Goal: Task Accomplishment & Management: Manage account settings

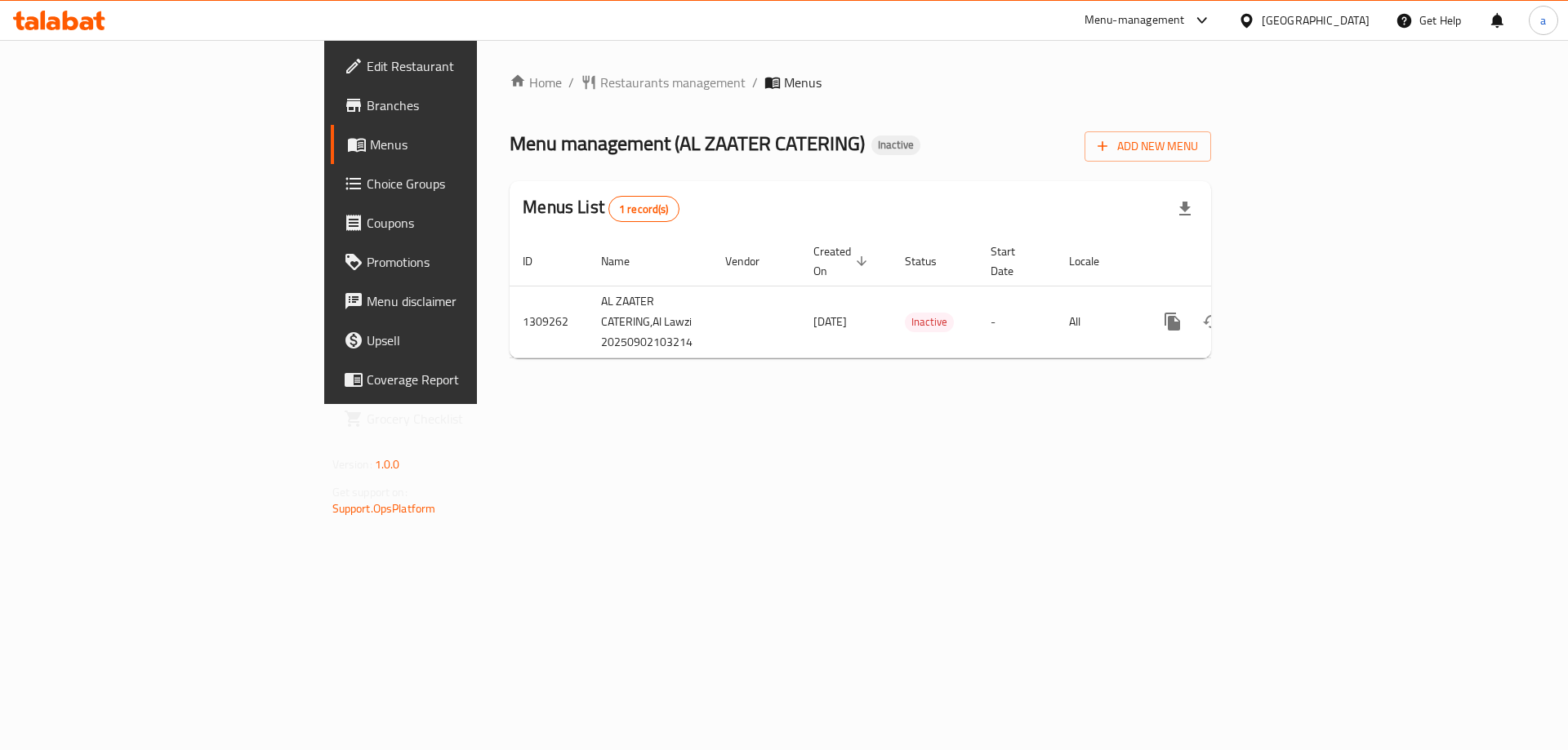
click at [1022, 139] on div "Menu management ( AL ZAATER CATERING ) Inactive Add New Menu" at bounding box center [860, 143] width 702 height 37
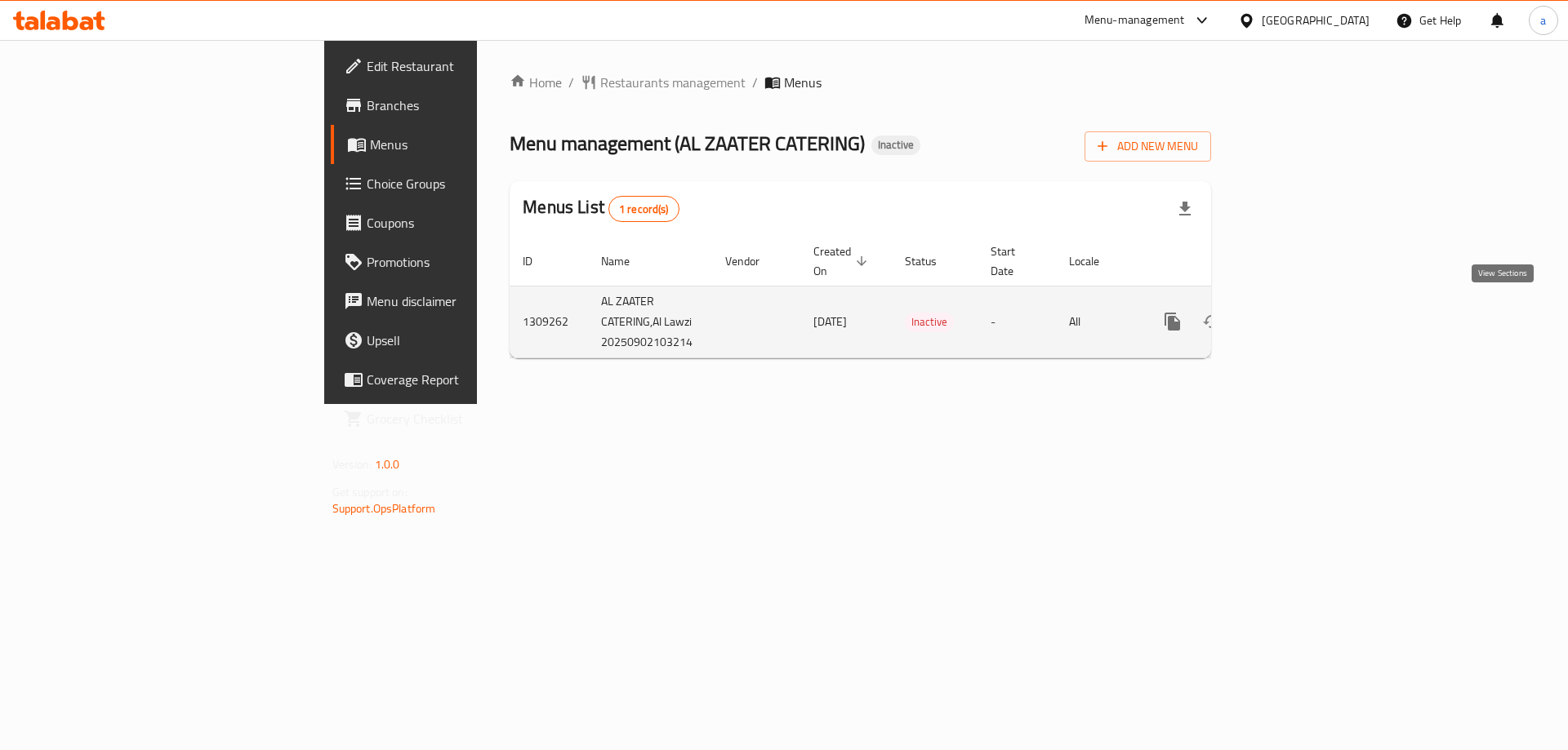
click at [1300, 317] on icon "enhanced table" at bounding box center [1290, 322] width 20 height 20
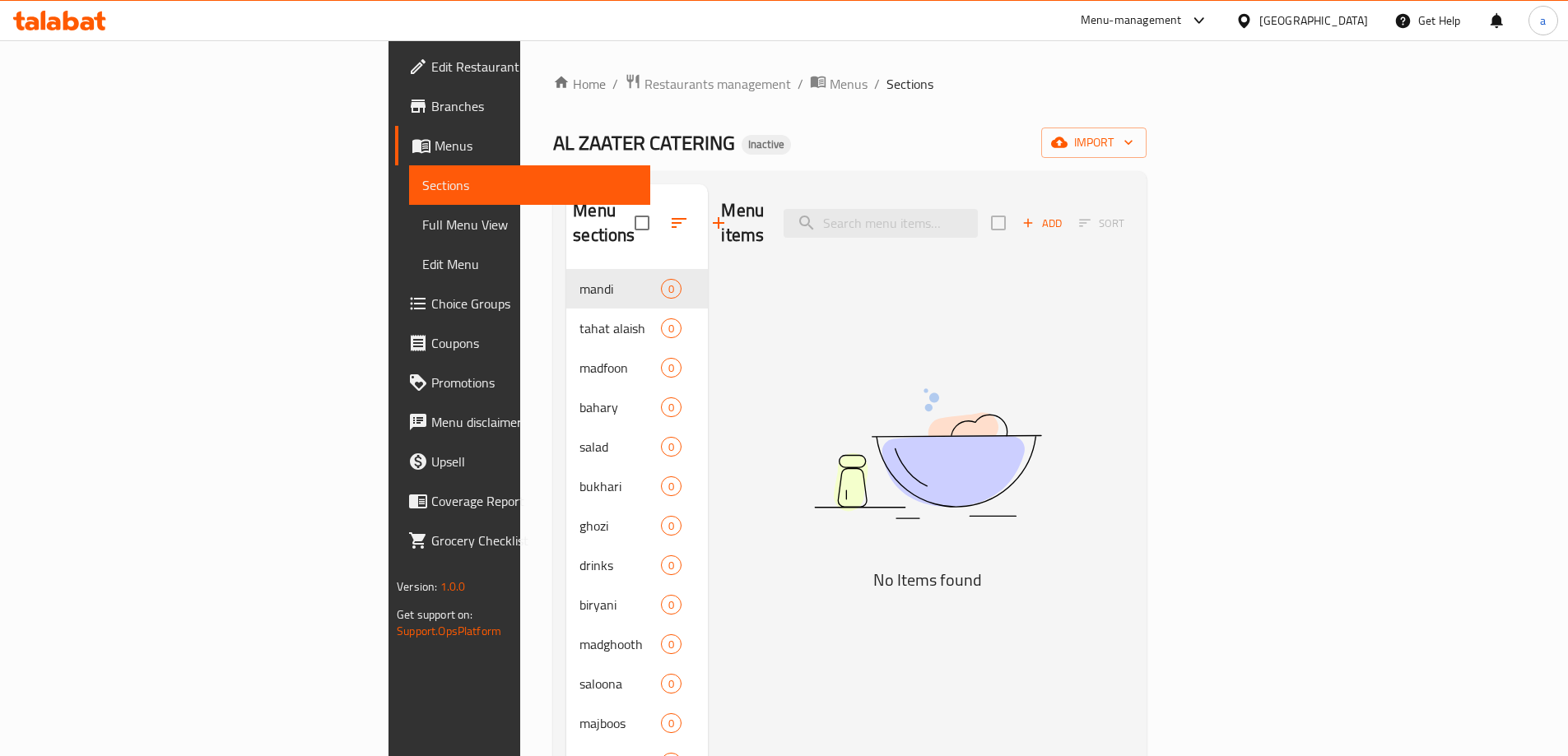
click at [431, 108] on span "Branches" at bounding box center [533, 106] width 206 height 20
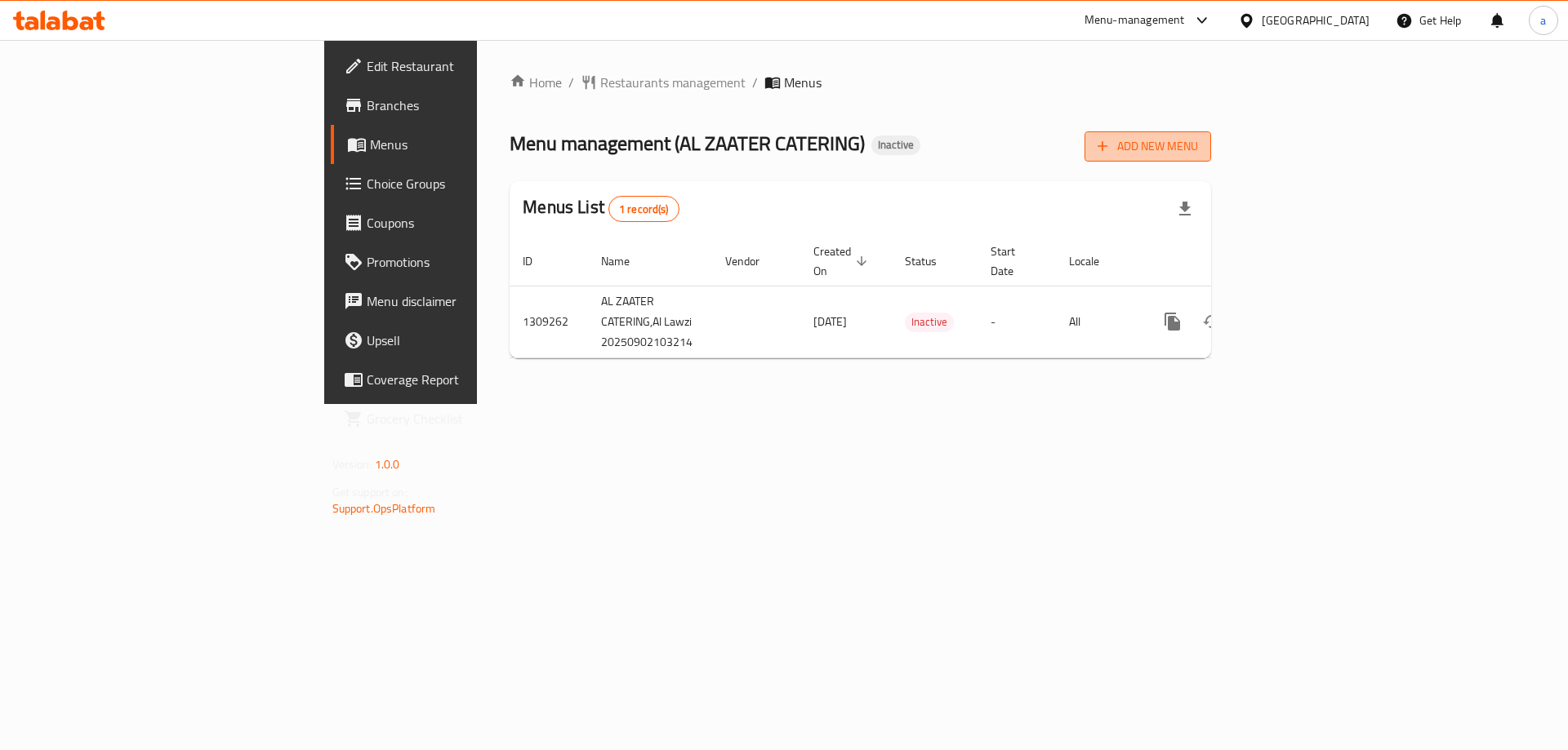
click at [1197, 150] on span "Add New Menu" at bounding box center [1147, 146] width 101 height 20
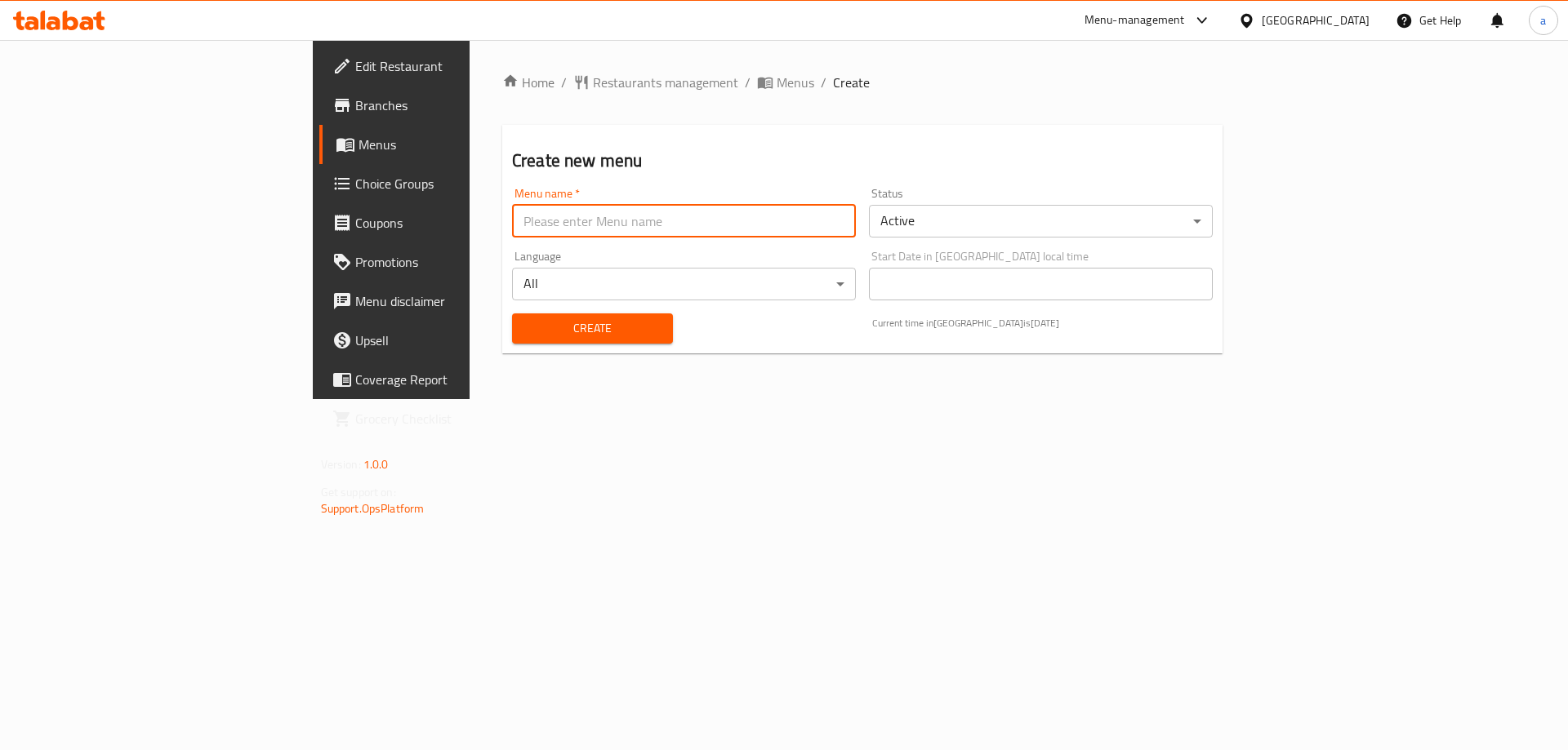
click at [728, 226] on input "text" at bounding box center [684, 220] width 343 height 32
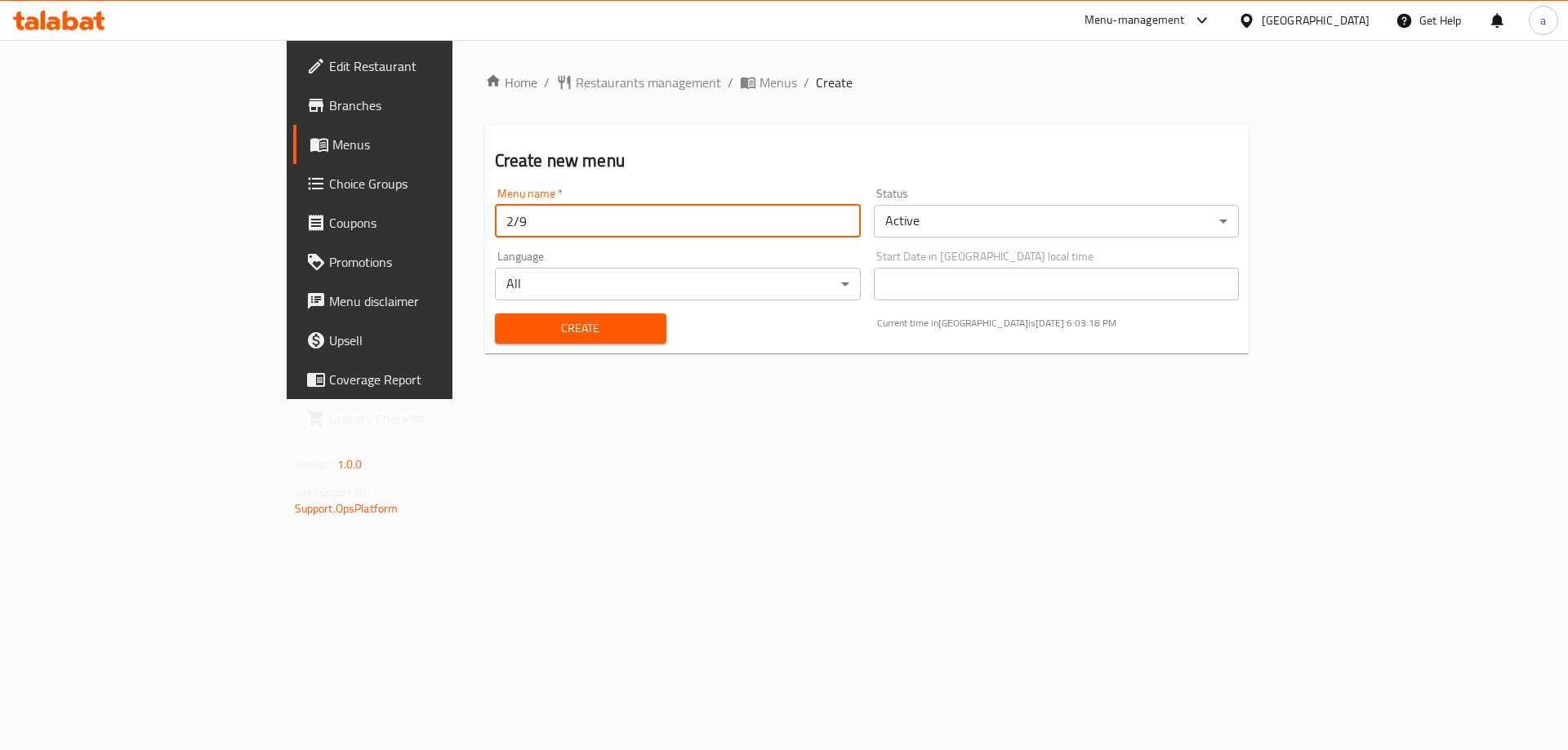
type input "2/9"
click at [495, 313] on button "Create" at bounding box center [581, 328] width 172 height 30
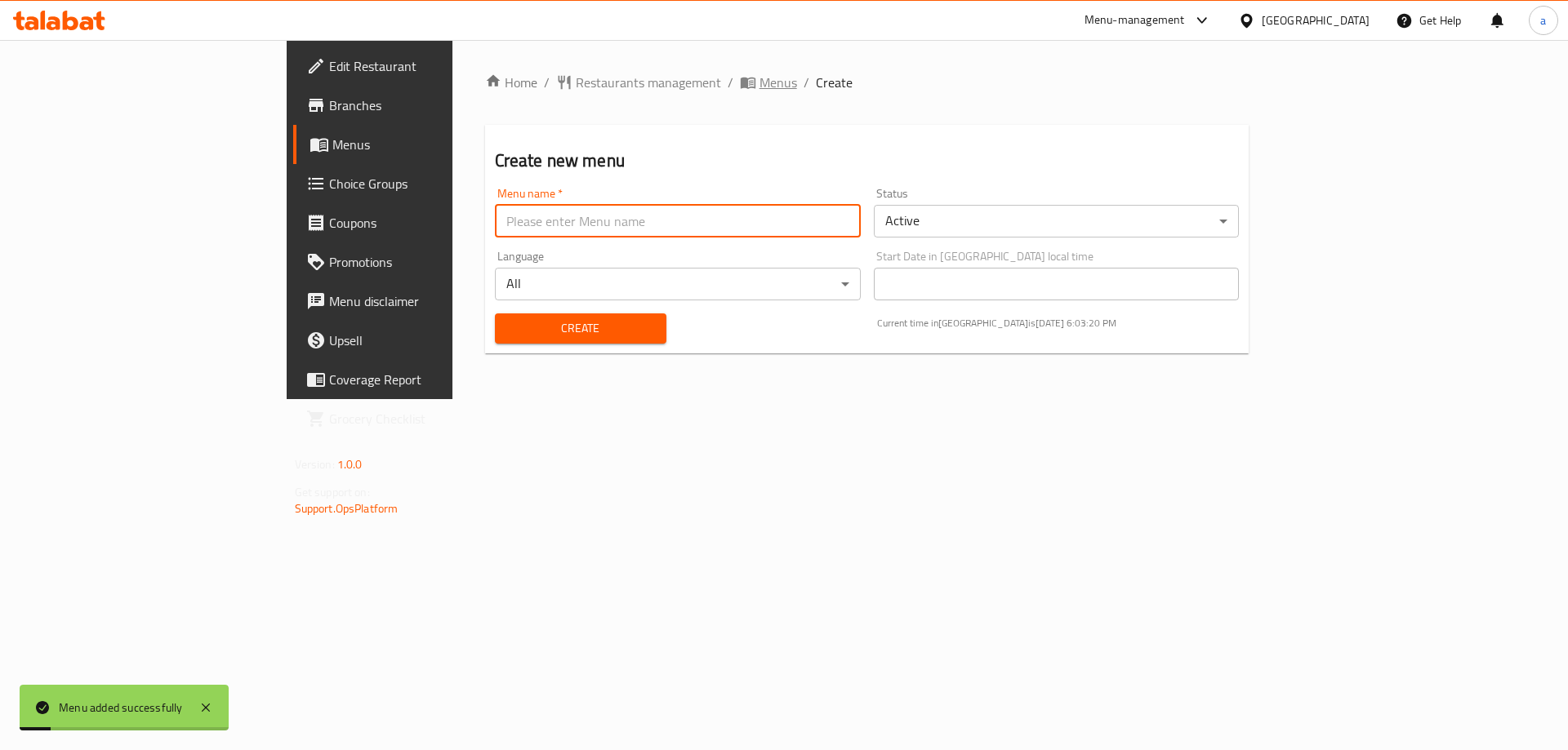
click at [759, 89] on span "Menus" at bounding box center [778, 82] width 37 height 20
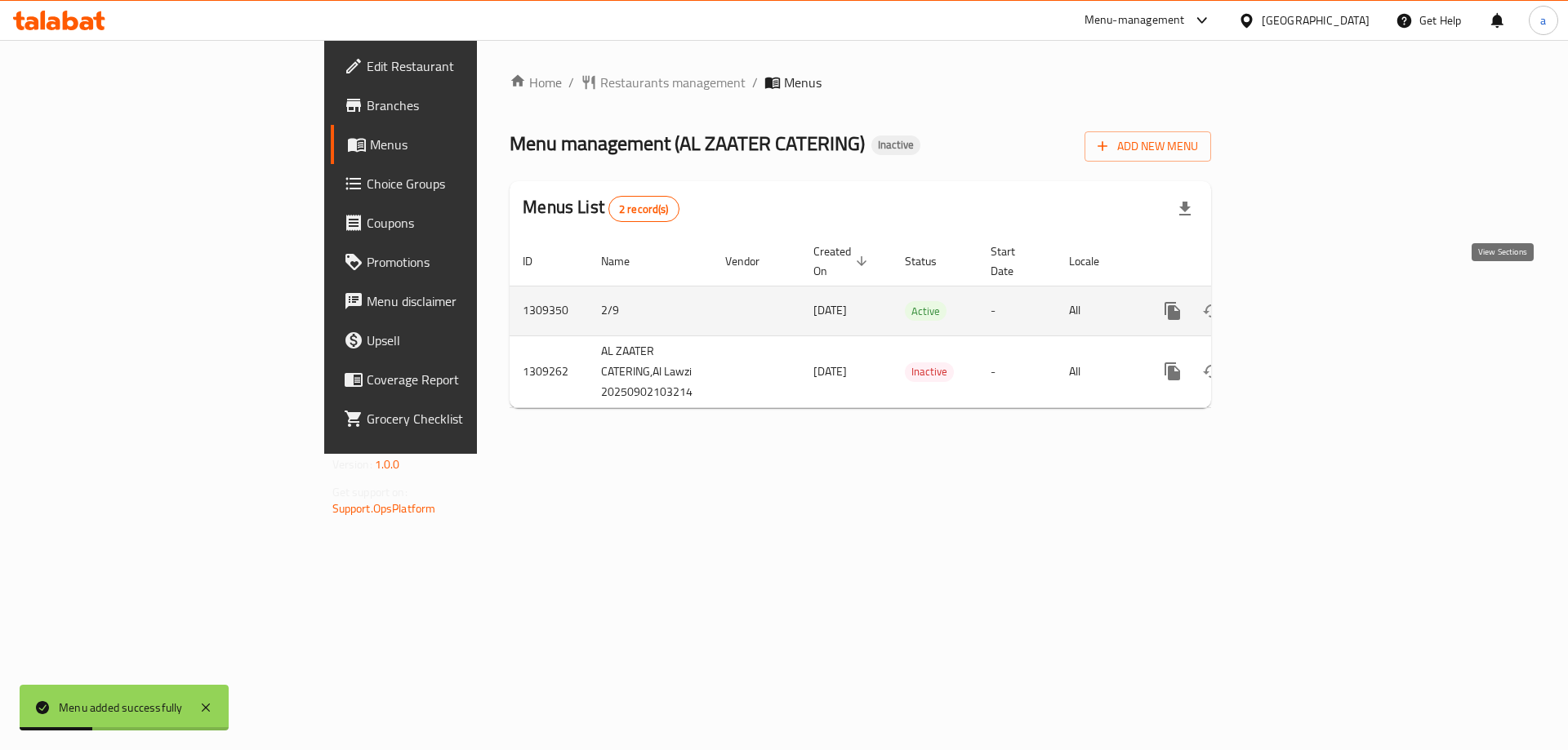
click at [1298, 303] on icon "enhanced table" at bounding box center [1290, 310] width 15 height 15
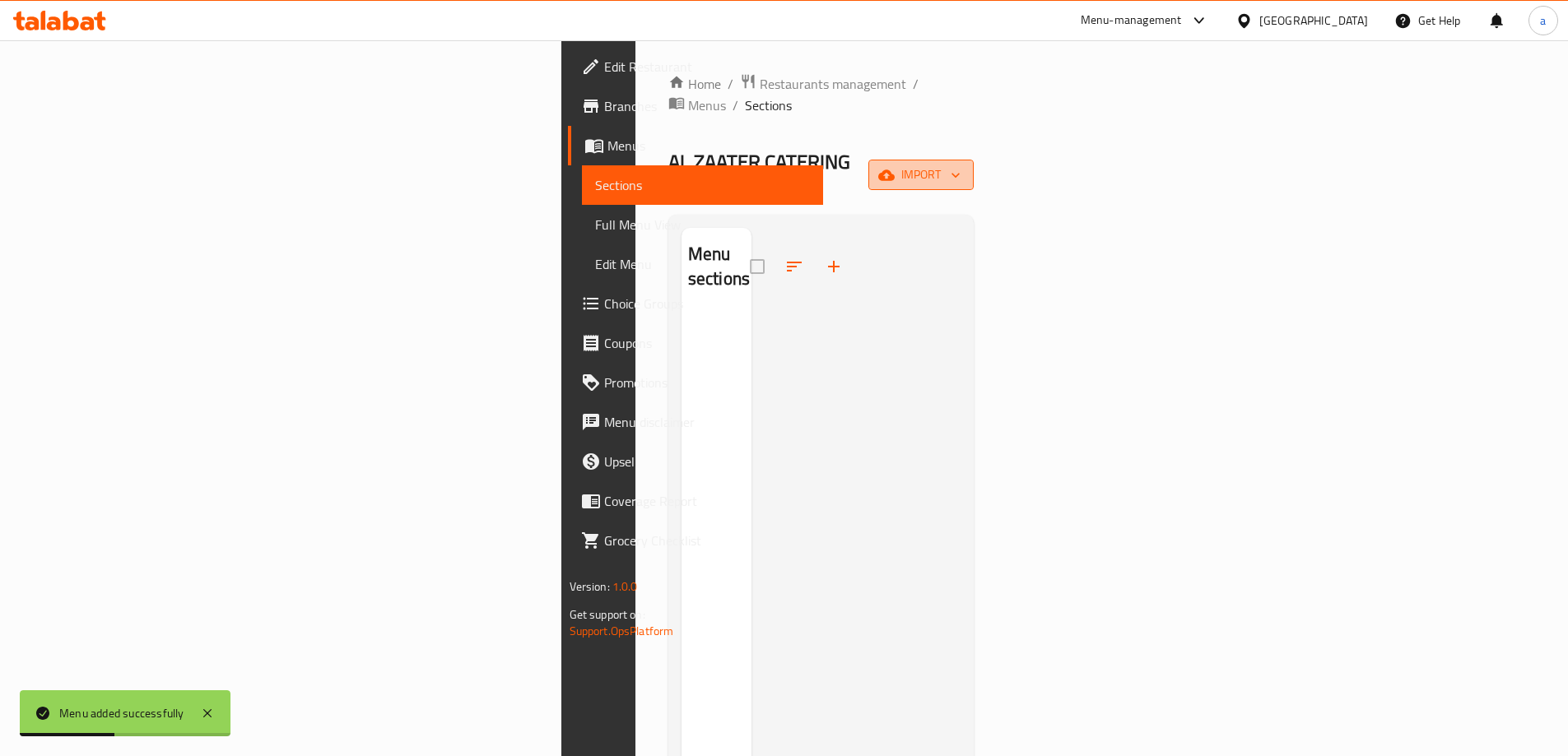
click at [974, 159] on button "import" at bounding box center [921, 174] width 105 height 30
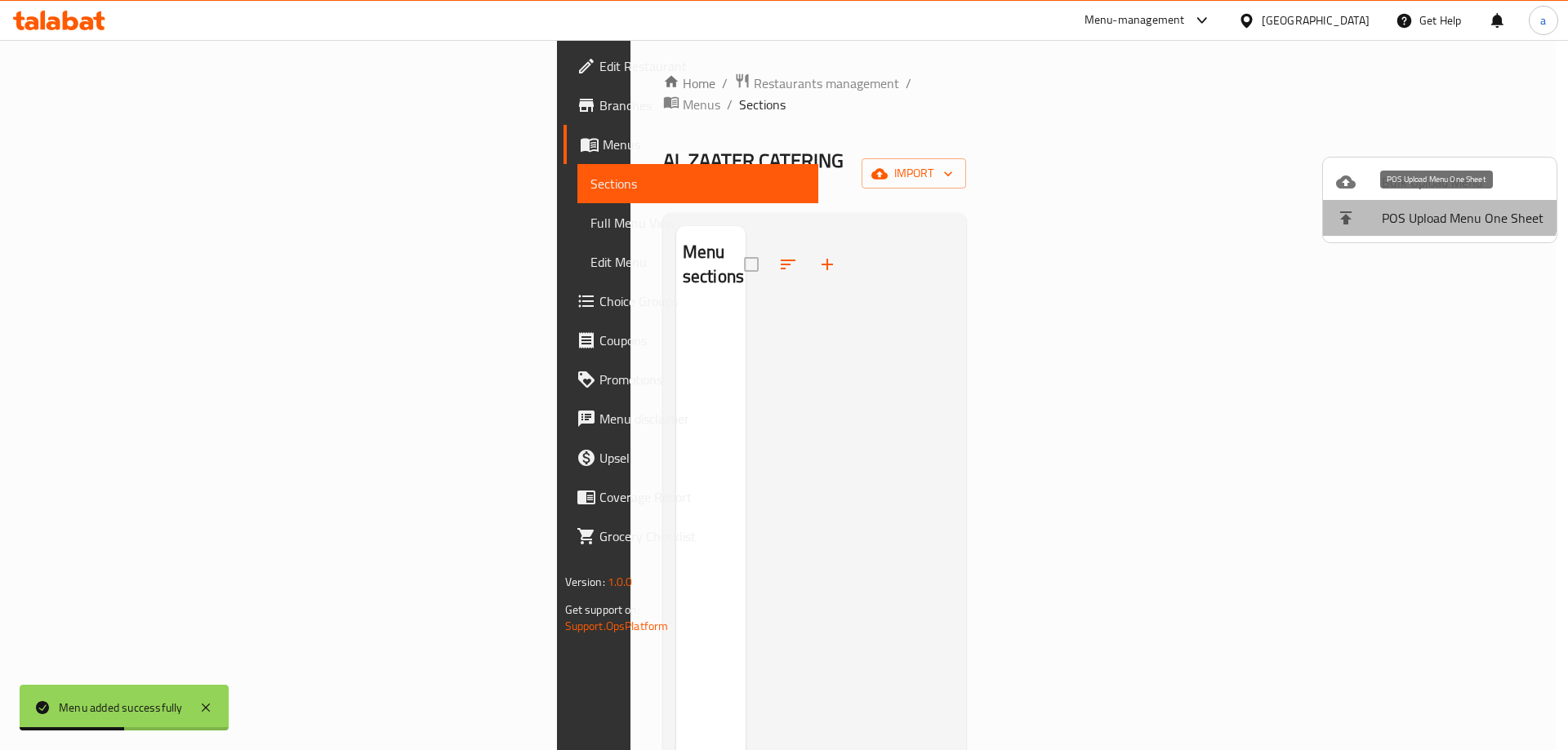
click at [1418, 201] on li "POS Upload Menu One Sheet" at bounding box center [1439, 217] width 233 height 36
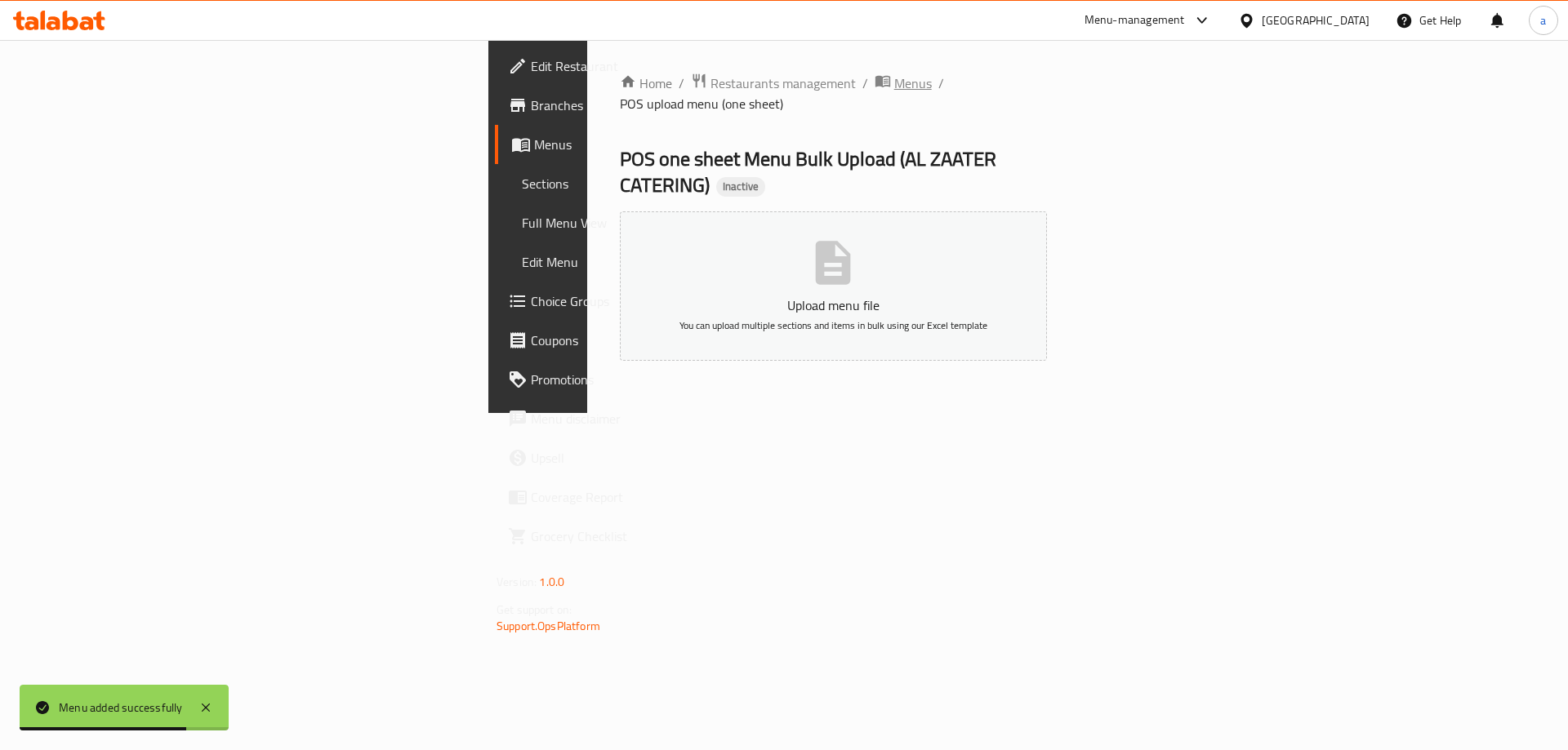
click at [894, 81] on span "Menus" at bounding box center [912, 83] width 37 height 20
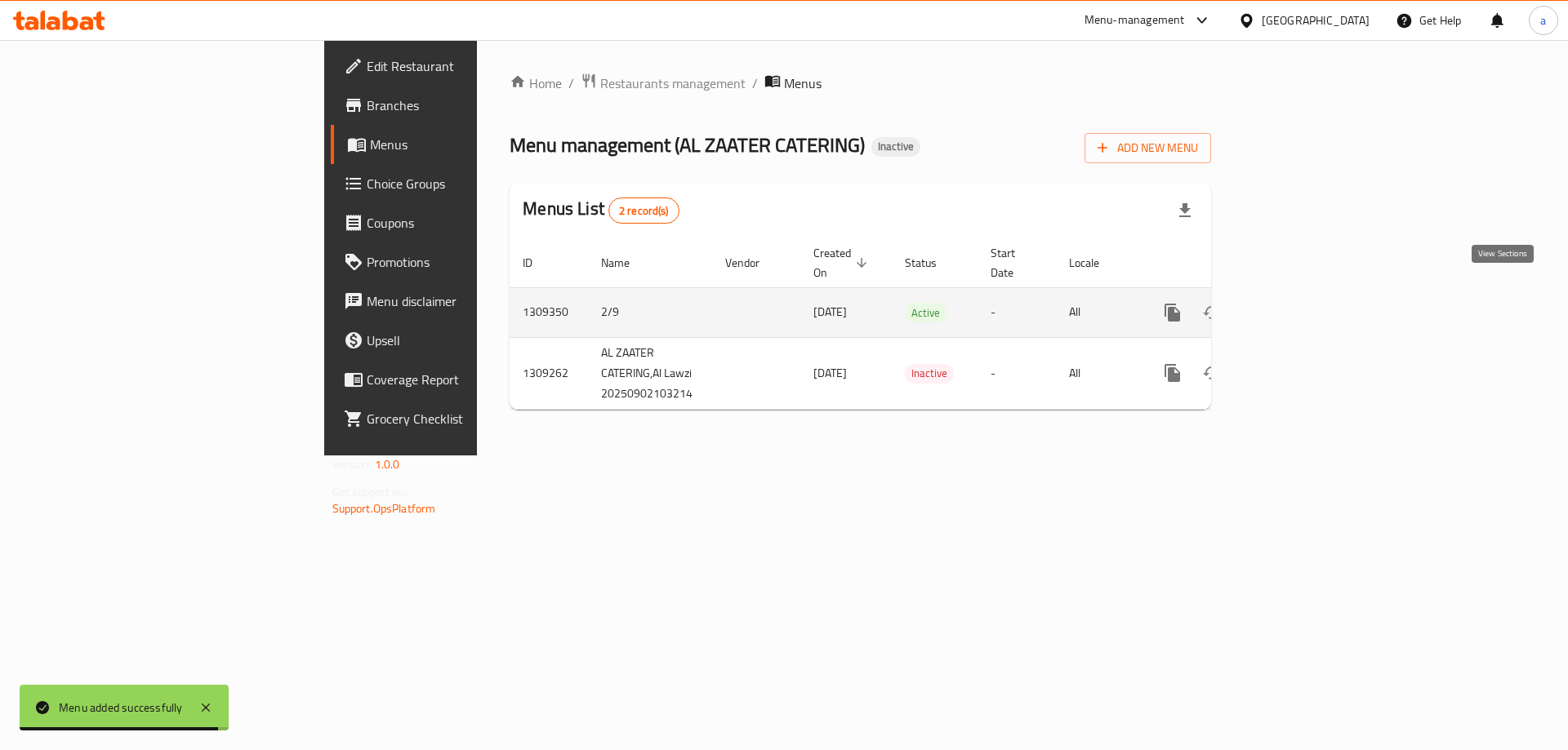
click at [1300, 302] on icon "enhanced table" at bounding box center [1290, 312] width 20 height 20
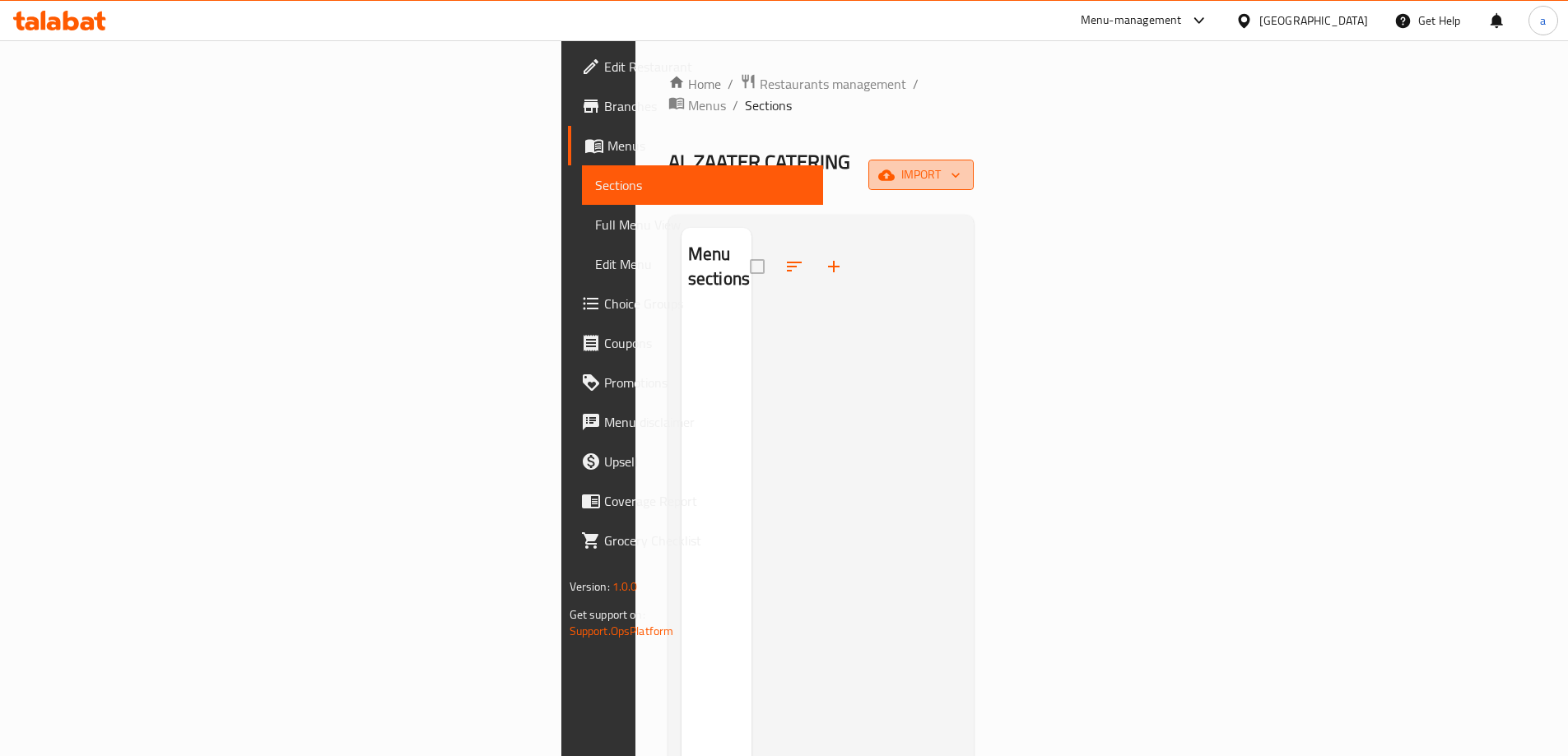
click at [960, 164] on span "import" at bounding box center [921, 174] width 79 height 21
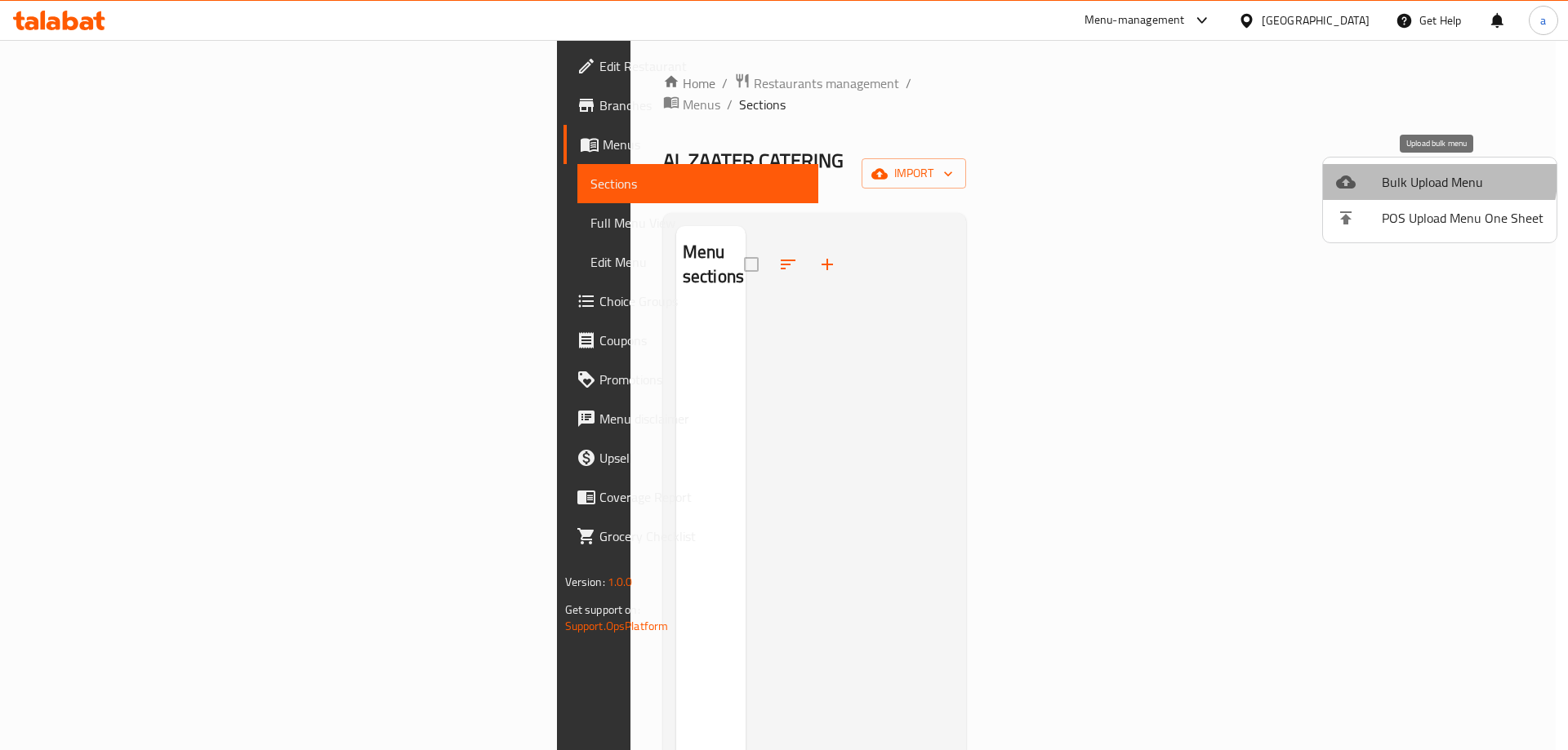
click at [1434, 178] on span "Bulk Upload Menu" at bounding box center [1463, 182] width 162 height 20
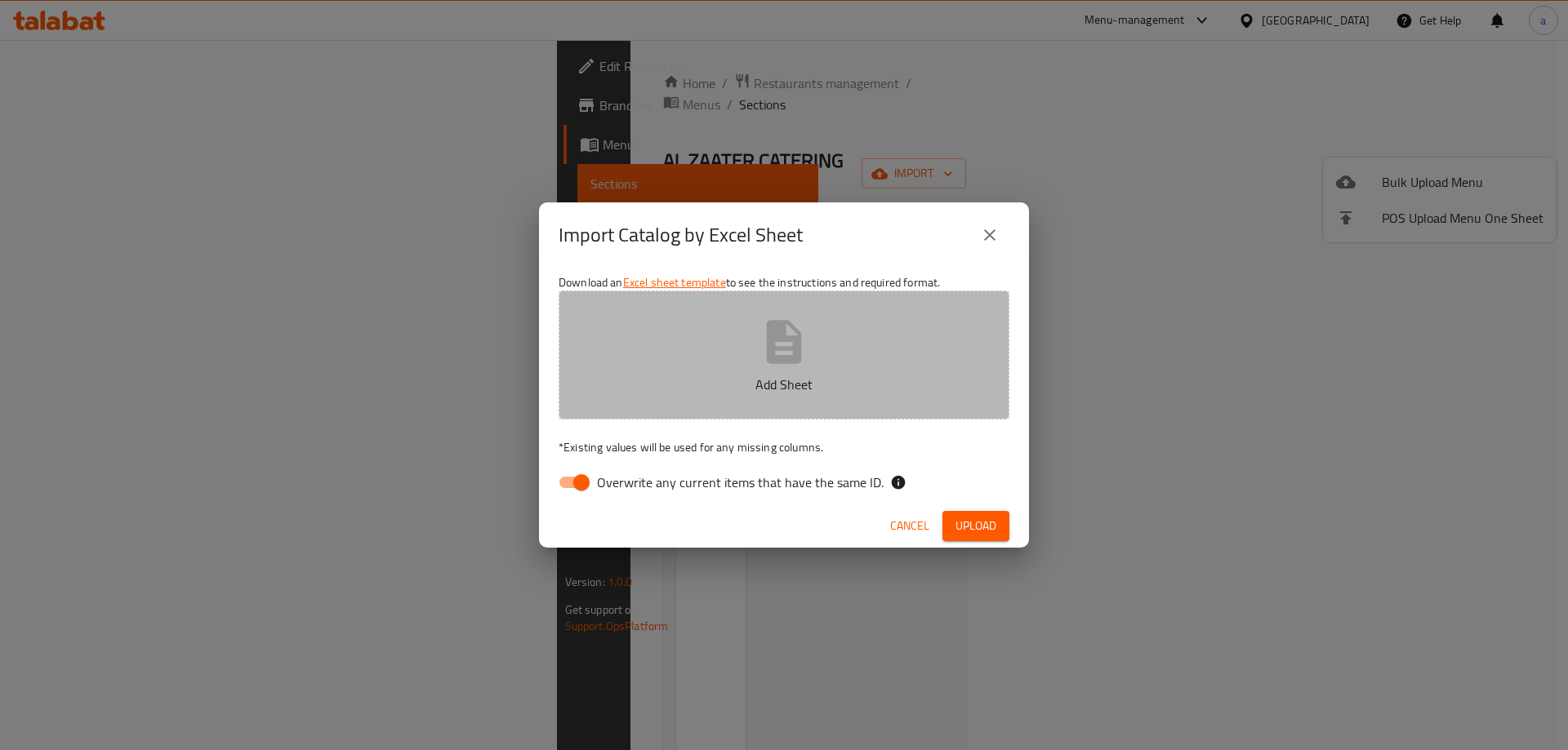
click at [994, 334] on button "Add Sheet" at bounding box center [784, 355] width 451 height 129
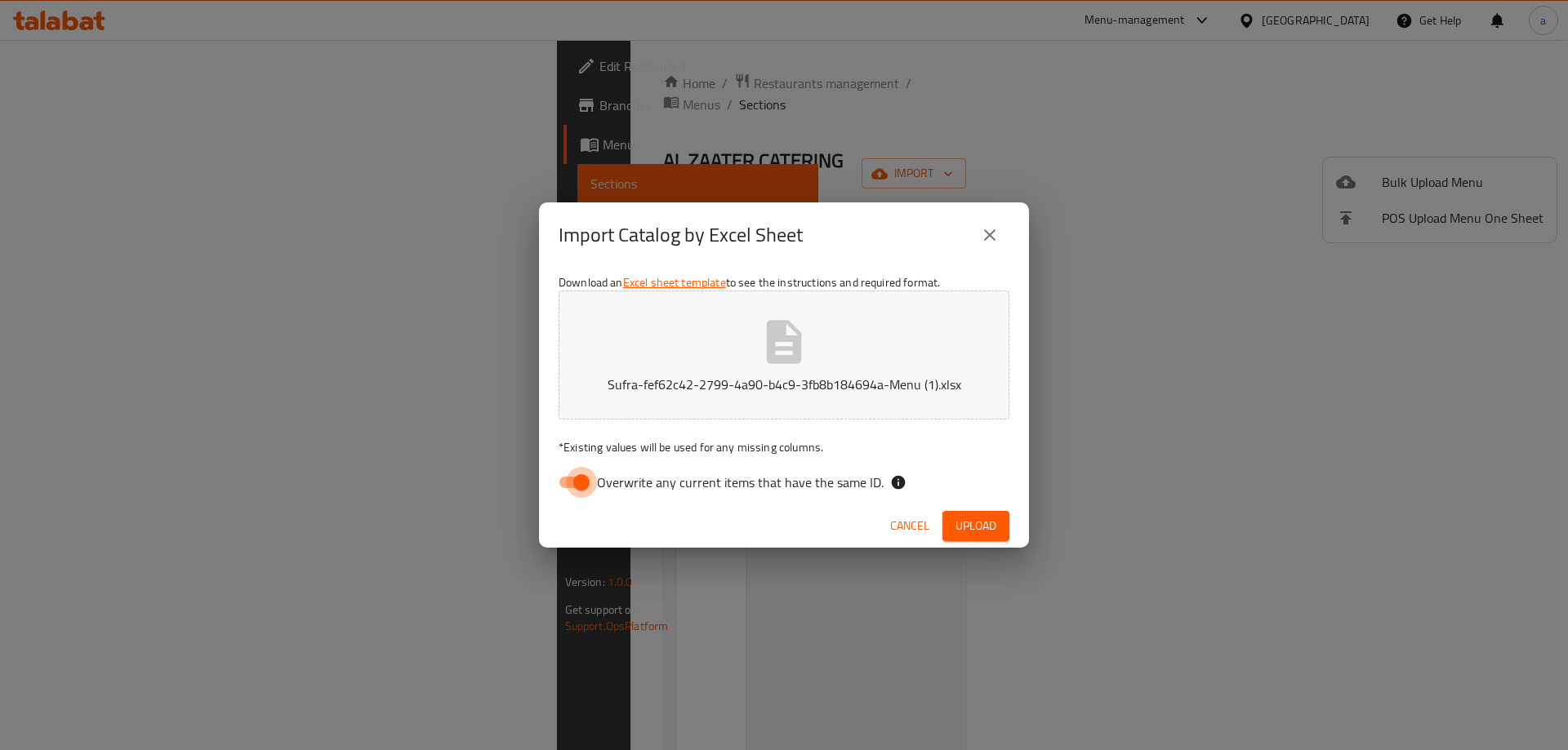
click at [589, 490] on input "Overwrite any current items that have the same ID." at bounding box center [581, 483] width 93 height 31
checkbox input "false"
click at [962, 521] on span "Upload" at bounding box center [976, 526] width 41 height 20
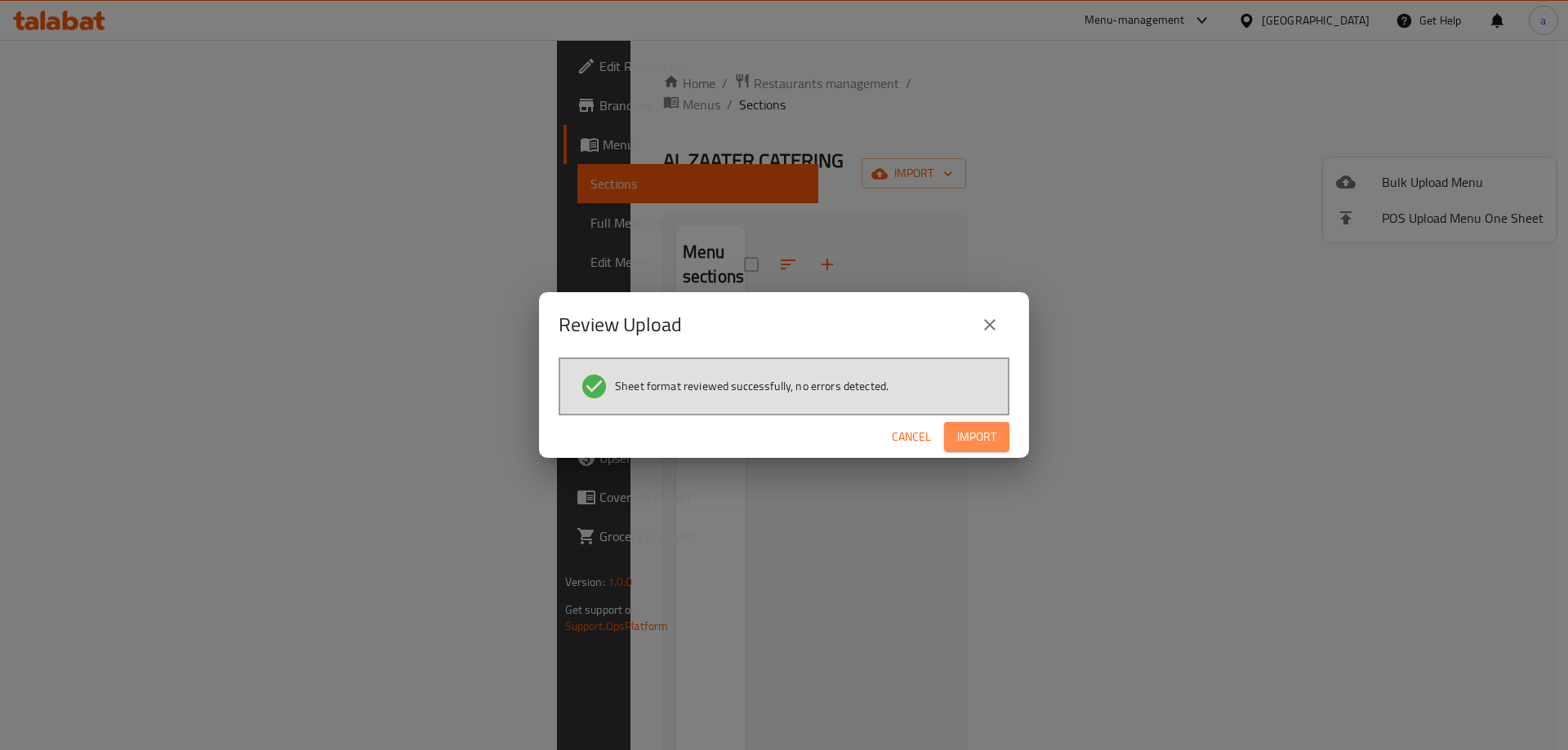
click at [973, 446] on span "Import" at bounding box center [977, 437] width 39 height 20
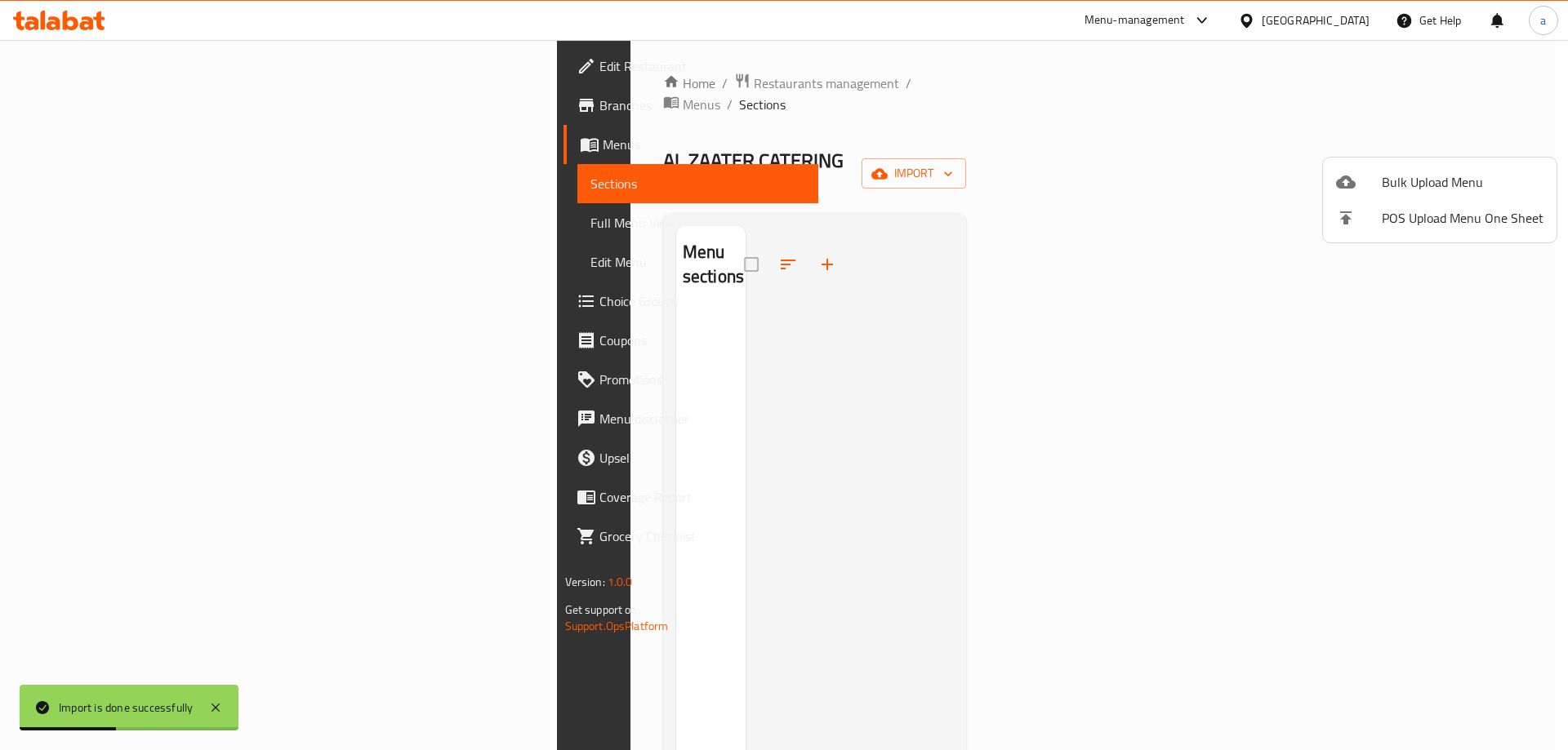
click at [1341, 305] on div at bounding box center [784, 375] width 1568 height 750
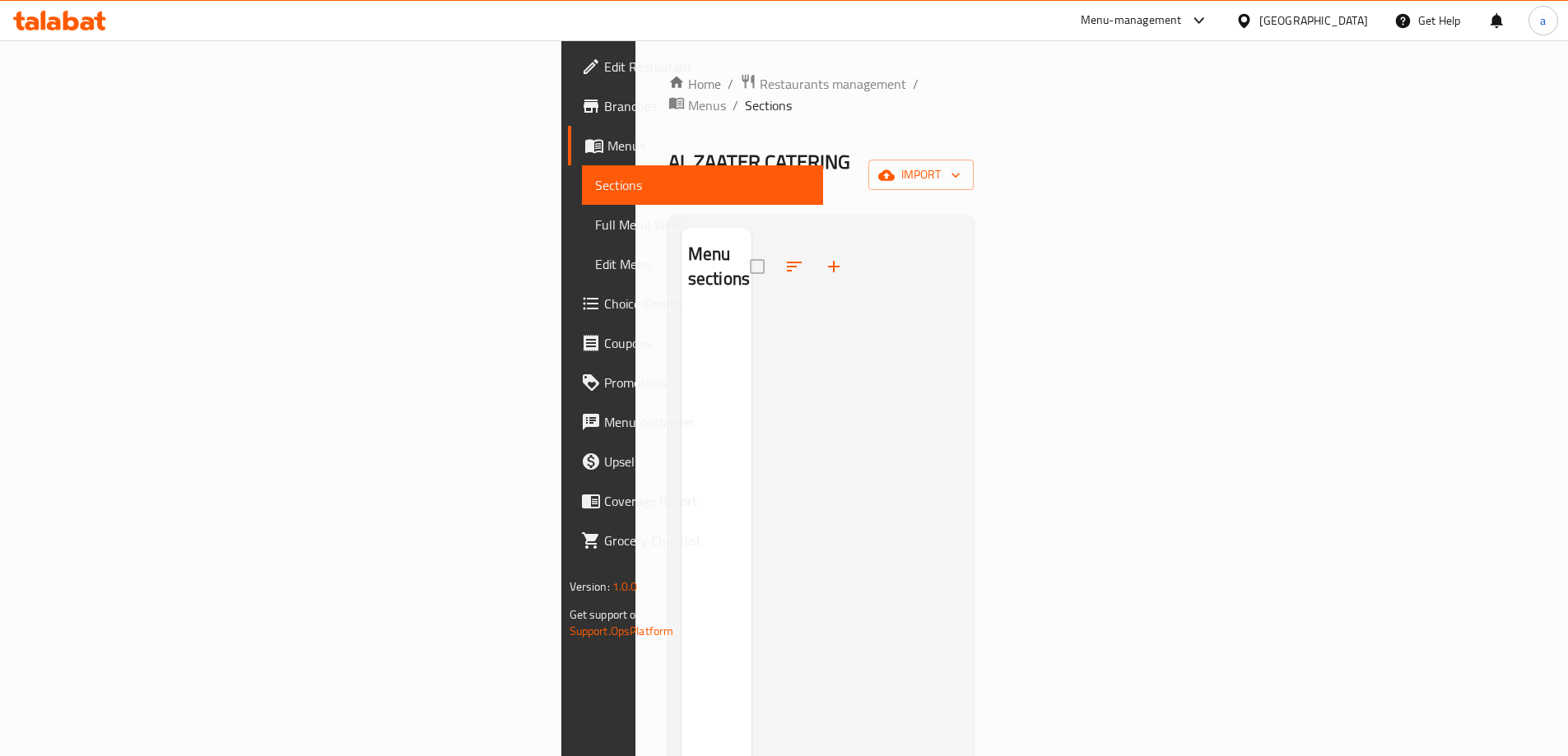
click at [595, 229] on span "Full Menu View" at bounding box center [702, 224] width 214 height 20
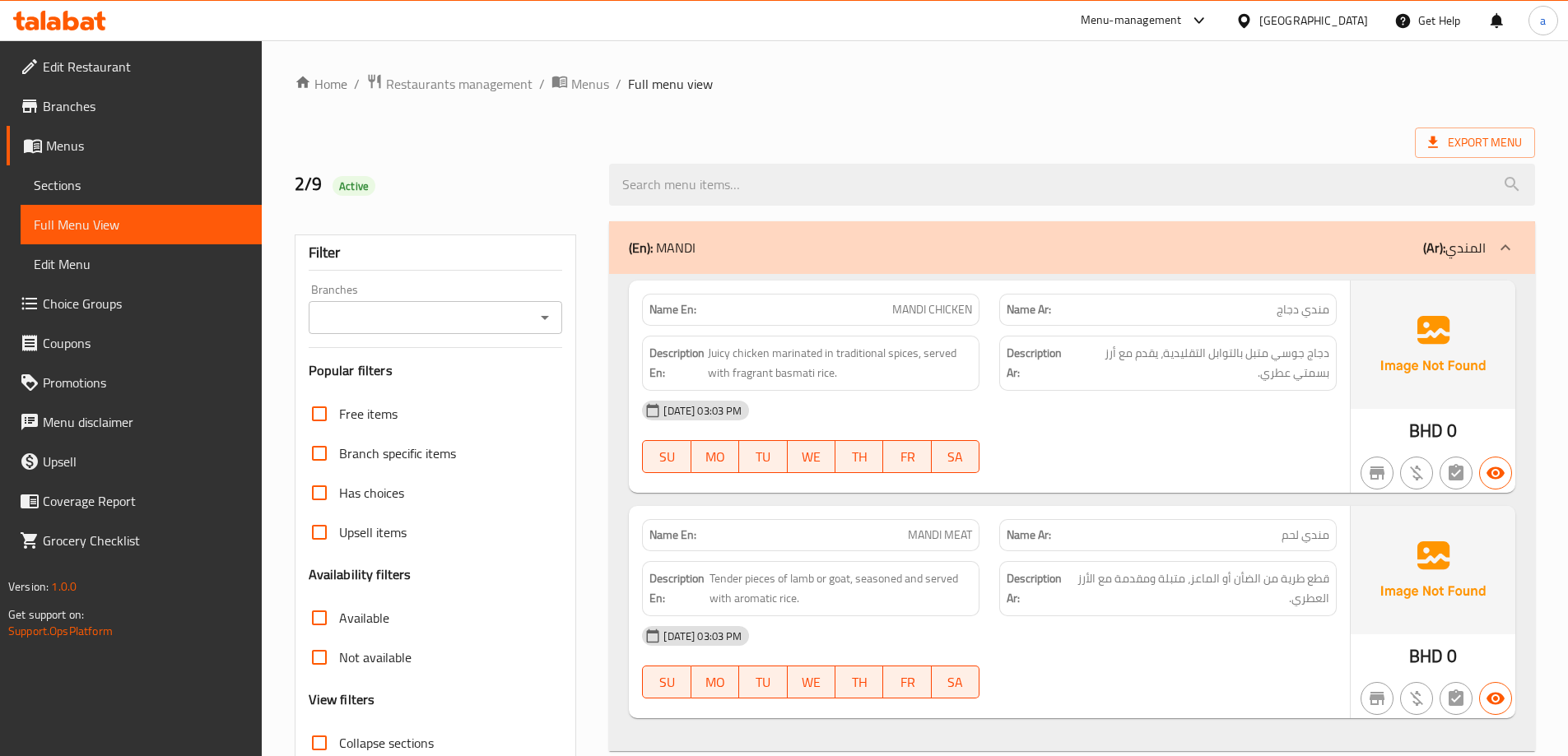
click at [149, 204] on link "Full Menu View" at bounding box center [141, 224] width 241 height 39
click at [146, 189] on span "Sections" at bounding box center [141, 185] width 214 height 20
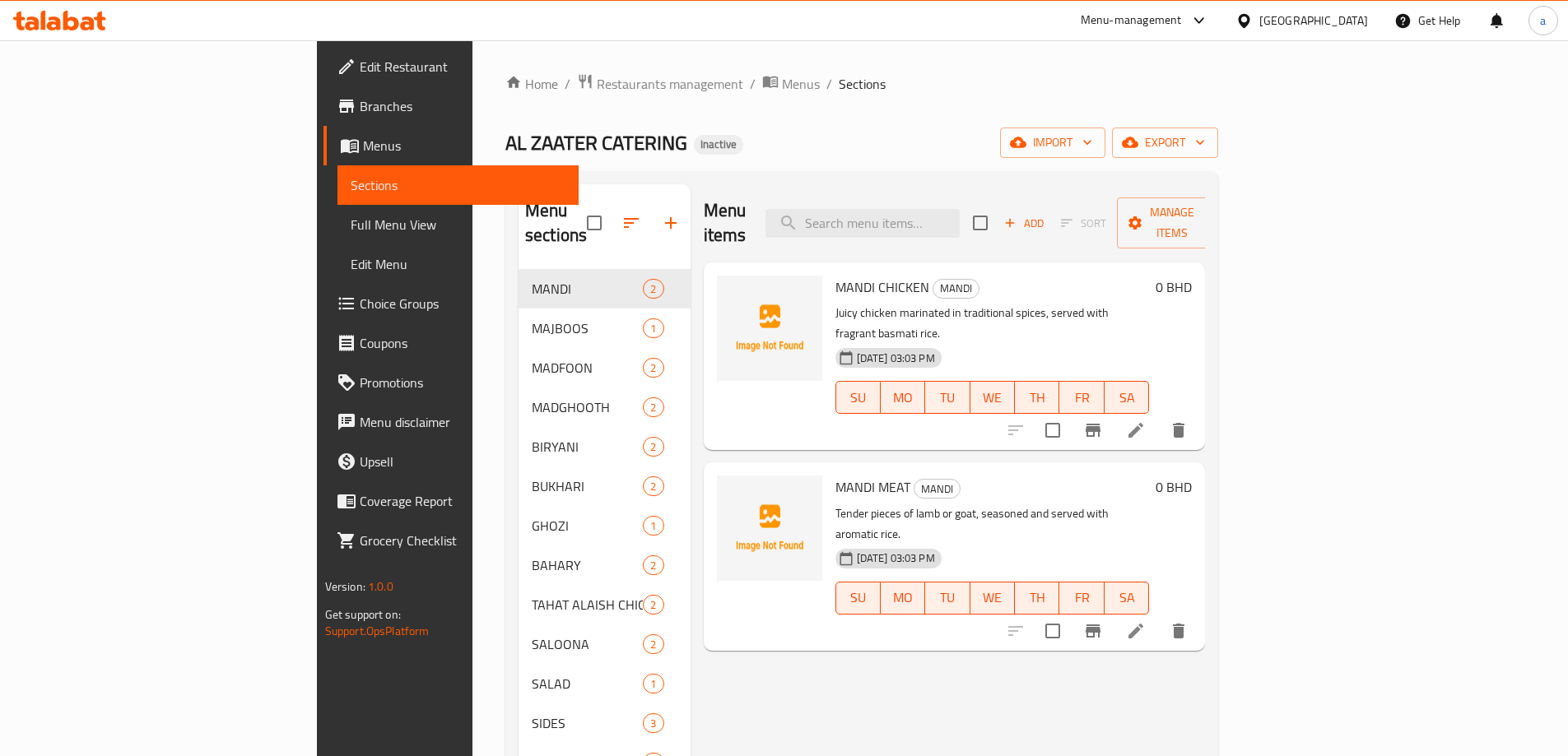
click at [337, 213] on link "Full Menu View" at bounding box center [457, 224] width 241 height 39
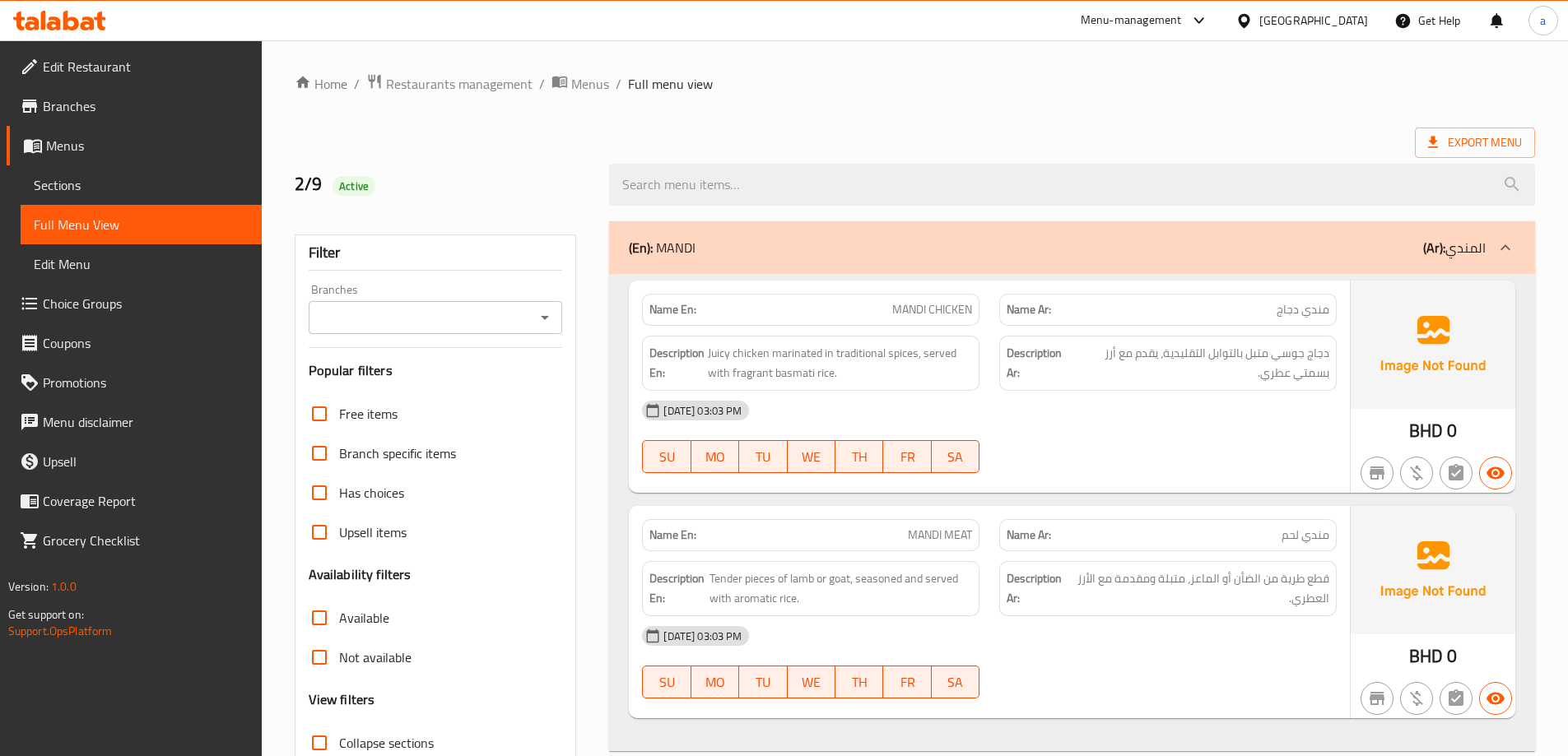
click at [147, 302] on span "Choice Groups" at bounding box center [146, 304] width 206 height 20
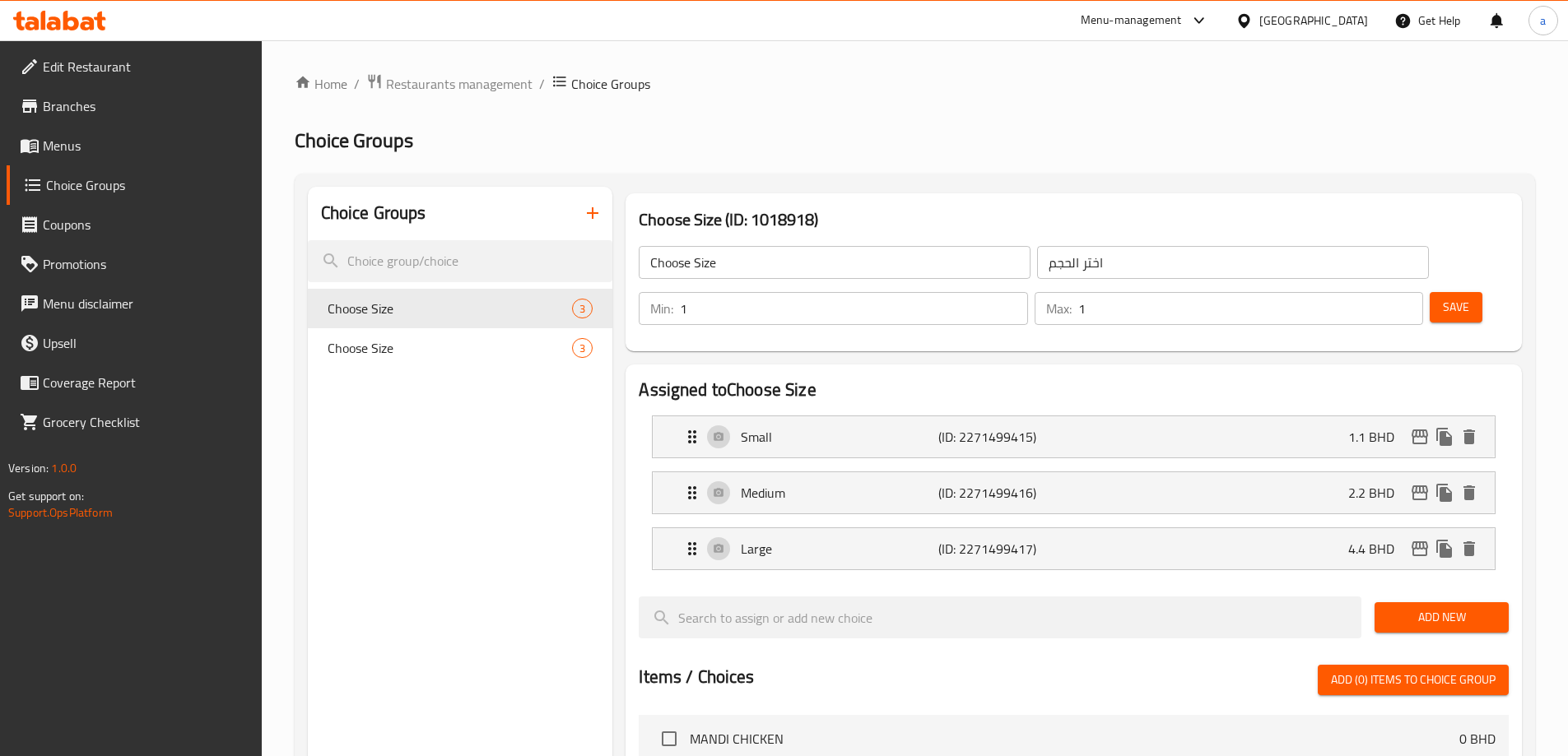
click at [582, 214] on button "button" at bounding box center [592, 213] width 39 height 39
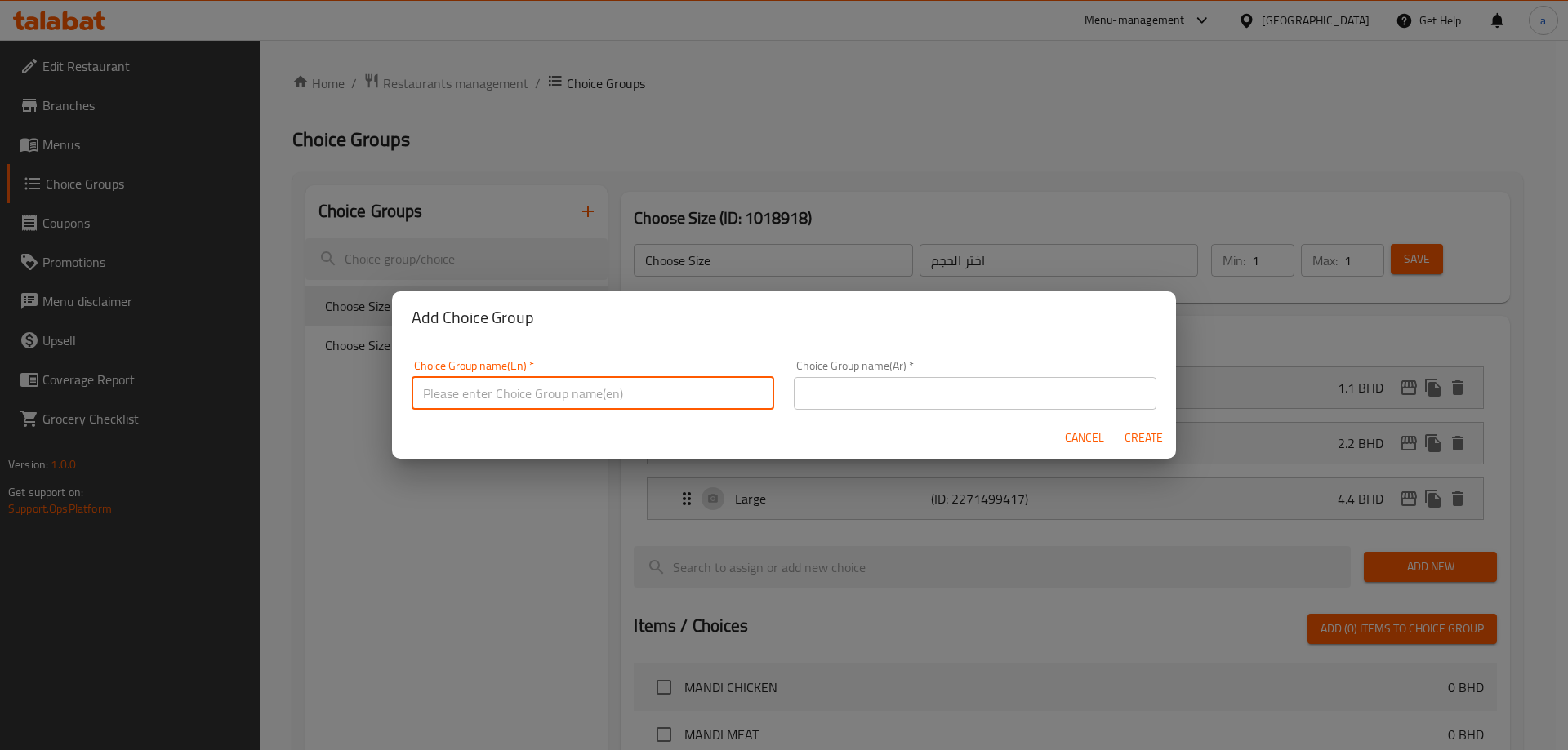
click at [529, 384] on input "text" at bounding box center [593, 393] width 363 height 32
type input "غ"
type input "Your Choice Of:"
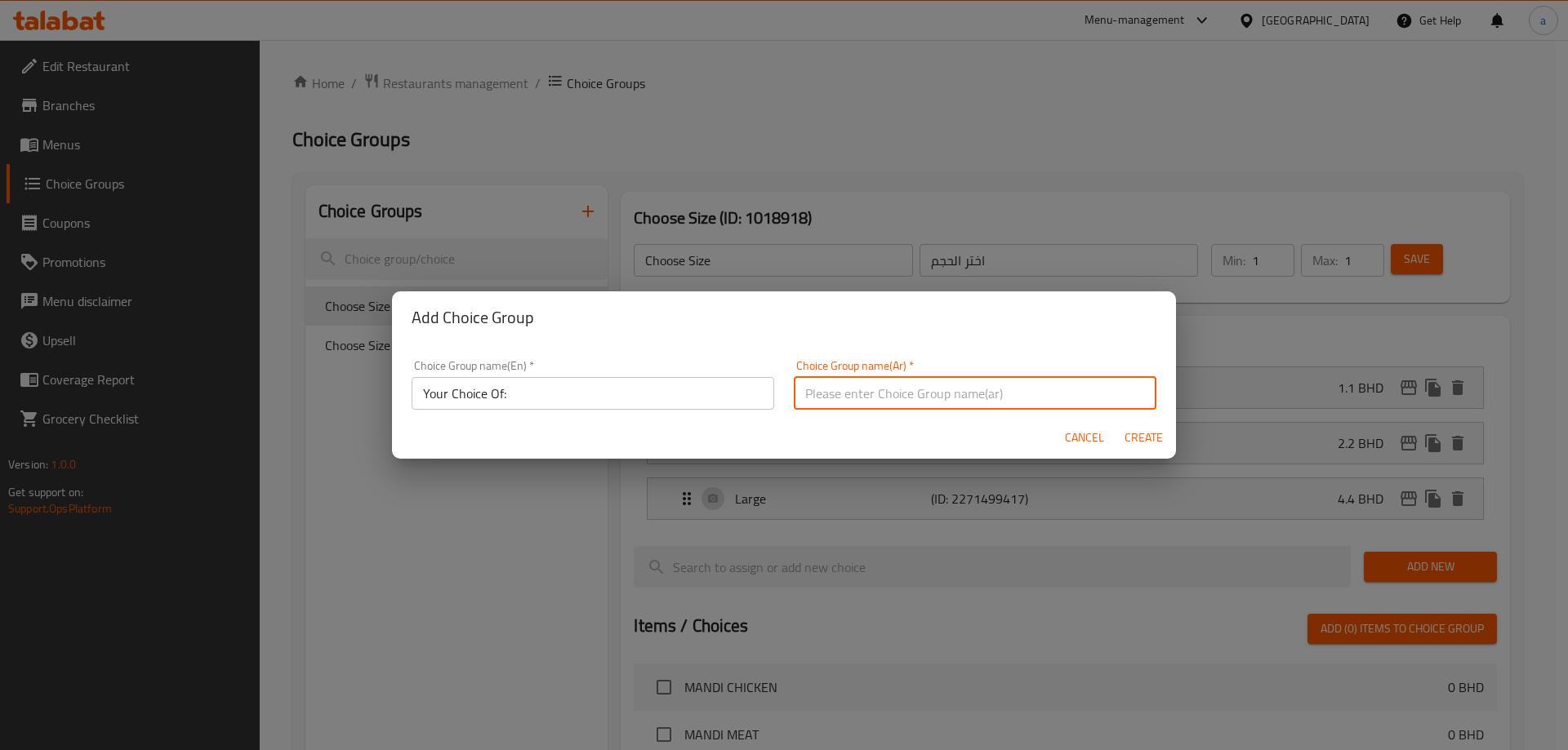
click at [976, 392] on input "text" at bounding box center [975, 393] width 363 height 32
type input "أختيارك من:"
click at [1120, 445] on button "Create" at bounding box center [1144, 437] width 53 height 30
type input "Your Choice Of:"
type input "أختيارك من:"
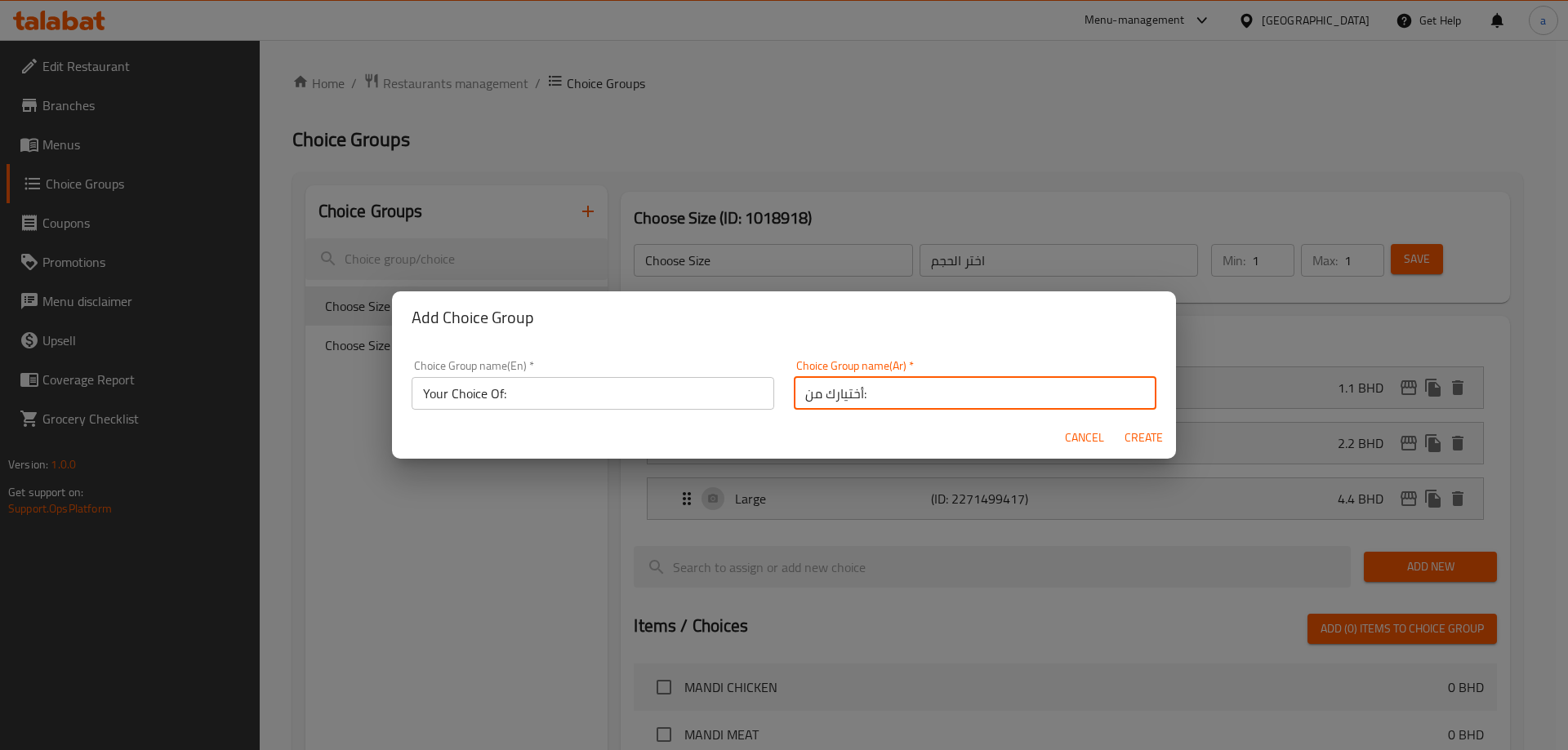
type input "0"
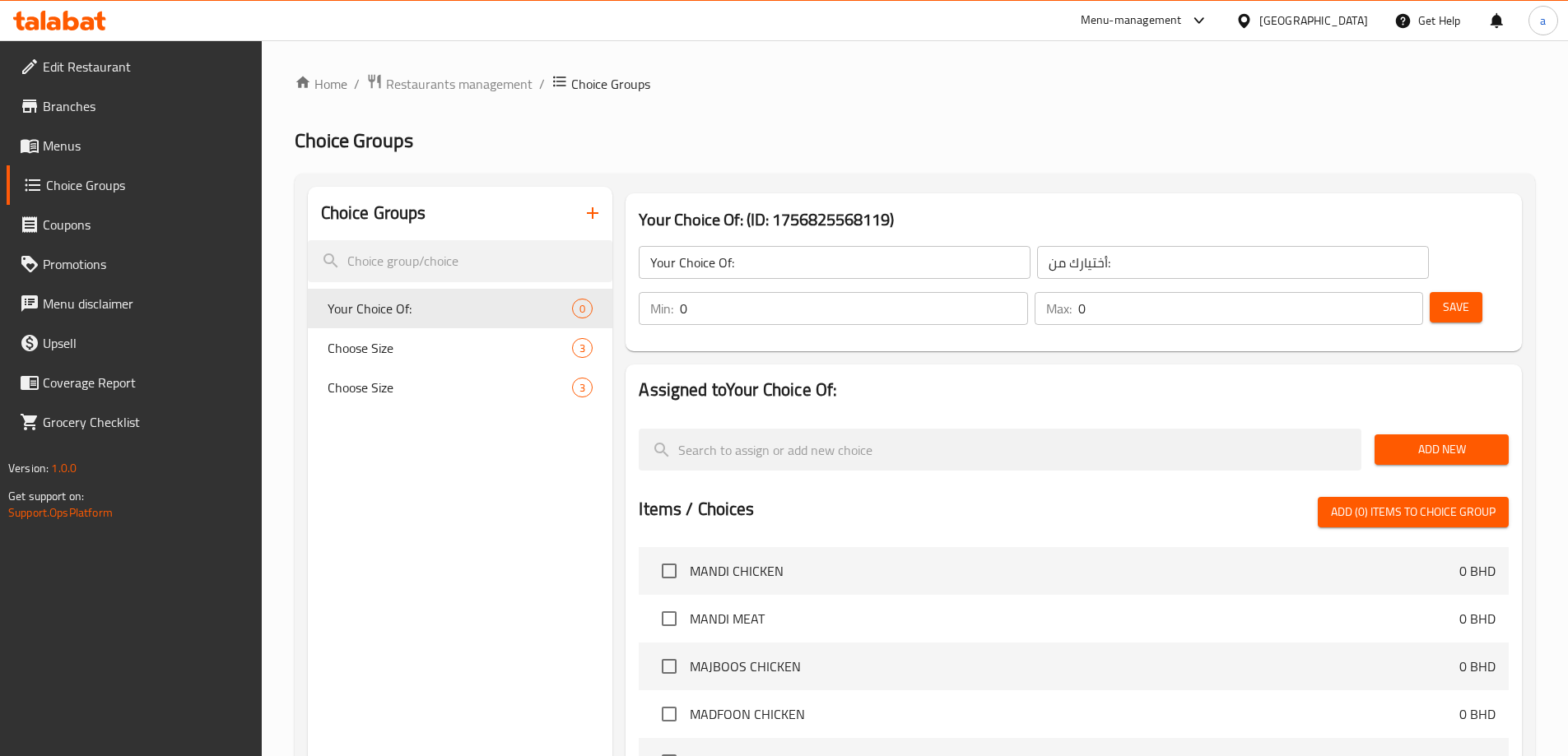
scroll to position [83, 0]
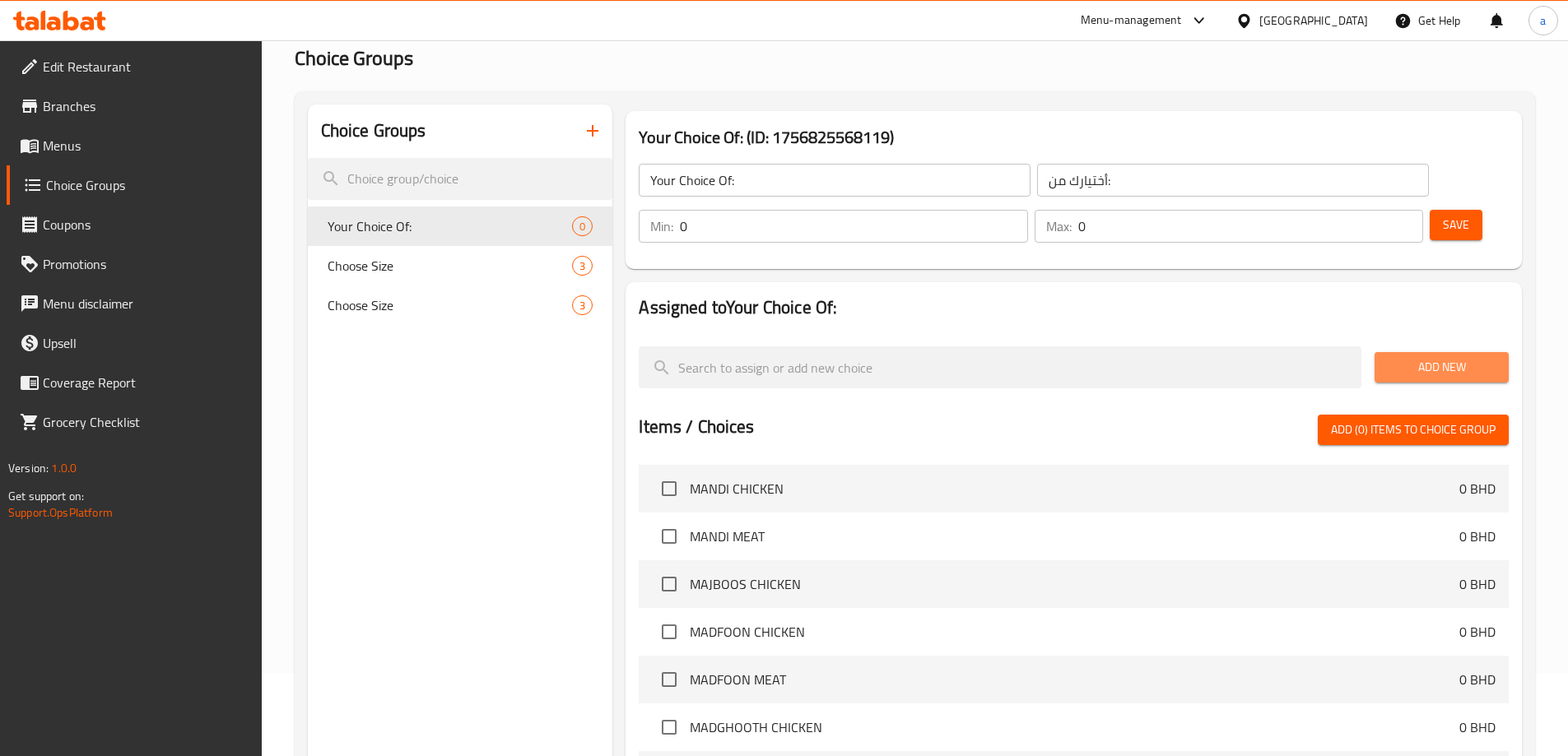
click at [1400, 357] on span "Add New" at bounding box center [1442, 367] width 108 height 21
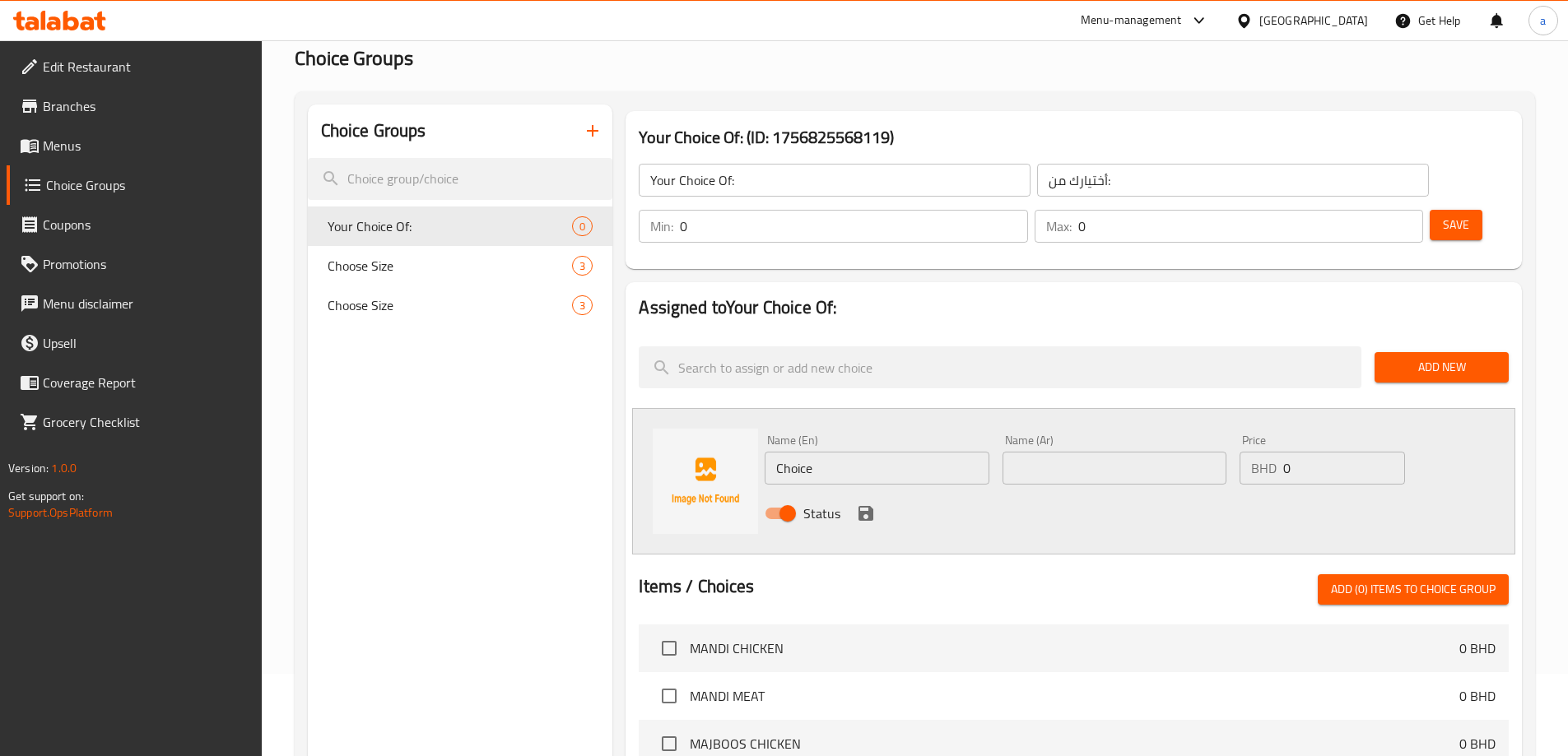
click at [1440, 357] on span "Add New" at bounding box center [1442, 367] width 108 height 21
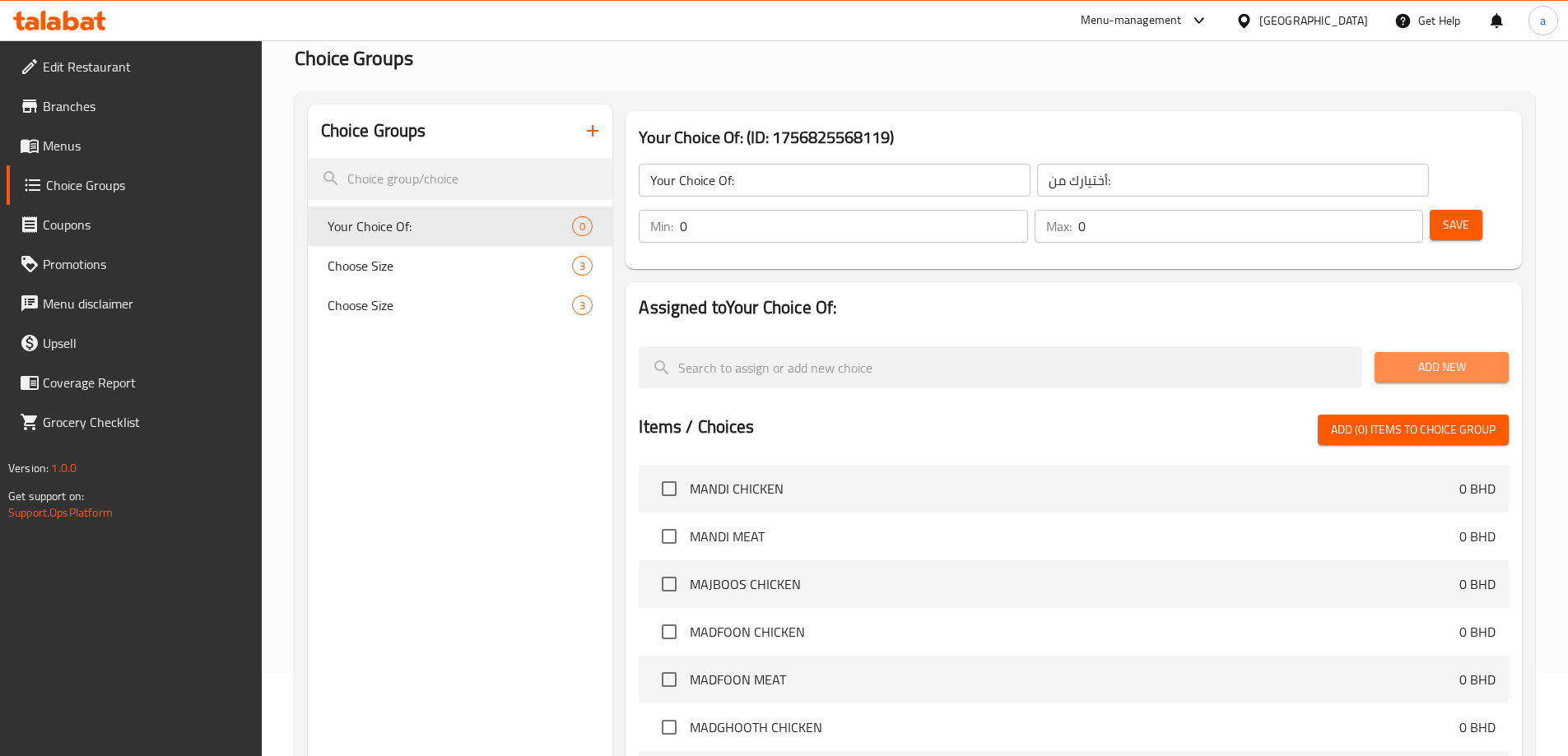
click at [1431, 357] on span "Add New" at bounding box center [1442, 367] width 108 height 21
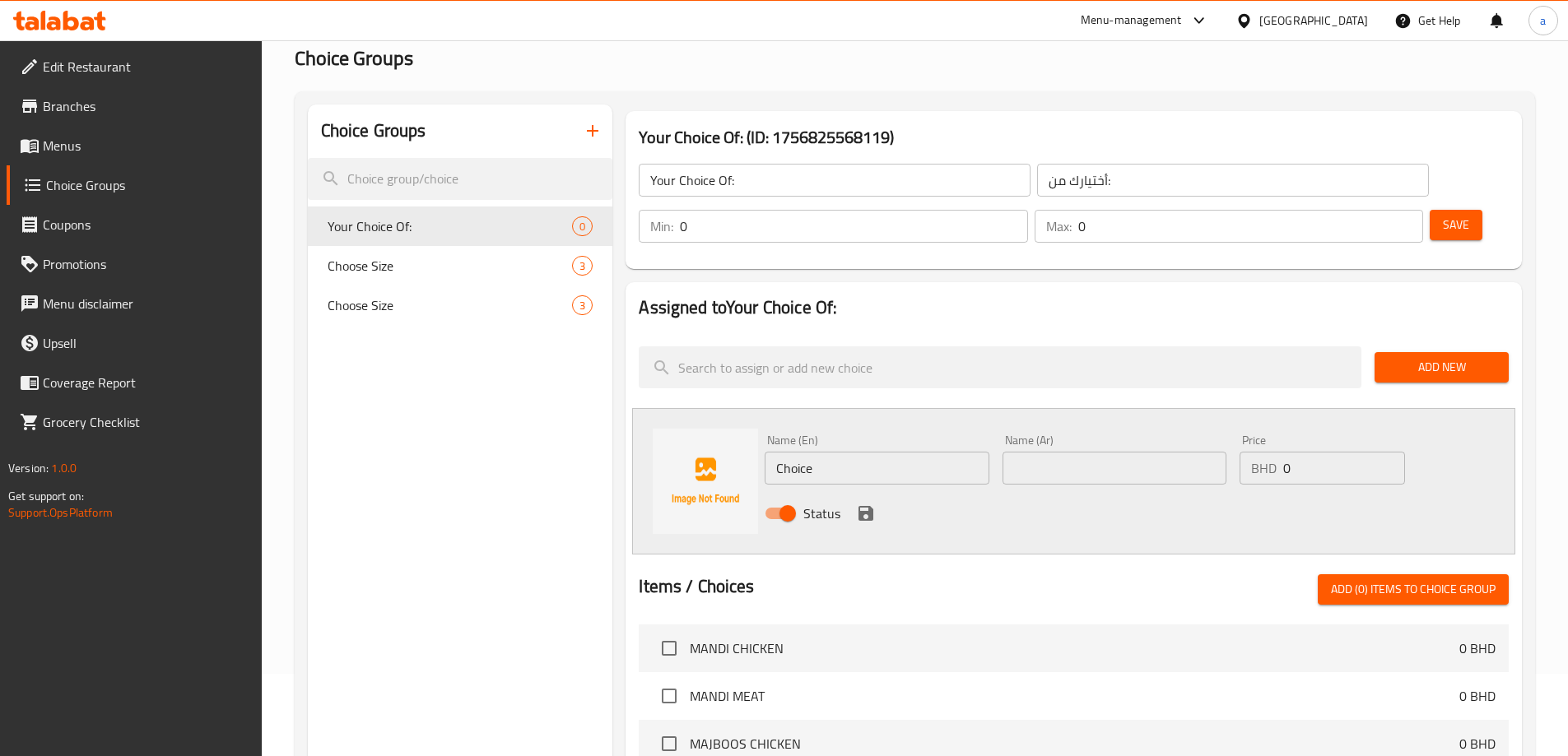
click at [893, 451] on input "Choice" at bounding box center [876, 467] width 224 height 32
click at [834, 451] on input "Choice" at bounding box center [876, 467] width 224 height 32
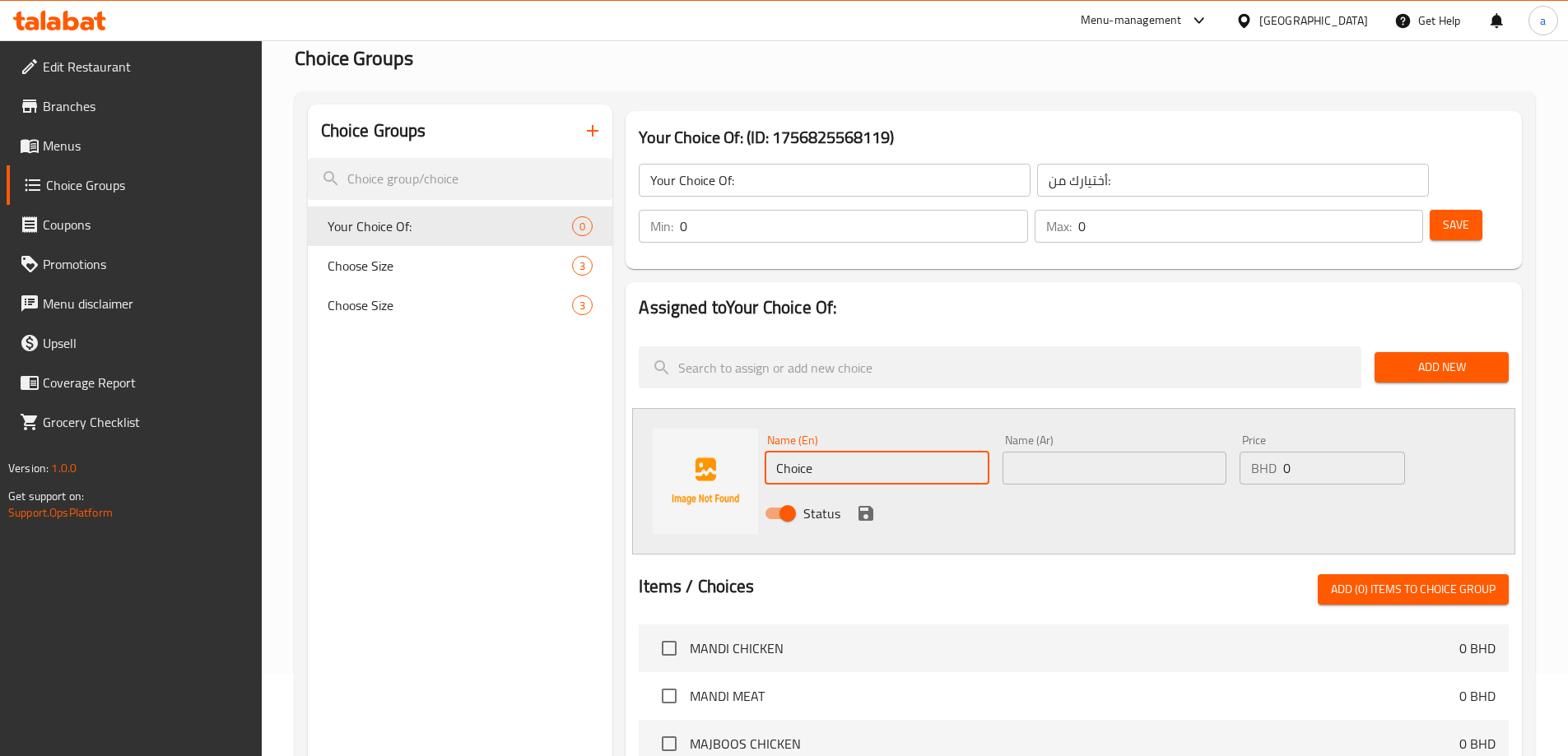
click at [834, 451] on input "Choice" at bounding box center [876, 467] width 224 height 32
paste input "Oven"
type input "Oven"
click at [1076, 451] on input "text" at bounding box center [1115, 467] width 224 height 32
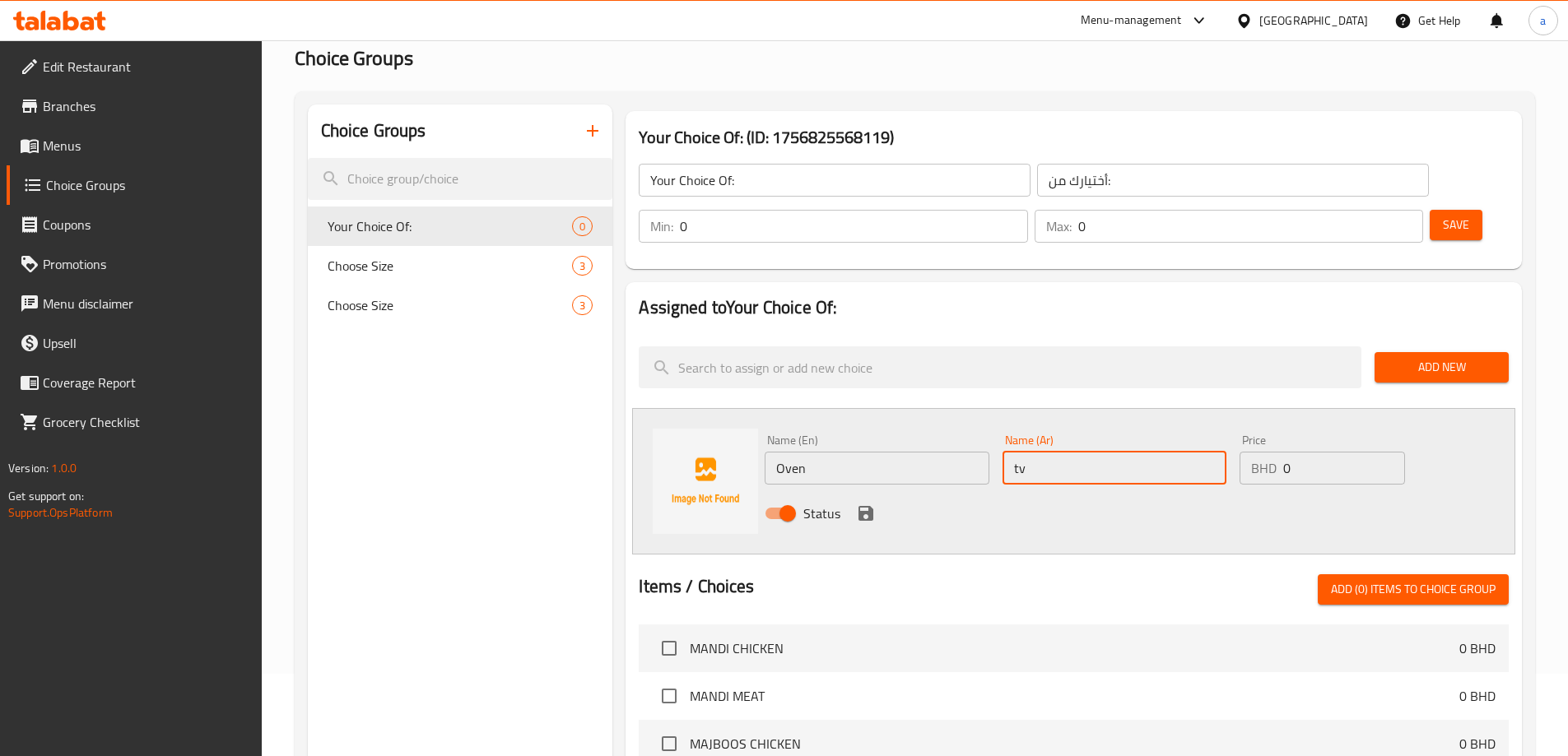
type input "t"
type input "فرن"
click at [1132, 574] on div "Items / Choices Add (0) items to choice group" at bounding box center [1073, 589] width 870 height 30
click at [874, 503] on icon "save" at bounding box center [866, 513] width 20 height 20
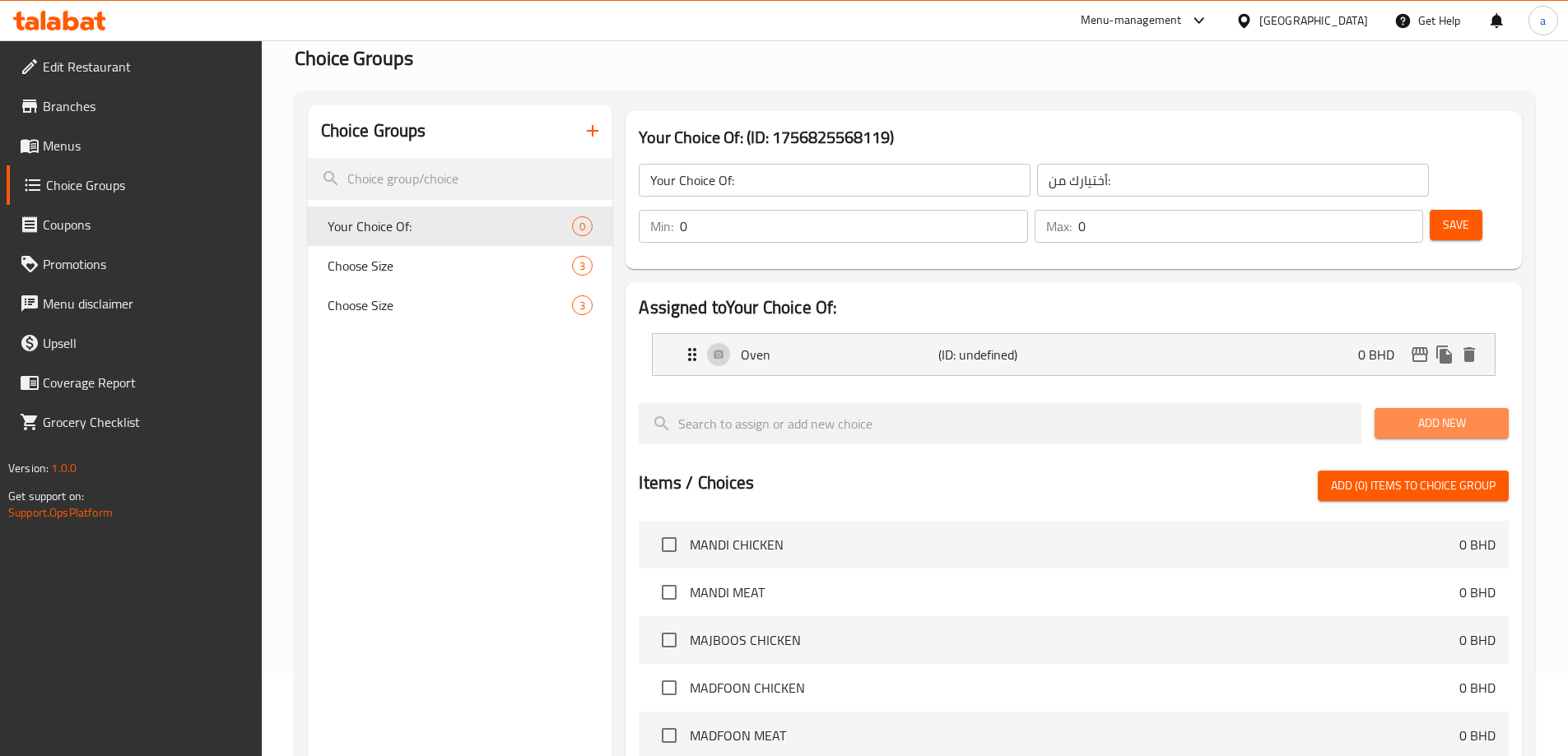
click at [1434, 413] on span "Add New" at bounding box center [1442, 423] width 108 height 21
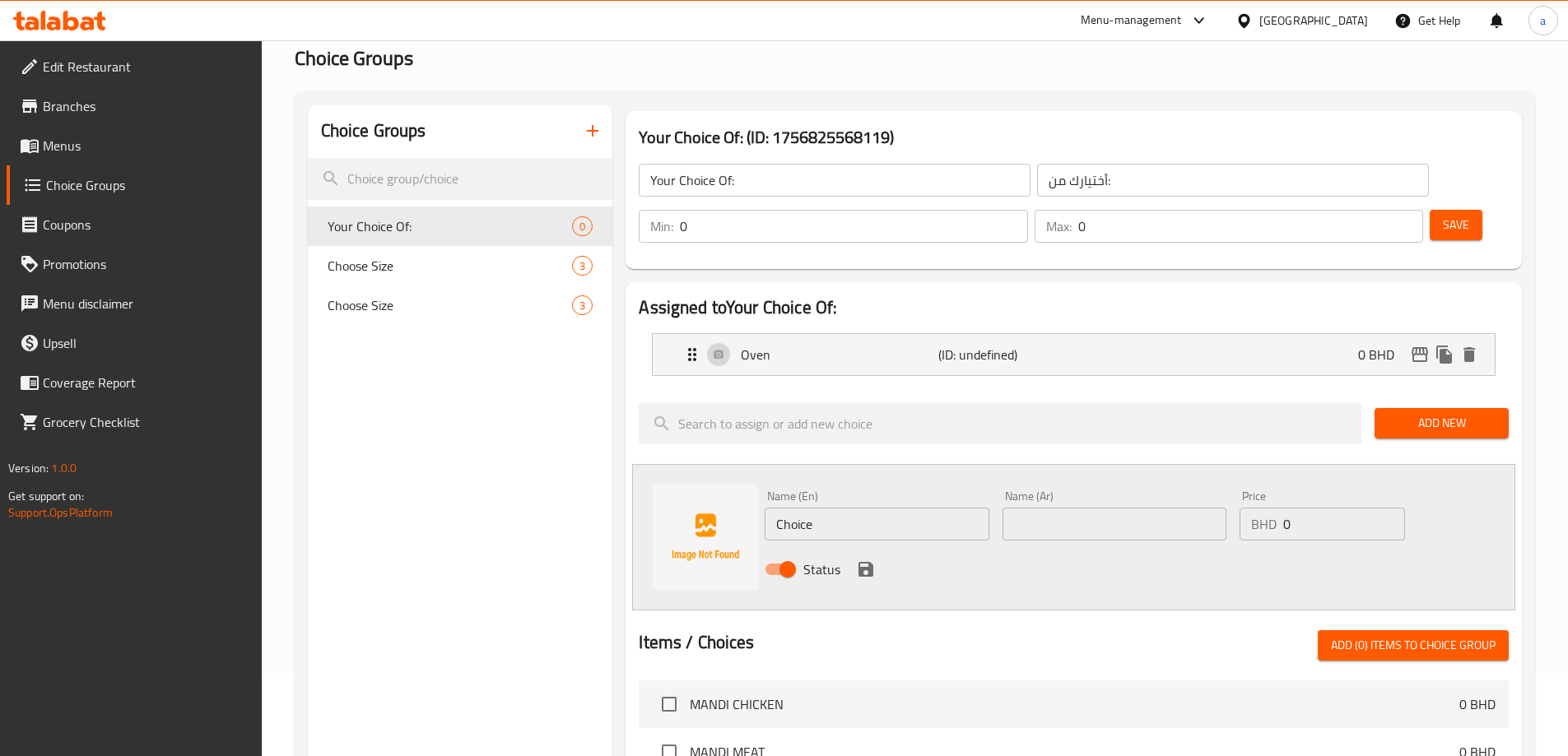
click at [840, 507] on input "Choice" at bounding box center [876, 523] width 224 height 32
paste input "Grilled"
type input "Grilled"
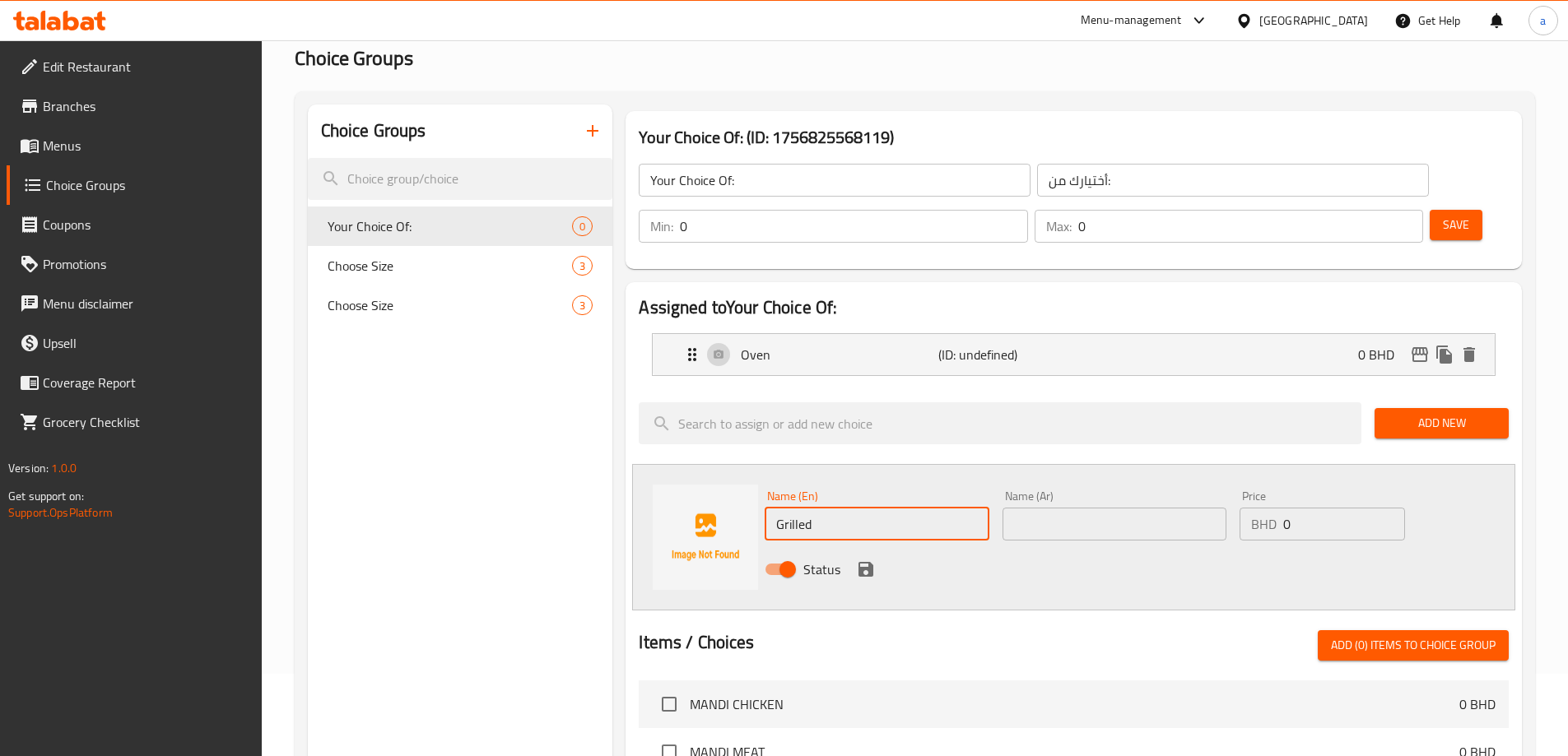
click at [1087, 507] on input "text" at bounding box center [1115, 523] width 224 height 32
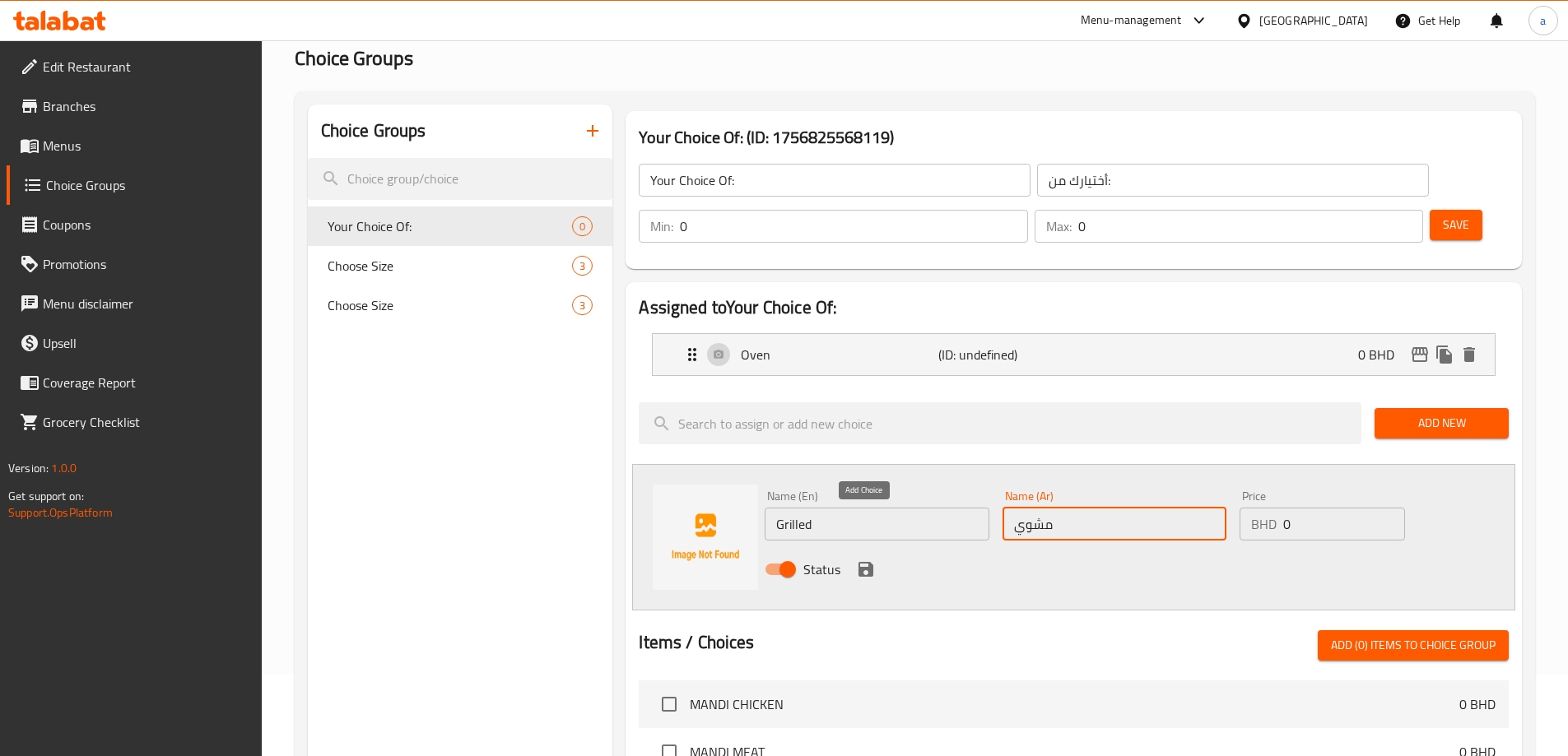
type input "مشوي"
click at [866, 559] on icon "save" at bounding box center [866, 569] width 20 height 20
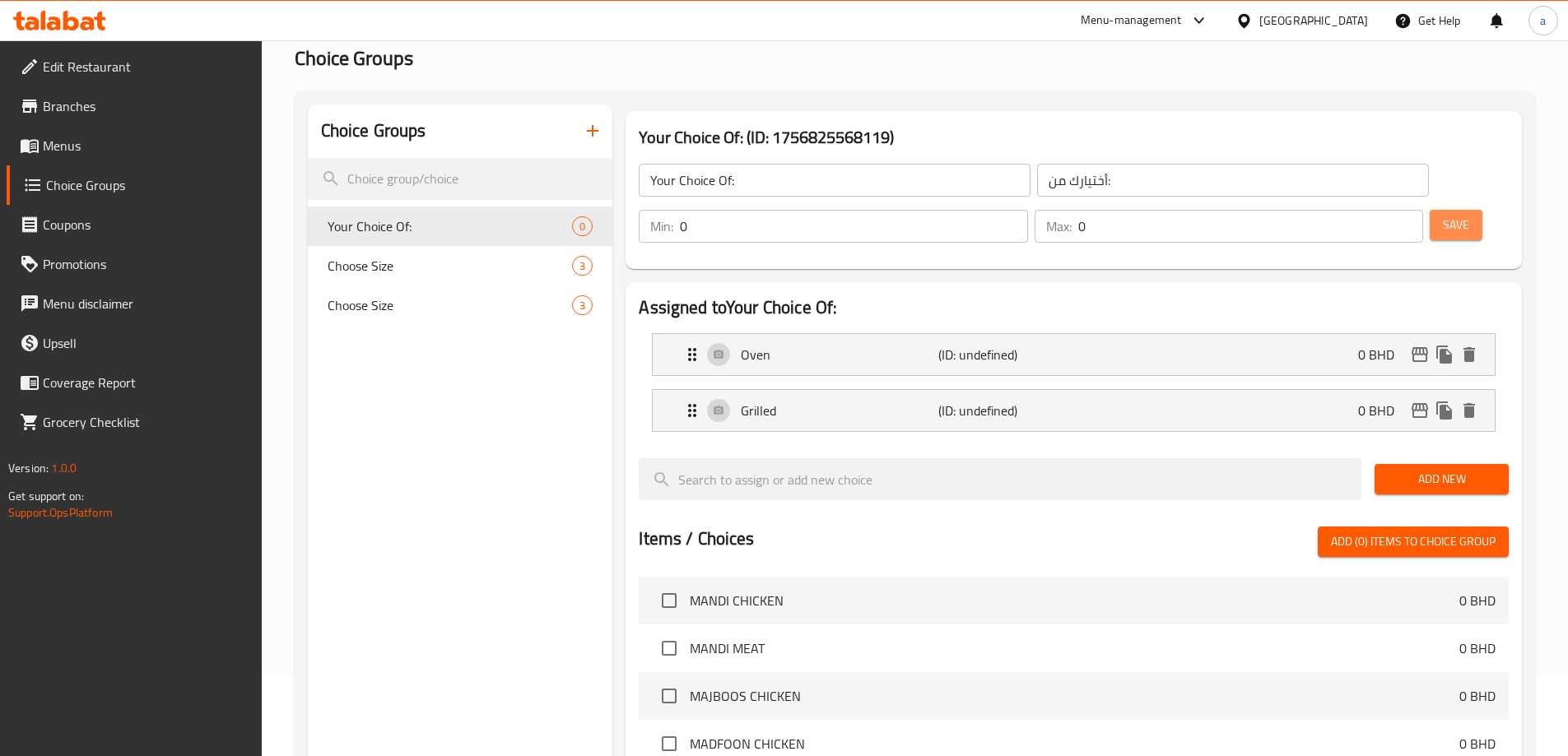
click at [1443, 214] on span "Save" at bounding box center [1456, 224] width 27 height 21
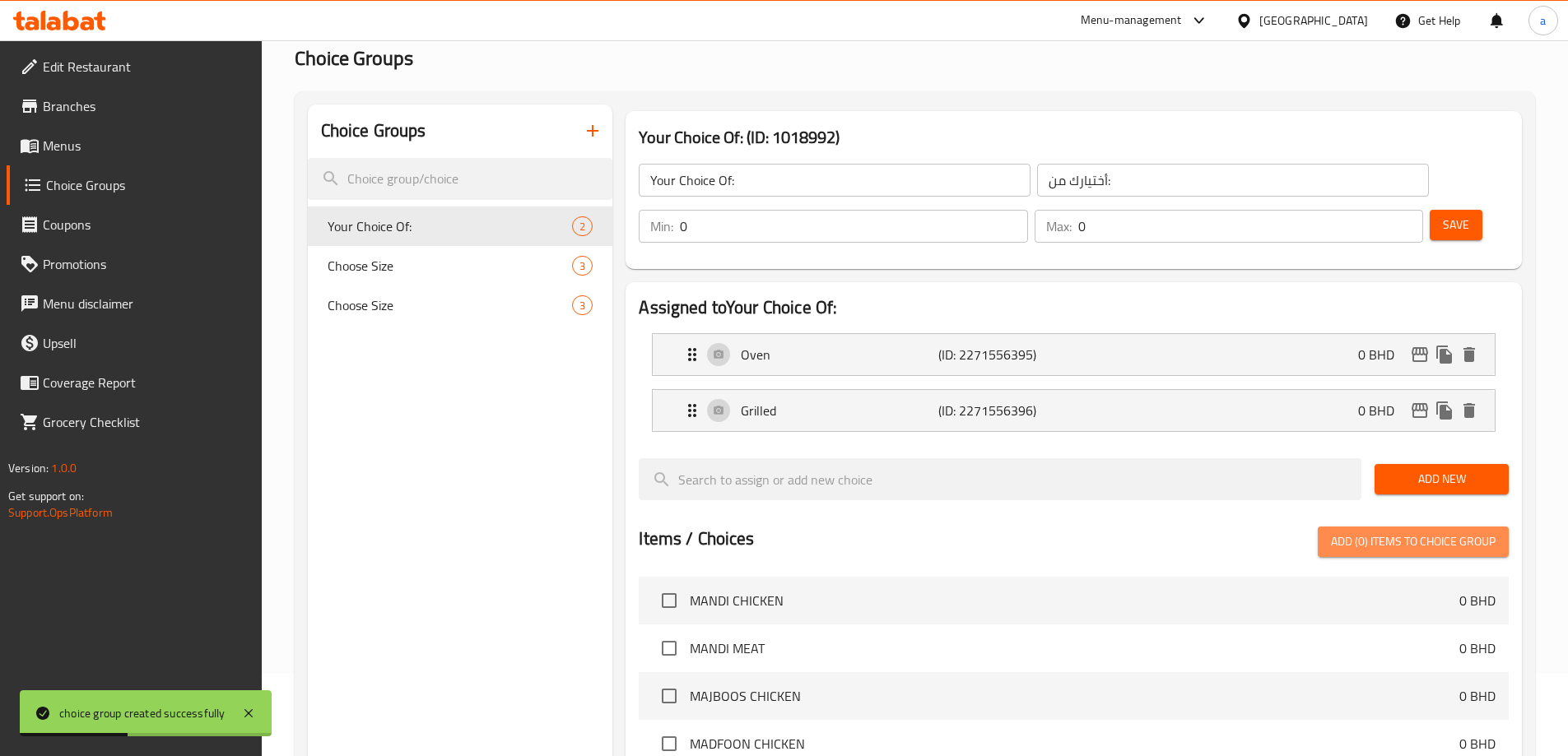
click at [1403, 532] on span "Add (0) items to choice group" at bounding box center [1413, 542] width 164 height 21
click at [1411, 532] on span "Add (0) items to choice group" at bounding box center [1413, 542] width 164 height 21
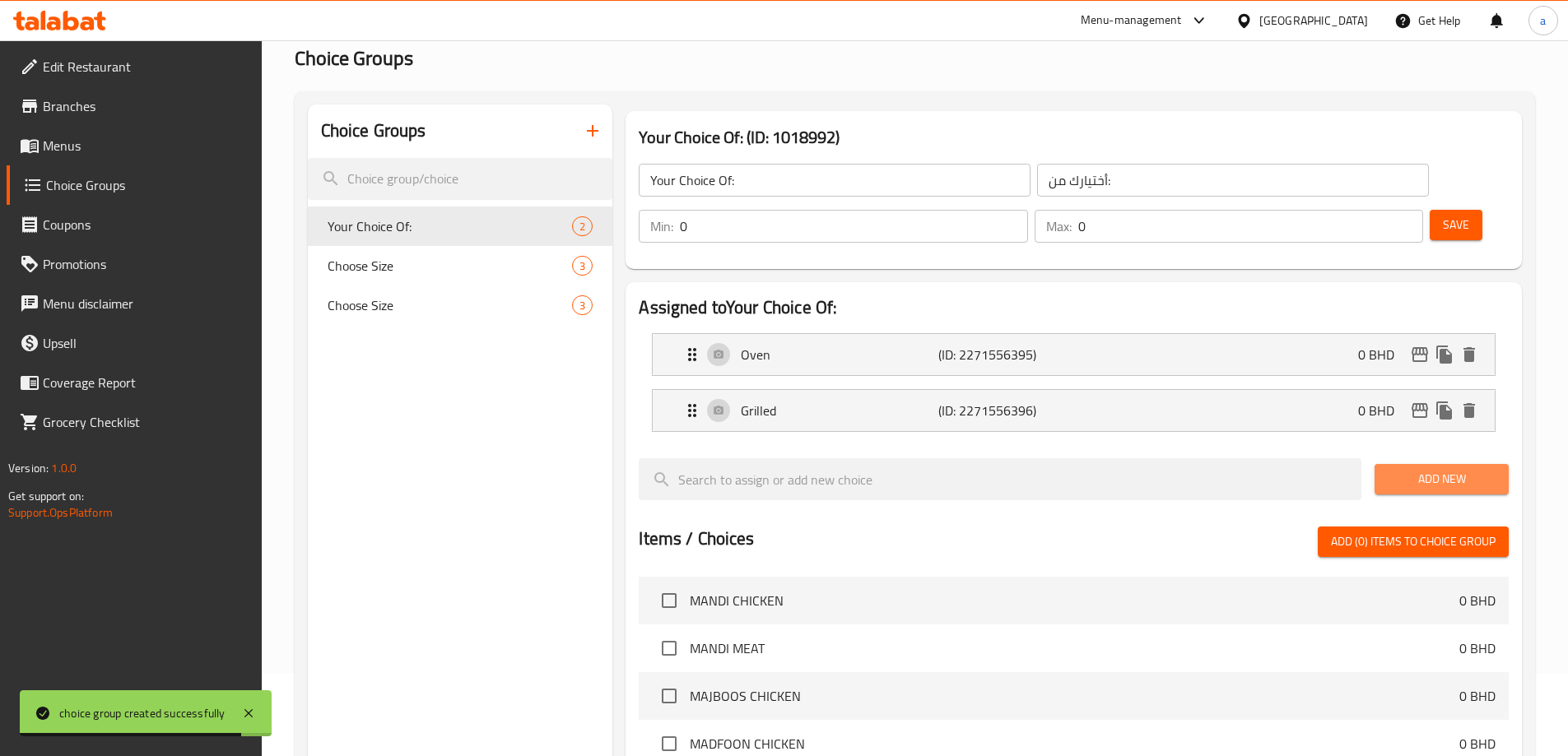
click at [1449, 469] on span "Add New" at bounding box center [1442, 479] width 108 height 21
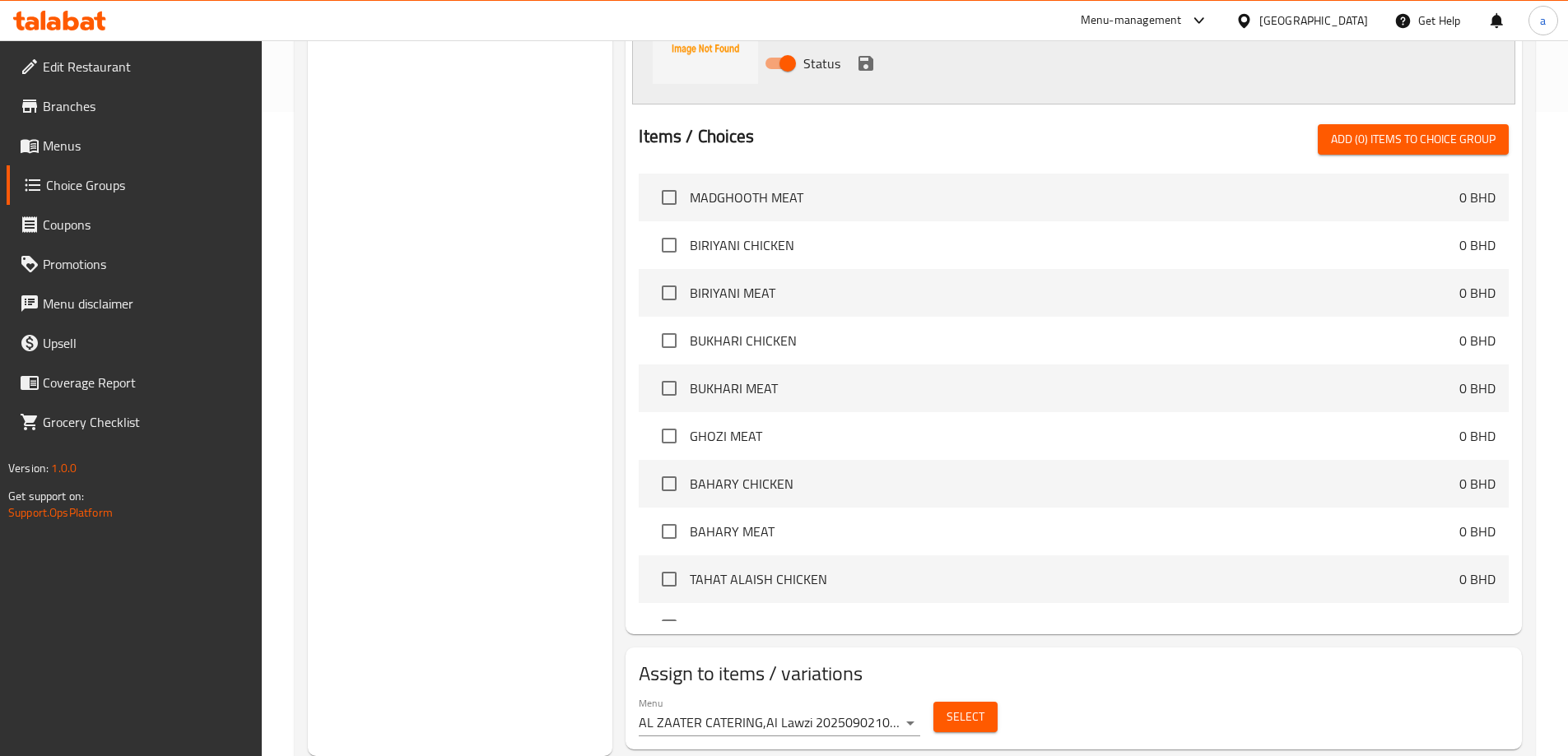
scroll to position [411, 0]
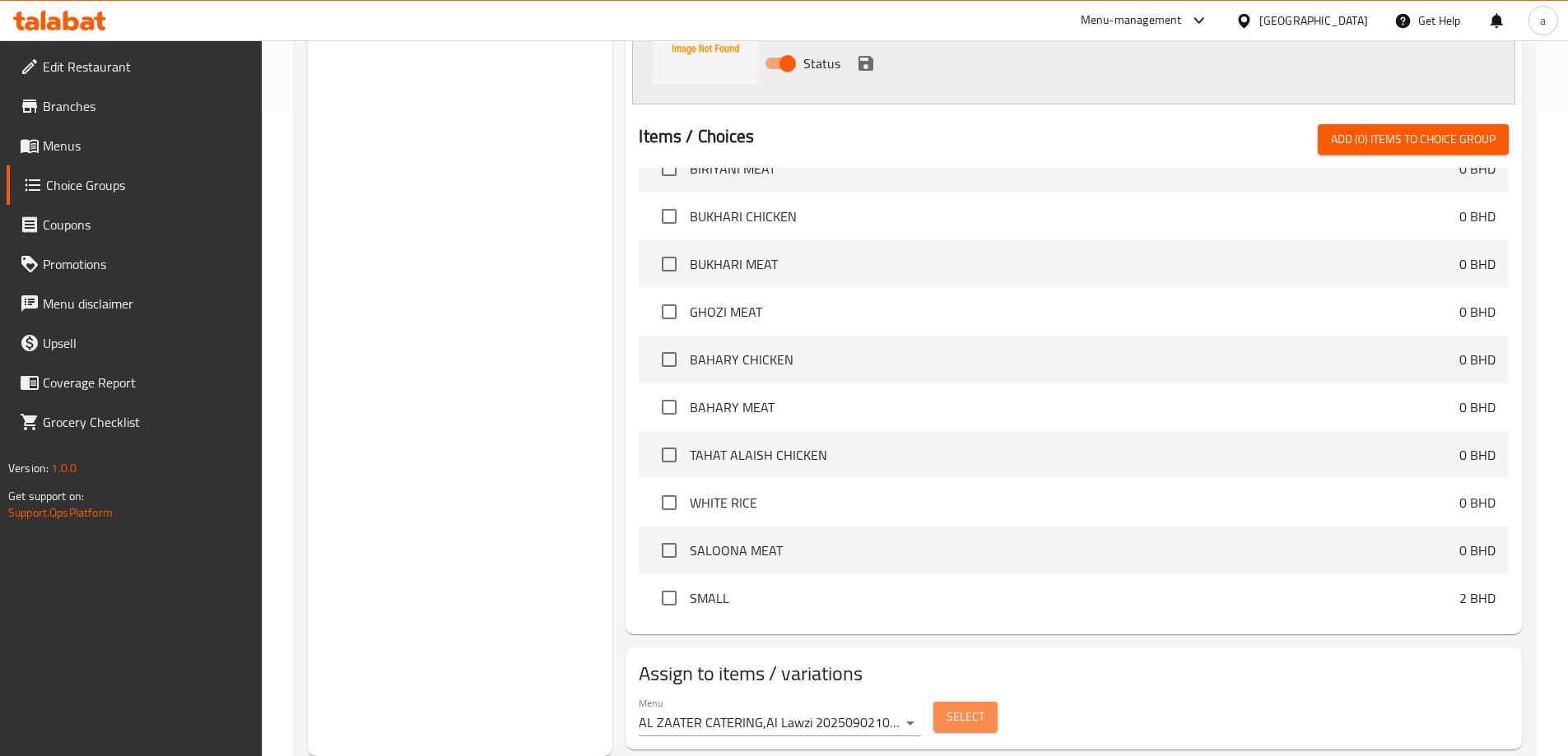
click at [986, 702] on button "Select" at bounding box center [965, 717] width 64 height 30
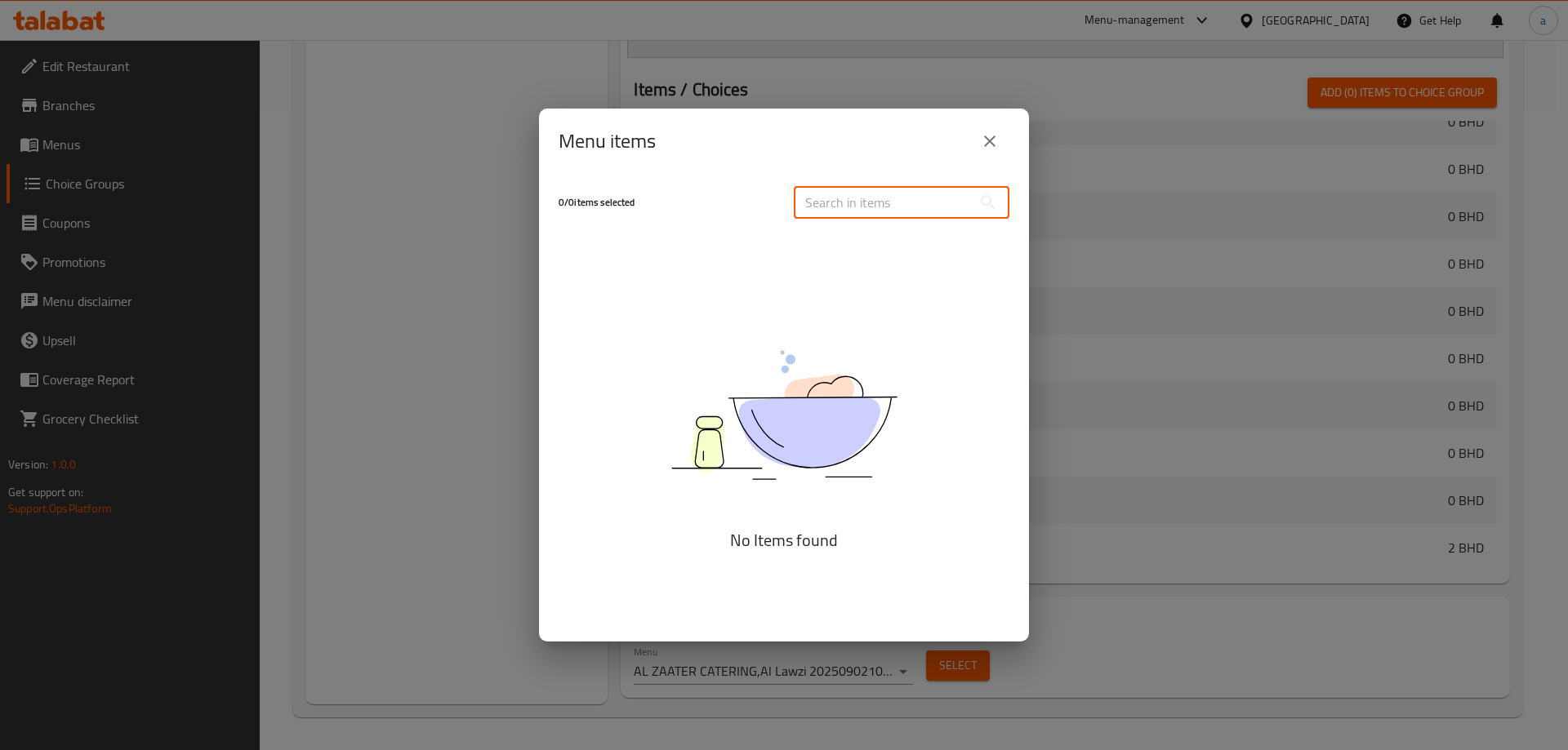
click at [883, 208] on input "text" at bounding box center [882, 202] width 178 height 32
click at [1003, 141] on button "close" at bounding box center [989, 141] width 39 height 39
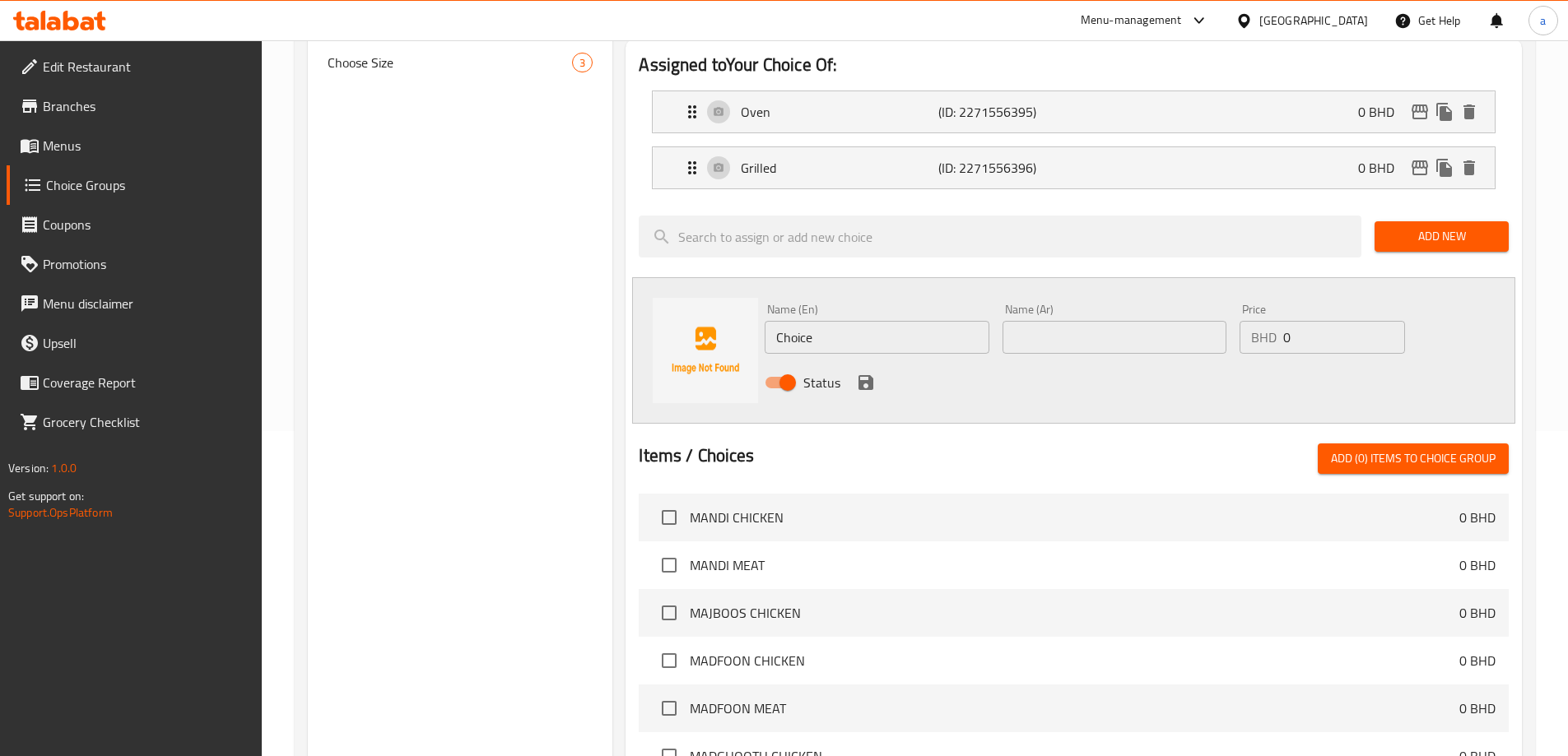
scroll to position [315, 0]
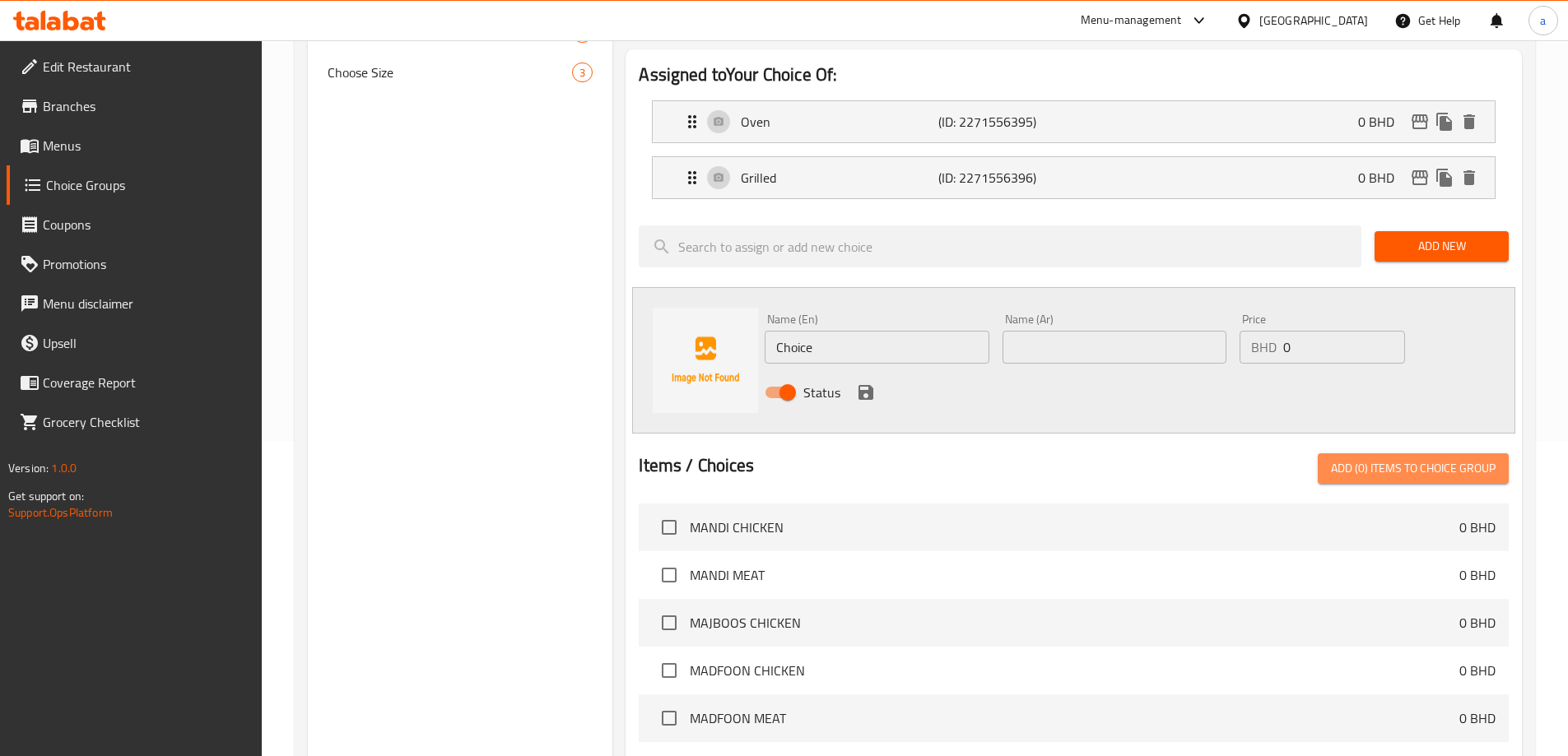
click at [1376, 458] on span "Add (0) items to choice group" at bounding box center [1413, 468] width 164 height 21
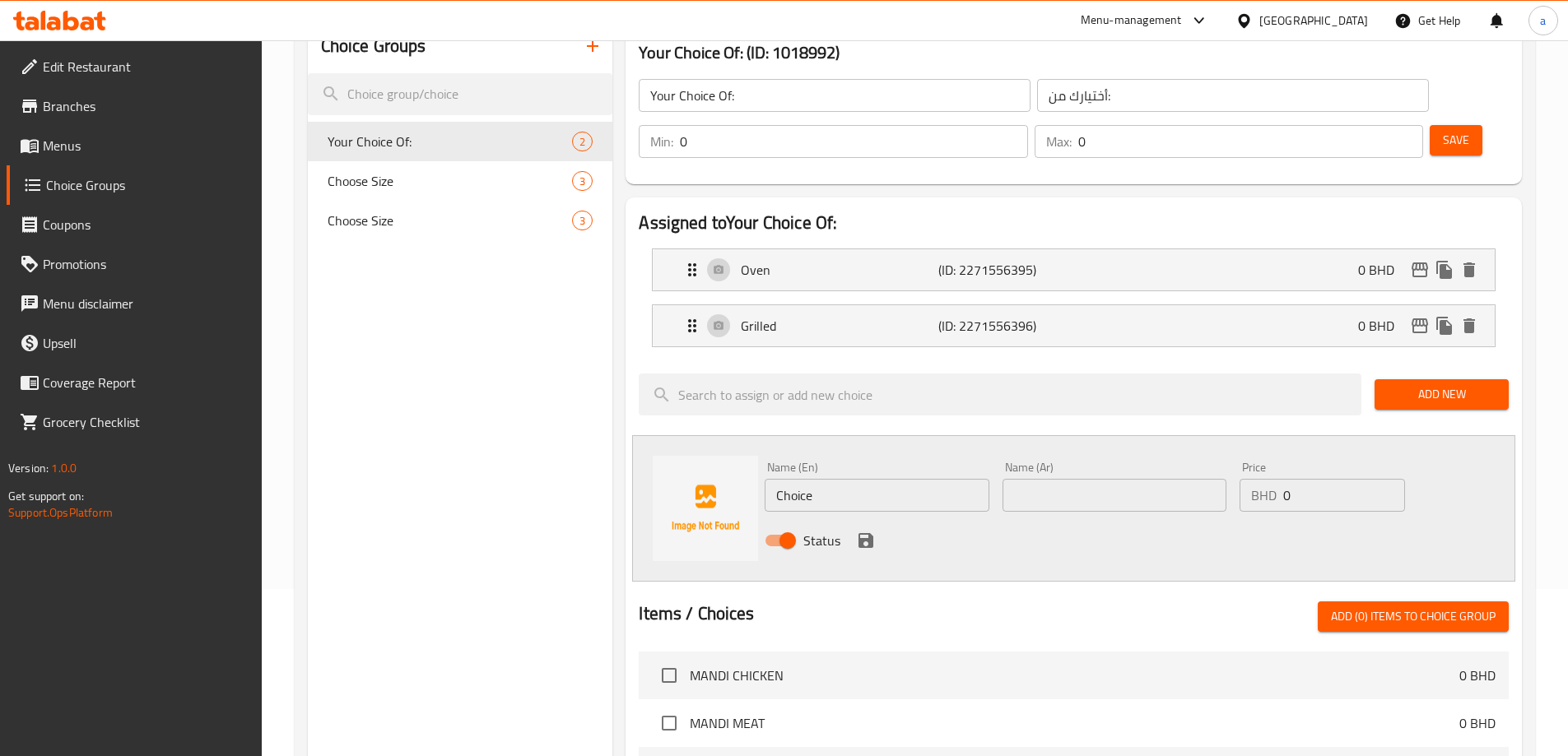
scroll to position [0, 0]
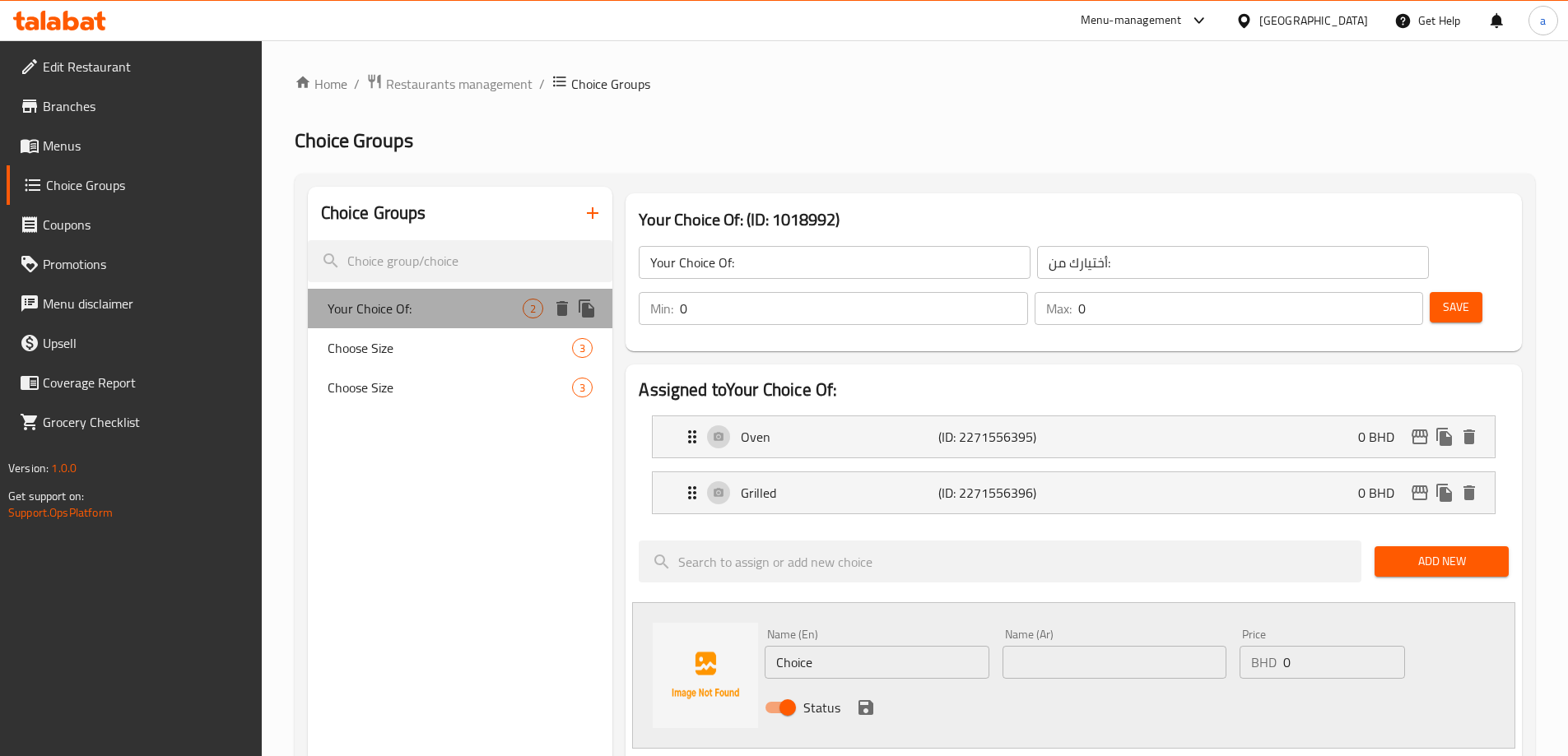
click at [446, 305] on span "Your Choice Of:" at bounding box center [425, 309] width 196 height 20
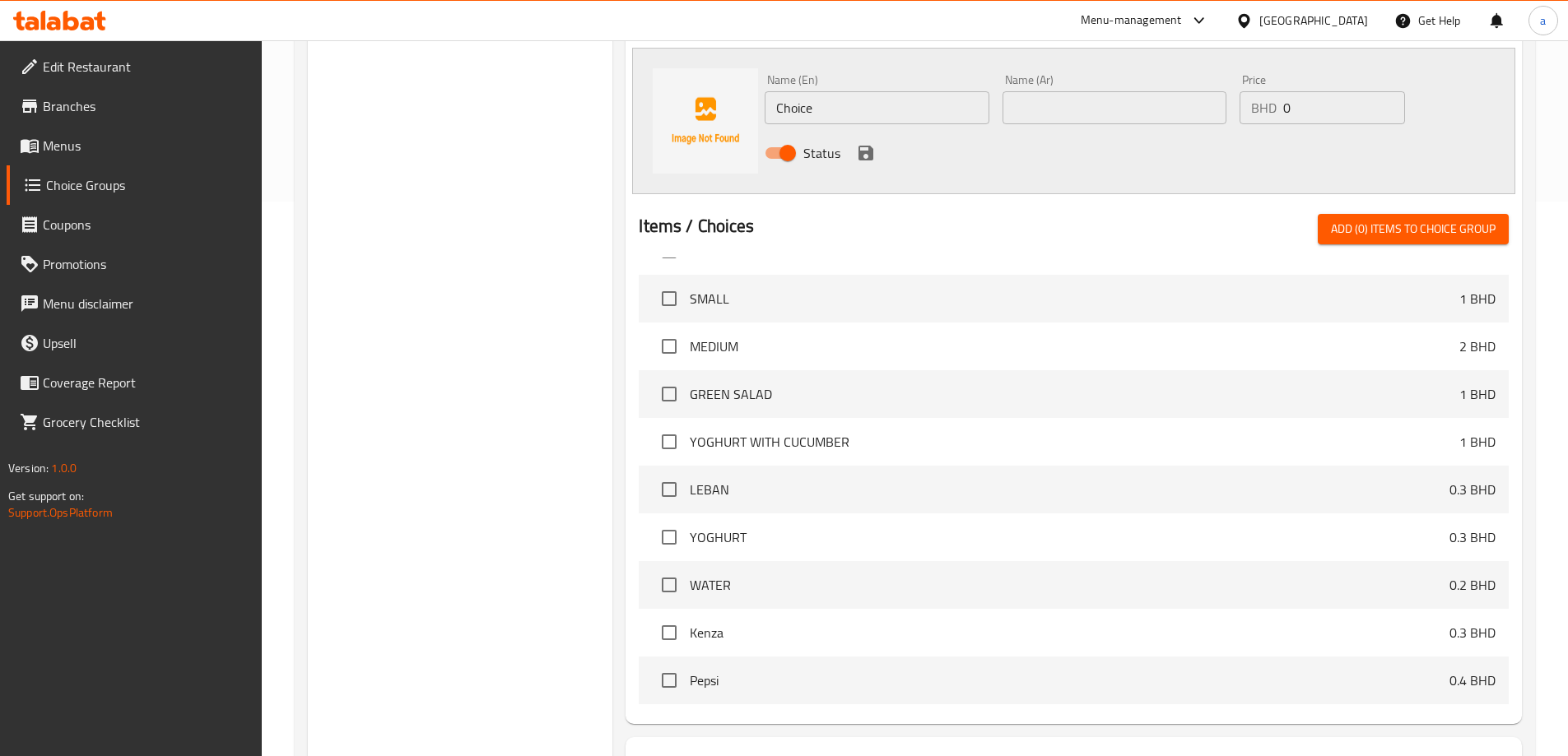
scroll to position [644, 0]
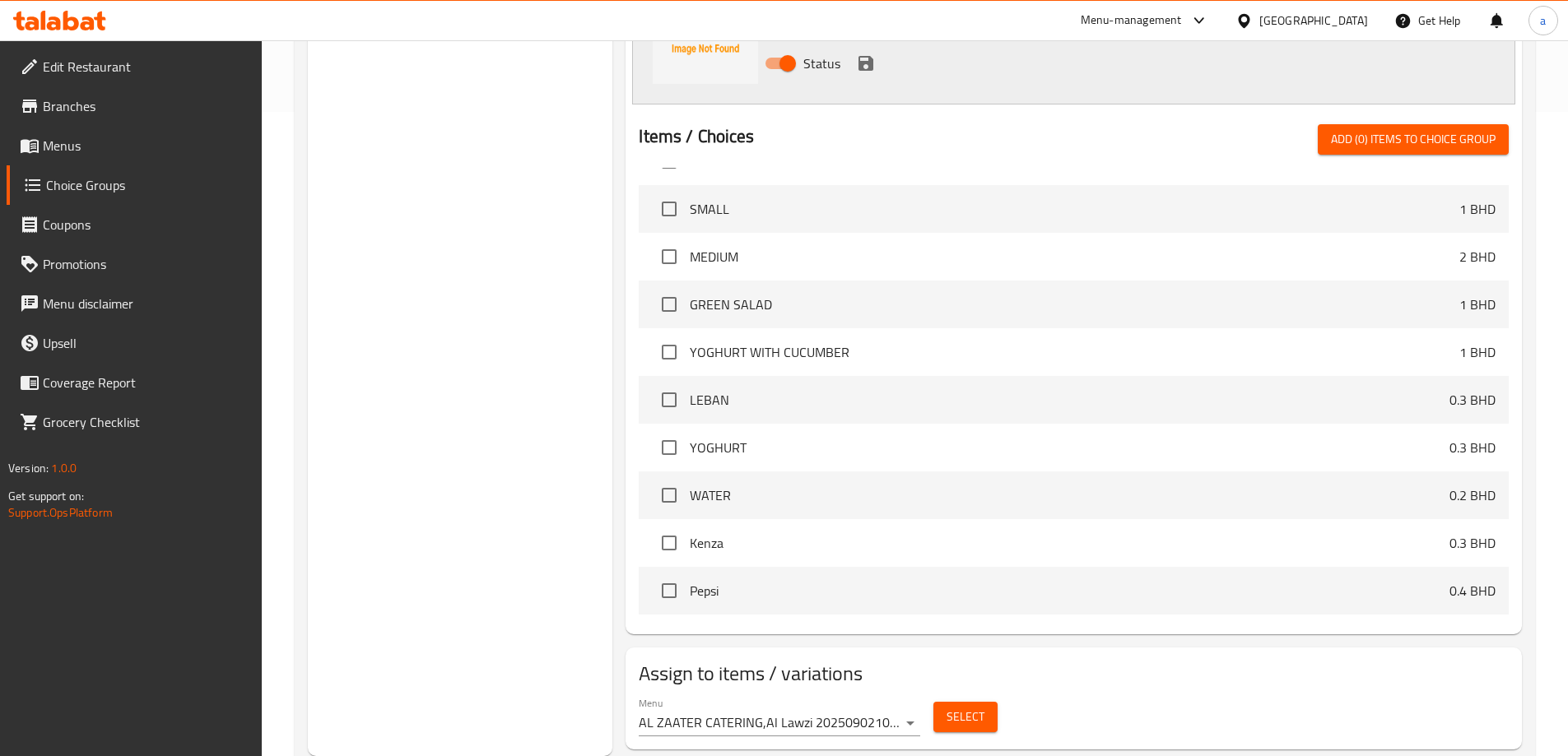
click at [875, 697] on div "Menu AL ZAATER CATERING,Al Lawzi 20250902103214 ( Inactive )" at bounding box center [779, 717] width 281 height 39
click at [945, 702] on button "Select" at bounding box center [965, 717] width 64 height 30
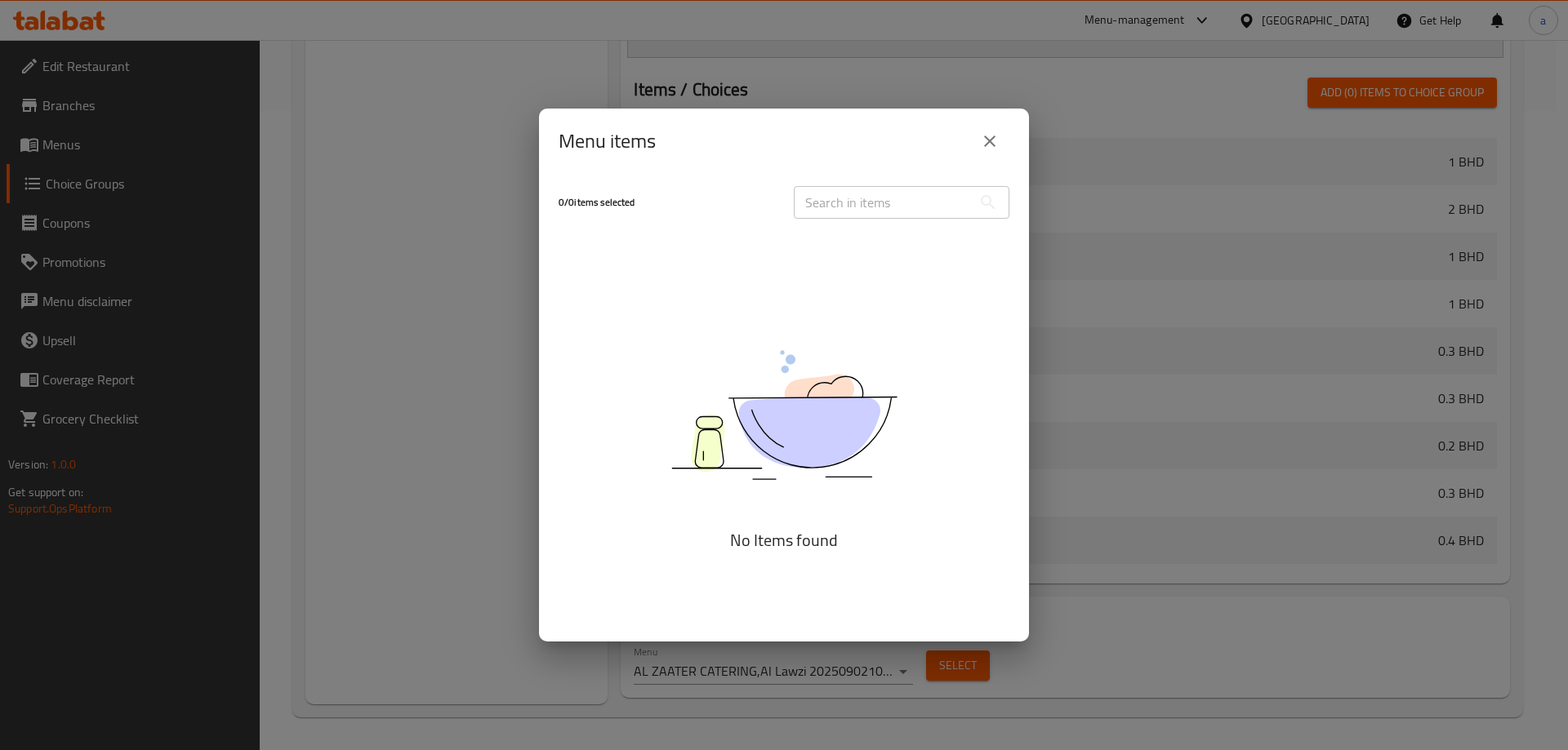
click at [882, 214] on input "text" at bounding box center [882, 202] width 178 height 32
type input "ة"
click at [1227, 627] on div "Menu items 0 / 0 items selected ة ​ No Items found" at bounding box center [784, 375] width 1568 height 750
click at [985, 129] on button "close" at bounding box center [989, 141] width 39 height 39
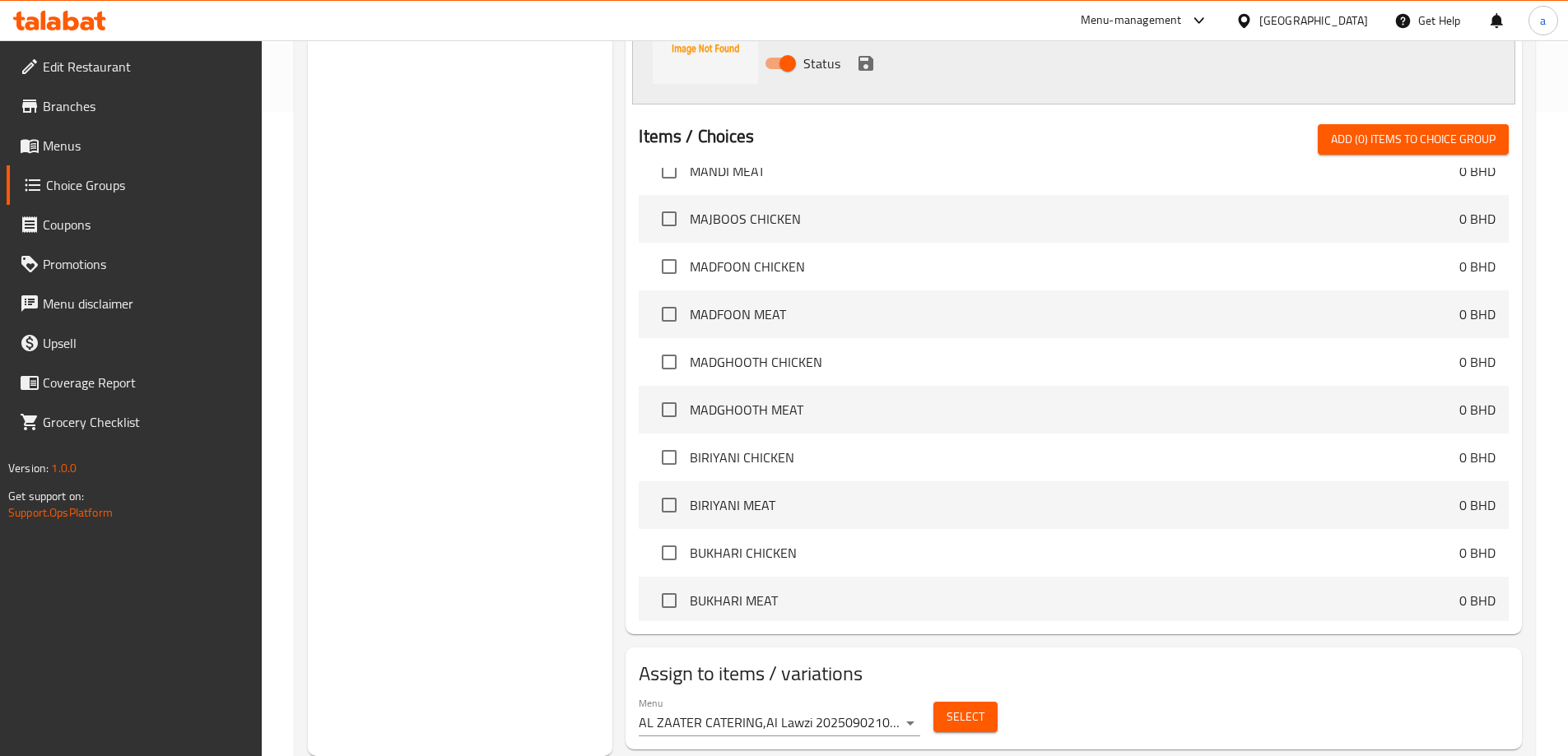
scroll to position [0, 0]
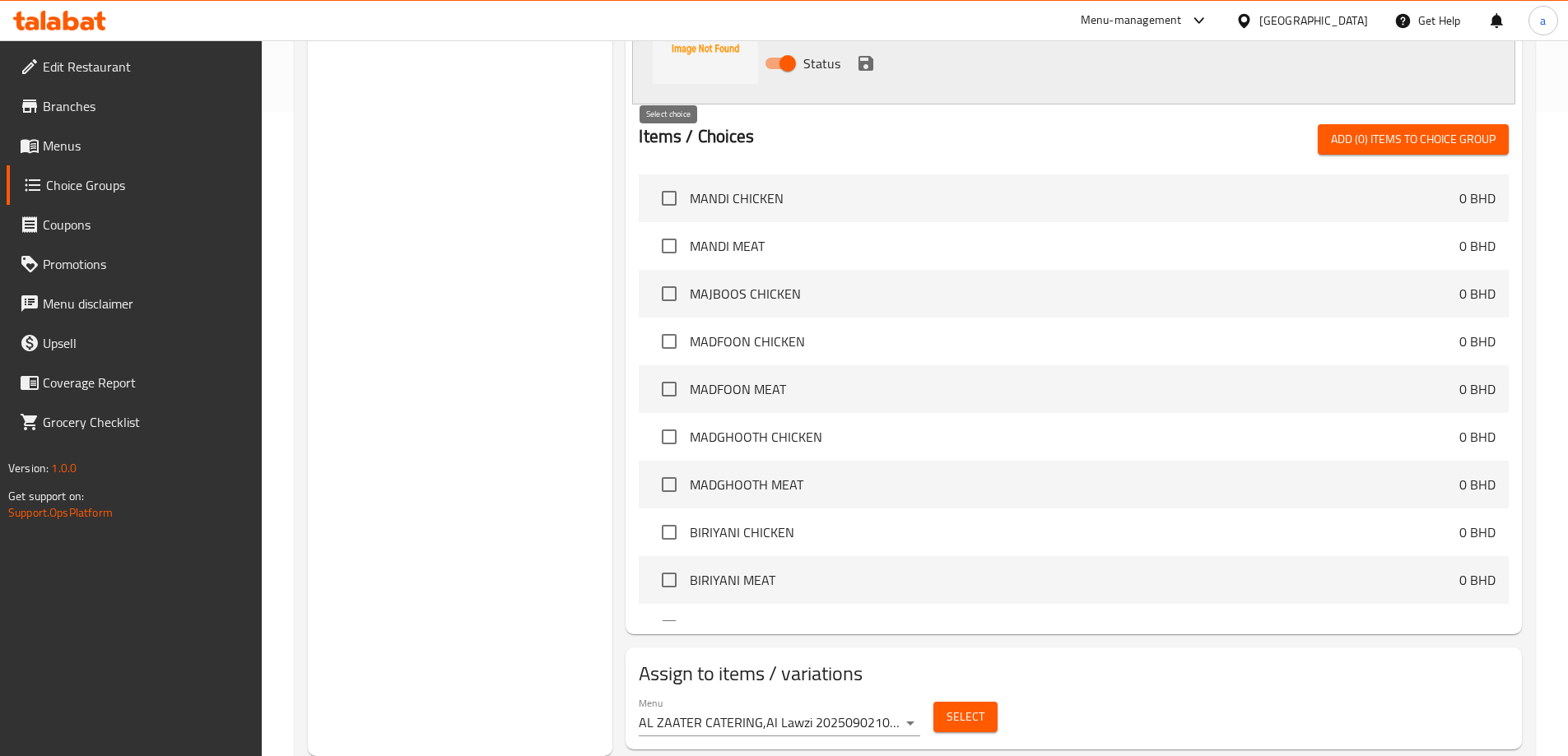
click at [673, 181] on input "checkbox" at bounding box center [669, 198] width 34 height 34
checkbox input "true"
click at [671, 229] on input "checkbox" at bounding box center [669, 246] width 34 height 34
checkbox input "true"
click at [669, 276] on input "checkbox" at bounding box center [669, 293] width 34 height 34
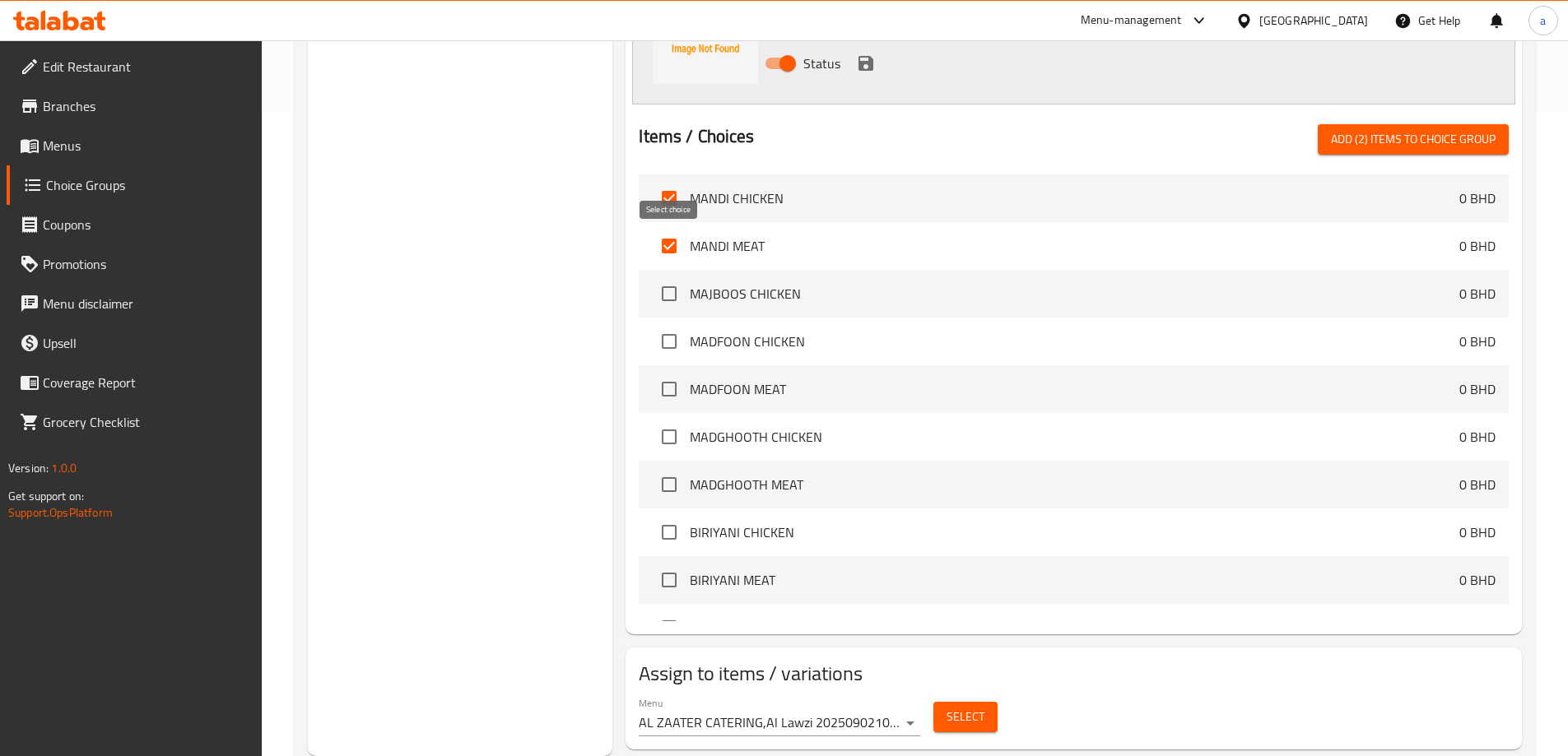
checkbox input "true"
click at [673, 229] on input "checkbox" at bounding box center [669, 246] width 34 height 34
checkbox input "false"
click at [664, 324] on input "checkbox" at bounding box center [669, 341] width 34 height 34
checkbox input "true"
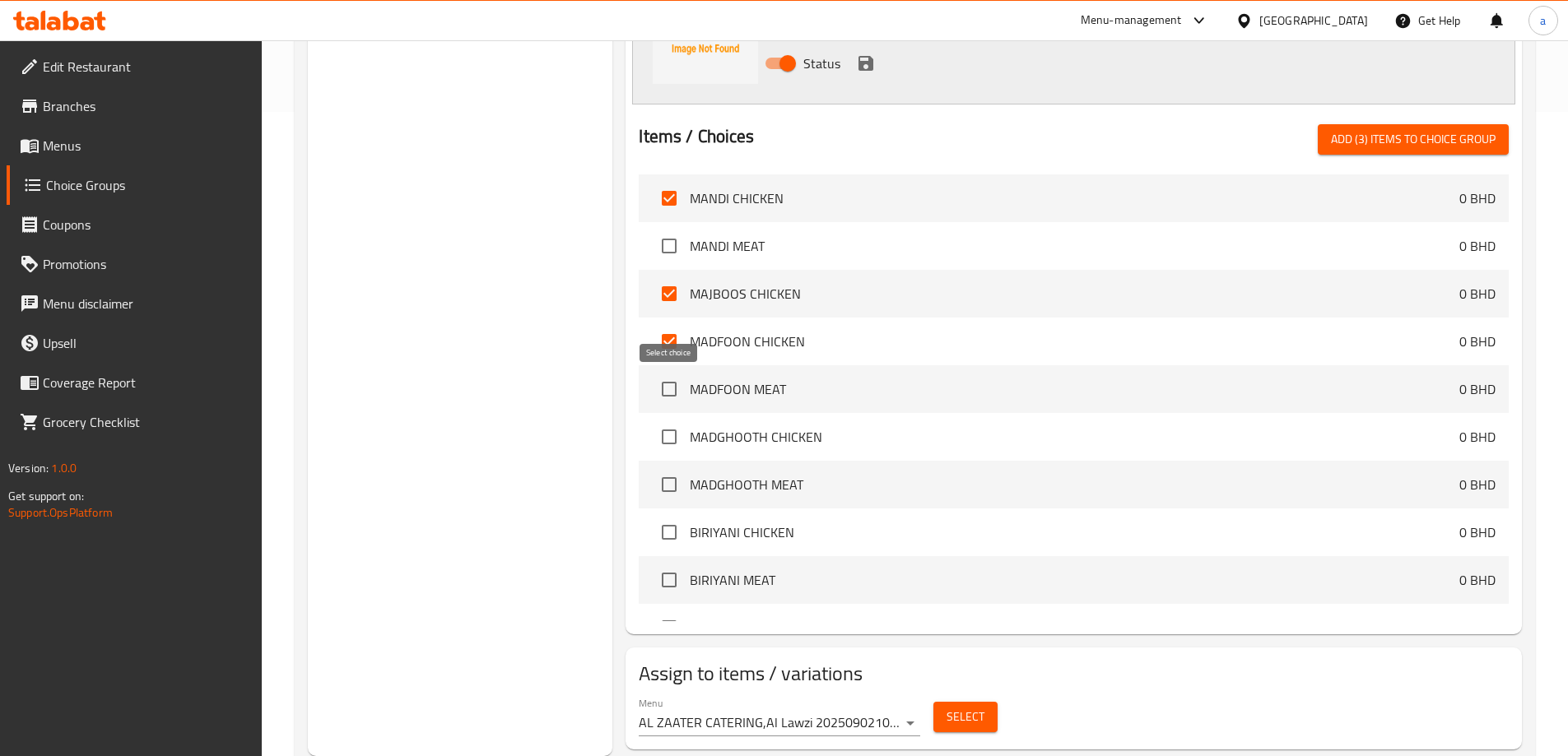
click at [666, 420] on input "checkbox" at bounding box center [669, 436] width 34 height 34
checkbox input "true"
click at [673, 515] on input "checkbox" at bounding box center [669, 532] width 34 height 34
checkbox input "true"
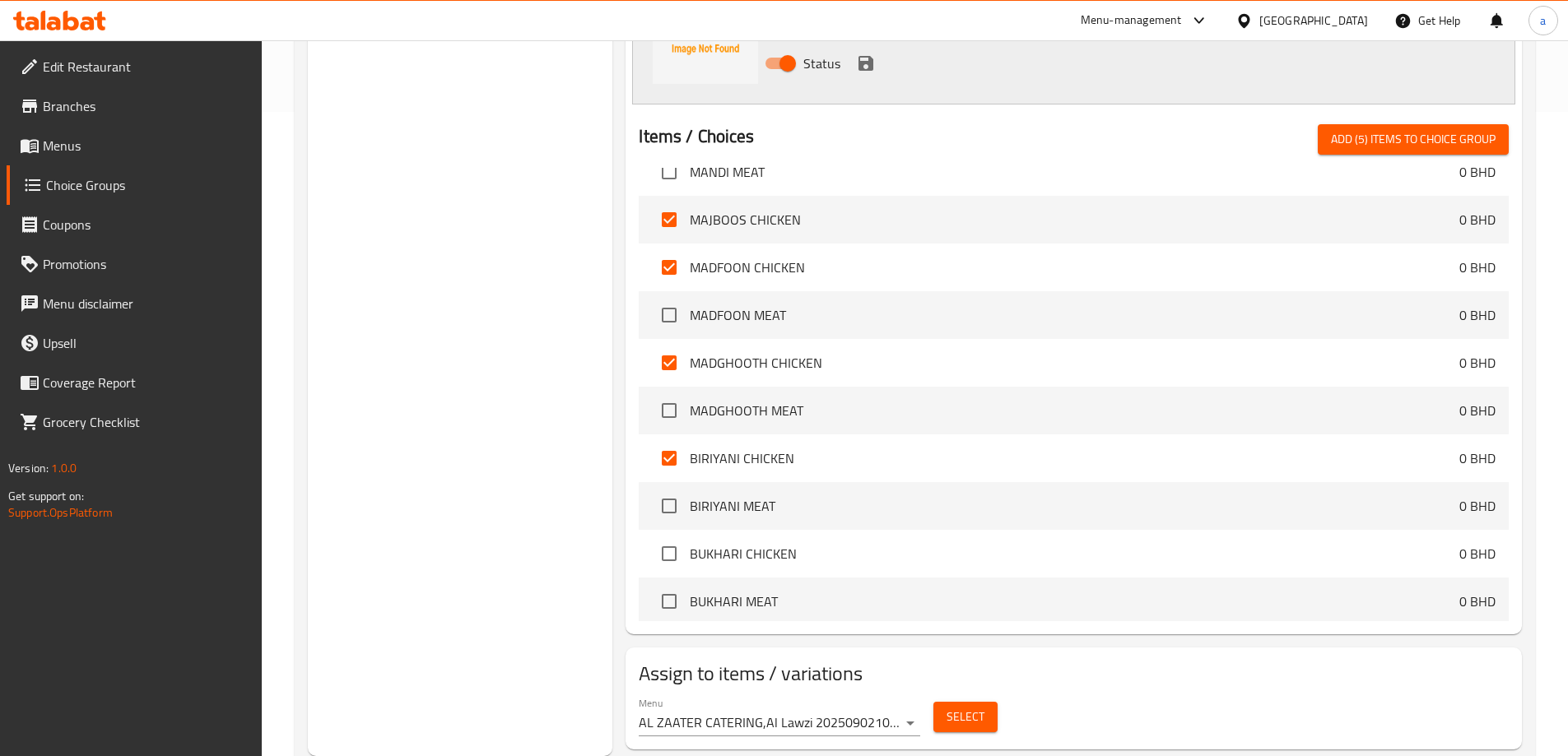
scroll to position [164, 0]
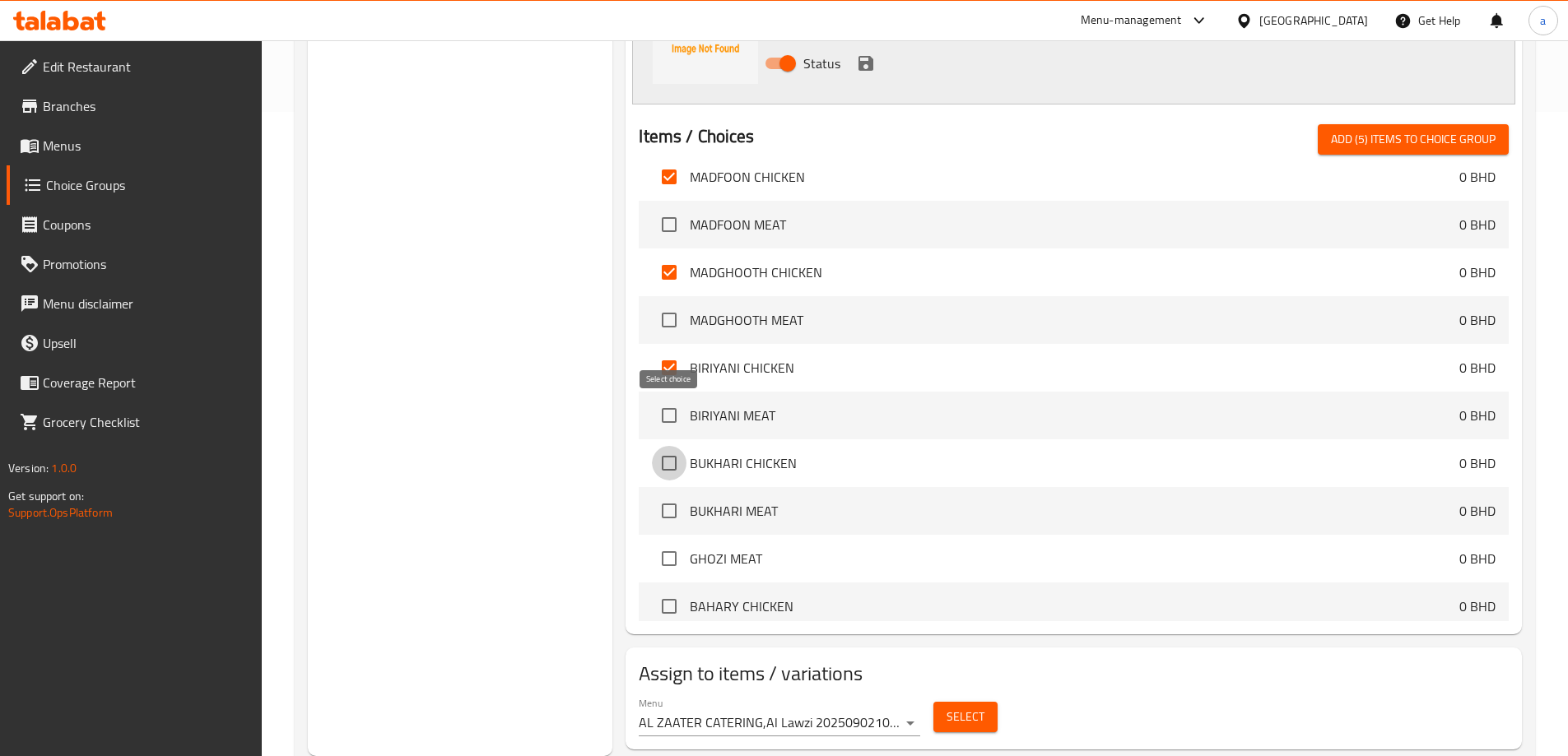
click at [668, 446] on input "checkbox" at bounding box center [669, 463] width 34 height 34
checkbox input "true"
click at [676, 589] on input "checkbox" at bounding box center [669, 606] width 34 height 34
checkbox input "true"
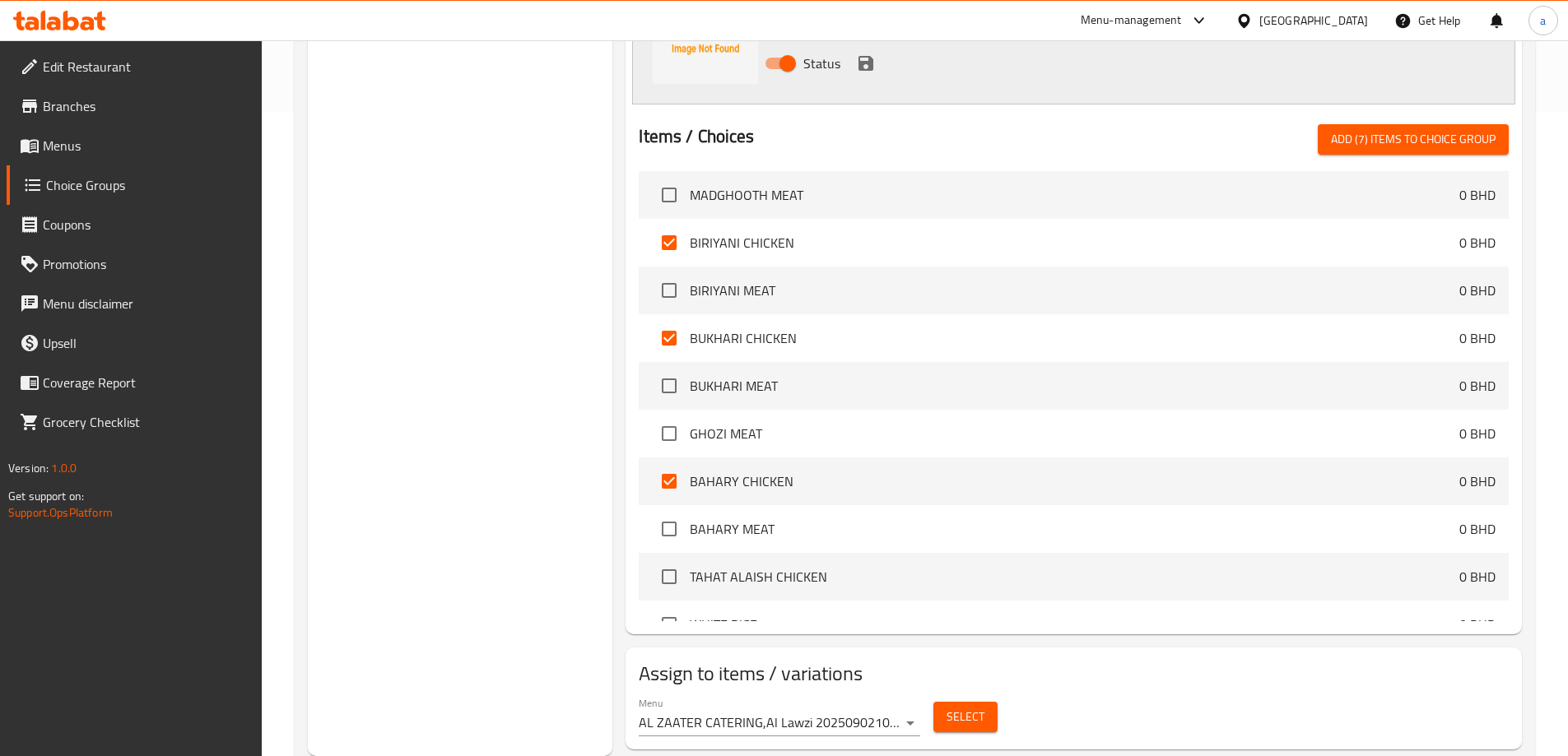
scroll to position [329, 0]
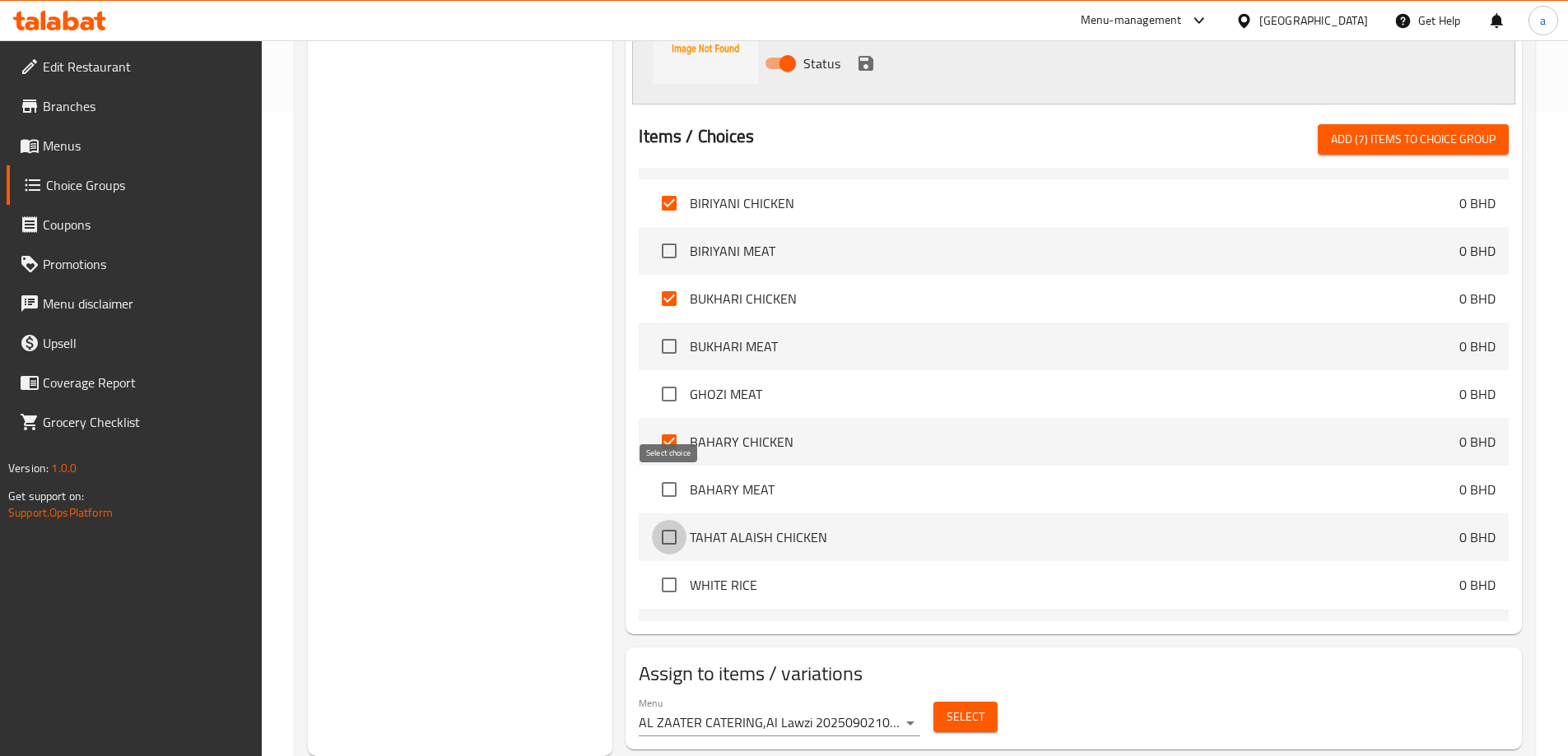
click at [678, 520] on input "checkbox" at bounding box center [669, 537] width 34 height 34
checkbox input "true"
drag, startPoint x: 1417, startPoint y: 83, endPoint x: 1408, endPoint y: 109, distance: 27.5
click at [1408, 124] on div "Items / Choices Add (8) items to choice group MANDI CHICKEN 0 BHD MANDI MEAT 0 …" at bounding box center [1073, 372] width 870 height 496
click at [1421, 129] on span "Add (8) items to choice group" at bounding box center [1413, 139] width 164 height 21
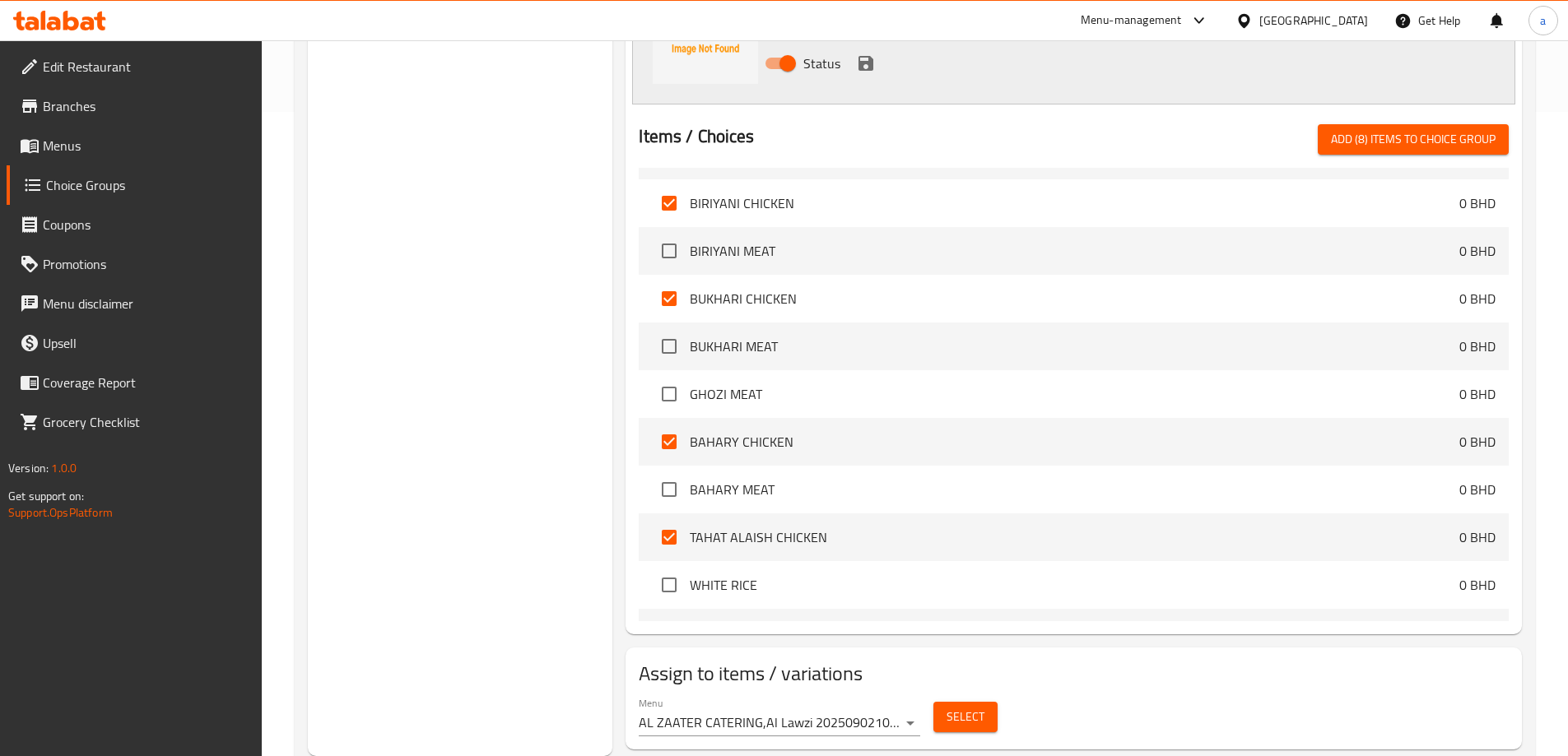
checkbox input "false"
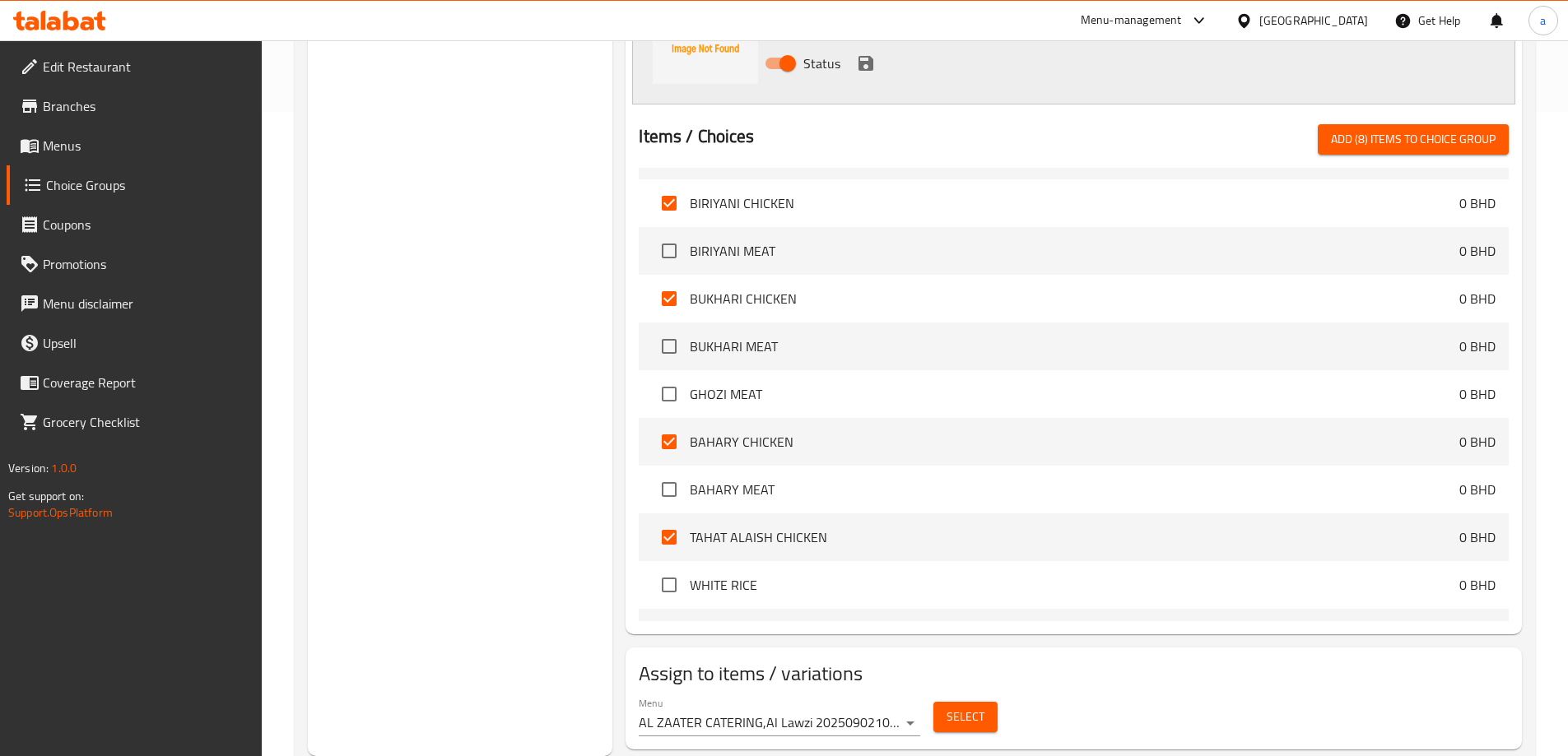
checkbox input "false"
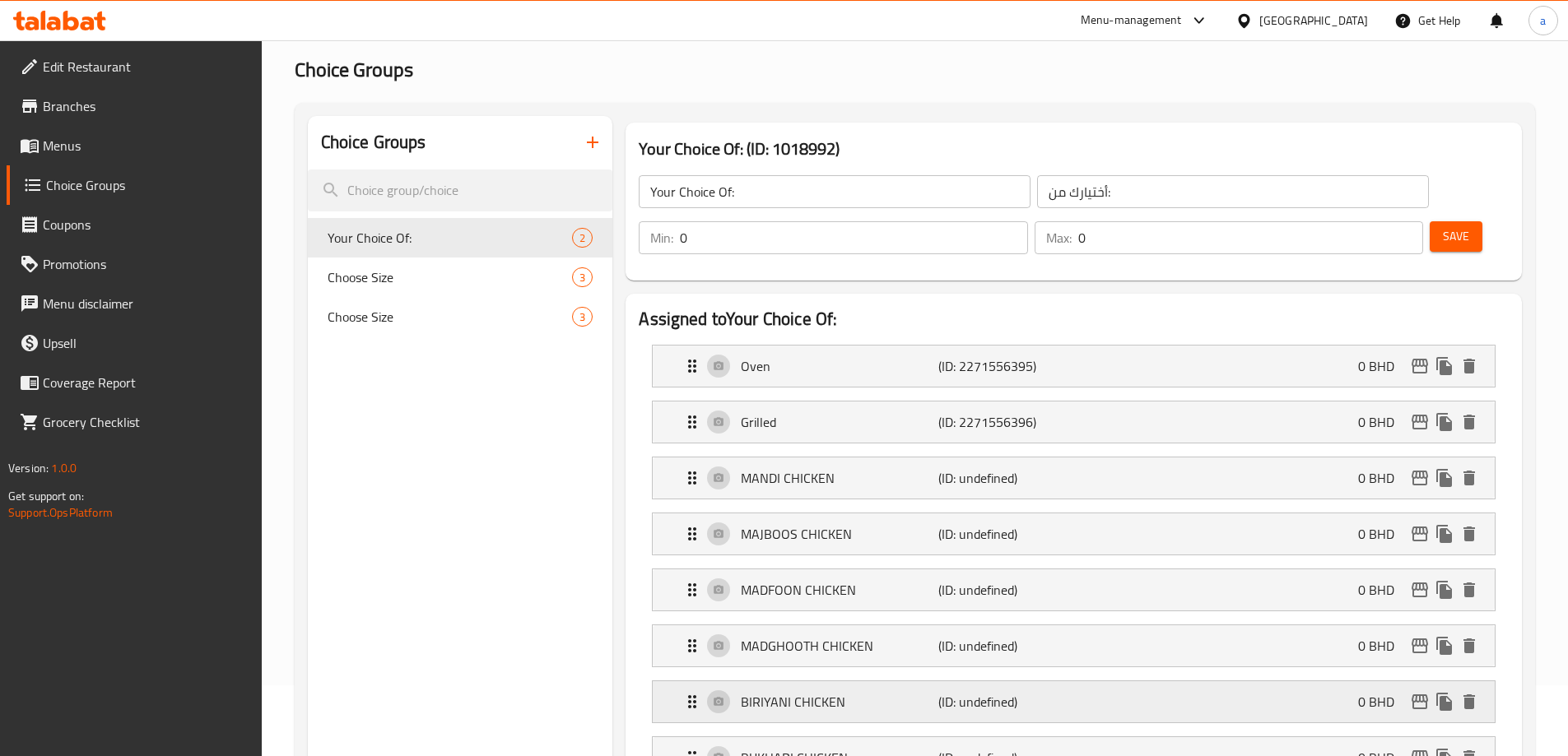
scroll to position [68, 0]
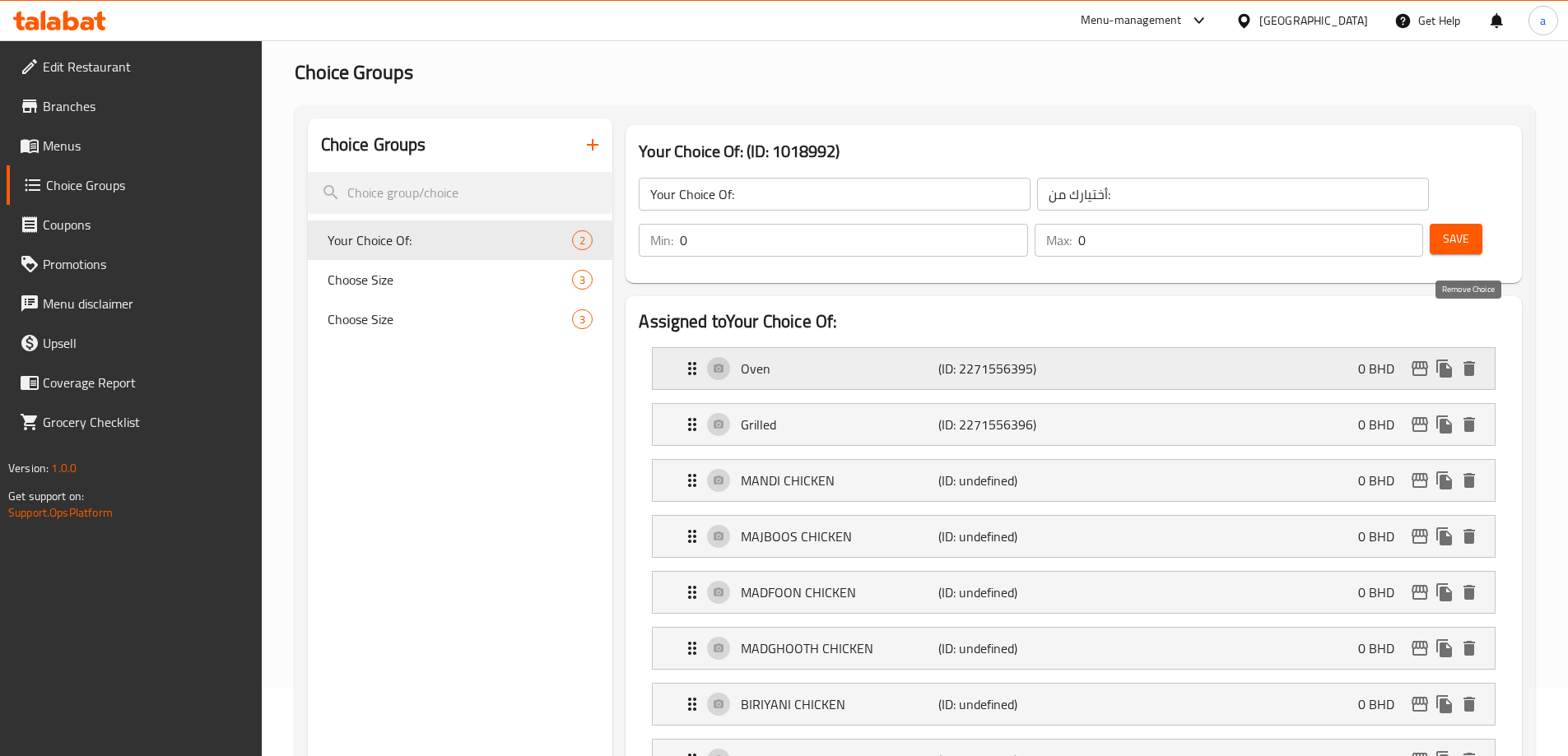
click at [1466, 359] on icon "delete" at bounding box center [1470, 369] width 20 height 20
click at [1466, 415] on icon "delete" at bounding box center [1470, 425] width 20 height 20
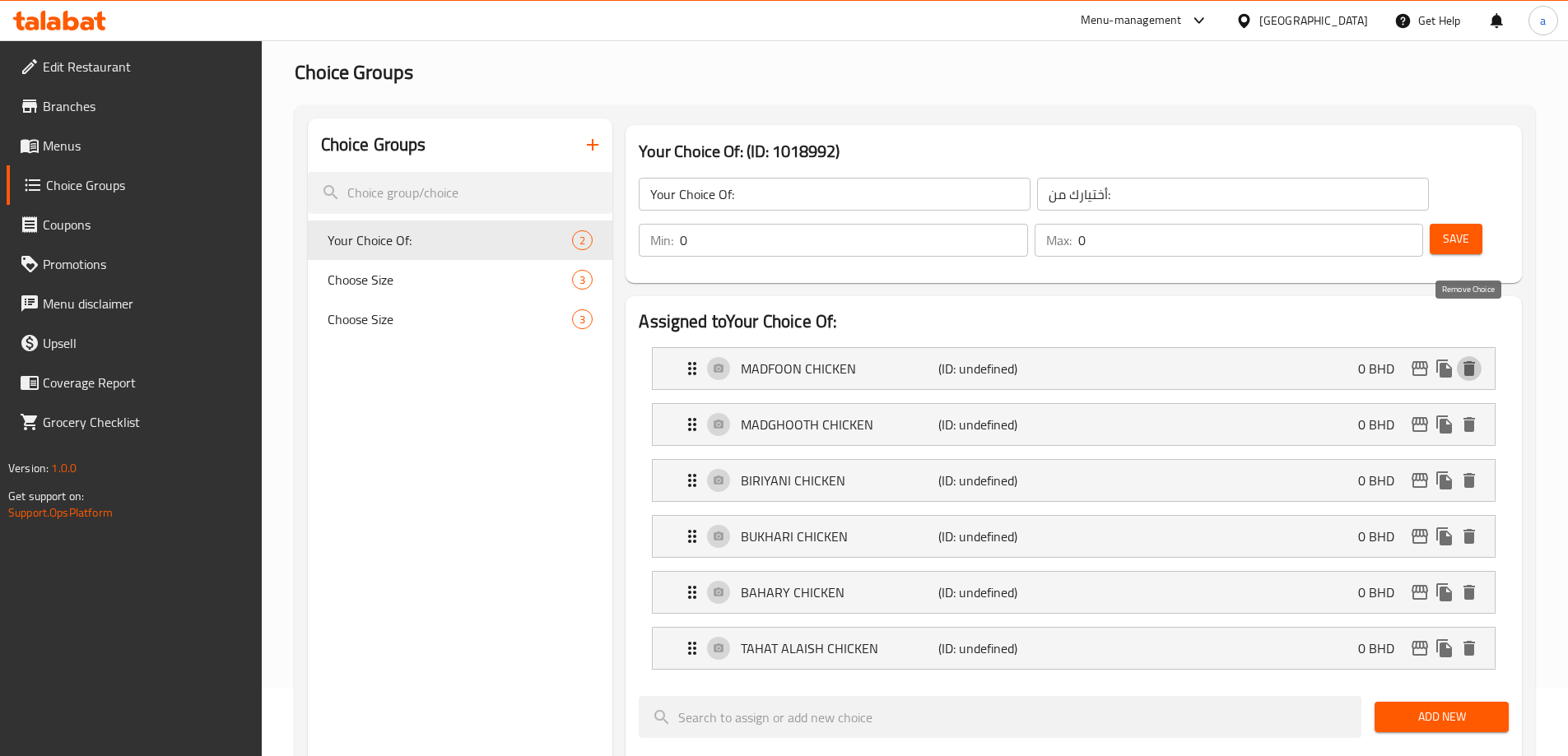
click at [1466, 359] on icon "delete" at bounding box center [1470, 369] width 20 height 20
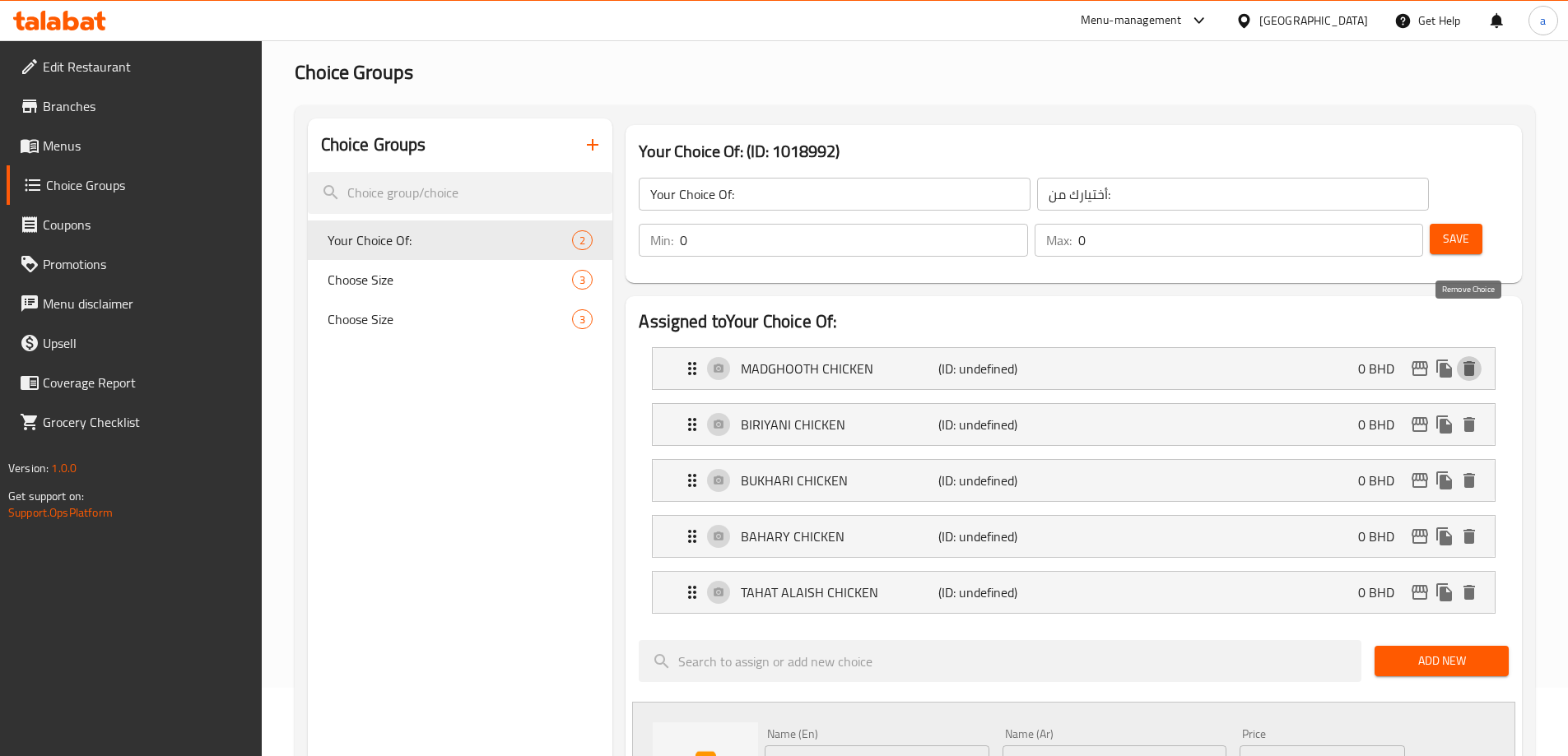
click at [1466, 359] on icon "delete" at bounding box center [1470, 369] width 20 height 20
click at [1466, 415] on icon "delete" at bounding box center [1470, 425] width 20 height 20
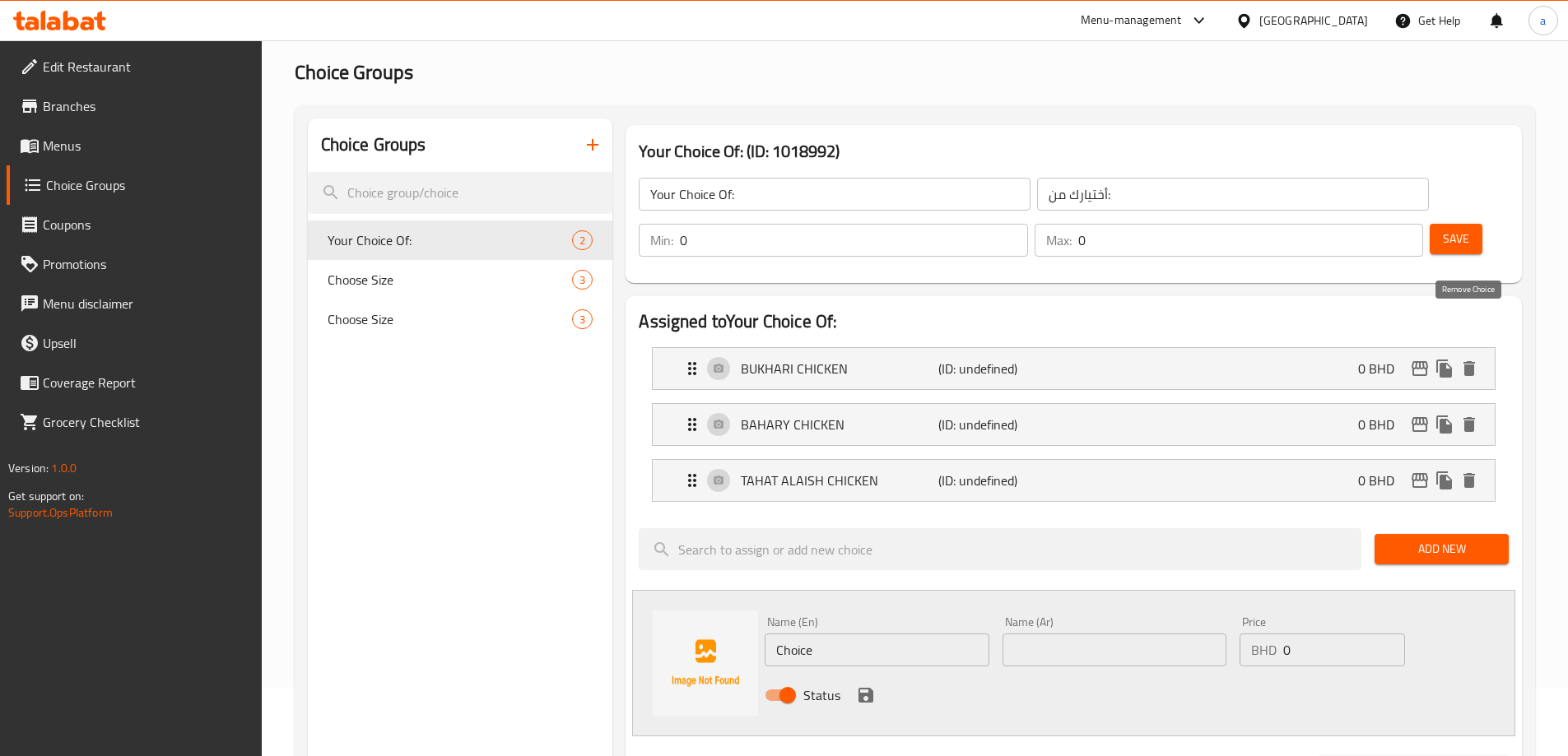
click at [1466, 359] on icon "delete" at bounding box center [1470, 369] width 20 height 20
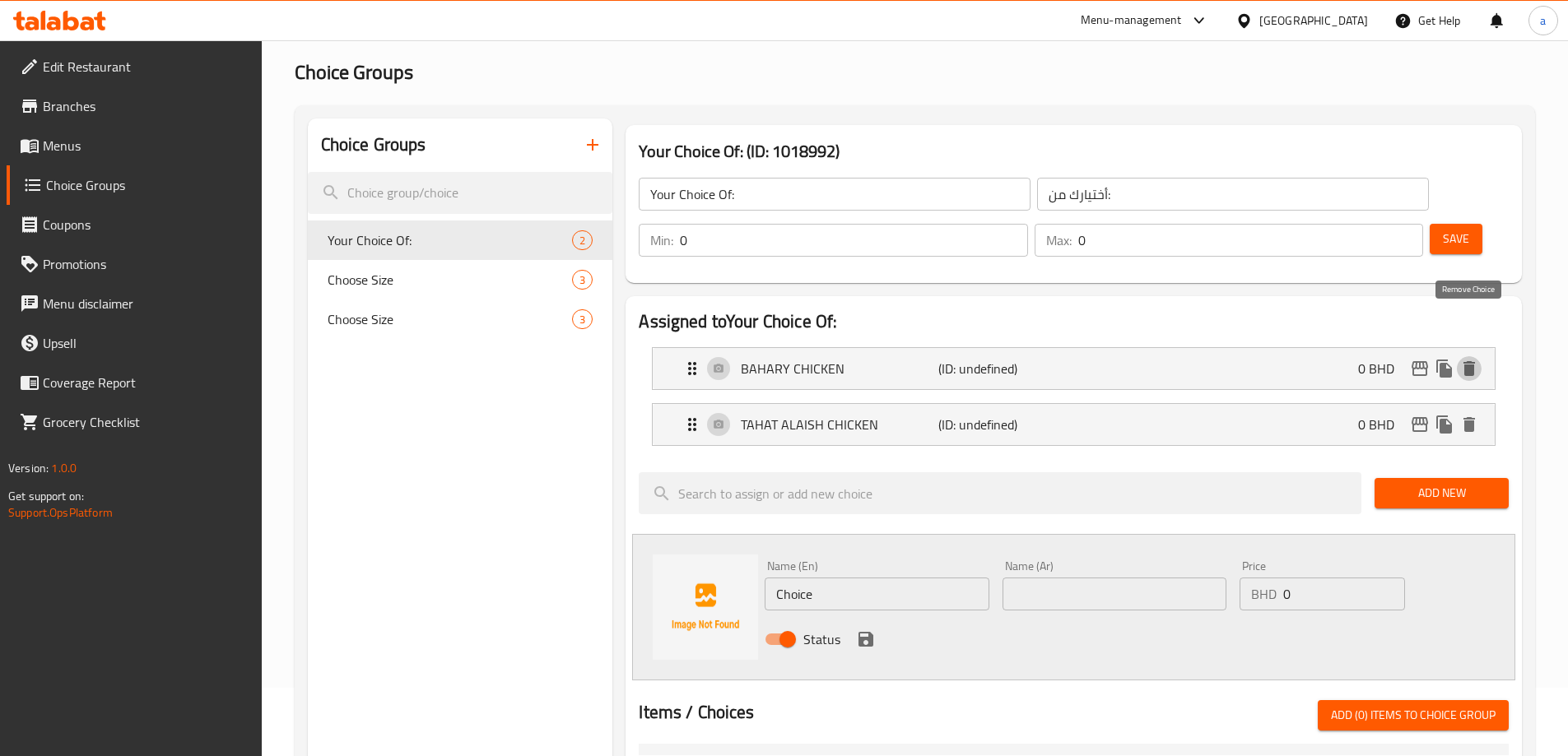
click at [1466, 359] on icon "delete" at bounding box center [1470, 369] width 20 height 20
click at [1466, 415] on icon "delete" at bounding box center [1470, 425] width 20 height 20
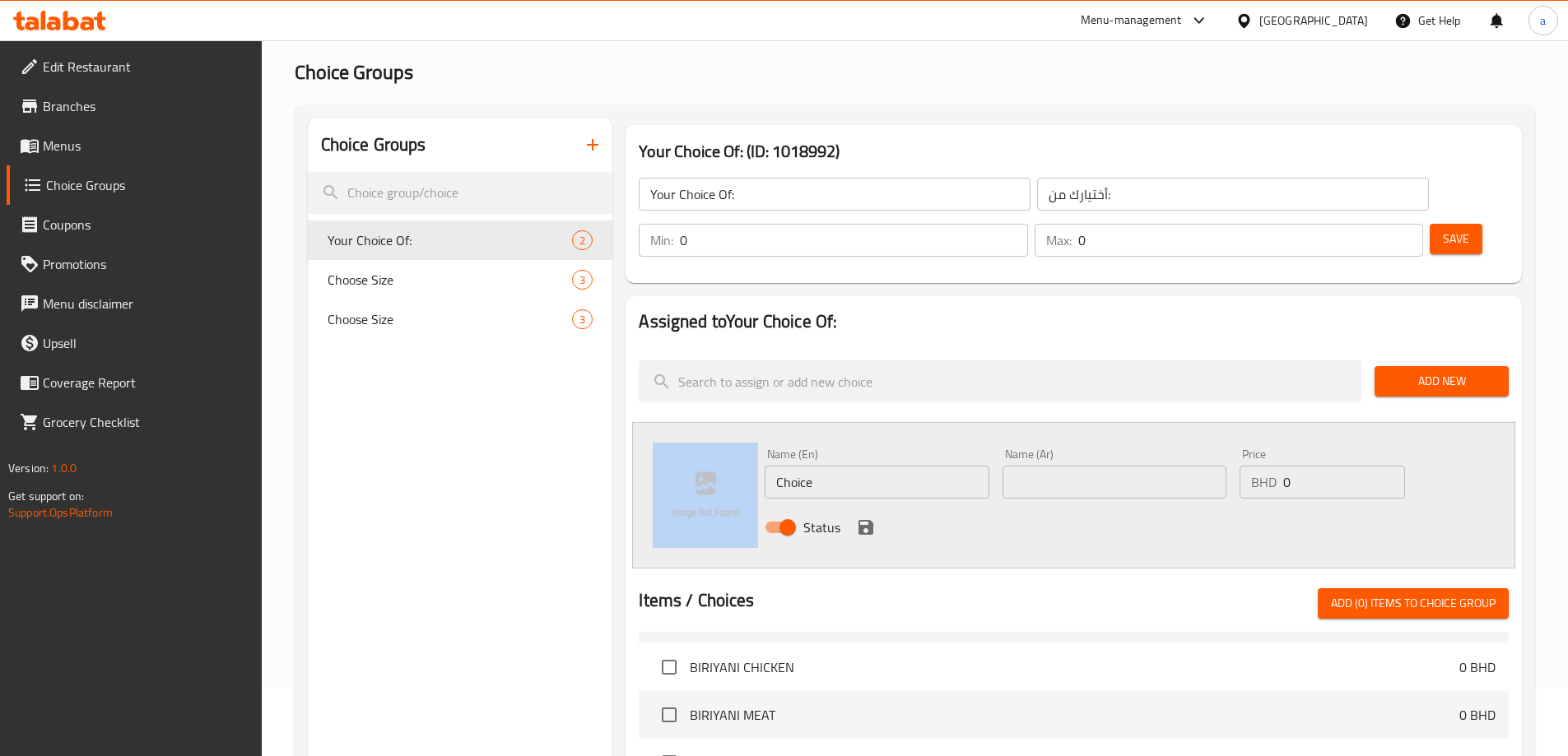
click at [1466, 354] on div "Add New" at bounding box center [1442, 381] width 148 height 55
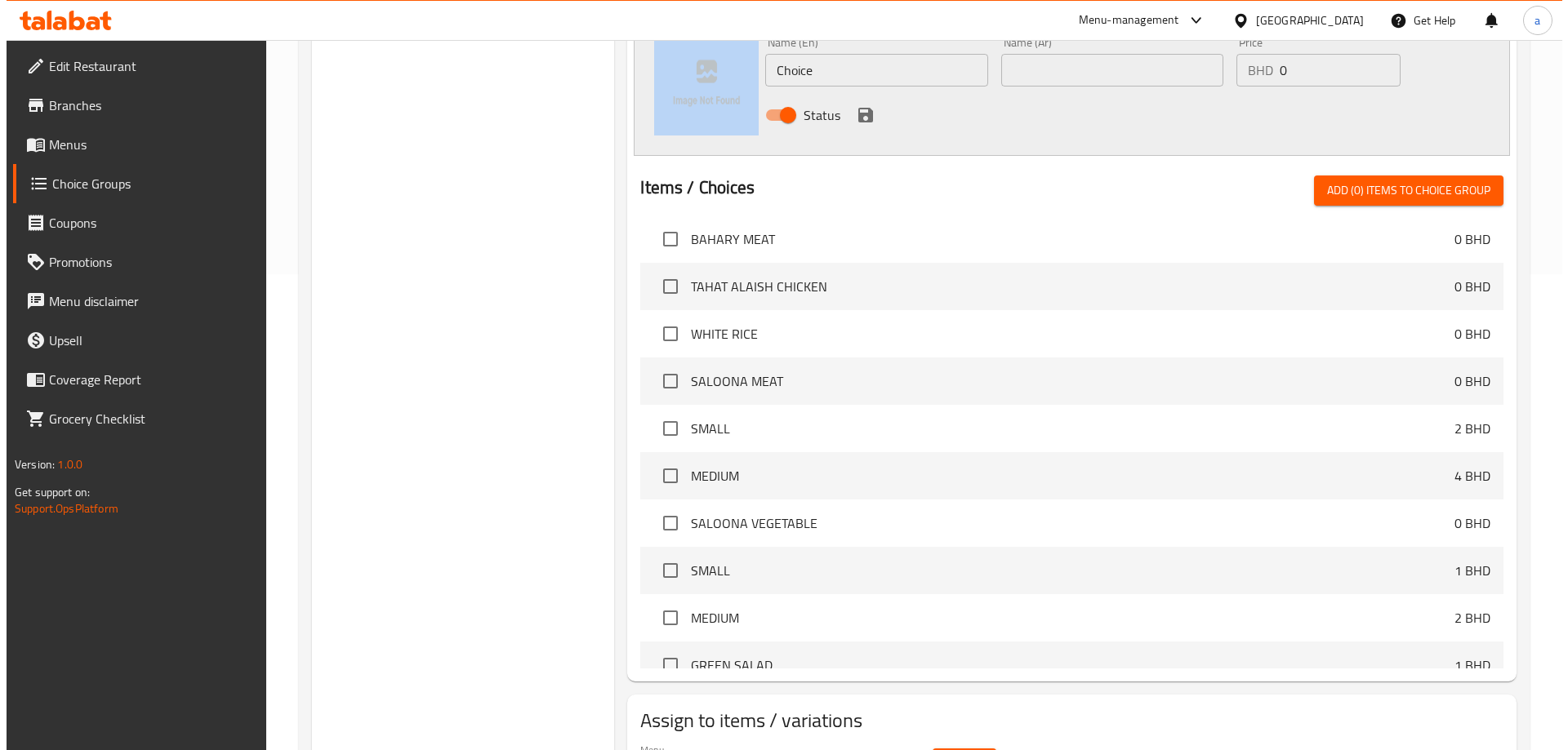
scroll to position [652, 0]
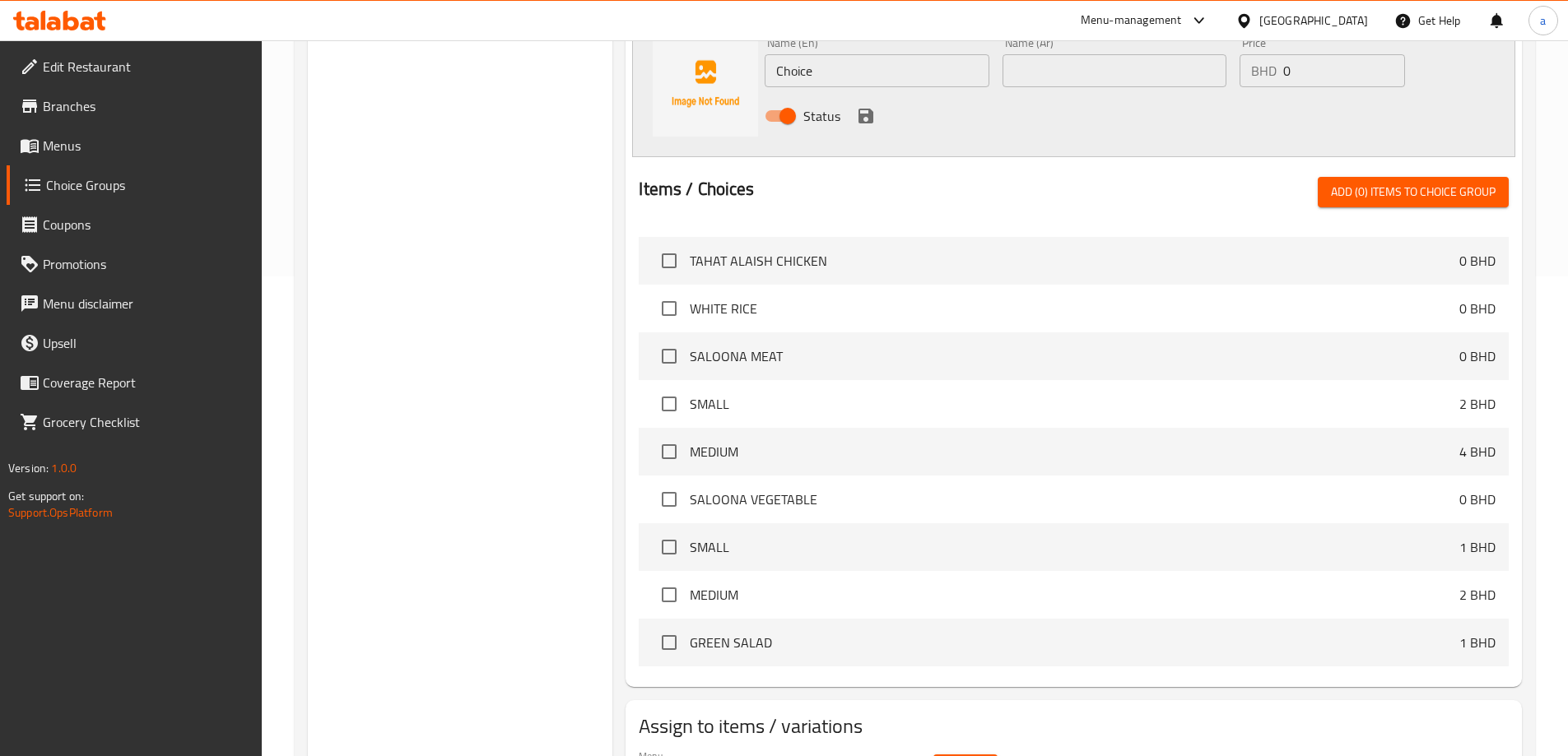
click at [1110, 713] on h2 "Assign to items / variations" at bounding box center [1073, 726] width 870 height 27
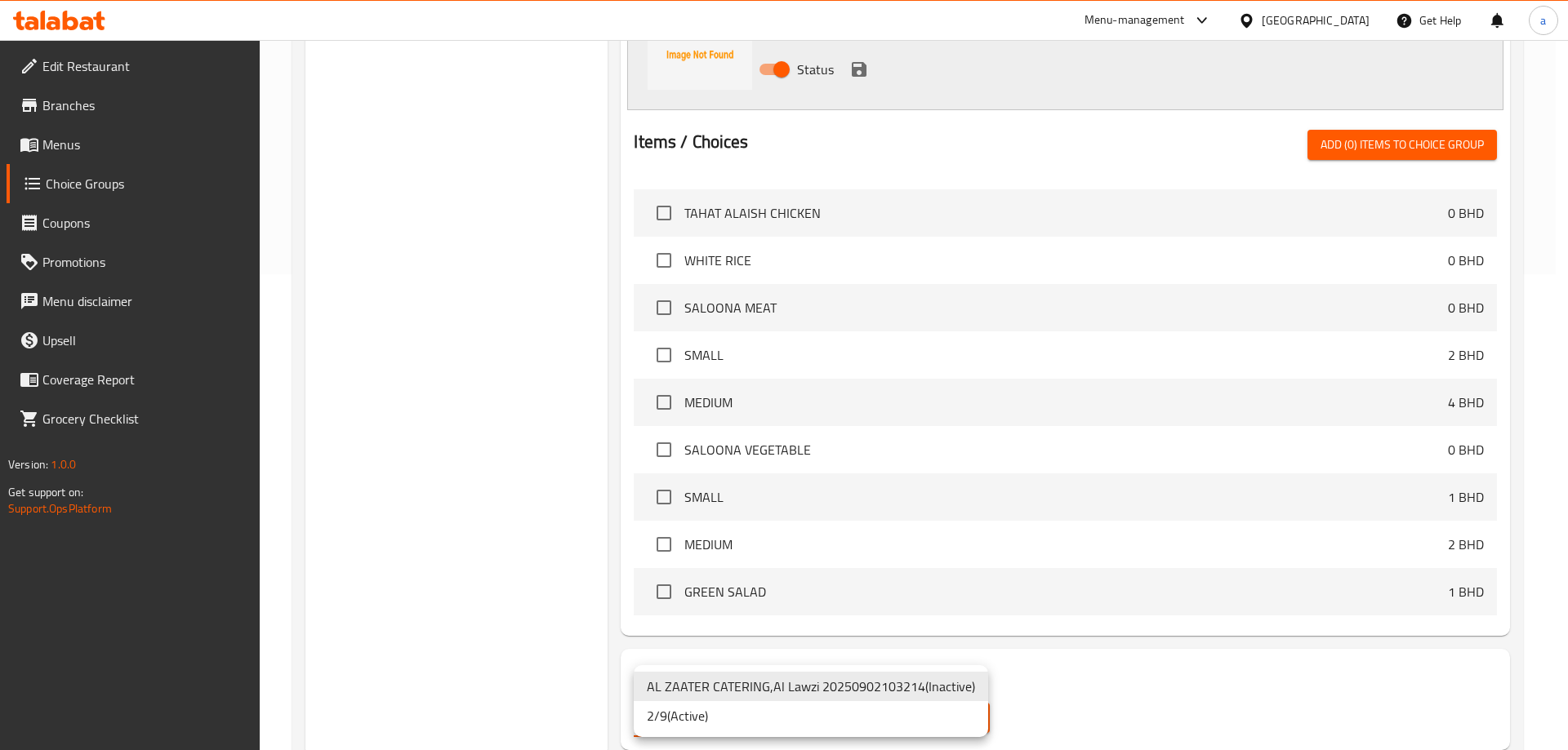
click at [784, 721] on li "2/9 ( Active )" at bounding box center [810, 716] width 354 height 29
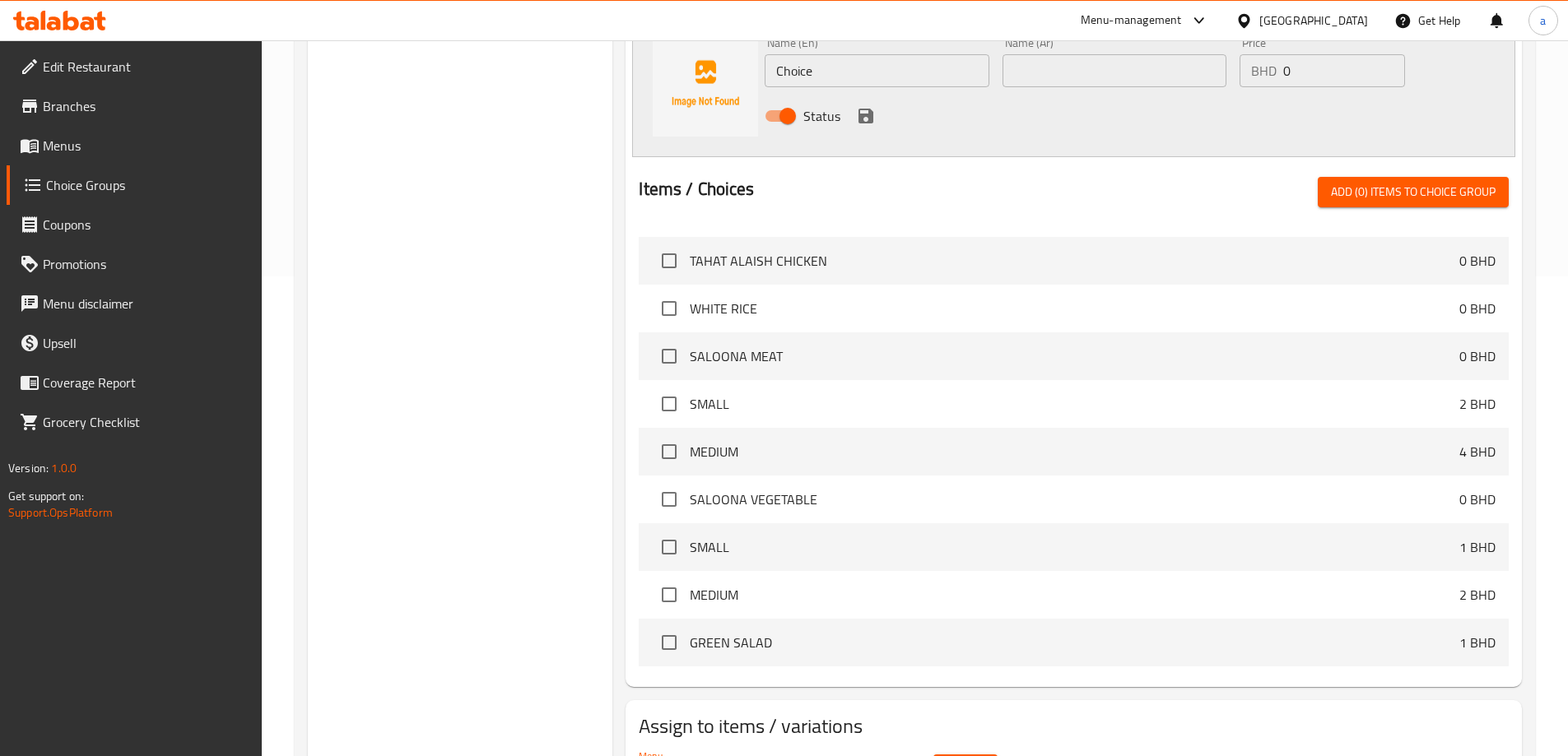
click at [980, 755] on span "Select" at bounding box center [965, 769] width 37 height 21
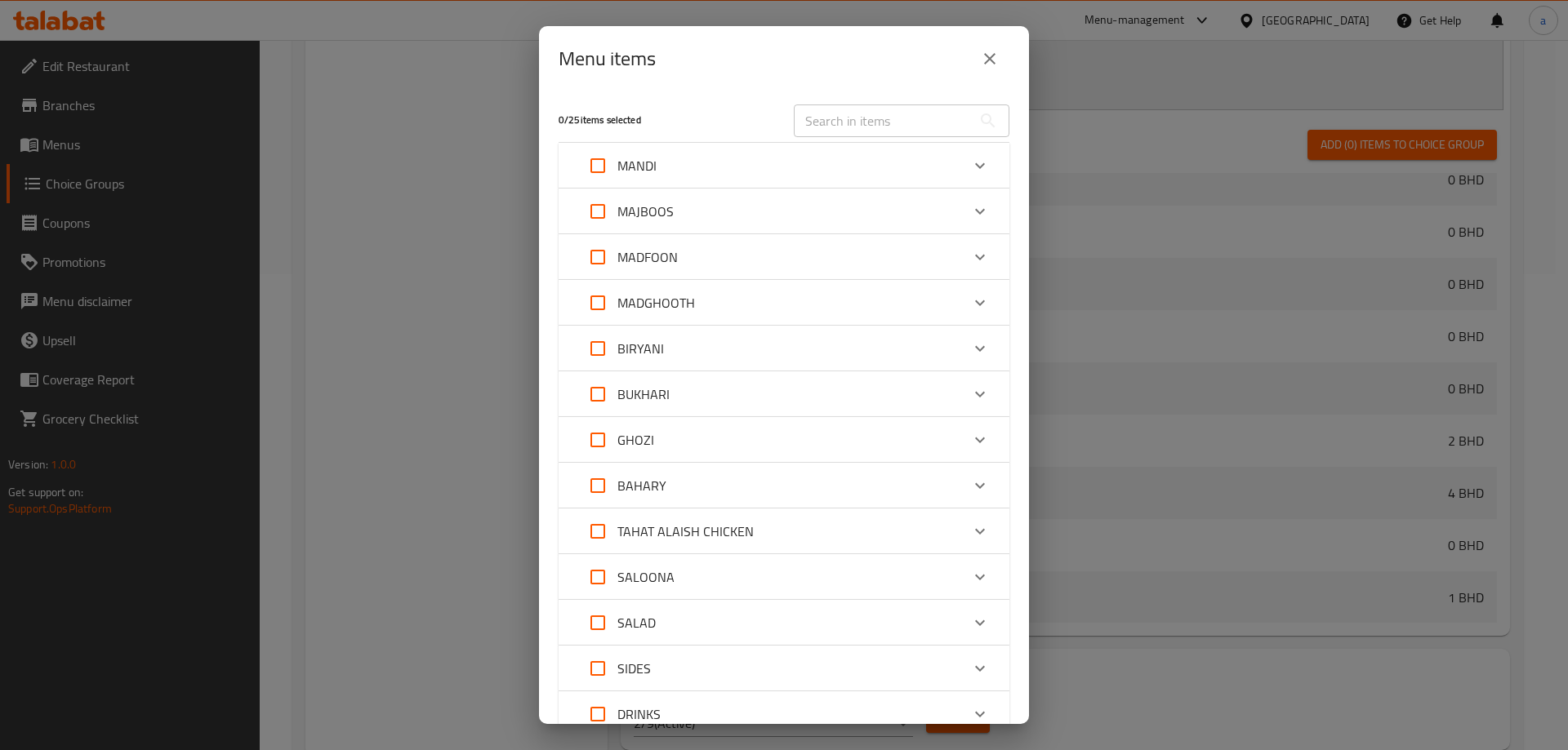
click at [603, 174] on input "Expand" at bounding box center [597, 166] width 39 height 39
checkbox input "true"
click at [587, 214] on input "Expand" at bounding box center [597, 212] width 39 height 39
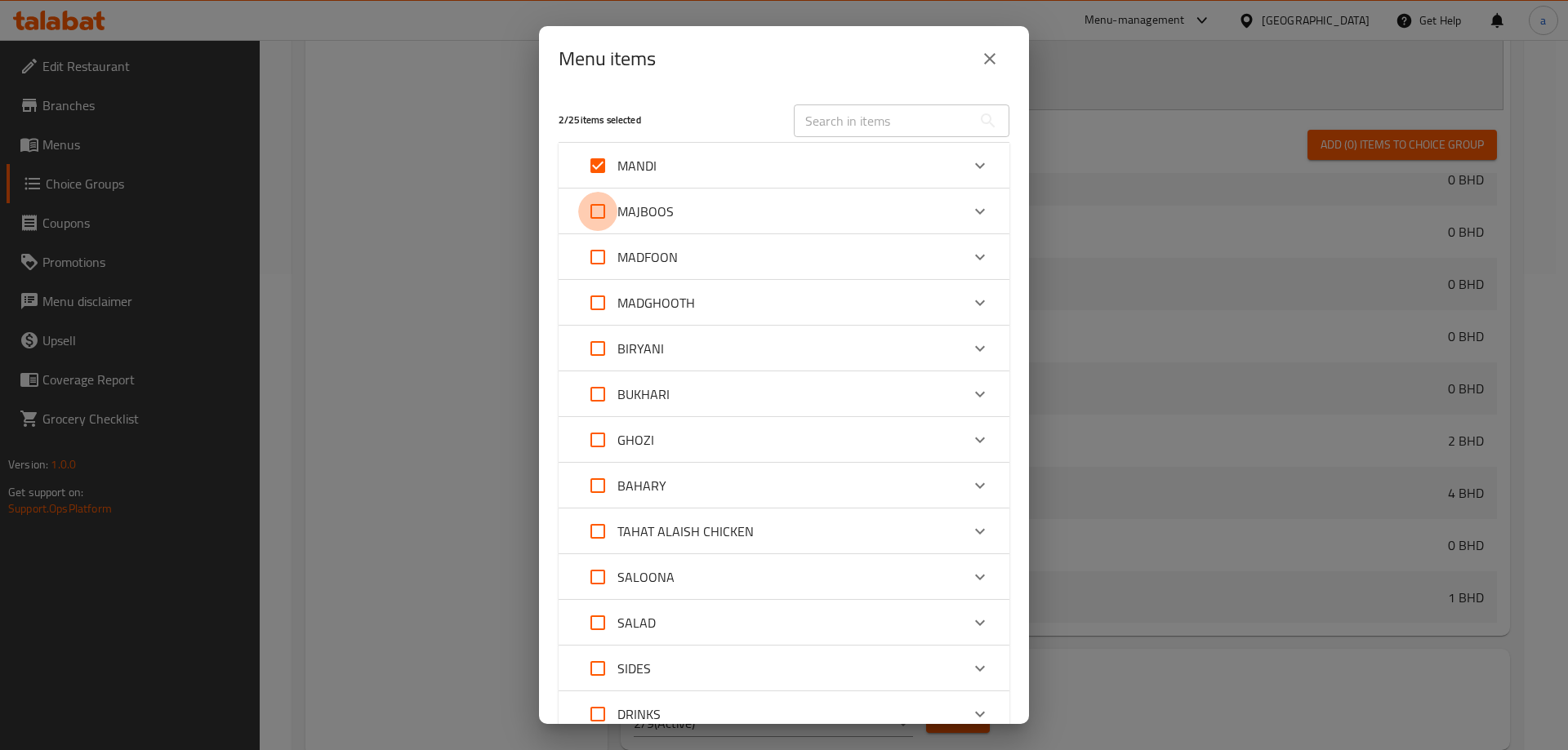
checkbox input "true"
click at [770, 163] on div "MANDI" at bounding box center [769, 166] width 382 height 39
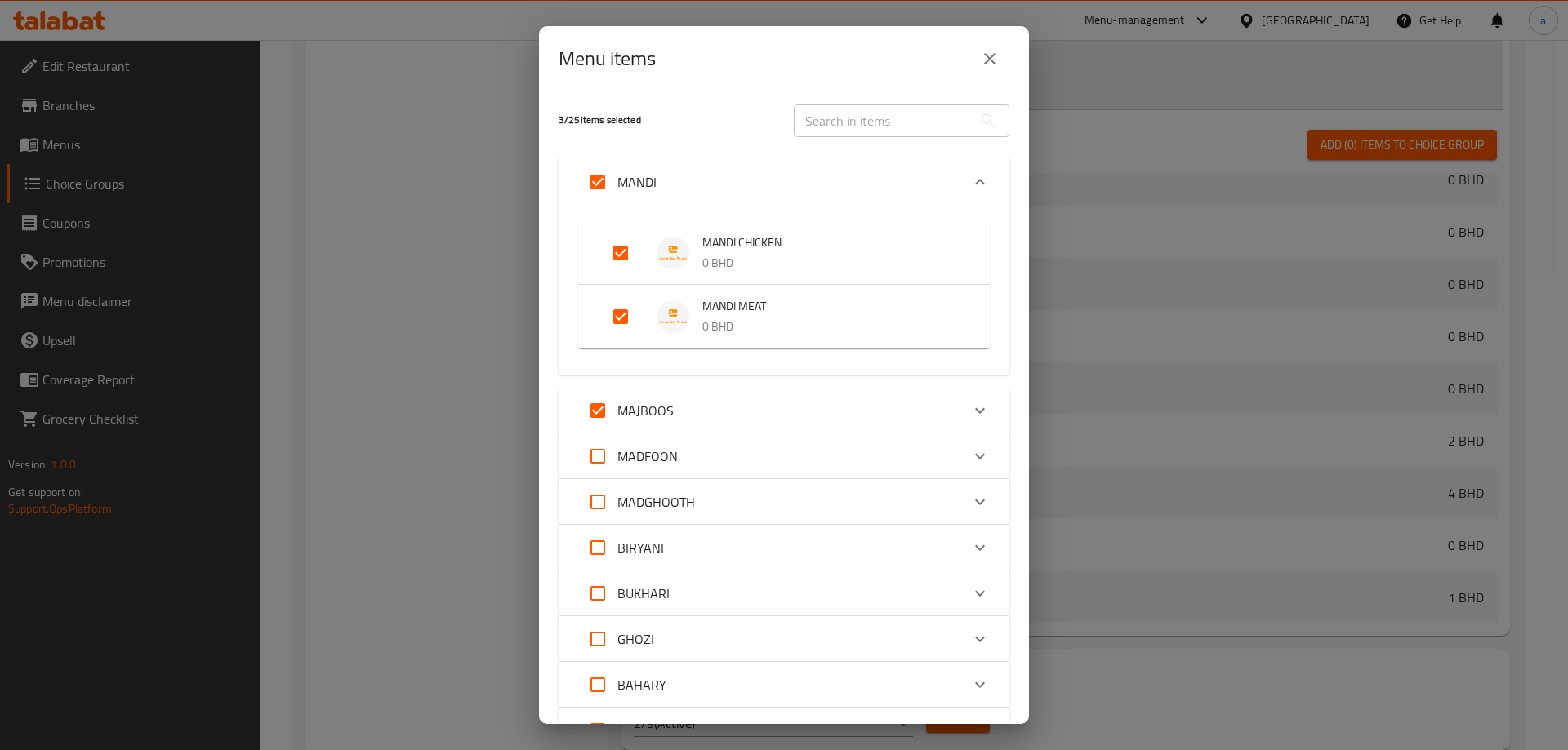
click at [625, 314] on input "Expand" at bounding box center [621, 317] width 39 height 39
checkbox input "false"
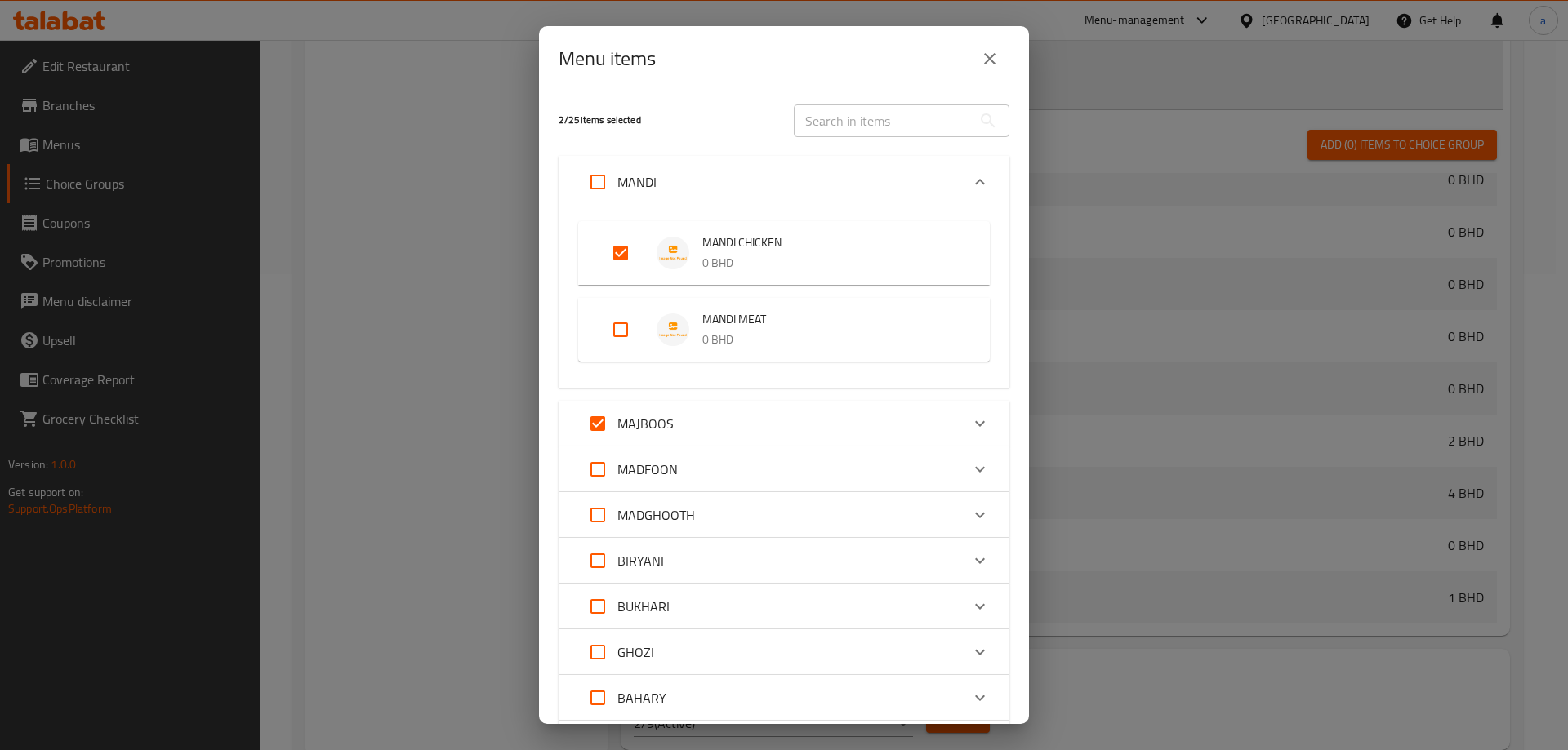
scroll to position [163, 0]
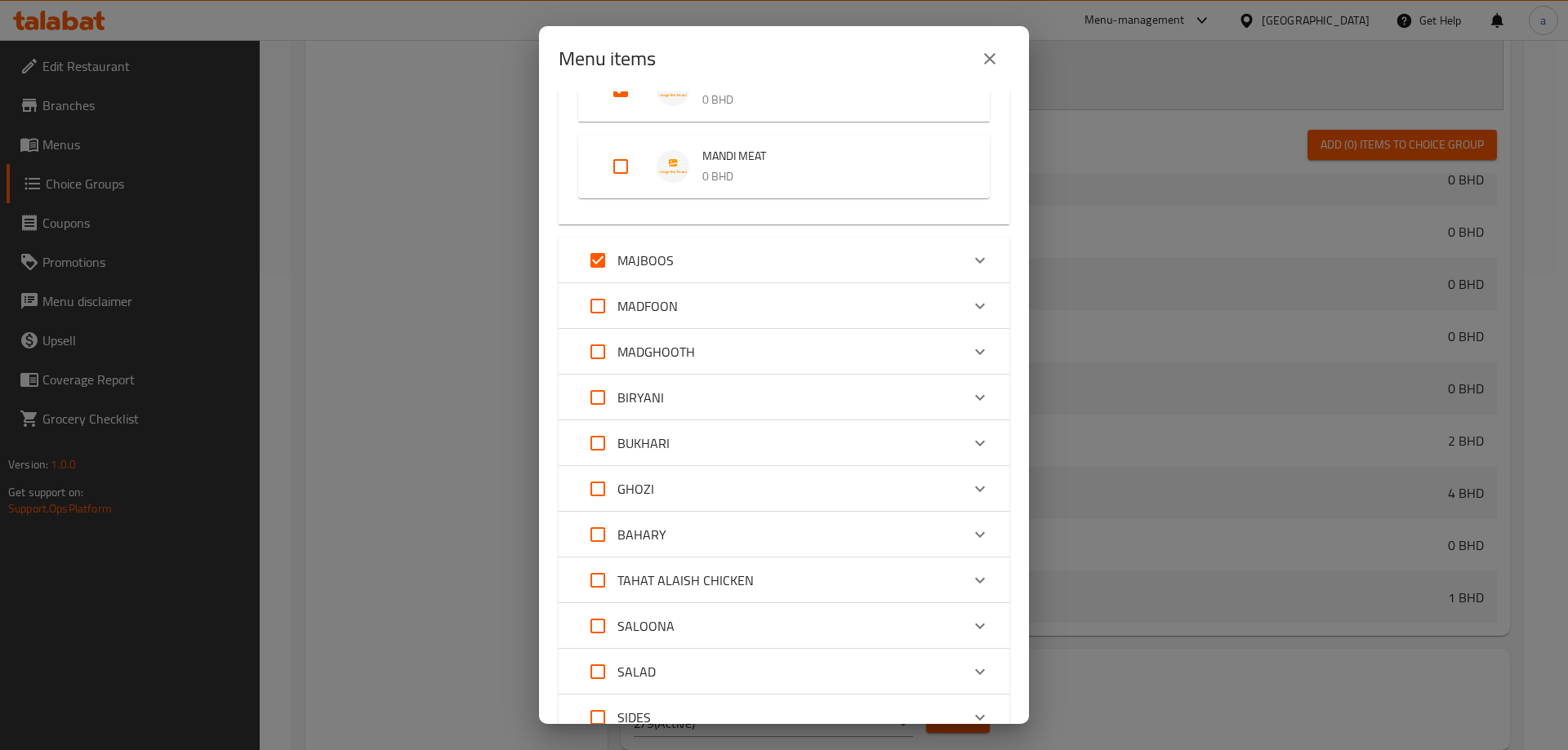
click at [767, 265] on div "MAJBOOS" at bounding box center [769, 260] width 382 height 39
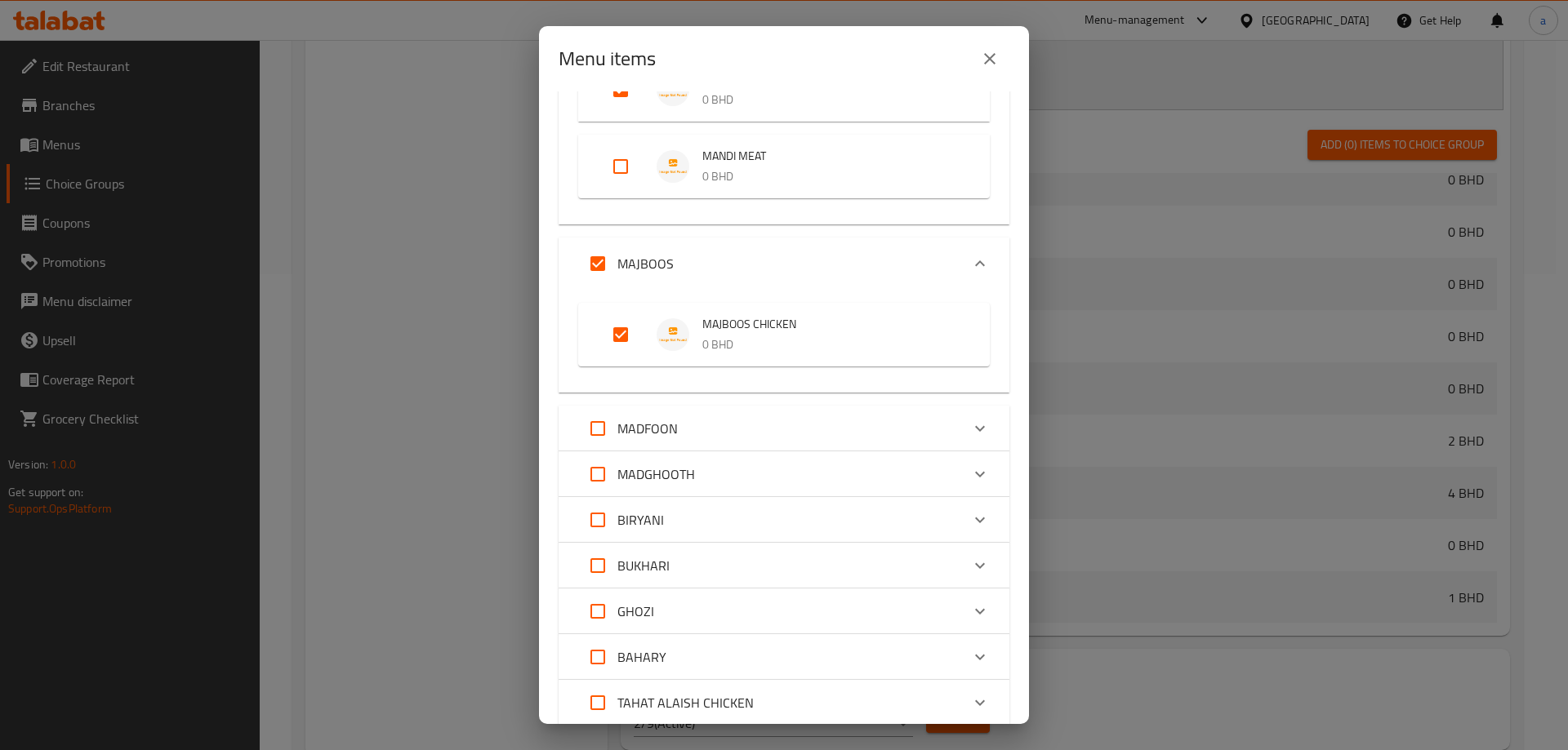
click at [695, 420] on div "MADFOON" at bounding box center [769, 428] width 382 height 39
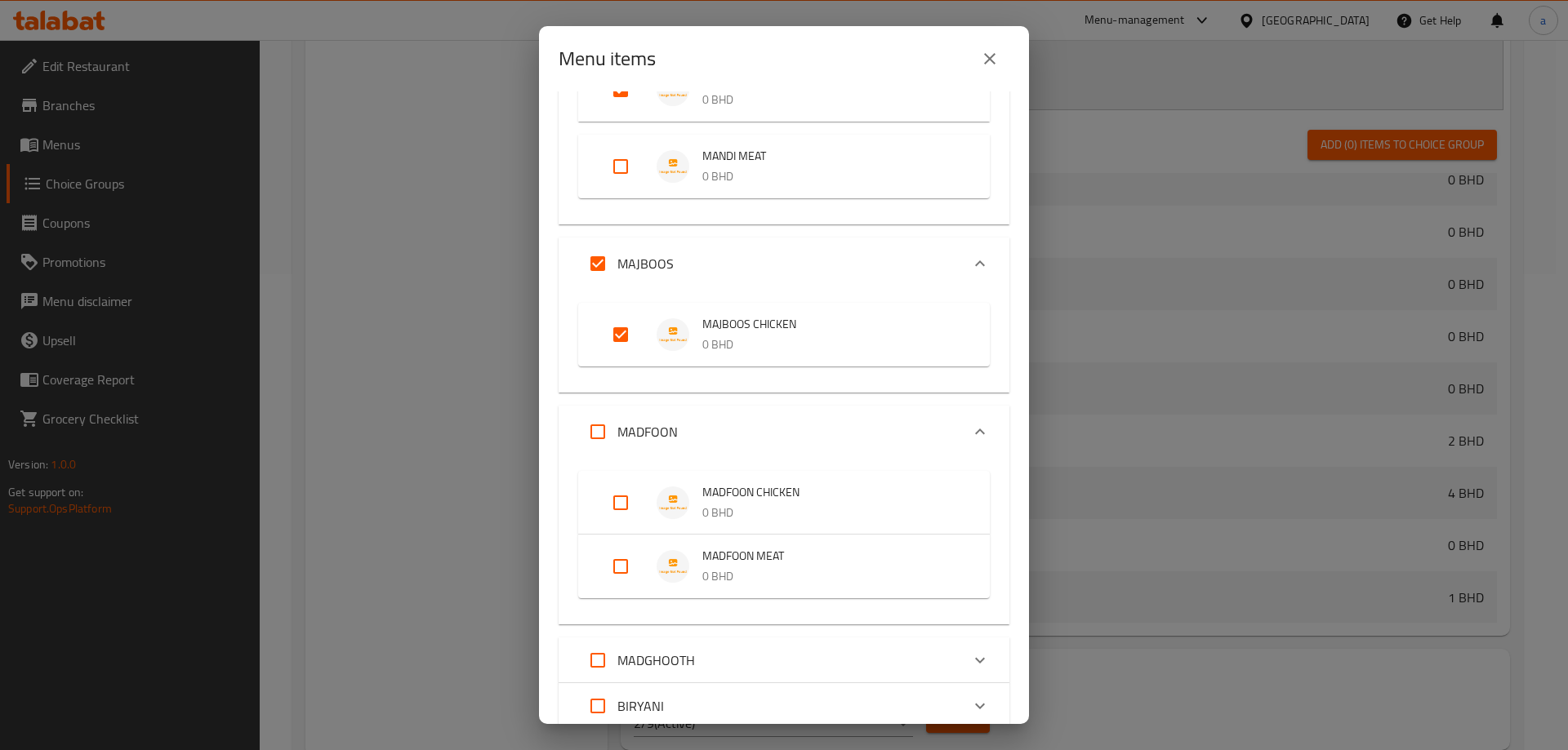
scroll to position [408, 0]
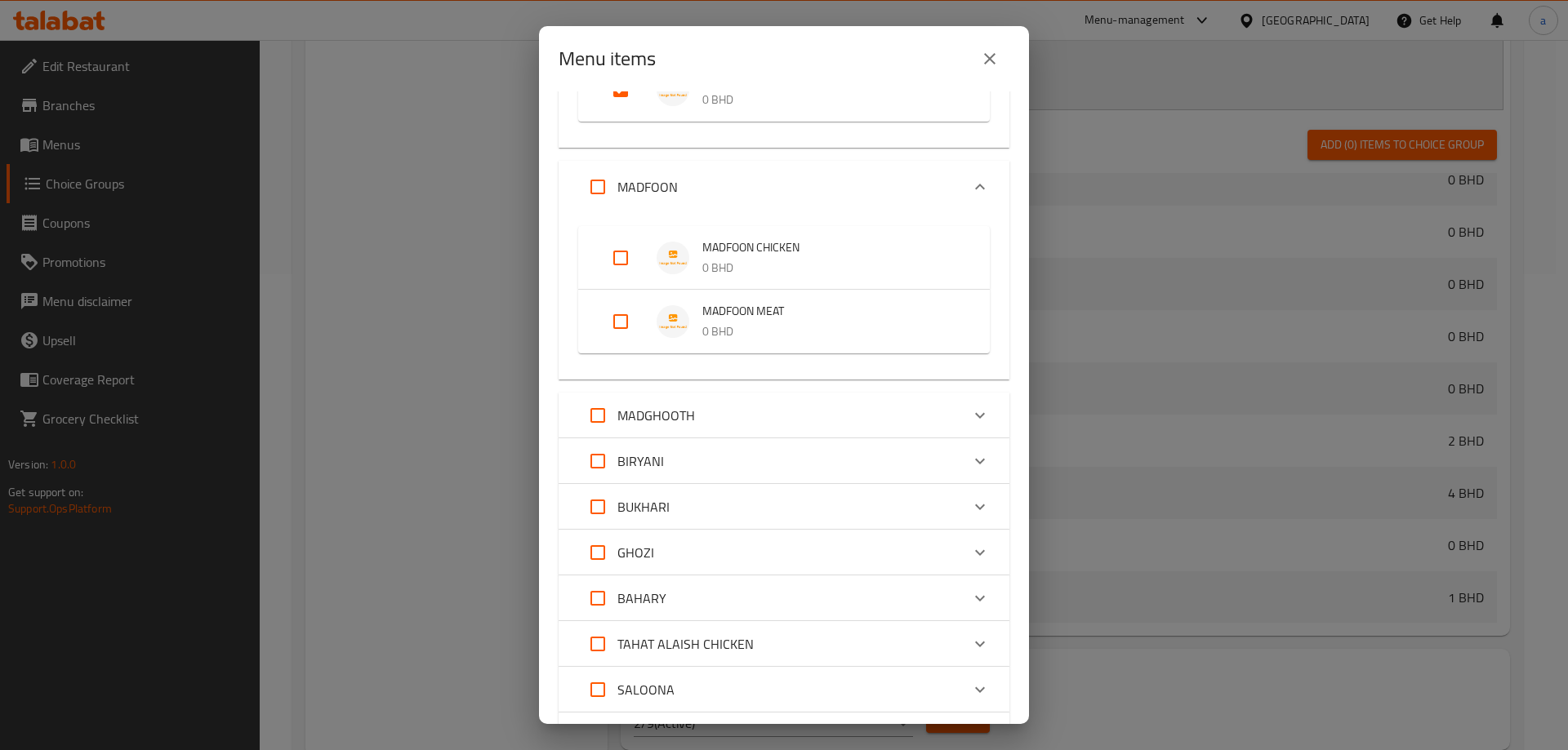
drag, startPoint x: 661, startPoint y: 262, endPoint x: 659, endPoint y: 273, distance: 11.2
click at [661, 263] on img "Expand" at bounding box center [672, 257] width 32 height 32
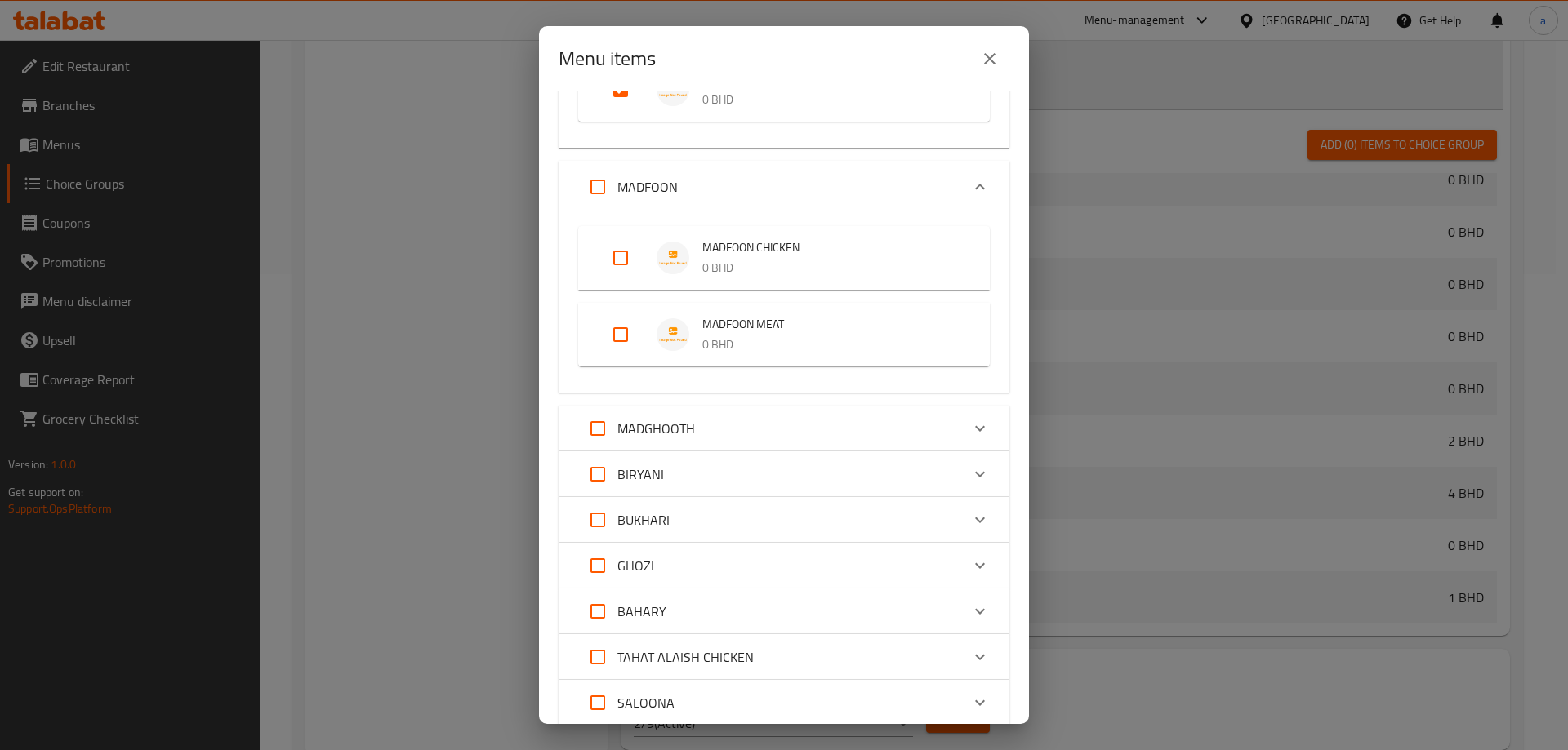
drag, startPoint x: 623, startPoint y: 252, endPoint x: 658, endPoint y: 303, distance: 61.9
click at [630, 261] on input "Expand" at bounding box center [621, 257] width 39 height 39
checkbox input "true"
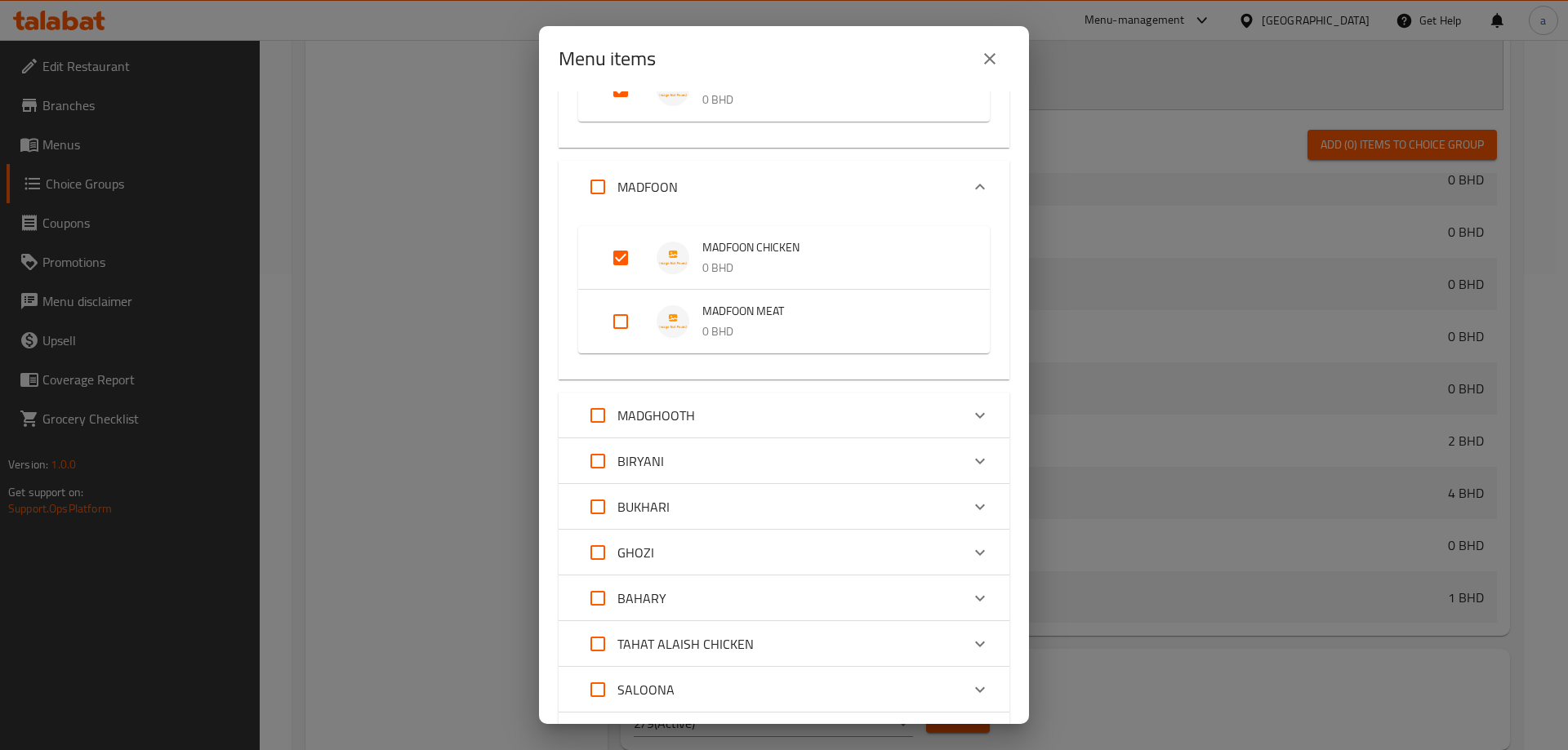
click at [718, 397] on div "MADGHOOTH" at bounding box center [769, 415] width 382 height 39
click at [623, 483] on input "Expand" at bounding box center [621, 490] width 39 height 39
checkbox input "true"
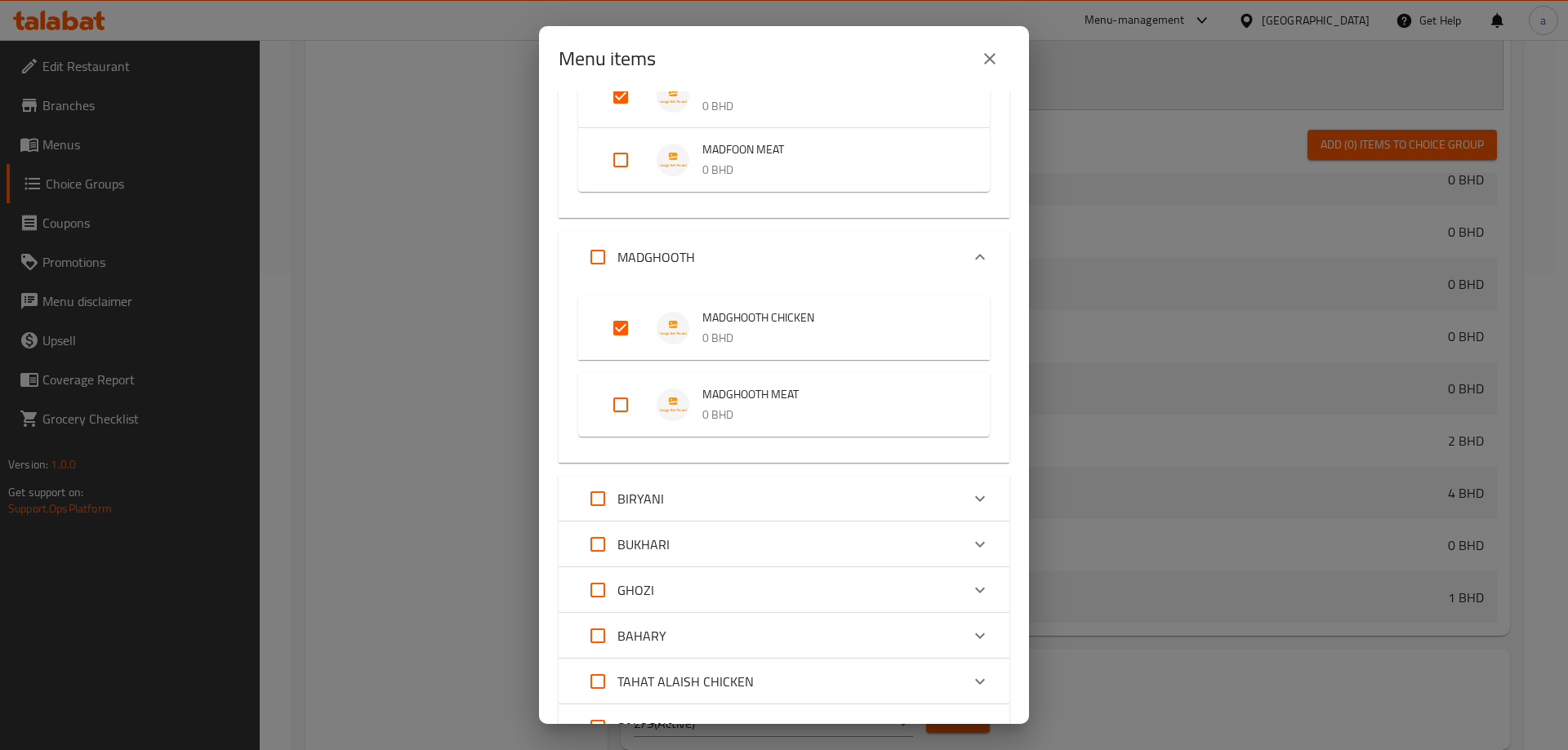
scroll to position [572, 0]
click at [690, 497] on div "BIRYANI" at bounding box center [769, 496] width 382 height 39
click at [620, 564] on input "Expand" at bounding box center [621, 572] width 39 height 39
checkbox input "true"
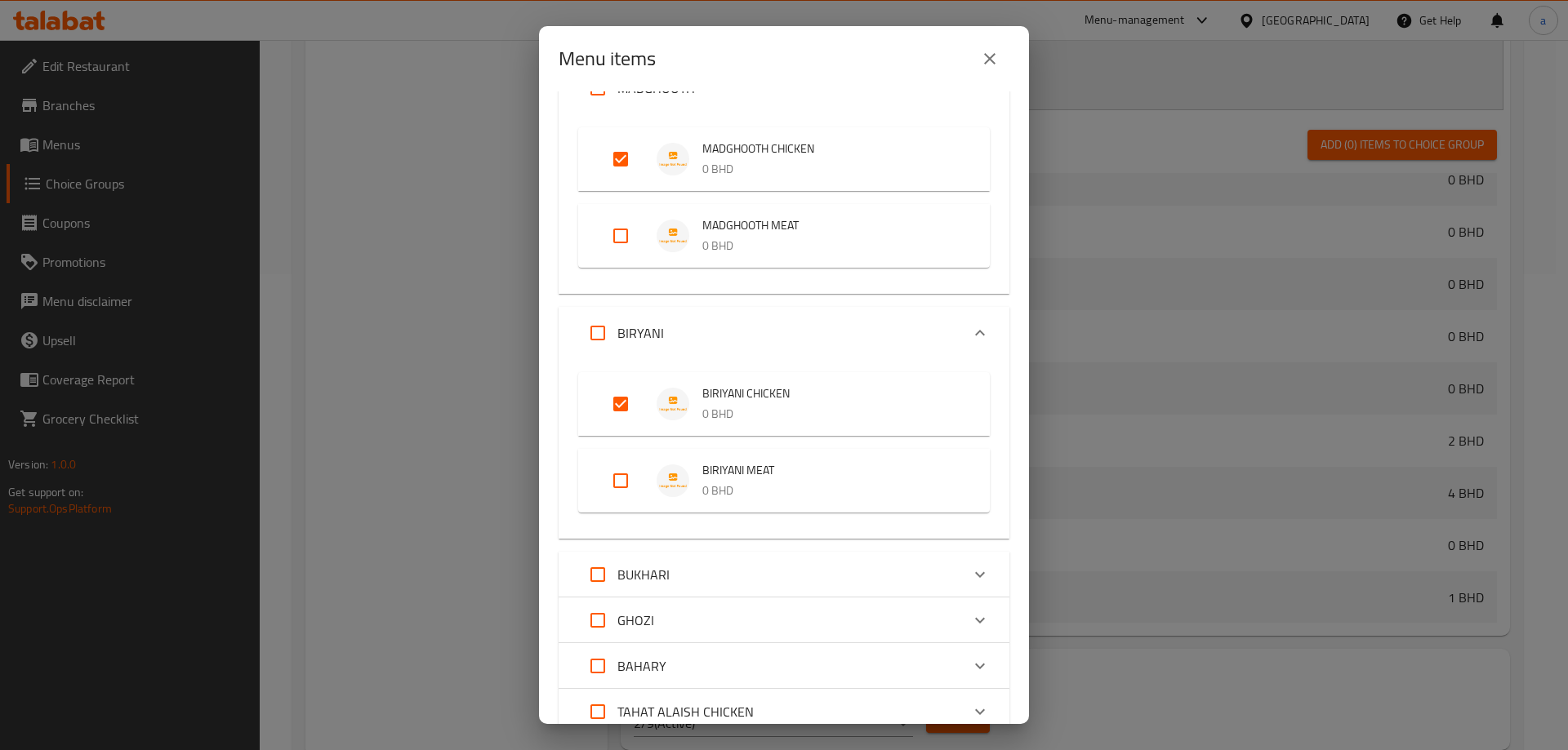
scroll to position [897, 0]
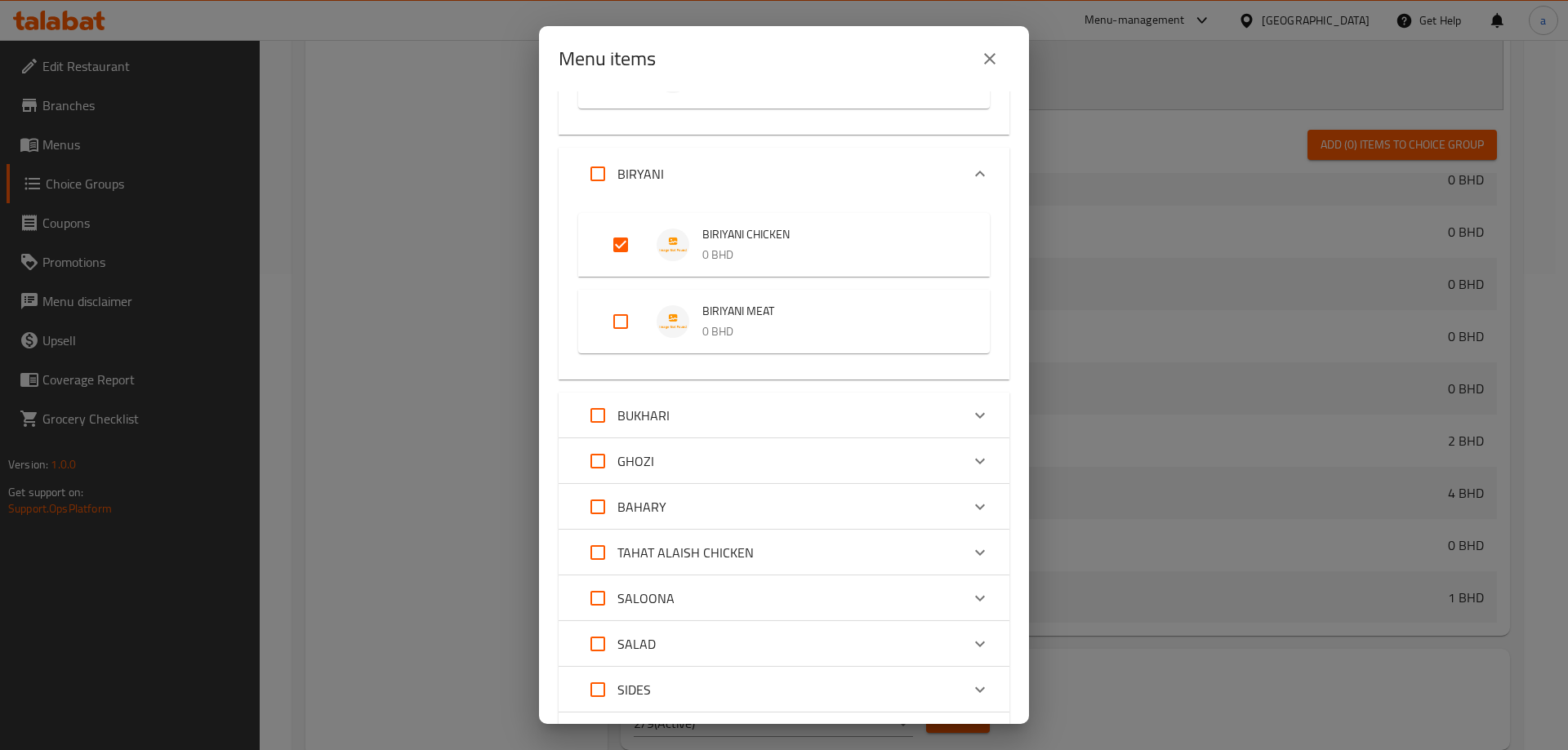
drag, startPoint x: 670, startPoint y: 409, endPoint x: 659, endPoint y: 415, distance: 12.5
click at [673, 415] on div "BUKHARI" at bounding box center [769, 415] width 382 height 39
click at [613, 485] on input "Expand" at bounding box center [621, 490] width 39 height 39
checkbox input "true"
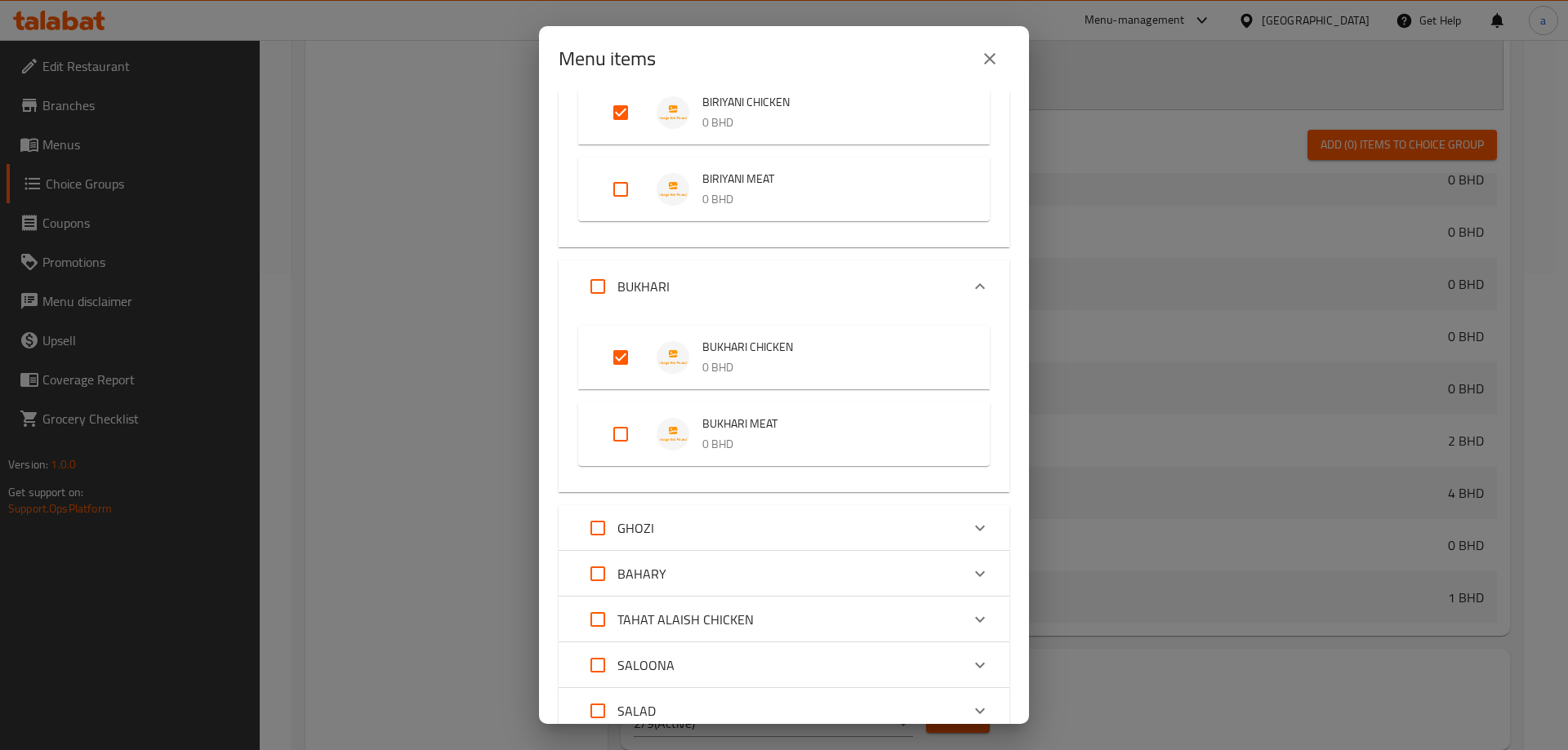
scroll to position [1224, 0]
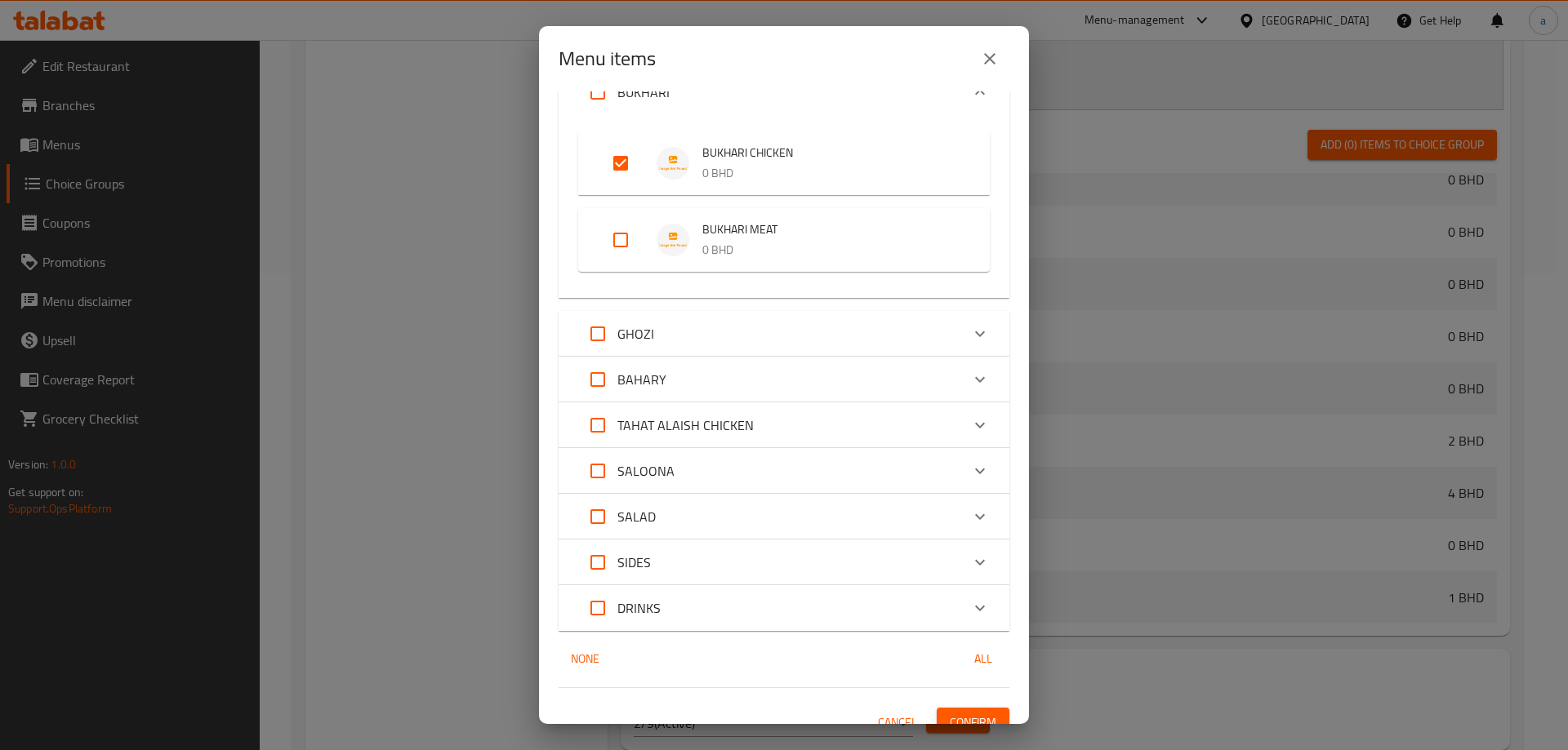
drag, startPoint x: 689, startPoint y: 321, endPoint x: 692, endPoint y: 332, distance: 11.4
click at [695, 328] on div "GHOZI" at bounding box center [769, 334] width 382 height 39
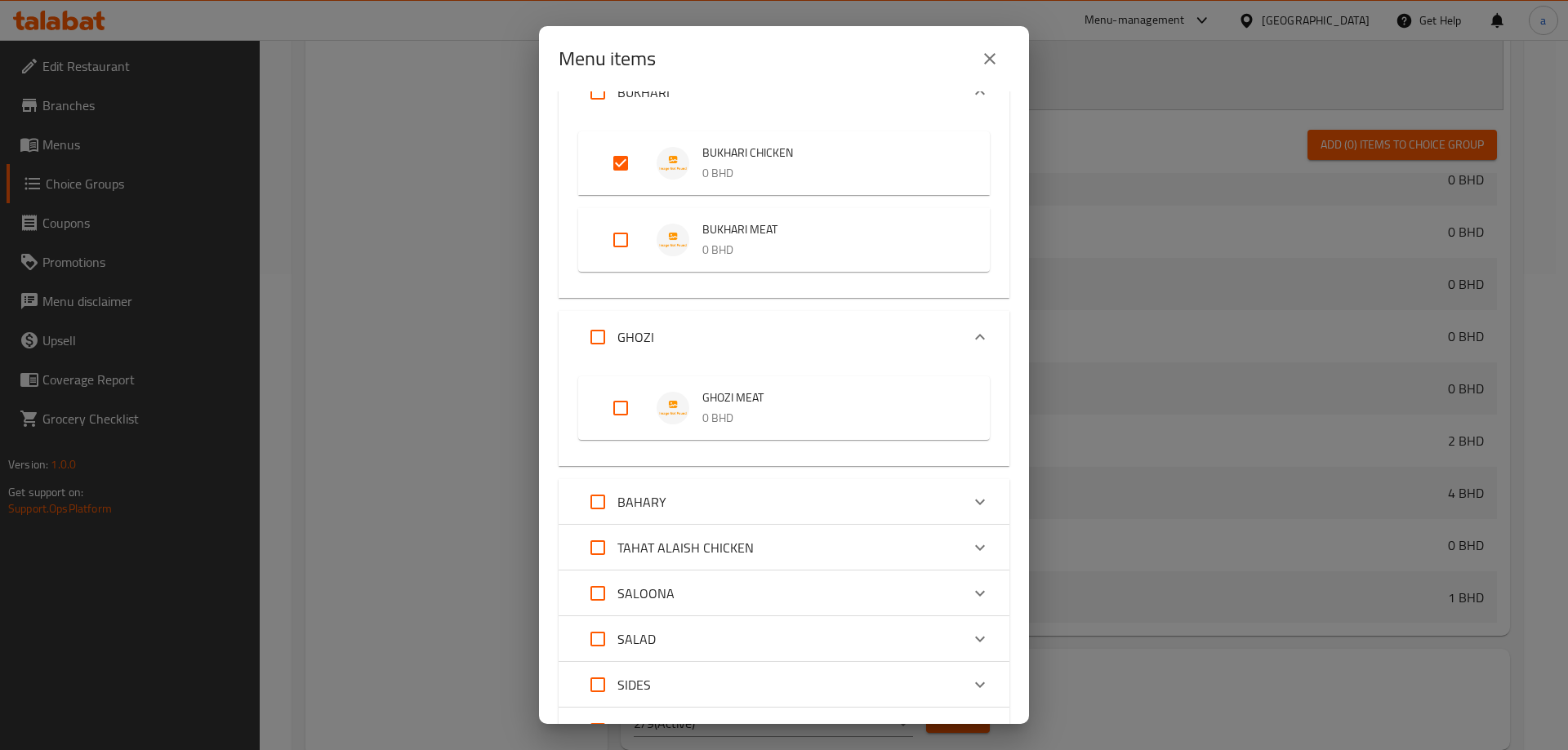
drag, startPoint x: 613, startPoint y: 409, endPoint x: 629, endPoint y: 423, distance: 21.3
click at [617, 410] on input "Expand" at bounding box center [621, 408] width 39 height 39
checkbox input "true"
click at [625, 408] on input "Expand" at bounding box center [621, 408] width 39 height 39
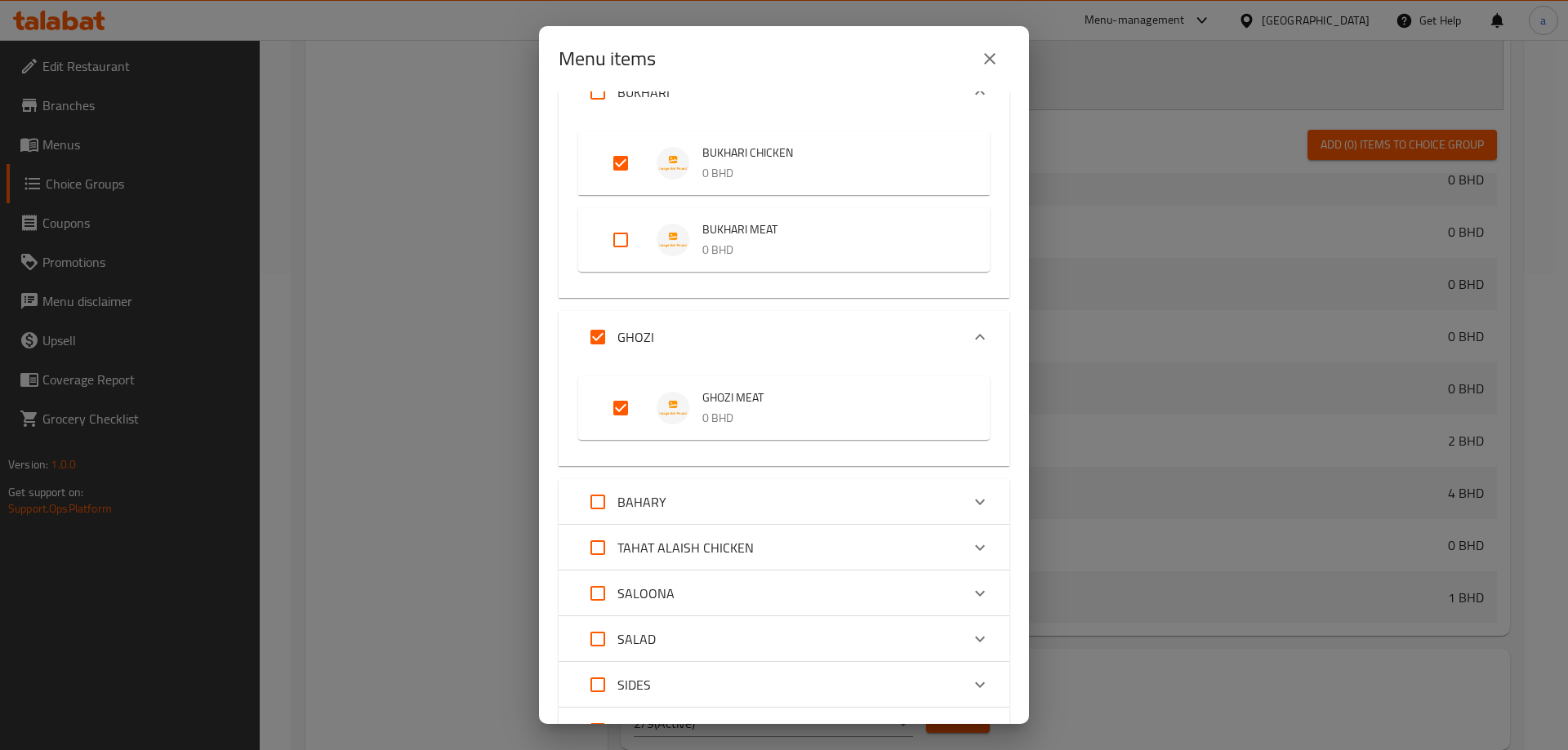
checkbox input "false"
click at [664, 512] on div "BAHARY" at bounding box center [769, 502] width 382 height 39
click at [628, 572] on input "Expand" at bounding box center [621, 576] width 39 height 39
checkbox input "true"
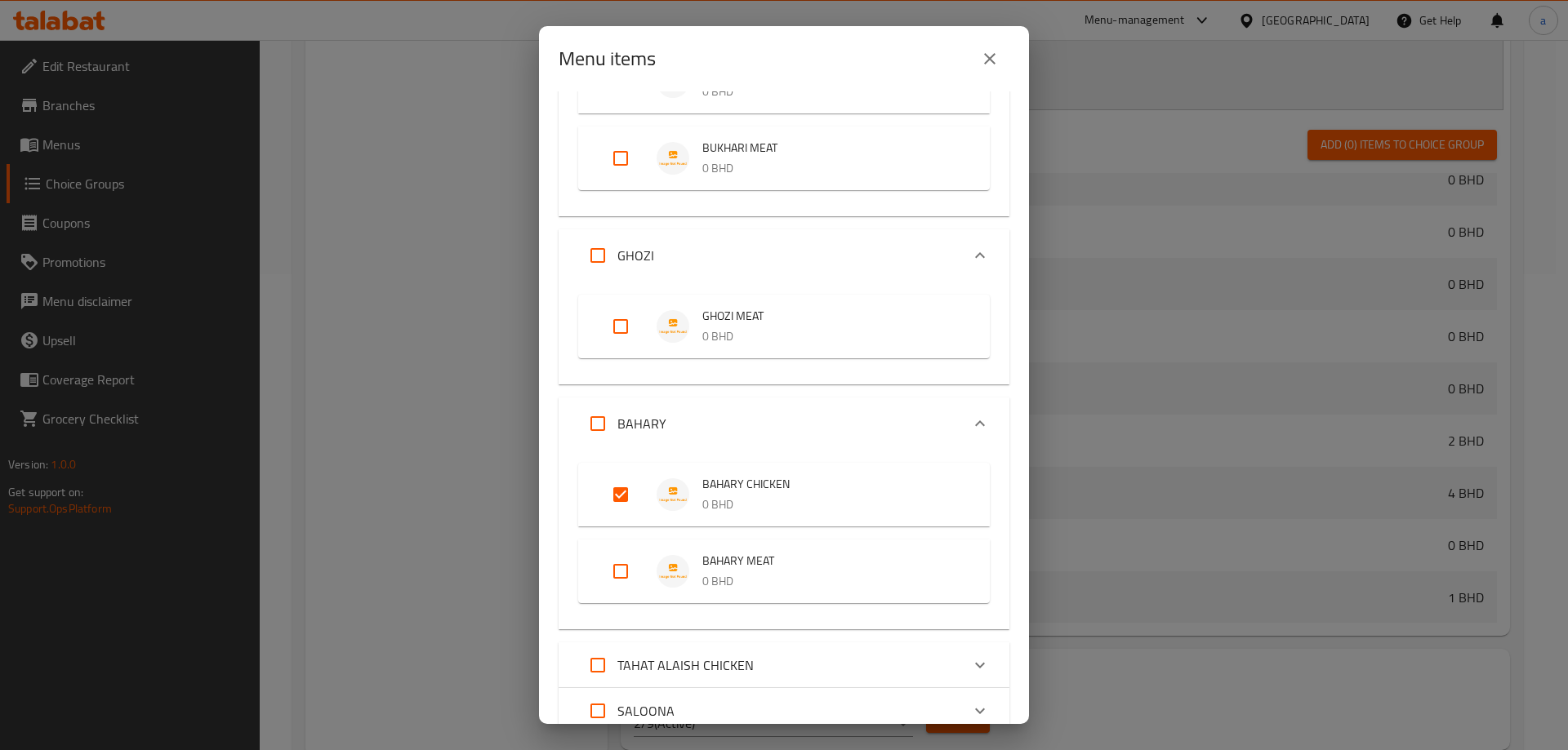
scroll to position [1469, 0]
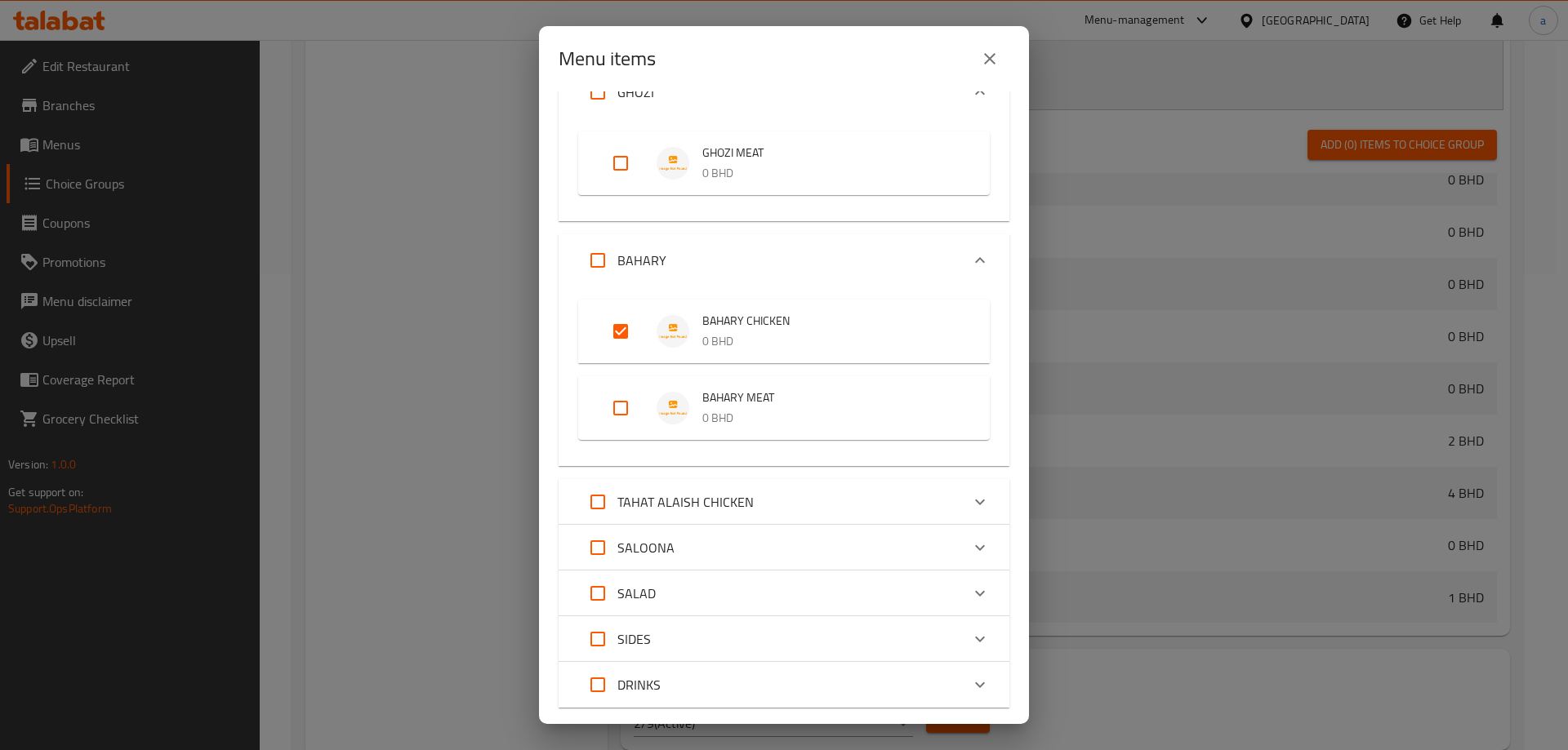
click at [690, 508] on p "TAHAT ALAISH CHICKEN" at bounding box center [686, 502] width 137 height 20
click at [623, 579] on input "Expand" at bounding box center [621, 576] width 39 height 39
checkbox input "true"
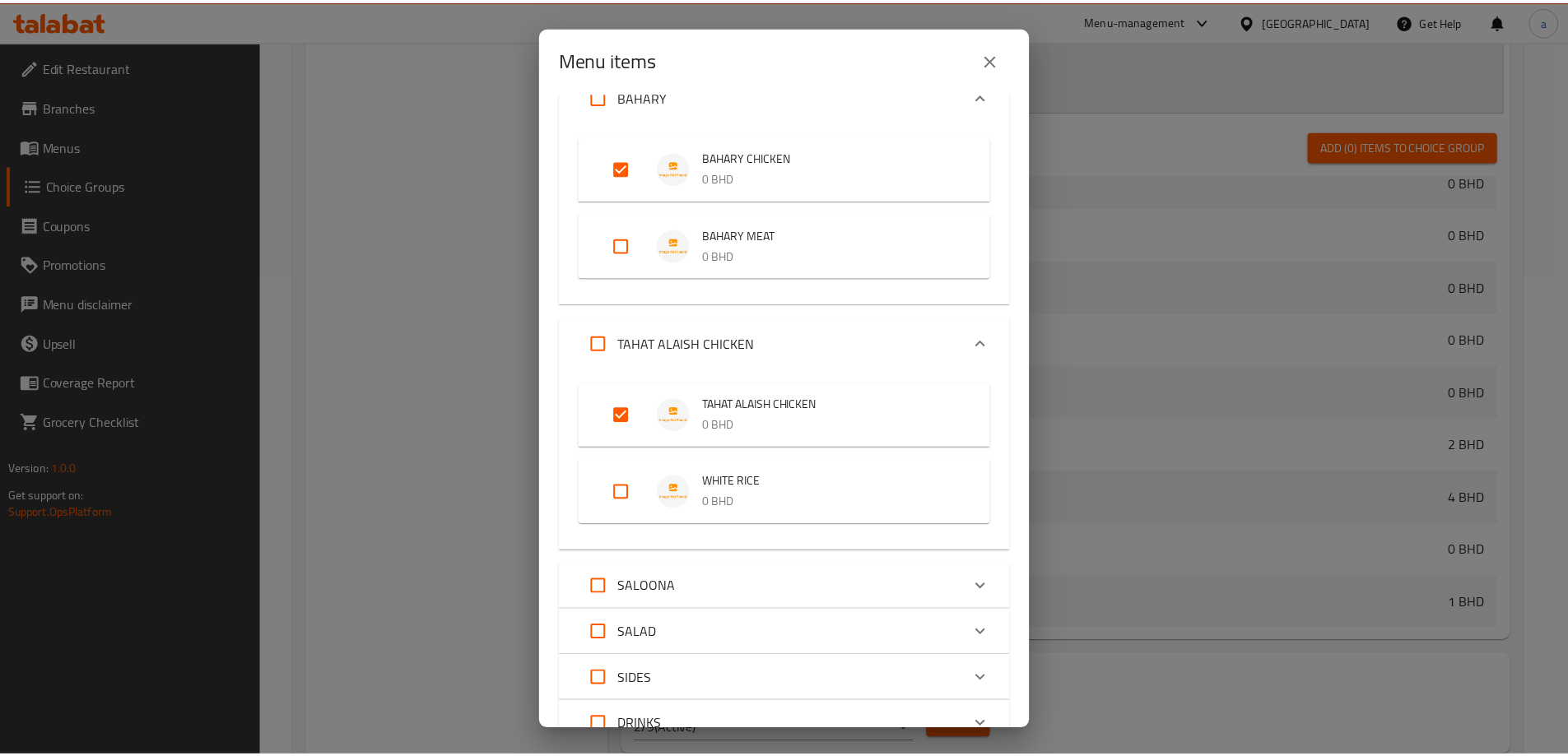
scroll to position [1779, 0]
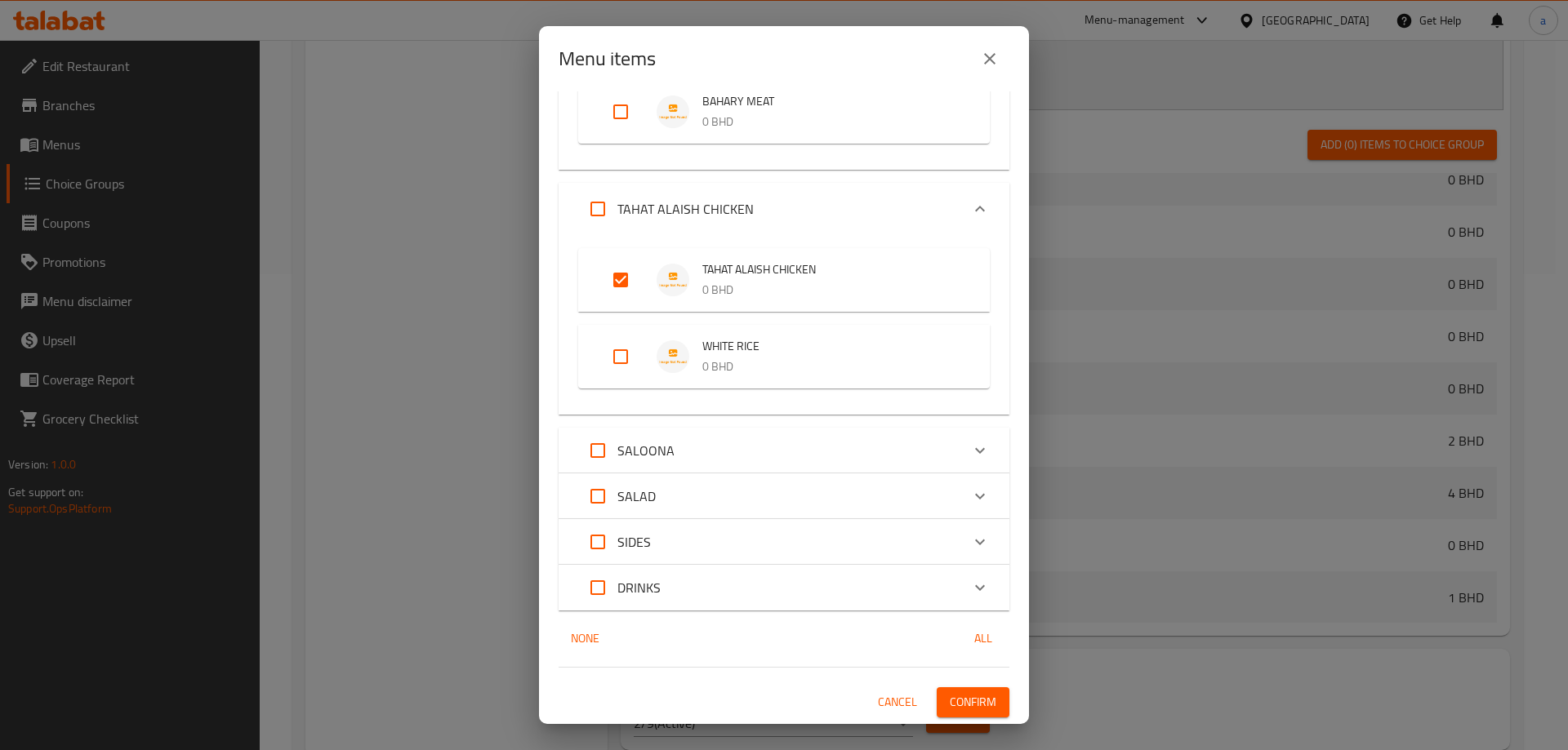
click at [906, 454] on div "SALOONA" at bounding box center [769, 451] width 382 height 39
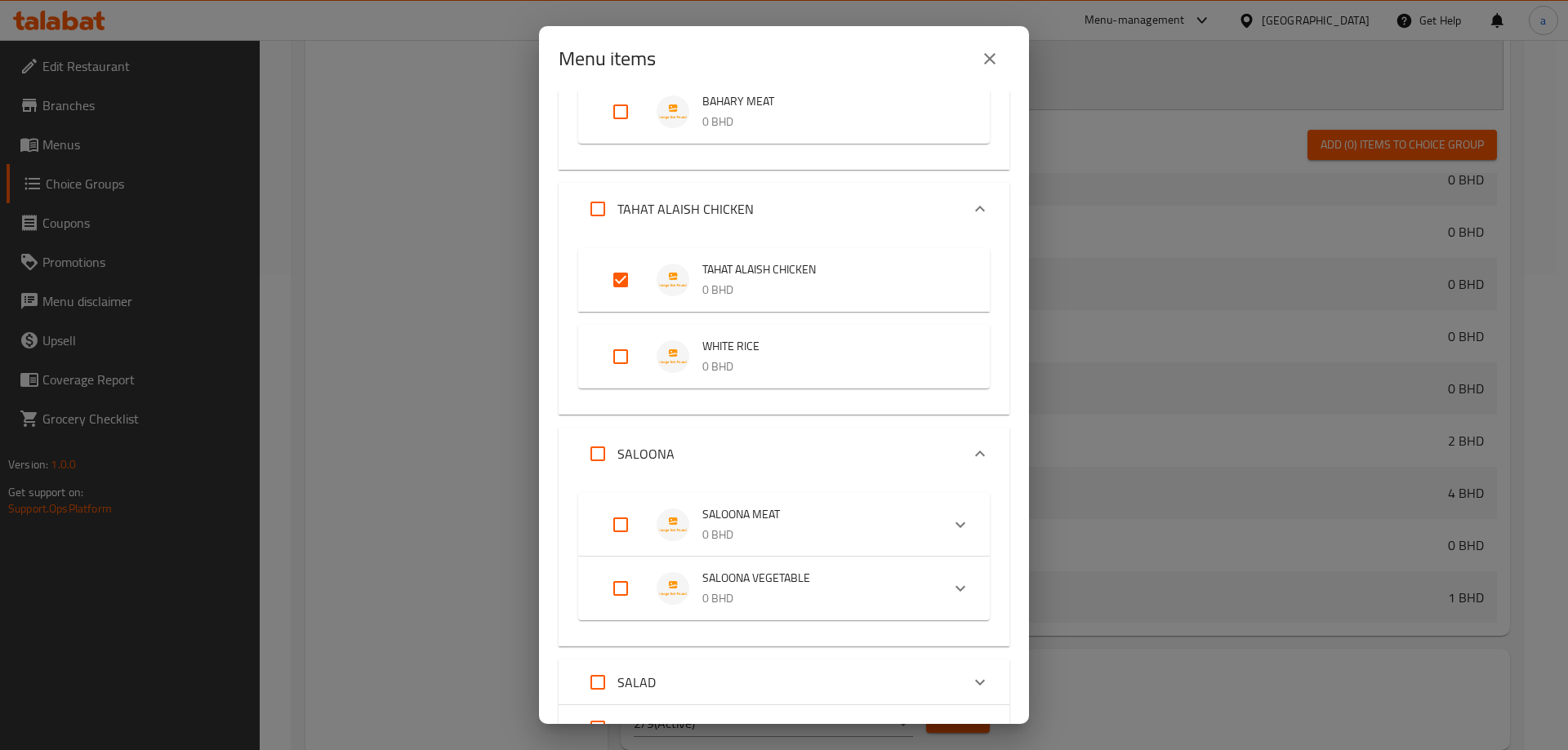
click at [970, 448] on icon "Expand" at bounding box center [980, 454] width 20 height 20
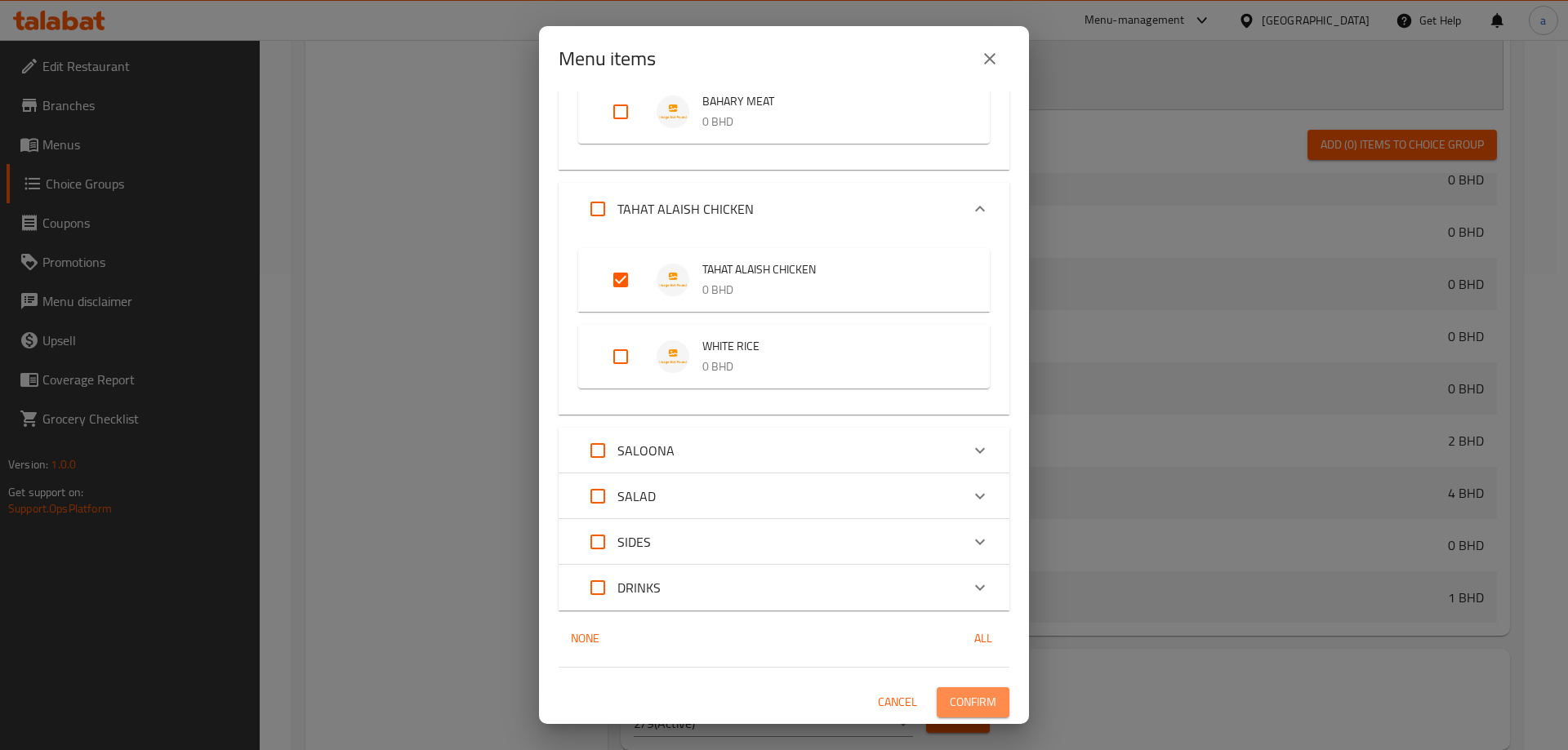
click at [980, 701] on span "Confirm" at bounding box center [973, 702] width 47 height 20
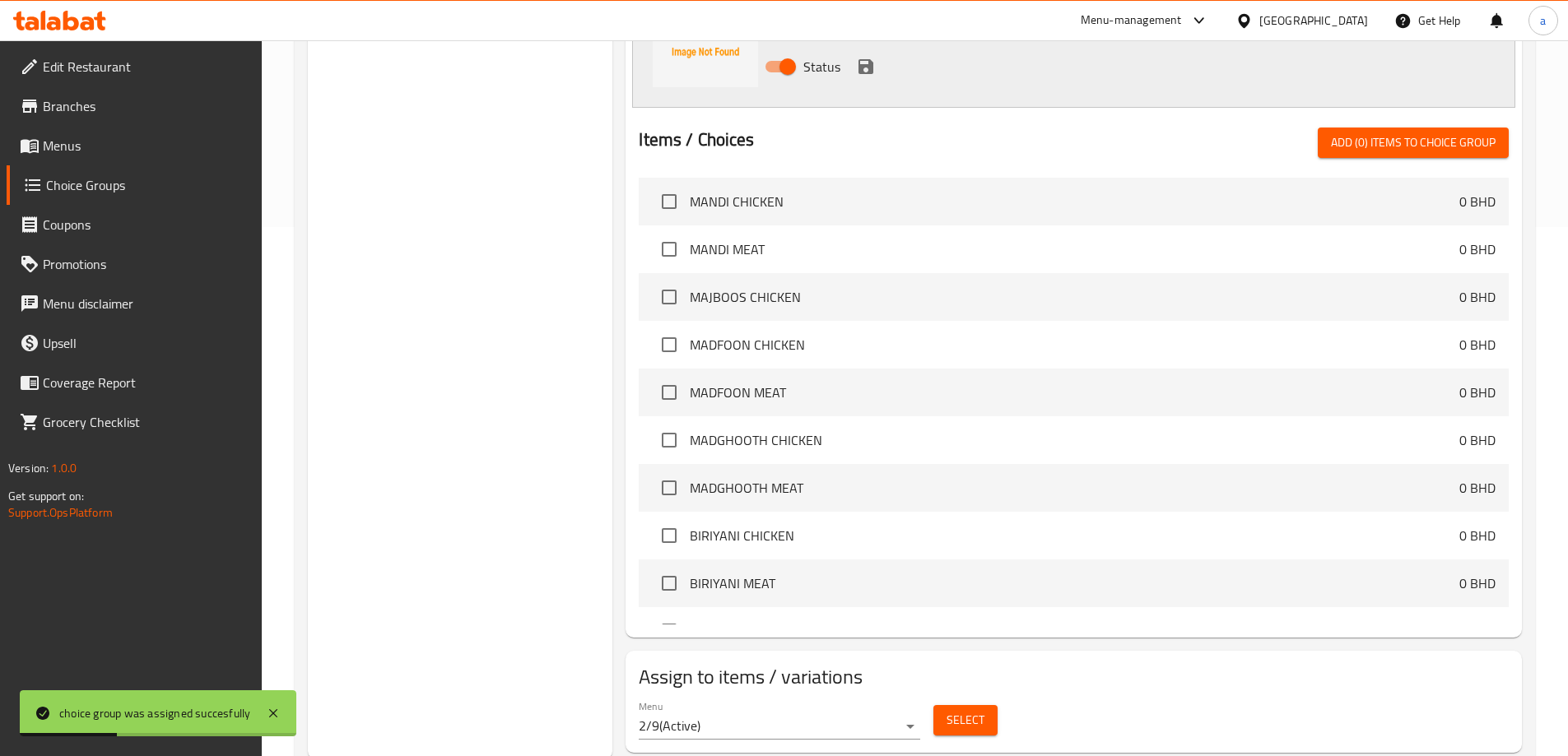
scroll to position [532, 0]
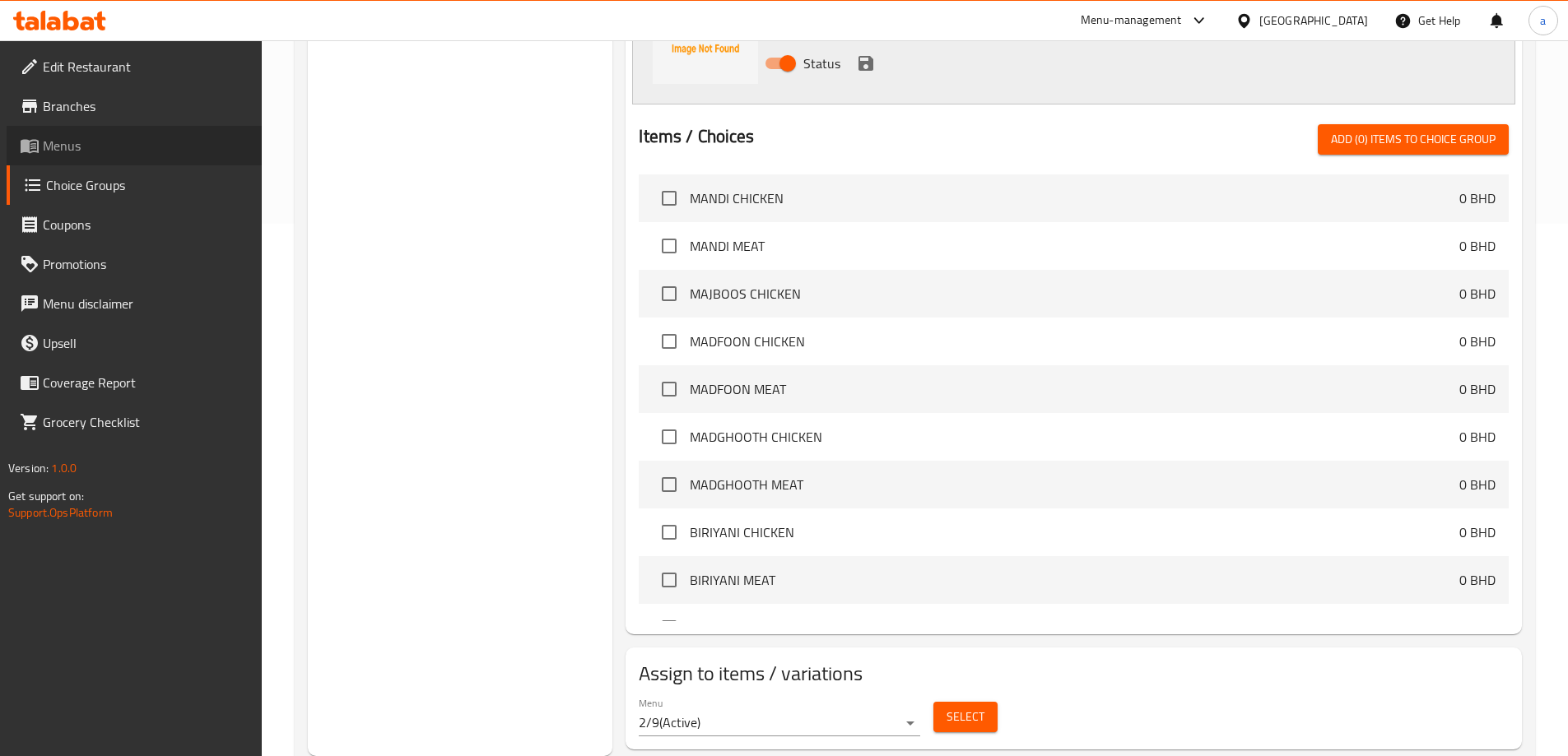
click at [94, 145] on span "Menus" at bounding box center [146, 145] width 206 height 20
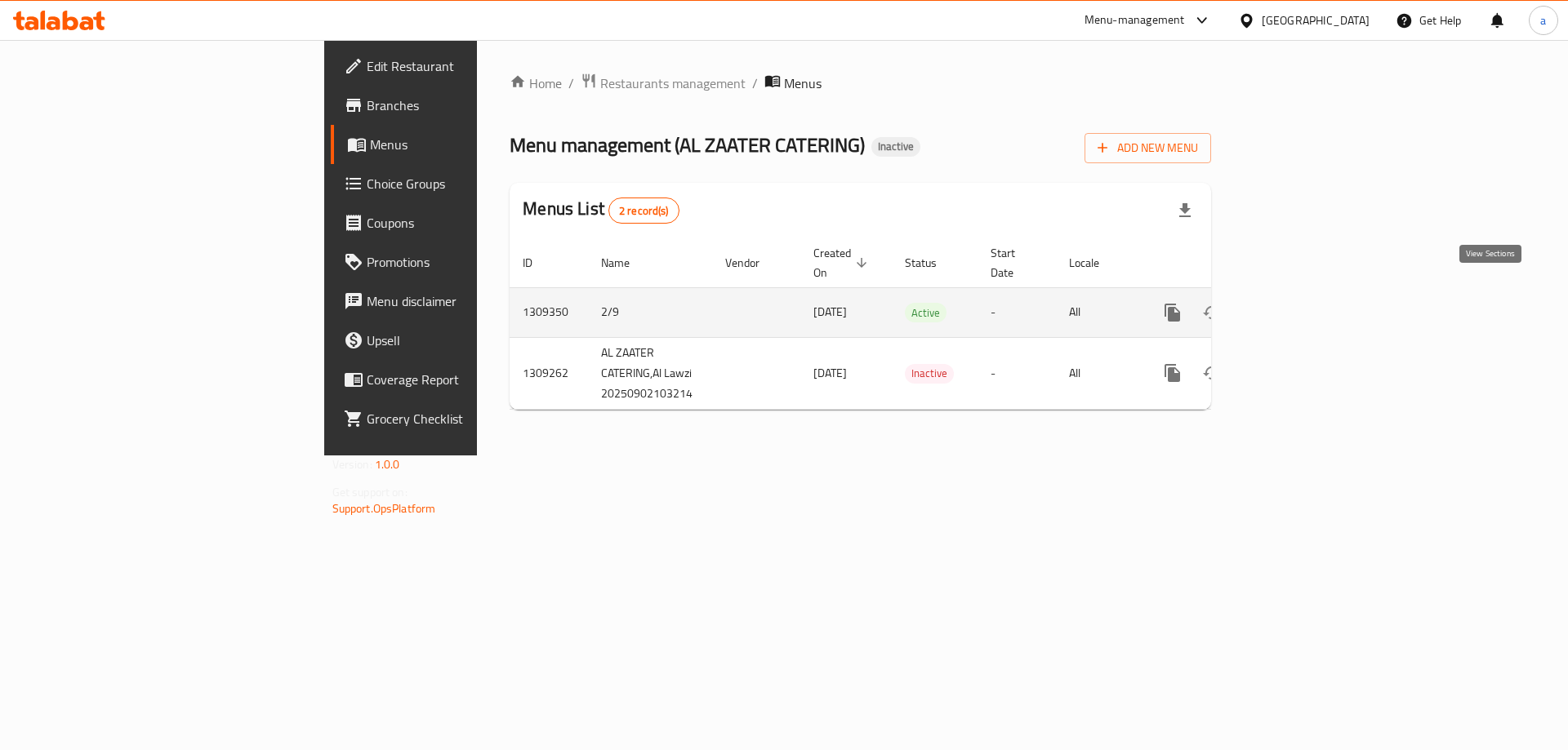
click at [1309, 293] on link "enhanced table" at bounding box center [1290, 312] width 39 height 39
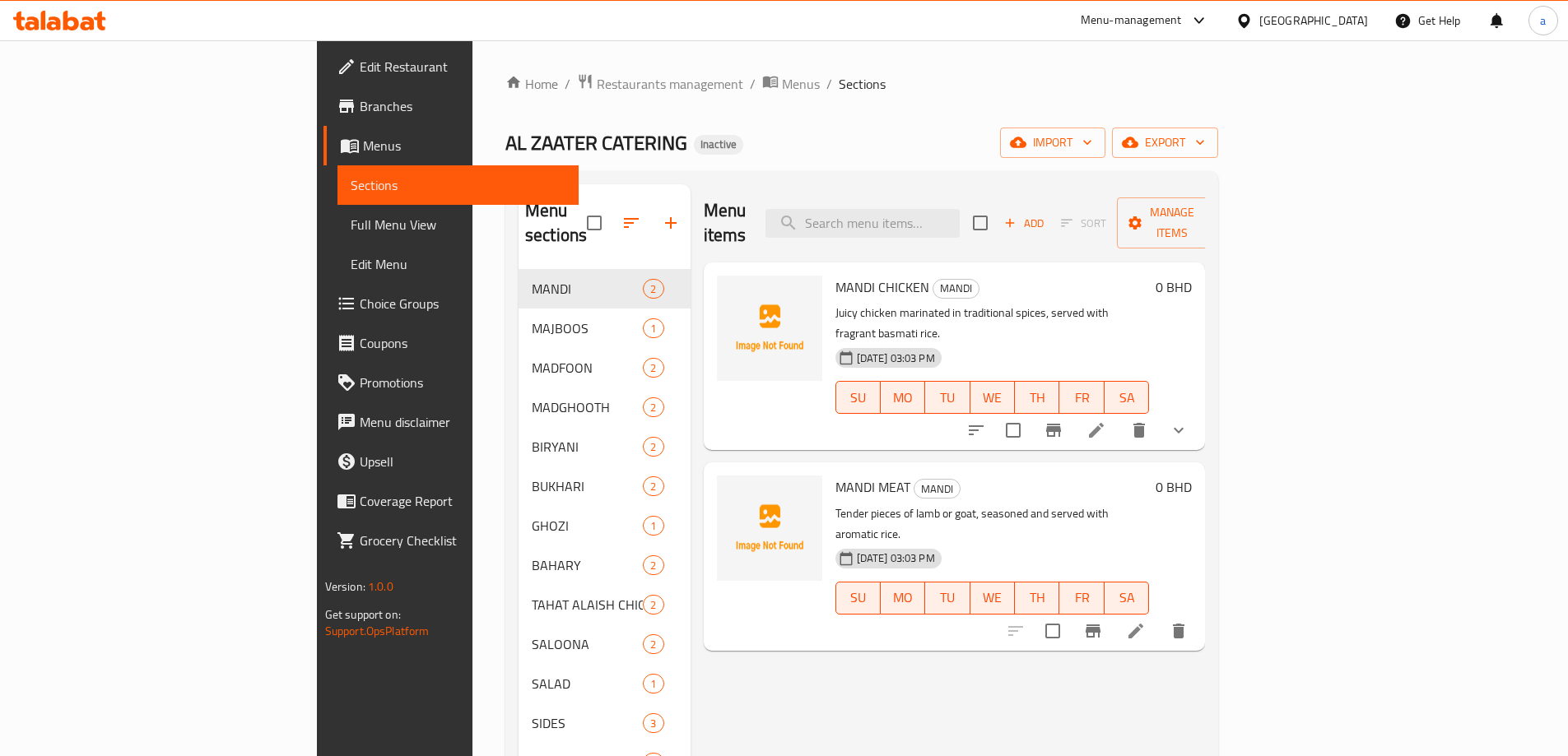
click at [350, 234] on span "Full Menu View" at bounding box center [457, 224] width 214 height 20
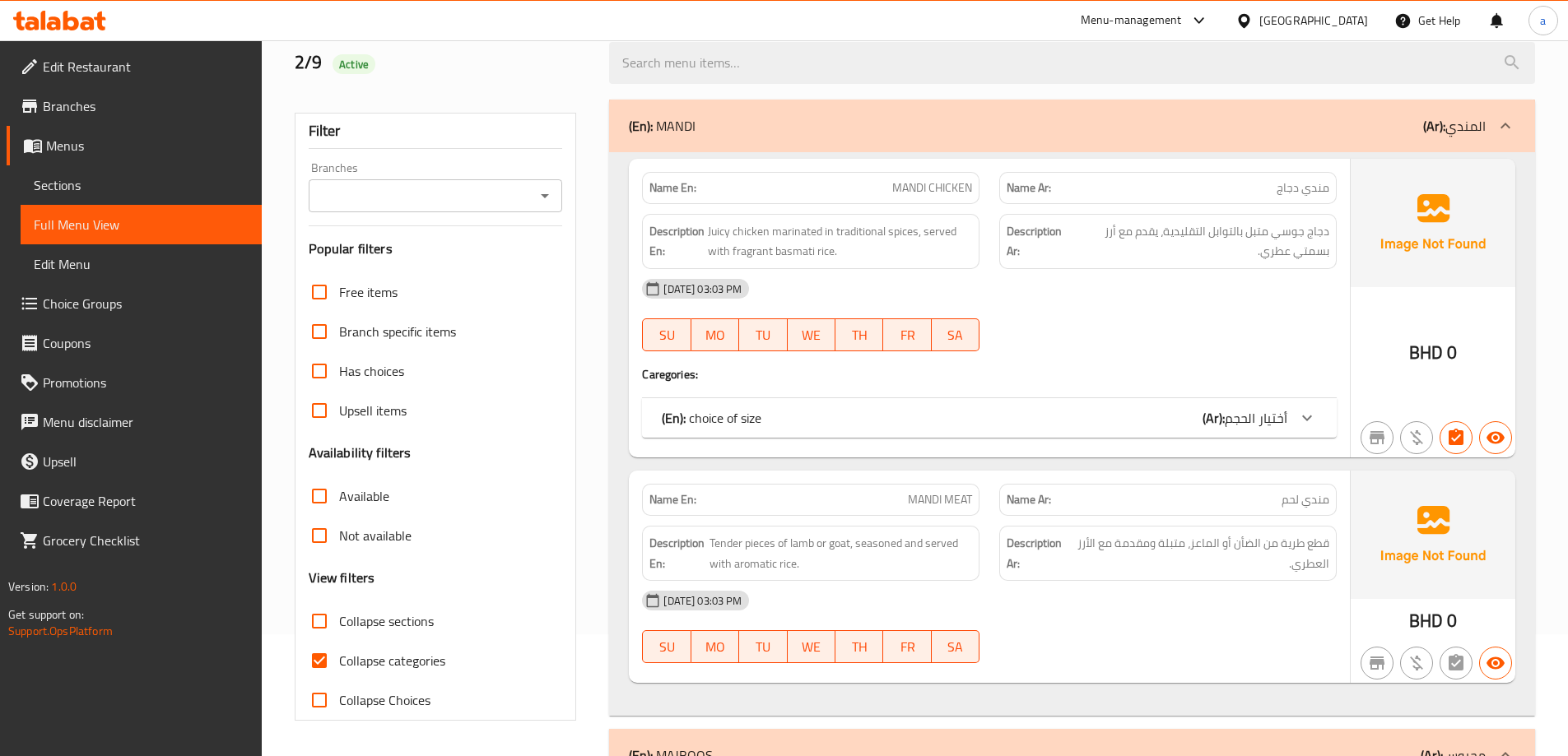
scroll to position [164, 0]
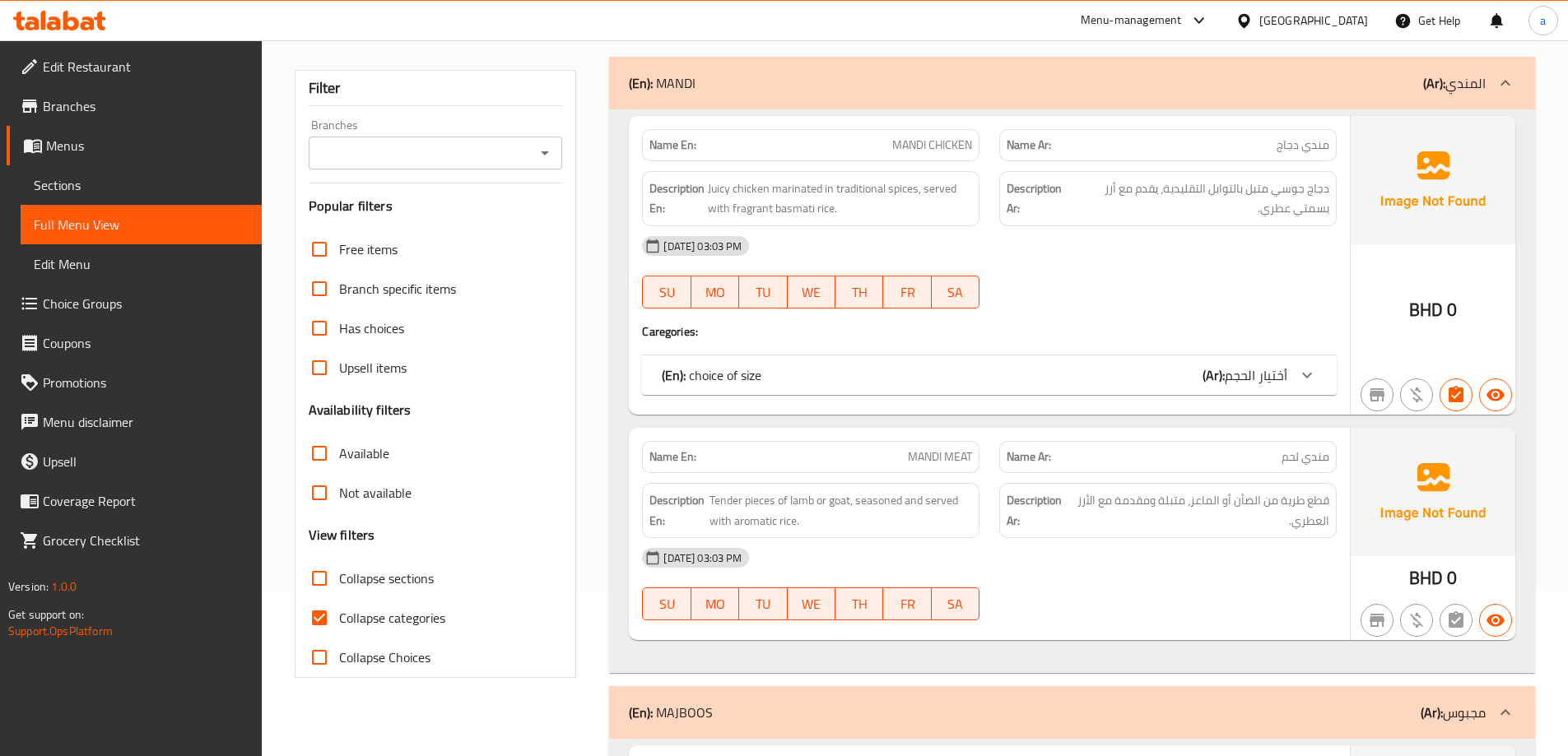
click at [421, 617] on span "Collapse categories" at bounding box center [392, 617] width 106 height 20
click at [339, 617] on input "Collapse categories" at bounding box center [320, 617] width 39 height 39
checkbox input "false"
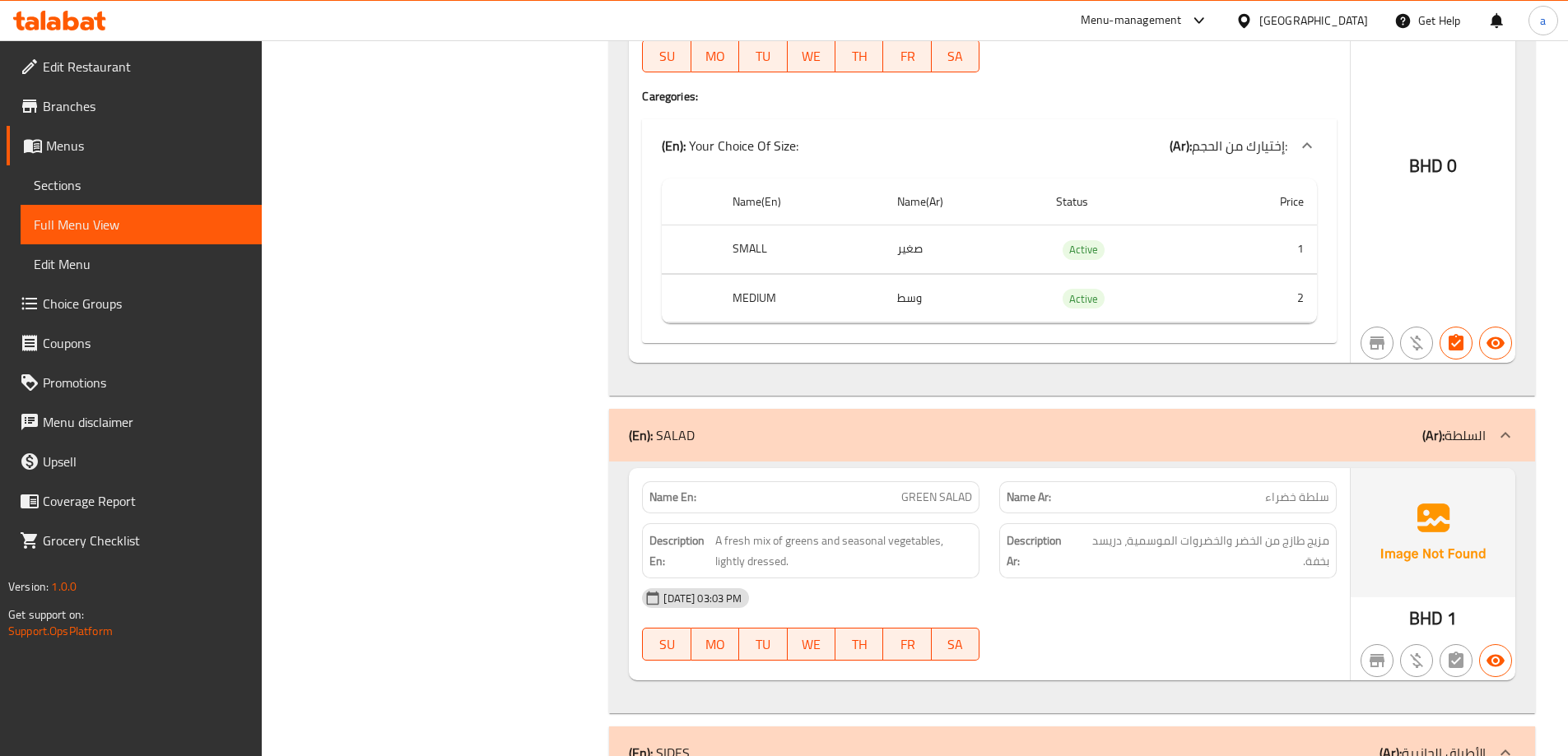
scroll to position [9624, 0]
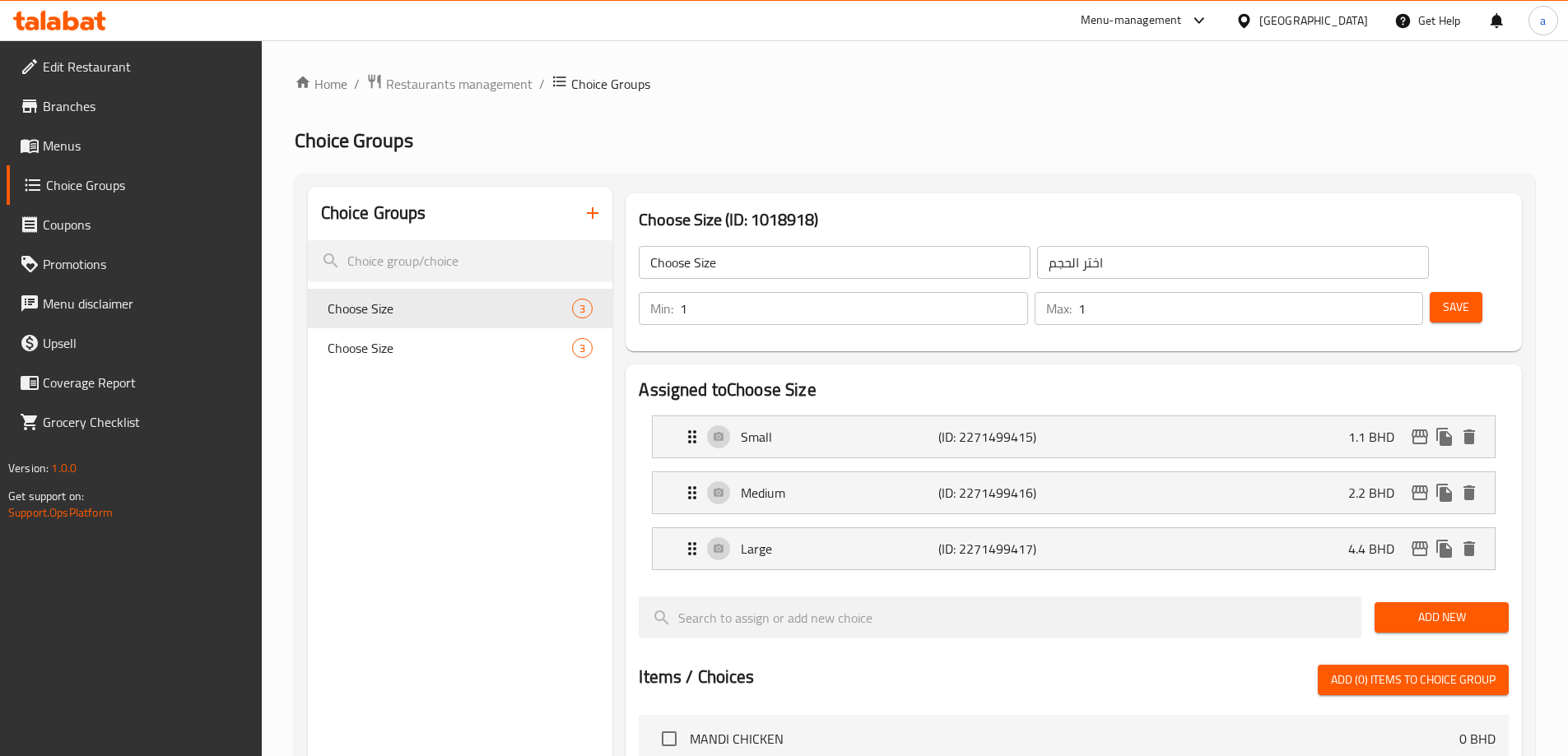
click at [85, 157] on link "Menus" at bounding box center [134, 145] width 255 height 39
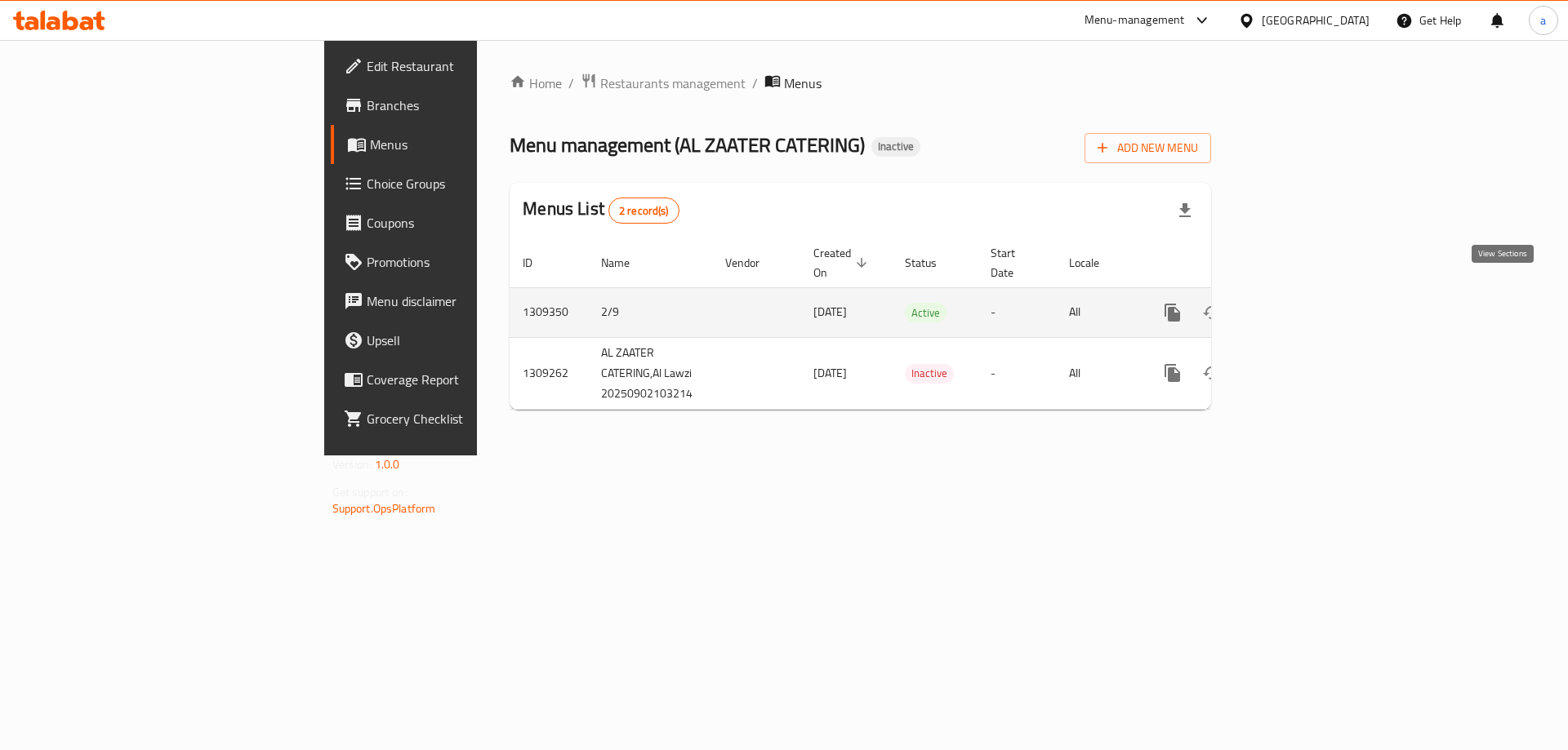
click at [1309, 307] on link "enhanced table" at bounding box center [1290, 312] width 39 height 39
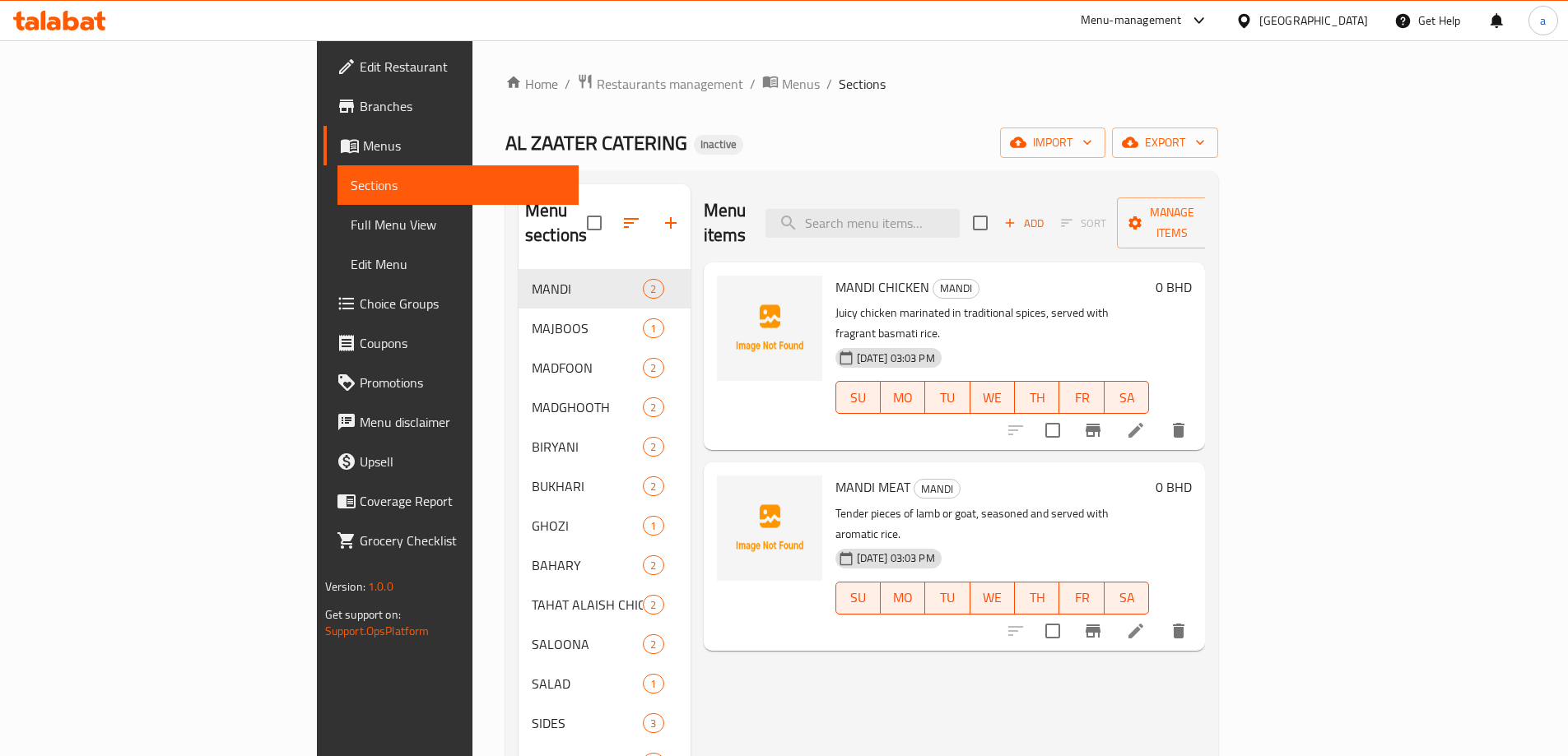
click at [350, 224] on span "Full Menu View" at bounding box center [457, 224] width 214 height 20
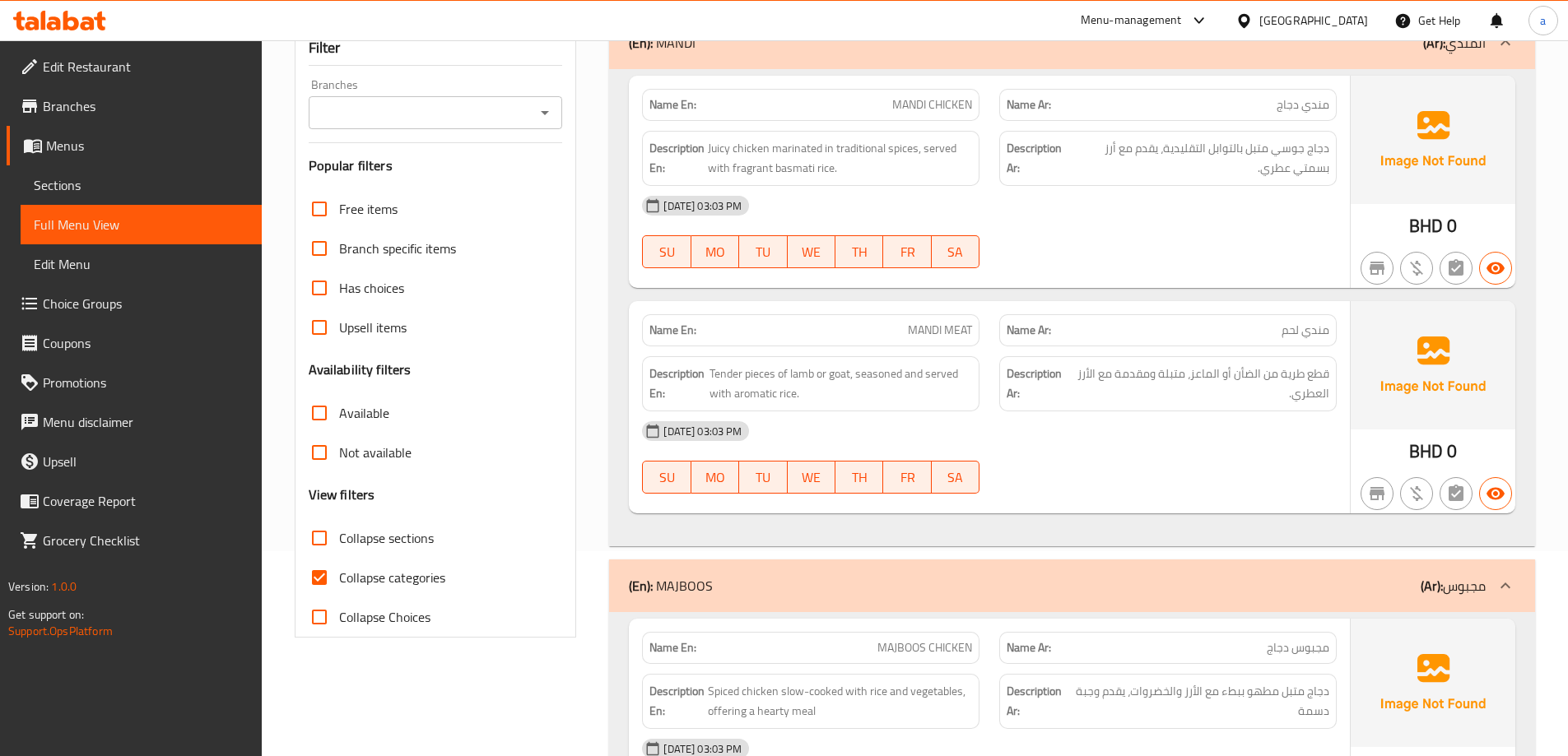
scroll to position [164, 0]
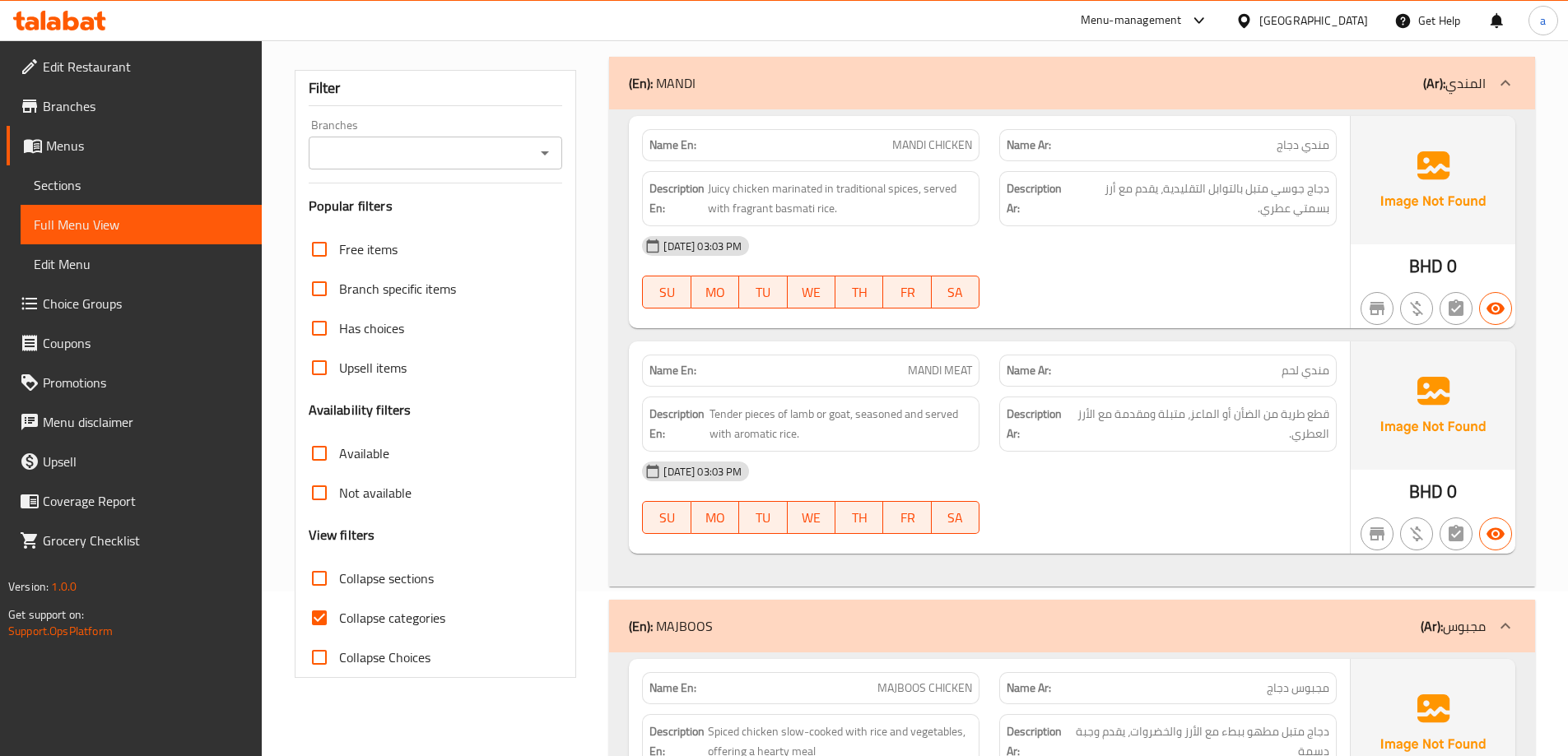
click at [416, 617] on span "Collapse categories" at bounding box center [392, 617] width 106 height 20
click at [339, 617] on input "Collapse categories" at bounding box center [320, 617] width 39 height 39
checkbox input "false"
click at [140, 238] on link "Full Menu View" at bounding box center [141, 224] width 241 height 39
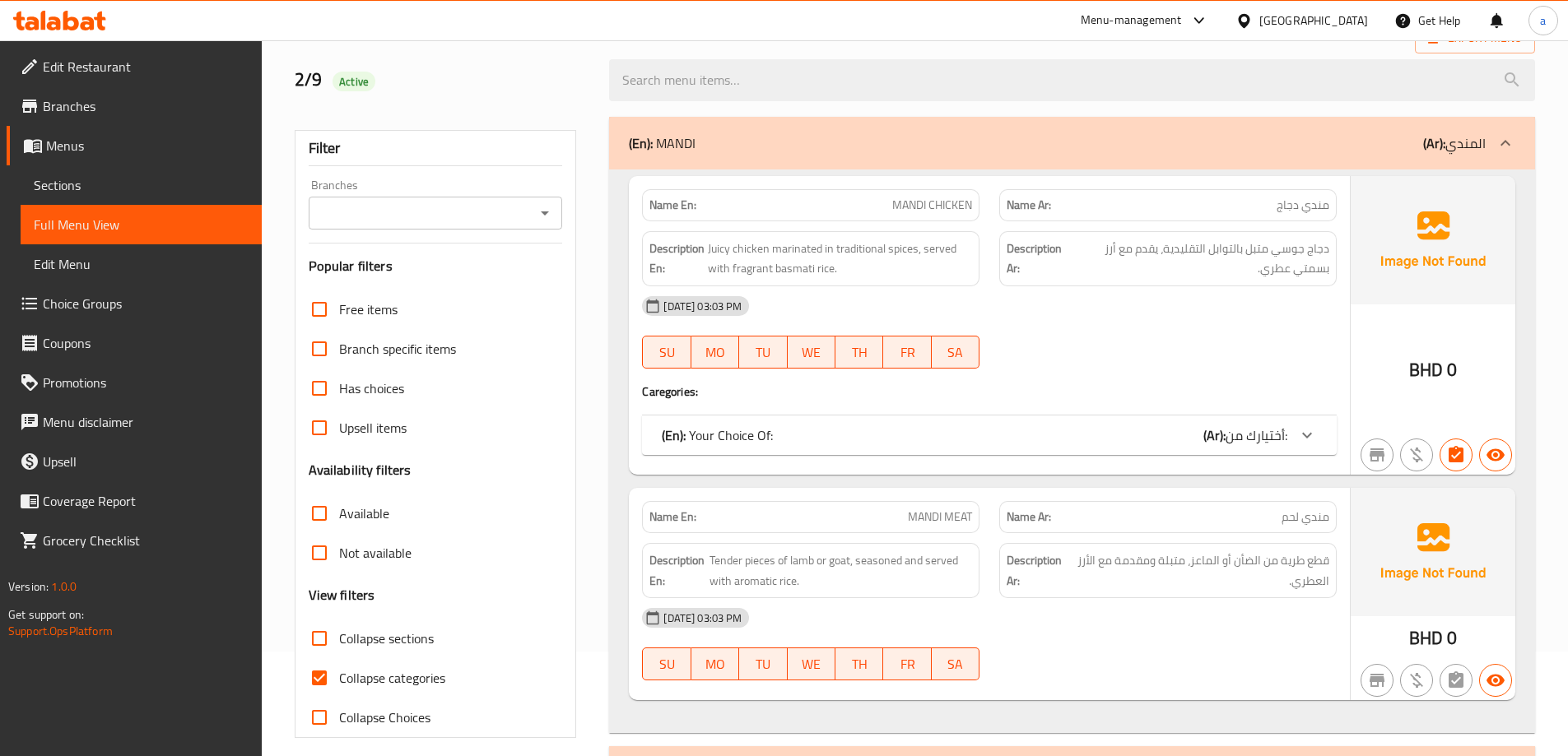
scroll to position [164, 0]
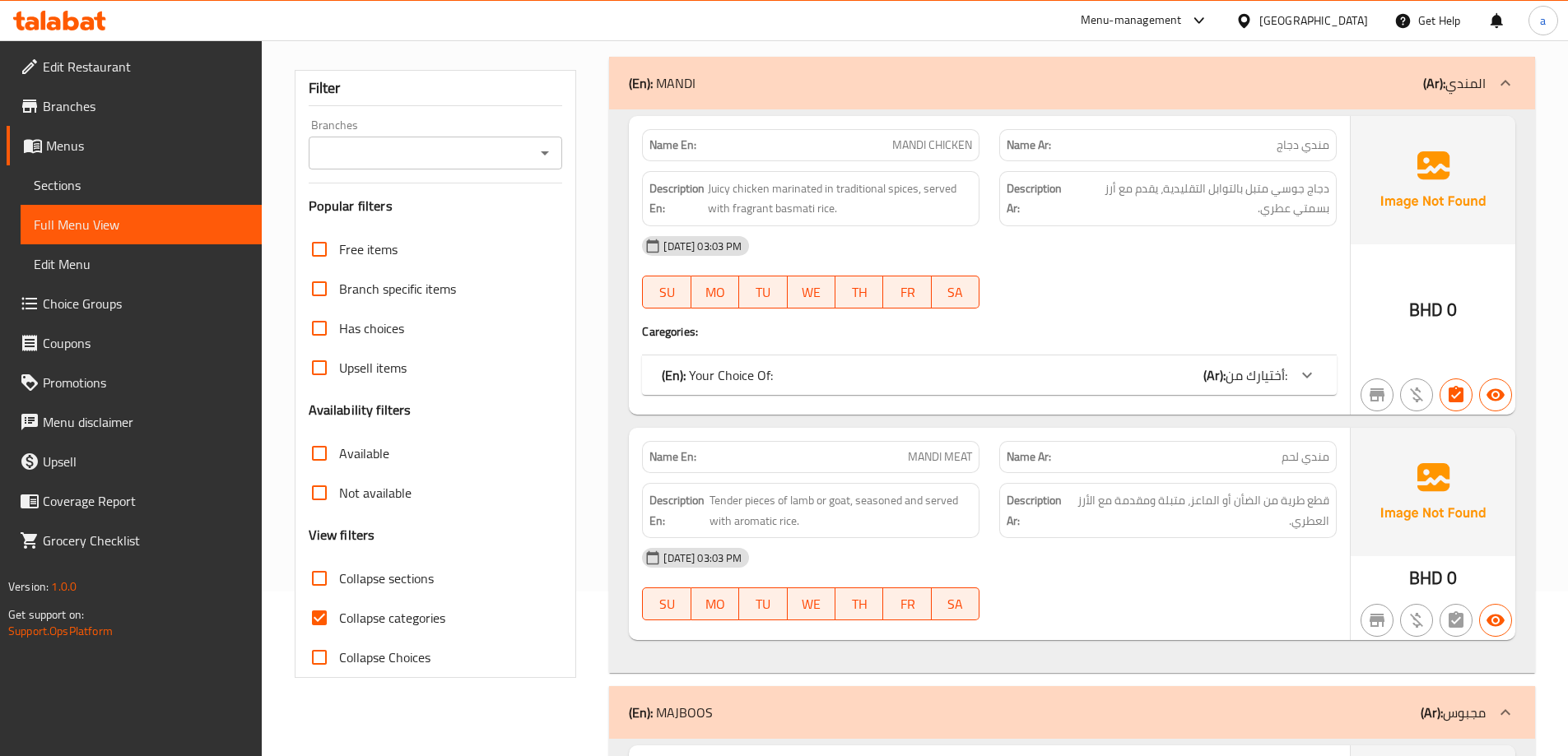
click at [386, 613] on span "Collapse categories" at bounding box center [392, 617] width 106 height 20
click at [339, 613] on input "Collapse categories" at bounding box center [320, 617] width 39 height 39
checkbox input "false"
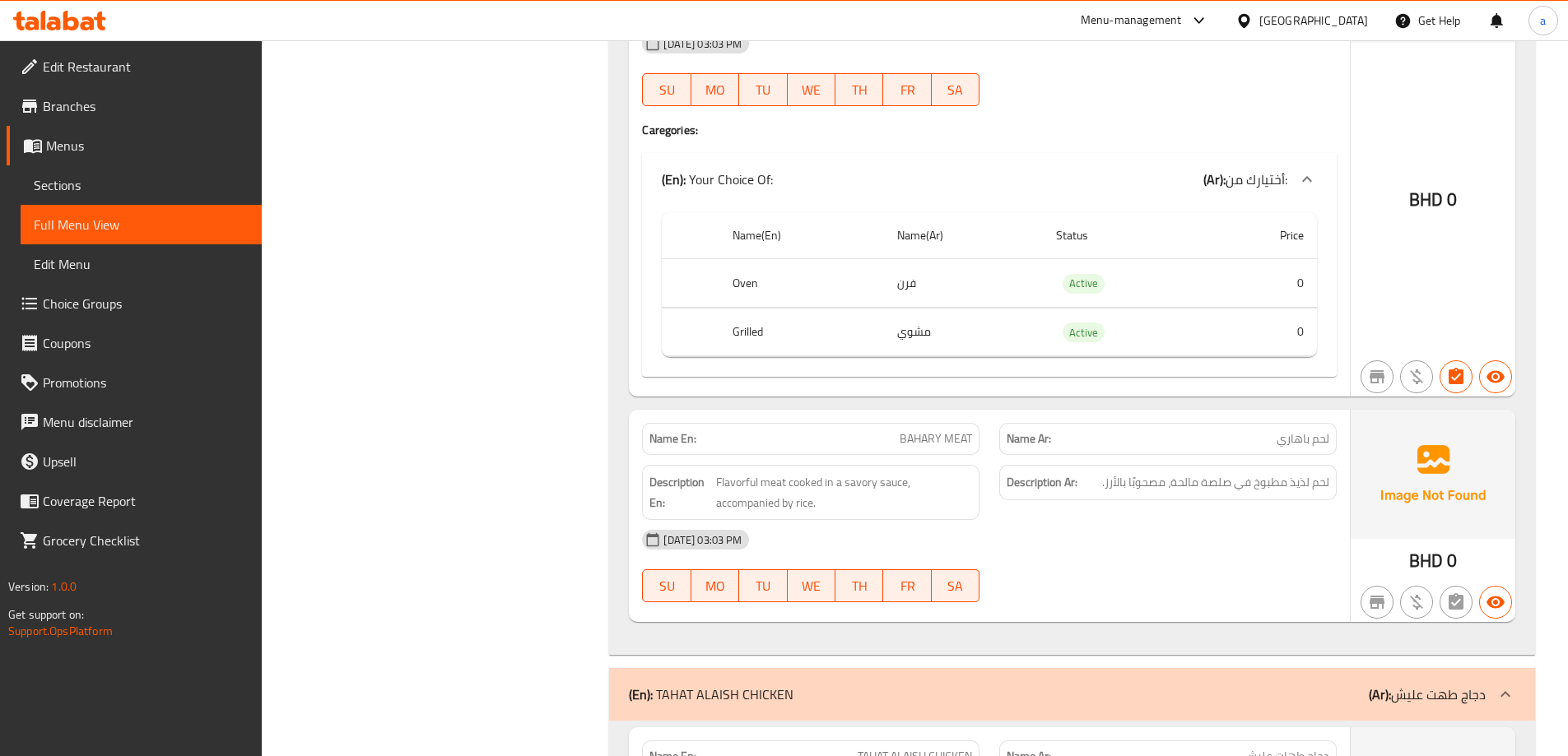
scroll to position [5347, 0]
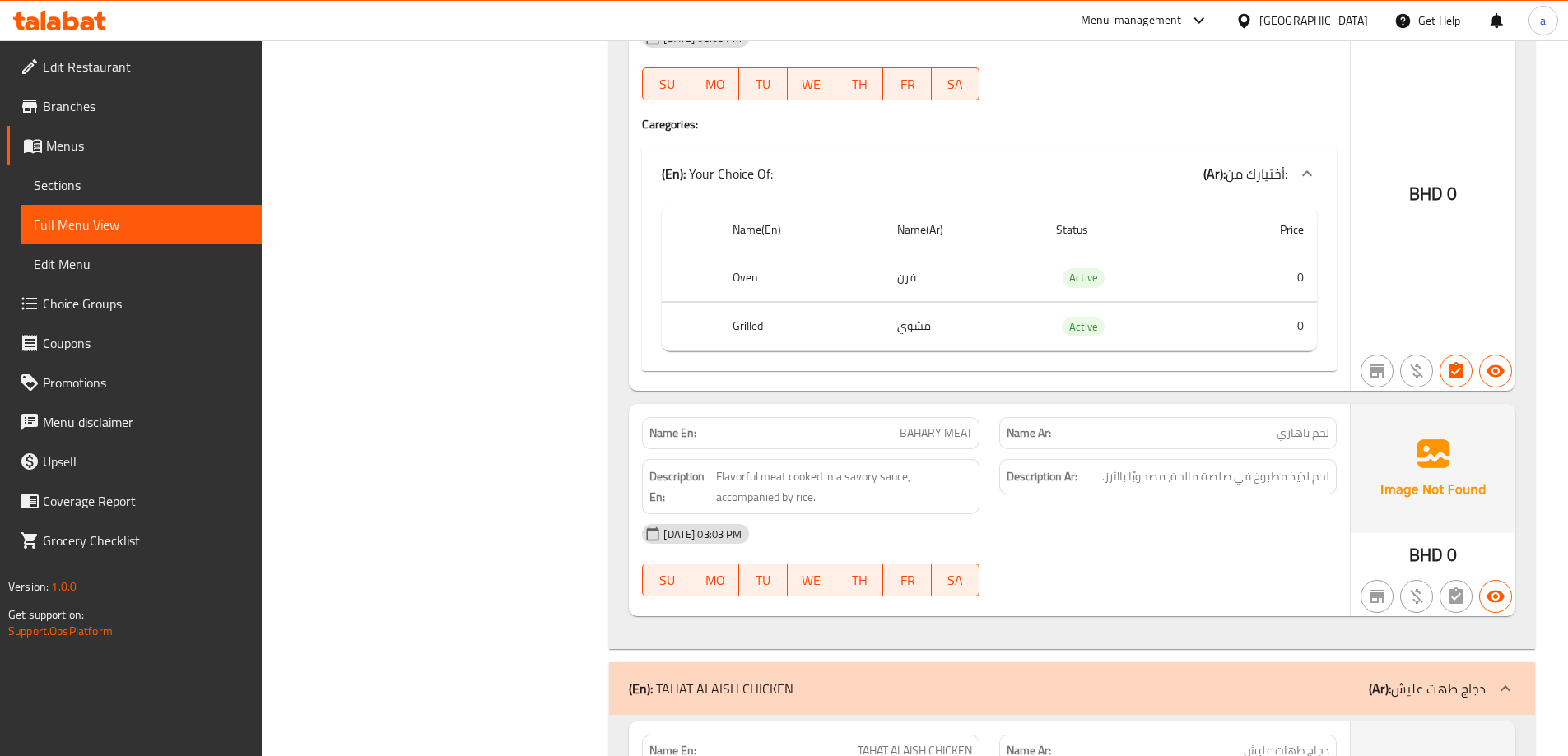
copy td "فرن"
click at [123, 193] on span "Sections" at bounding box center [141, 185] width 214 height 20
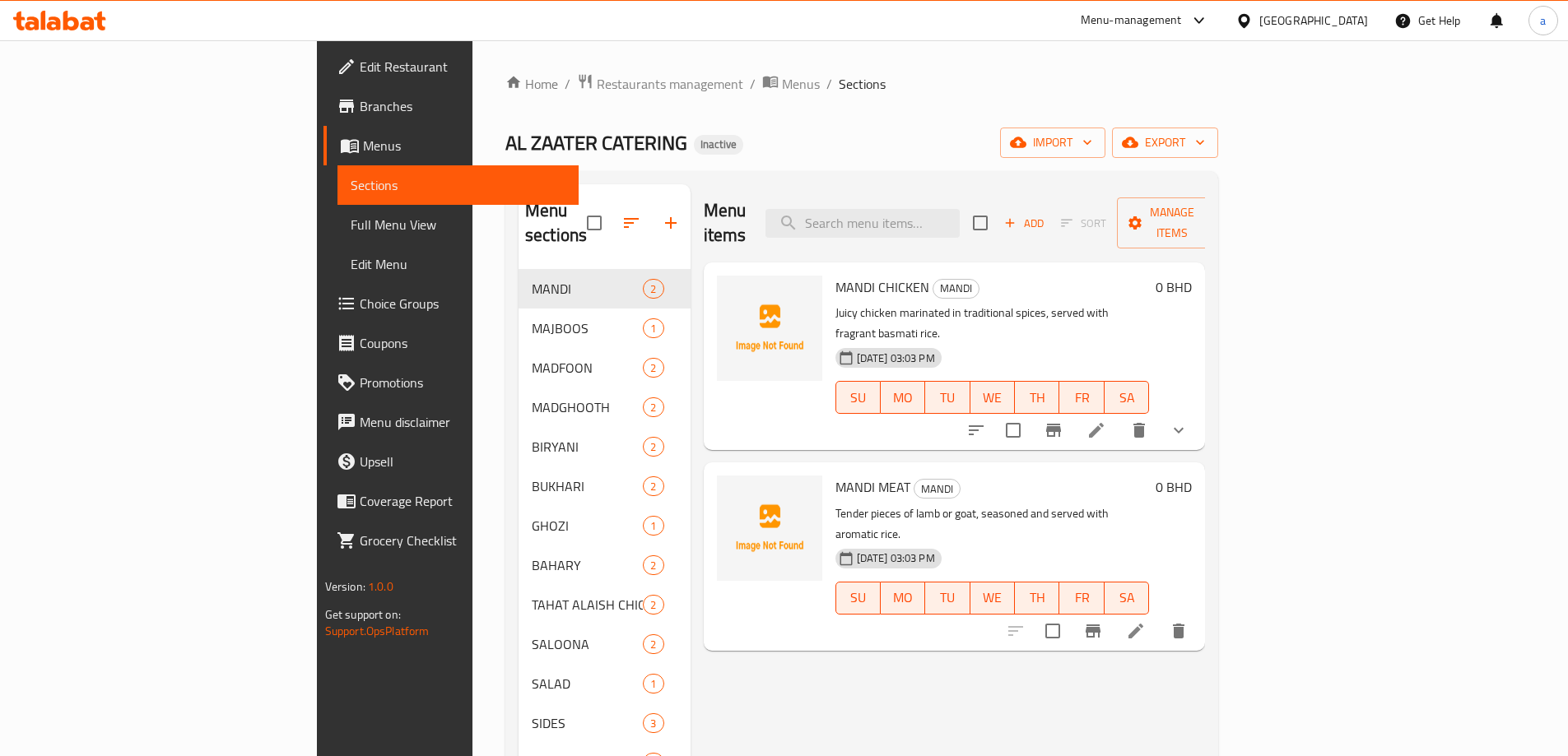
click at [1119, 416] on li at bounding box center [1096, 431] width 46 height 29
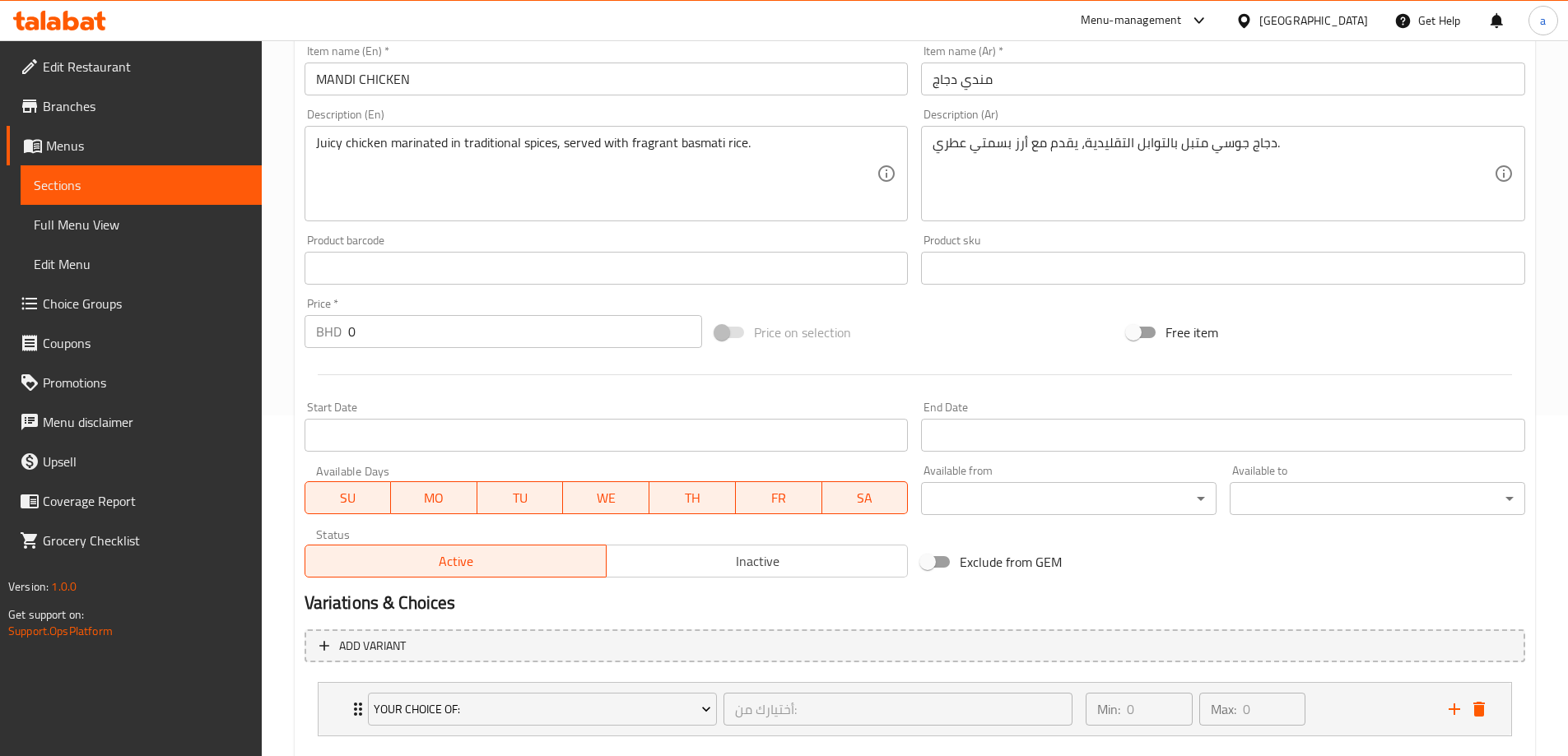
scroll to position [434, 0]
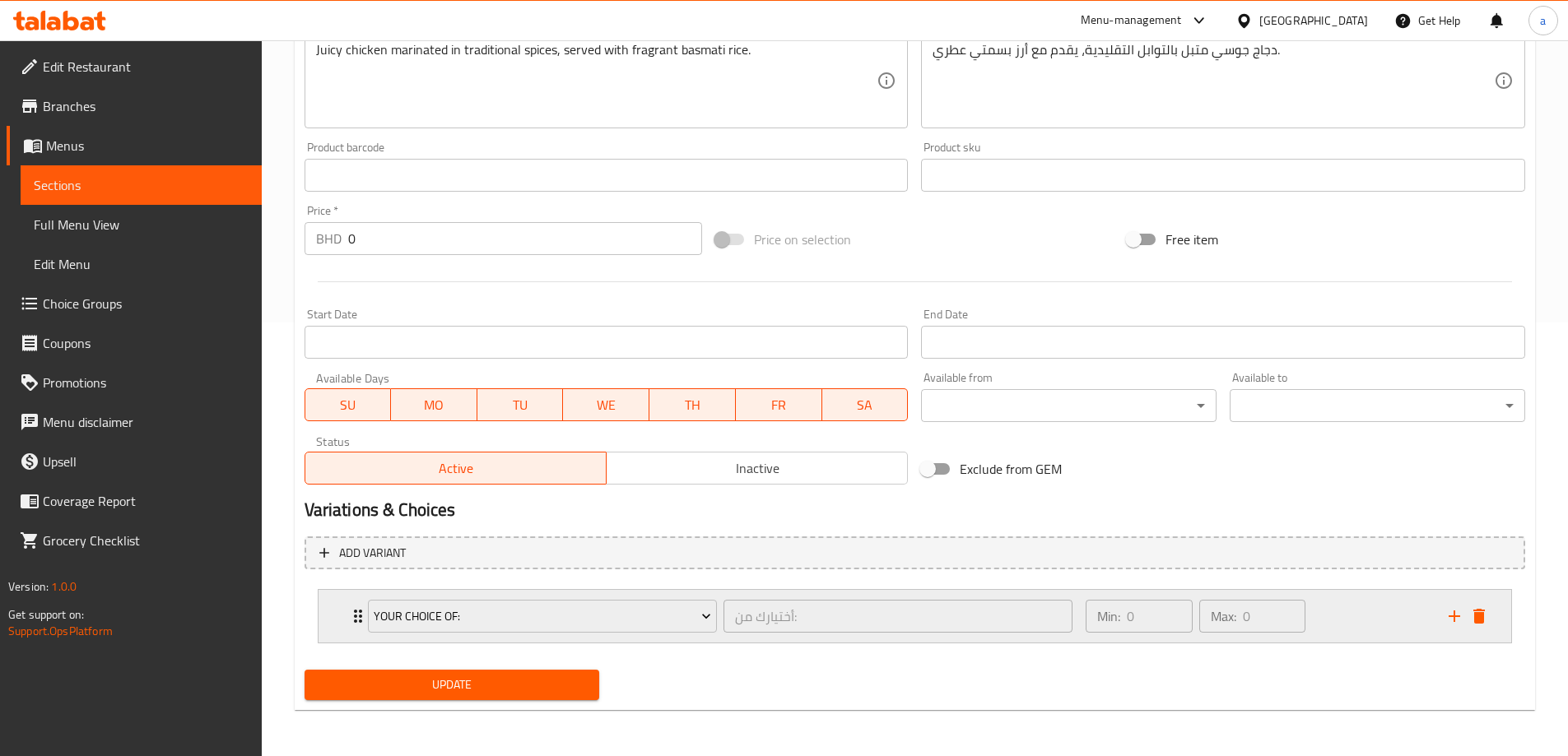
click at [350, 611] on icon "Expand" at bounding box center [358, 616] width 20 height 20
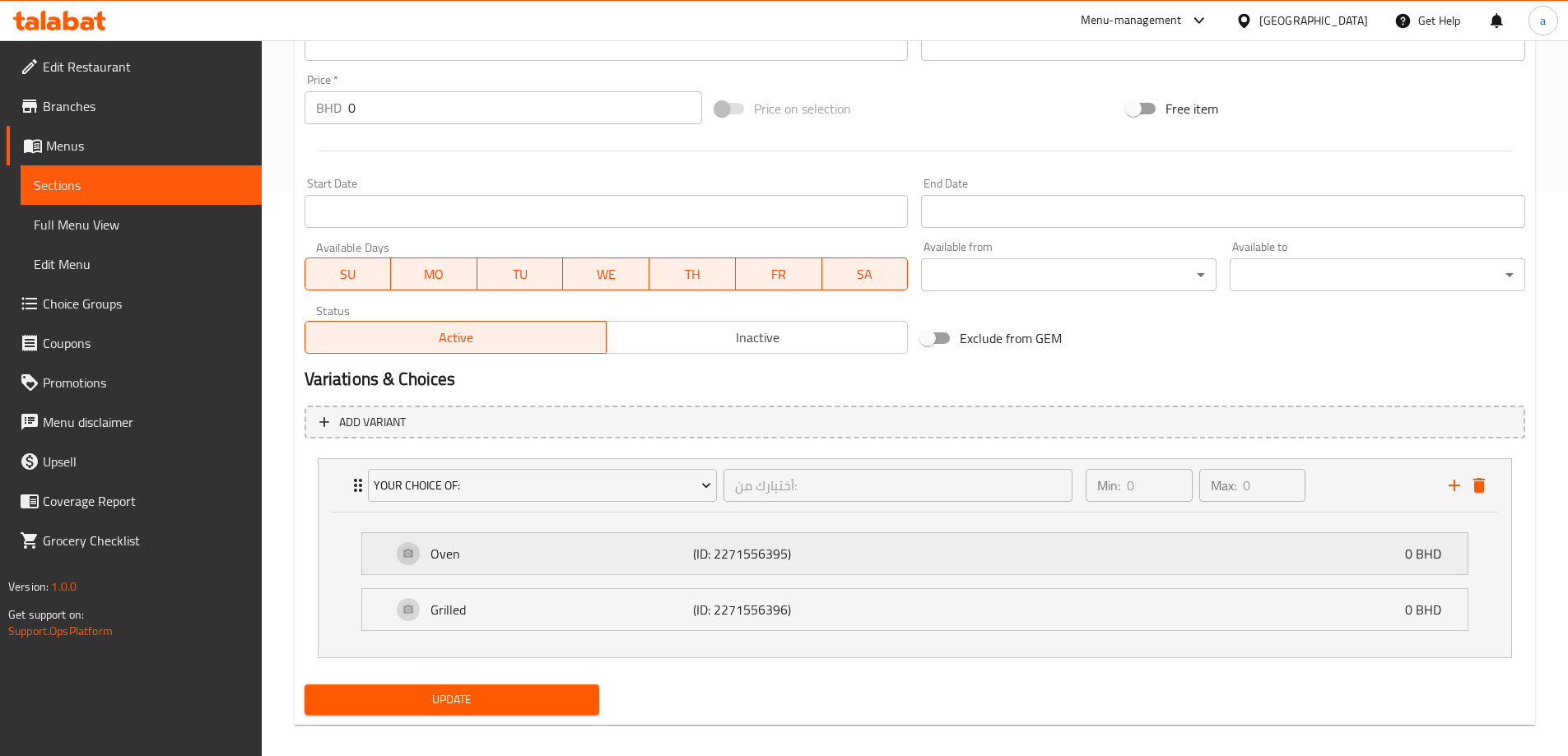
scroll to position [579, 0]
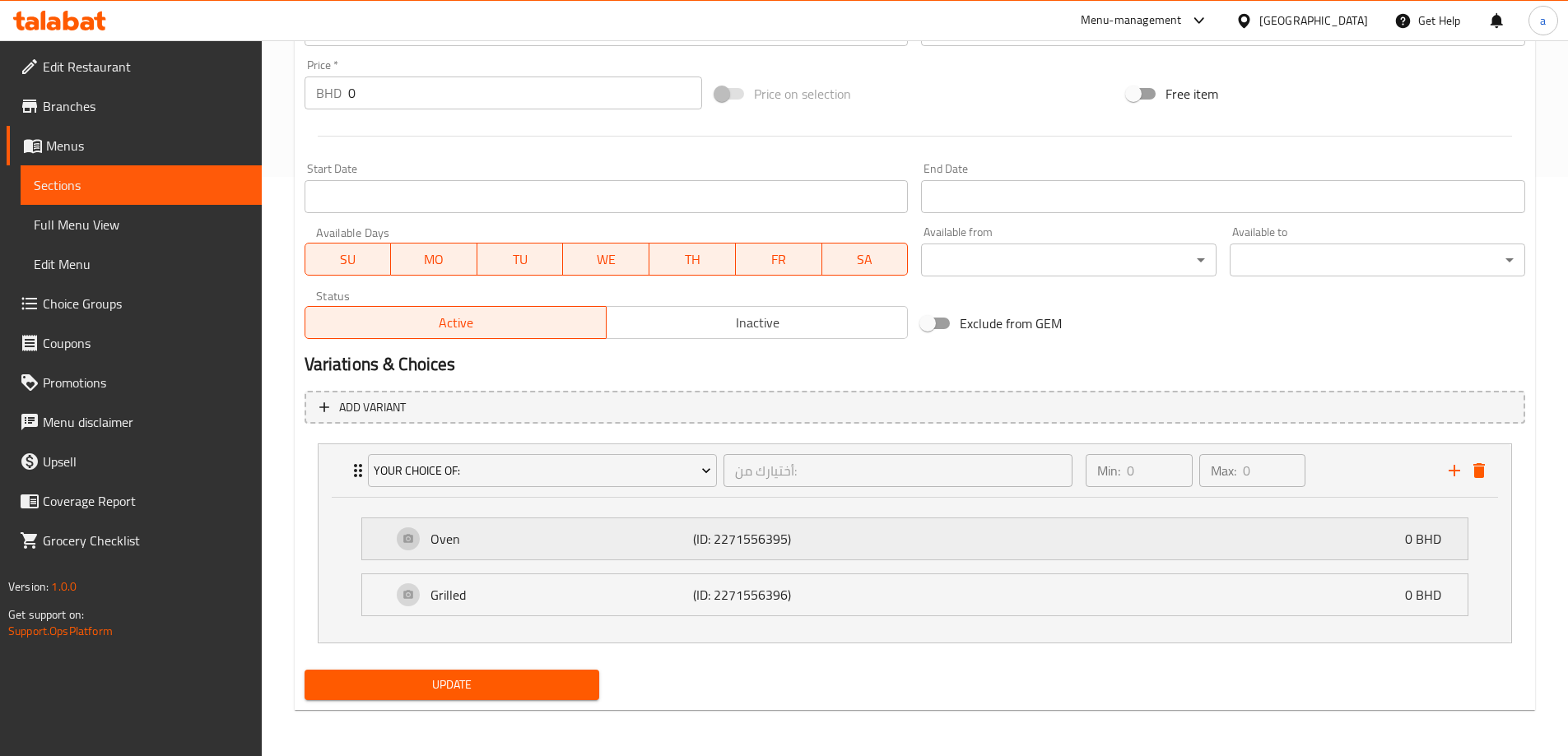
click at [469, 557] on div "Oven (ID: 2271556395) 0 BHD" at bounding box center [920, 539] width 1056 height 41
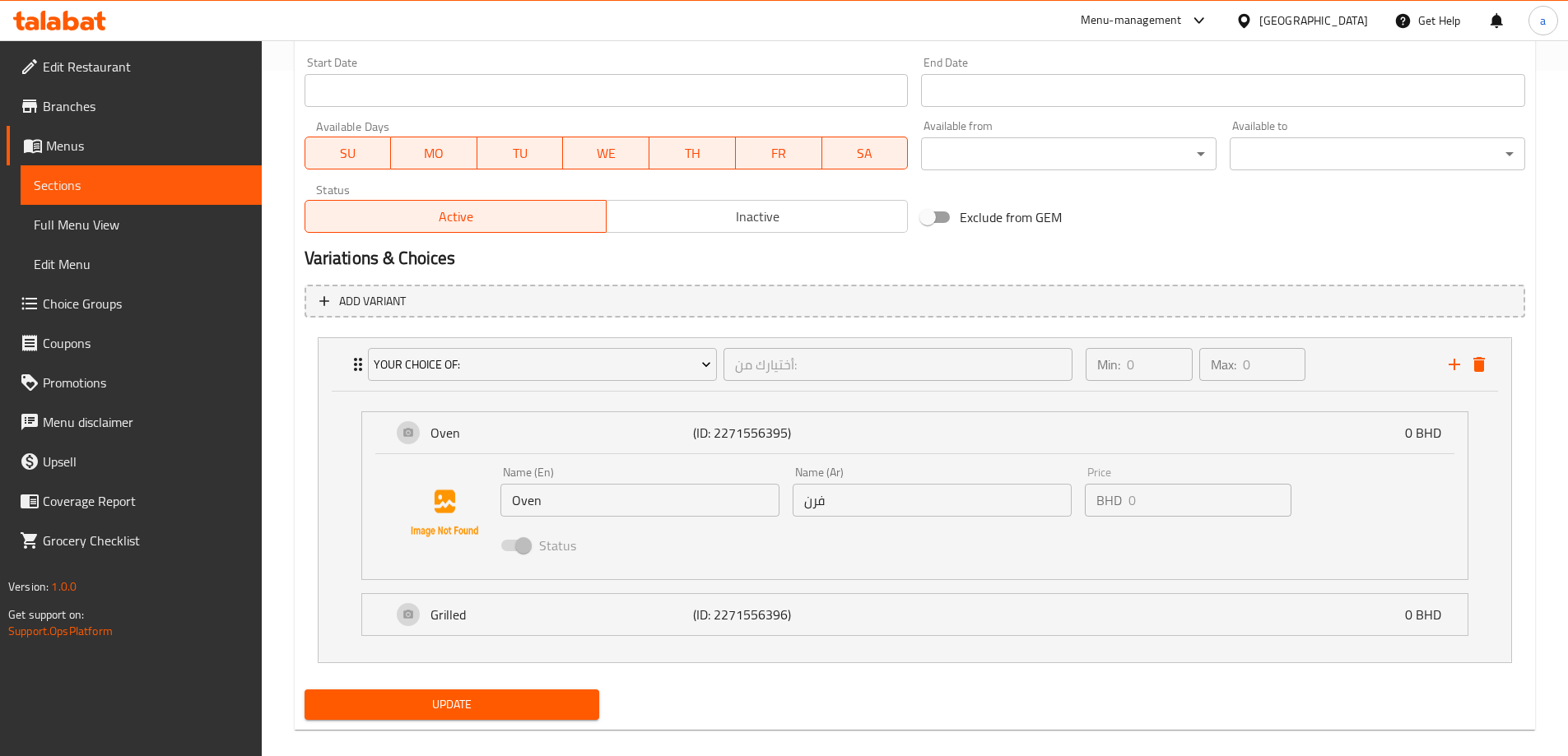
scroll to position [705, 0]
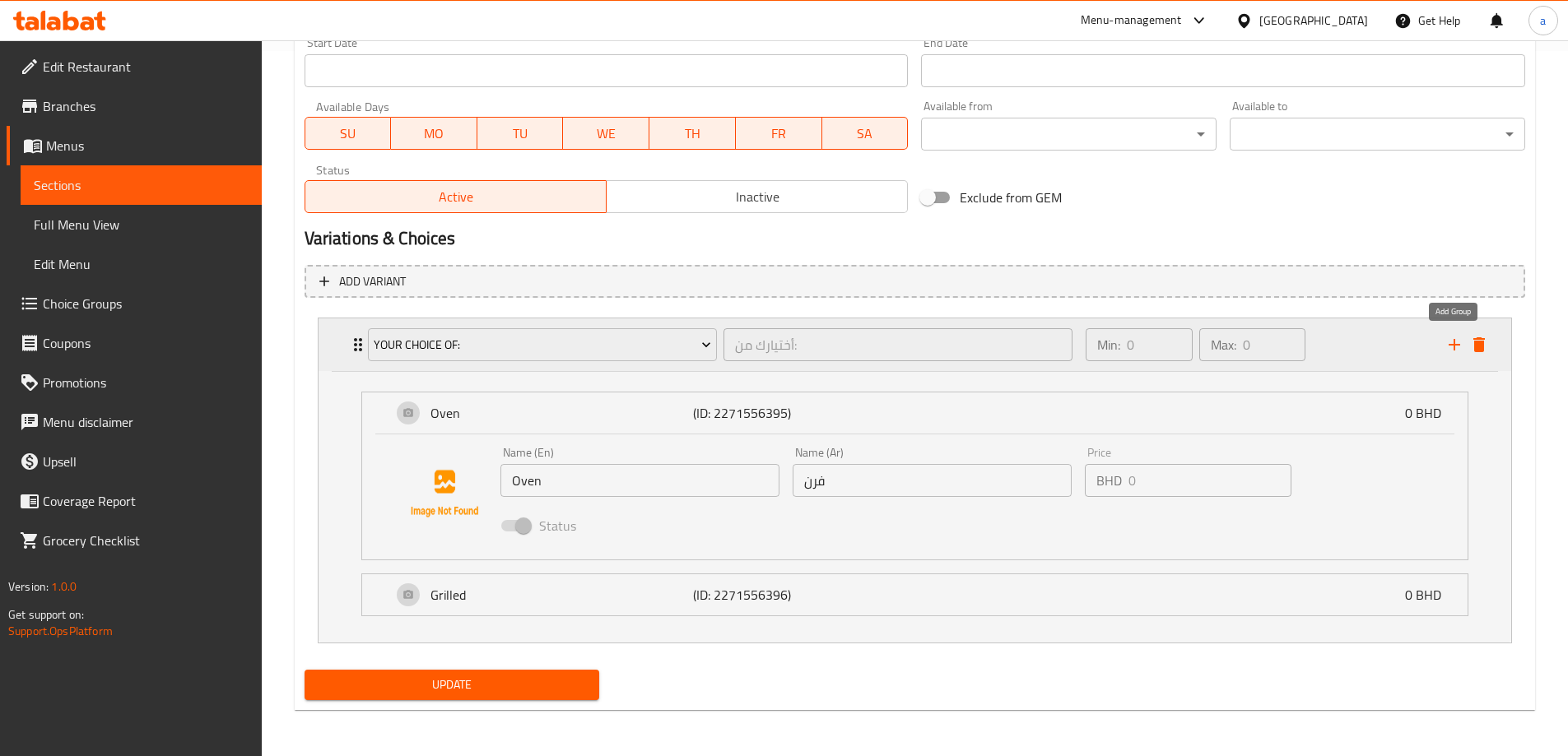
click at [1455, 355] on button "add" at bounding box center [1454, 344] width 25 height 25
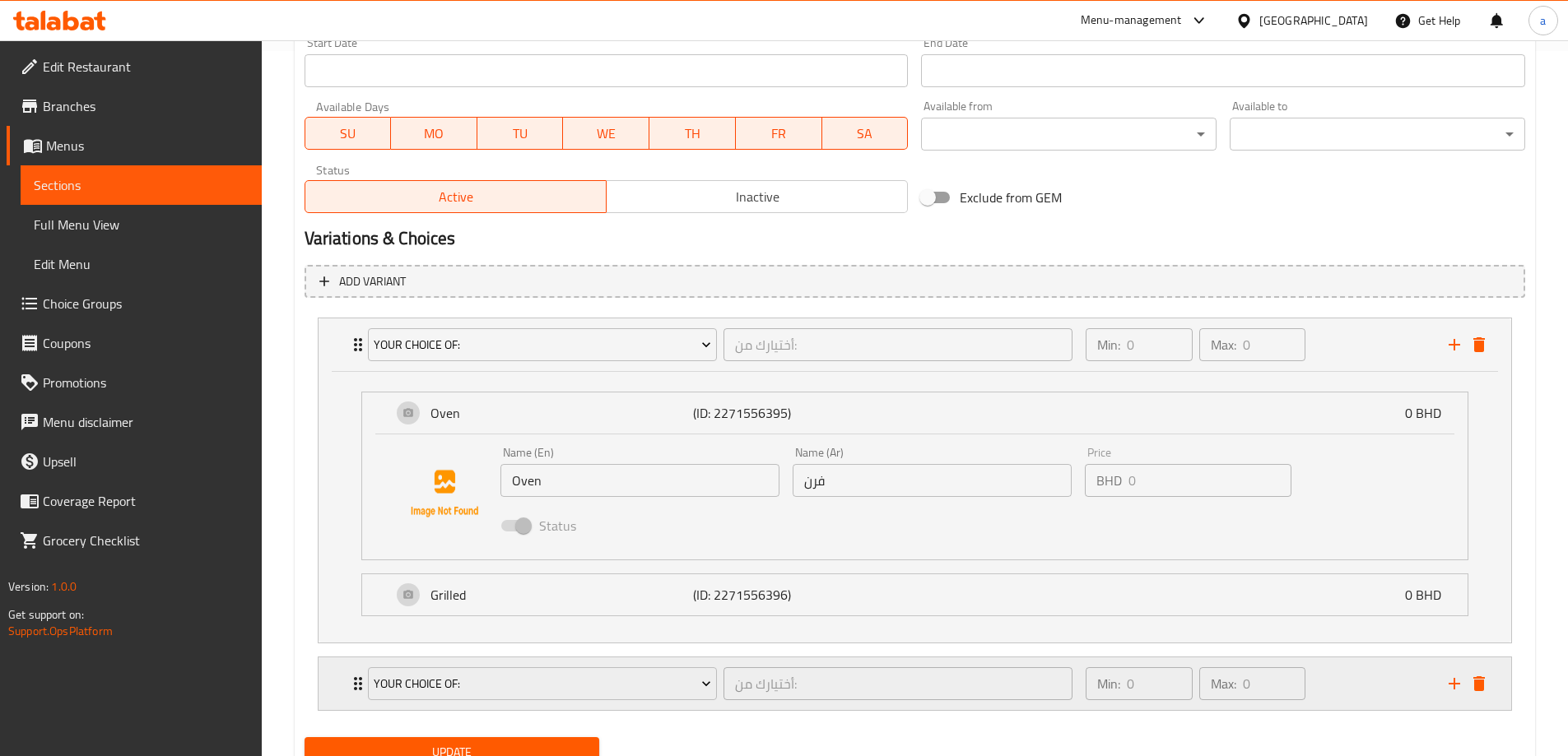
click at [1494, 371] on div "Your Choice Of: أختيارك من: ​ Min: 0 ​ Max: 0 ​" at bounding box center [915, 345] width 1192 height 53
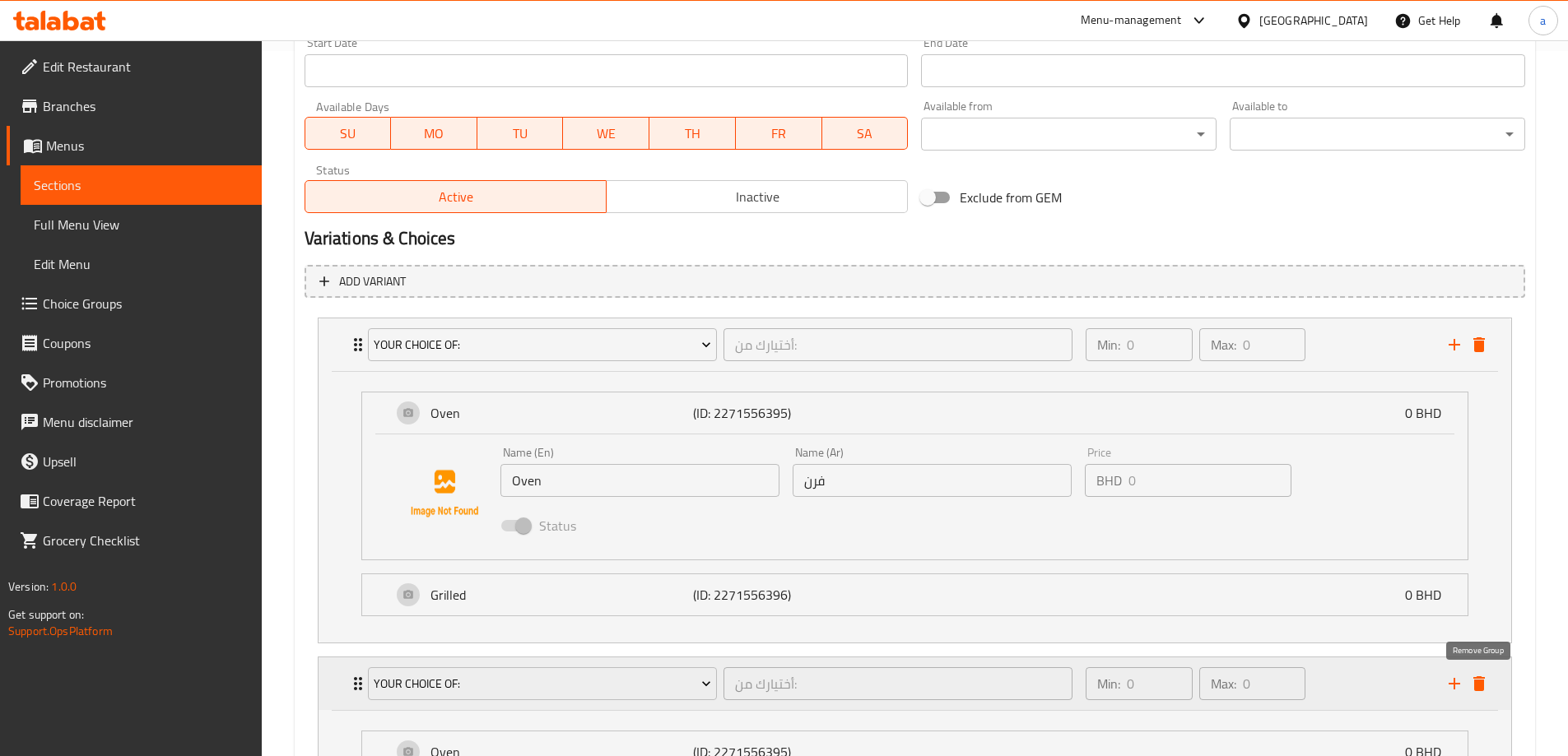
click at [1484, 683] on icon "delete" at bounding box center [1479, 683] width 12 height 15
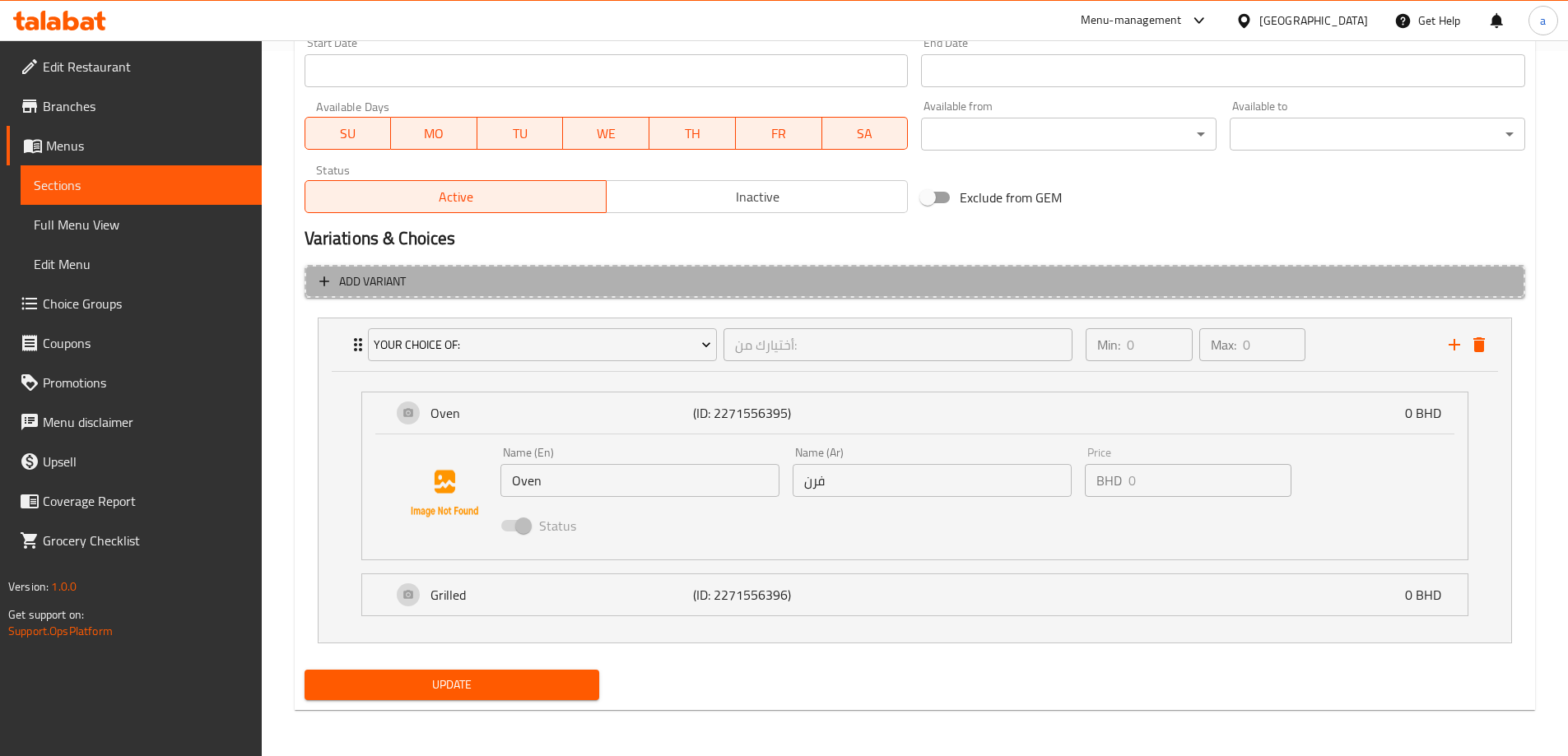
click at [338, 292] on button "Add variant" at bounding box center [915, 281] width 1221 height 33
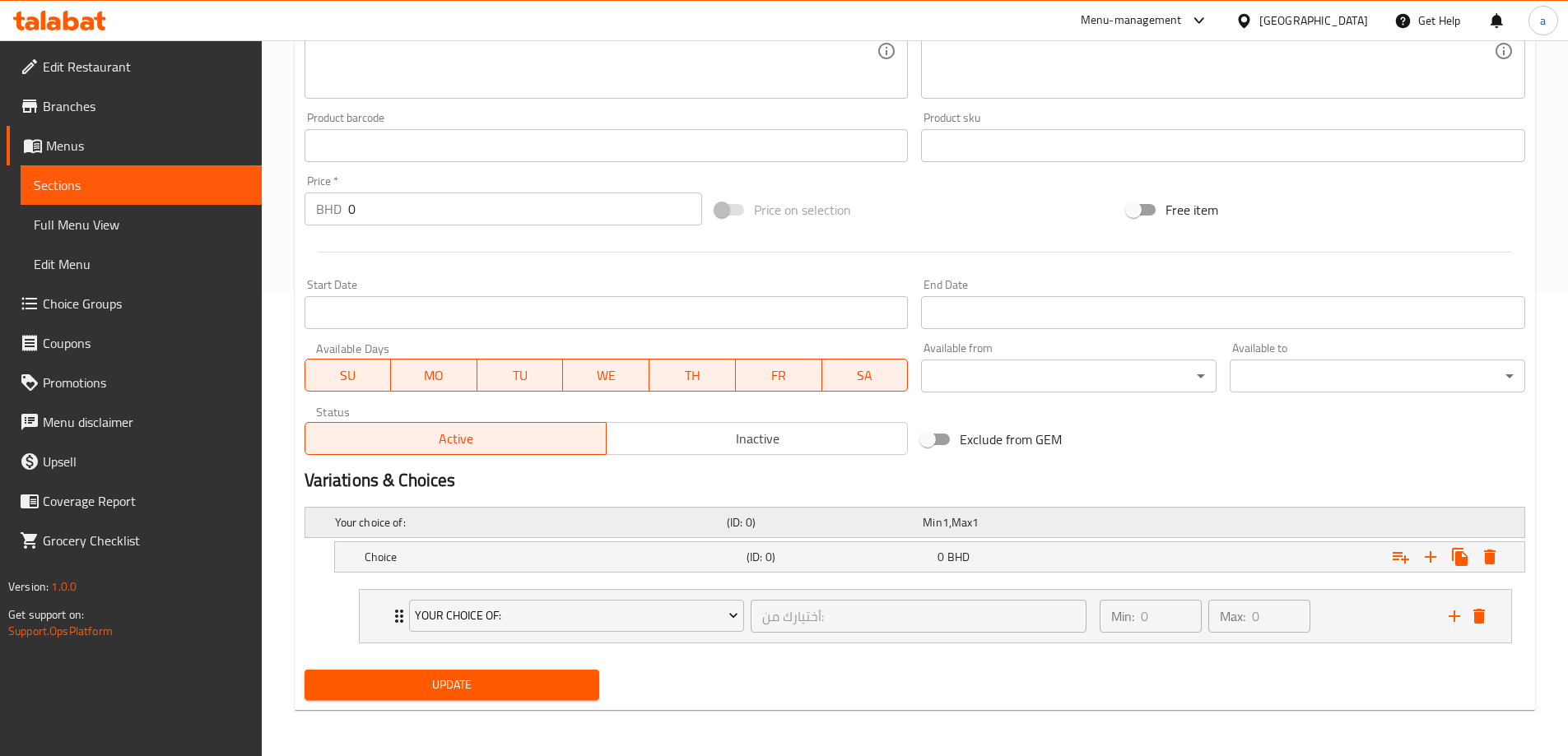
click at [421, 530] on h5 "Your choice of:" at bounding box center [528, 522] width 386 height 17
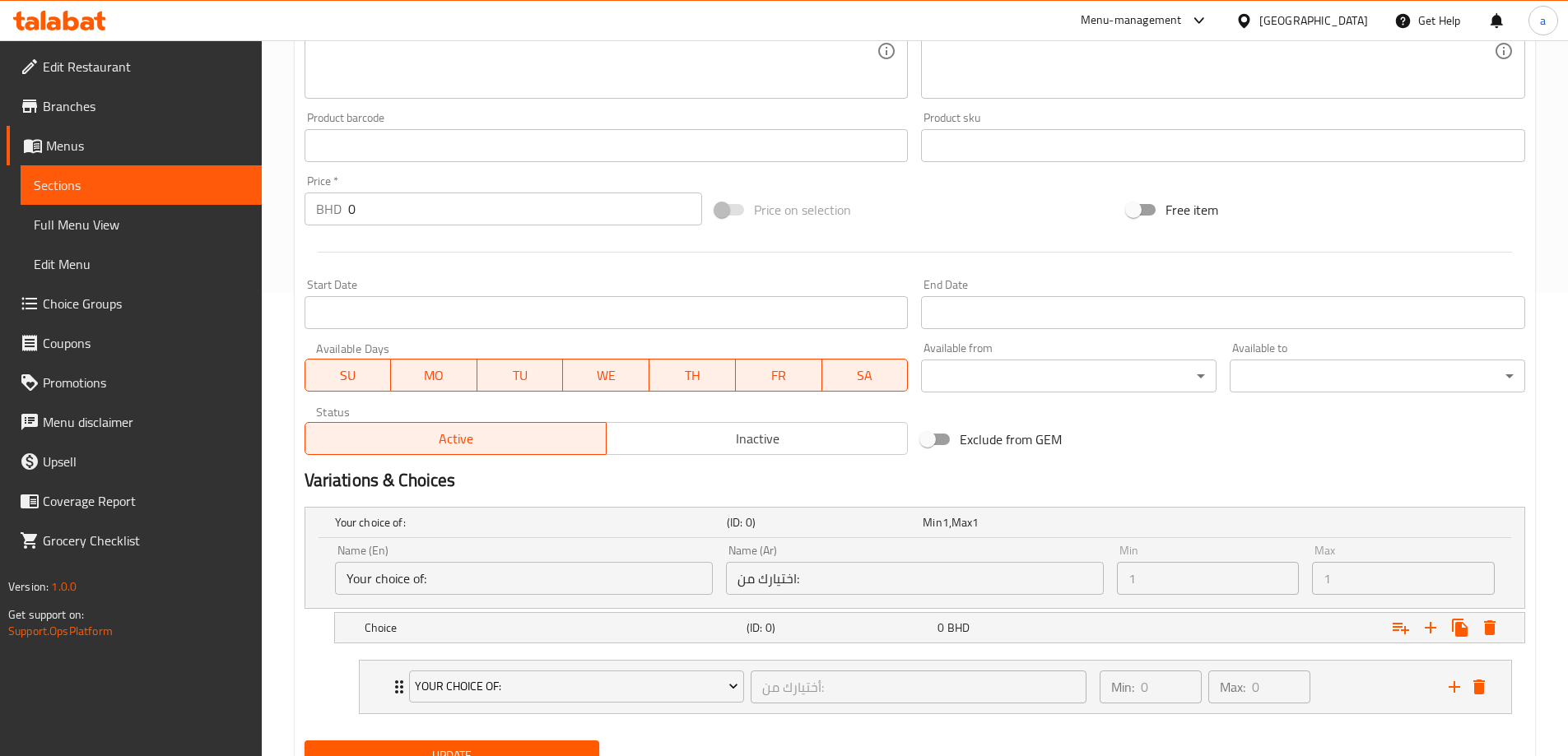
scroll to position [534, 0]
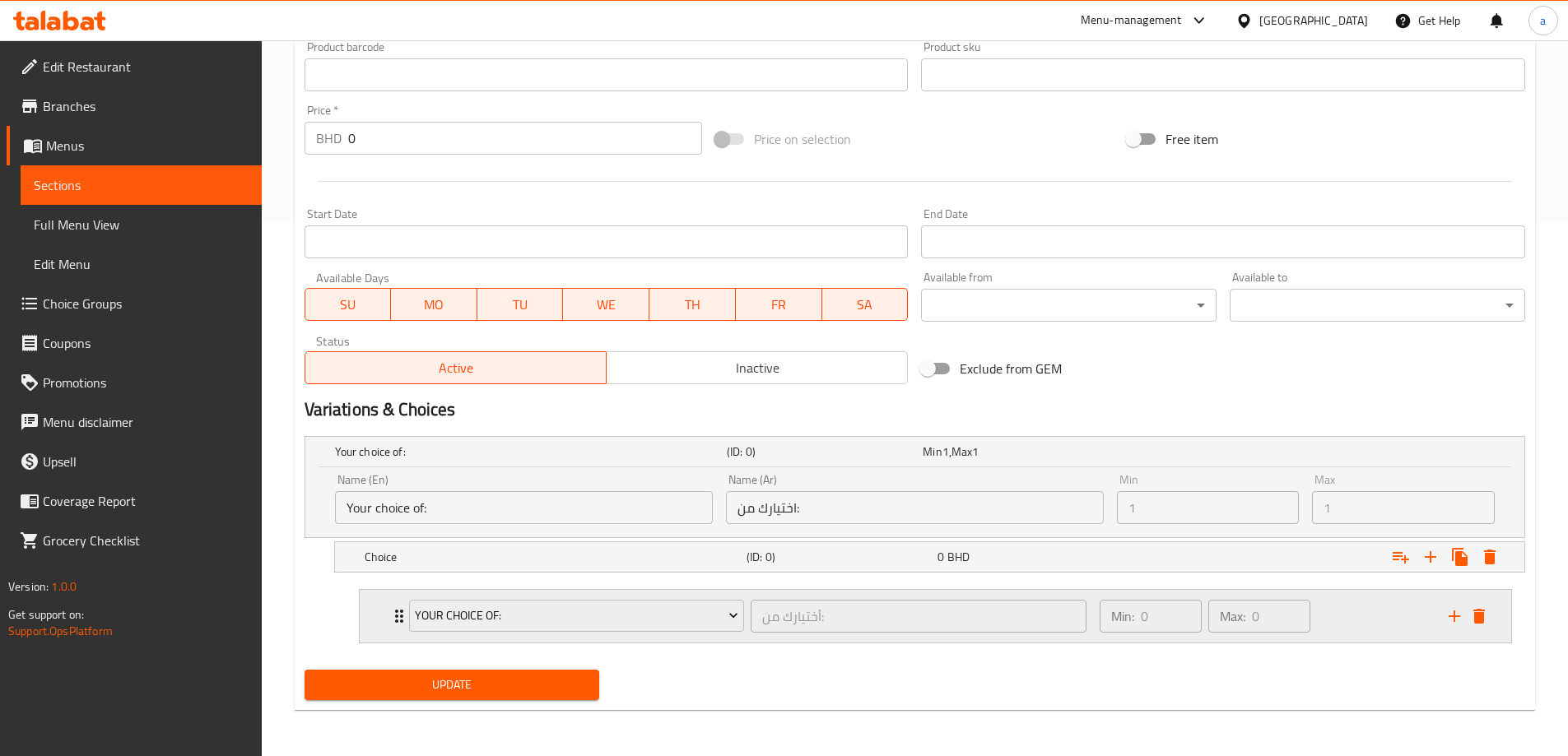
click at [401, 619] on div "Your Choice Of: أختيارك من: ​" at bounding box center [749, 616] width 698 height 53
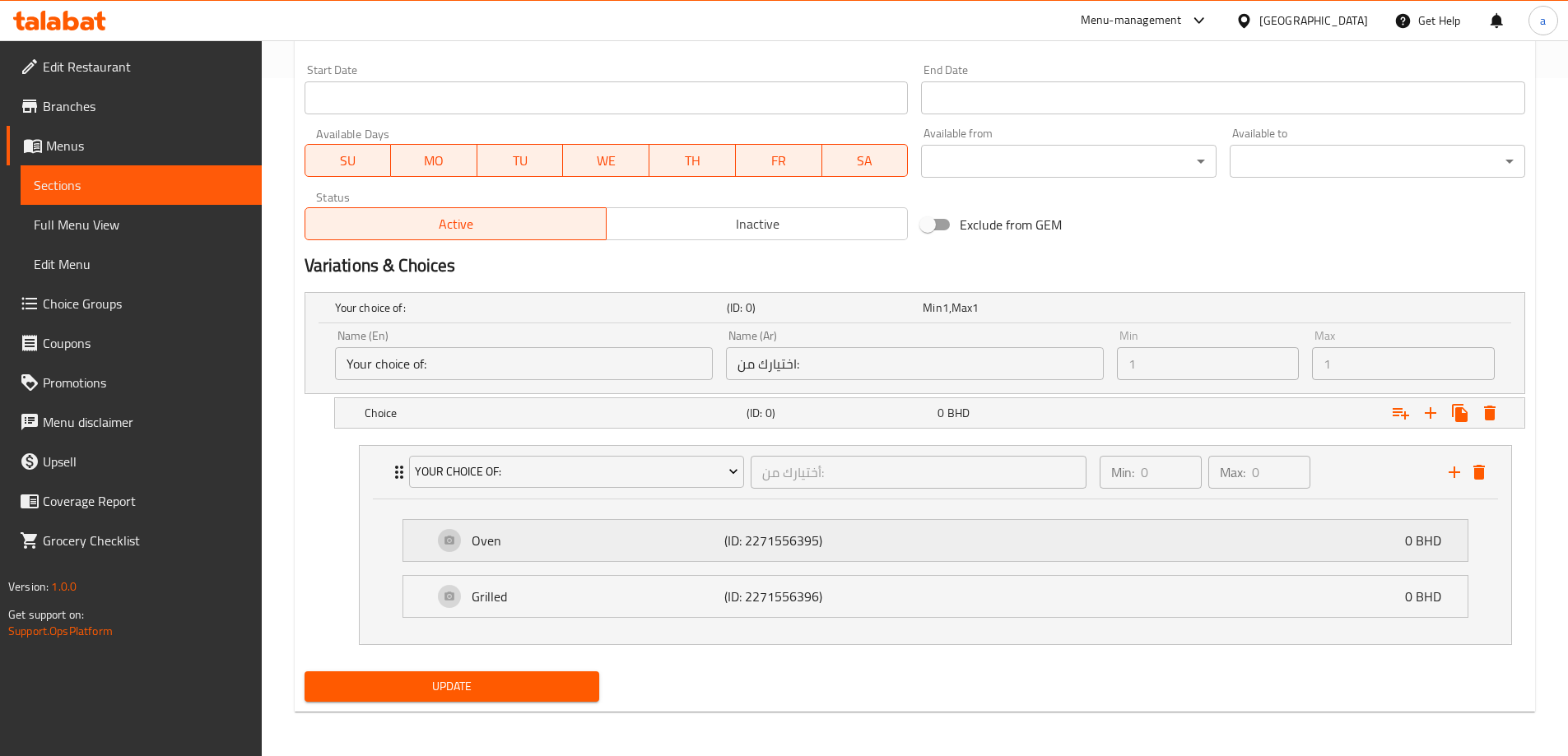
scroll to position [679, 0]
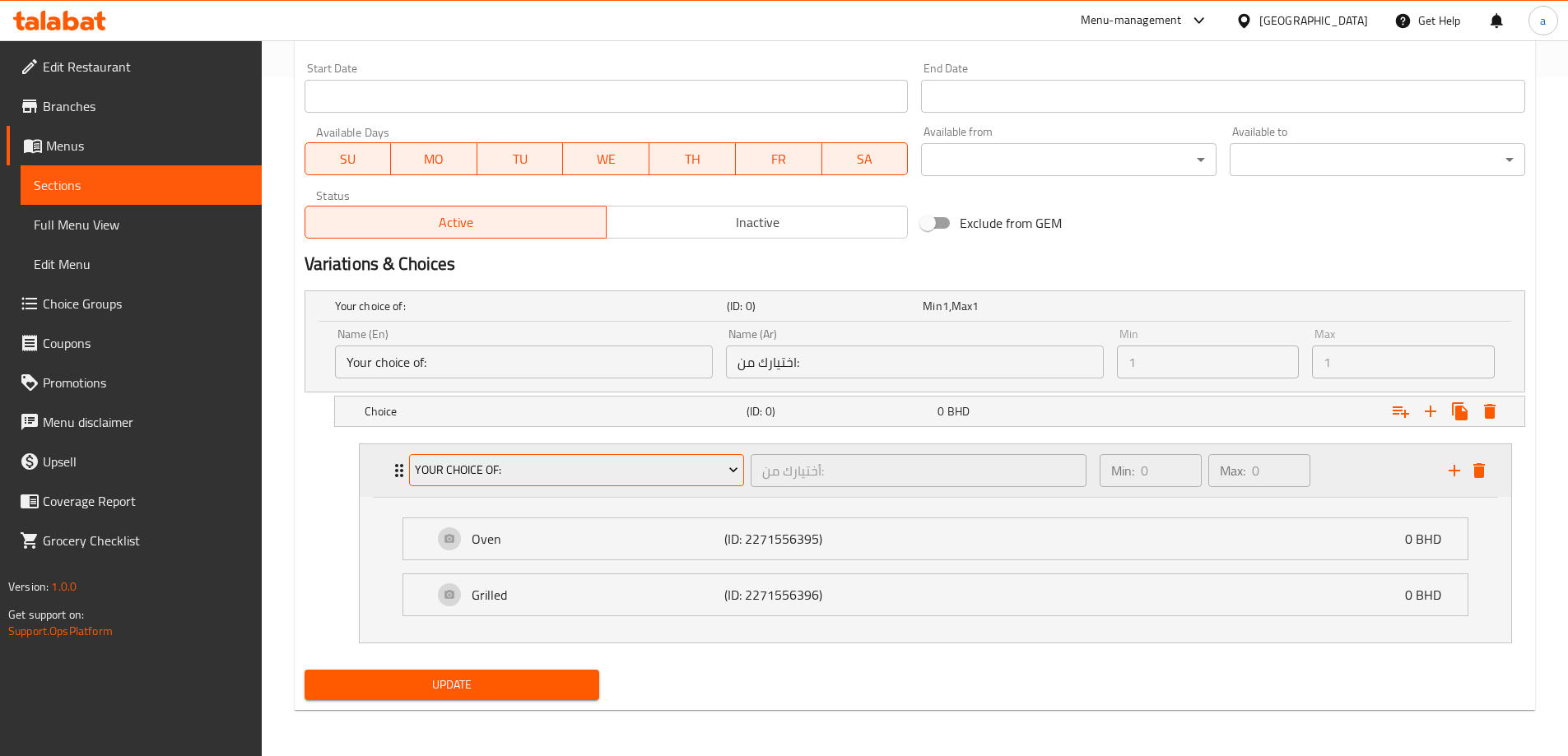
click at [639, 464] on span "Your Choice Of:" at bounding box center [576, 470] width 324 height 21
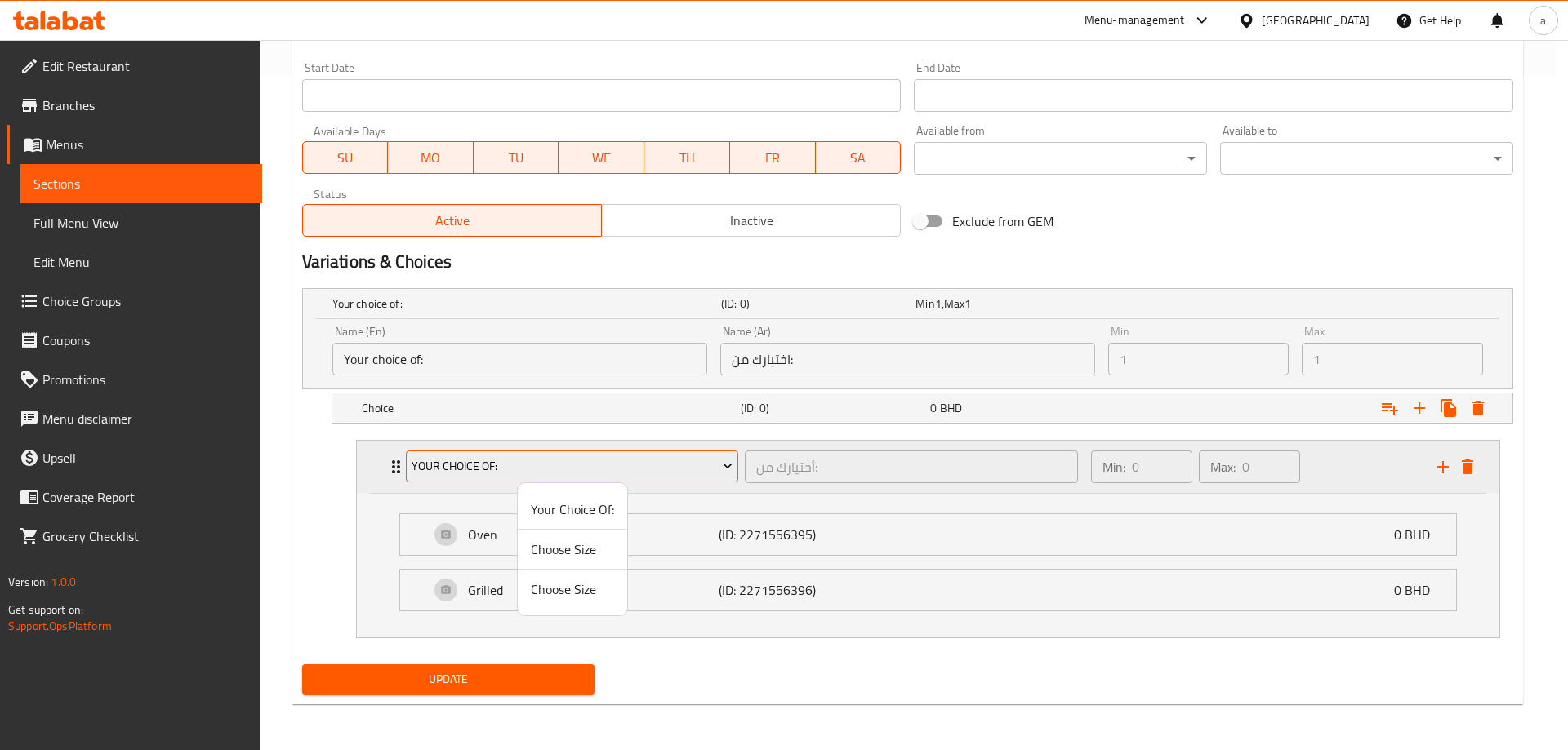
click at [634, 460] on div at bounding box center [784, 375] width 1568 height 750
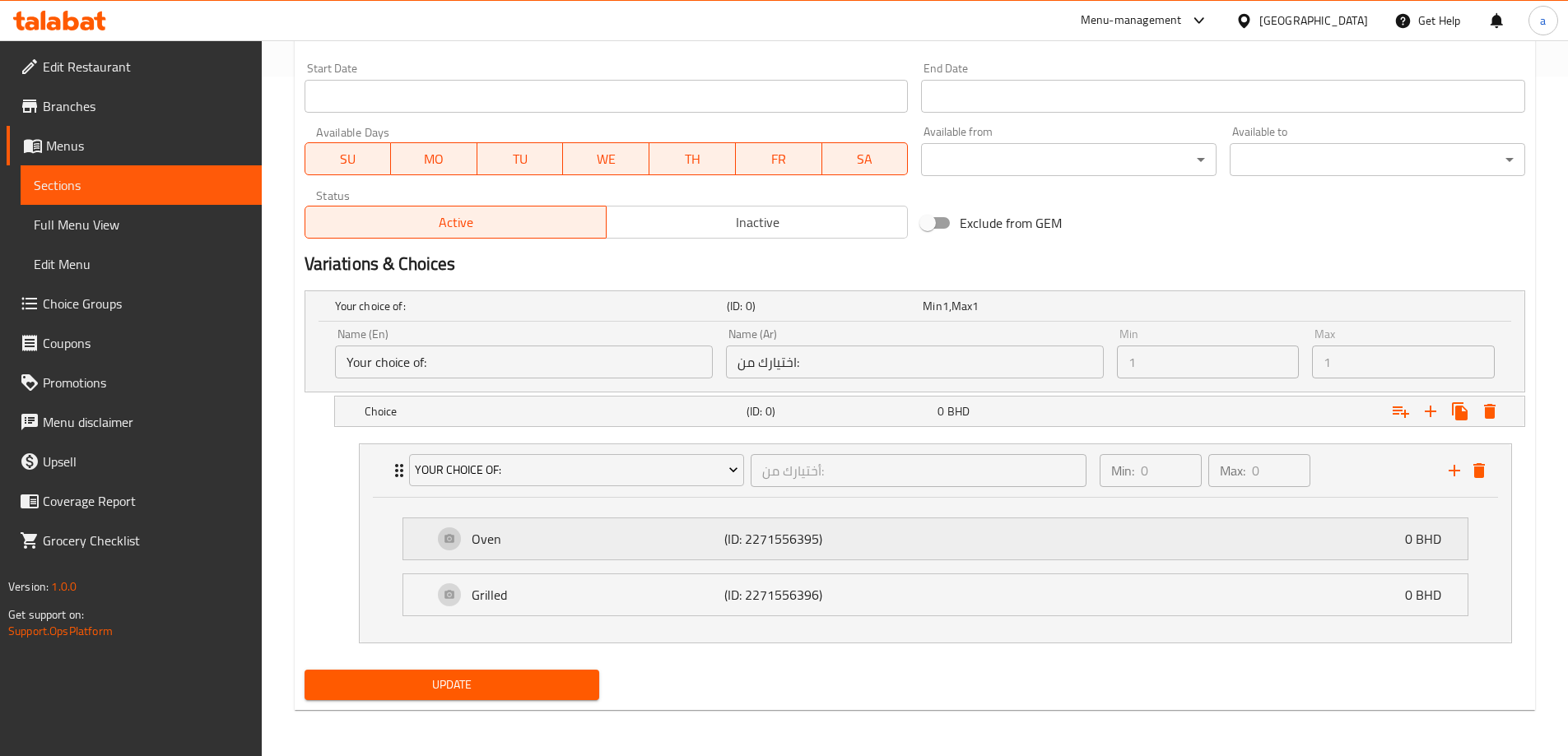
click at [651, 541] on p "Oven" at bounding box center [597, 539] width 253 height 20
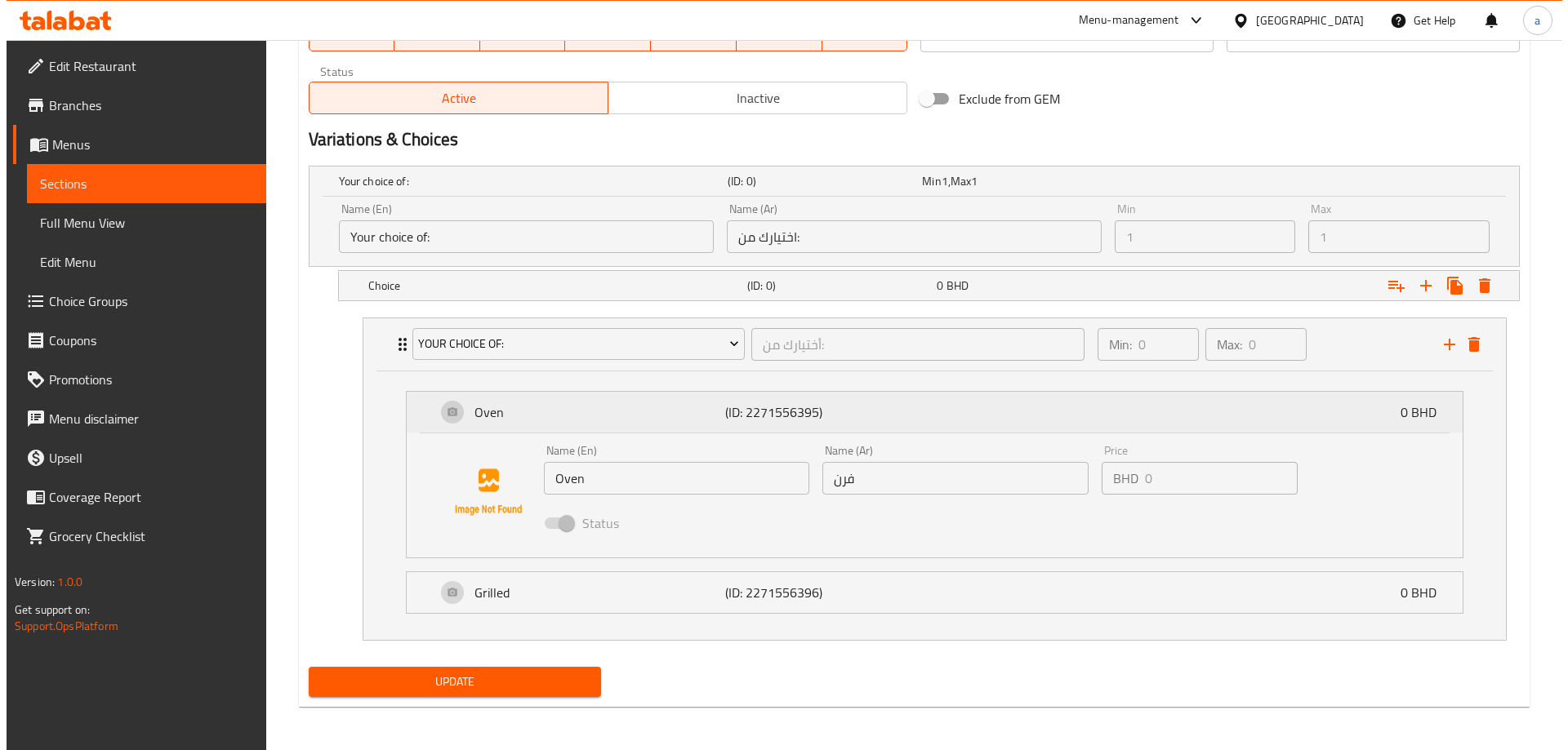
scroll to position [799, 0]
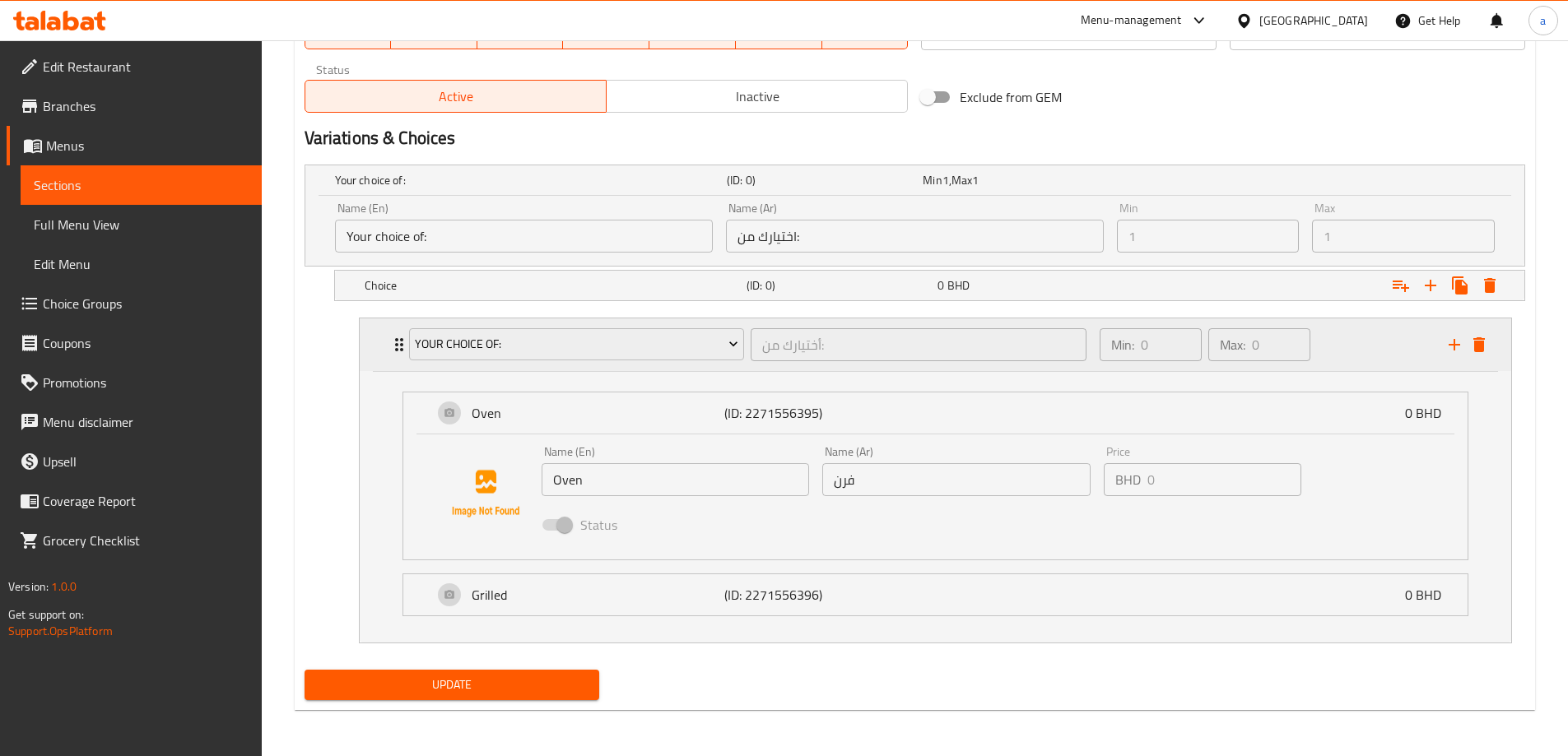
click at [1449, 352] on icon "add" at bounding box center [1454, 345] width 20 height 20
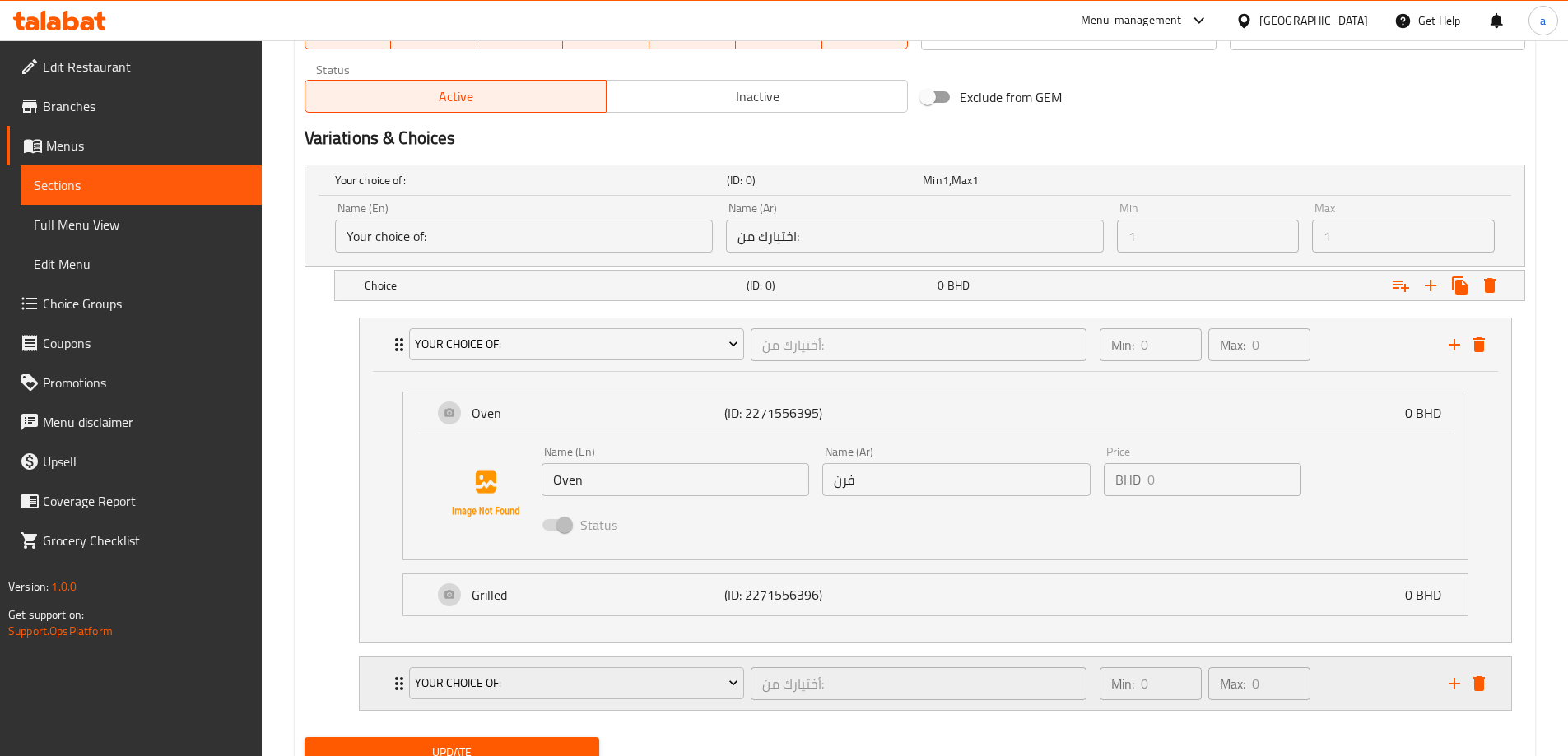
click at [1488, 679] on icon "delete" at bounding box center [1479, 683] width 20 height 20
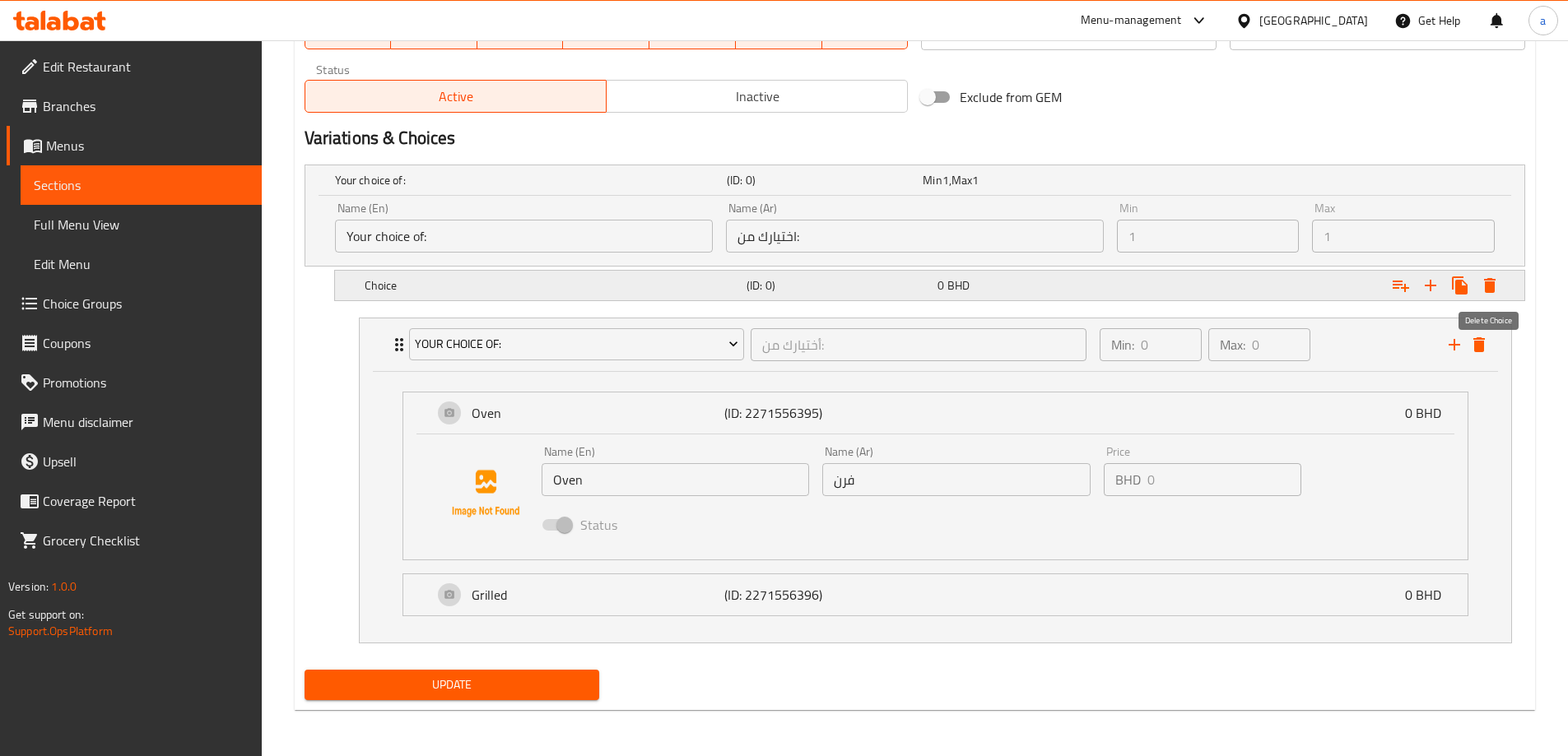
click at [1494, 287] on icon "Expand" at bounding box center [1490, 285] width 12 height 15
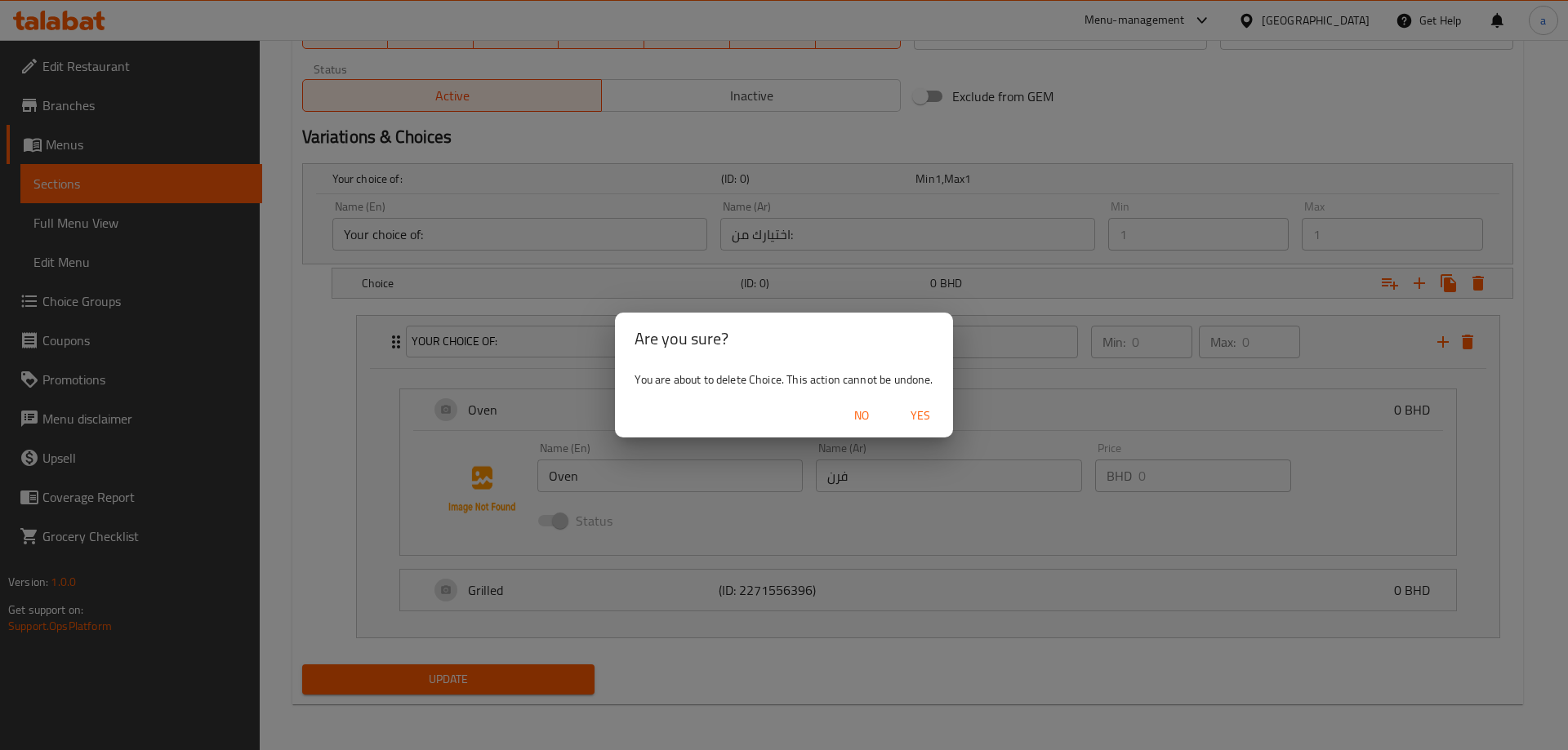
click at [943, 419] on button "Yes" at bounding box center [920, 415] width 53 height 30
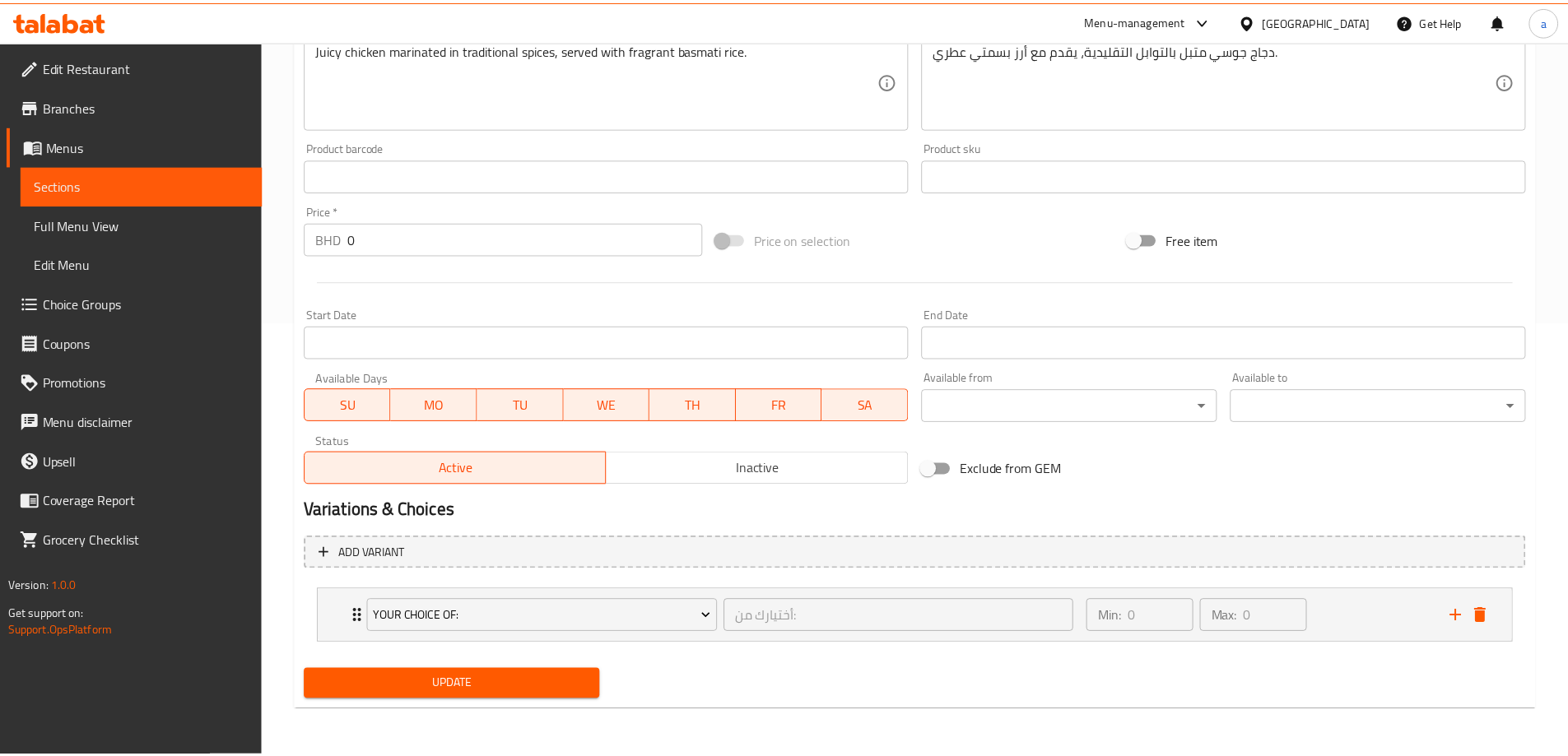
scroll to position [434, 0]
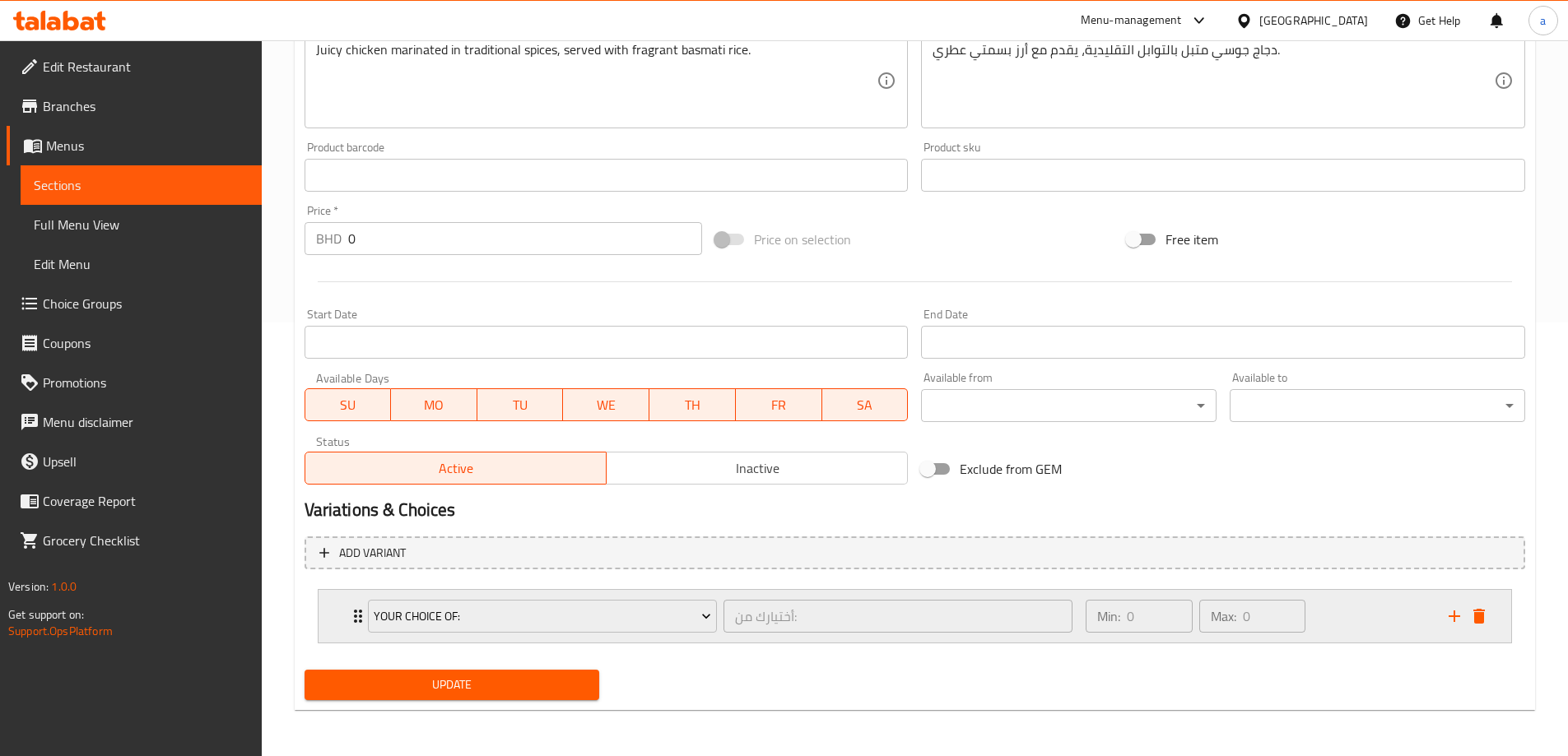
click at [353, 608] on icon "Expand" at bounding box center [358, 616] width 20 height 20
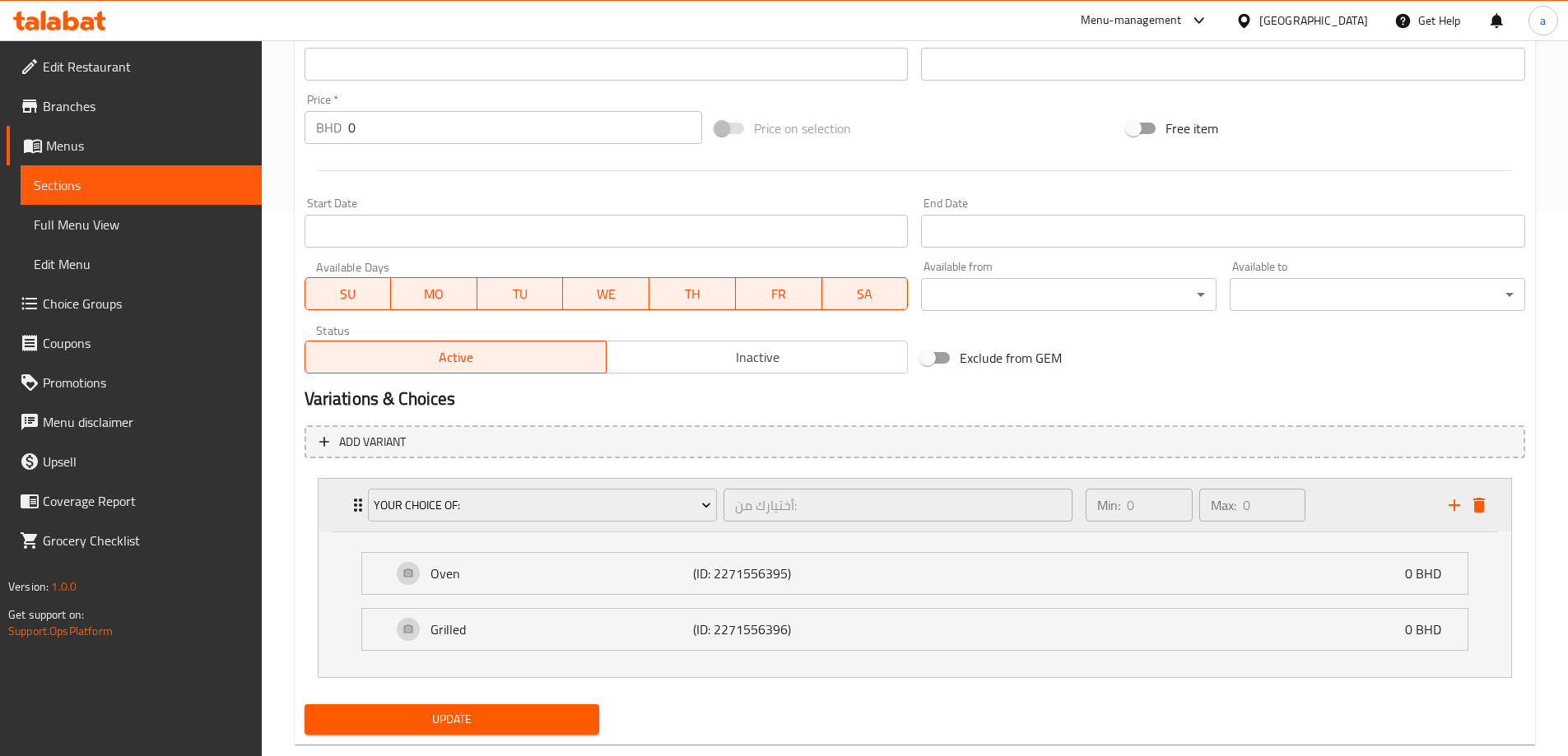
scroll to position [579, 0]
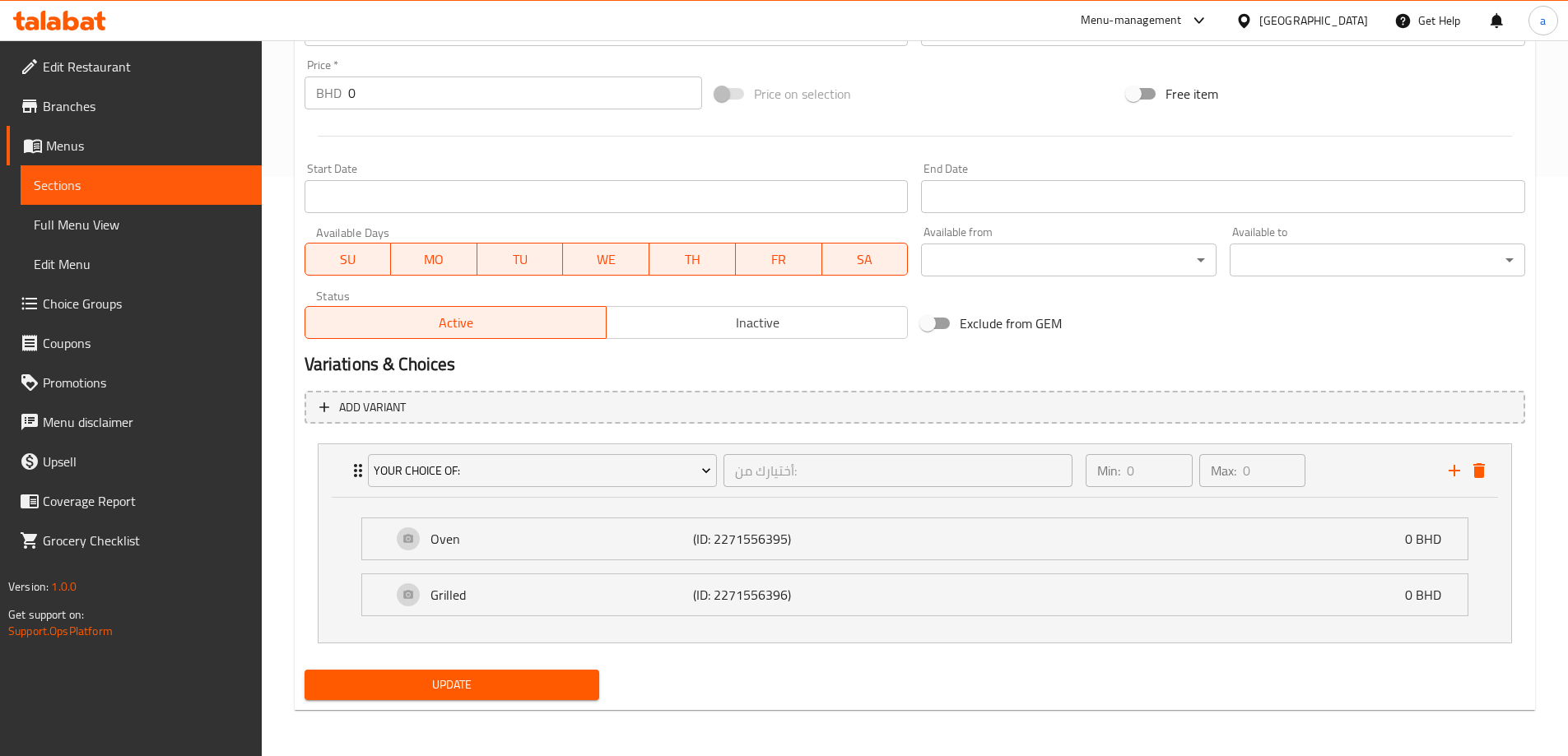
click at [825, 561] on li "Oven (ID: 2271556395) 0 BHD Name (En) Oven Name (En) Name (Ar) فرن Name (Ar) Pr…" at bounding box center [915, 539] width 1133 height 56
click at [742, 547] on p "(ID: 2271556395)" at bounding box center [781, 539] width 175 height 20
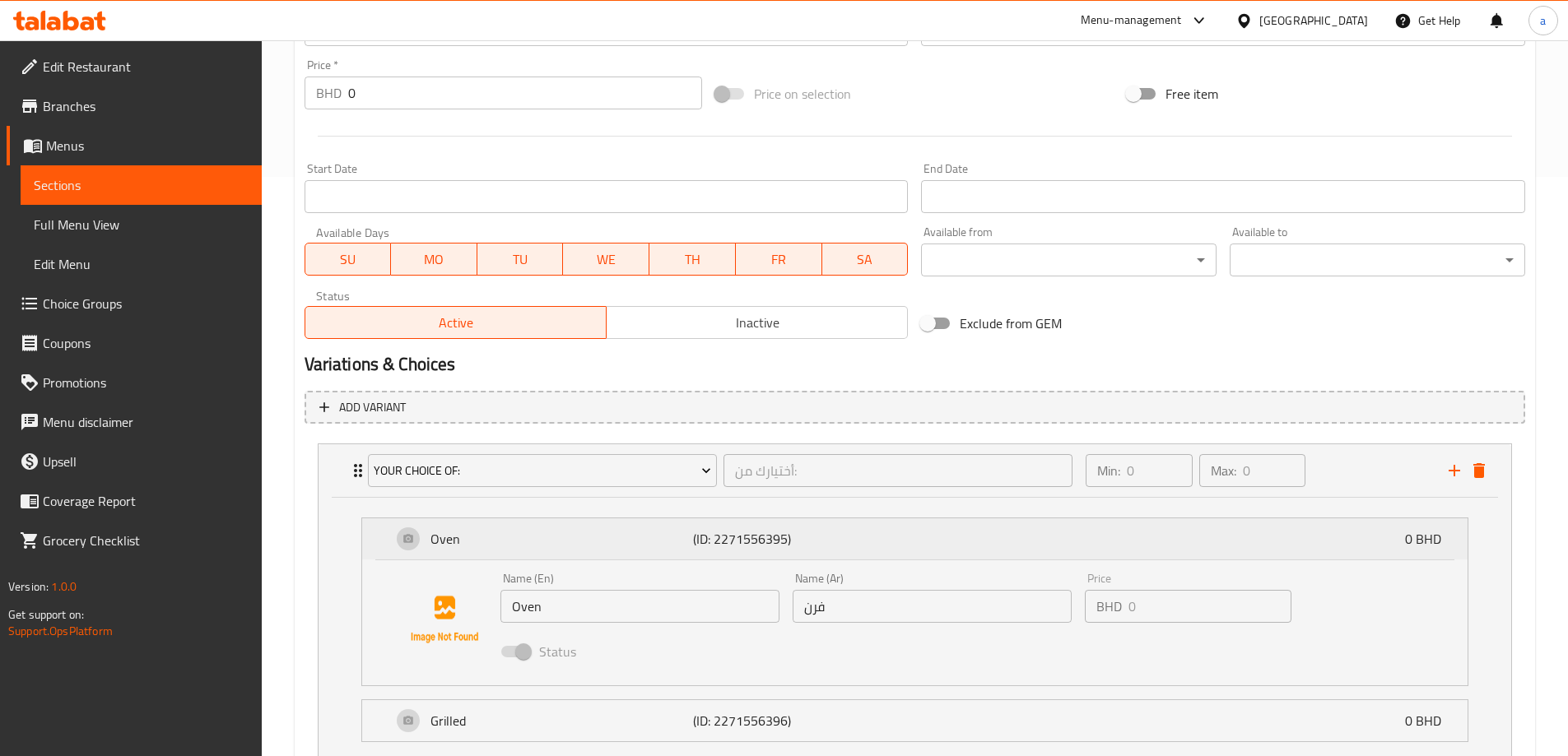
scroll to position [699, 0]
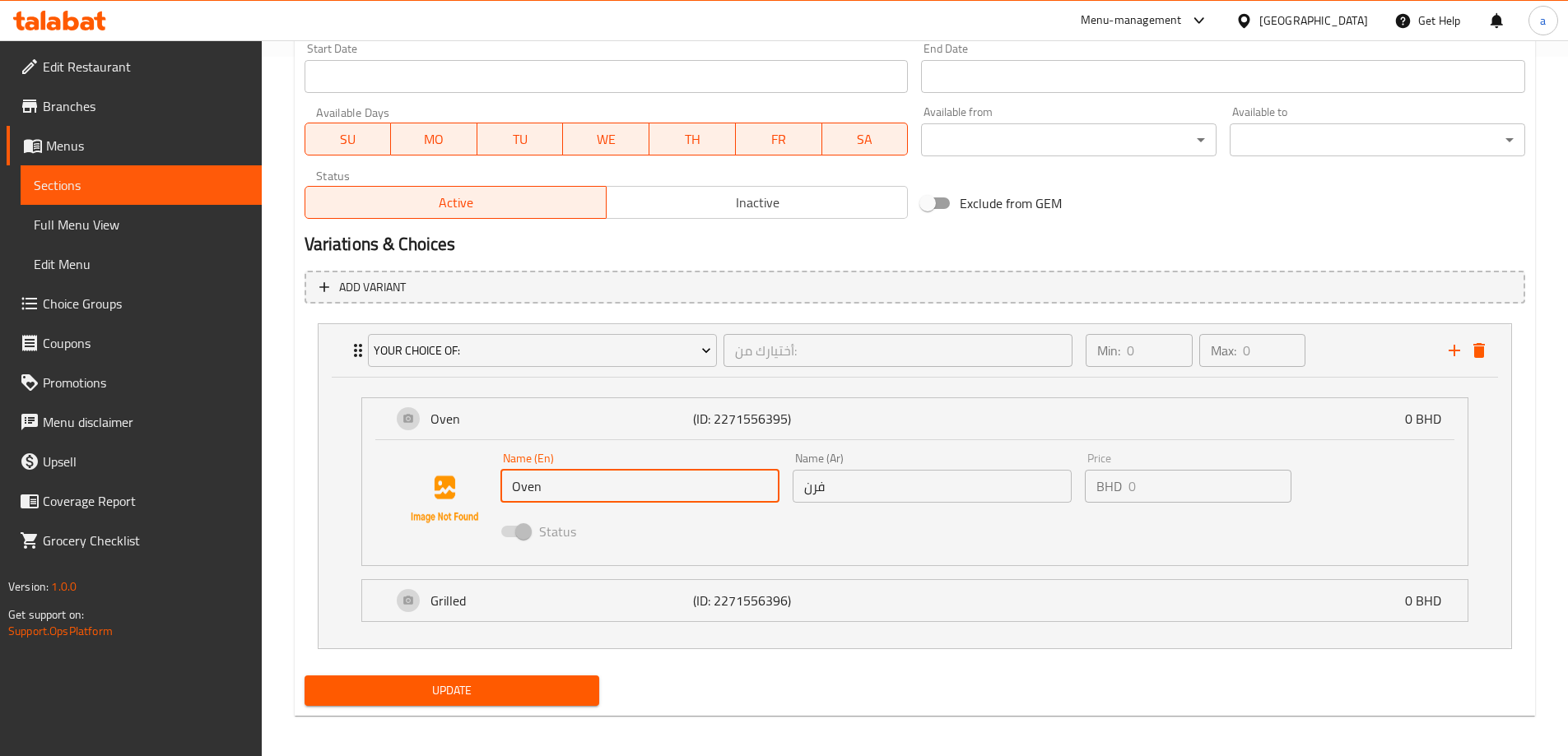
click at [681, 496] on input "Oven" at bounding box center [640, 486] width 279 height 32
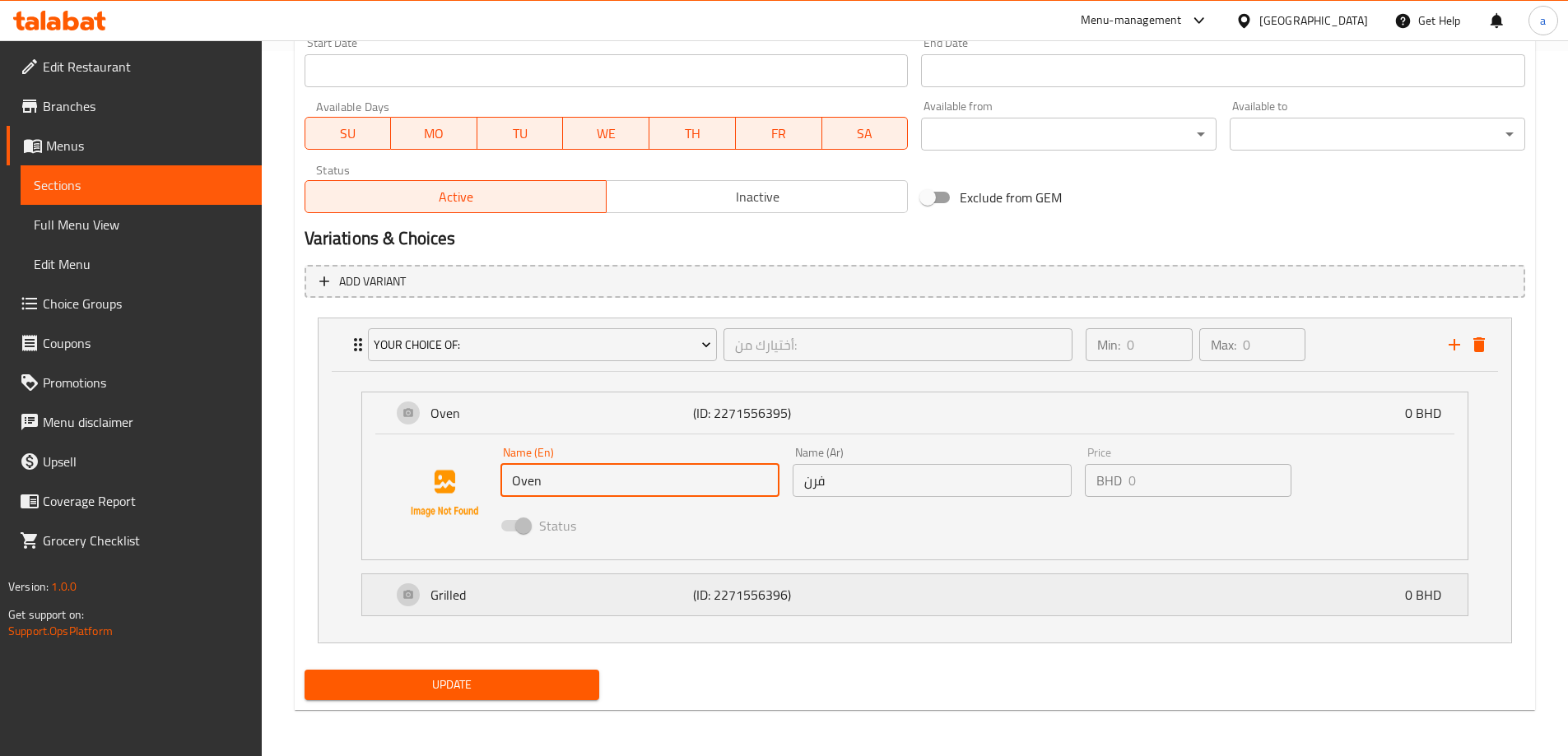
click at [678, 602] on p "Grilled" at bounding box center [563, 595] width 264 height 20
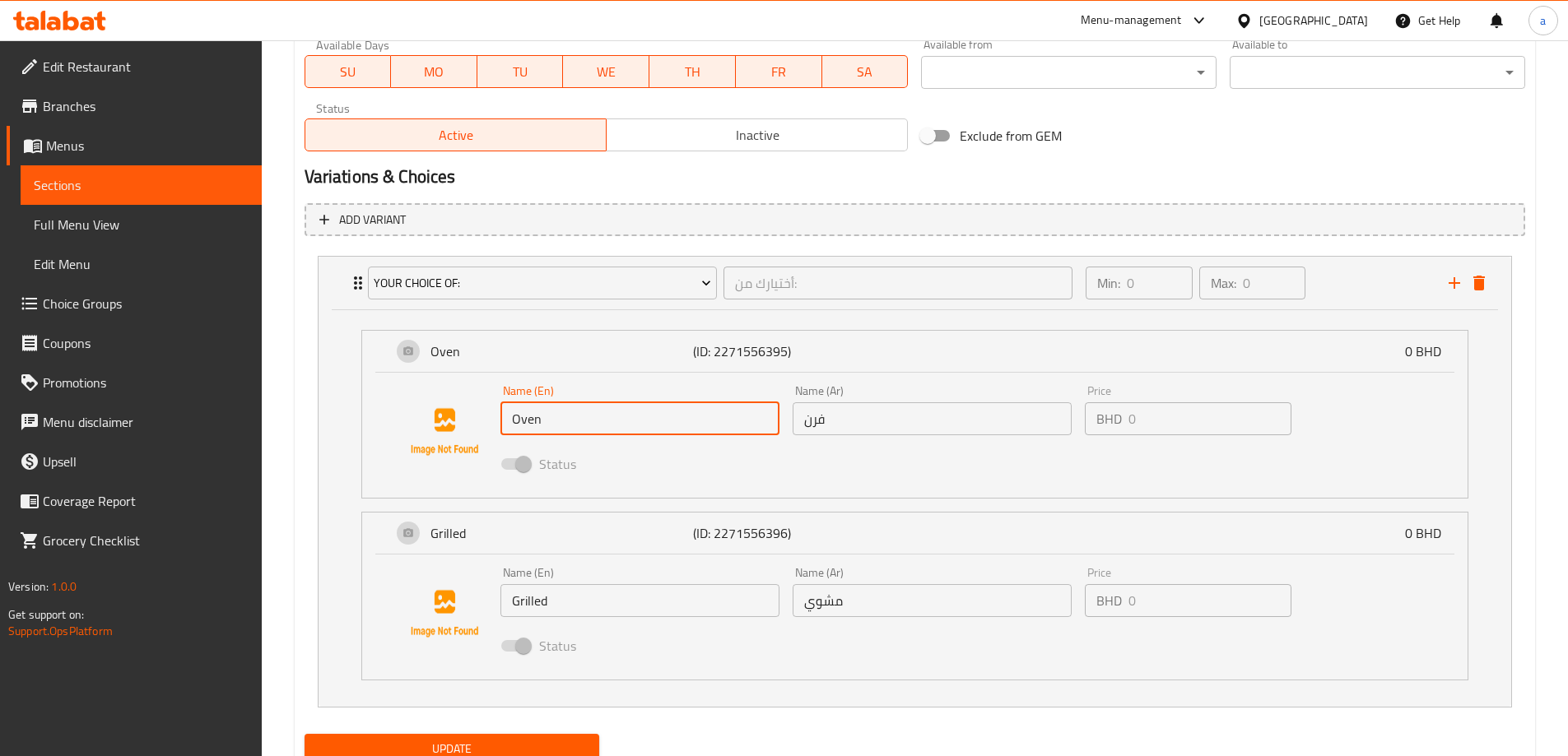
scroll to position [831, 0]
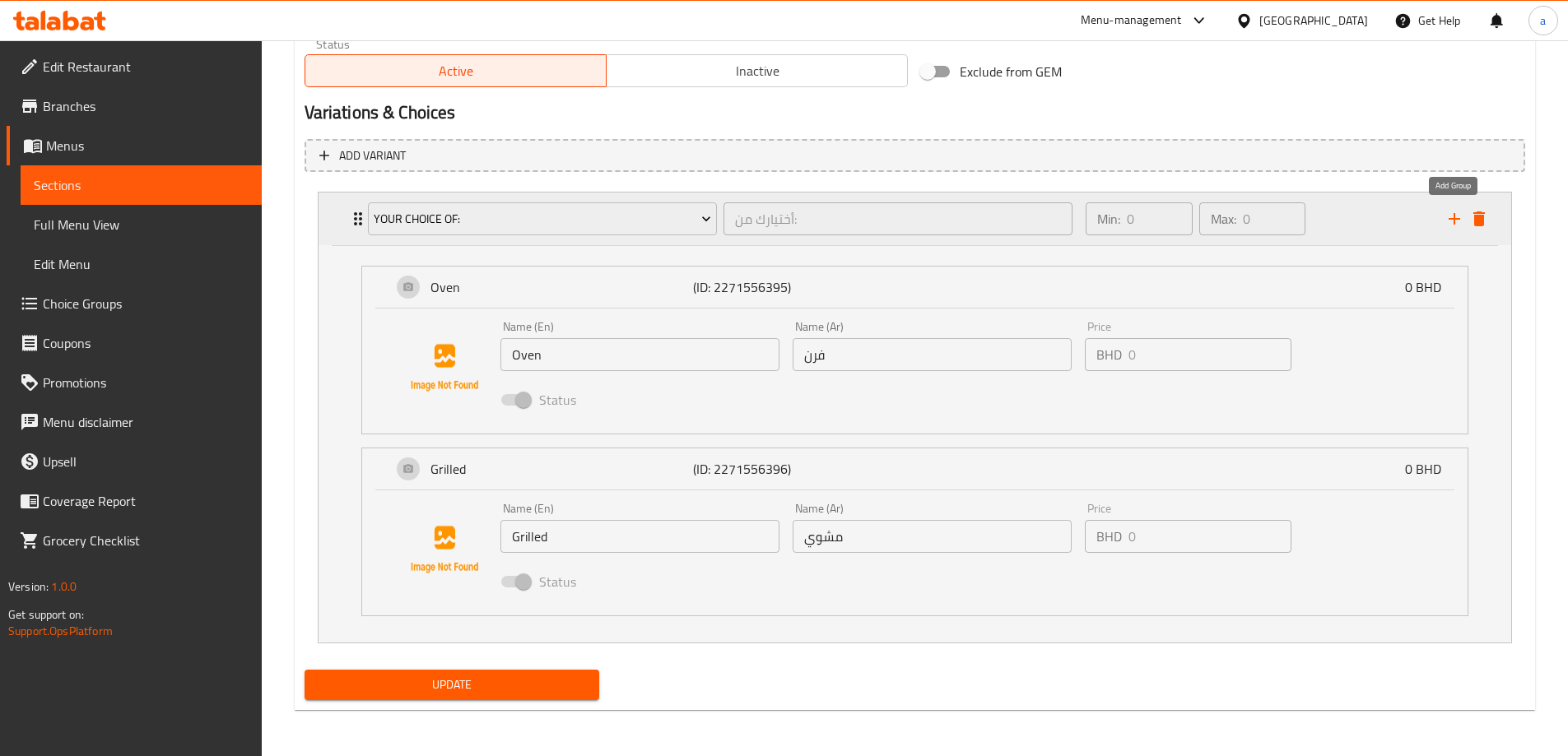
click at [1453, 224] on icon "add" at bounding box center [1454, 219] width 20 height 20
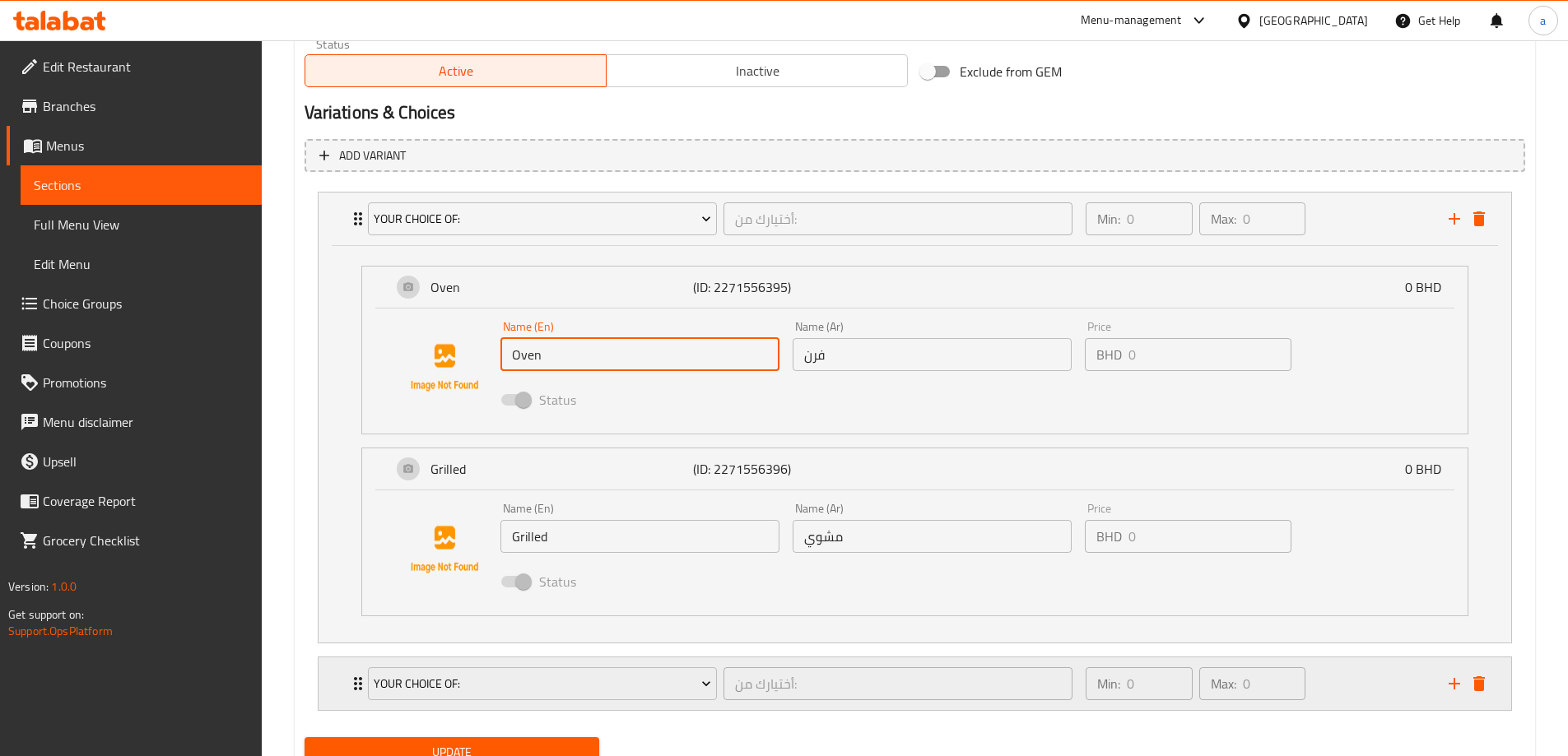
click at [1478, 698] on div "Your Choice Of: أختيارك من: ​ Min: 0 ​ Max: 0 ​" at bounding box center [920, 684] width 1143 height 53
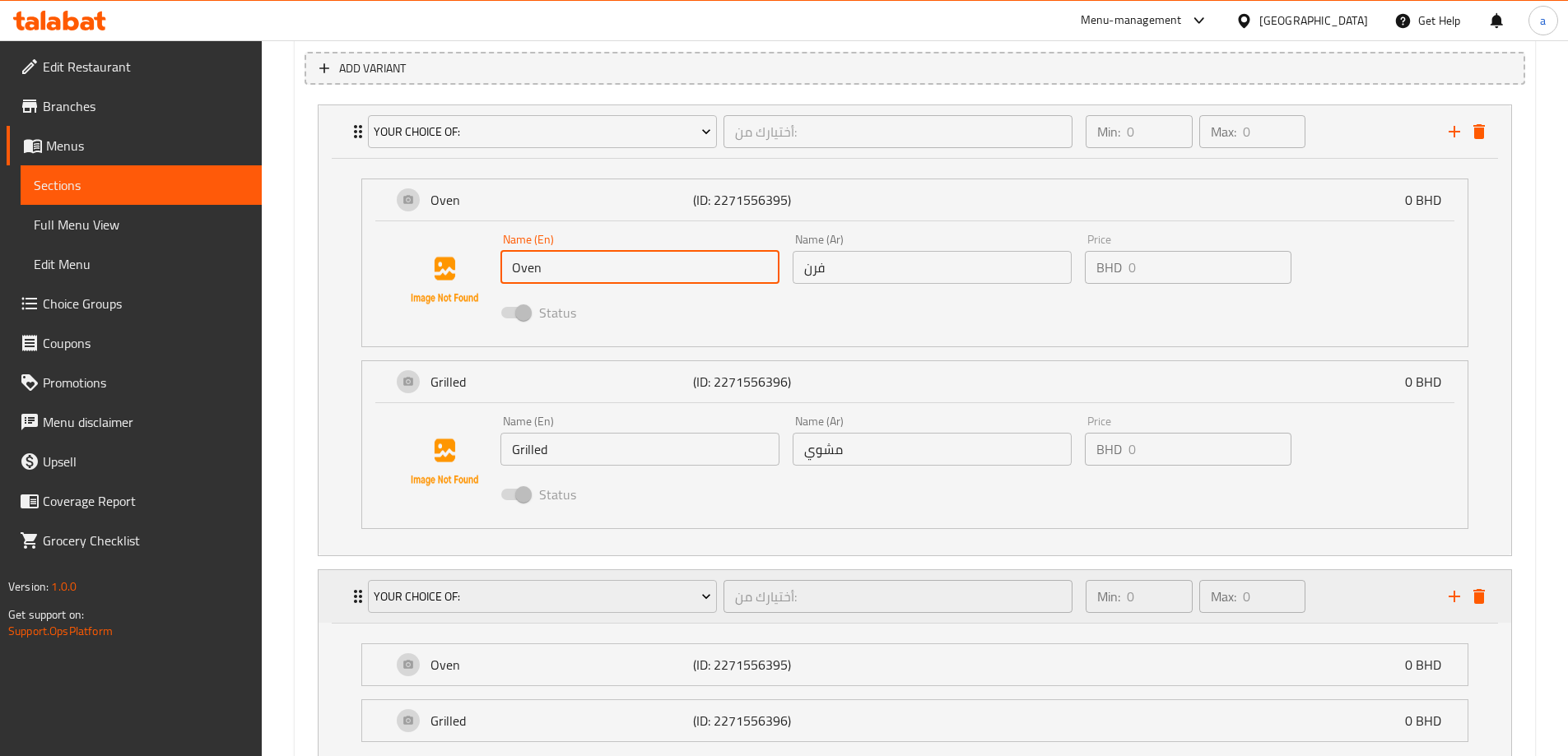
scroll to position [1044, 0]
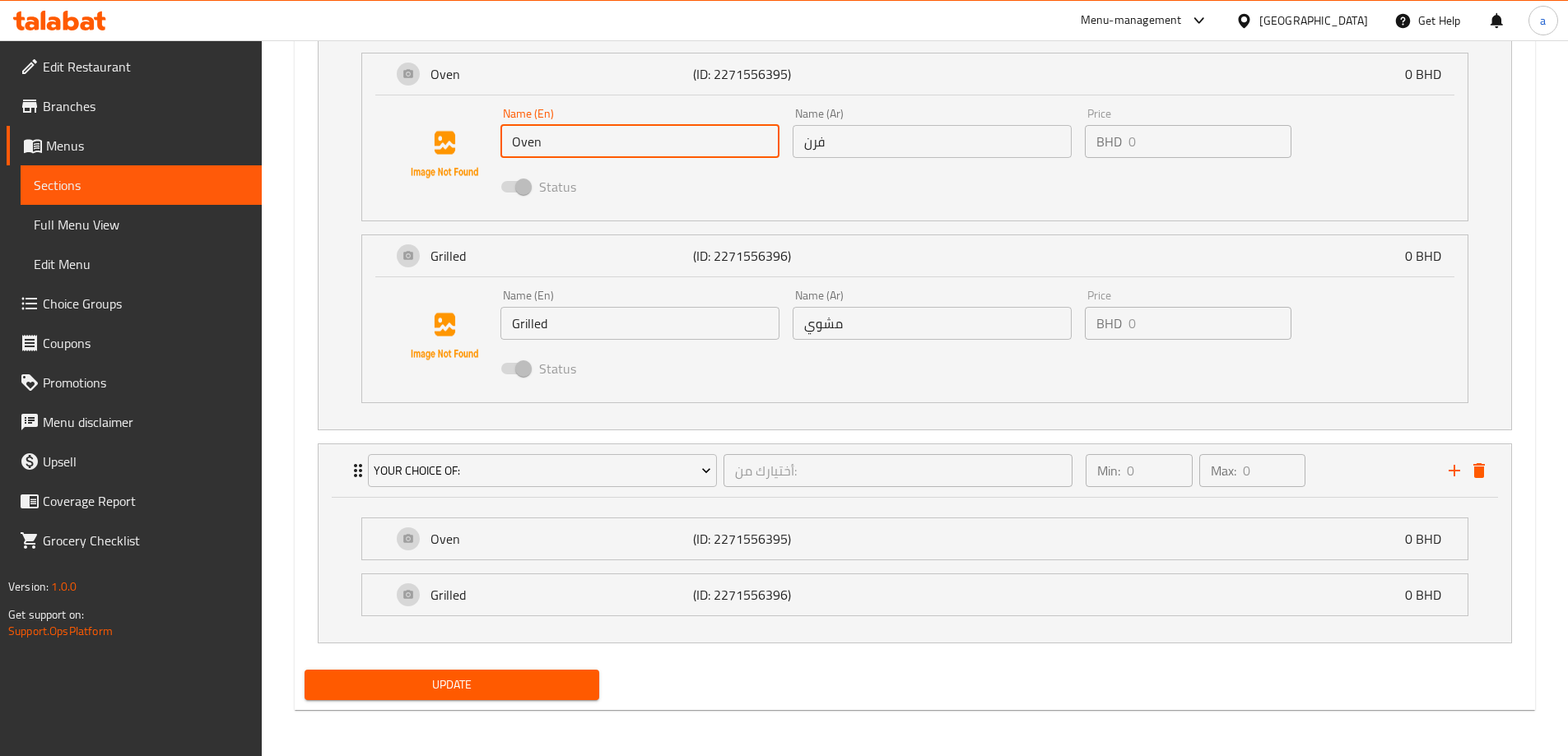
click at [1475, 461] on icon "delete" at bounding box center [1479, 471] width 20 height 20
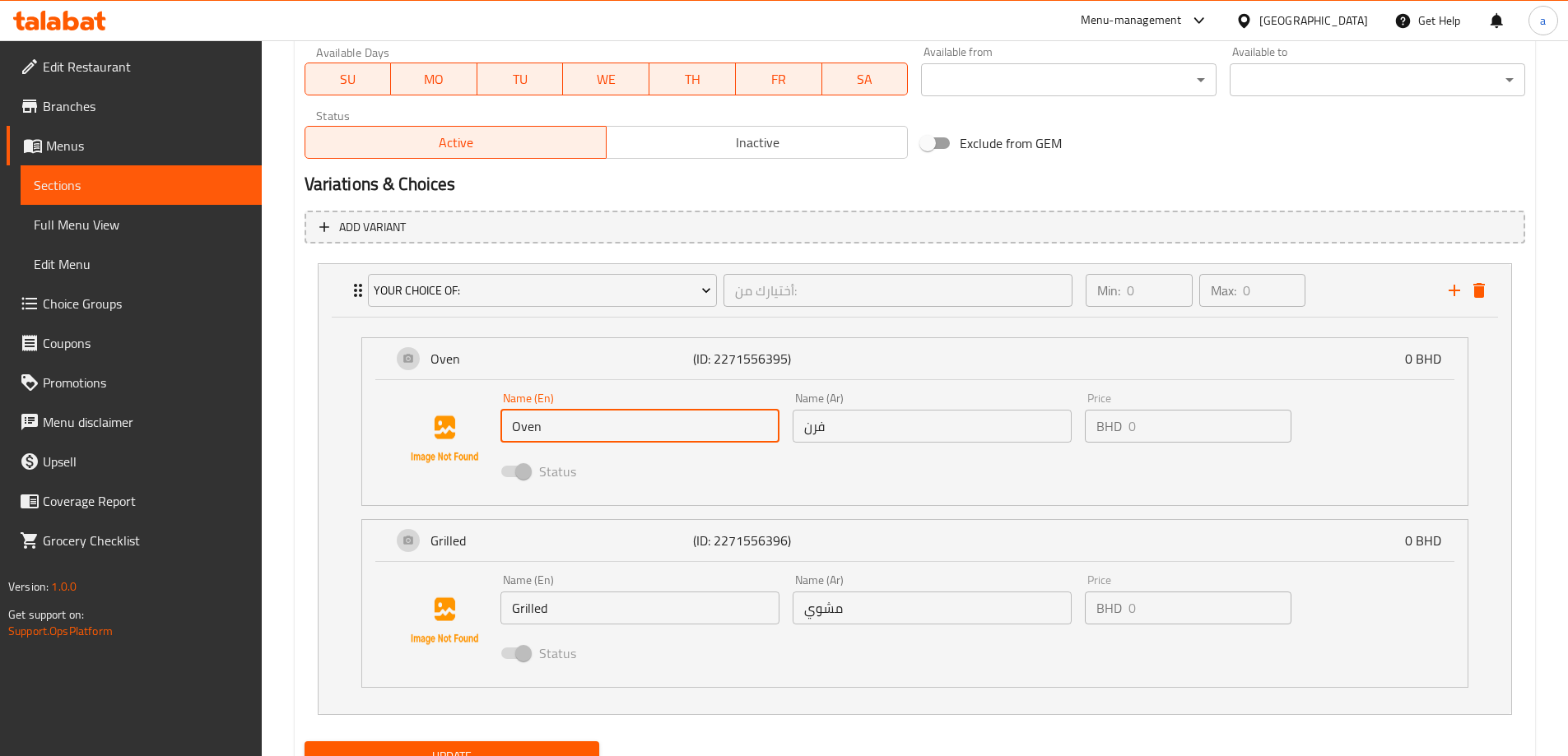
scroll to position [831, 0]
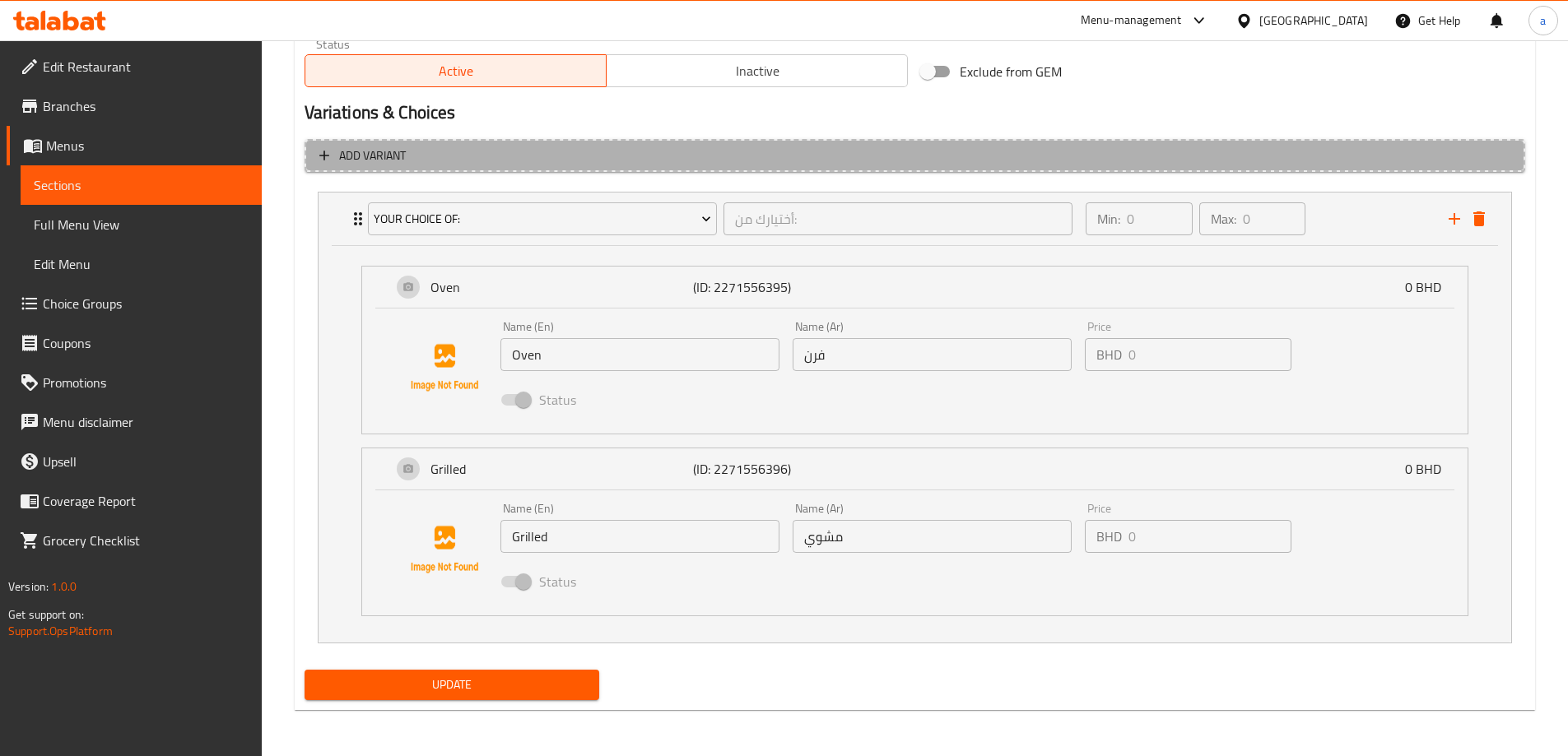
click at [452, 157] on span "Add variant" at bounding box center [915, 155] width 1191 height 21
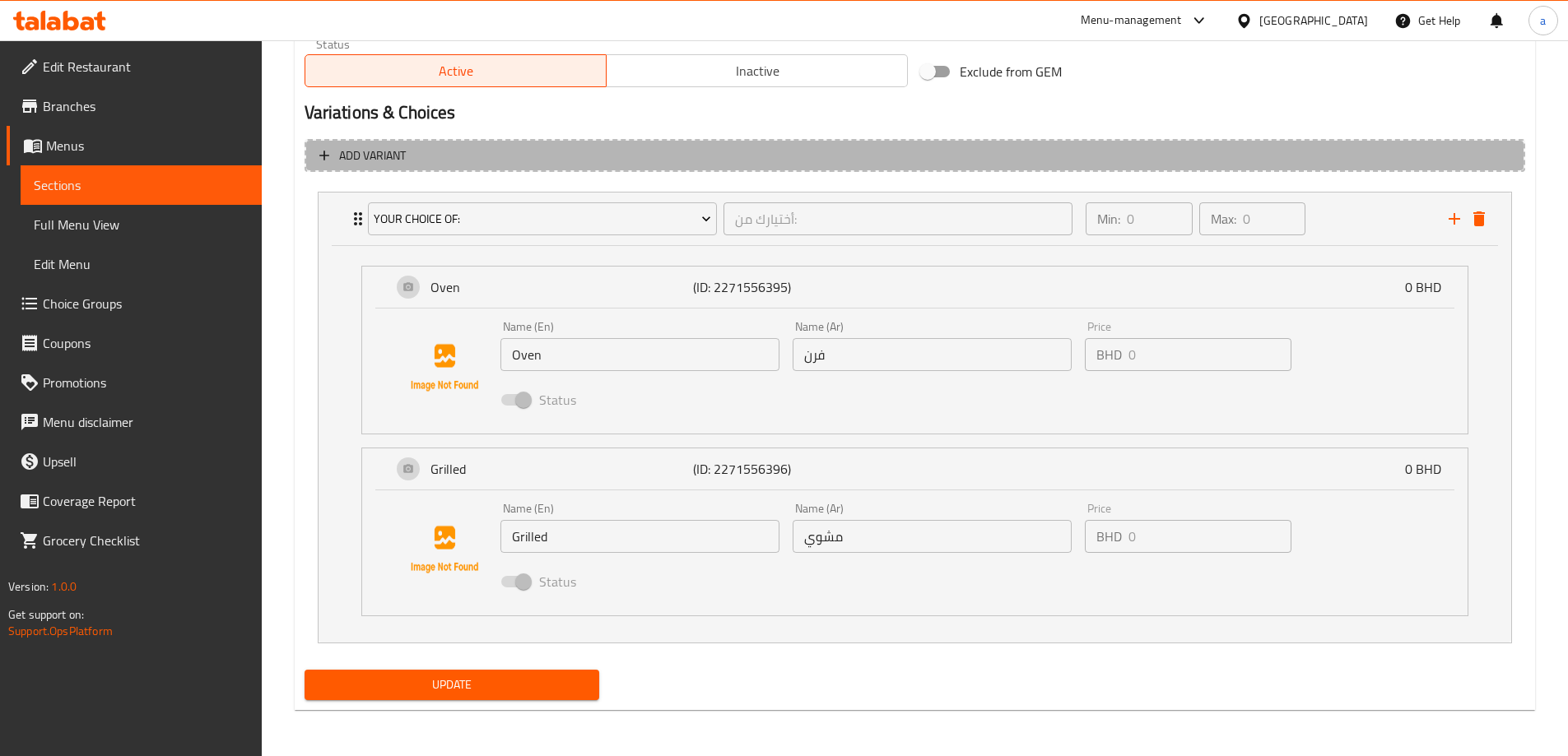
scroll to position [463, 0]
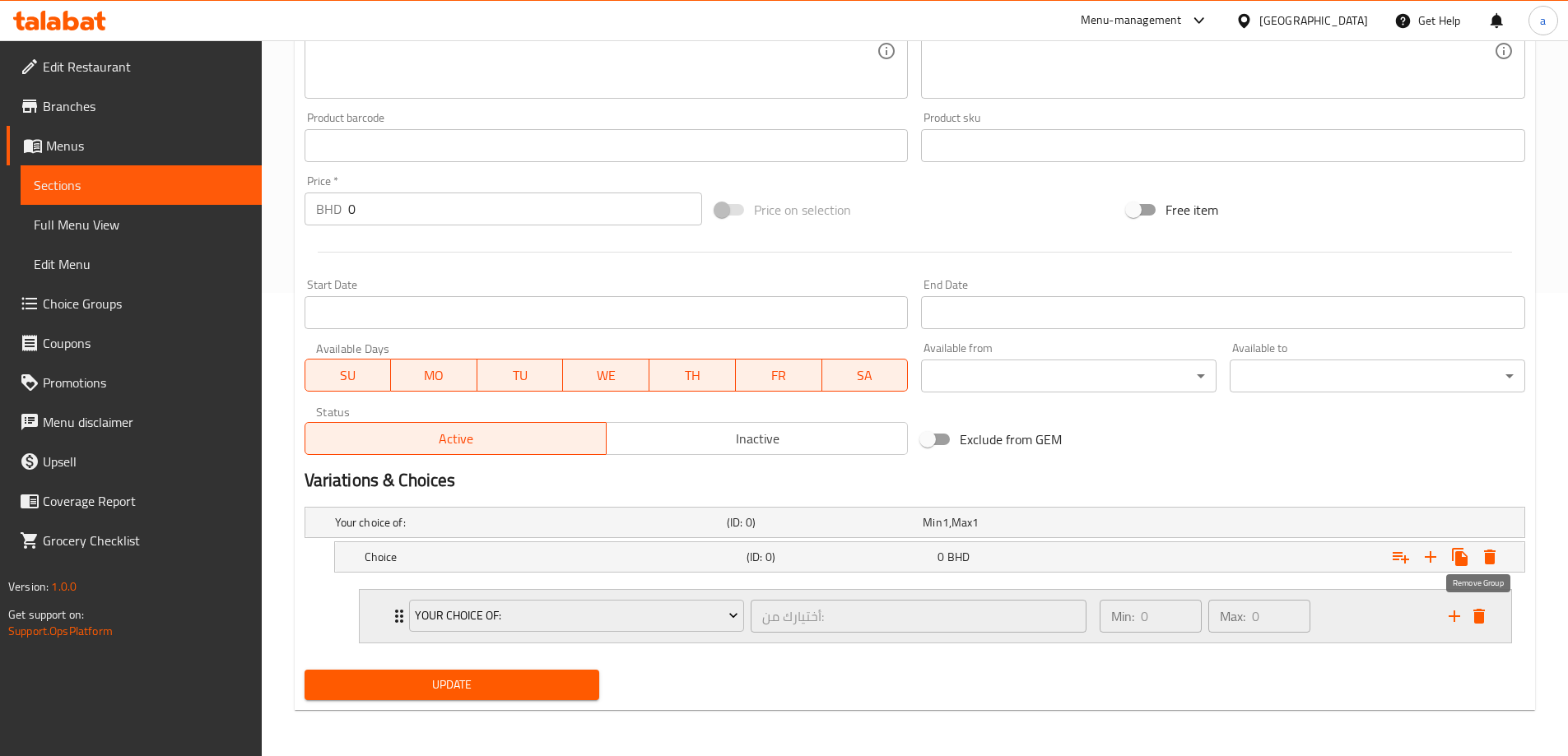
click at [1479, 617] on icon "delete" at bounding box center [1479, 615] width 12 height 15
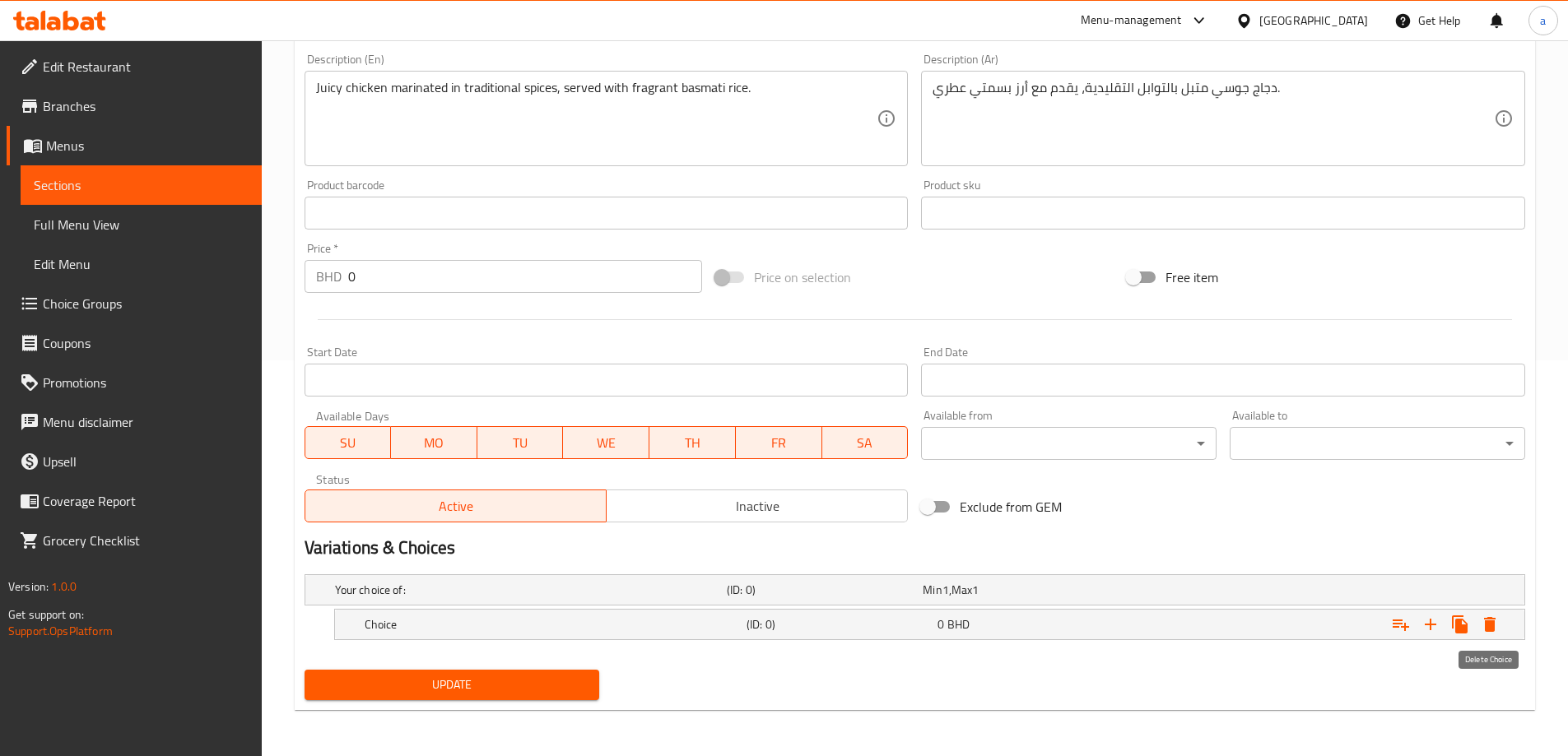
scroll to position [395, 0]
click at [1102, 602] on div "0 BHD" at bounding box center [1017, 589] width 196 height 23
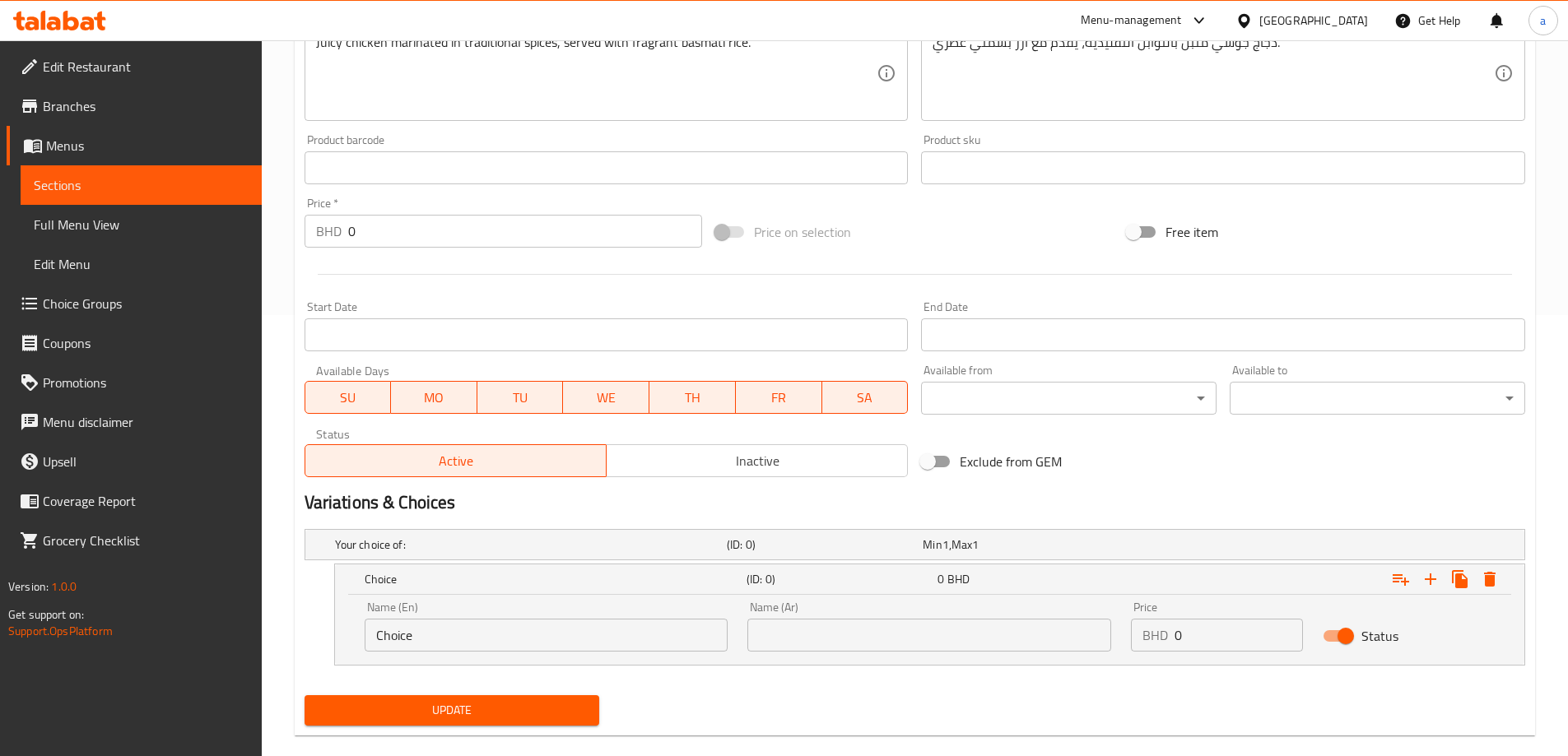
scroll to position [466, 0]
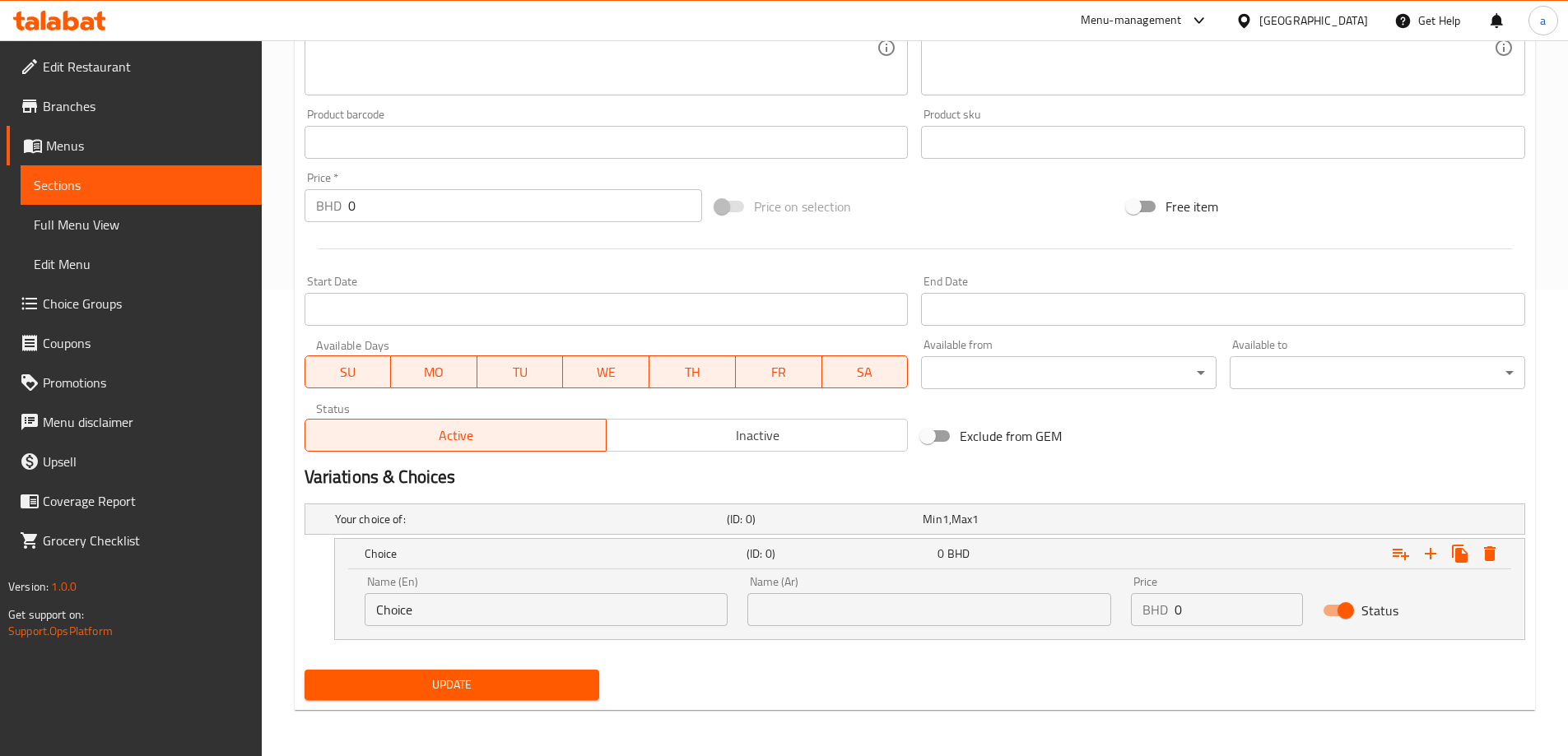
click at [532, 623] on input "Choice" at bounding box center [547, 609] width 364 height 32
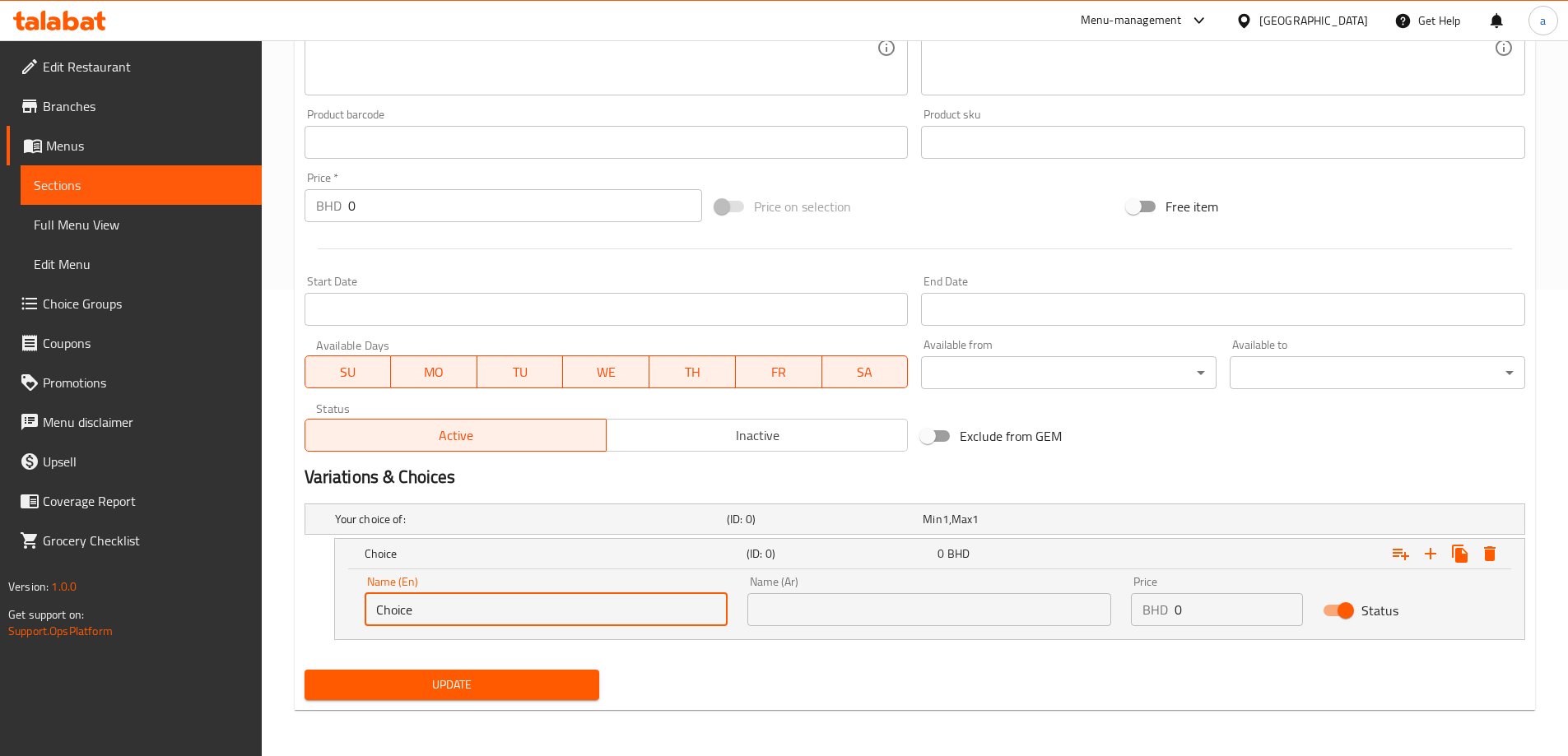
click at [532, 623] on input "Choice" at bounding box center [547, 609] width 364 height 32
paste input "Oven"
type input "Oven"
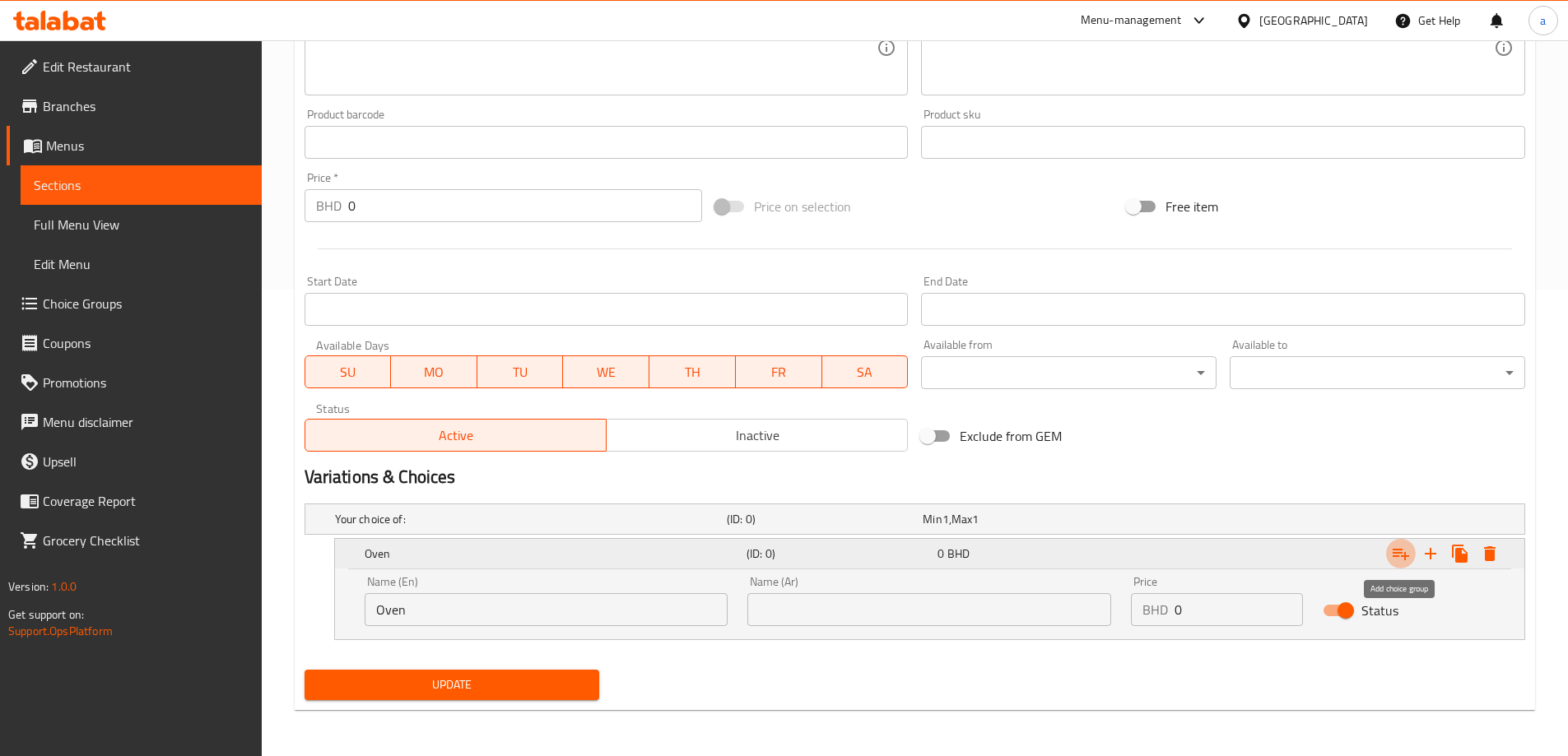
click at [1408, 558] on icon "Expand" at bounding box center [1401, 553] width 20 height 20
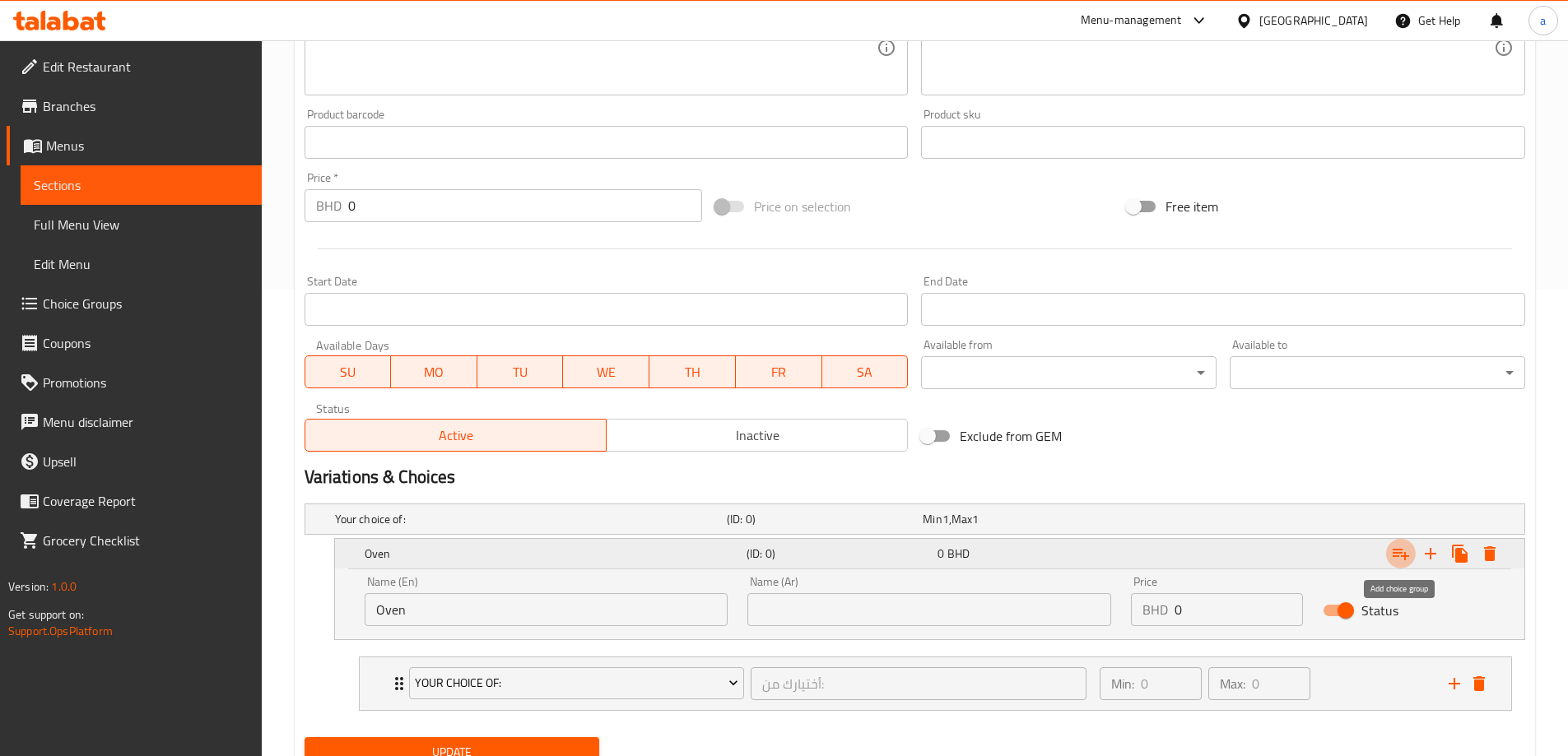
click at [1398, 556] on icon "Expand" at bounding box center [1401, 554] width 17 height 12
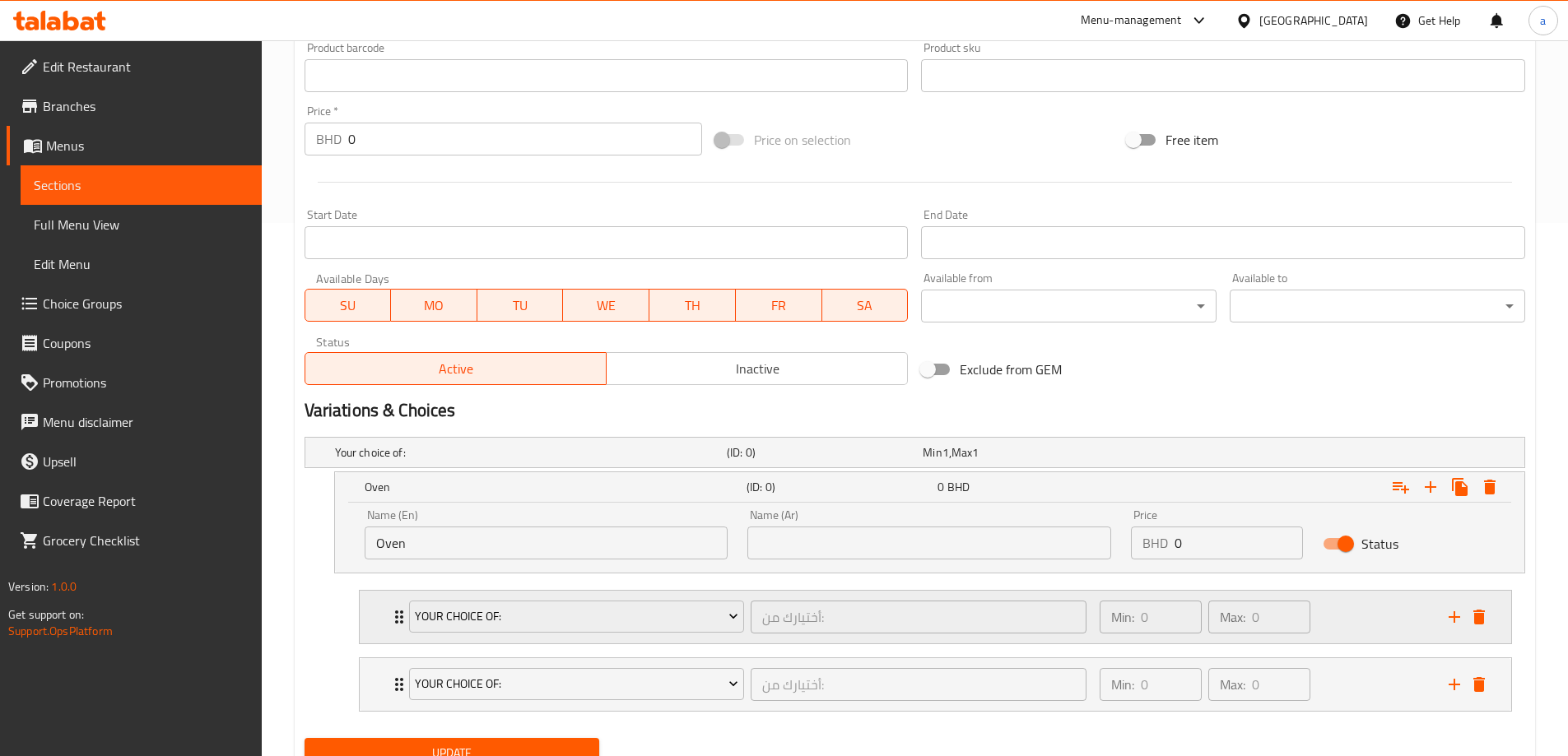
scroll to position [602, 0]
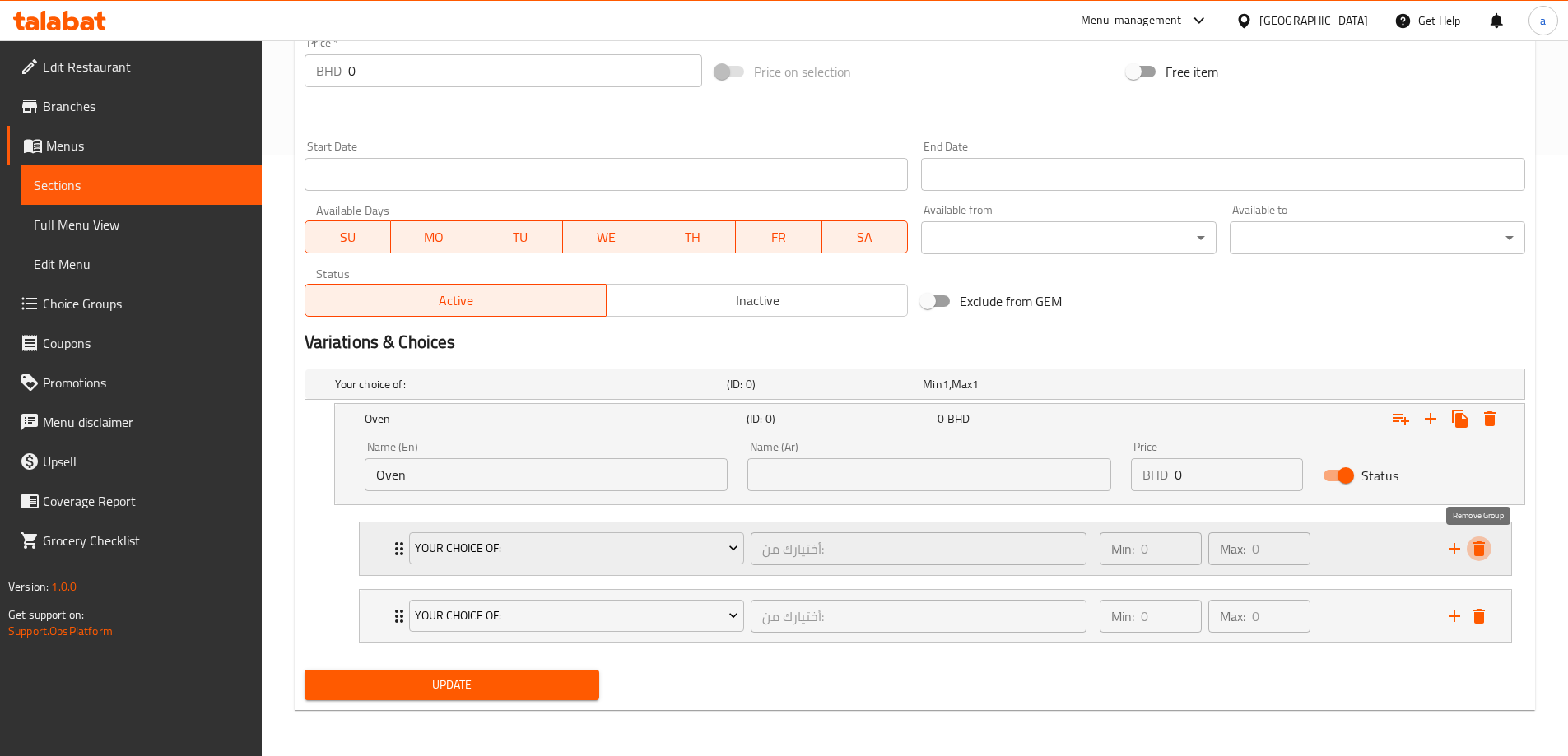
click at [1483, 560] on button "delete" at bounding box center [1478, 549] width 25 height 25
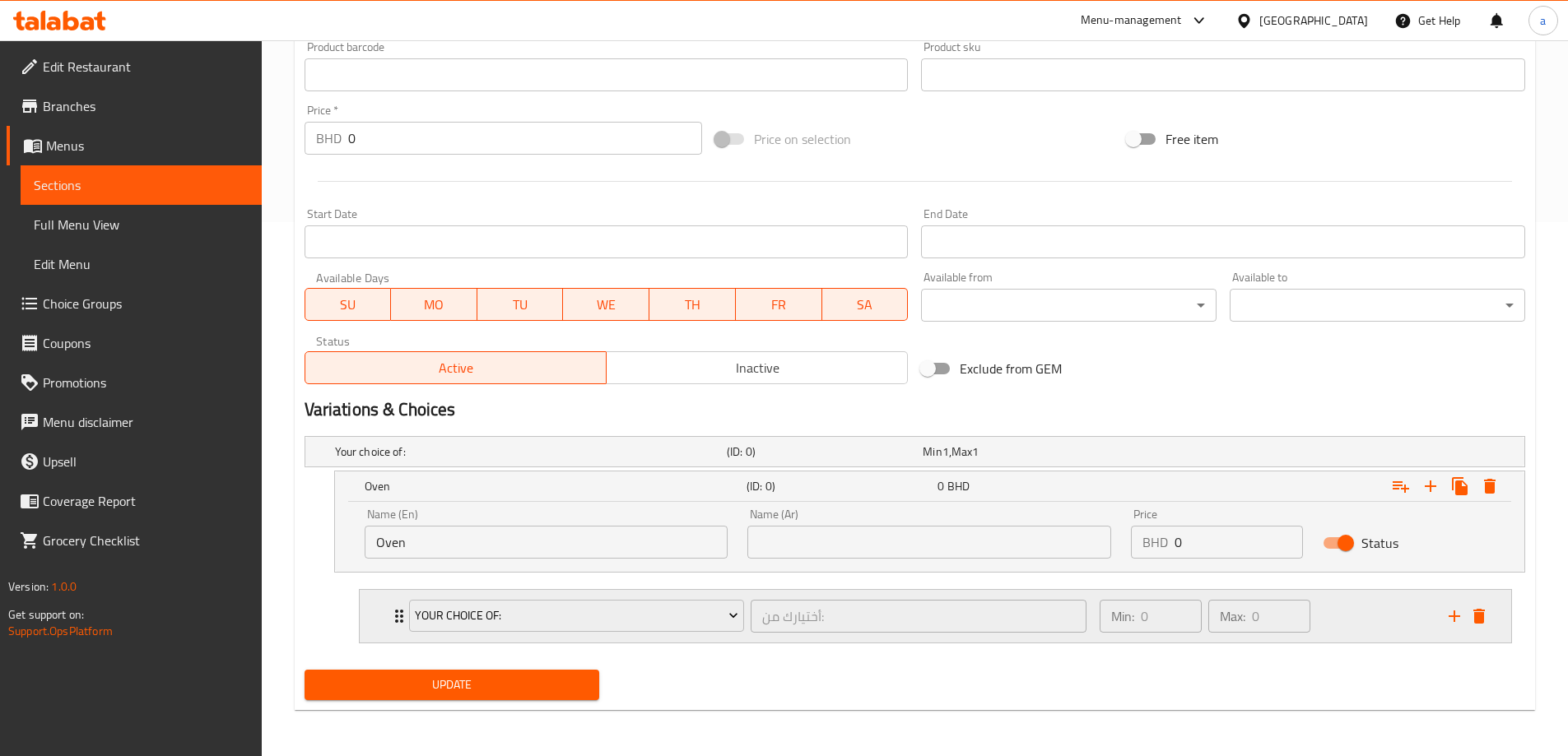
click at [390, 614] on icon "Expand" at bounding box center [399, 616] width 20 height 20
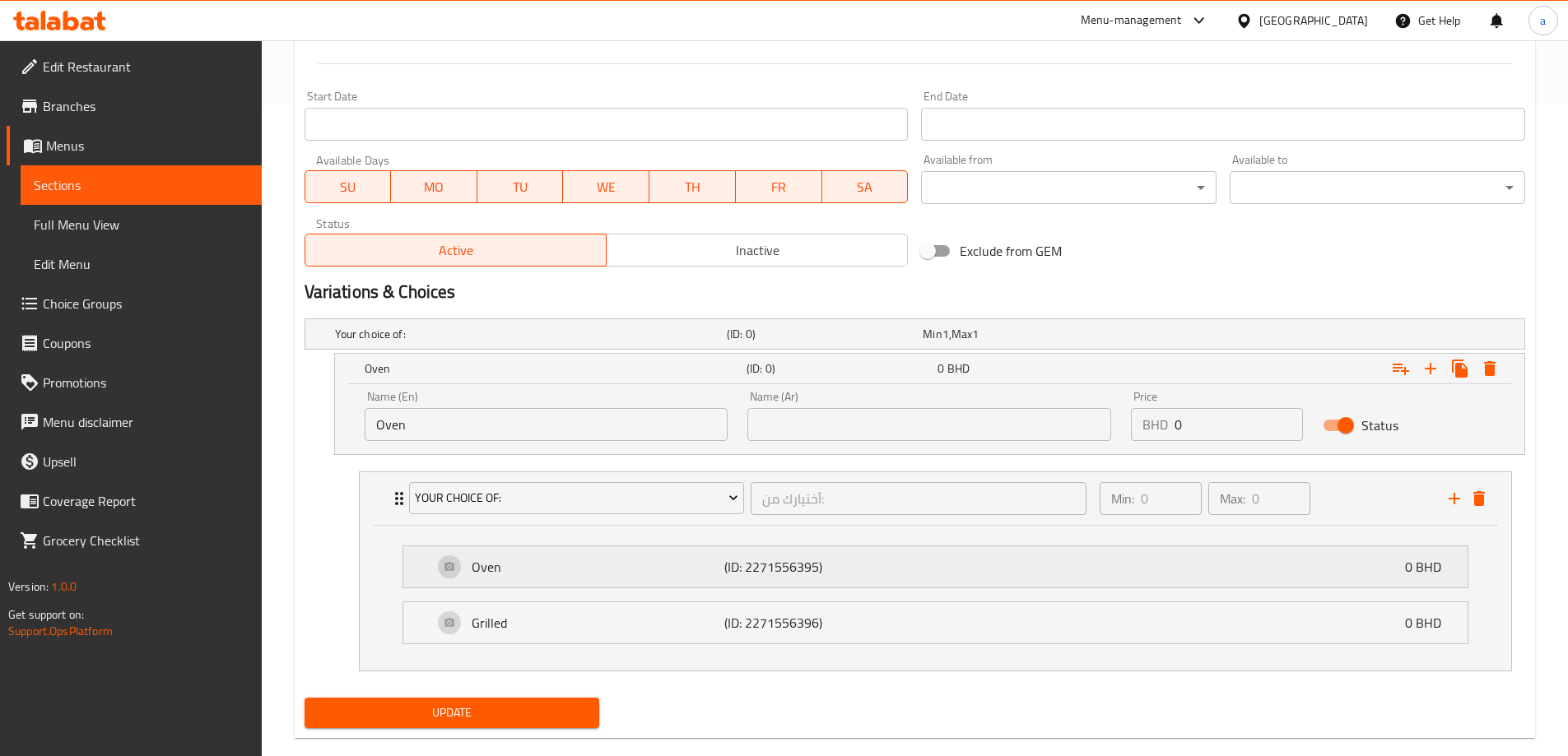
scroll to position [679, 0]
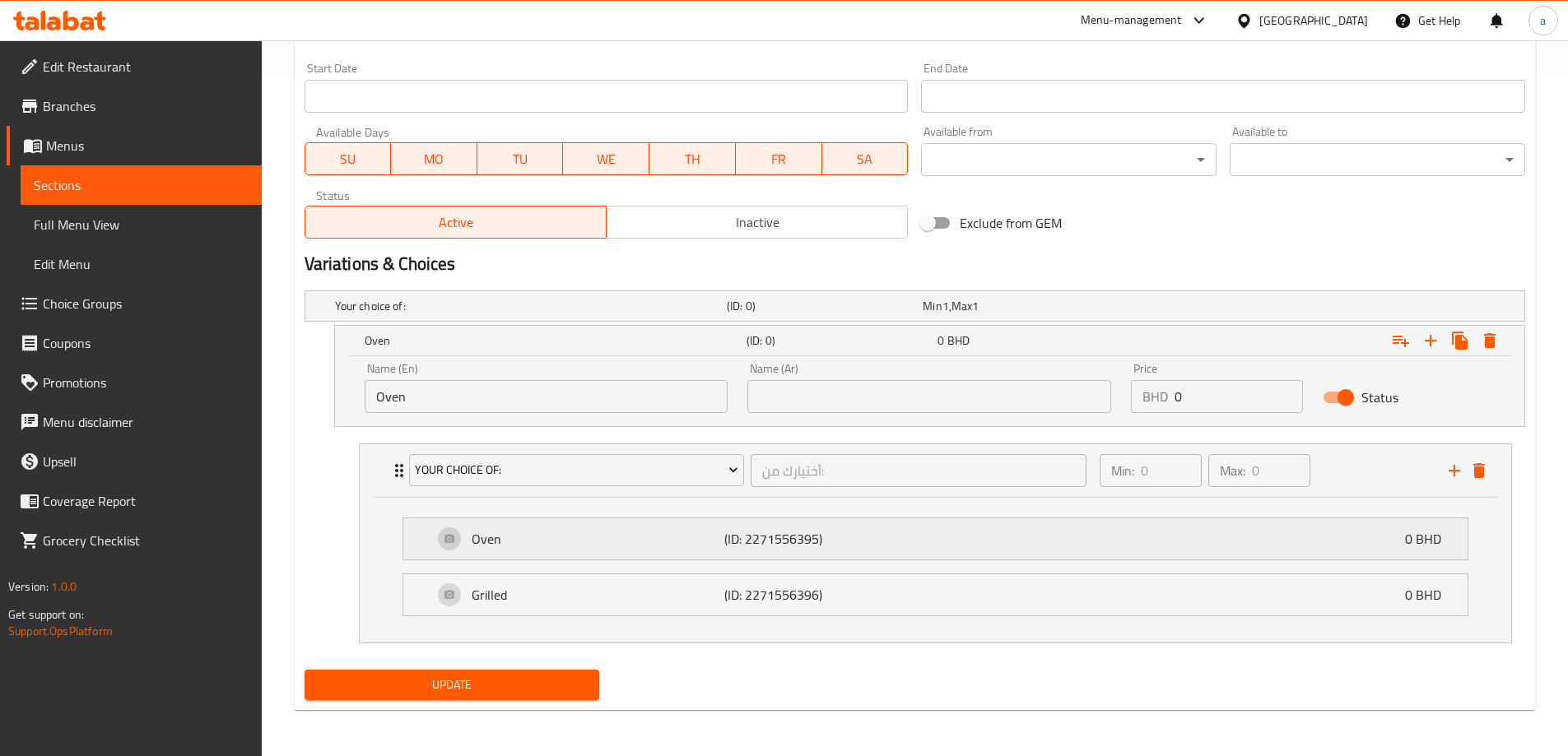
click at [653, 535] on p "Oven" at bounding box center [597, 539] width 253 height 20
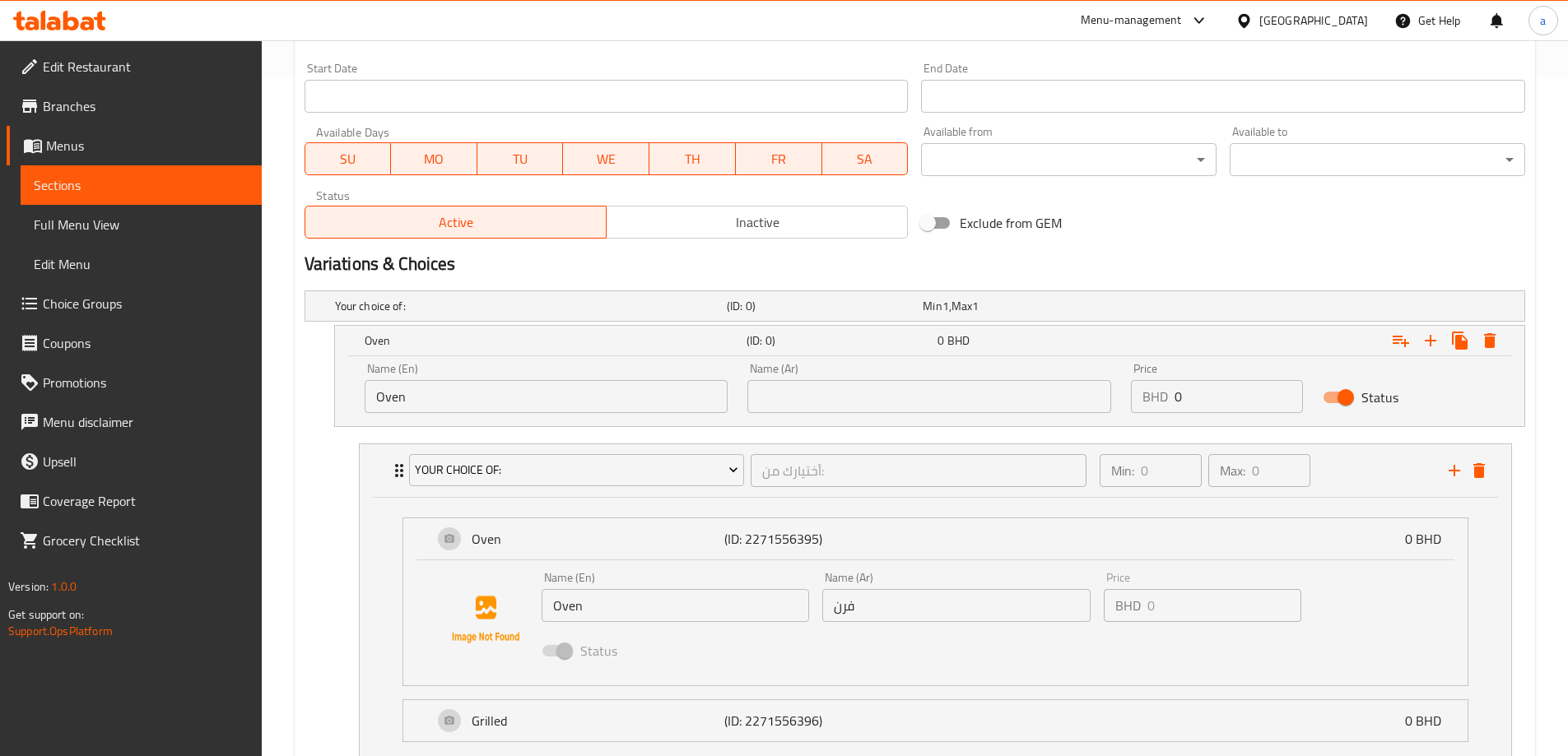
click at [638, 632] on div "Status" at bounding box center [957, 650] width 844 height 44
click at [639, 596] on input "Oven" at bounding box center [676, 605] width 269 height 32
click at [134, 304] on span "Choice Groups" at bounding box center [146, 304] width 206 height 20
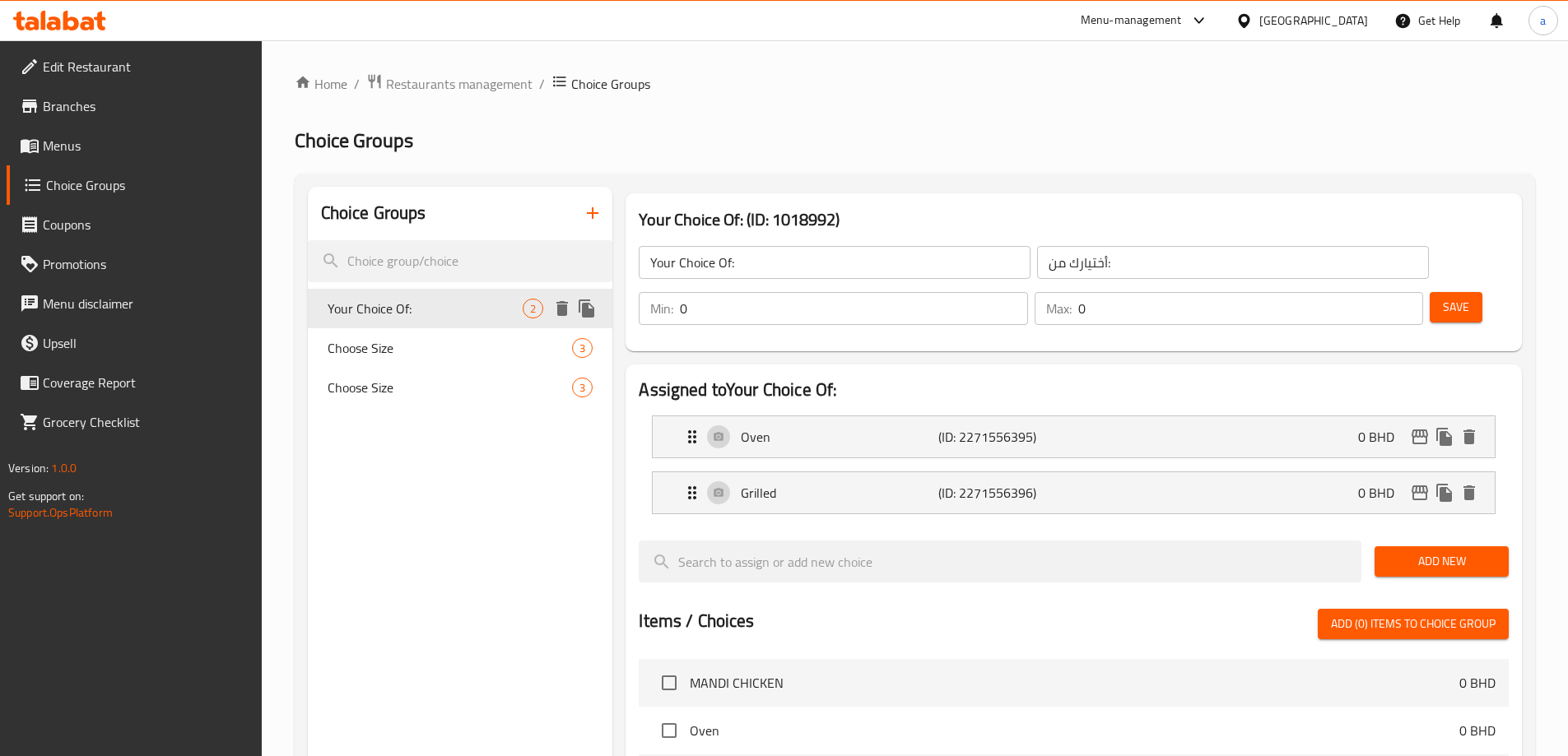
click at [564, 308] on icon "delete" at bounding box center [563, 308] width 12 height 15
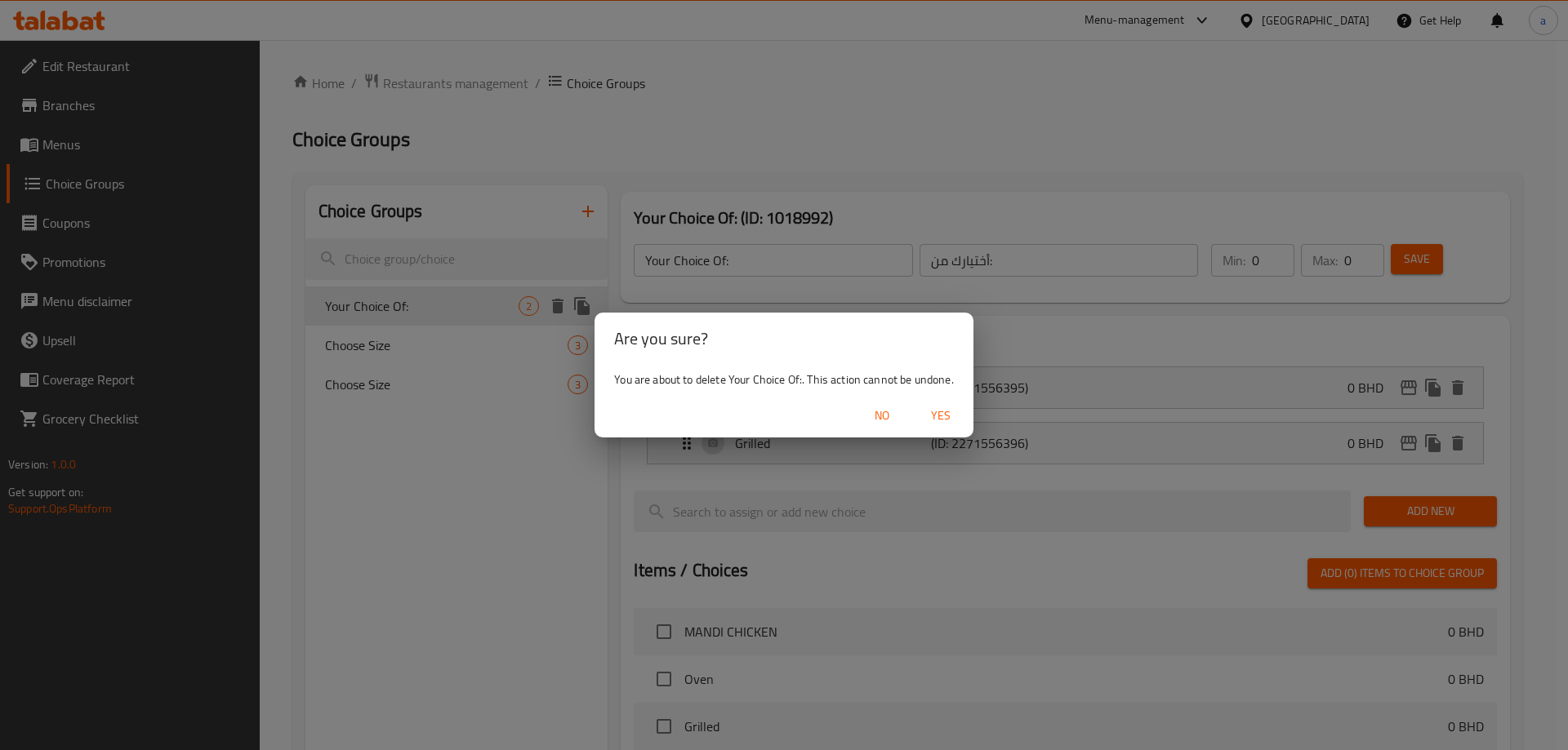
click at [938, 413] on span "Yes" at bounding box center [941, 415] width 39 height 20
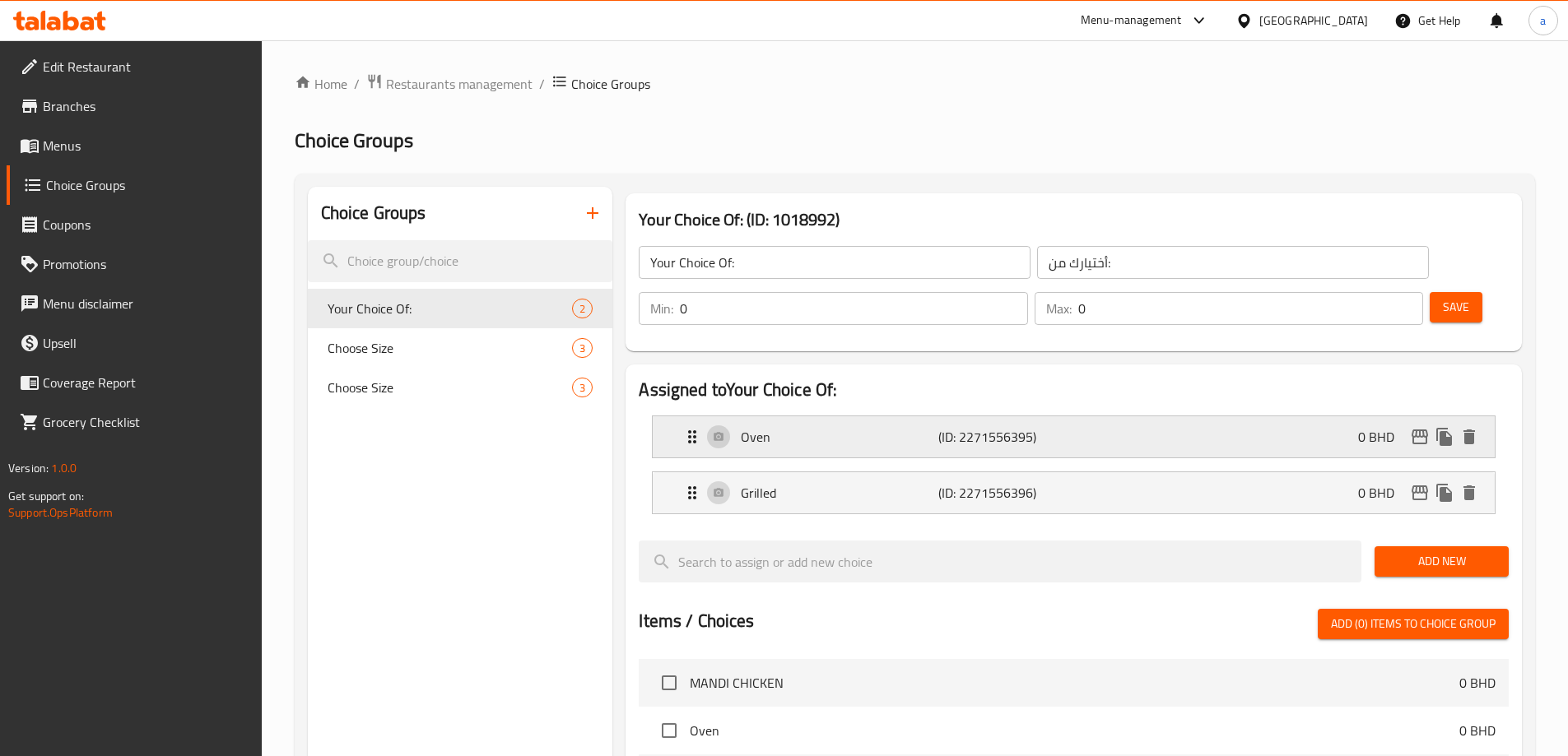
click at [1252, 416] on div "Oven (ID: 2271556395) 0 BHD" at bounding box center [1079, 436] width 793 height 41
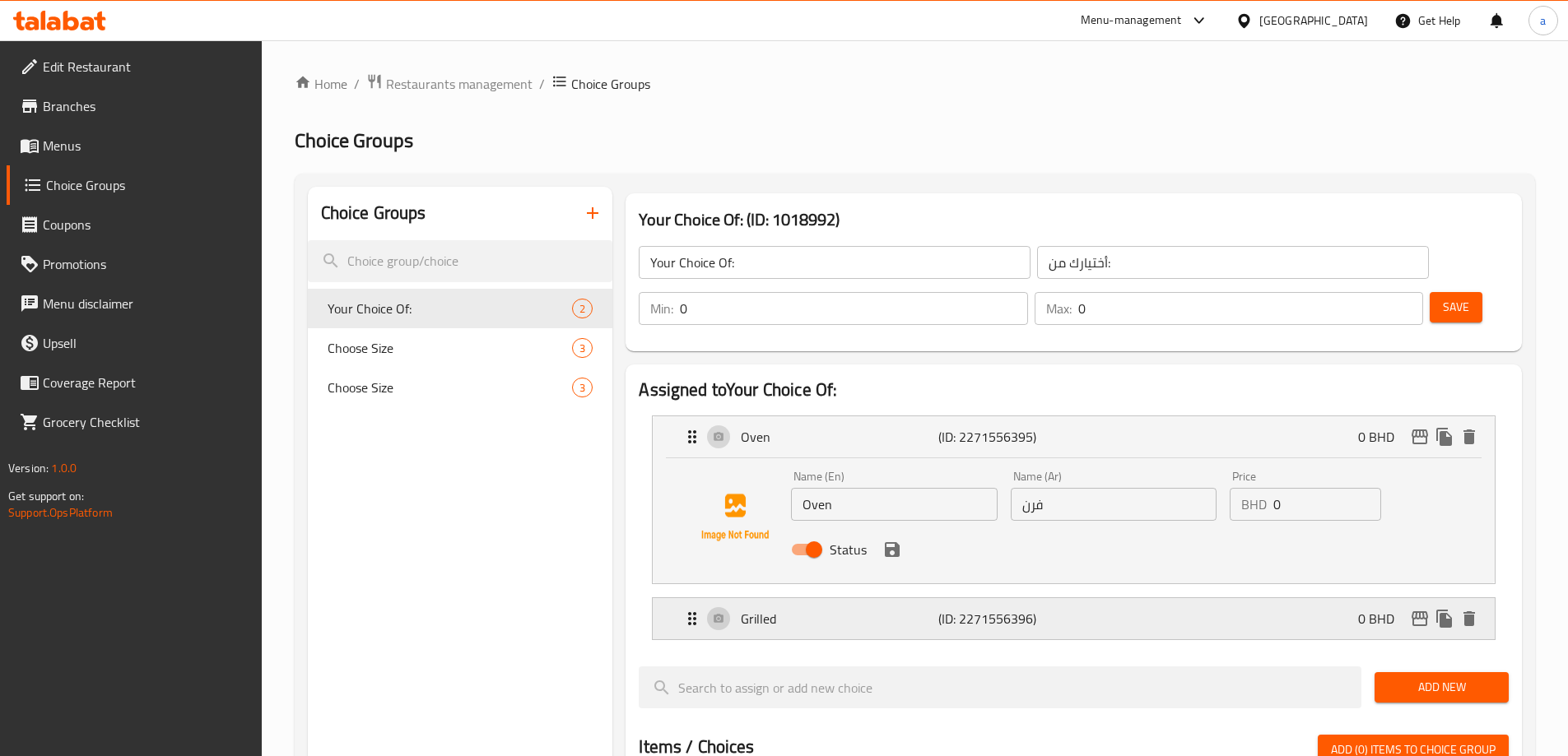
click at [1209, 598] on div "Grilled (ID: 2271556396) 0 BHD" at bounding box center [1079, 618] width 793 height 41
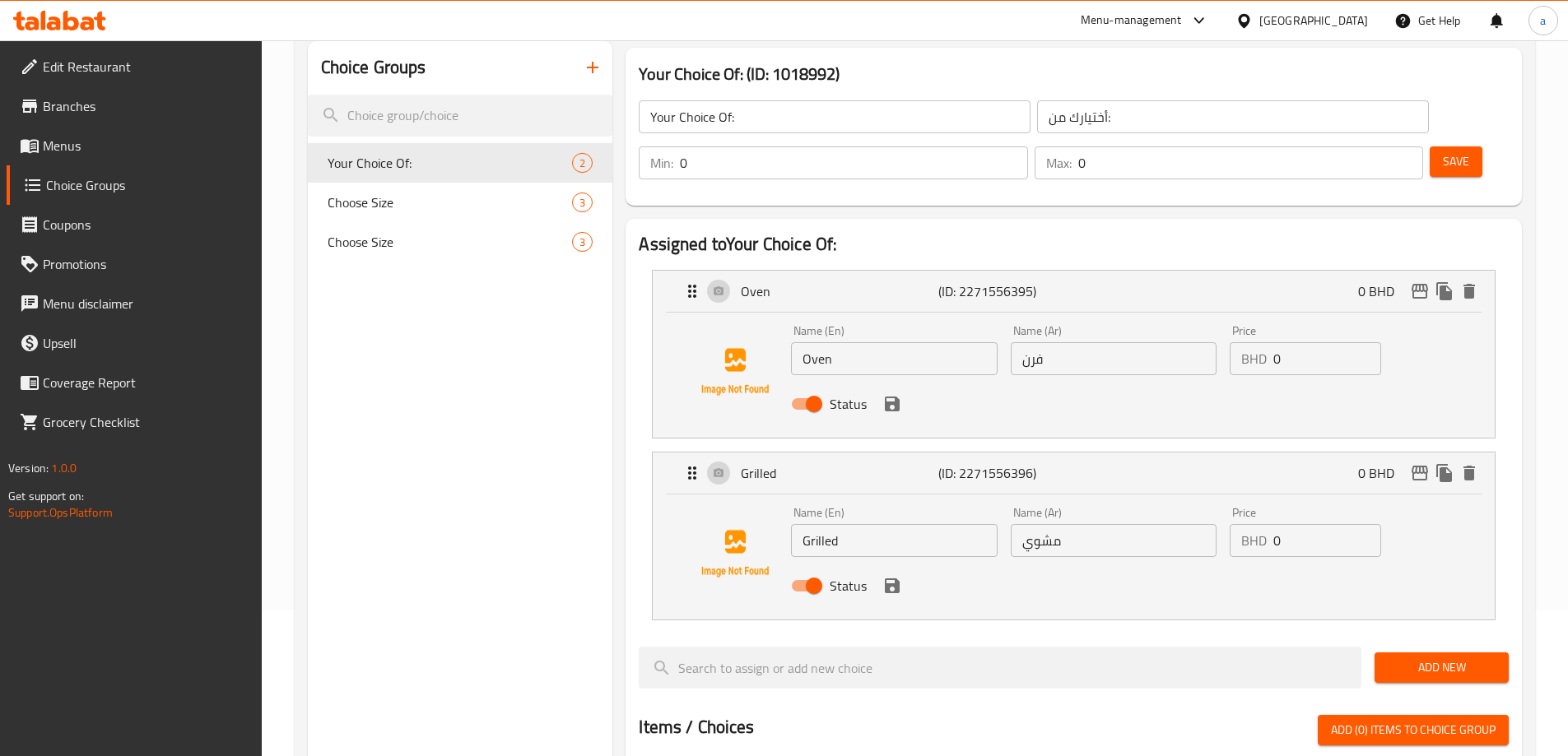
scroll to position [247, 0]
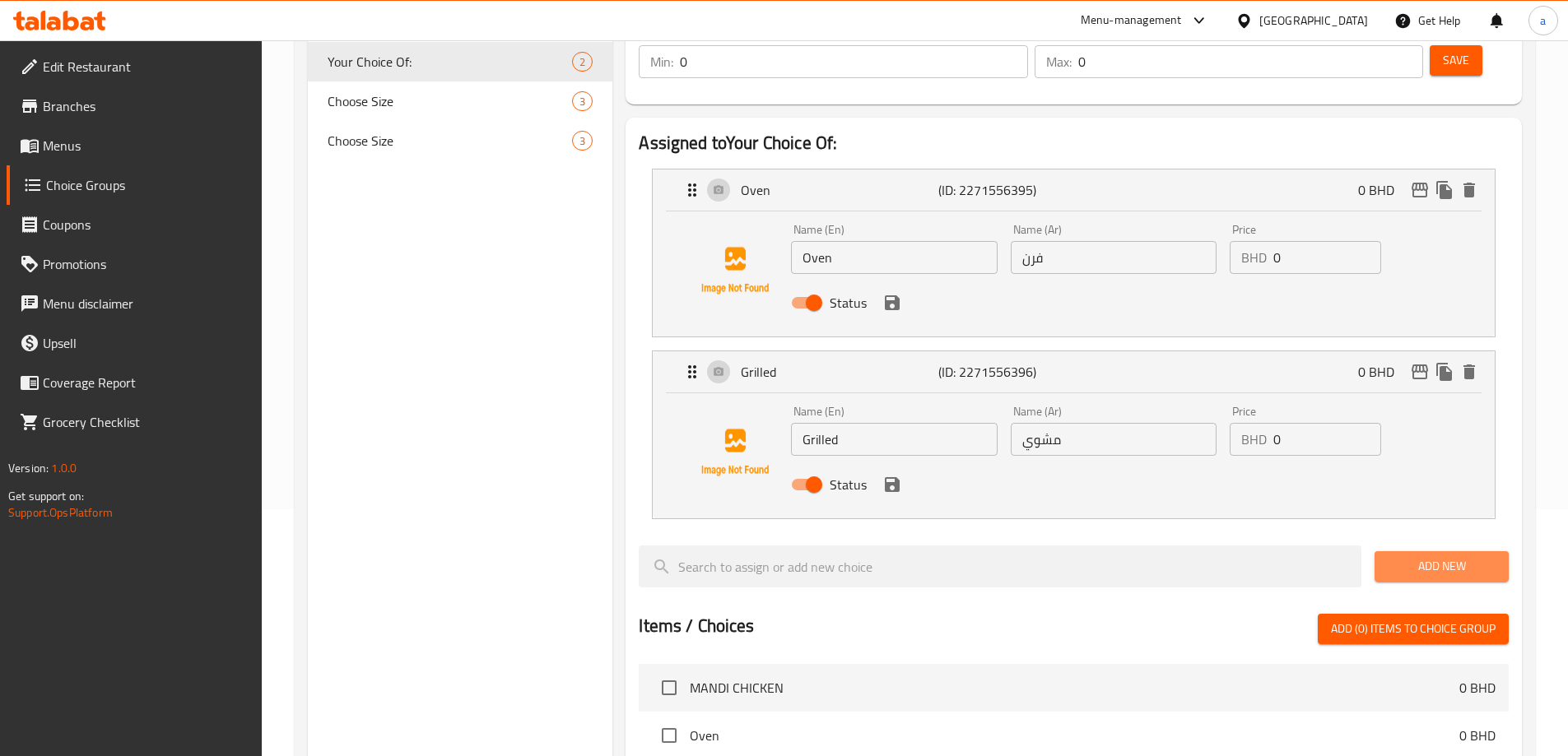
click at [1455, 552] on button "Add New" at bounding box center [1441, 566] width 134 height 30
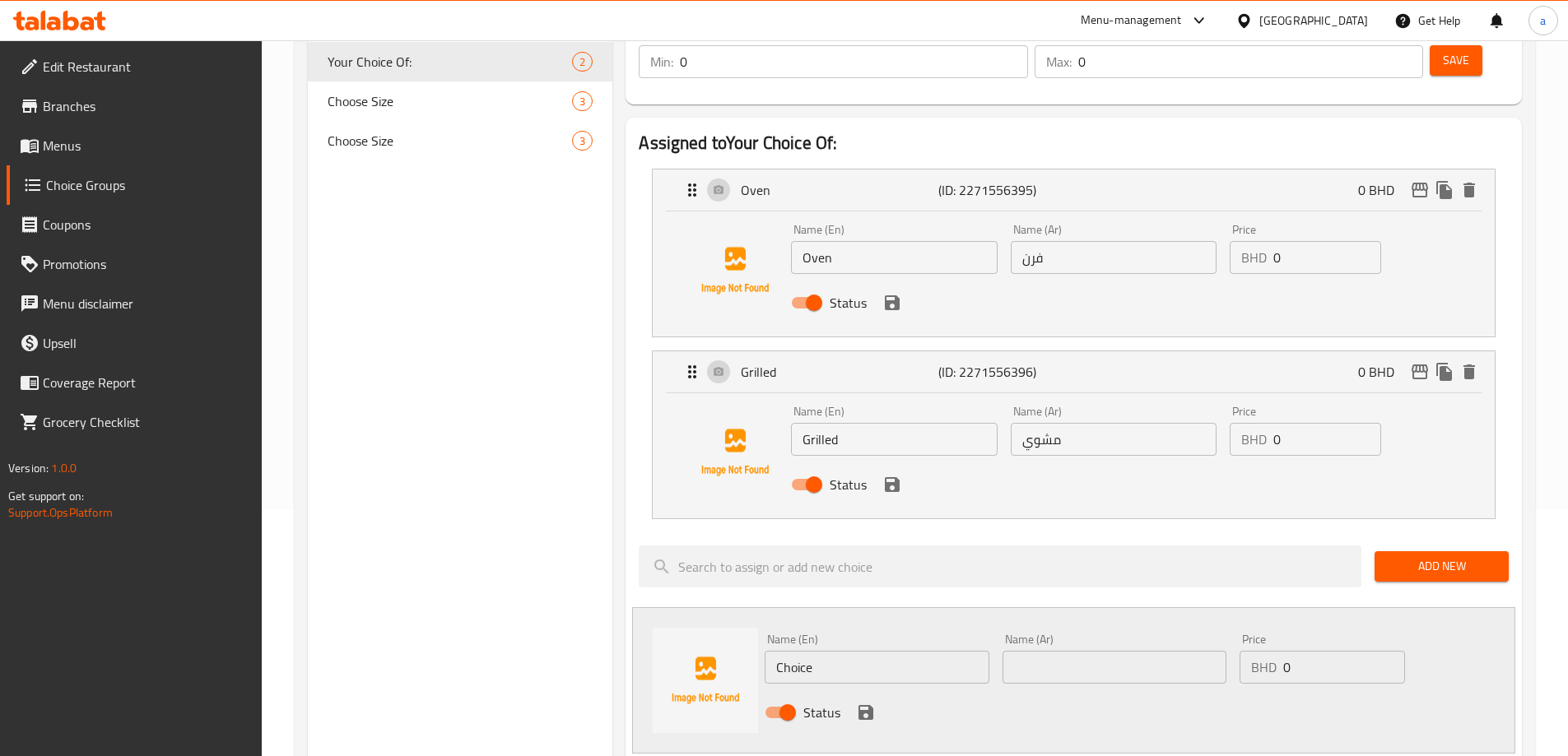
click at [941, 241] on input "Oven" at bounding box center [893, 257] width 206 height 32
paste input "SMALL"
type input "SMALL"
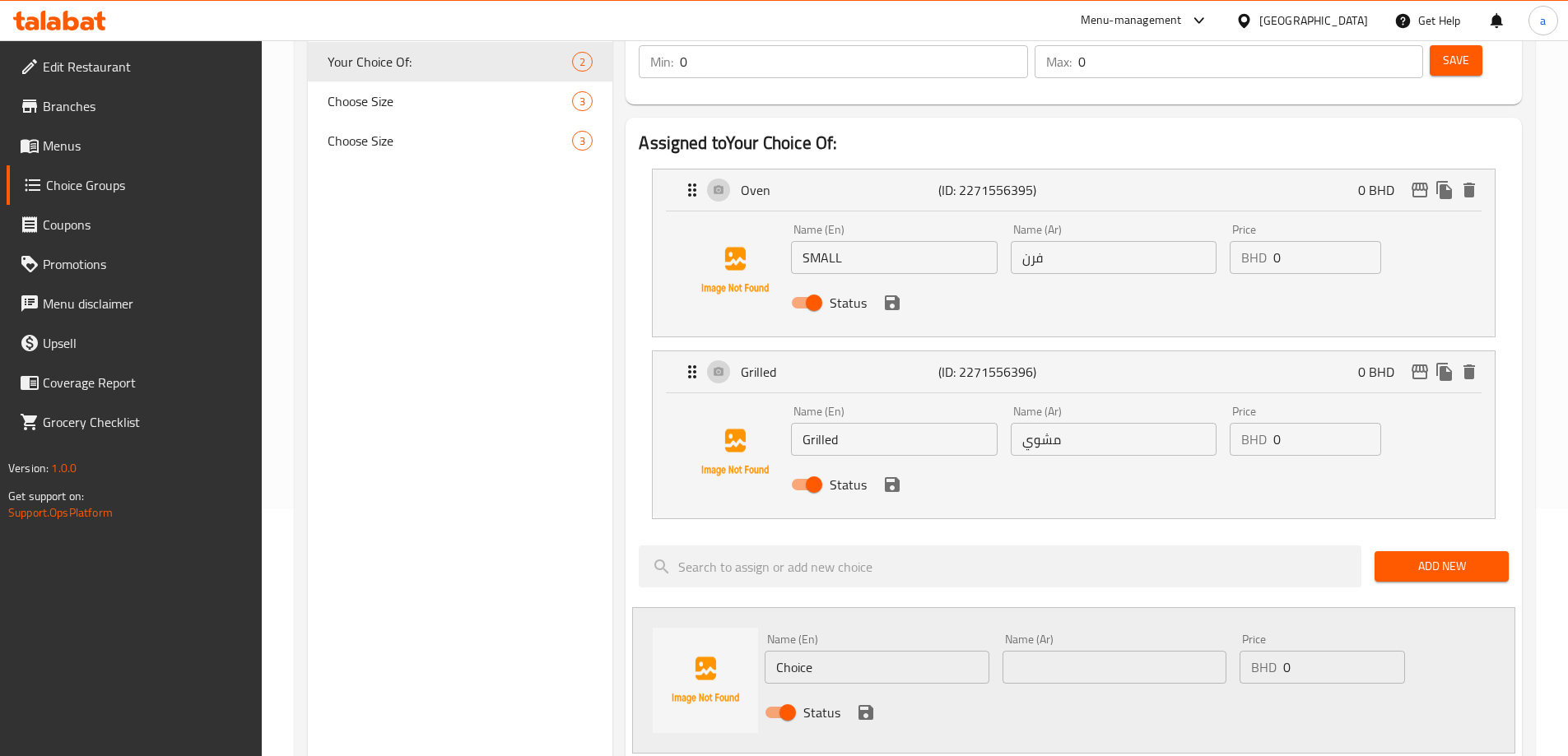
click at [915, 423] on input "Grilled" at bounding box center [893, 438] width 206 height 32
paste input "MEDIUM"
type input "MEDIUM"
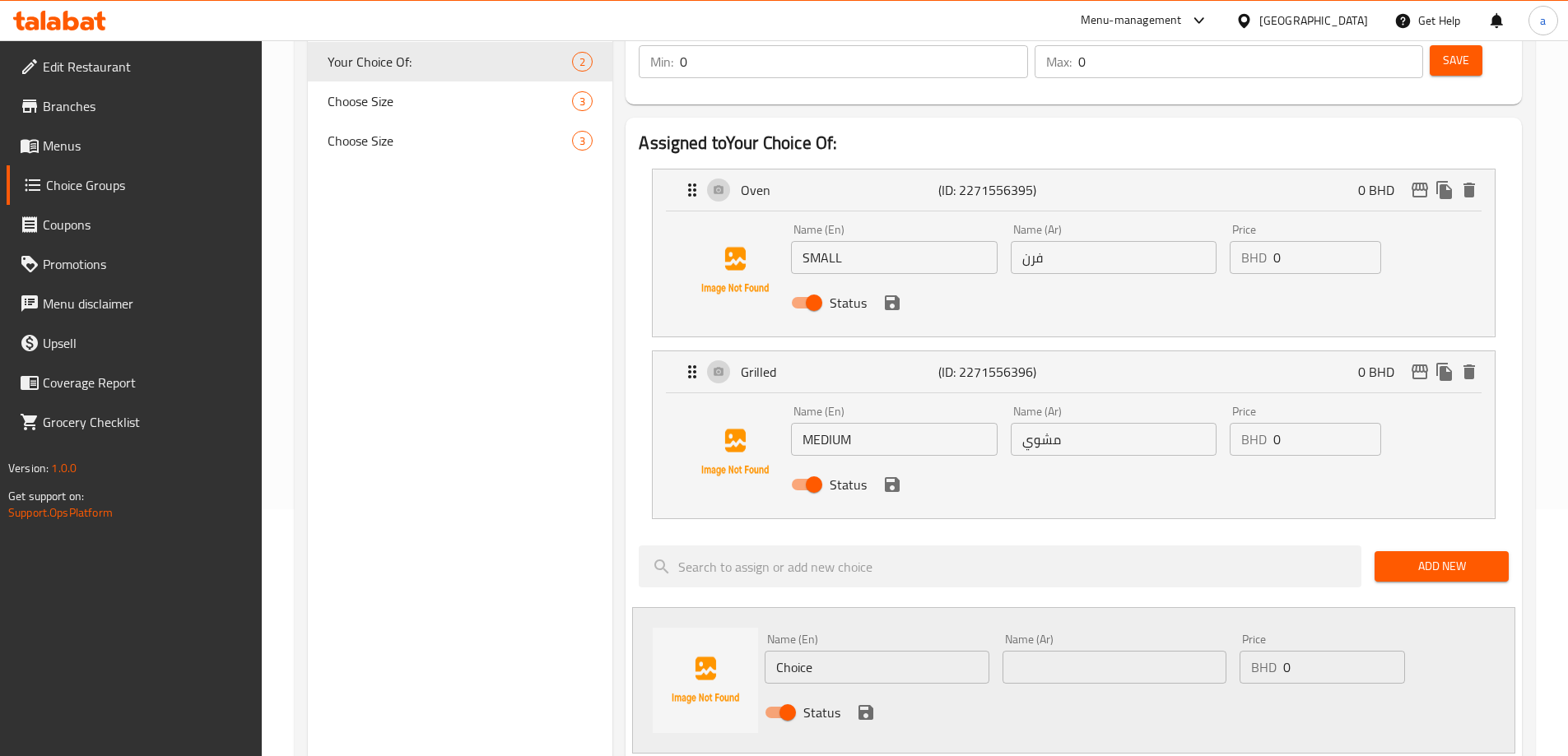
click at [875, 651] on input "Choice" at bounding box center [876, 667] width 224 height 32
paste input "LARGE"
type input "LARGE"
click at [1146, 241] on input "فرن" at bounding box center [1114, 257] width 206 height 32
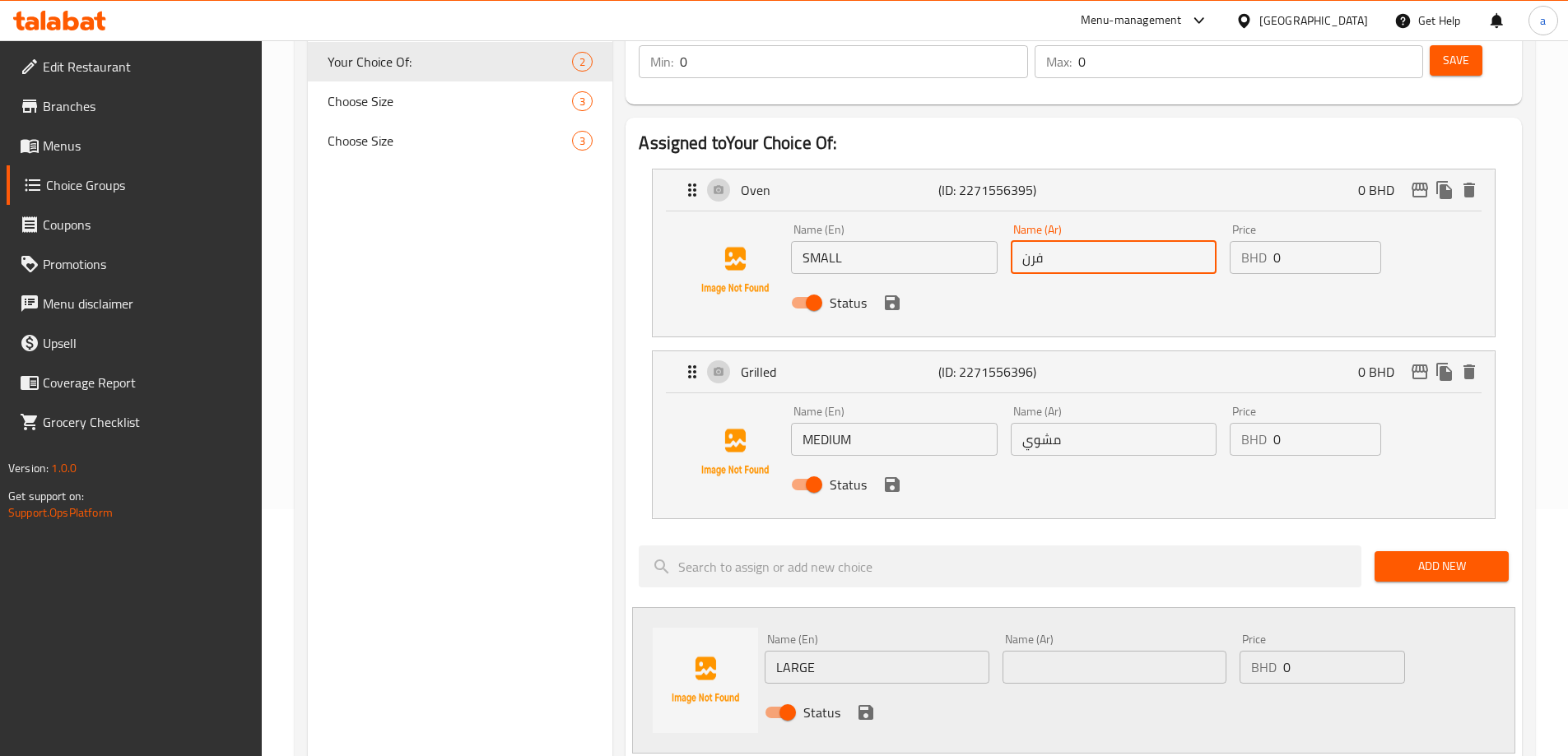
click at [1146, 241] on input "فرن" at bounding box center [1114, 257] width 206 height 32
type input "w"
type input "صغير"
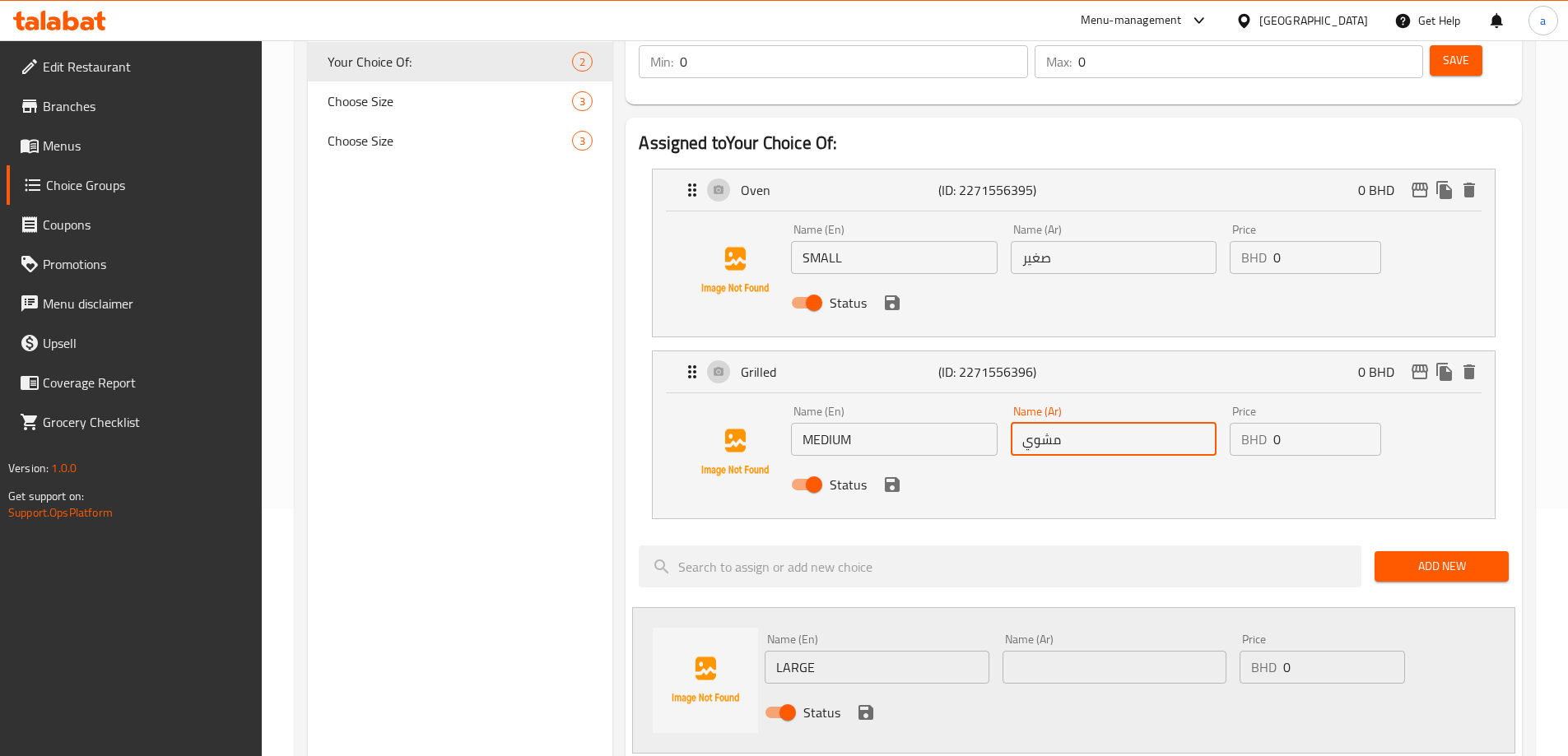
click at [1139, 423] on input "مشوي" at bounding box center [1114, 438] width 206 height 32
type input "وسط"
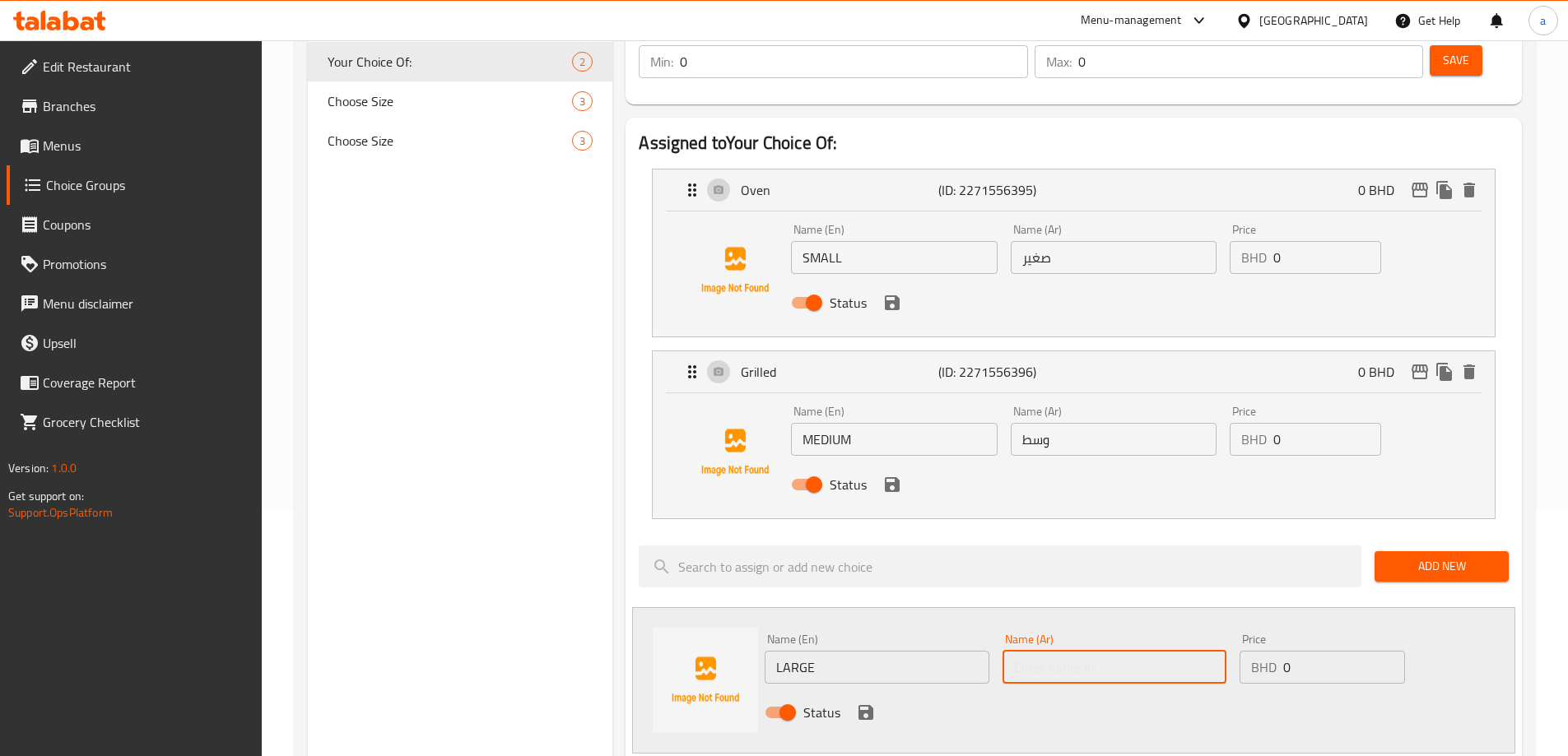
drag, startPoint x: 1120, startPoint y: 609, endPoint x: 1133, endPoint y: 603, distance: 14.3
click at [1120, 651] on input "text" at bounding box center [1115, 667] width 224 height 32
type input "كبير"
click at [1091, 633] on div "Name (Ar) كبير Name (Ar)" at bounding box center [1115, 658] width 224 height 50
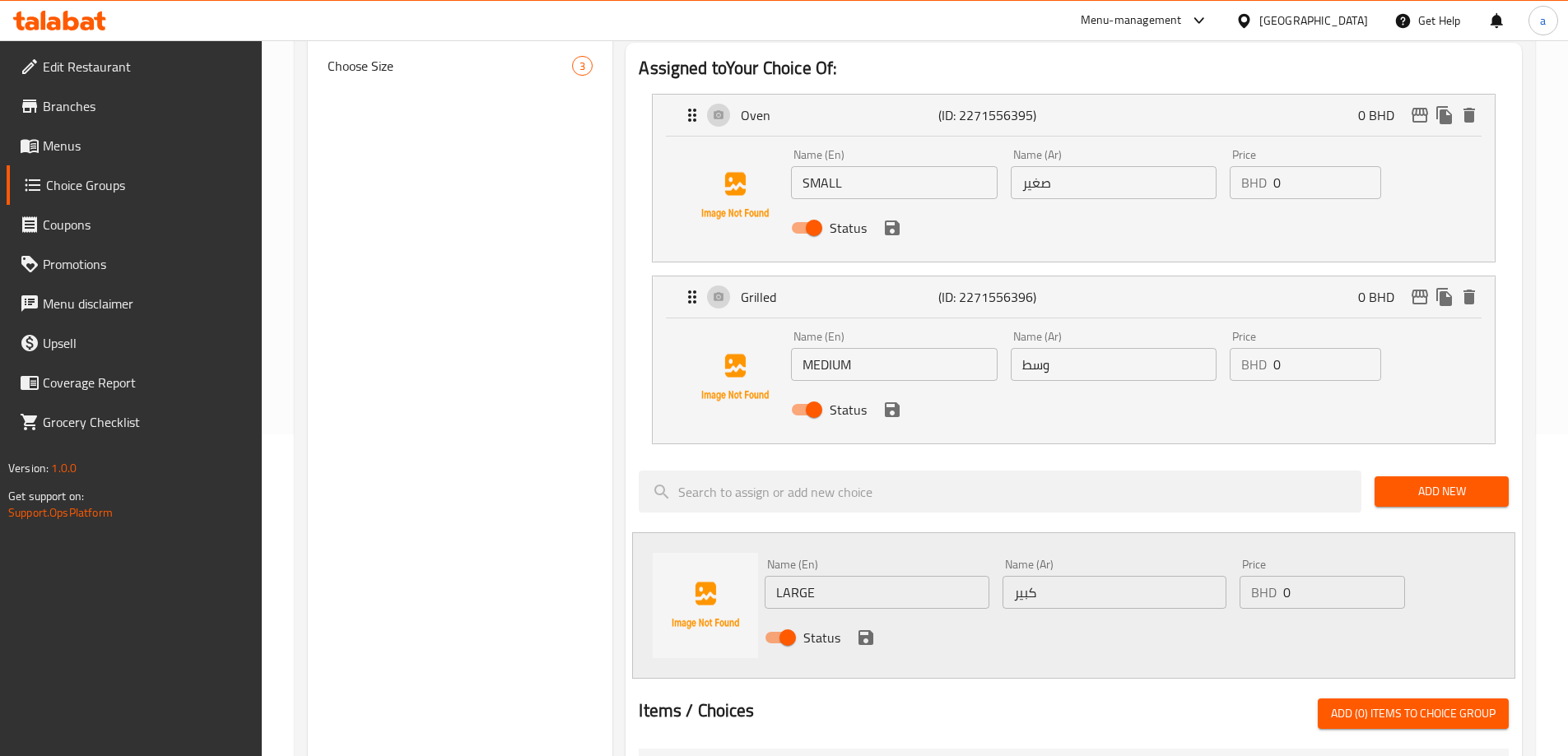
scroll to position [411, 0]
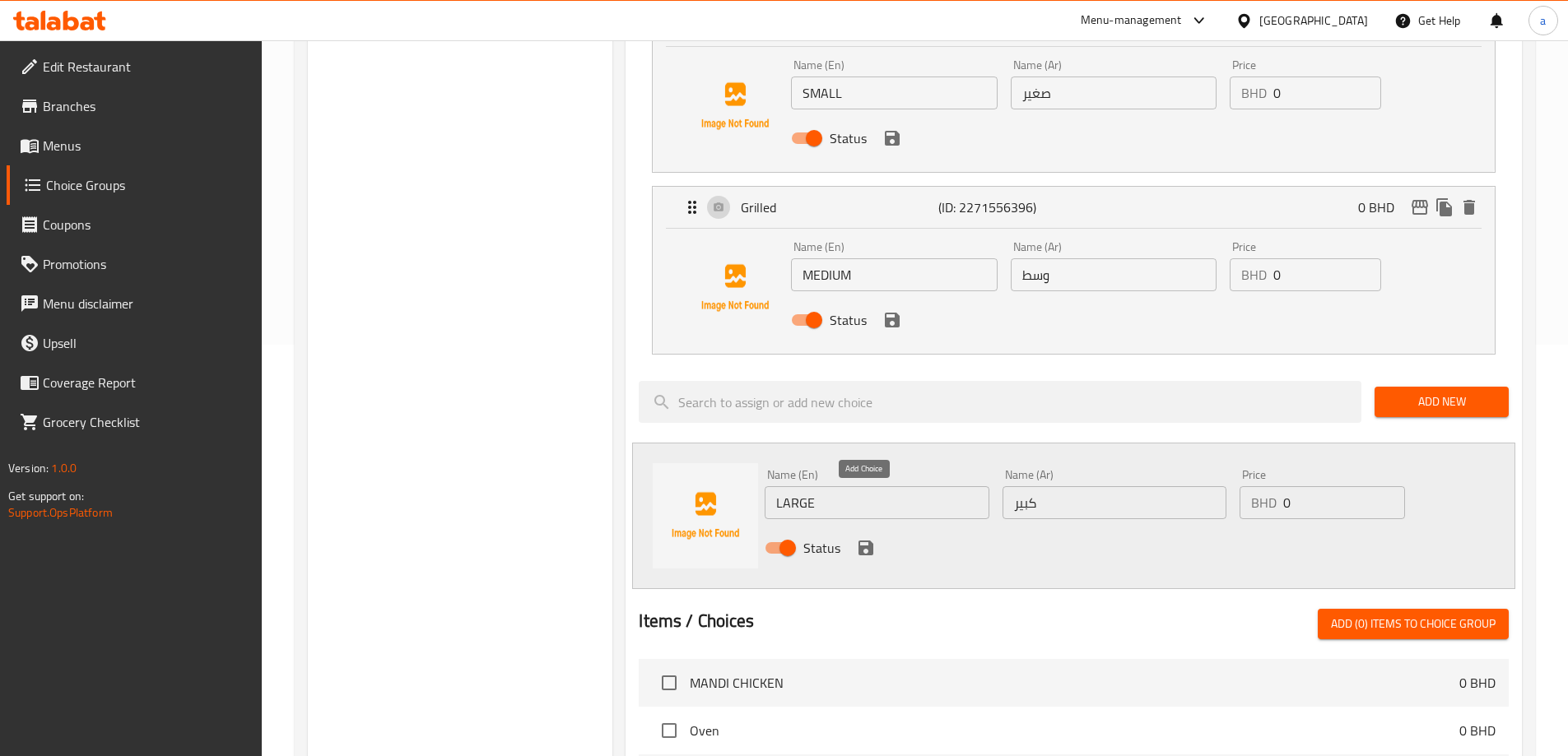
click at [863, 541] on icon "save" at bounding box center [866, 548] width 15 height 15
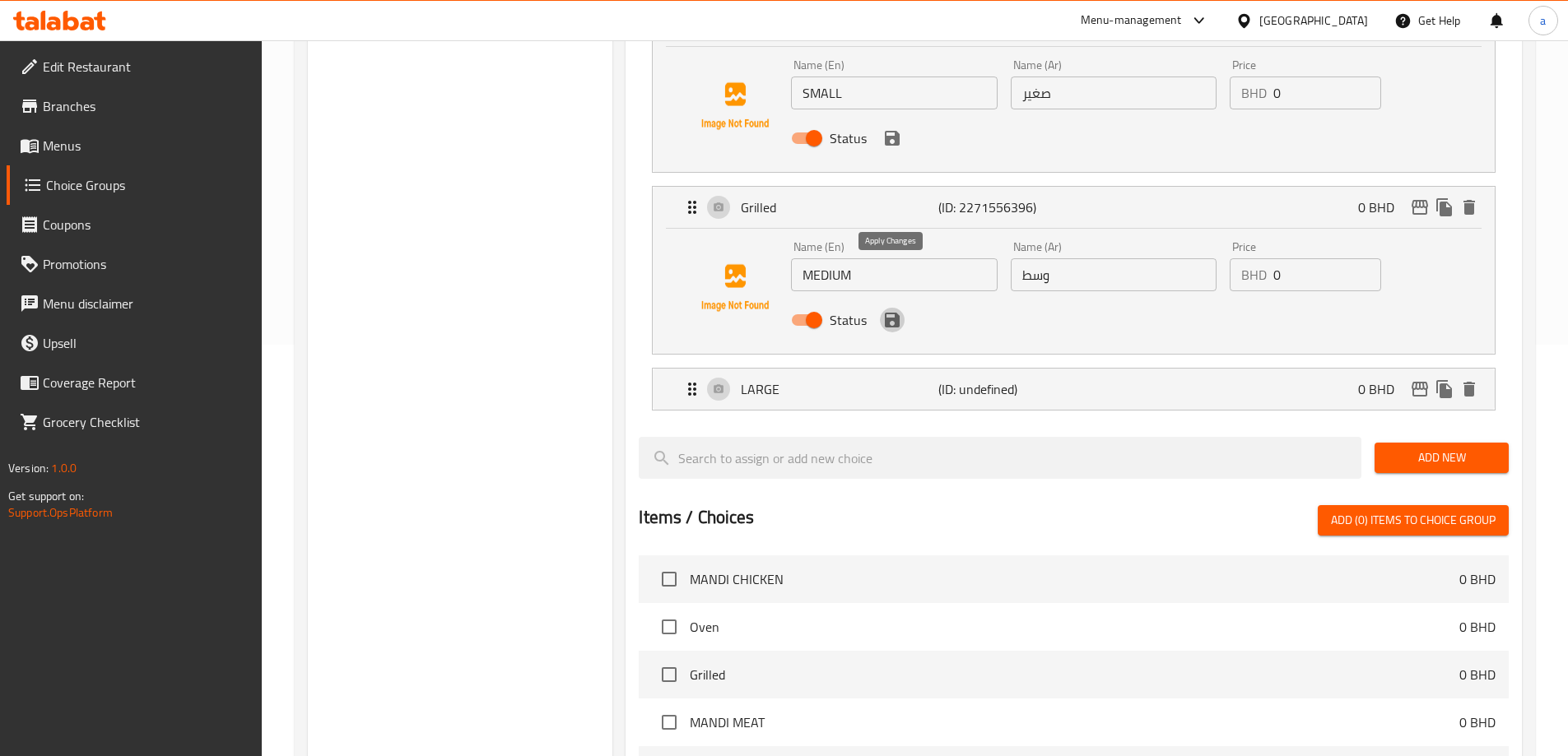
click at [894, 313] on icon "save" at bounding box center [891, 320] width 15 height 15
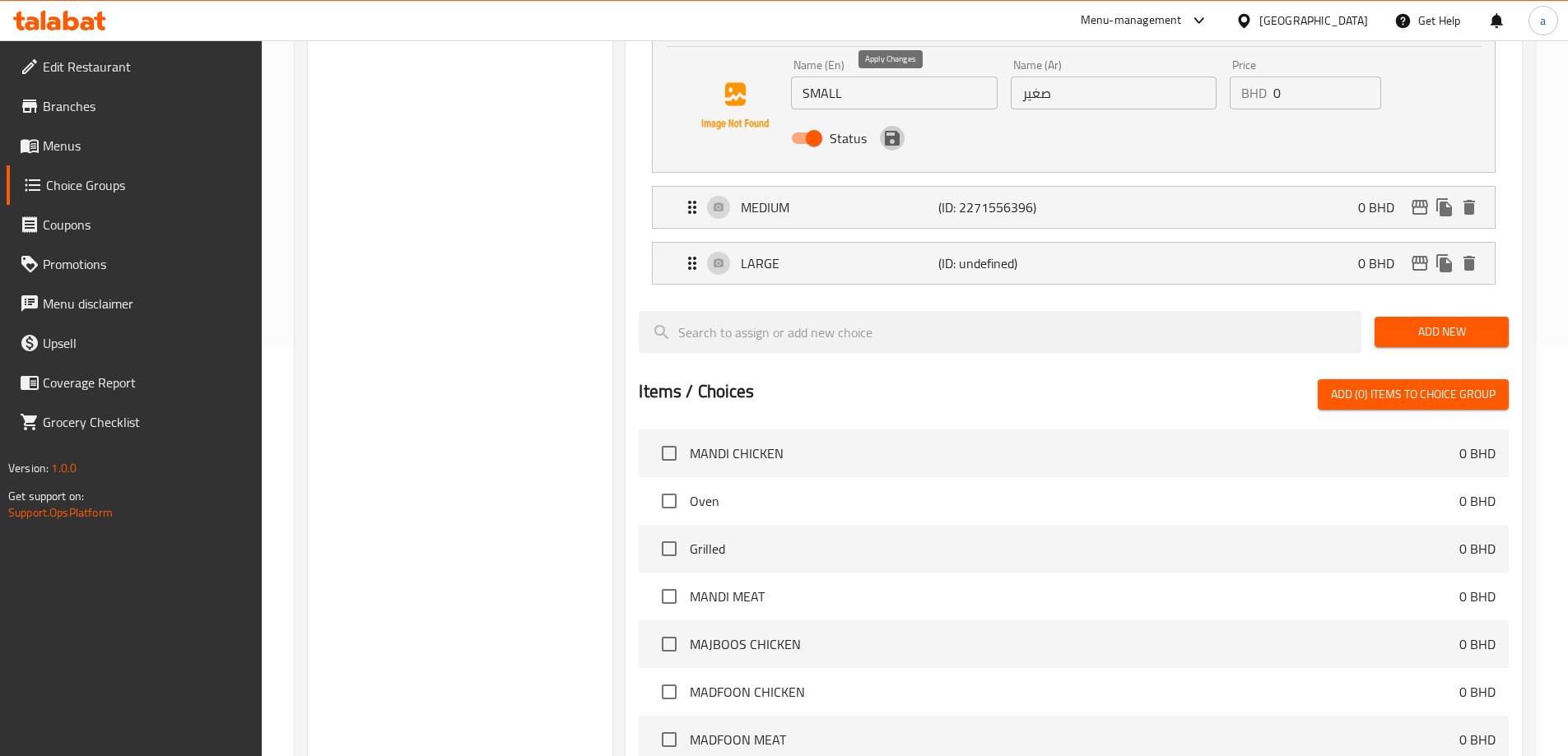
click at [888, 126] on button "save" at bounding box center [891, 138] width 25 height 25
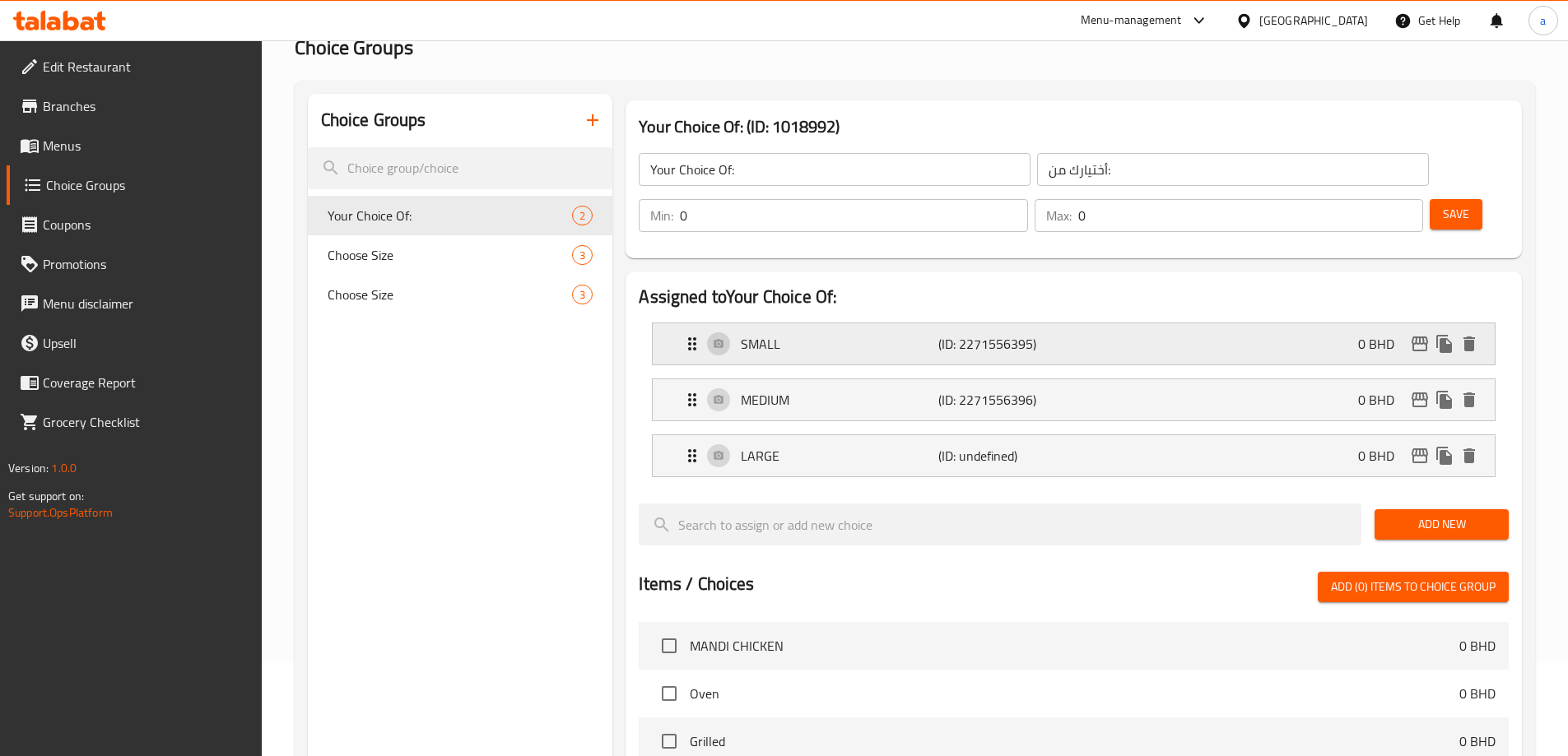
scroll to position [83, 0]
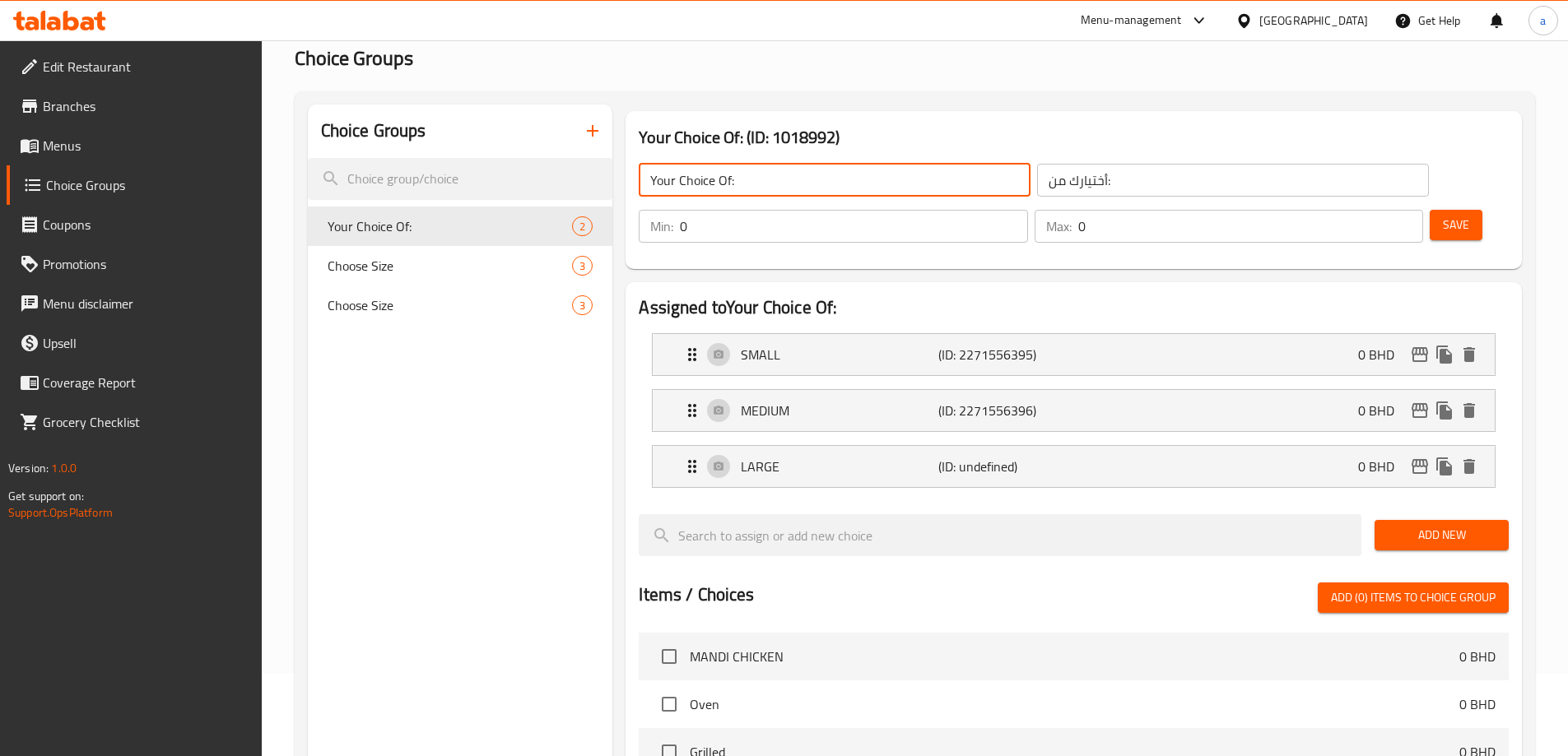
click at [730, 180] on input "Your Choice Of:" at bounding box center [834, 180] width 392 height 32
type input "Your Choice Of size:"
click at [1064, 169] on input "أختيارك من:" at bounding box center [1233, 180] width 392 height 32
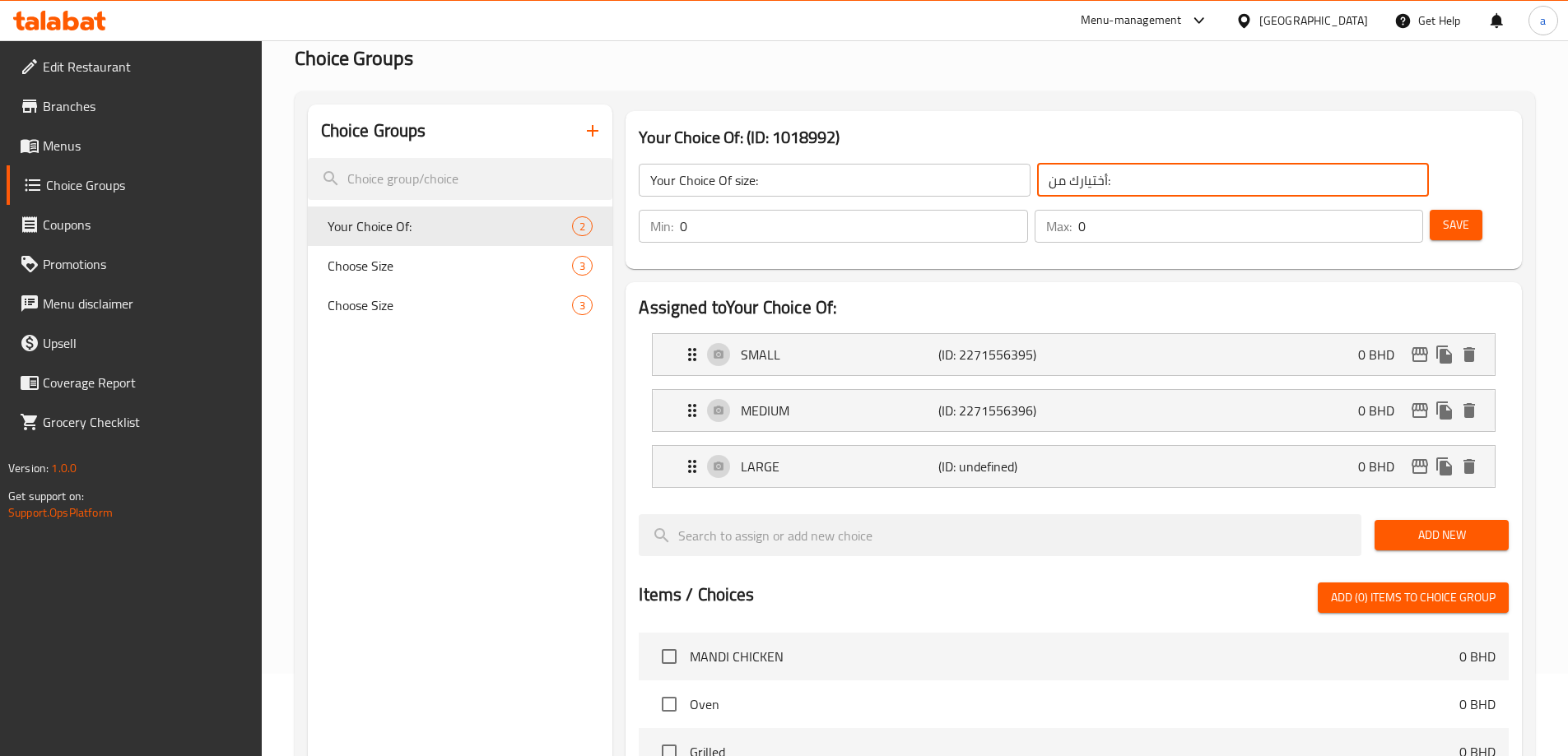
click at [1037, 176] on input "أختيارك من:" at bounding box center [1233, 180] width 392 height 32
type input "أختيارك من الحجم:"
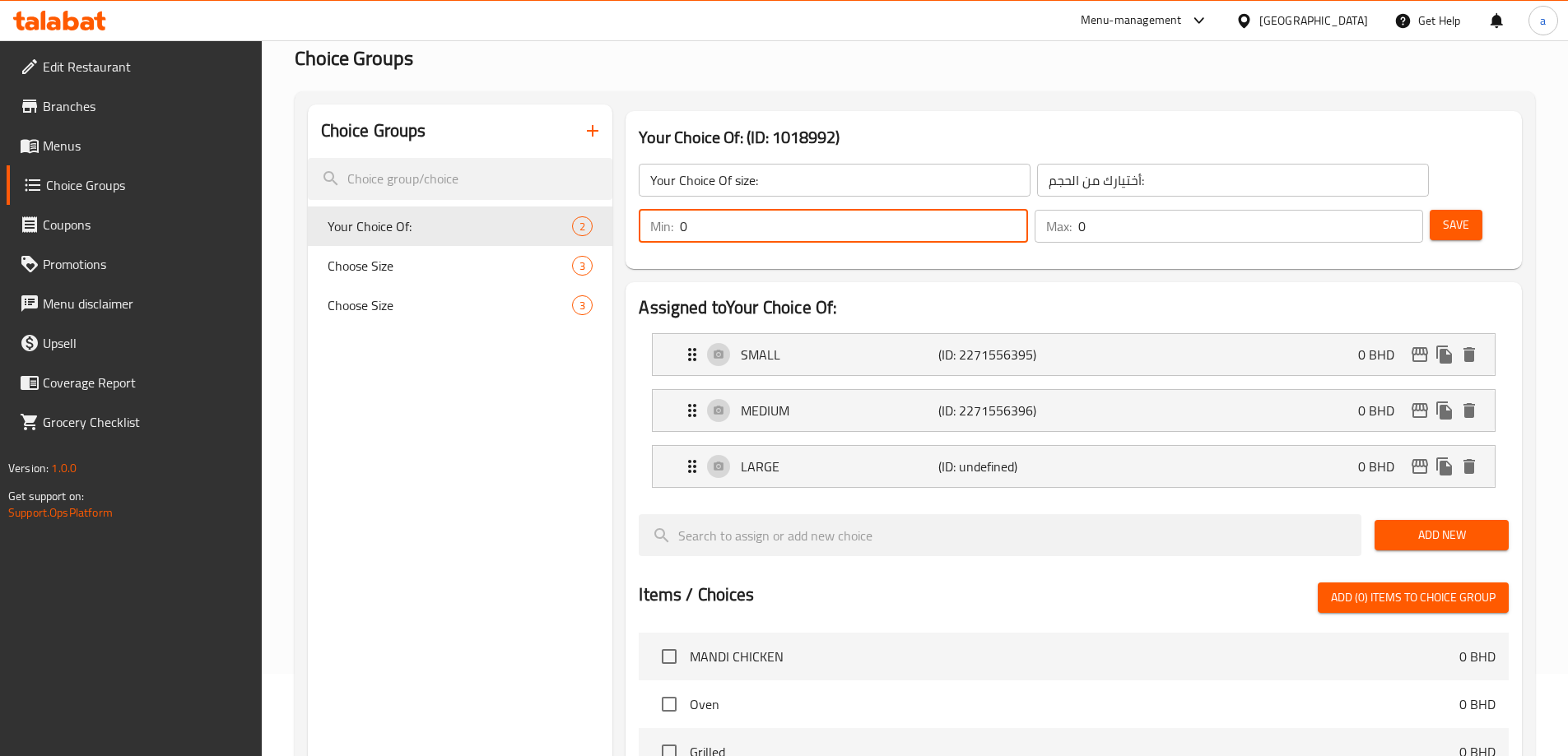
click at [1027, 209] on input "0" at bounding box center [853, 225] width 347 height 32
type input "1"
click at [1027, 209] on input "1" at bounding box center [853, 225] width 347 height 32
type input "1"
click at [1379, 209] on input "1" at bounding box center [1250, 225] width 345 height 32
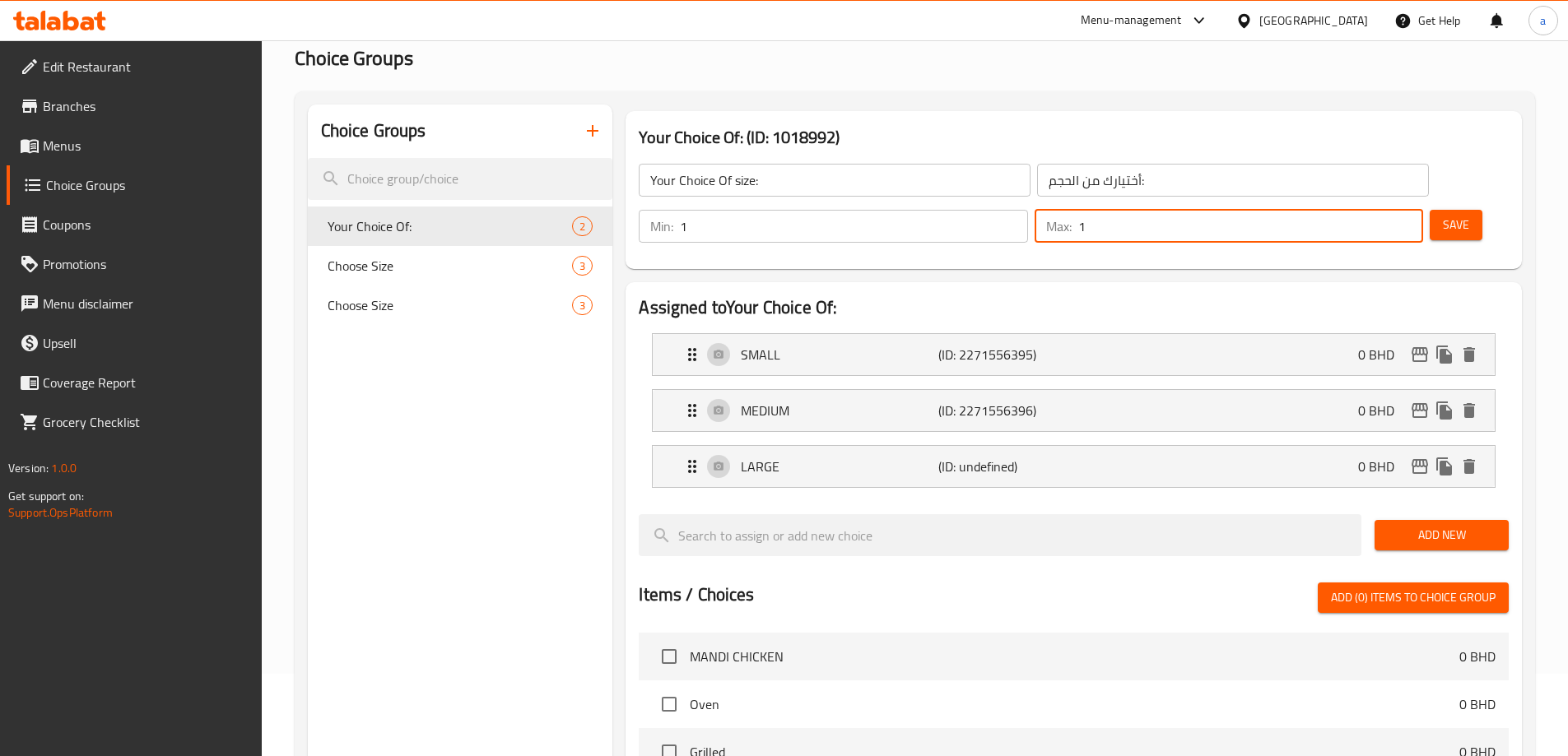
click at [1429, 209] on button "Save" at bounding box center [1456, 224] width 53 height 30
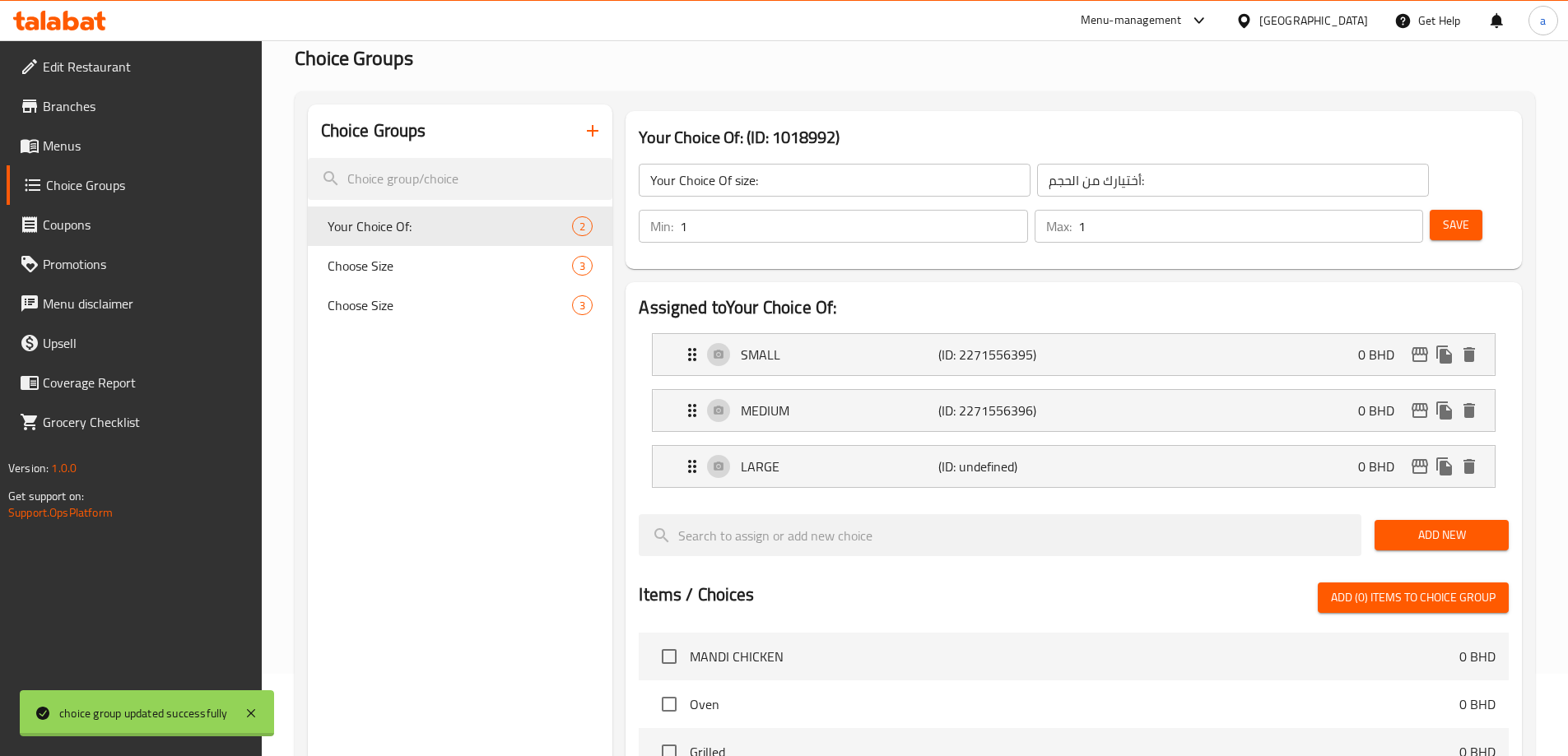
type input "Choose Size"
type input "اختر الحجم"
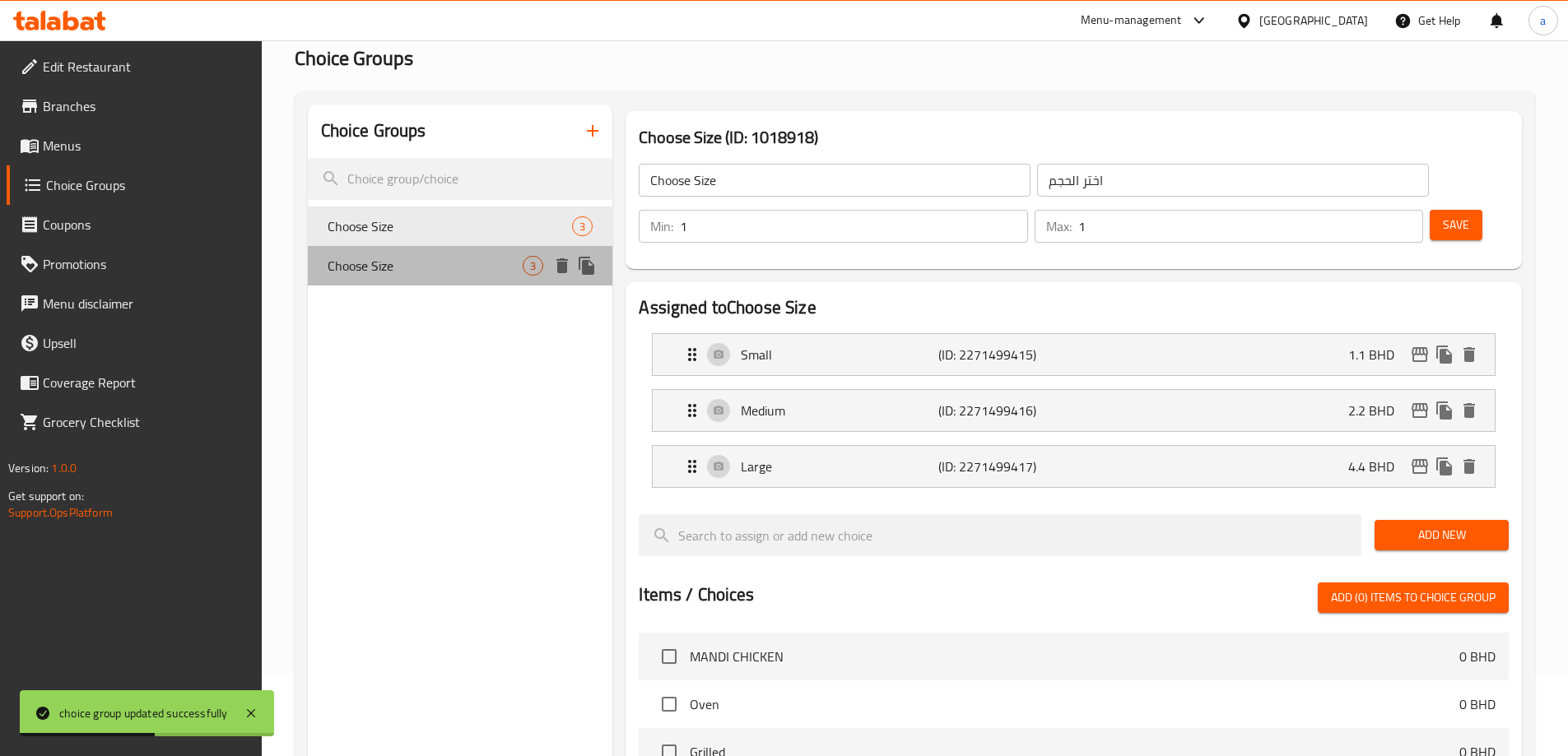
click at [447, 256] on span "Choose Size" at bounding box center [425, 265] width 196 height 20
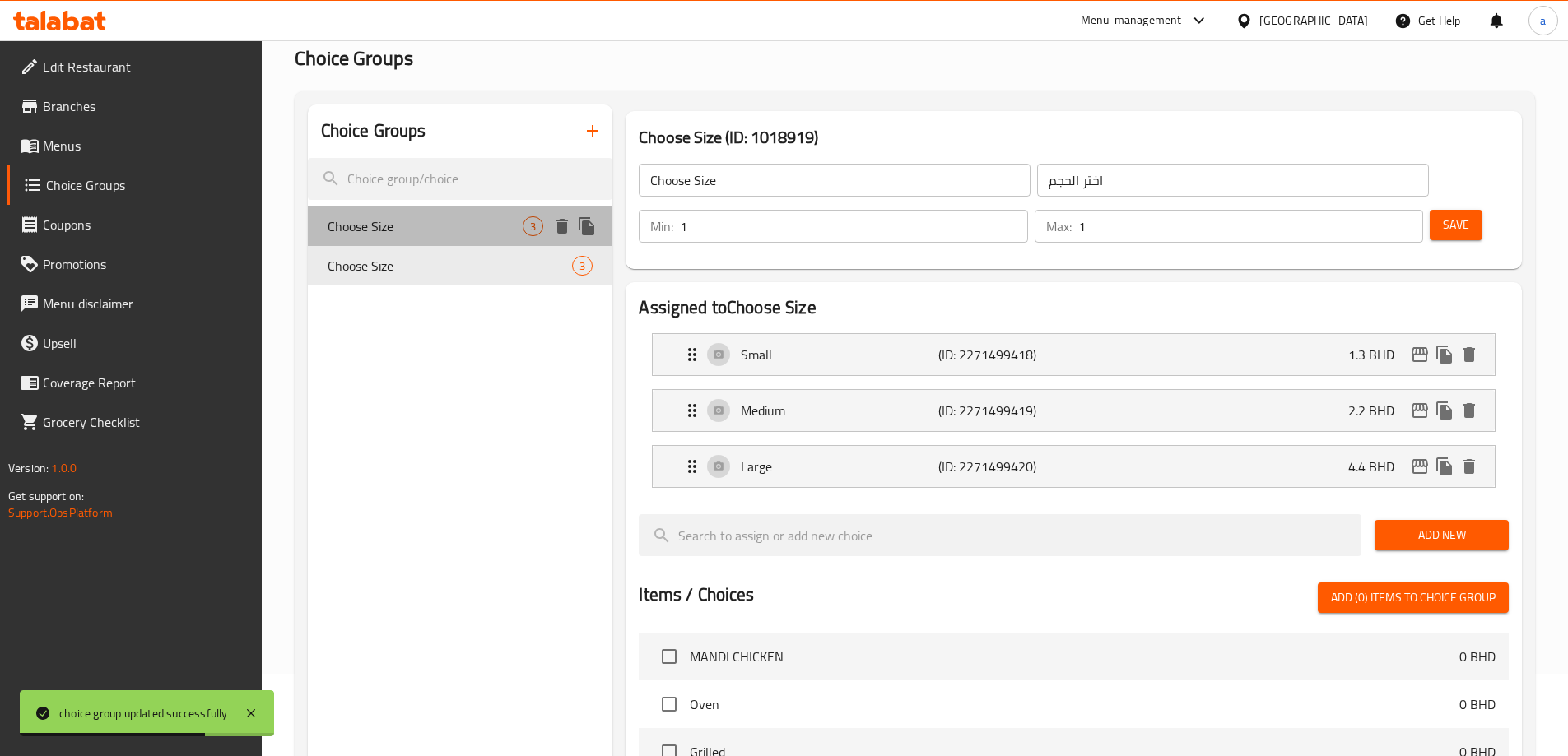
click at [449, 222] on span "Choose Size" at bounding box center [425, 226] width 196 height 20
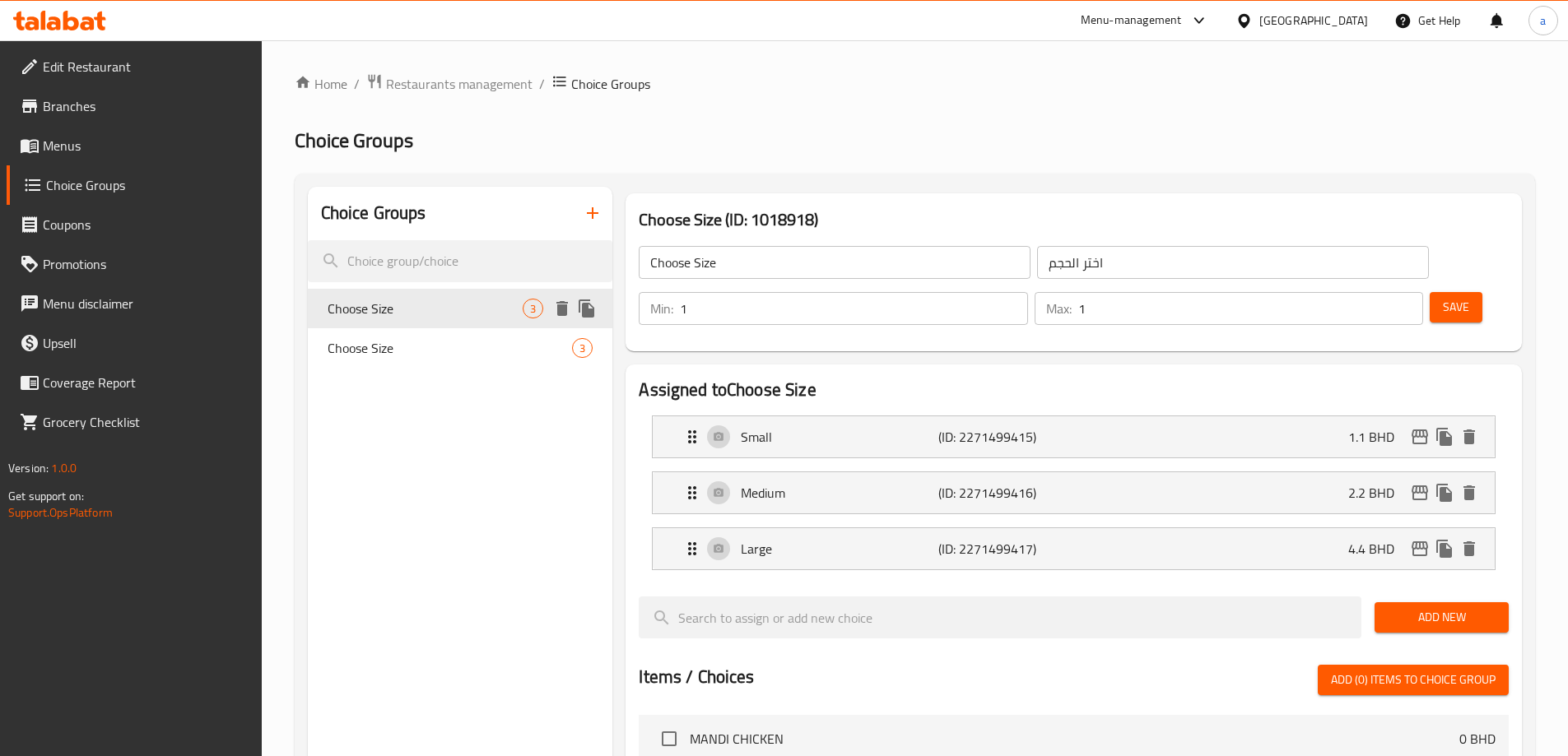
click at [460, 327] on div "Choose Size 3 Choose Size 3" at bounding box center [460, 328] width 305 height 79
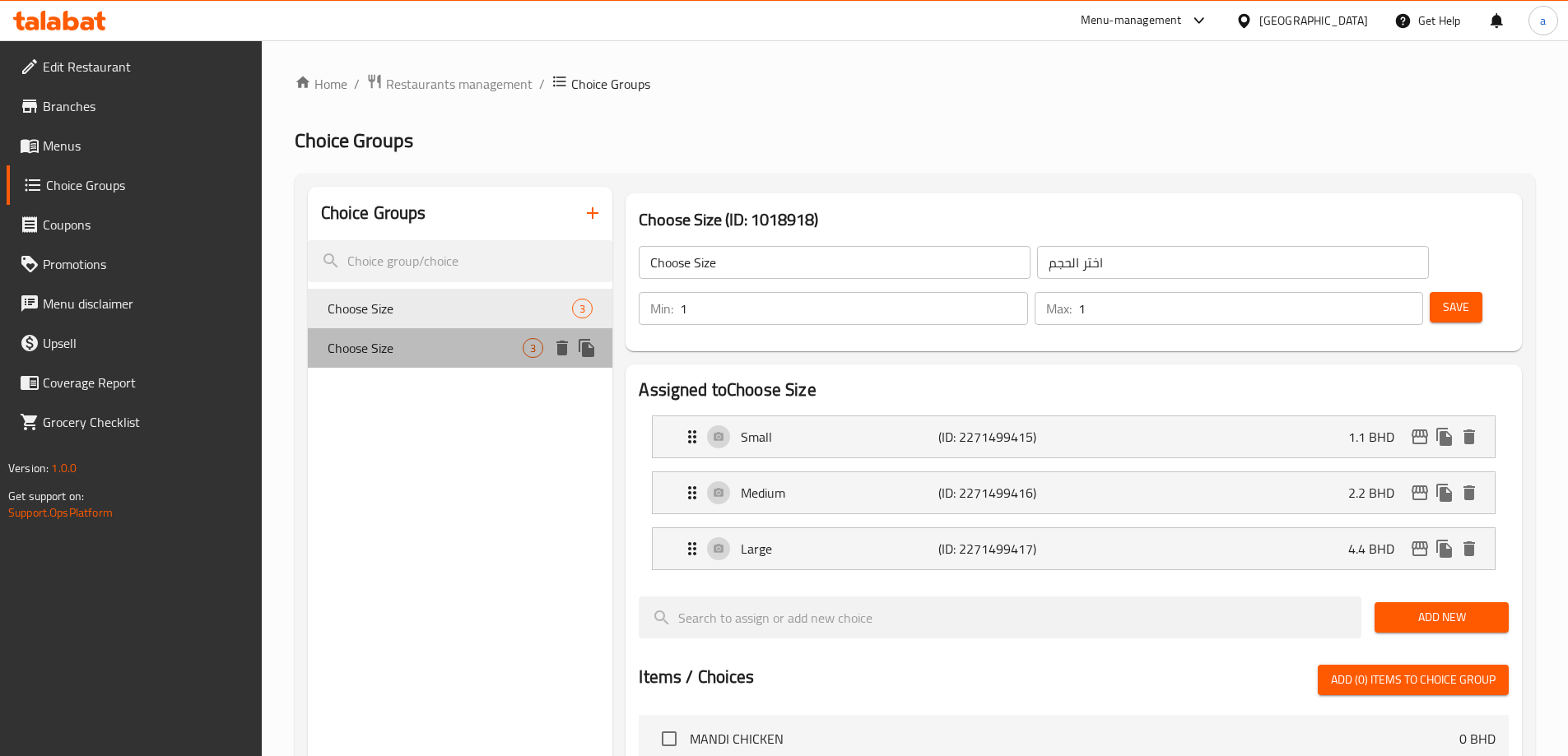
click at [444, 350] on span "Choose Size" at bounding box center [425, 348] width 196 height 20
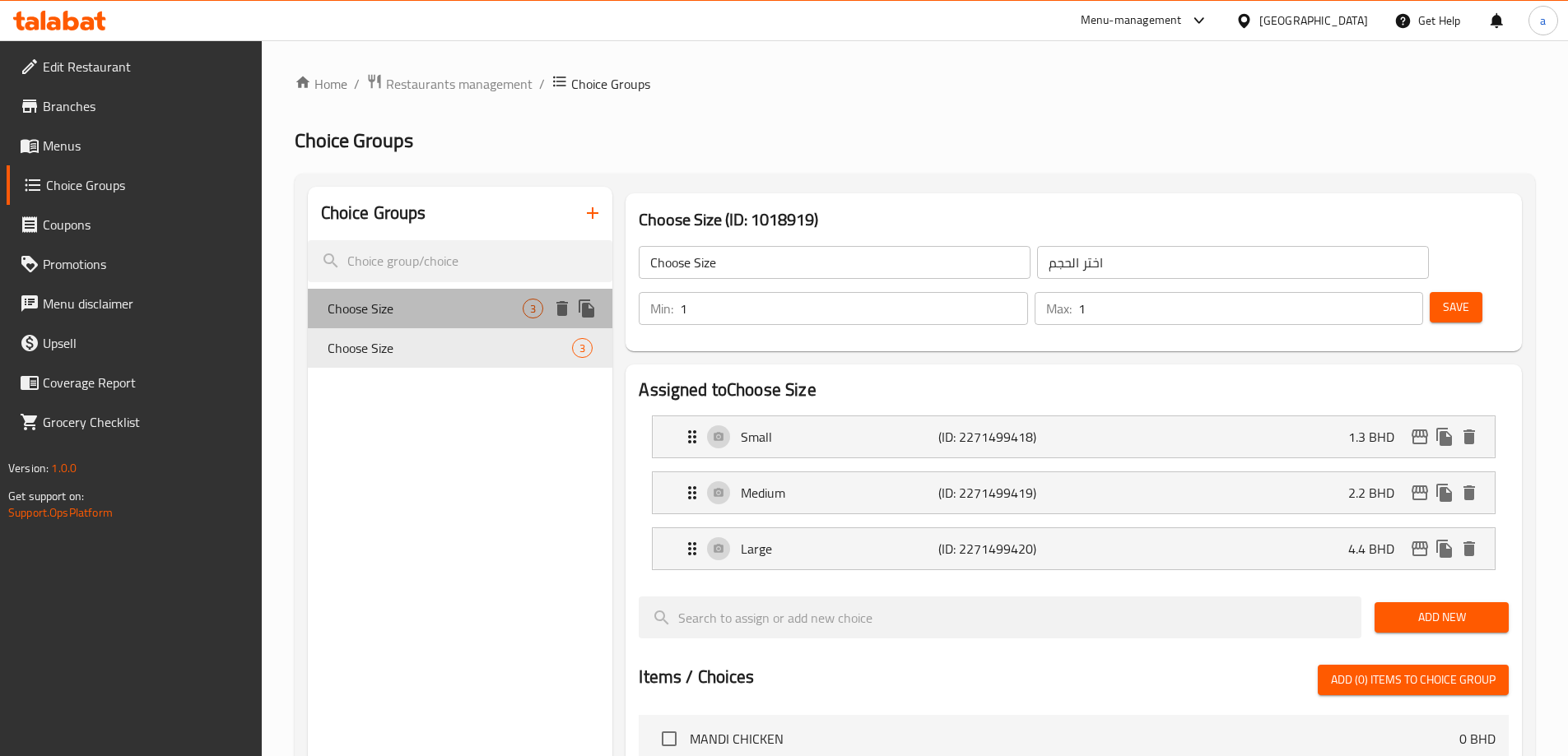
click at [452, 307] on span "Choose Size" at bounding box center [425, 309] width 196 height 20
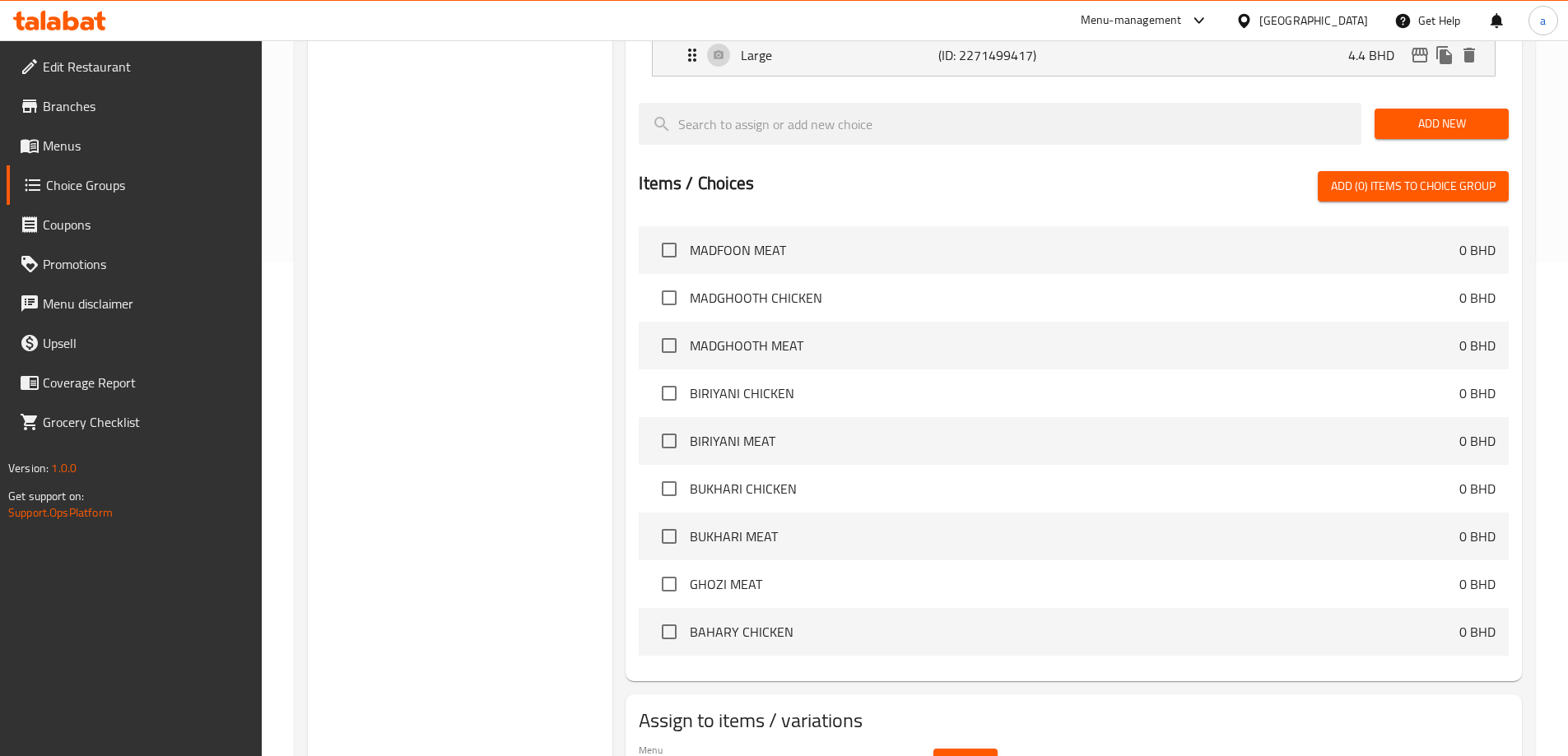
scroll to position [329, 0]
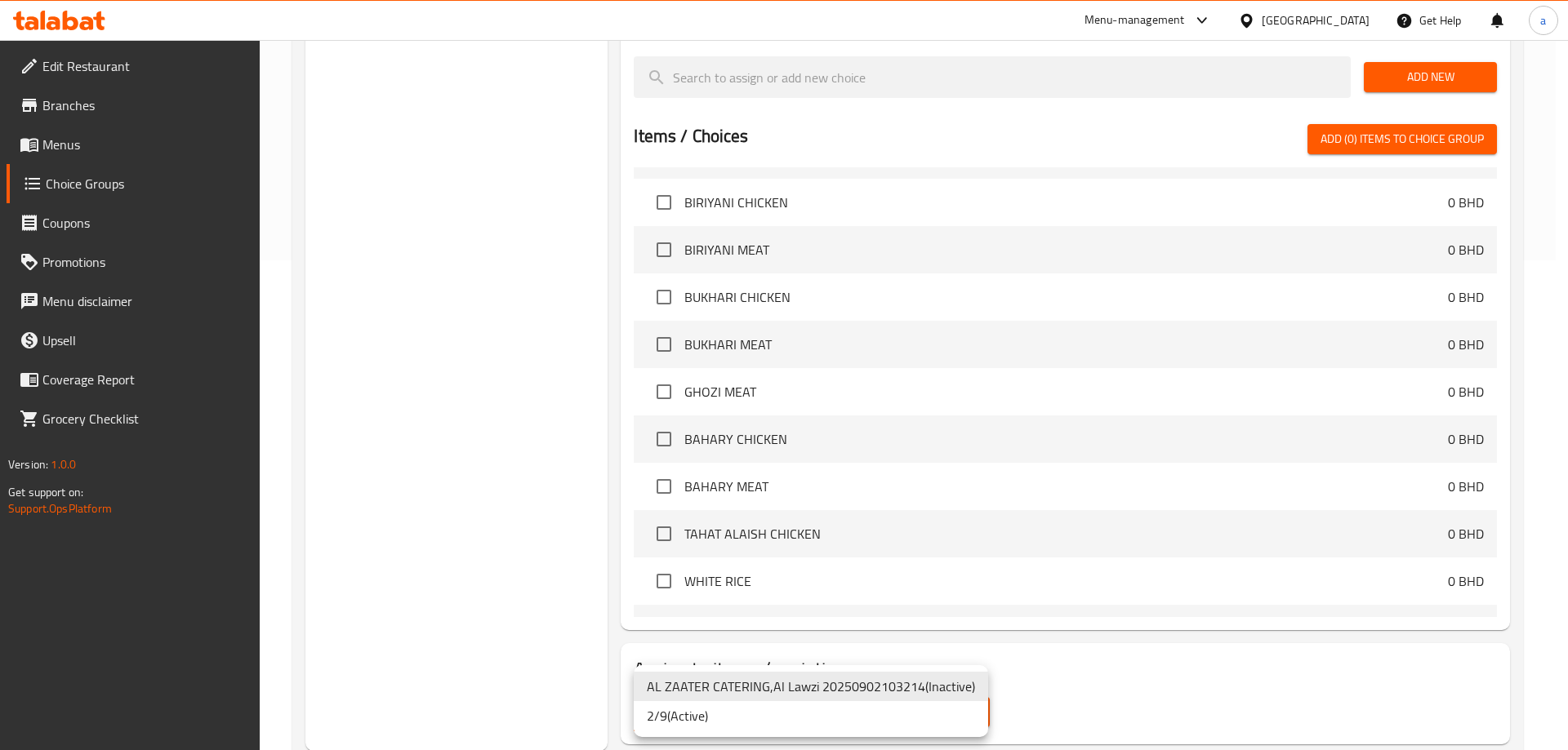
click at [822, 719] on li "2/9 ( Active )" at bounding box center [810, 716] width 354 height 29
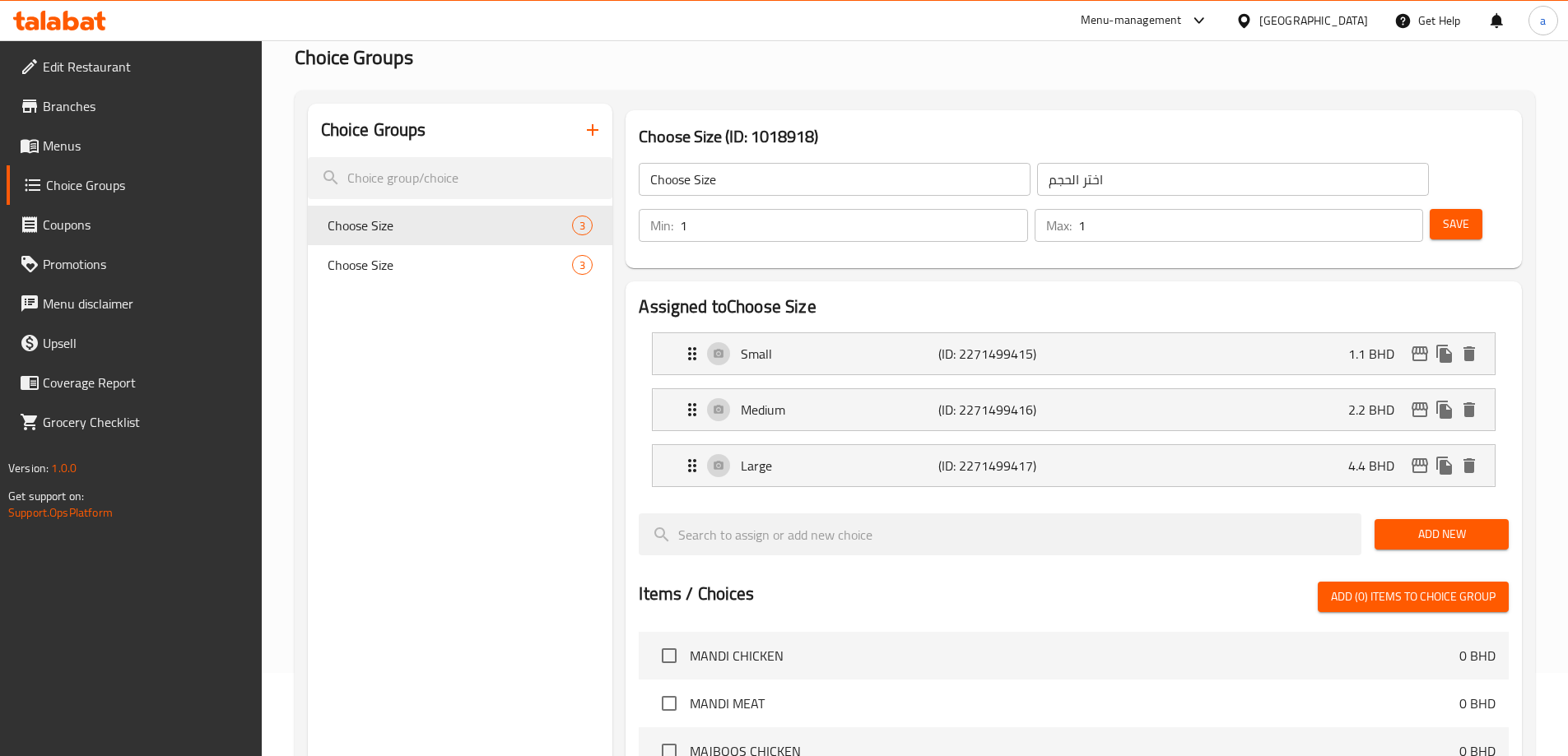
scroll to position [83, 0]
click at [425, 234] on span "Choose Size" at bounding box center [425, 226] width 196 height 20
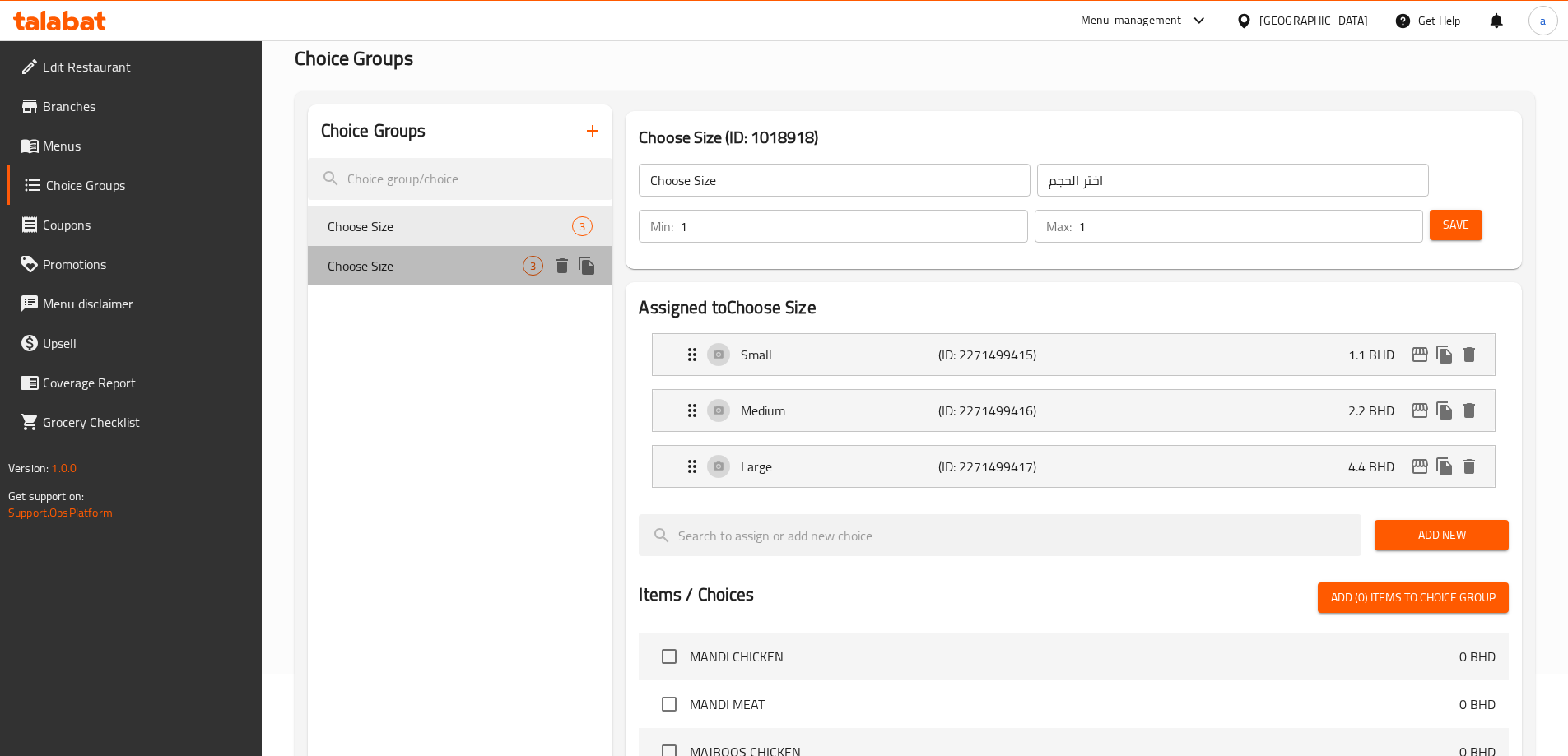
click at [391, 274] on span "Choose Size" at bounding box center [425, 265] width 196 height 20
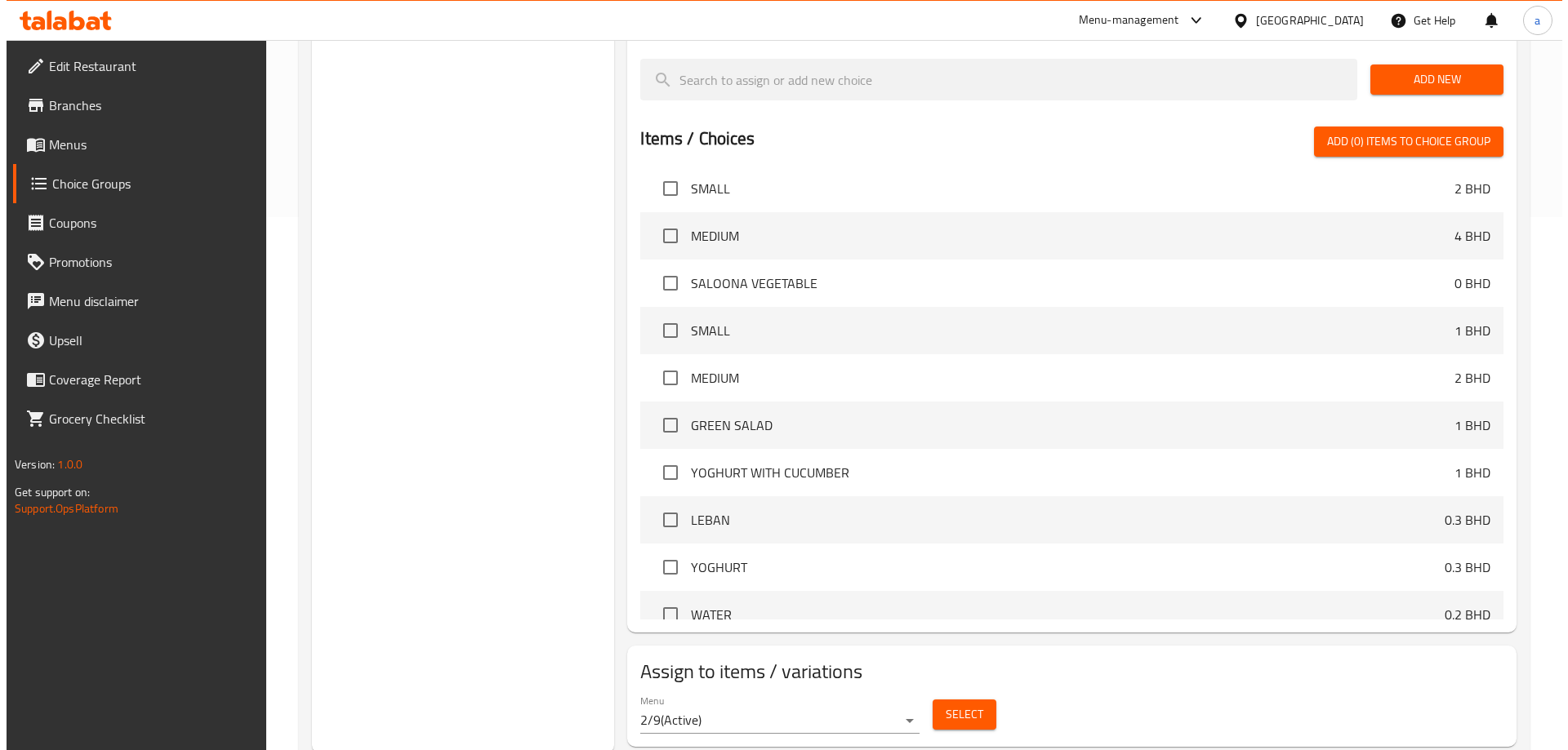
scroll to position [536, 0]
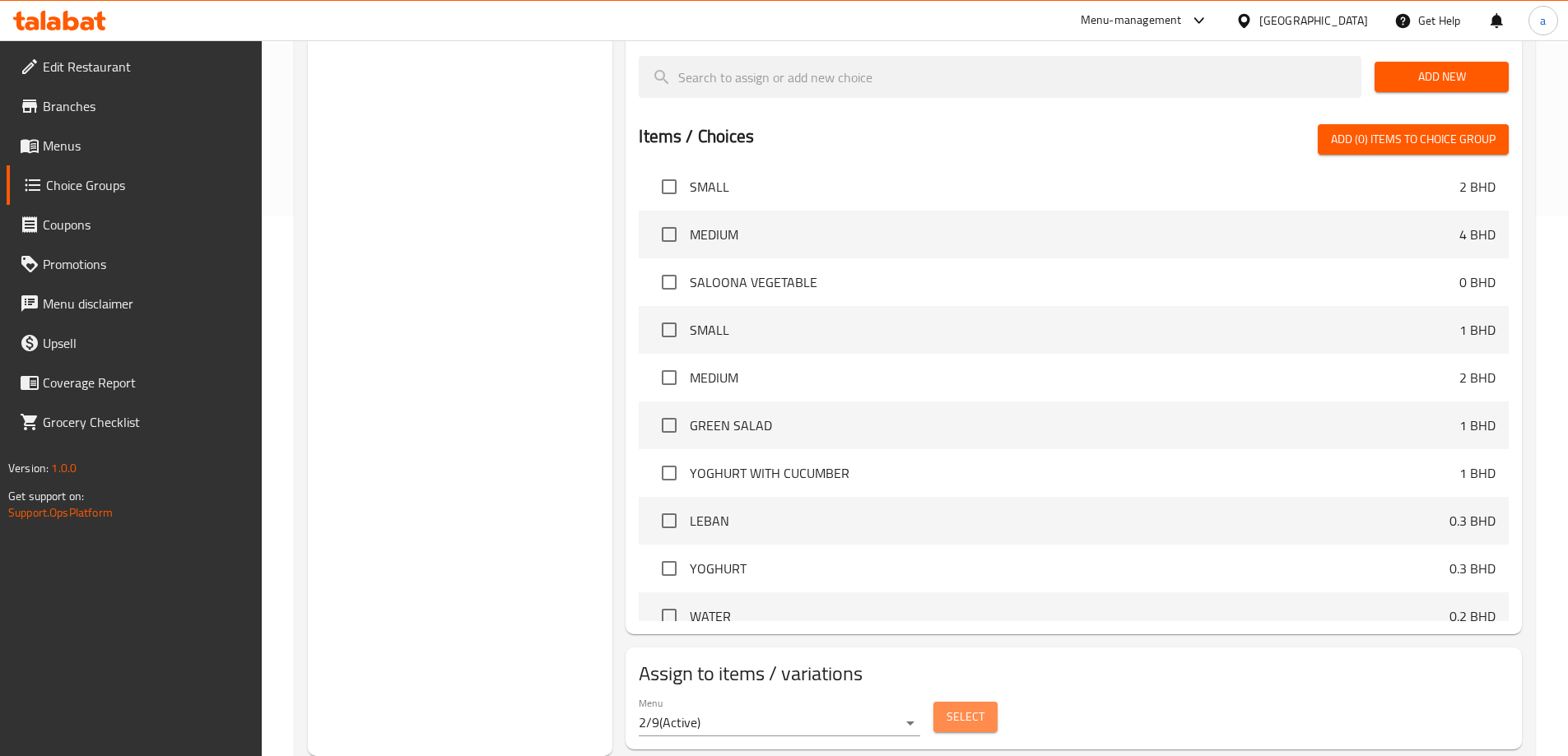
click at [946, 707] on span "Select" at bounding box center [965, 717] width 37 height 21
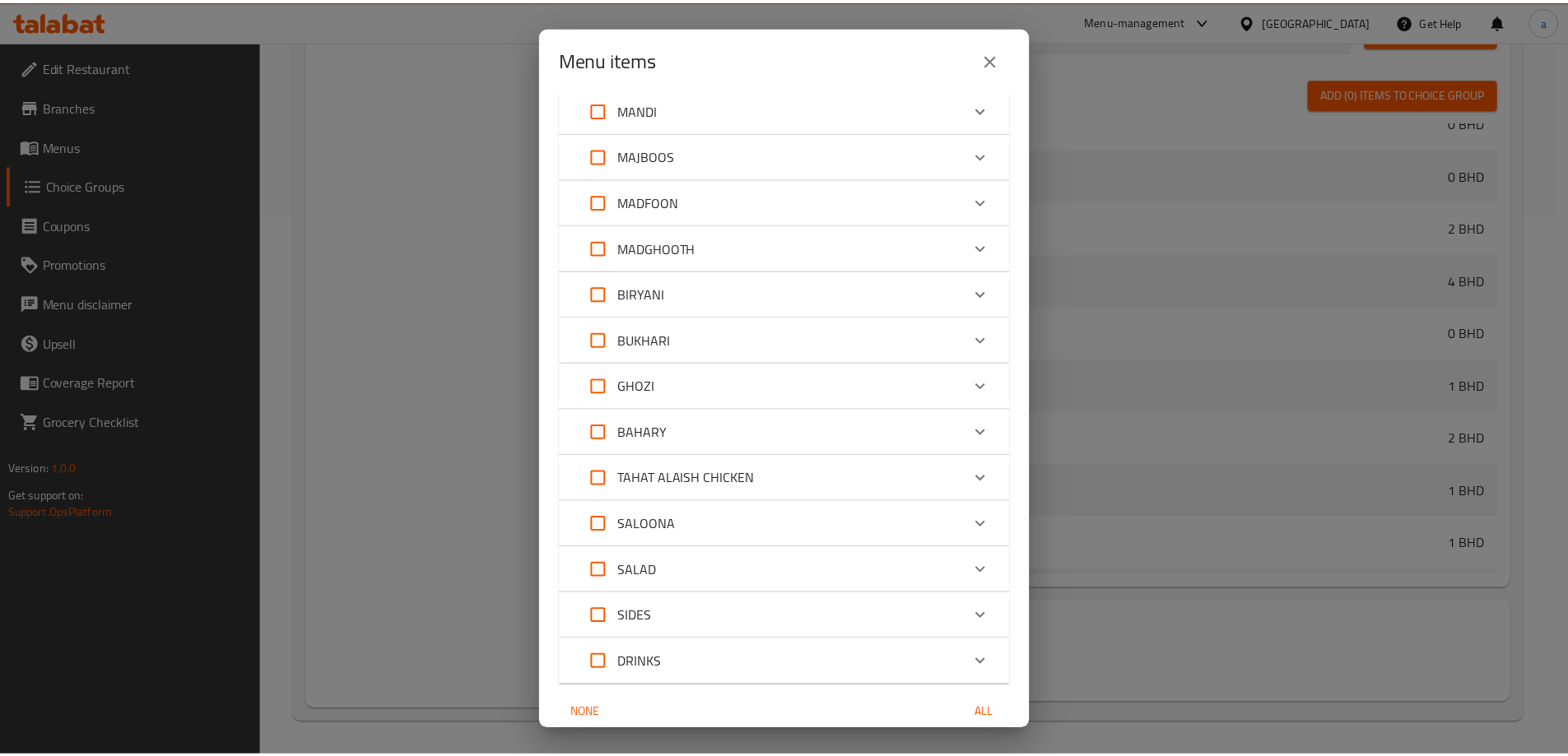
scroll to position [128, 0]
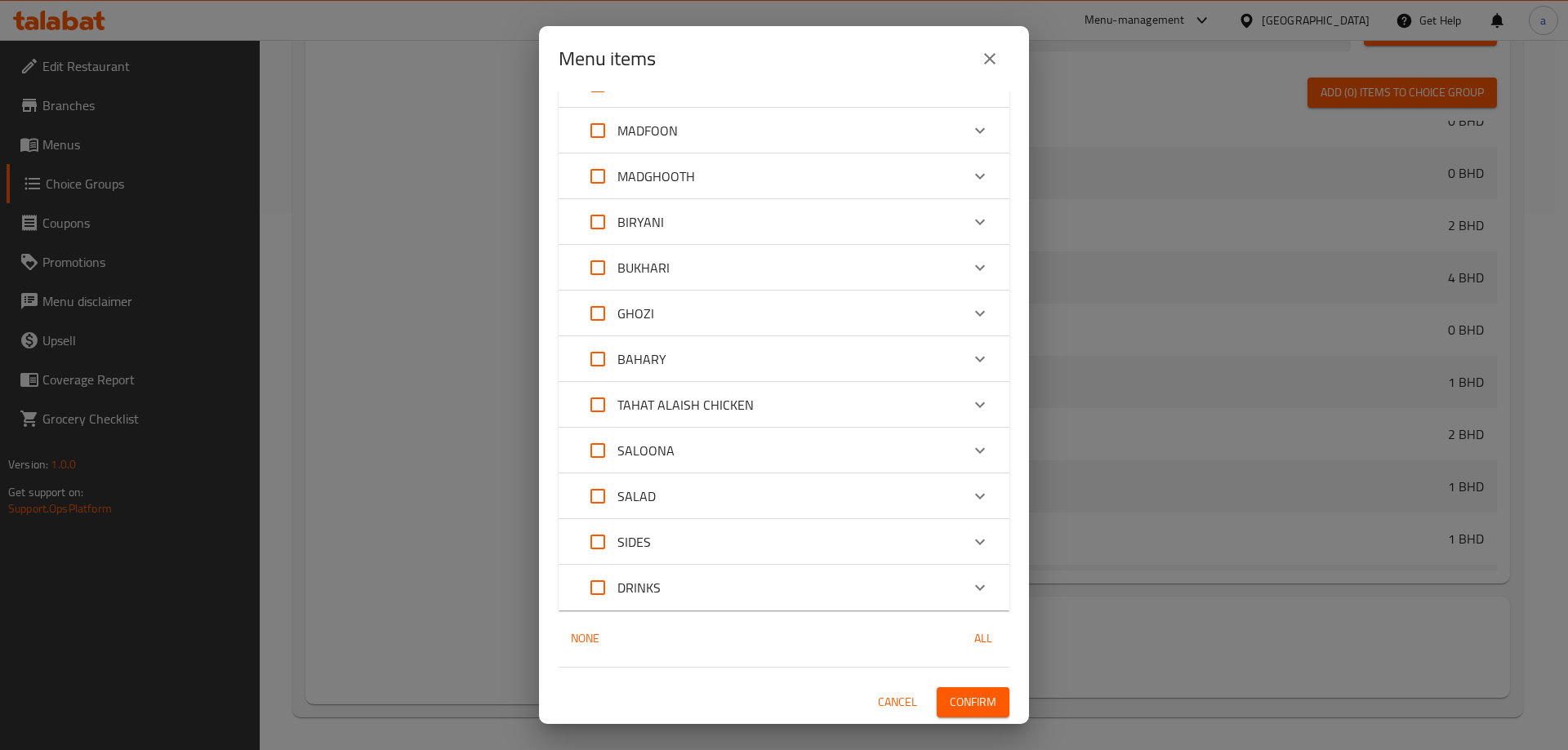
click at [1192, 455] on div "Menu items 0 / 25 items selected ​ MANDI MANDI CHICKEN 0 BHD MANDI MEAT 0 BHD M…" at bounding box center [784, 375] width 1568 height 750
click at [1003, 64] on button "close" at bounding box center [989, 59] width 39 height 39
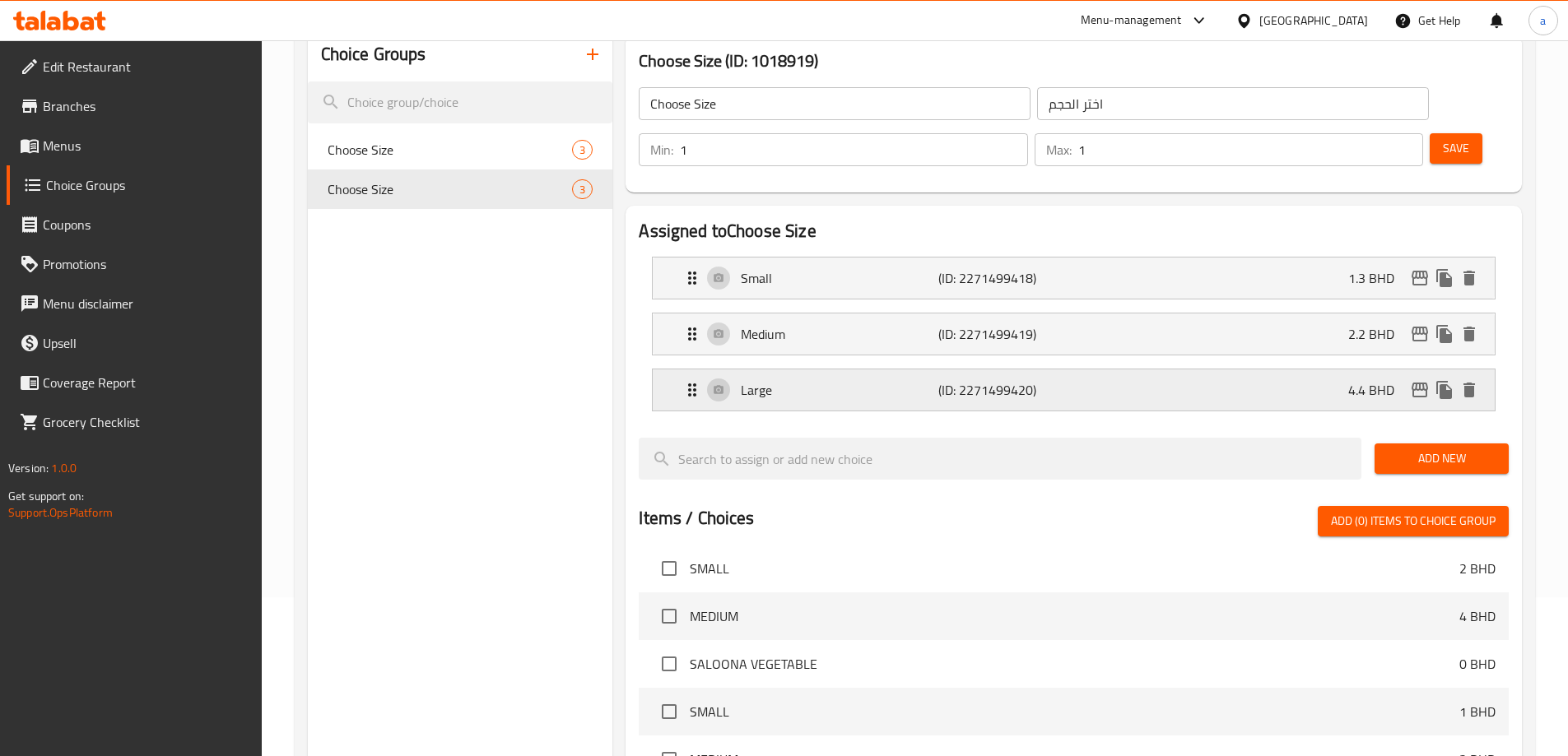
scroll to position [129, 0]
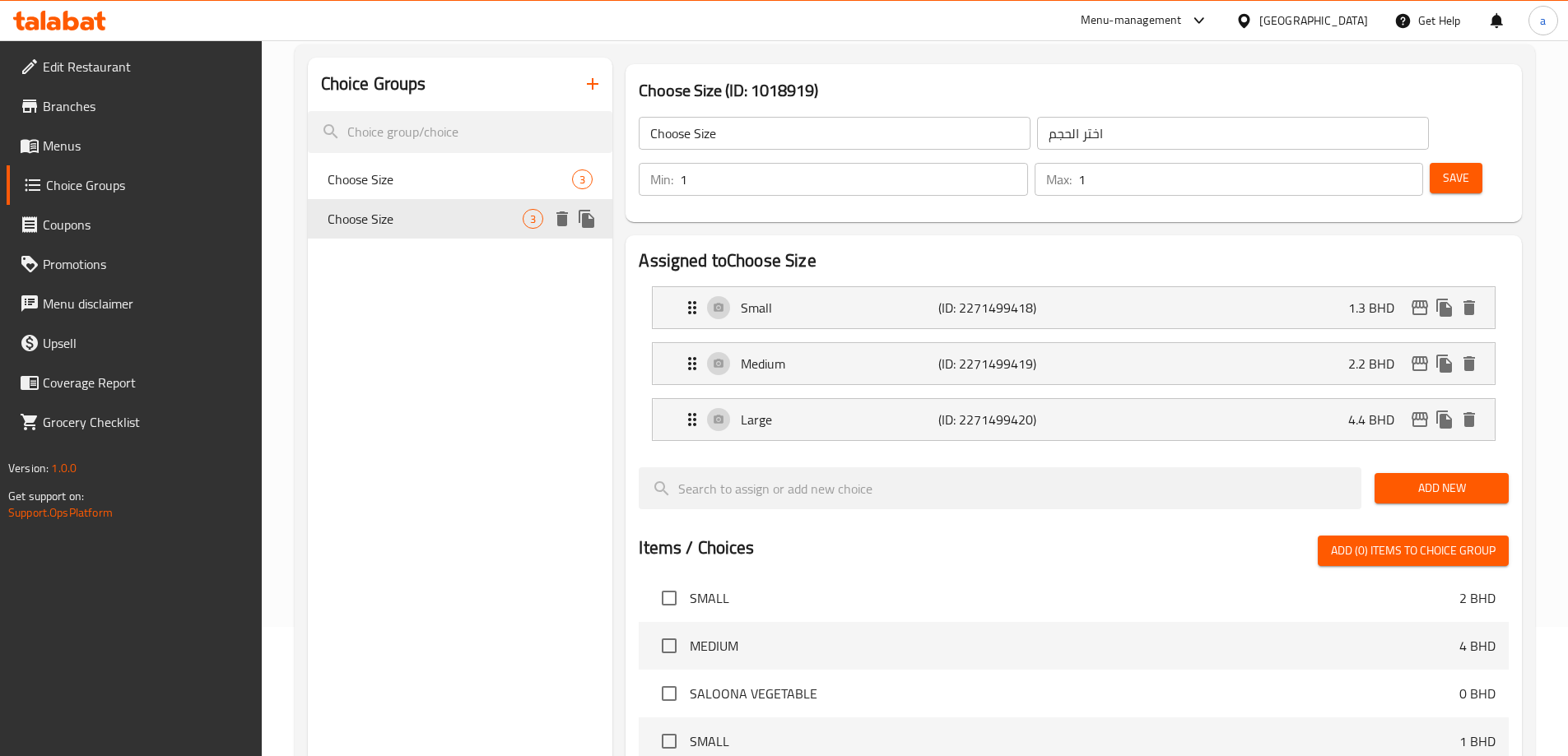
click at [562, 216] on icon "delete" at bounding box center [563, 218] width 12 height 15
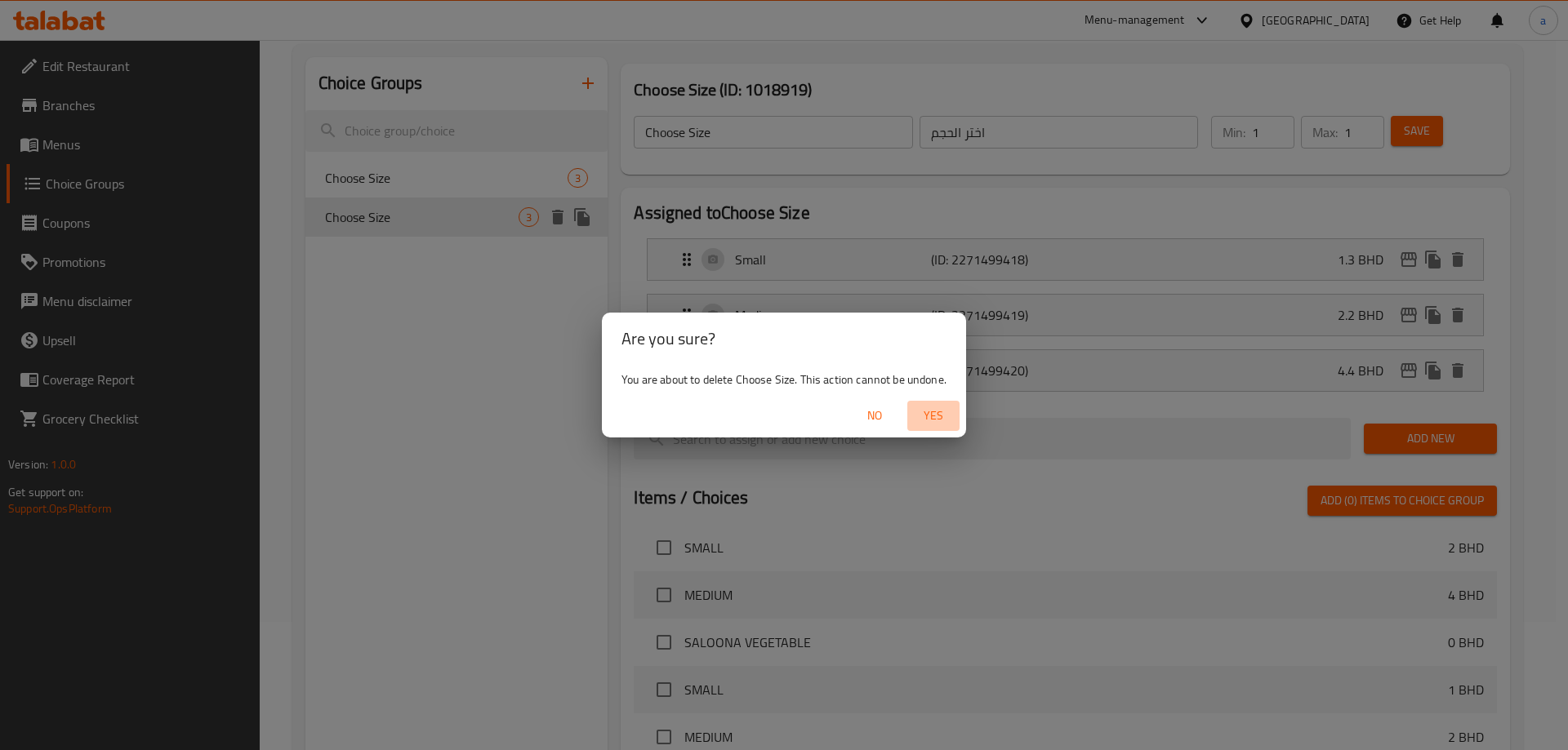
click at [930, 421] on span "Yes" at bounding box center [933, 415] width 39 height 20
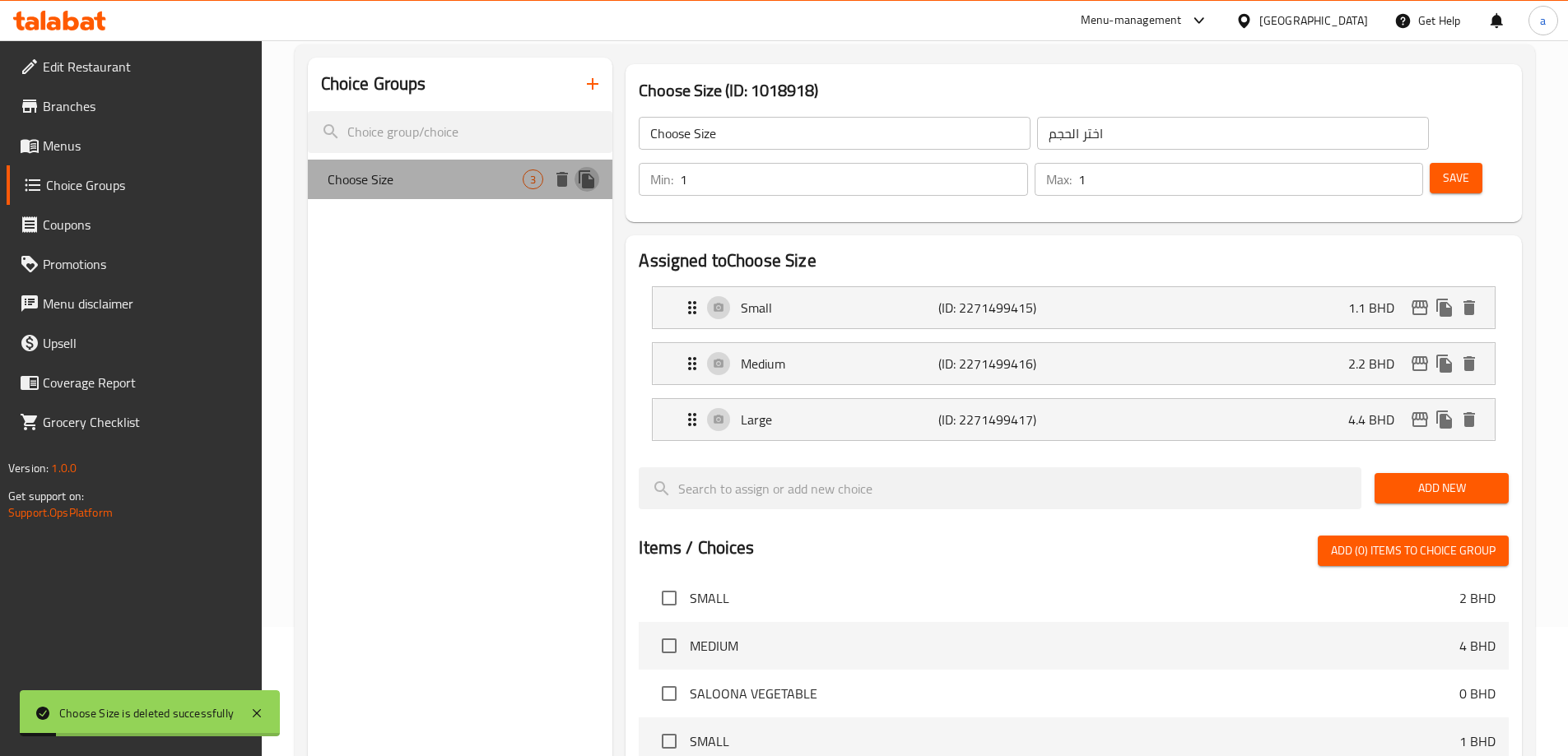
click at [586, 177] on icon "duplicate" at bounding box center [586, 179] width 16 height 18
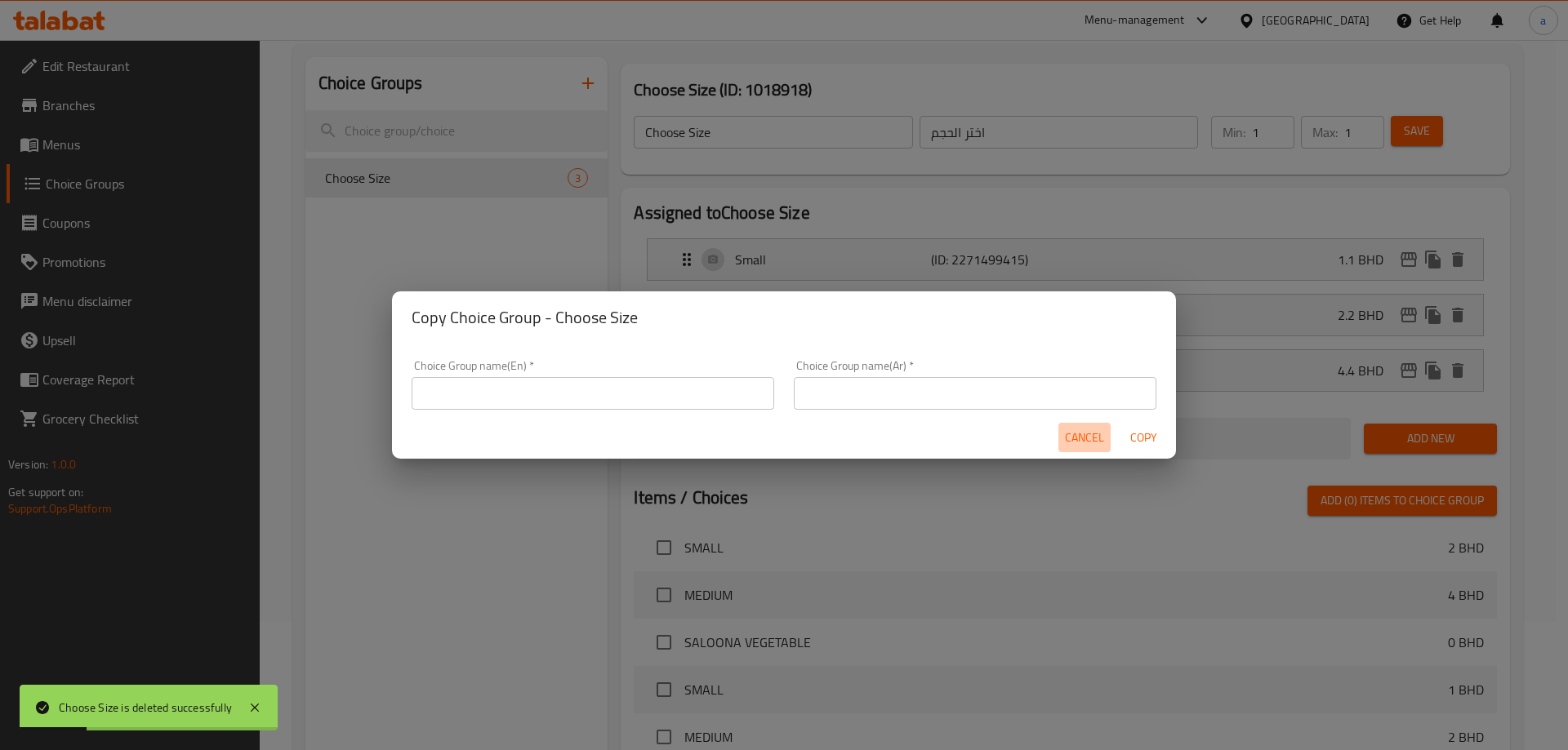
click at [1070, 441] on span "Cancel" at bounding box center [1084, 437] width 39 height 20
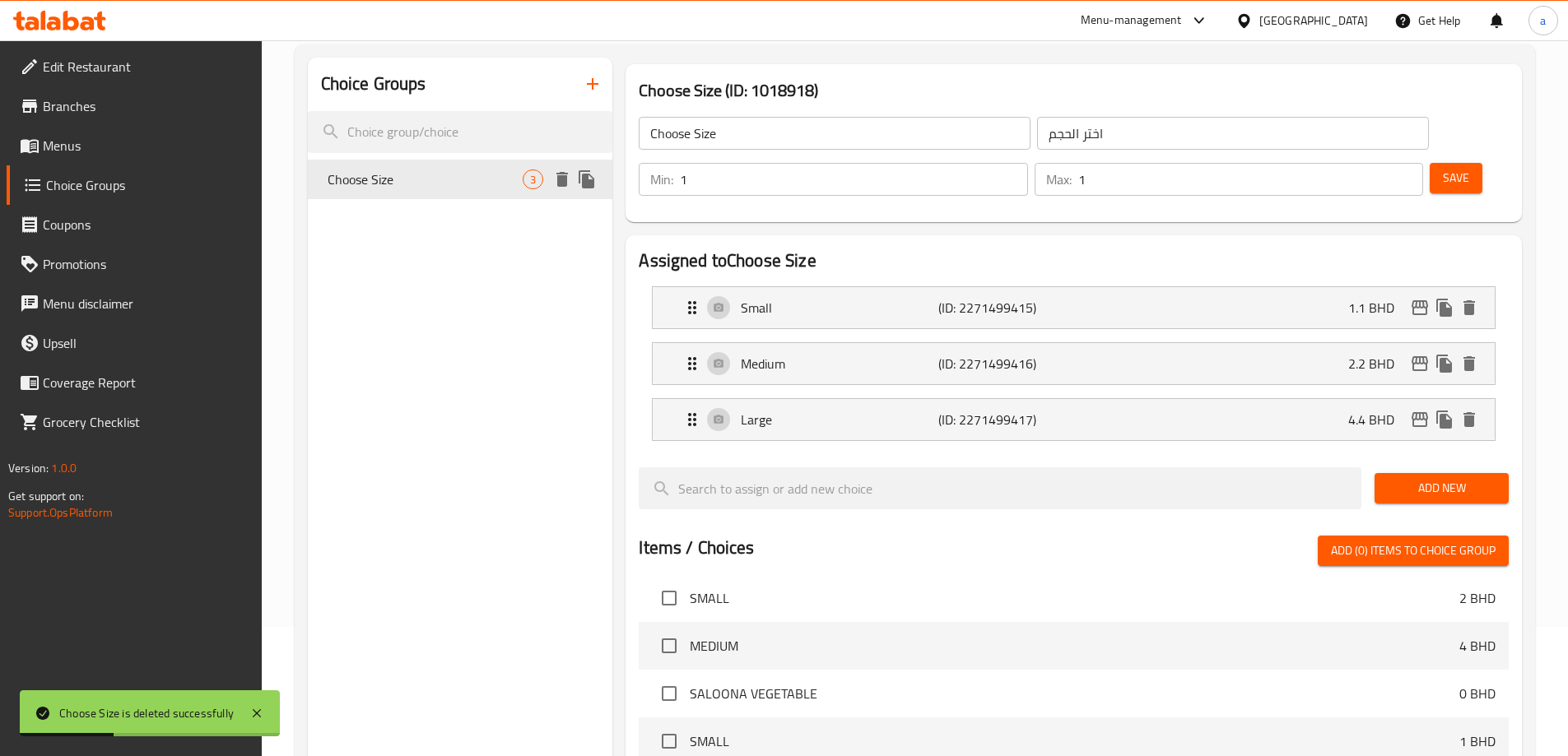
click at [566, 181] on icon "delete" at bounding box center [563, 179] width 12 height 15
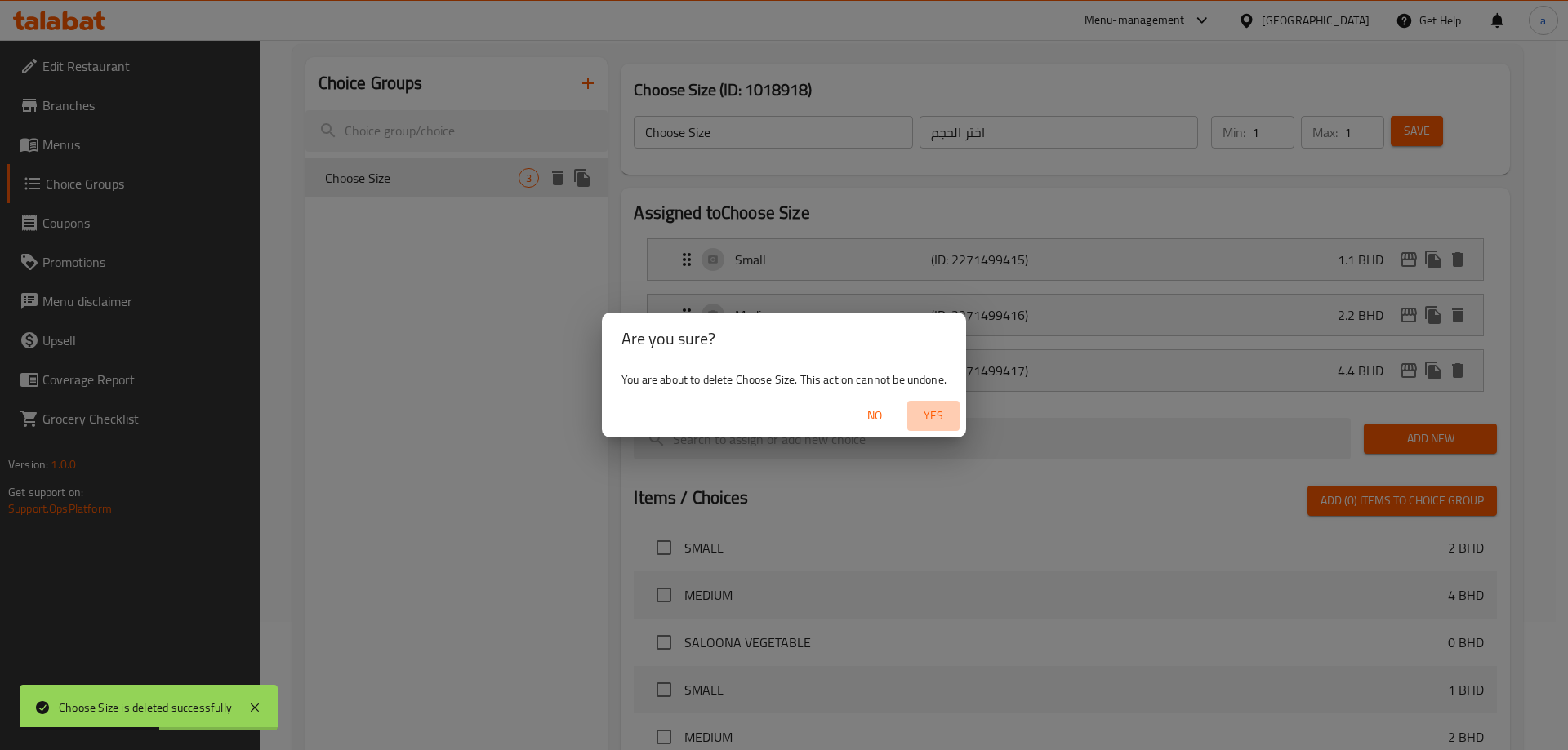
click at [943, 406] on span "Yes" at bounding box center [933, 415] width 39 height 20
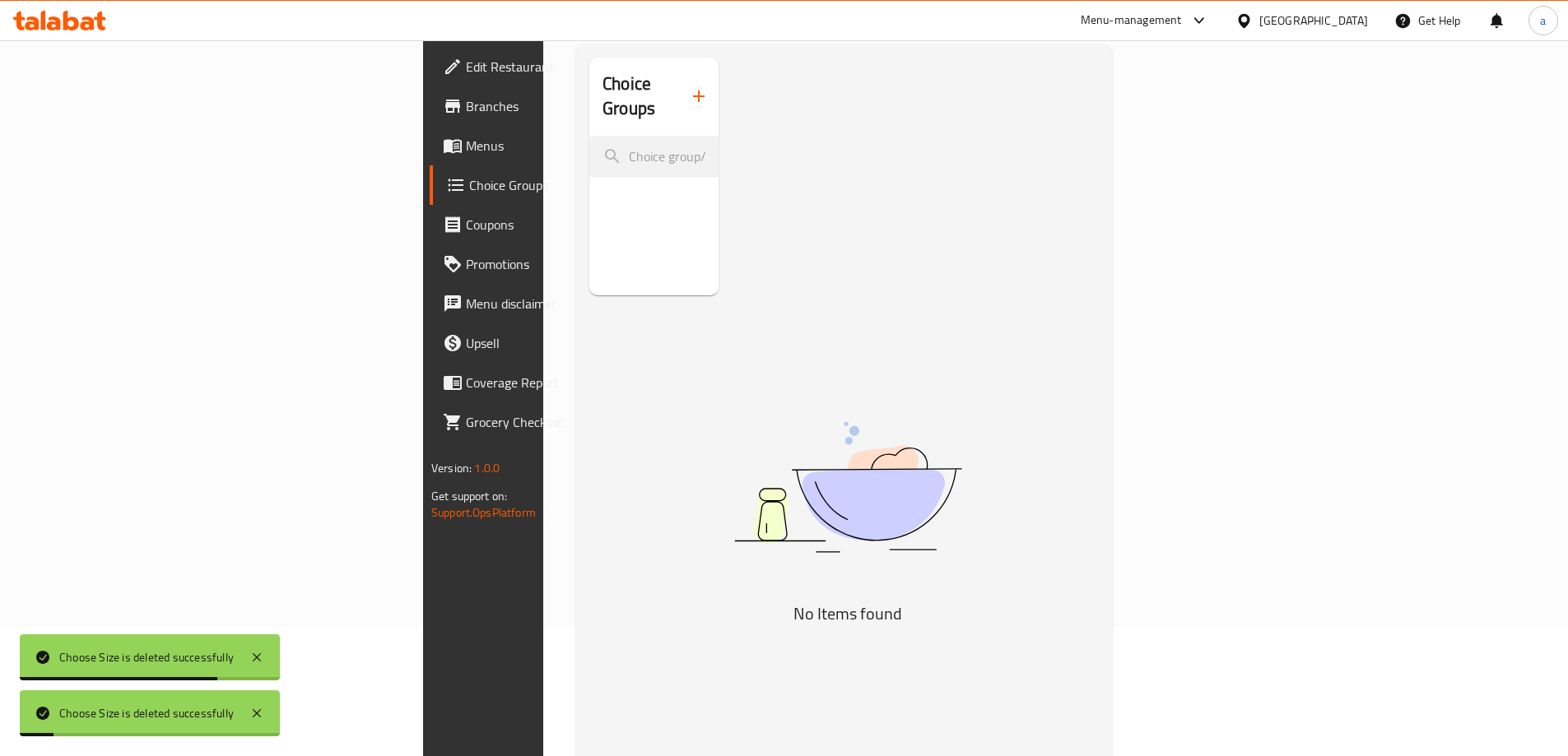
click at [611, 95] on div "Choice Groups" at bounding box center [653, 96] width 129 height 78
click at [689, 87] on icon "button" at bounding box center [698, 96] width 20 height 20
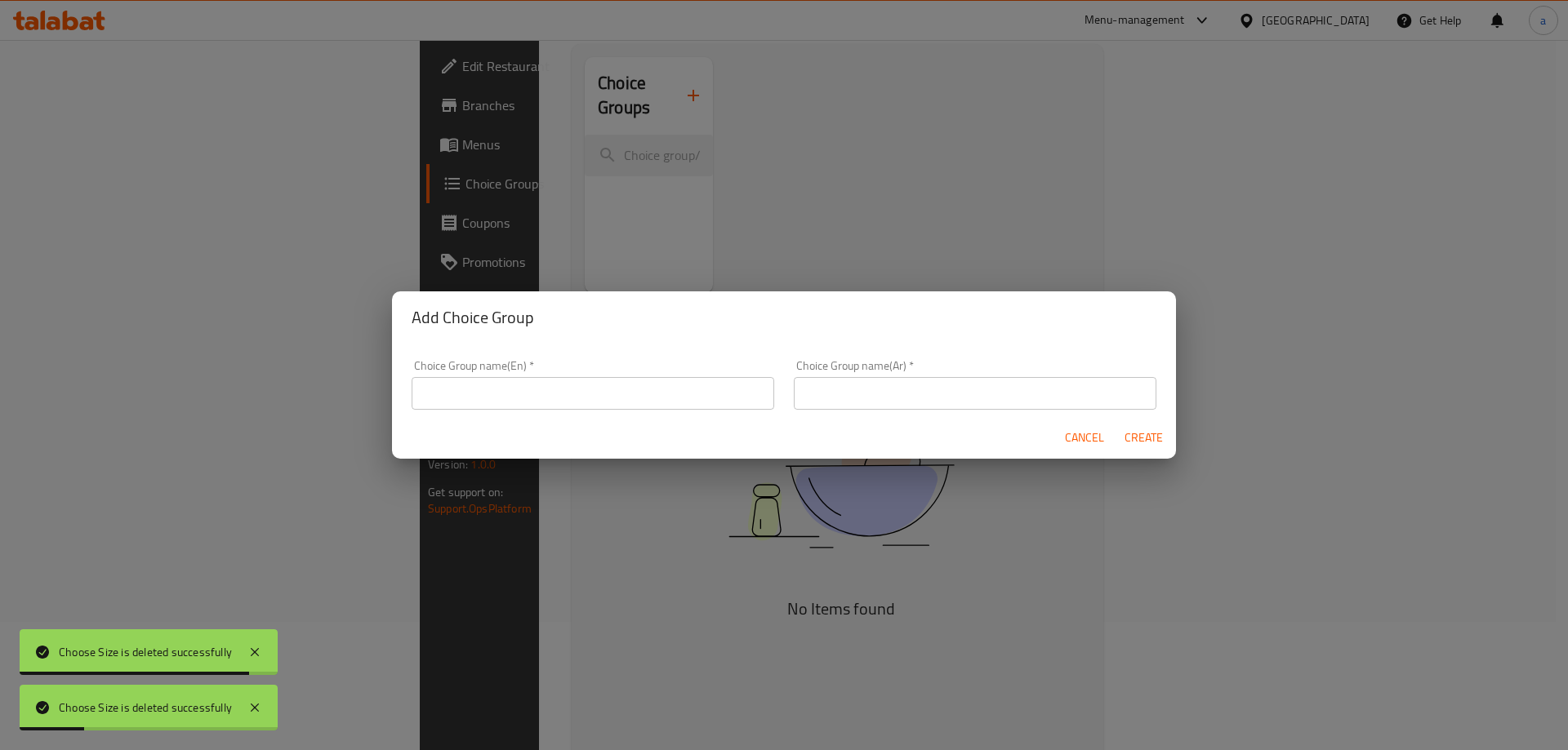
click at [639, 379] on input "text" at bounding box center [593, 393] width 363 height 32
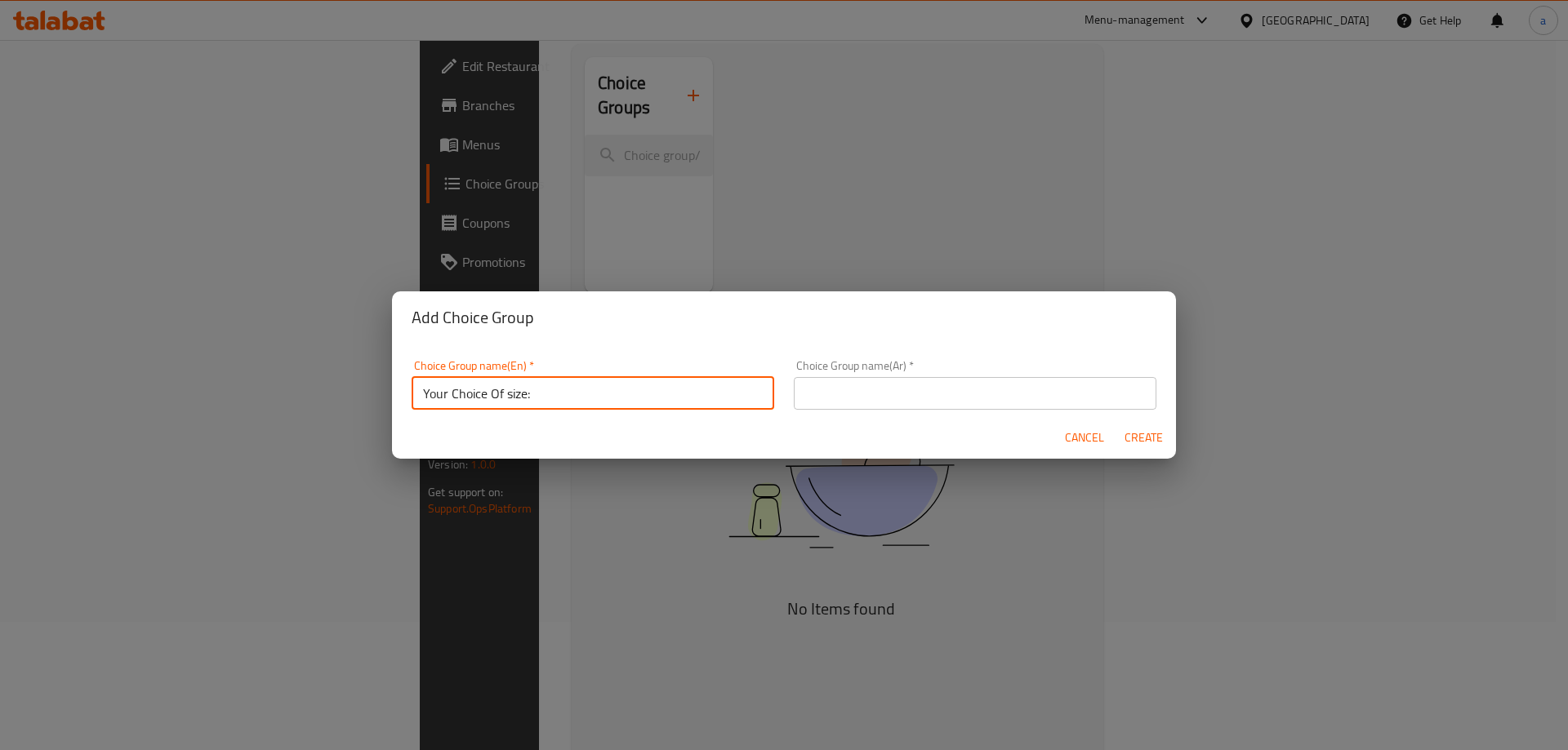
type input "Your Choice Of size:"
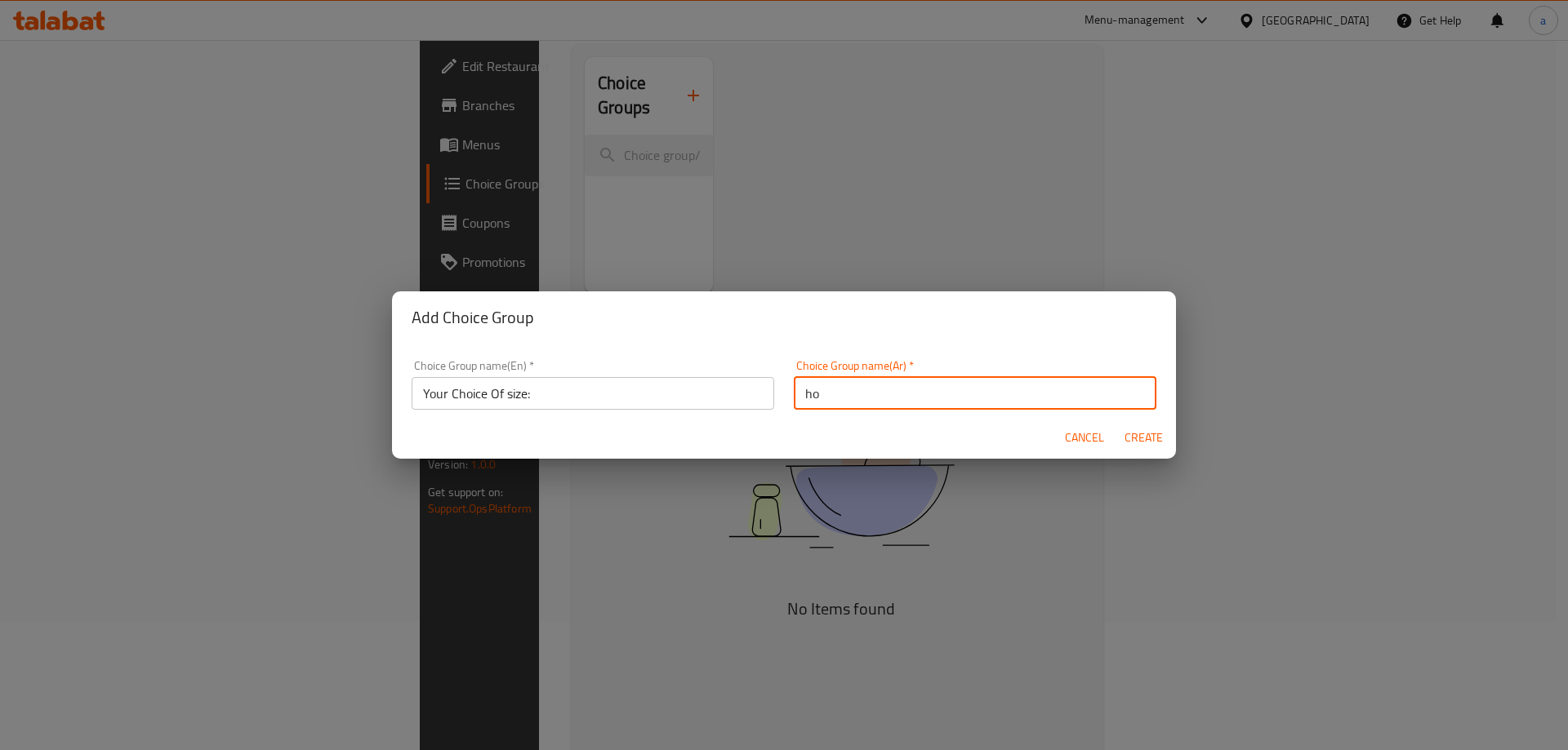
type input "h"
type input "ا"
type input "h"
type input "أختيارك من الحجم:"
click at [1117, 422] on button "Create" at bounding box center [1144, 437] width 53 height 30
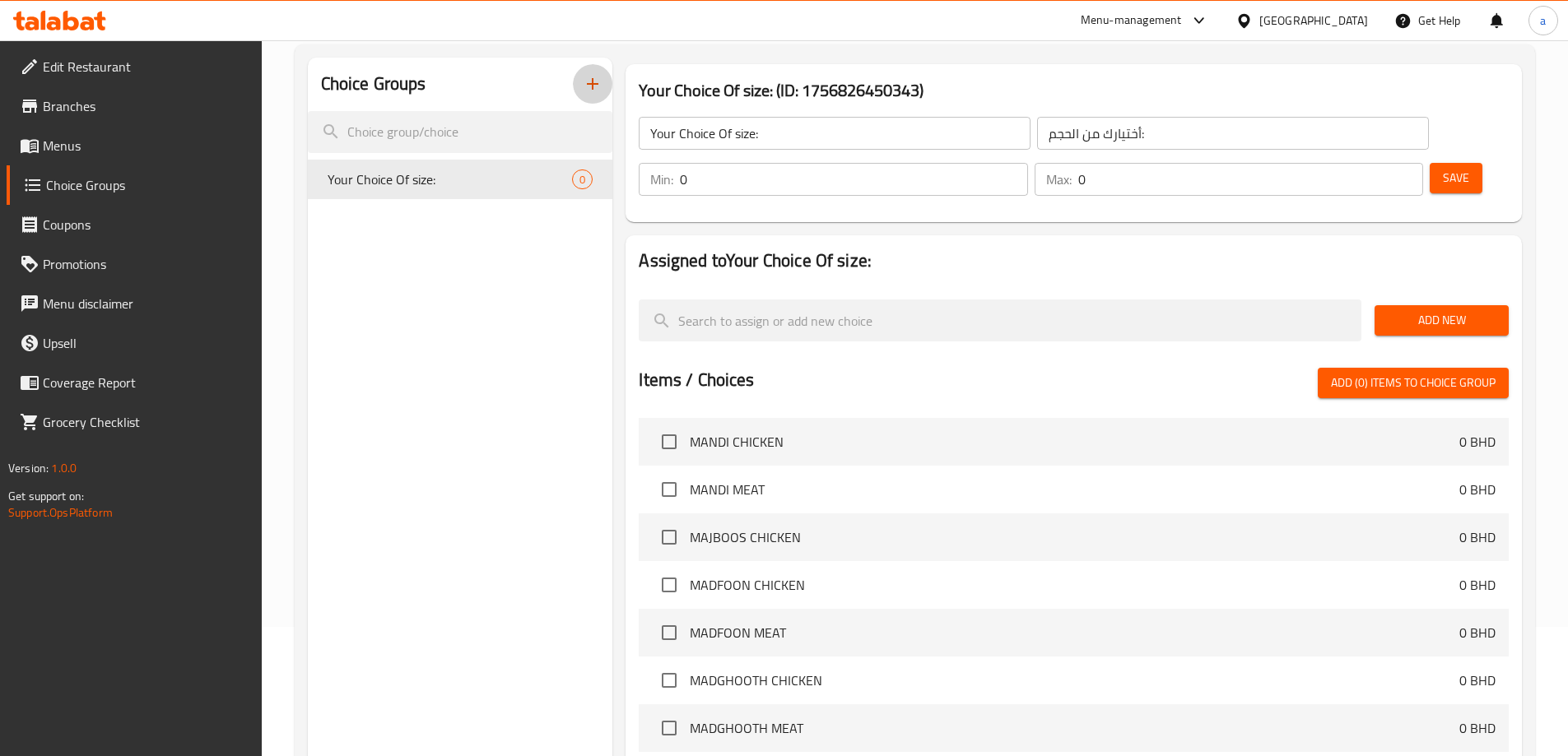
click at [1458, 305] on button "Add New" at bounding box center [1441, 320] width 134 height 30
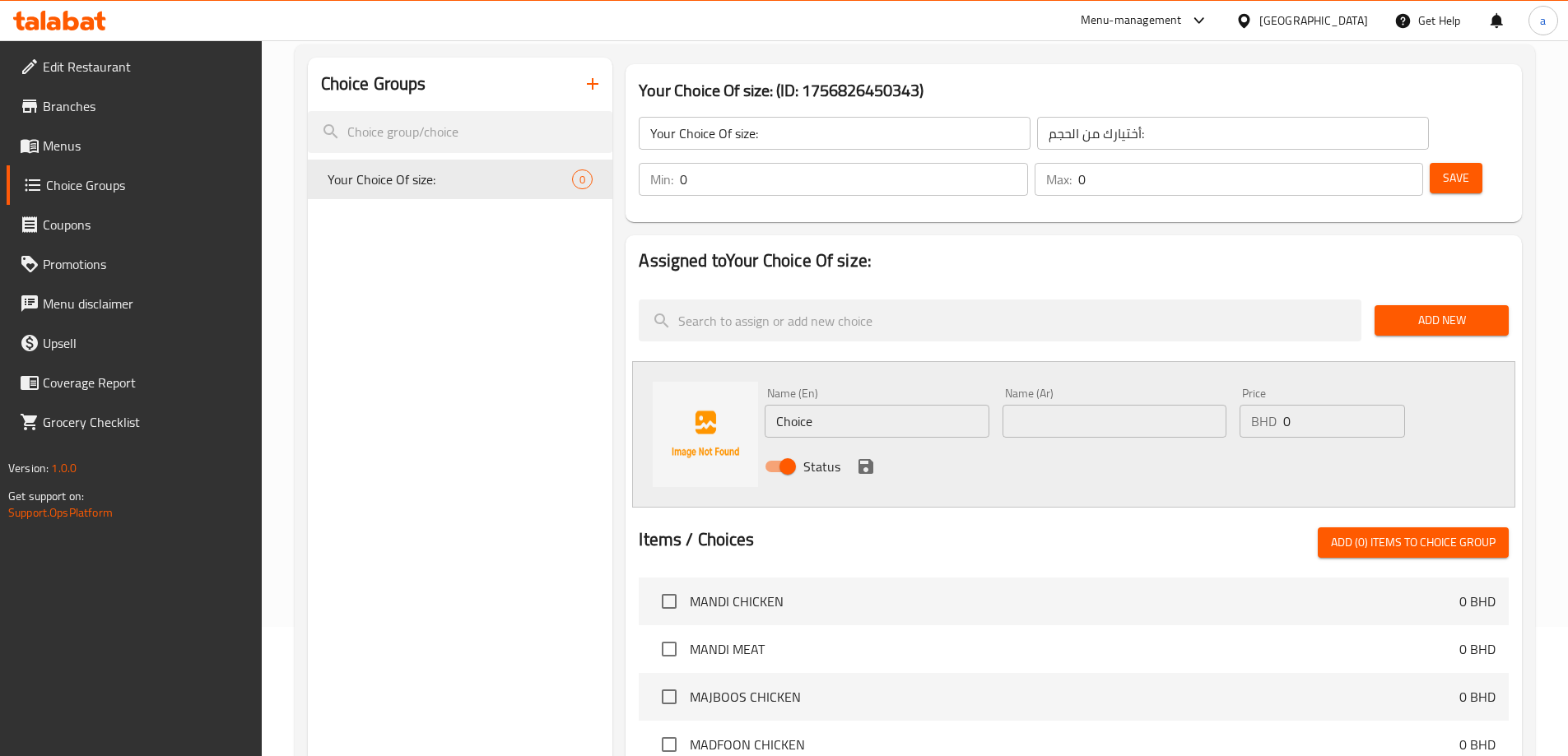
click at [1458, 305] on button "Add New" at bounding box center [1441, 320] width 134 height 30
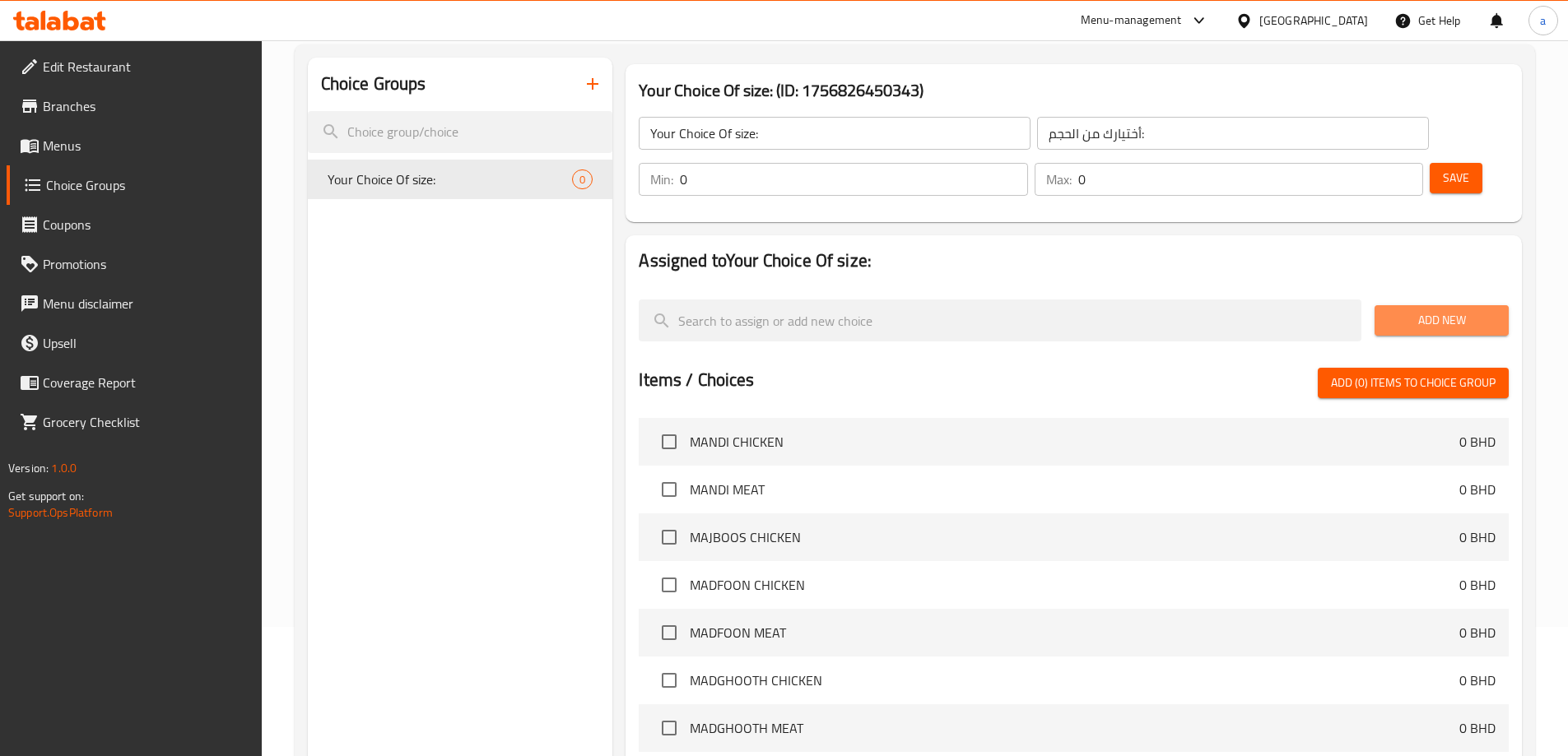
click at [1458, 305] on button "Add New" at bounding box center [1441, 320] width 134 height 30
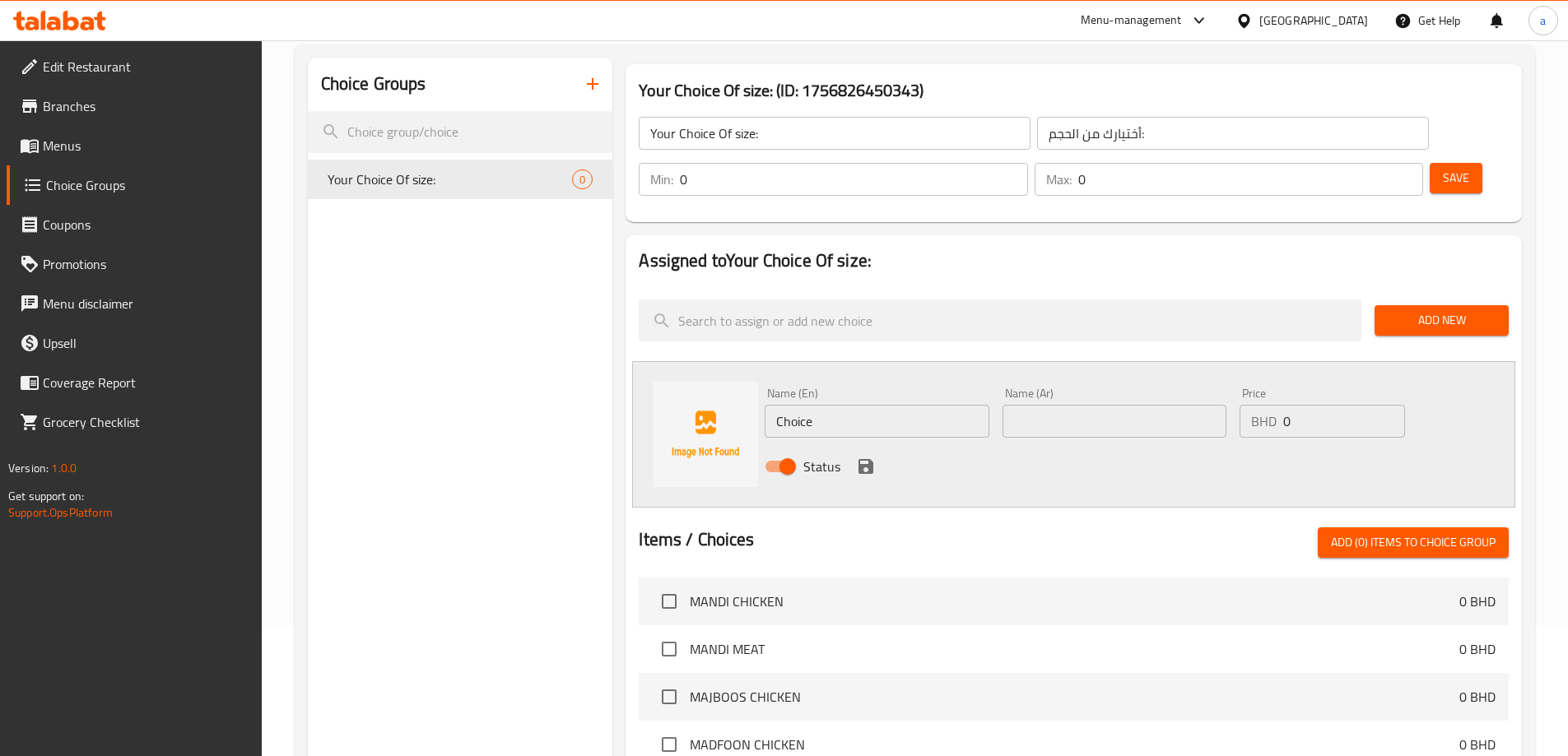
click at [905, 405] on input "Choice" at bounding box center [876, 421] width 224 height 32
click at [889, 391] on div "Name (En) Choice Name (En)" at bounding box center [876, 412] width 237 height 63
click at [905, 405] on input "Choice" at bounding box center [876, 421] width 224 height 32
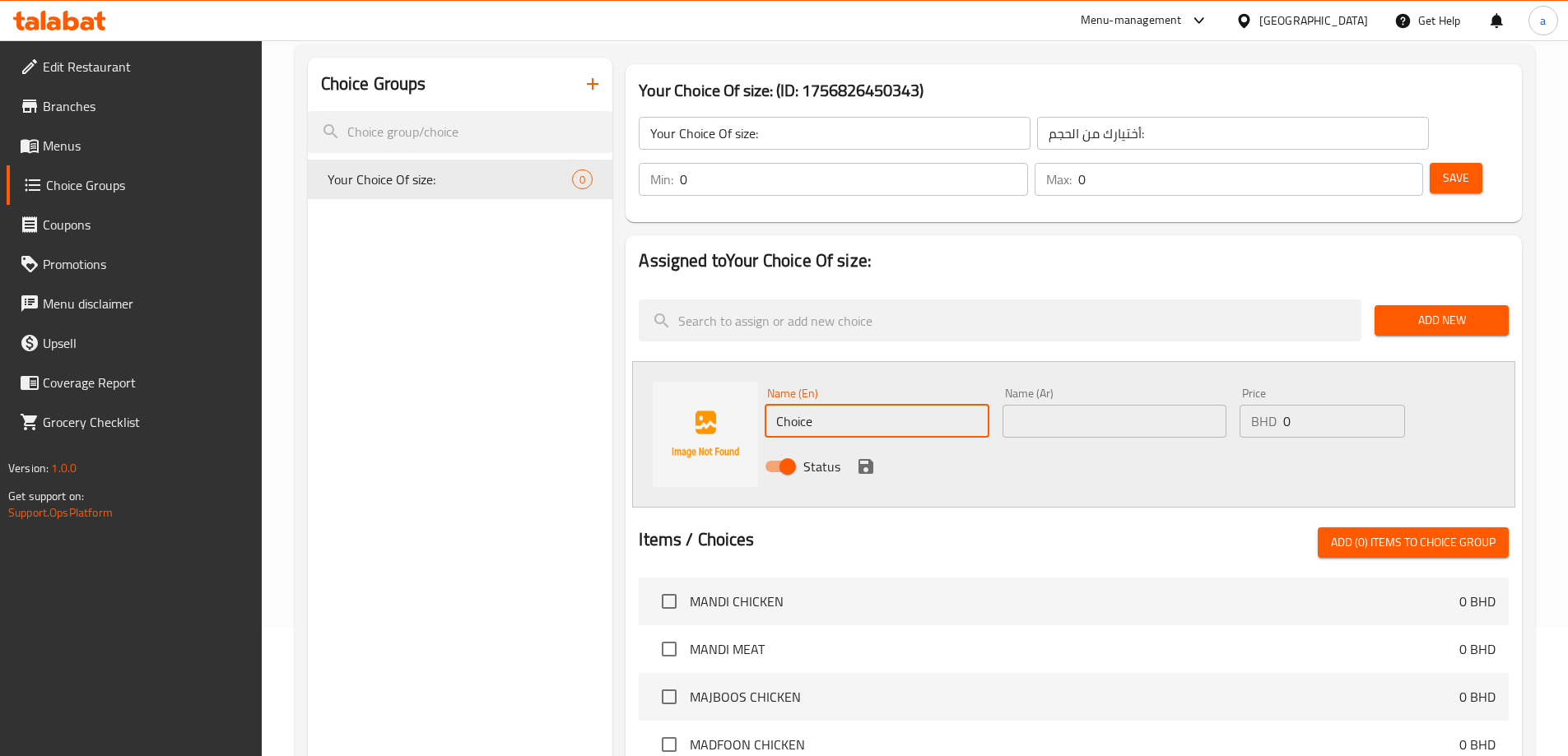
click at [905, 405] on input "Choice" at bounding box center [876, 421] width 224 height 32
paste input "SMALL"
type input "SMALL"
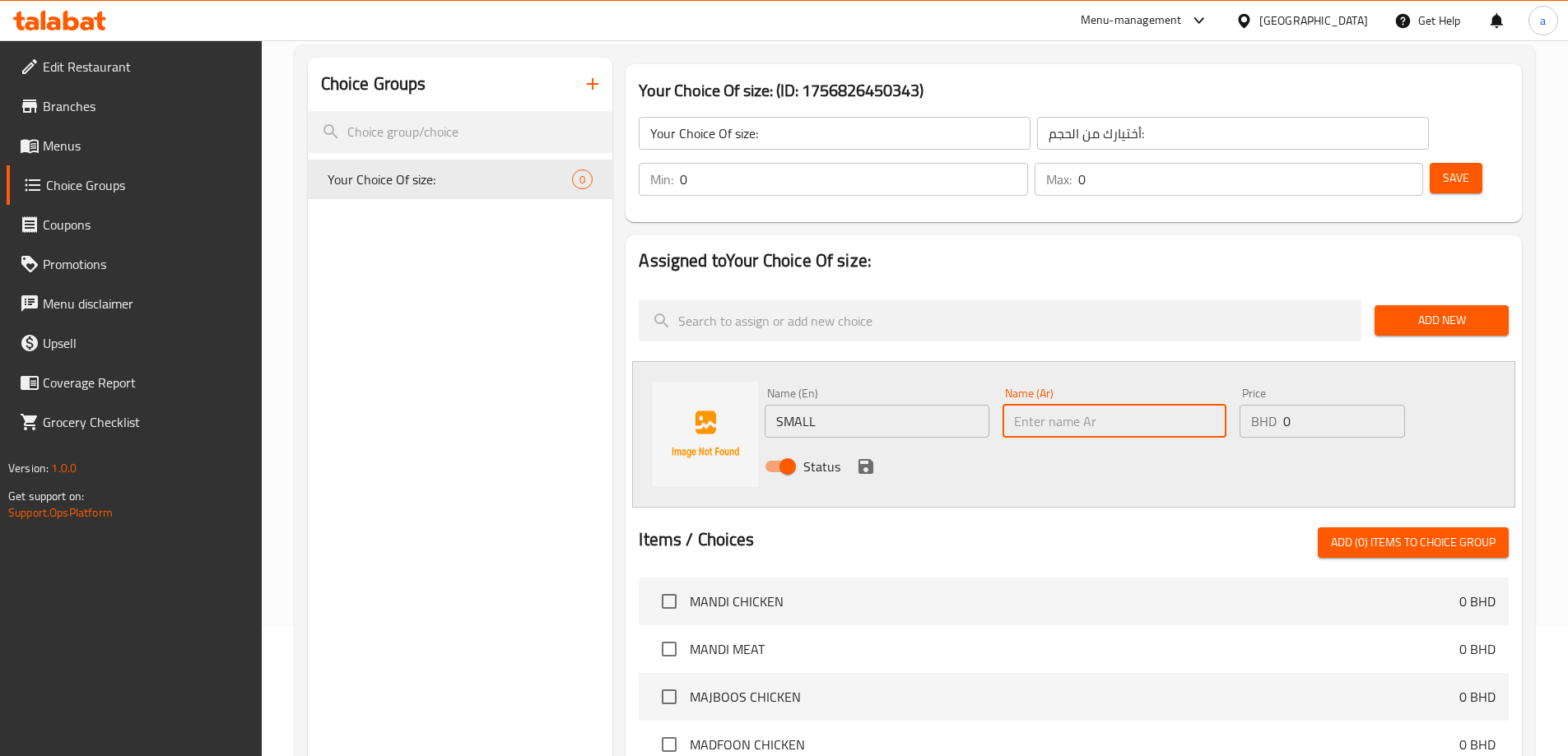
click at [1045, 405] on input "text" at bounding box center [1115, 421] width 224 height 32
type input "صغير"
click at [1317, 405] on input "0" at bounding box center [1343, 421] width 121 height 32
type input "01.1"
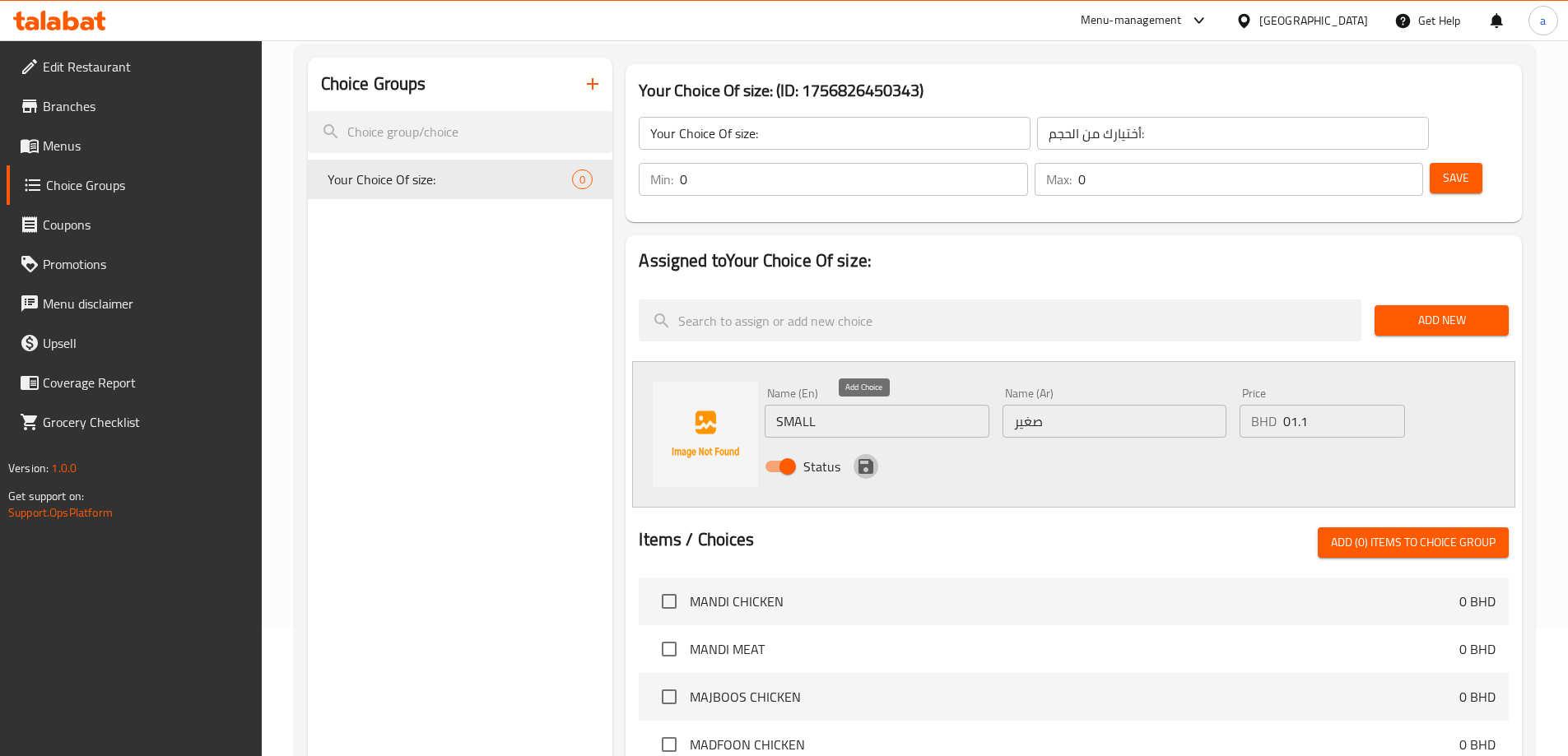
click at [870, 459] on icon "save" at bounding box center [866, 466] width 15 height 15
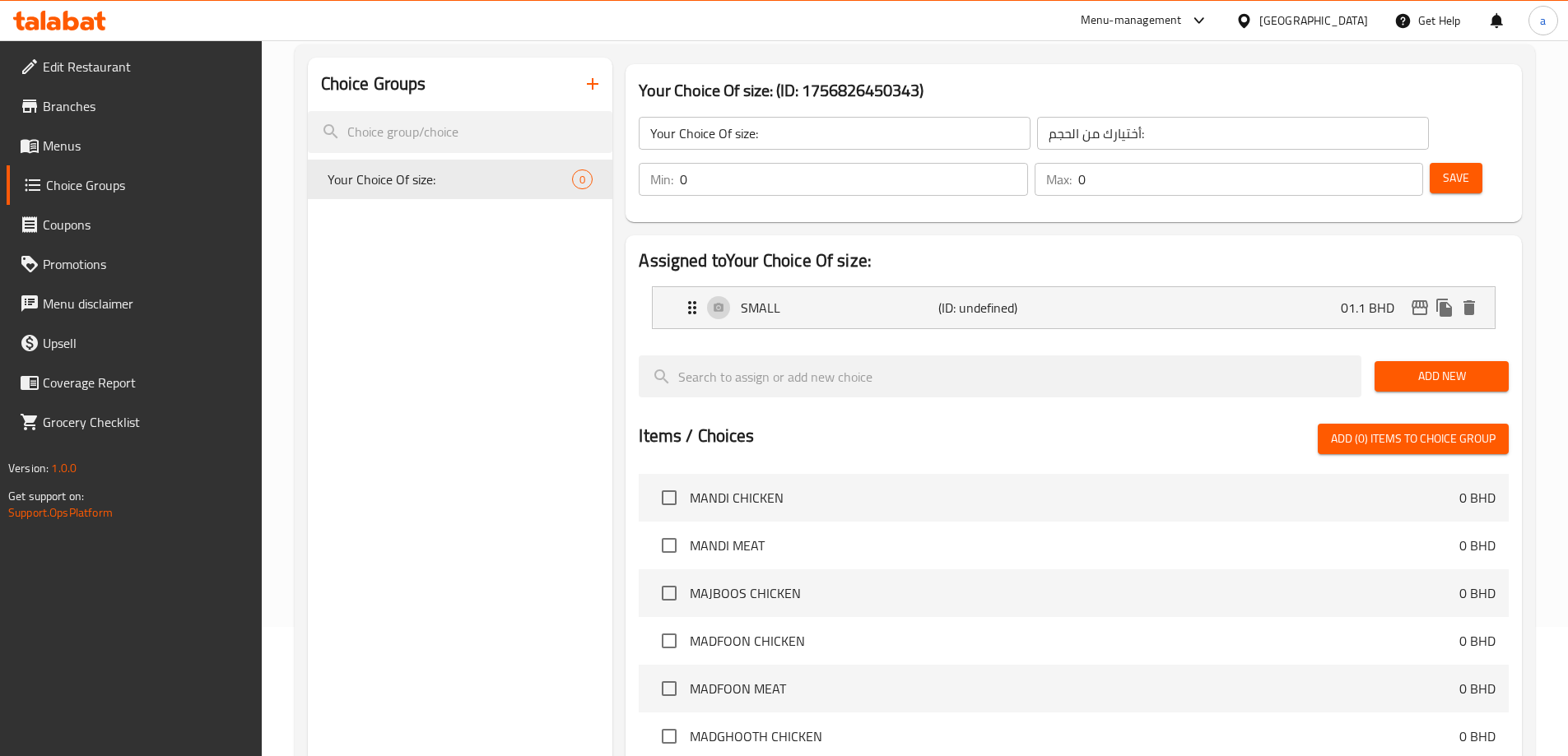
click at [1475, 366] on span "Add New" at bounding box center [1442, 376] width 108 height 21
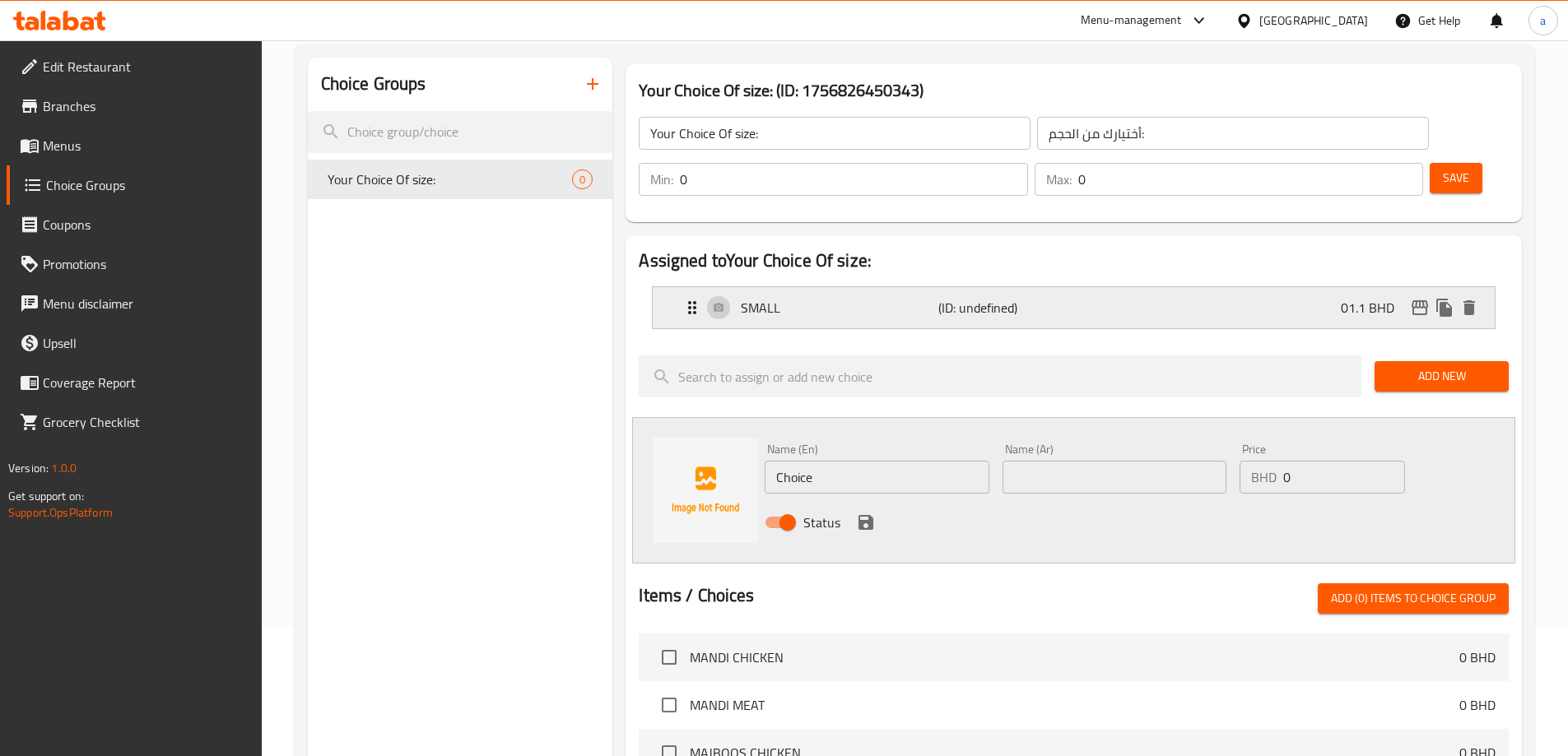
click at [1282, 287] on div "SMALL (ID: undefined) 01.1 BHD" at bounding box center [1079, 308] width 793 height 41
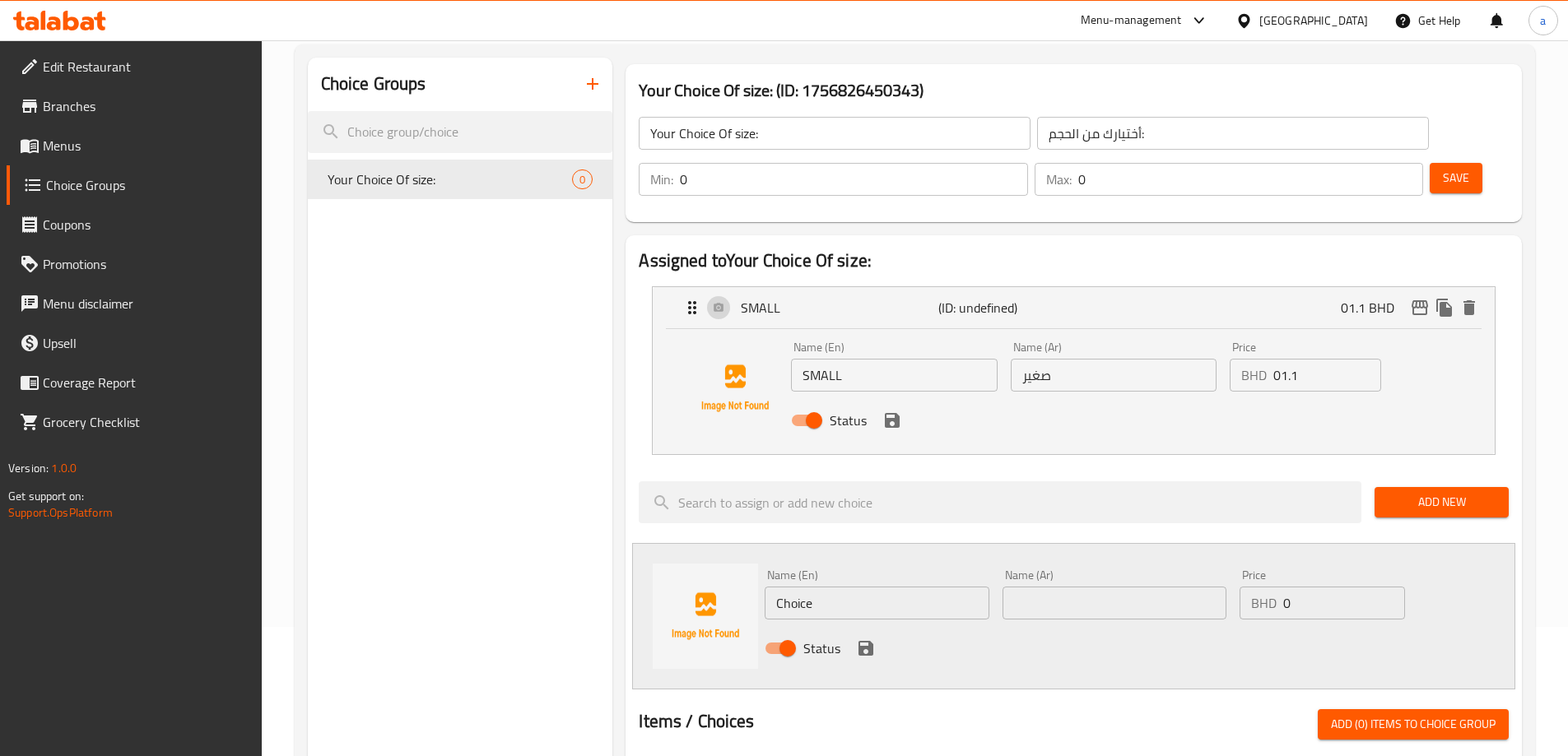
click at [1286, 359] on input "01.1" at bounding box center [1327, 375] width 108 height 32
click at [1278, 359] on input "01.1" at bounding box center [1327, 375] width 108 height 32
type input "1.1"
click at [1304, 587] on input "0" at bounding box center [1343, 603] width 121 height 32
type input "1"
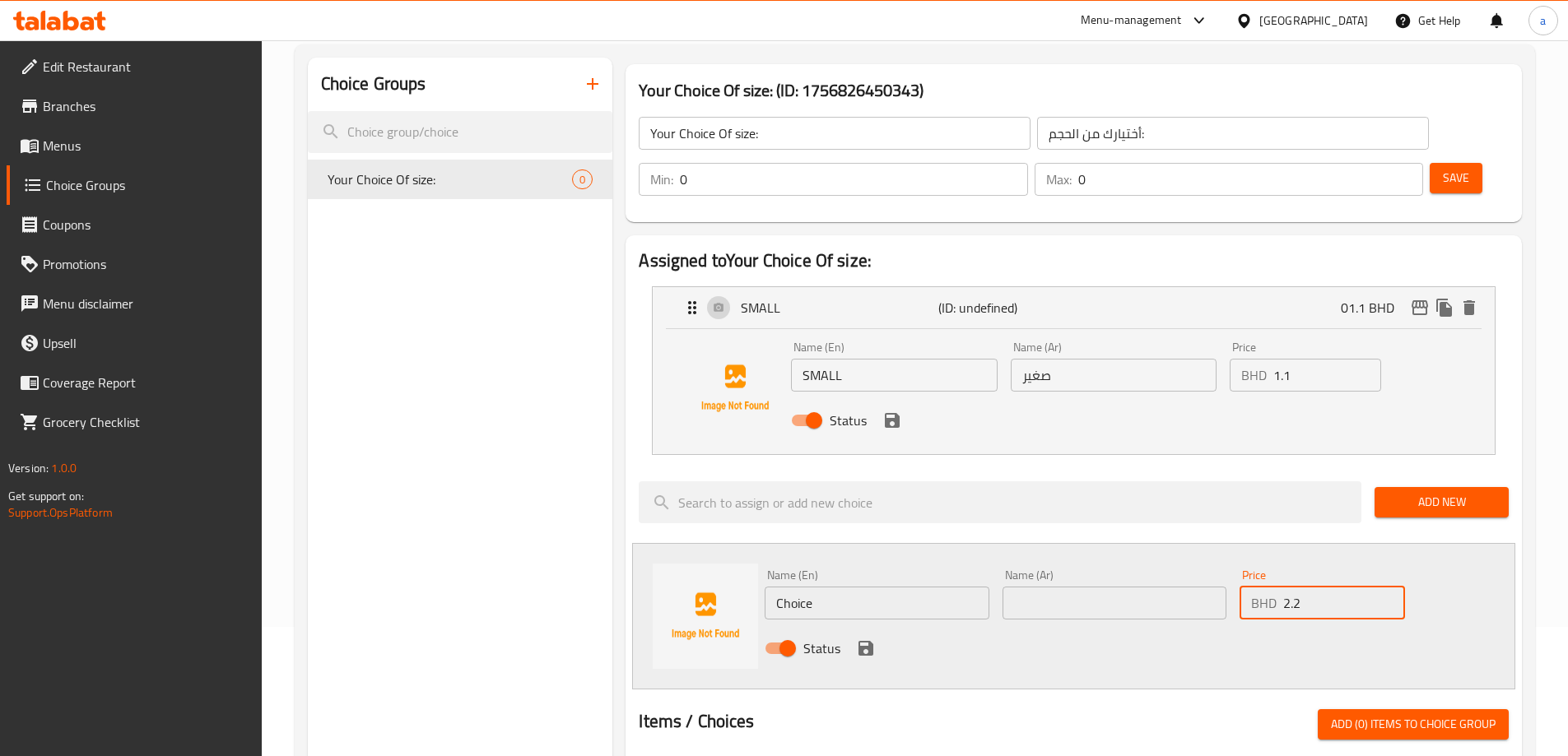
type input "2.2"
click at [938, 587] on input "Choice" at bounding box center [876, 603] width 224 height 32
type input "ة"
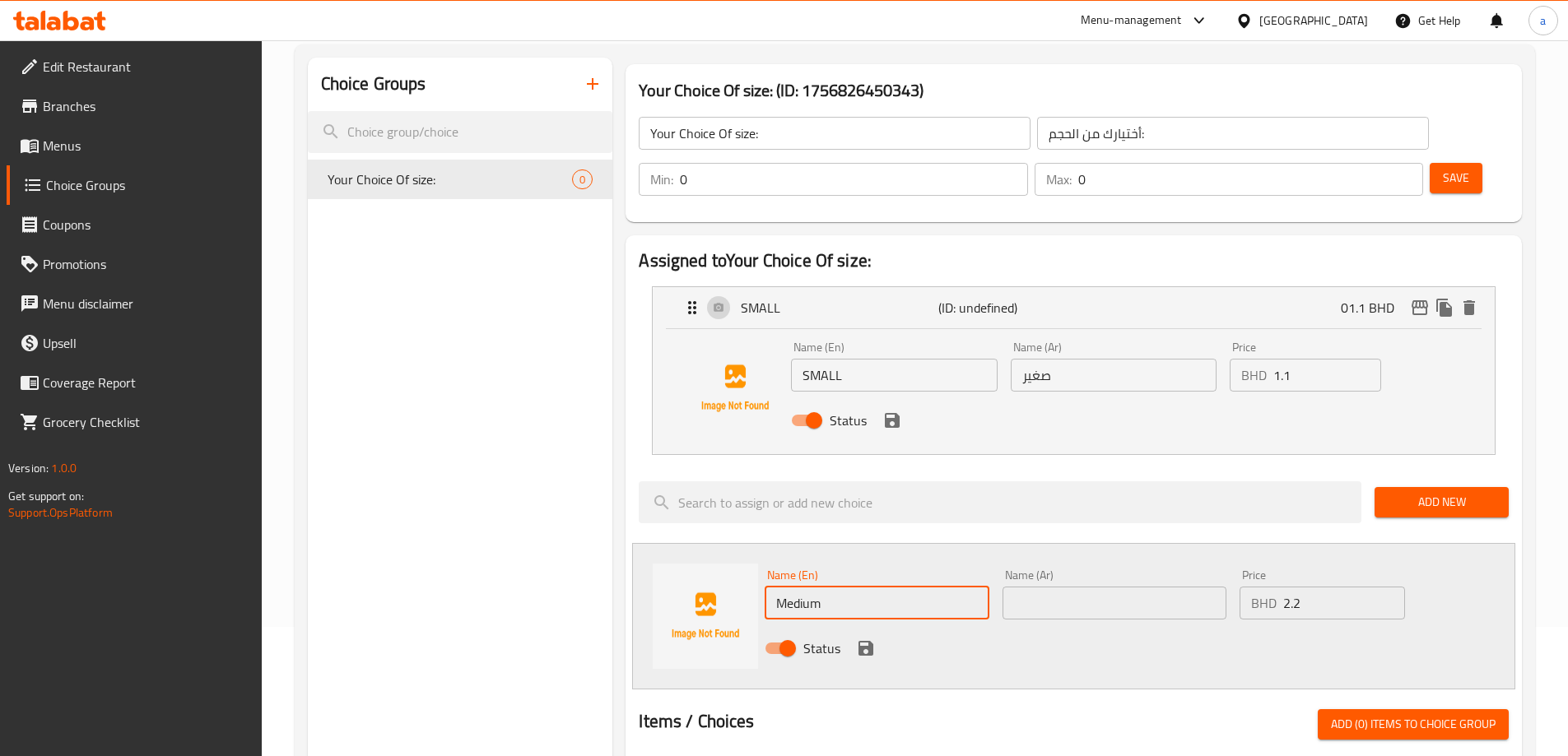
type input "Medium"
type input ","
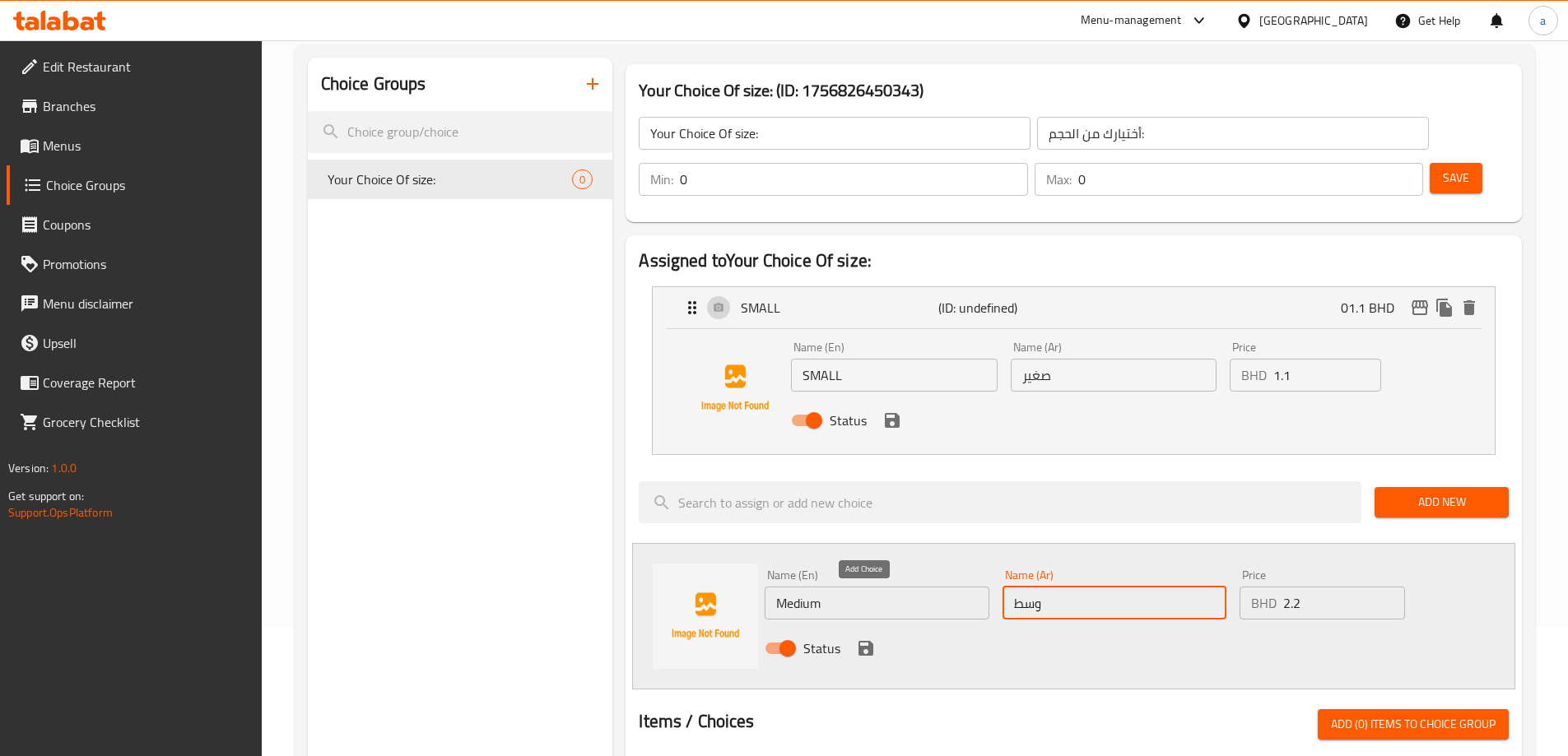
type input "وسط"
click at [865, 638] on icon "save" at bounding box center [866, 648] width 20 height 20
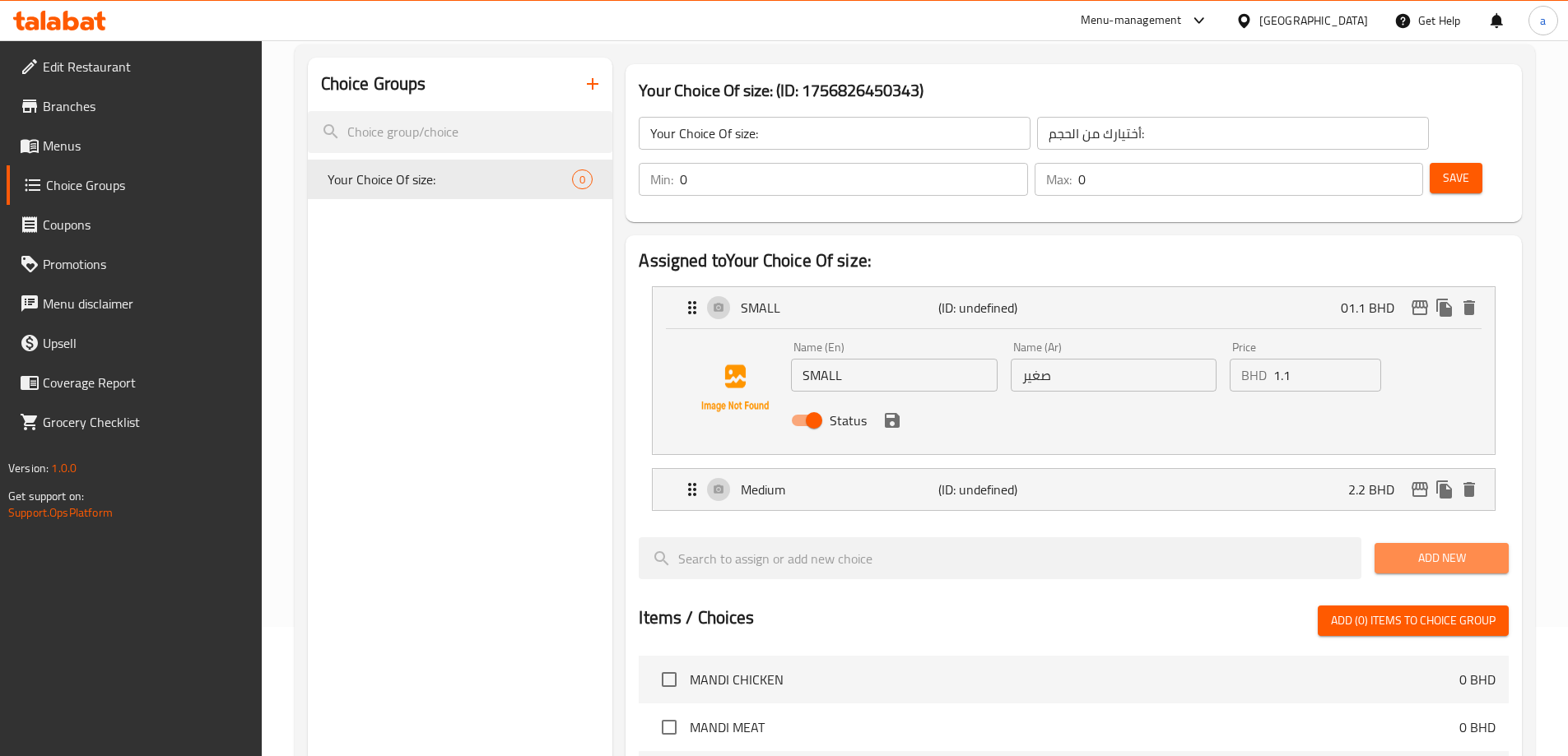
click at [1452, 548] on span "Add New" at bounding box center [1442, 557] width 108 height 21
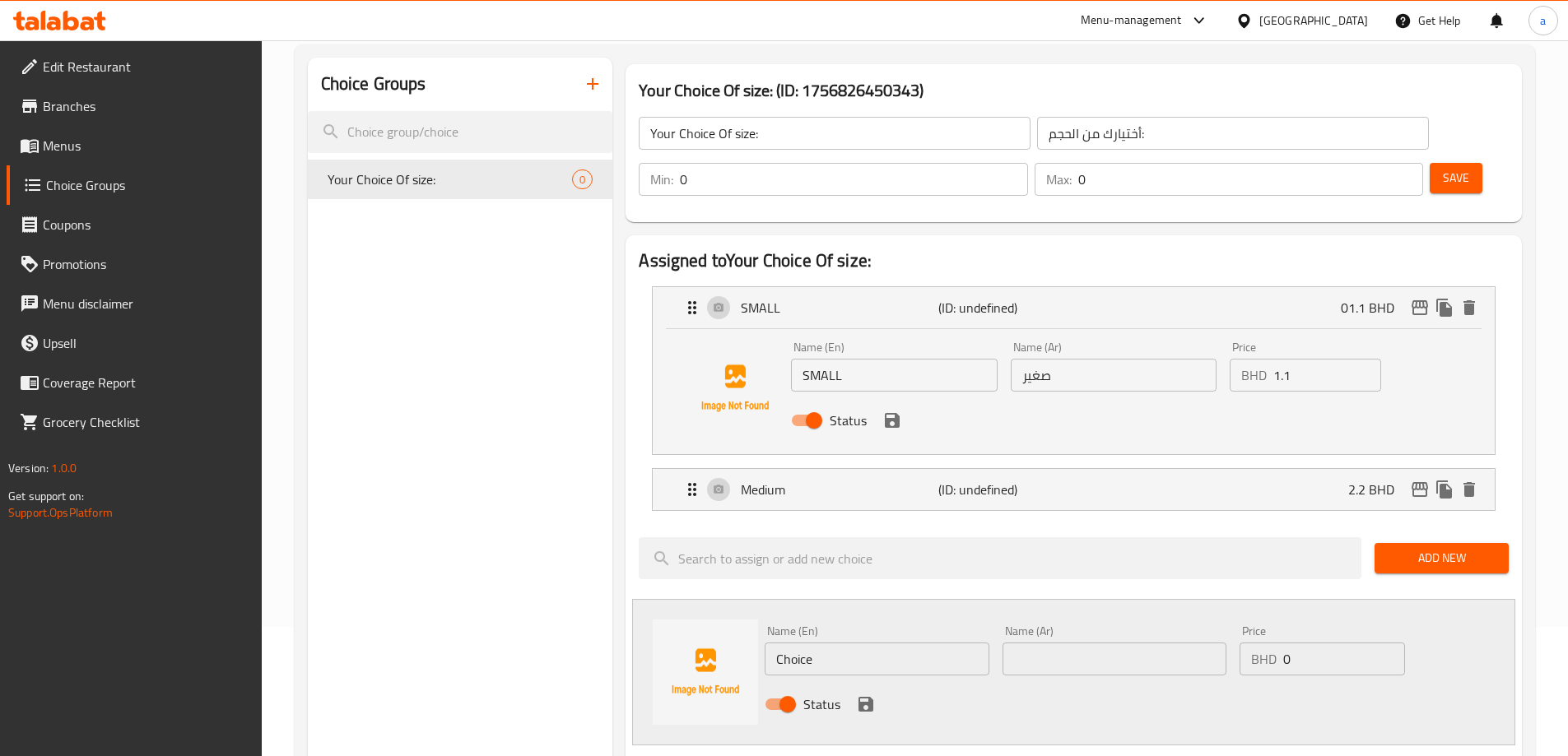
click at [804, 642] on input "Choice" at bounding box center [876, 658] width 224 height 32
type input "Large"
click at [1196, 642] on input "text" at bounding box center [1115, 658] width 224 height 32
type input ";"
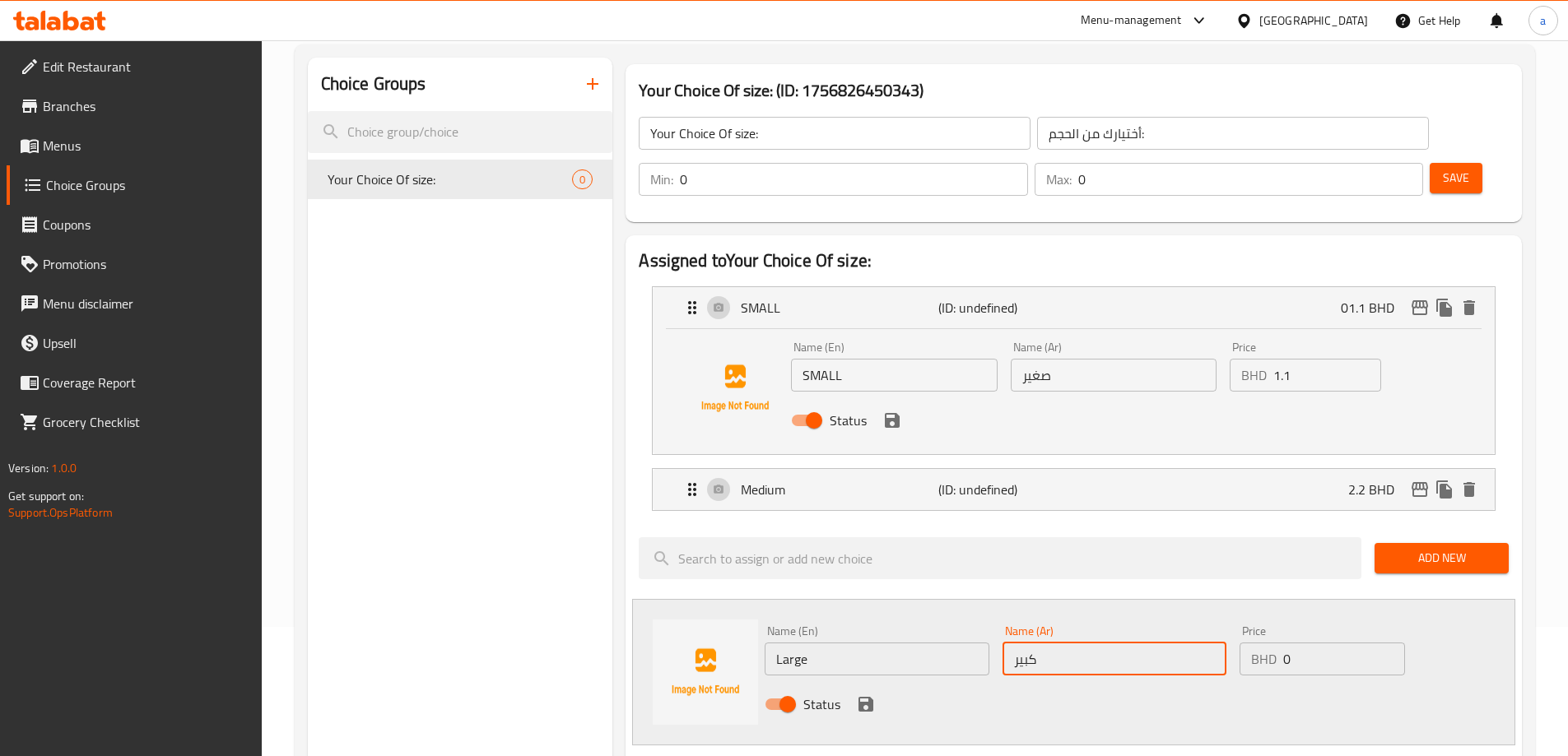
type input "كبير"
click at [1308, 642] on input "0" at bounding box center [1343, 658] width 121 height 32
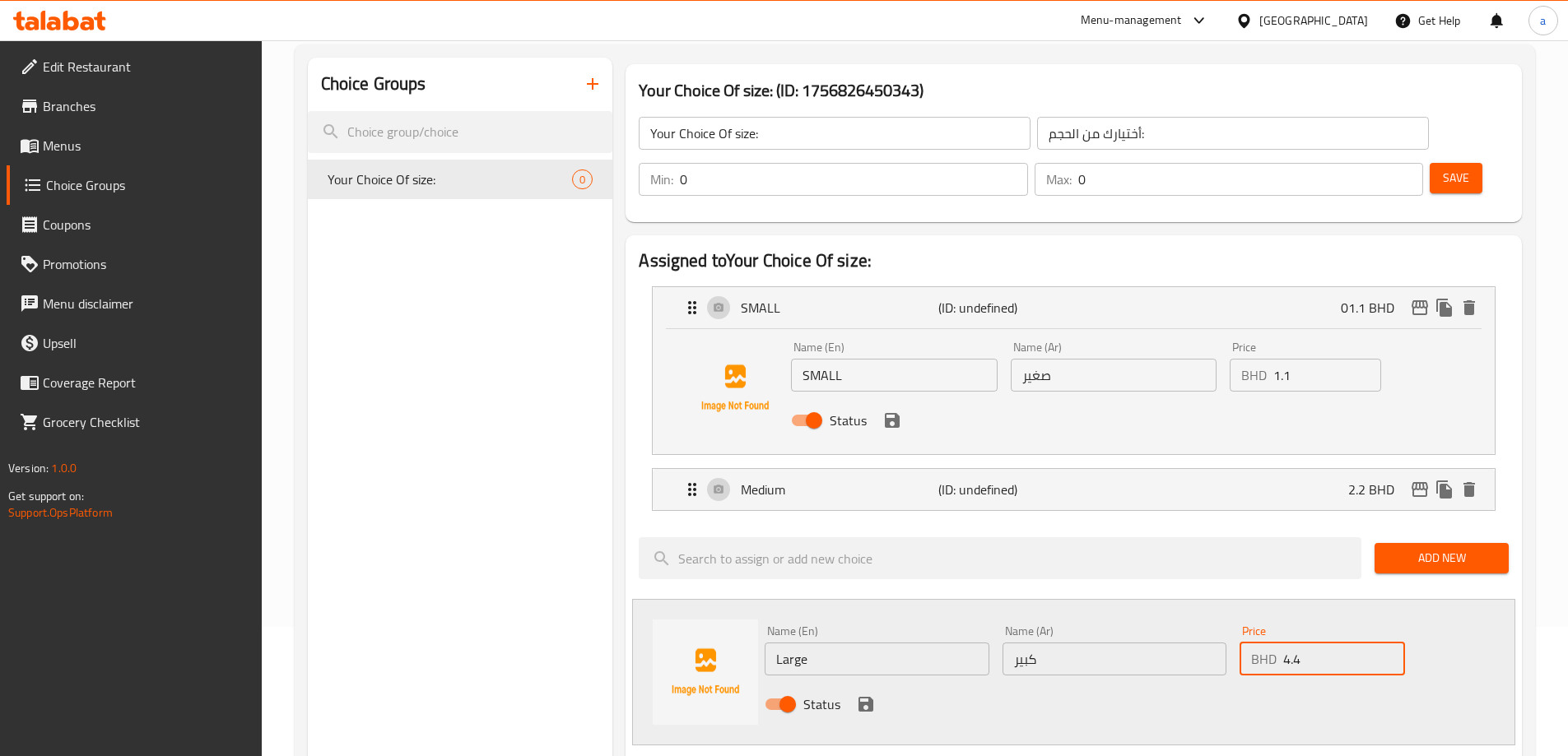
type input "4.4"
click at [713, 135] on input "Your Choice Of size:" at bounding box center [834, 133] width 392 height 32
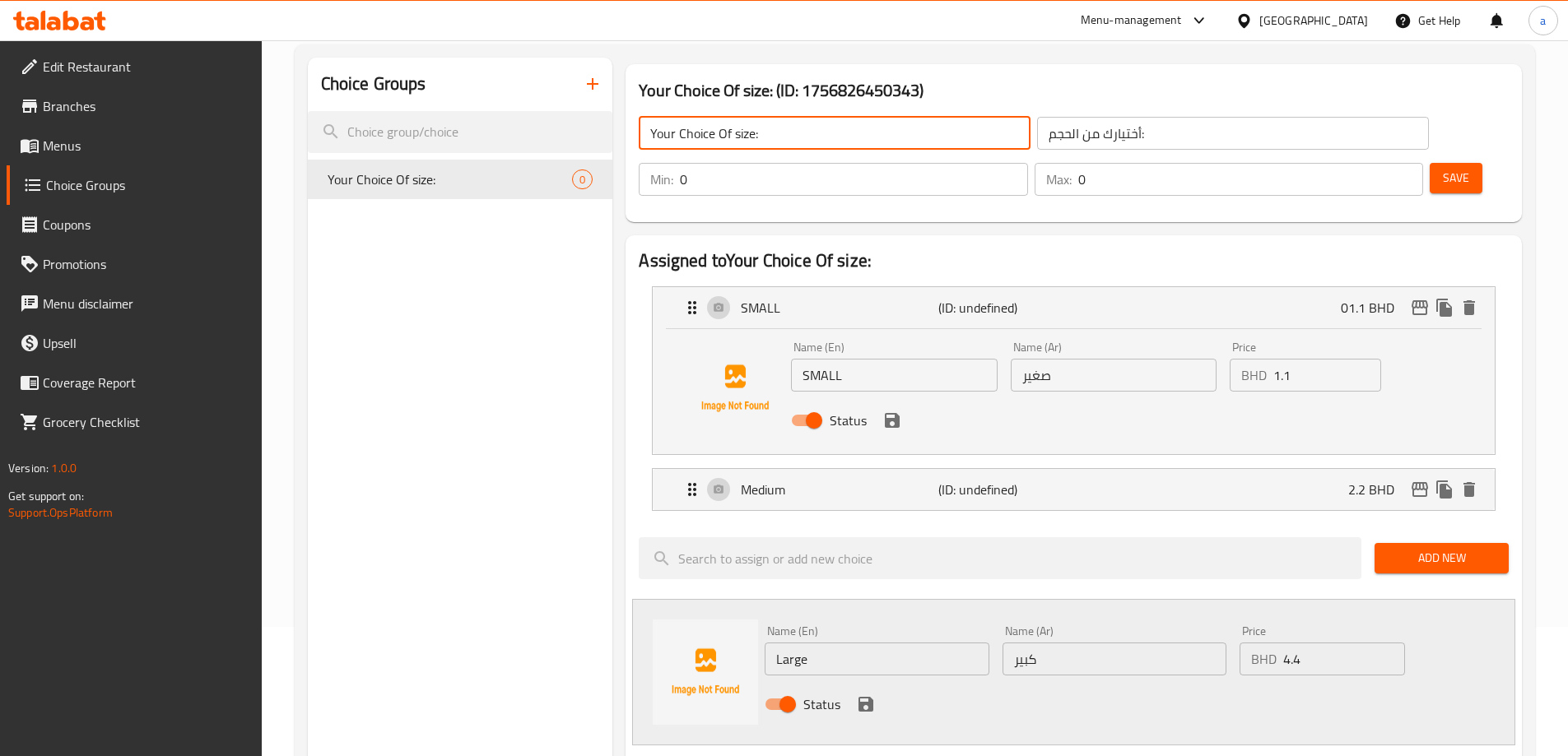
scroll to position [294, 0]
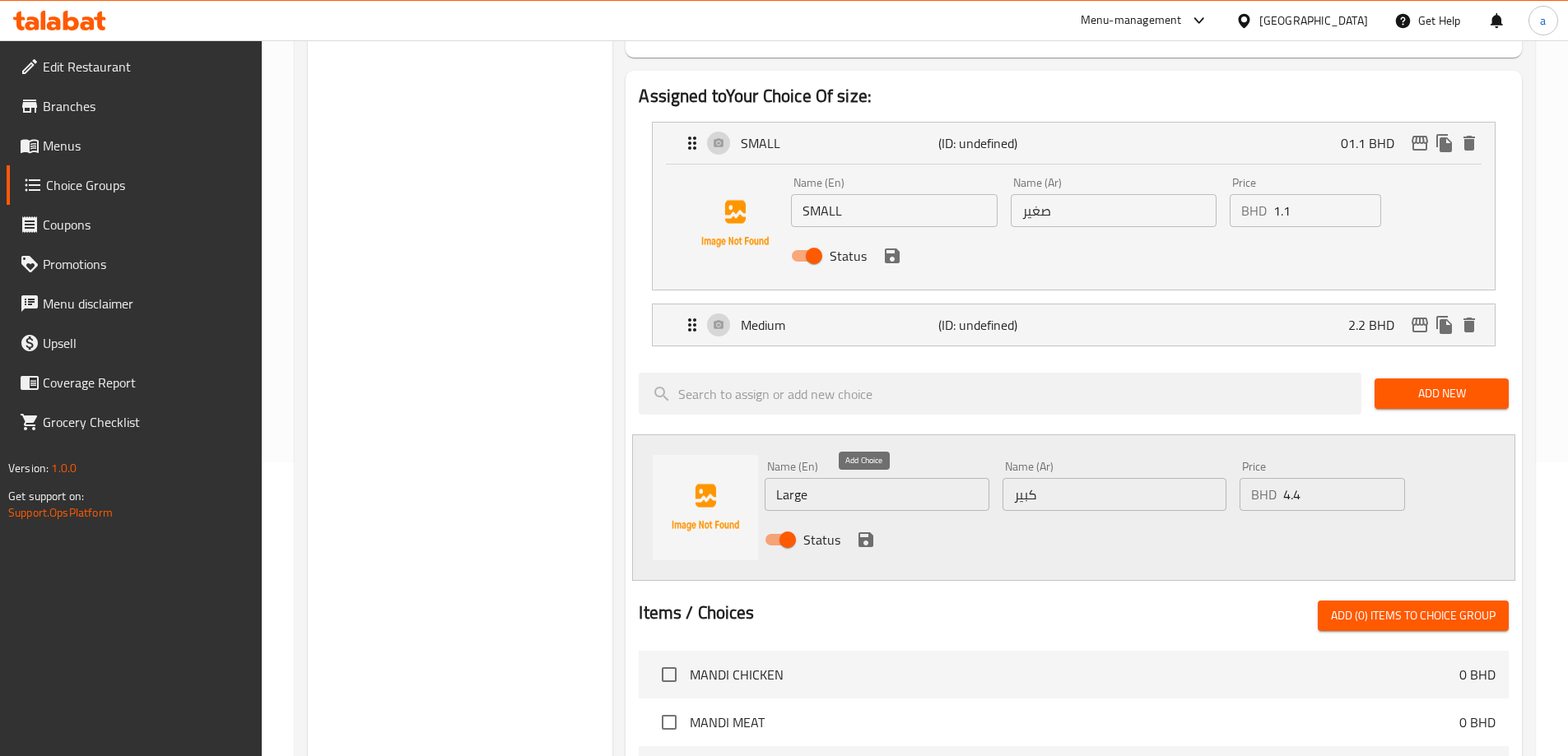
click at [864, 530] on icon "save" at bounding box center [866, 540] width 20 height 20
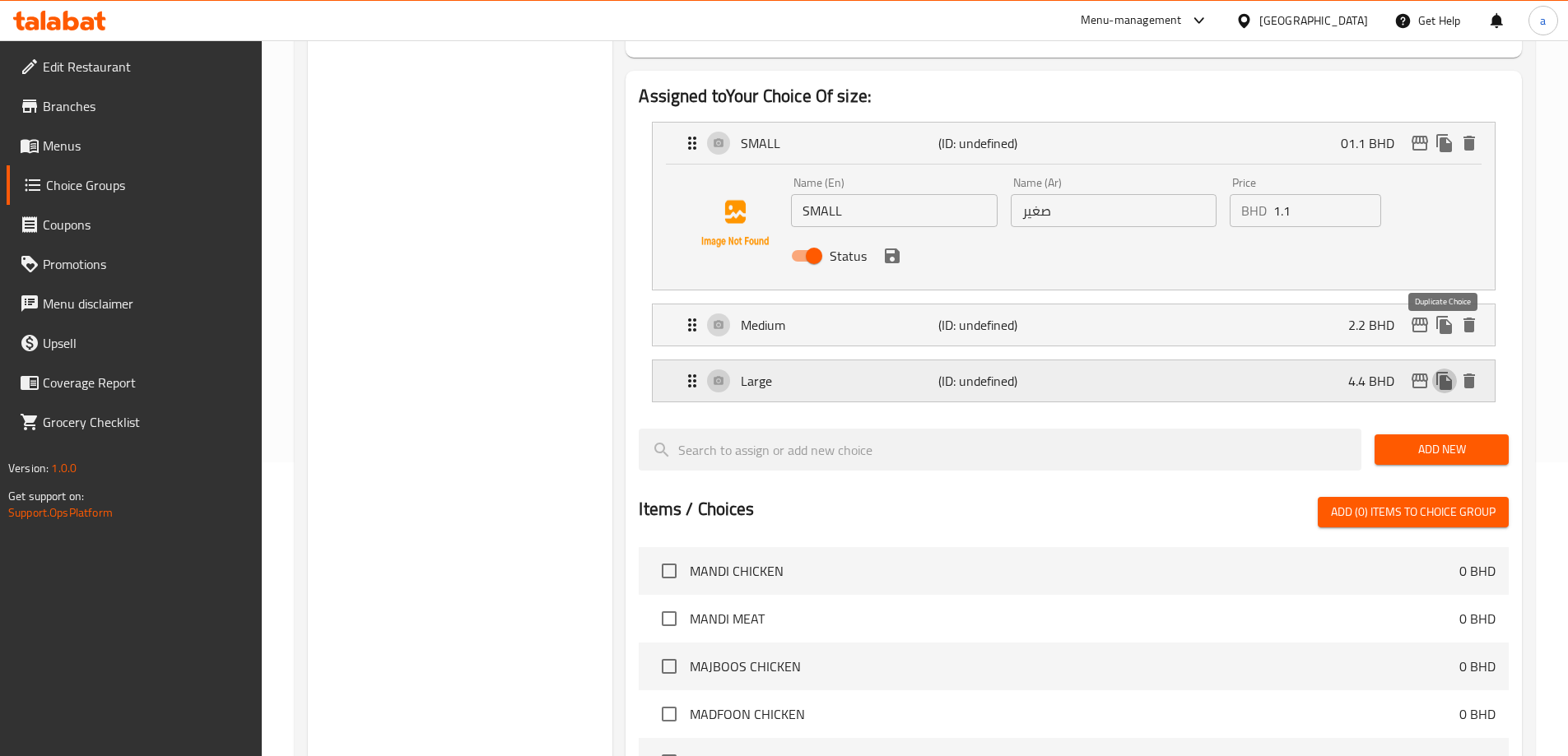
click at [1445, 372] on icon "duplicate" at bounding box center [1444, 380] width 16 height 18
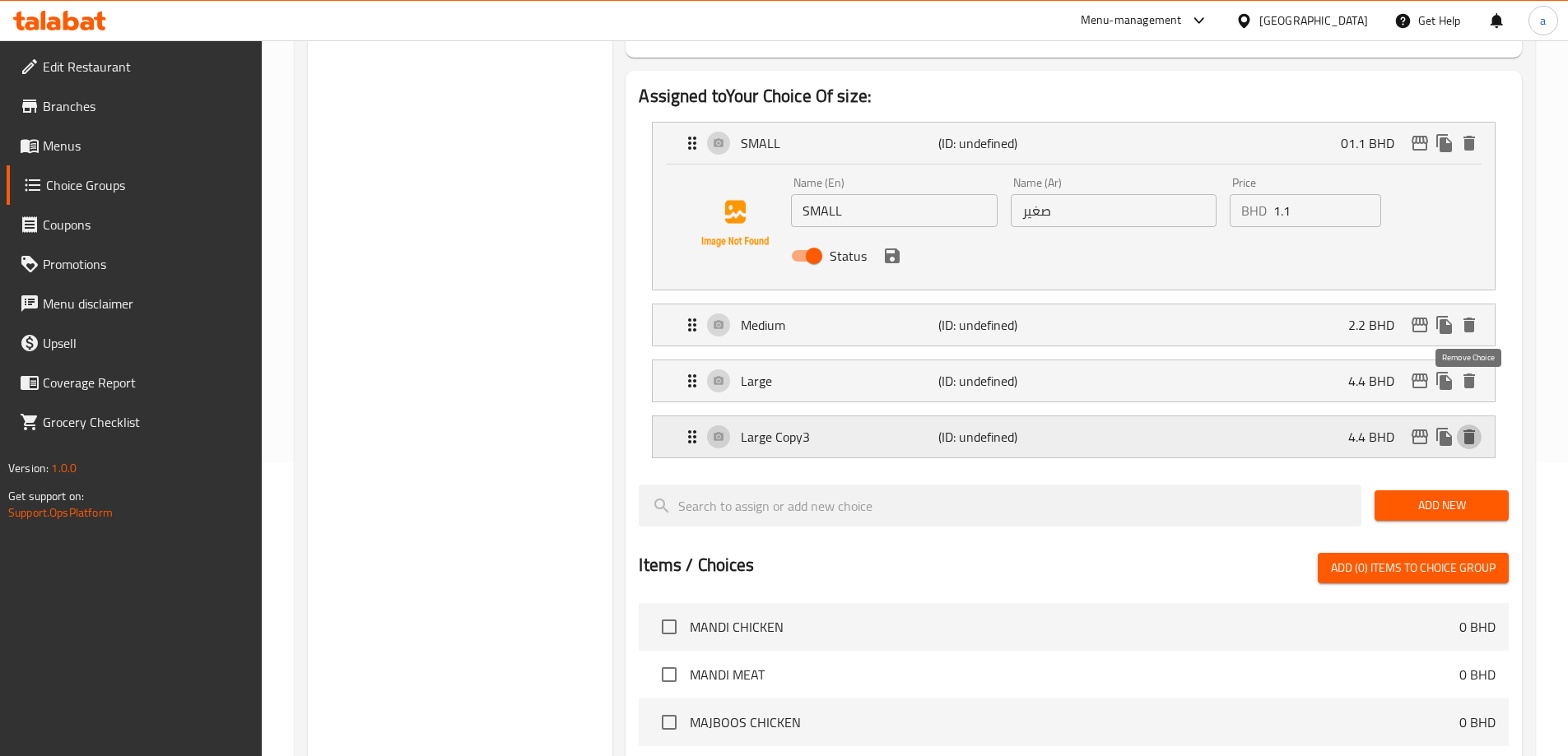
click at [1468, 430] on icon "delete" at bounding box center [1470, 436] width 12 height 15
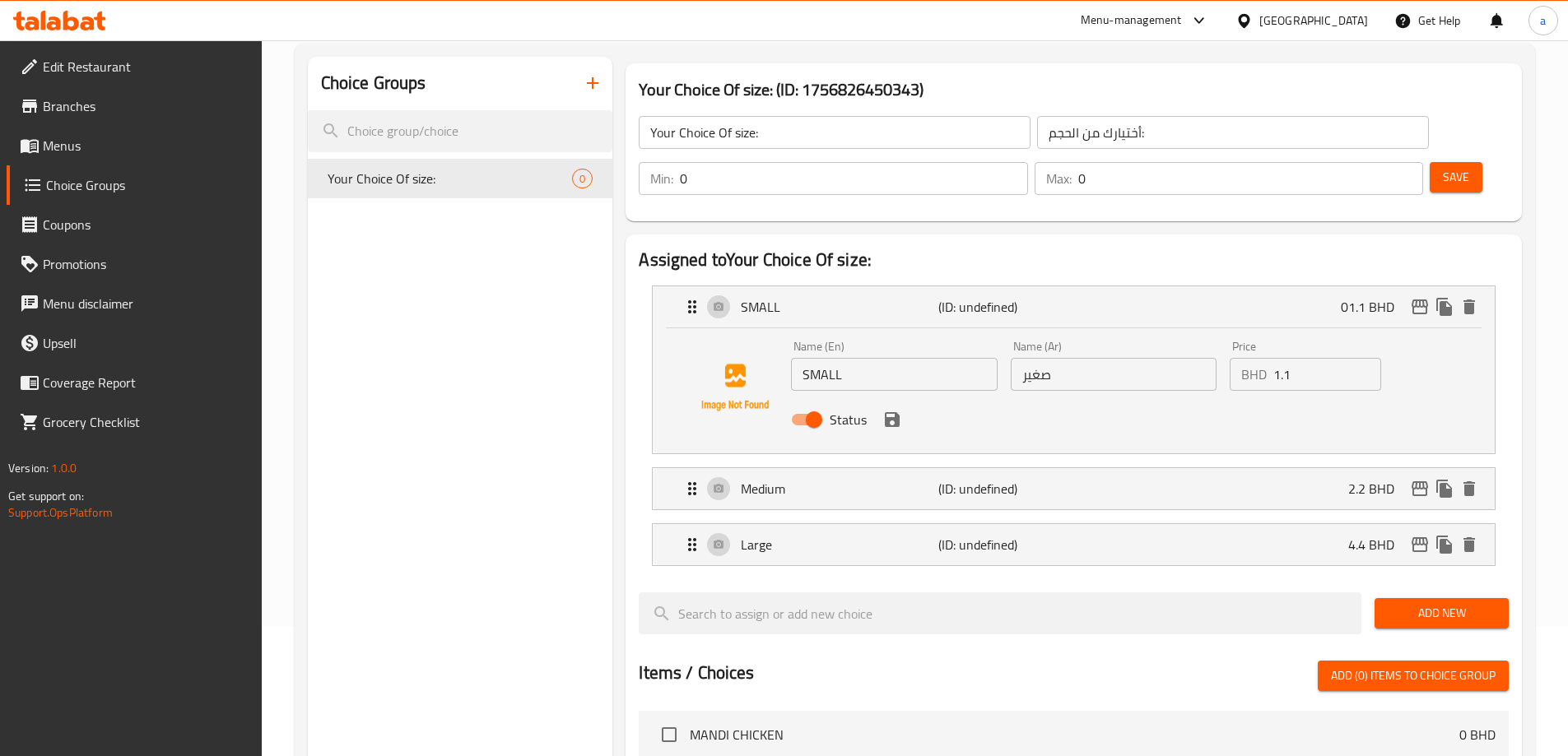
scroll to position [129, 0]
click at [696, 287] on div "SMALL (ID: undefined) 01.1 BHD" at bounding box center [1079, 308] width 793 height 41
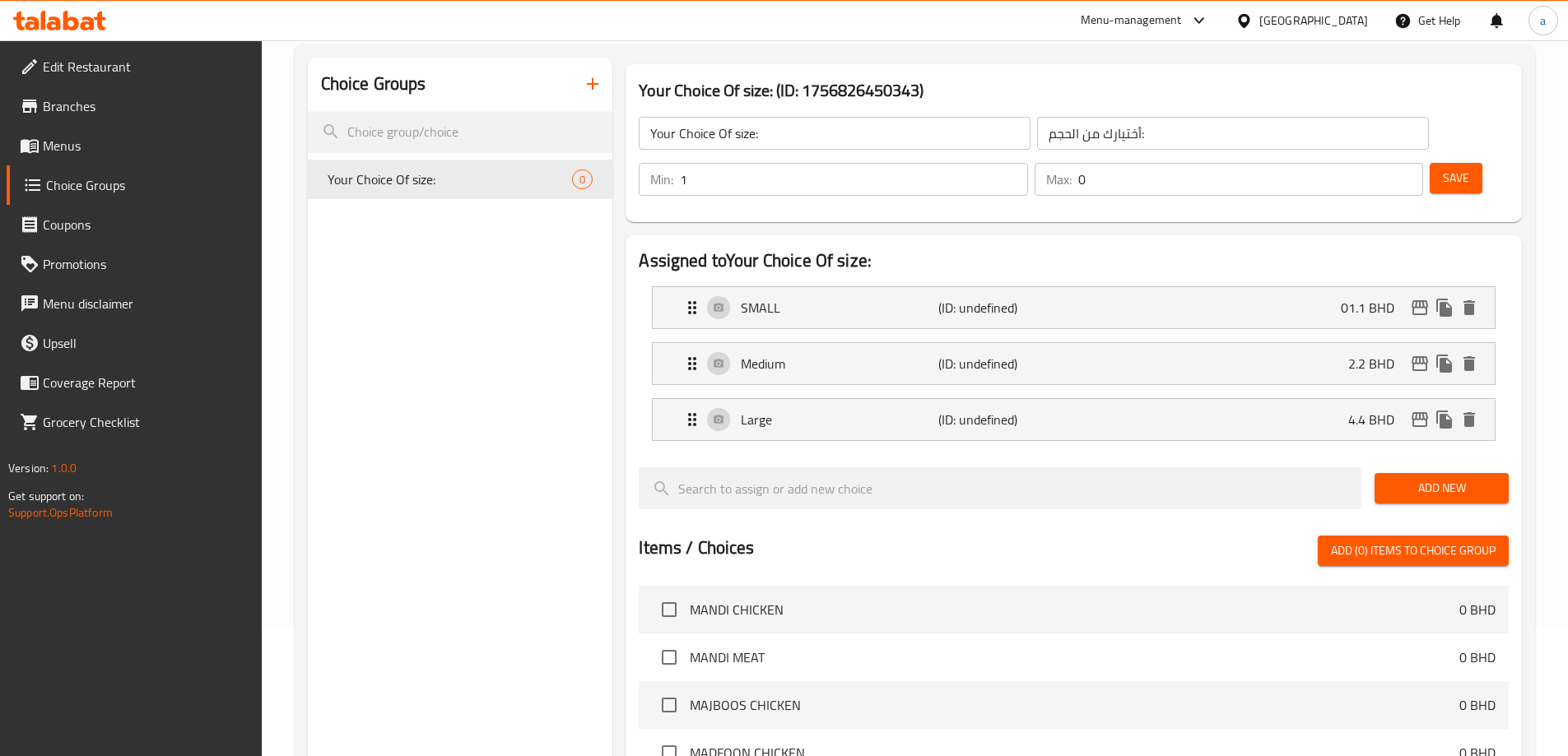
type input "1"
click at [1027, 163] on input "1" at bounding box center [853, 179] width 347 height 32
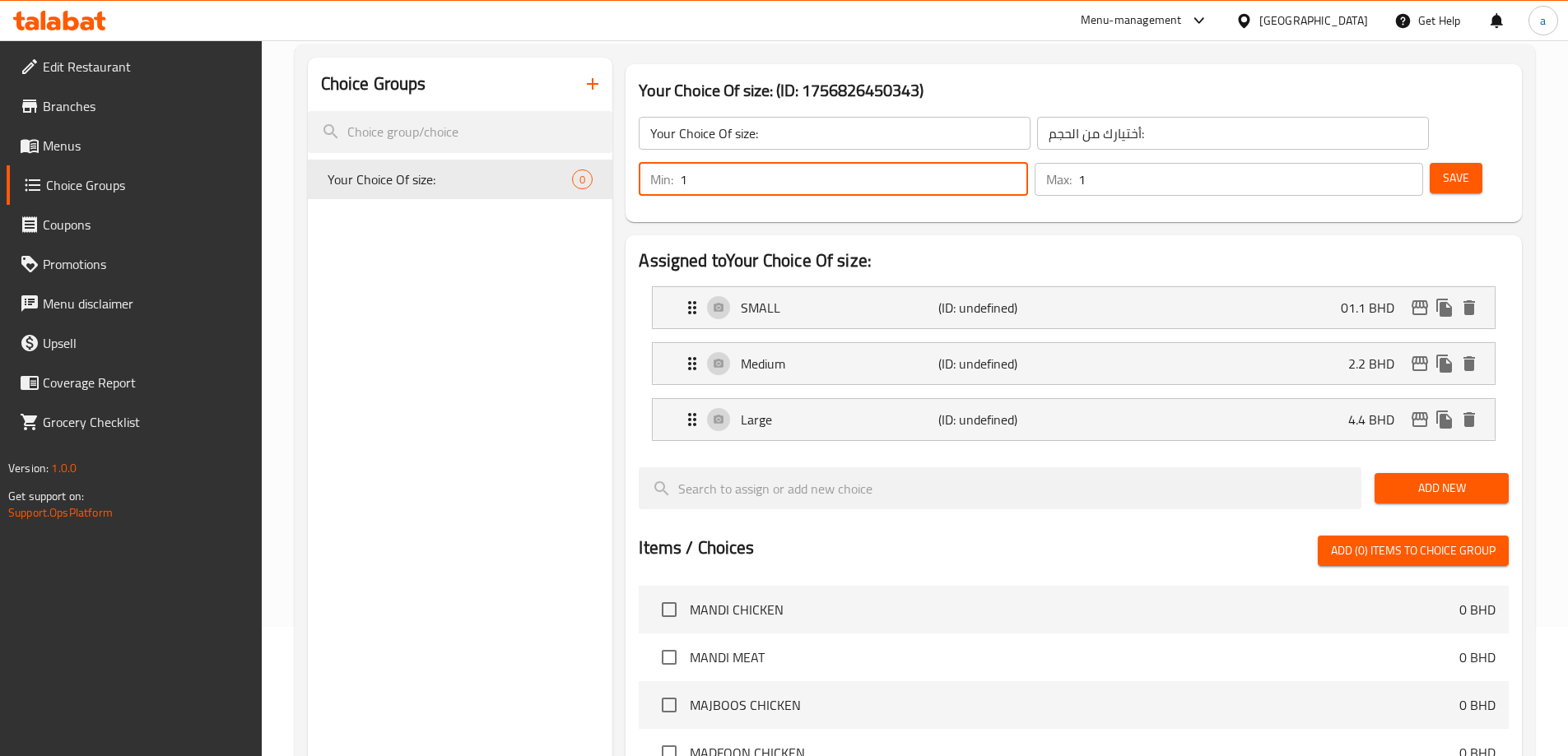
type input "1"
click at [1378, 163] on input "1" at bounding box center [1250, 179] width 345 height 32
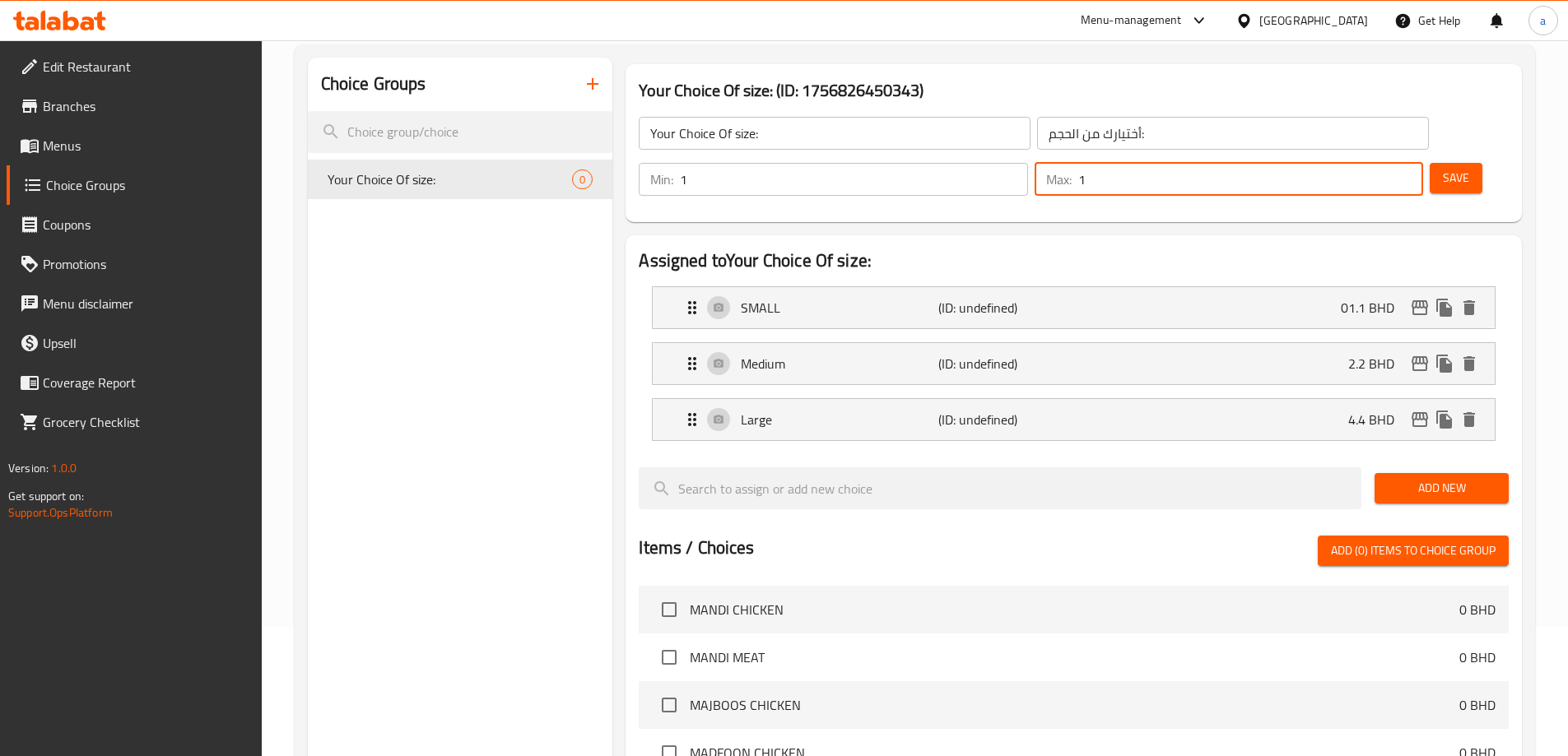
click at [1443, 168] on span "Save" at bounding box center [1456, 178] width 27 height 21
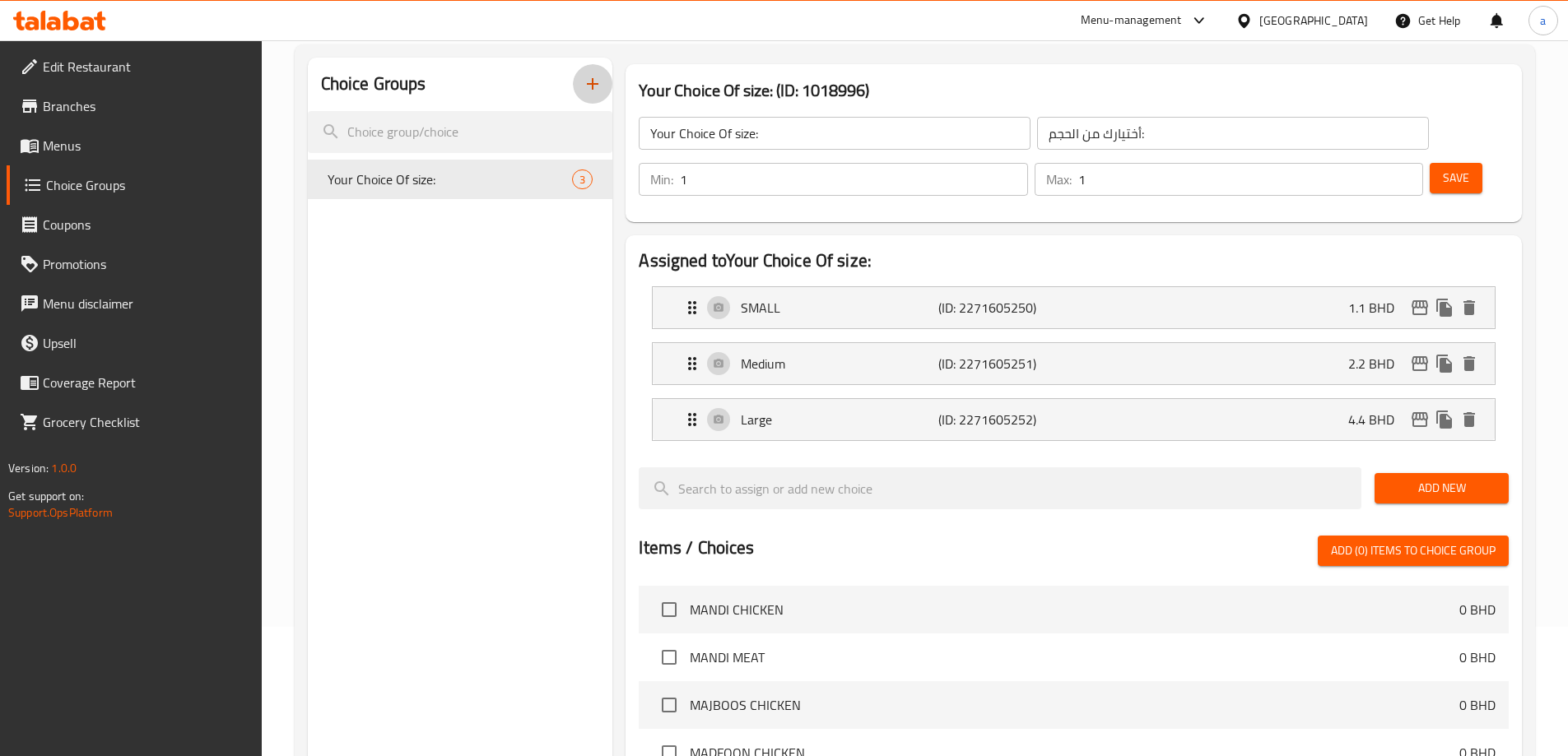
click at [602, 79] on icon "button" at bounding box center [592, 84] width 20 height 20
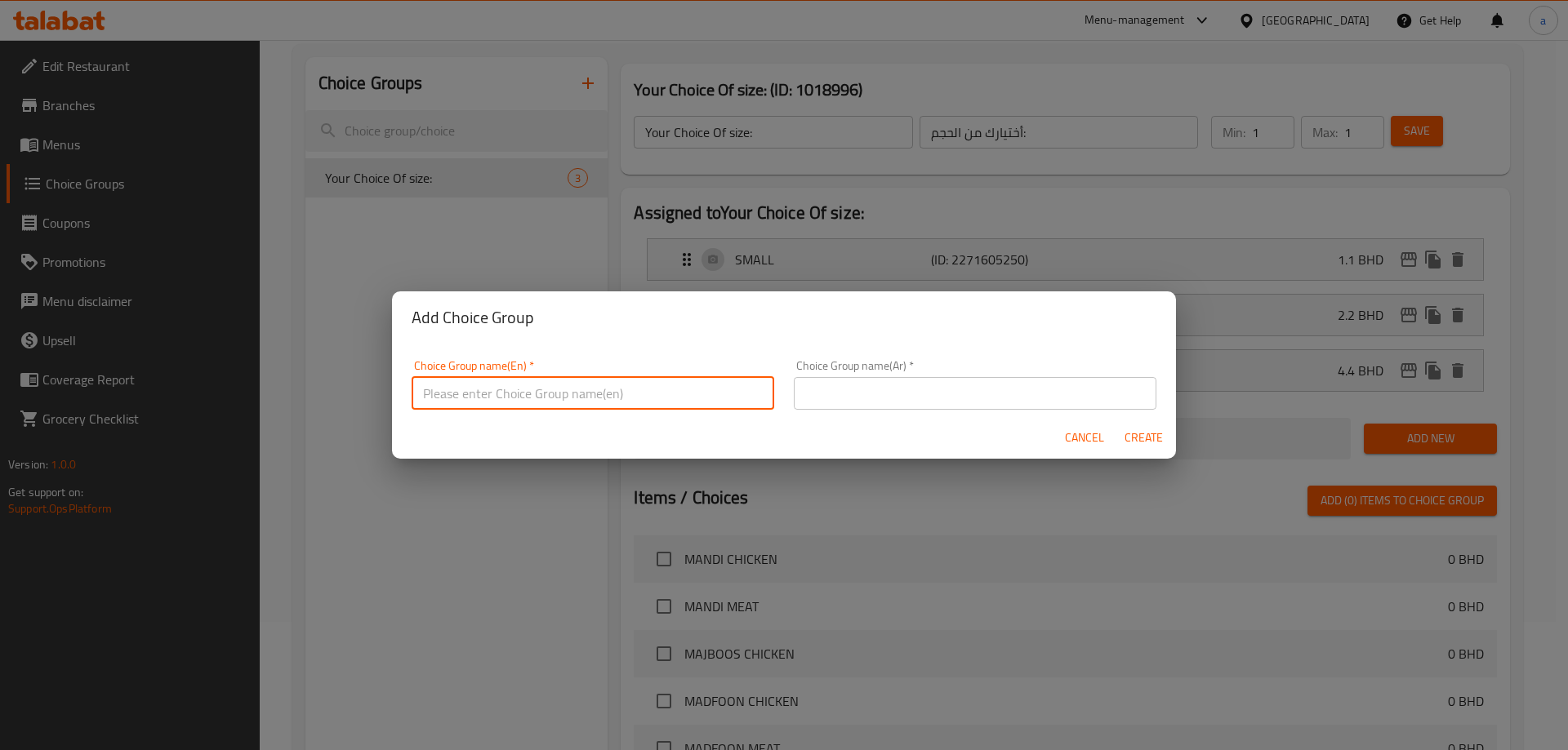
click at [567, 383] on input "text" at bounding box center [593, 393] width 363 height 32
type input "ؤ"
type input "choice of size"
click at [888, 393] on input "text" at bounding box center [975, 393] width 363 height 32
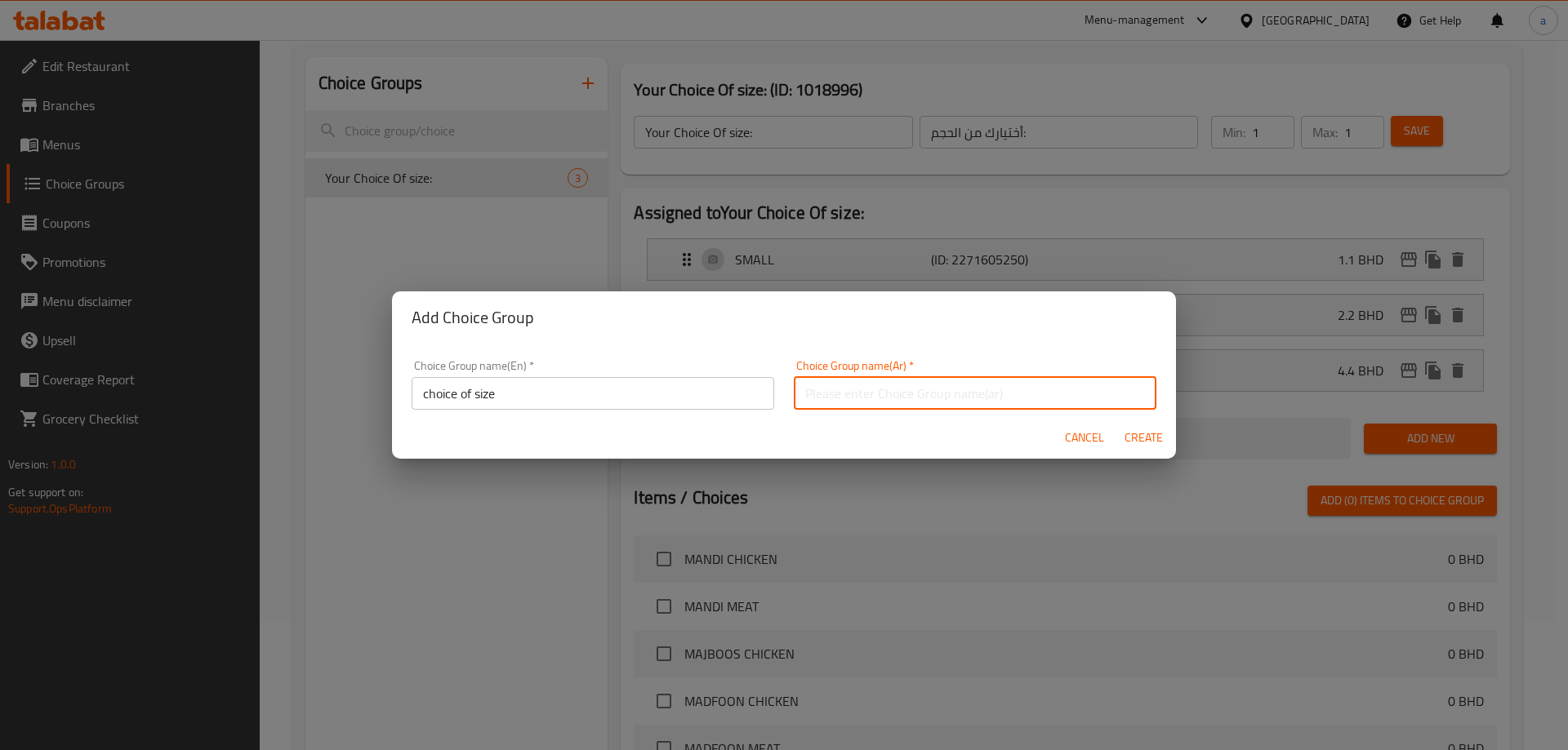
type input "H"
type input "أختيار الحجم"
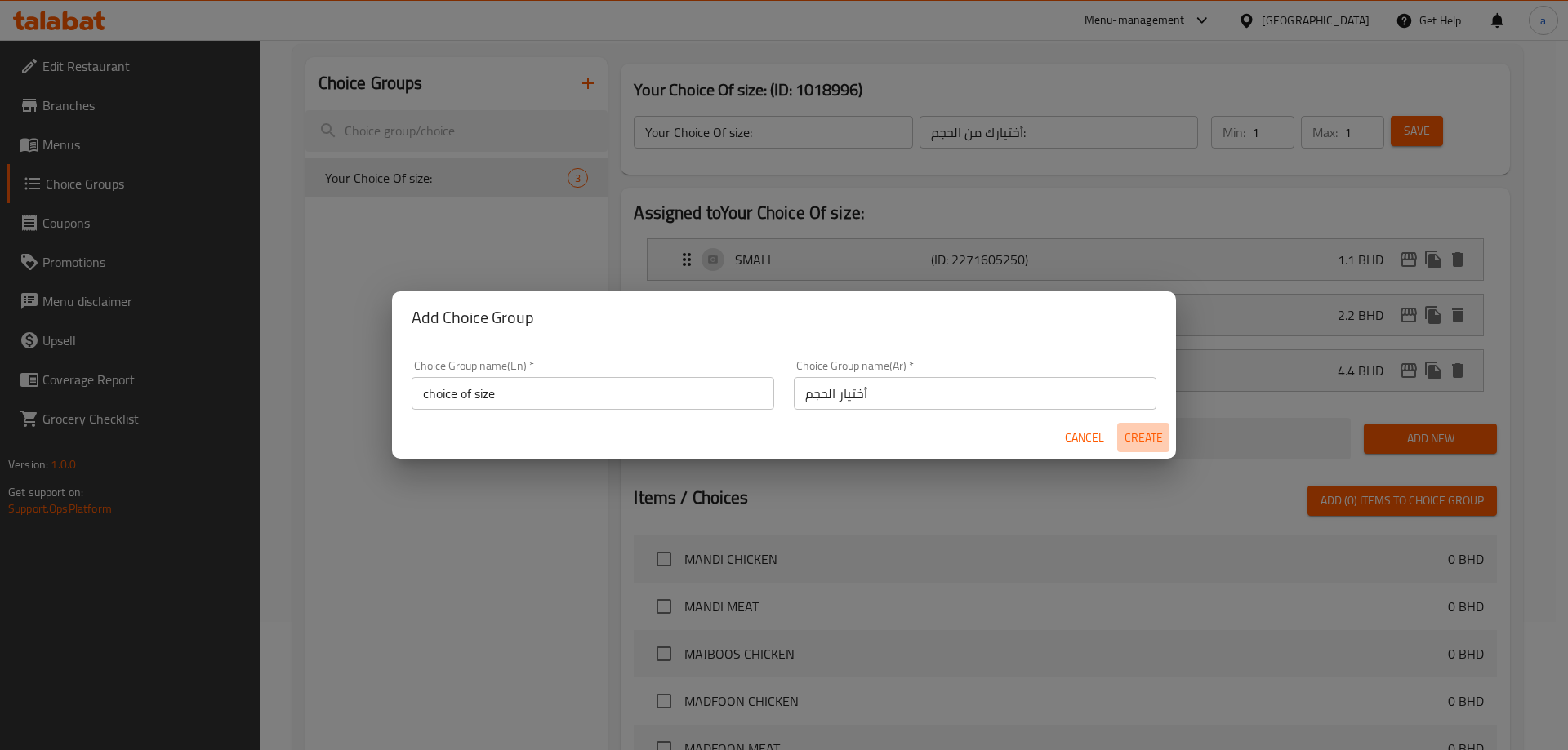
click at [1132, 425] on button "Create" at bounding box center [1144, 437] width 53 height 30
type input "choice of size"
type input "أختيار الحجم"
type input "0"
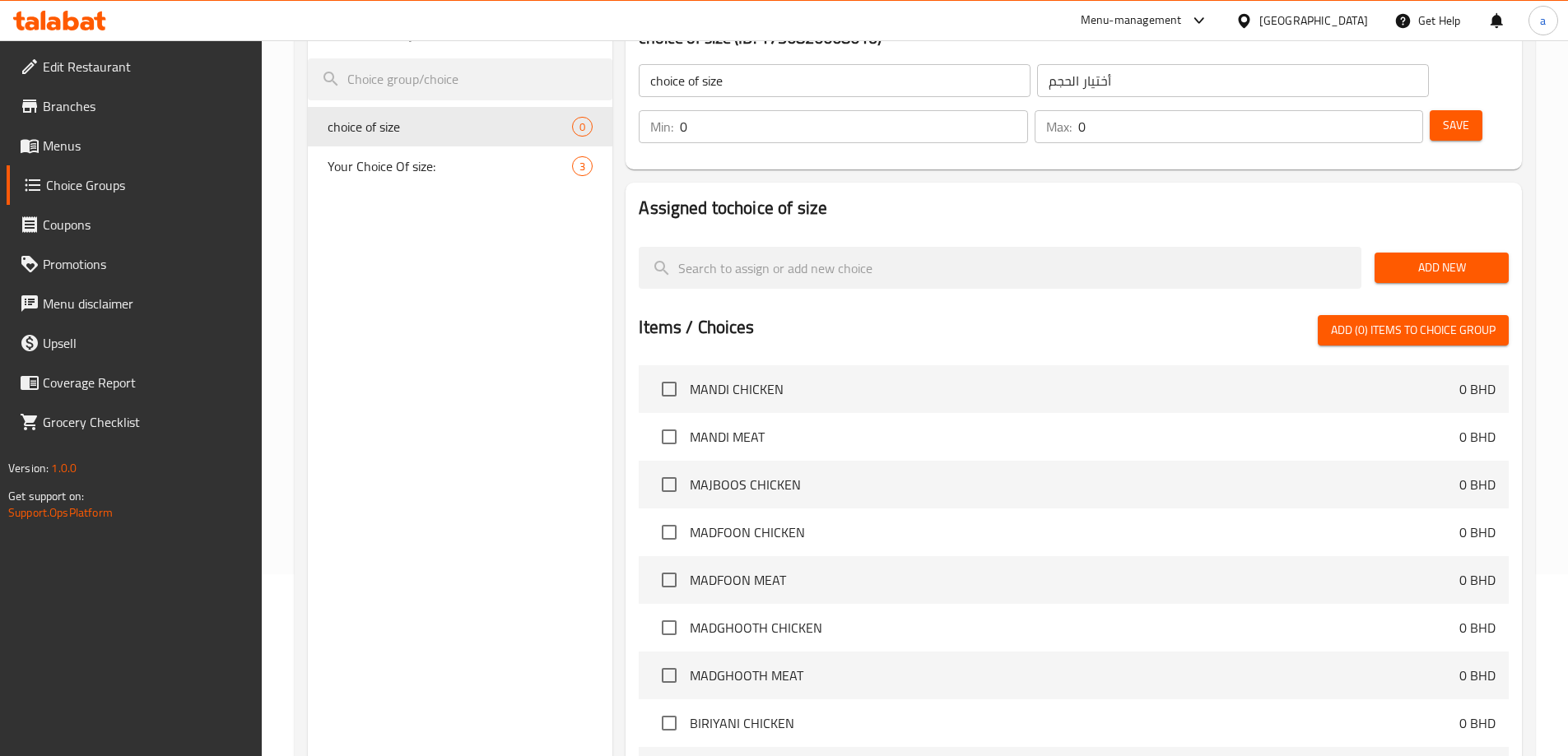
scroll to position [211, 0]
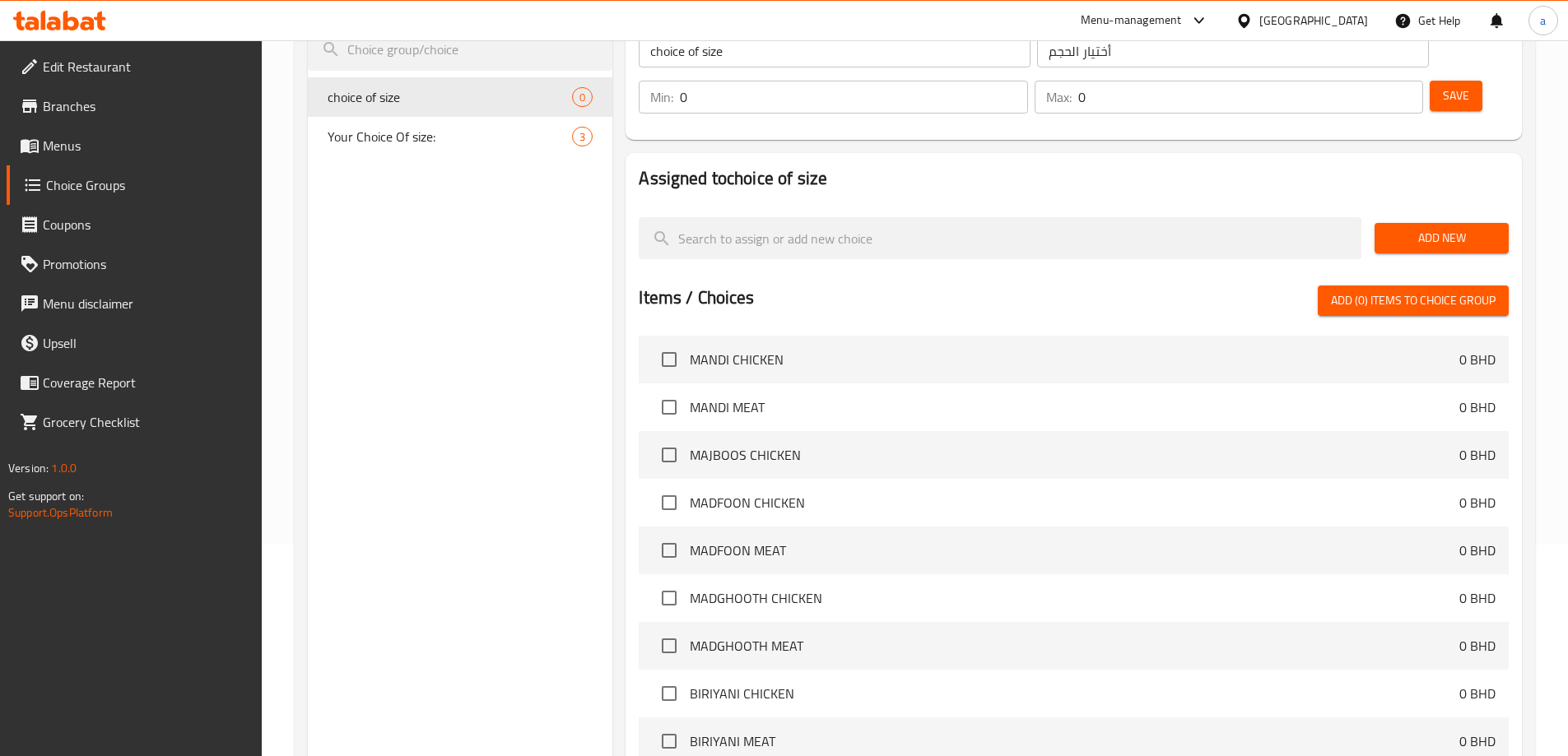
click at [1439, 228] on span "Add New" at bounding box center [1442, 238] width 108 height 21
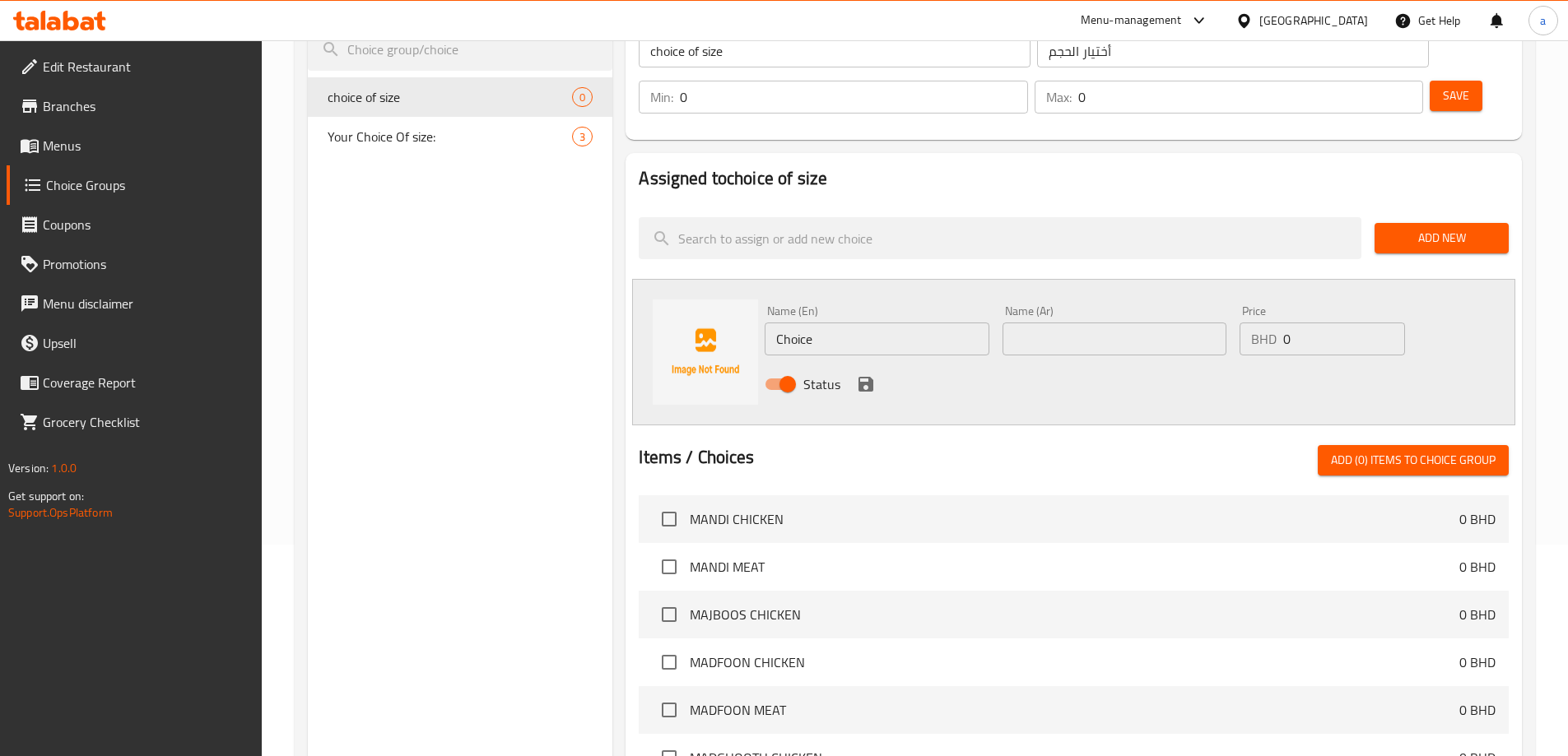
click at [881, 322] on input "Choice" at bounding box center [876, 338] width 224 height 32
click at [901, 322] on input "Choice" at bounding box center [876, 338] width 224 height 32
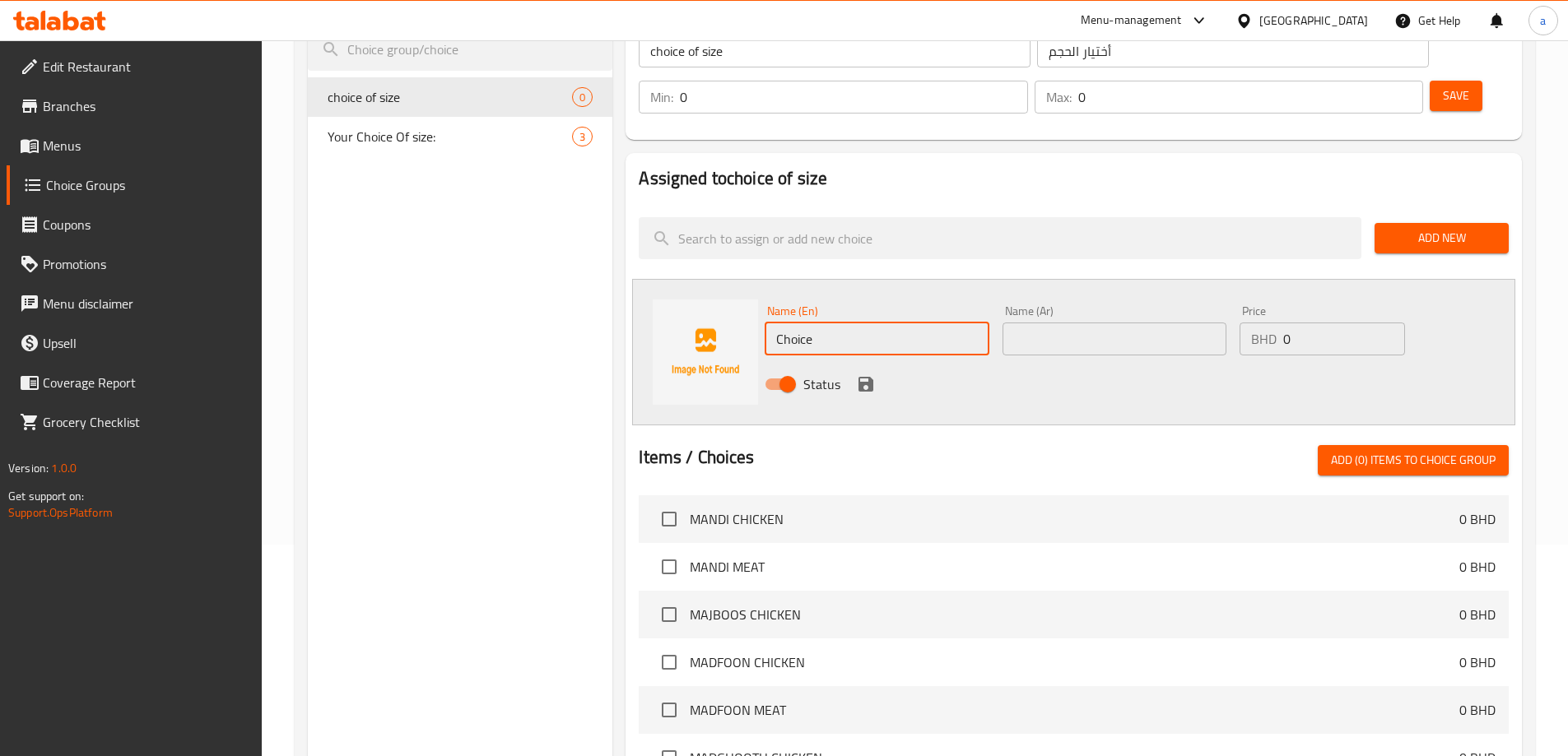
paste input "SMALL"
type input "SMALL"
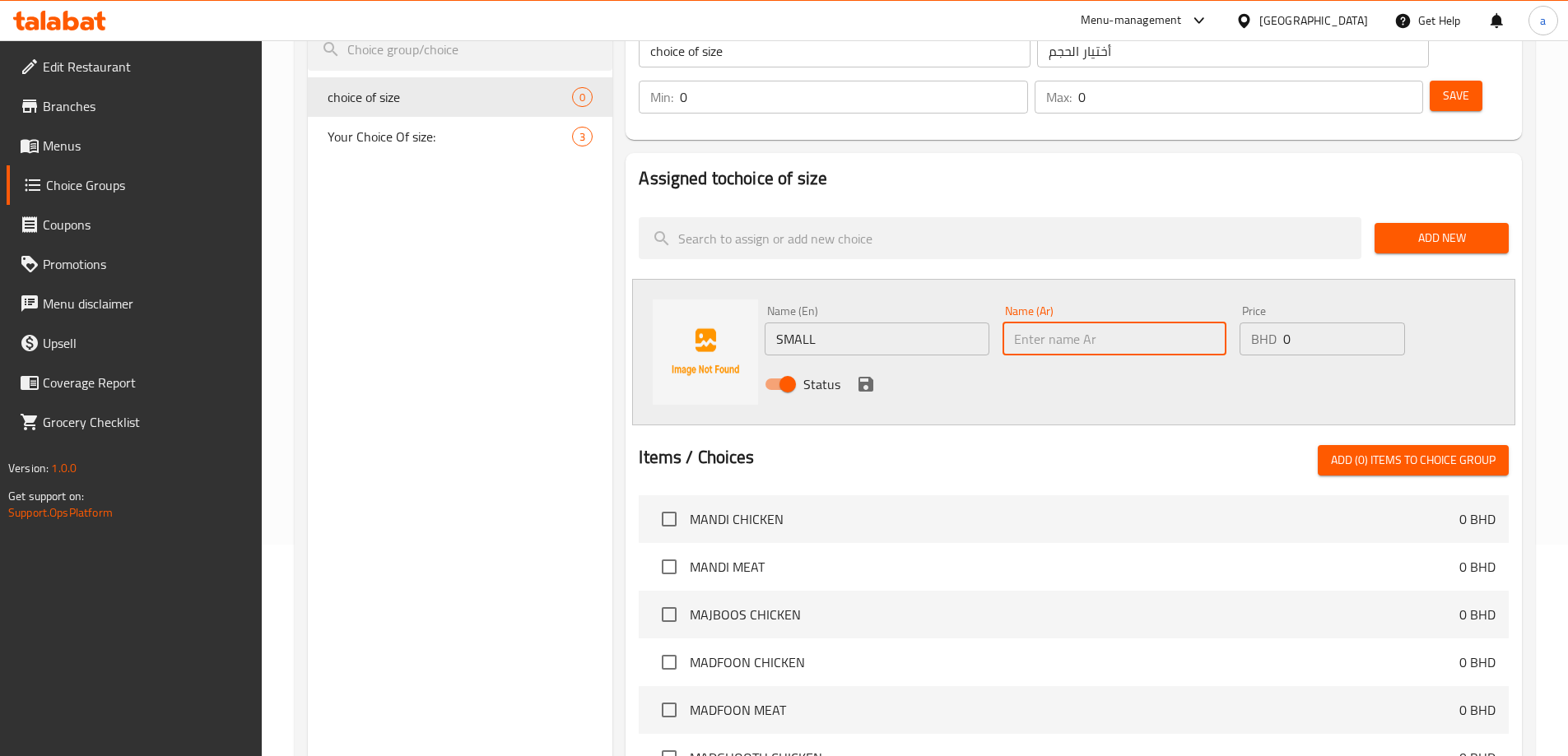
click at [1071, 322] on input "text" at bounding box center [1115, 338] width 224 height 32
type input "صغير"
click at [1325, 322] on input "0" at bounding box center [1343, 338] width 121 height 32
type input "01.4"
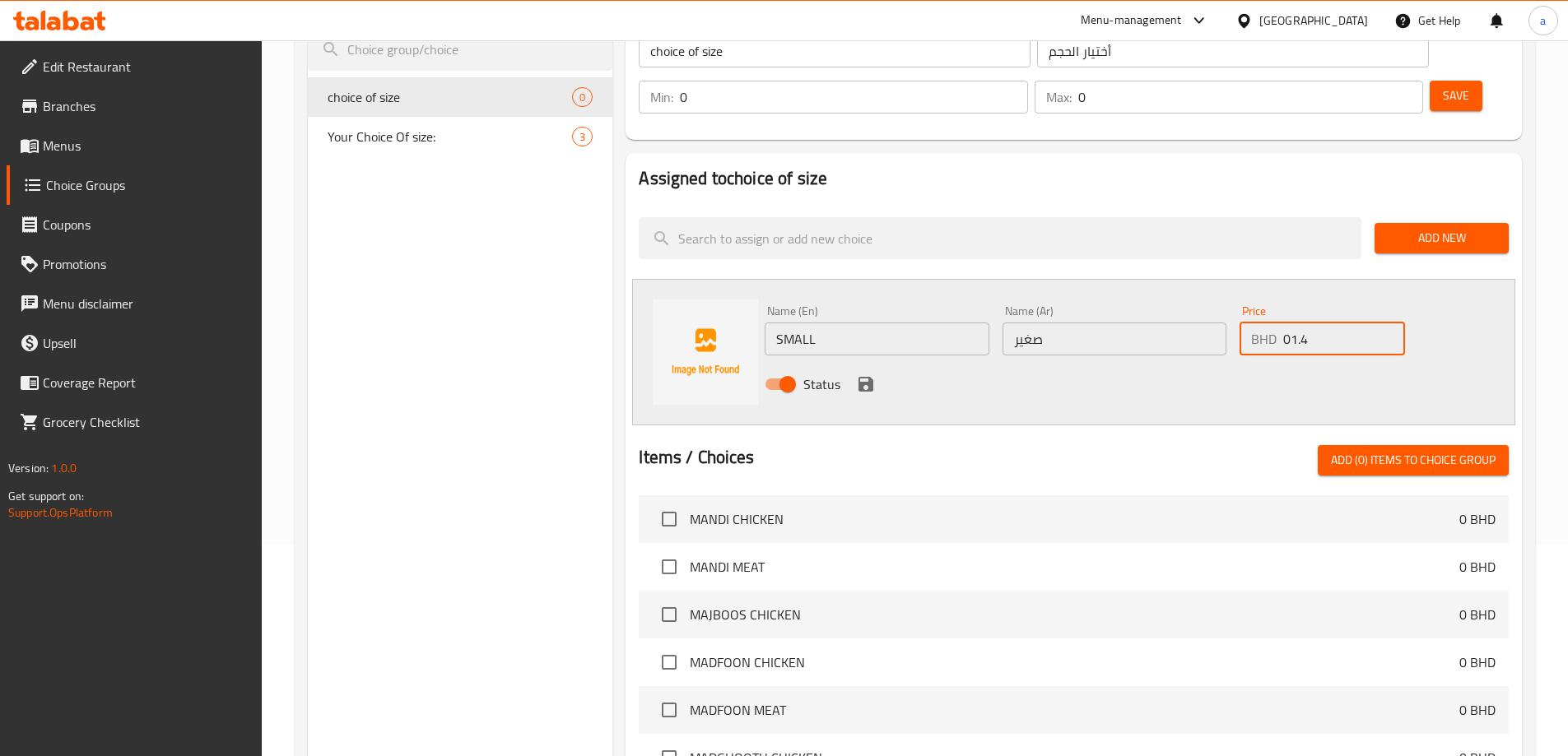
click at [870, 377] on icon "save" at bounding box center [866, 383] width 15 height 15
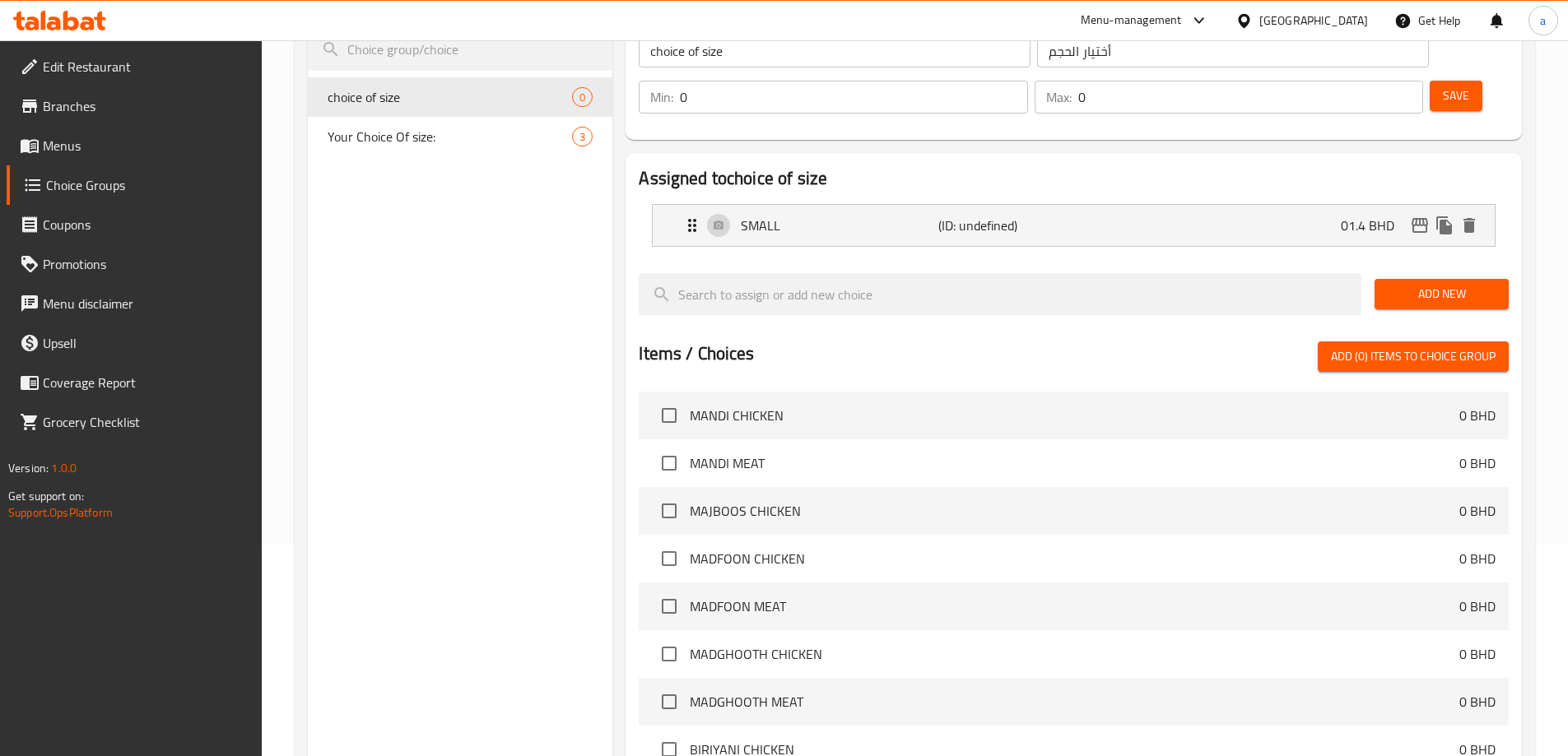
click at [1409, 284] on span "Add New" at bounding box center [1442, 294] width 108 height 21
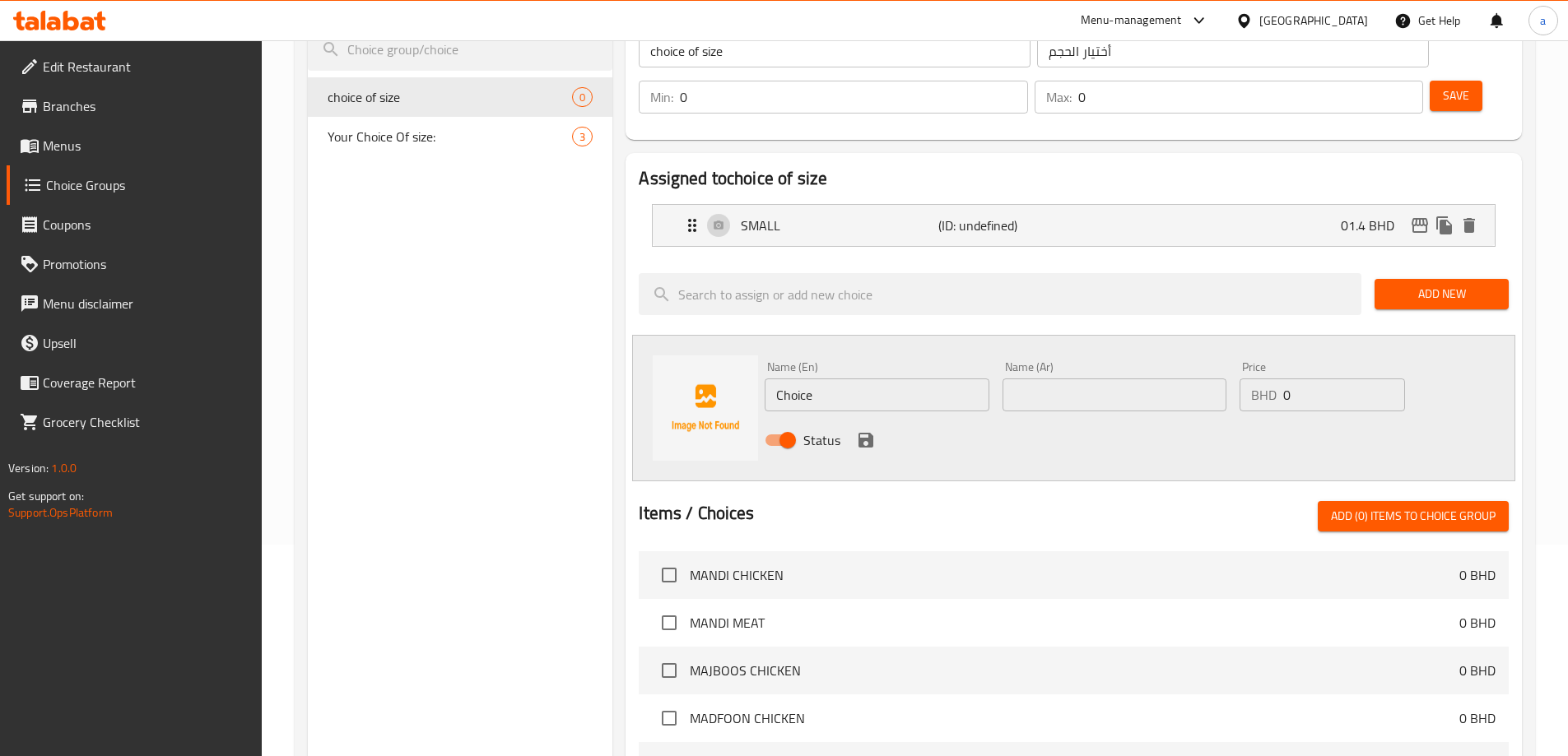
click at [850, 378] on input "Choice" at bounding box center [876, 394] width 224 height 32
paste input "MEDIUM"
type input "MEDIUM"
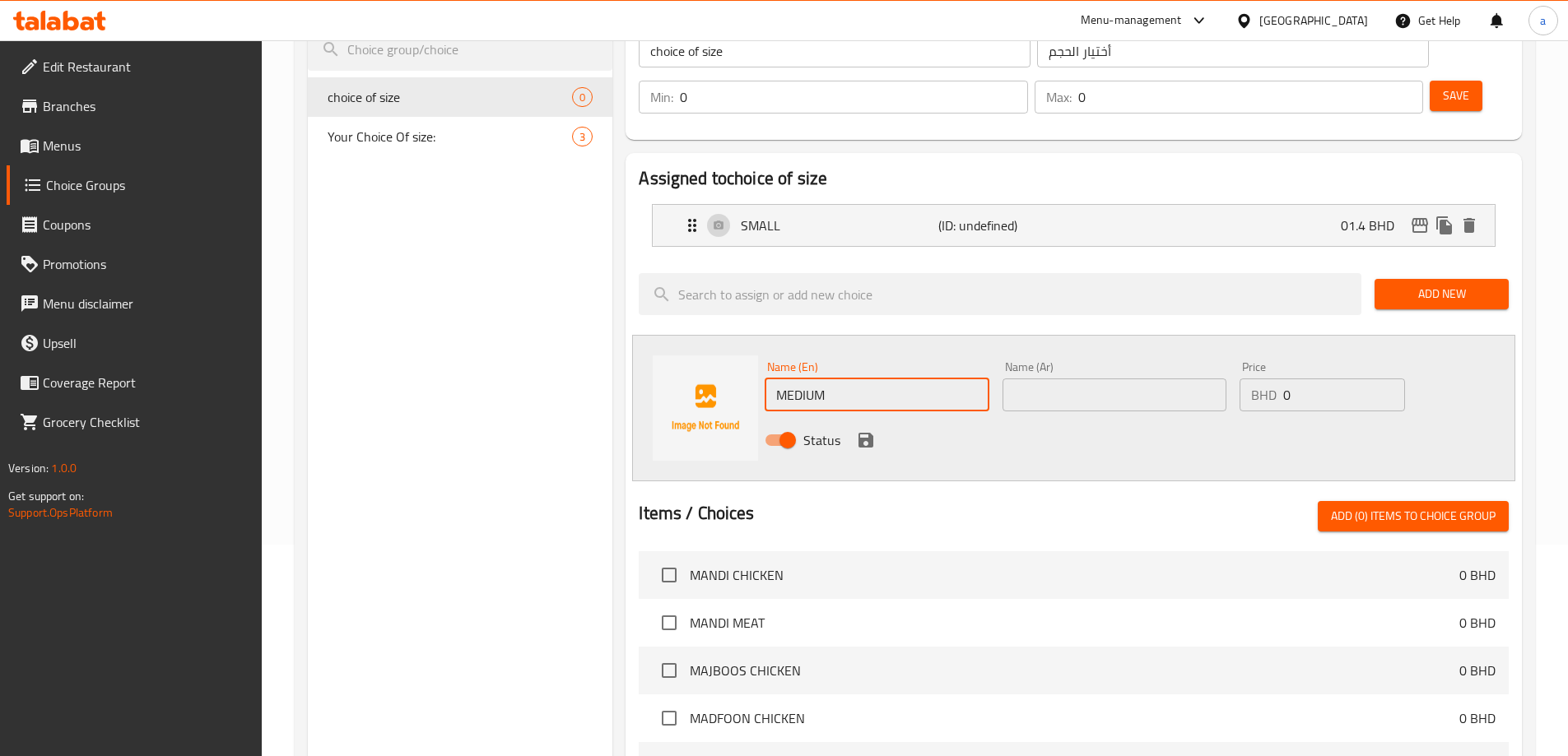
click at [1055, 378] on input "text" at bounding box center [1115, 394] width 224 height 32
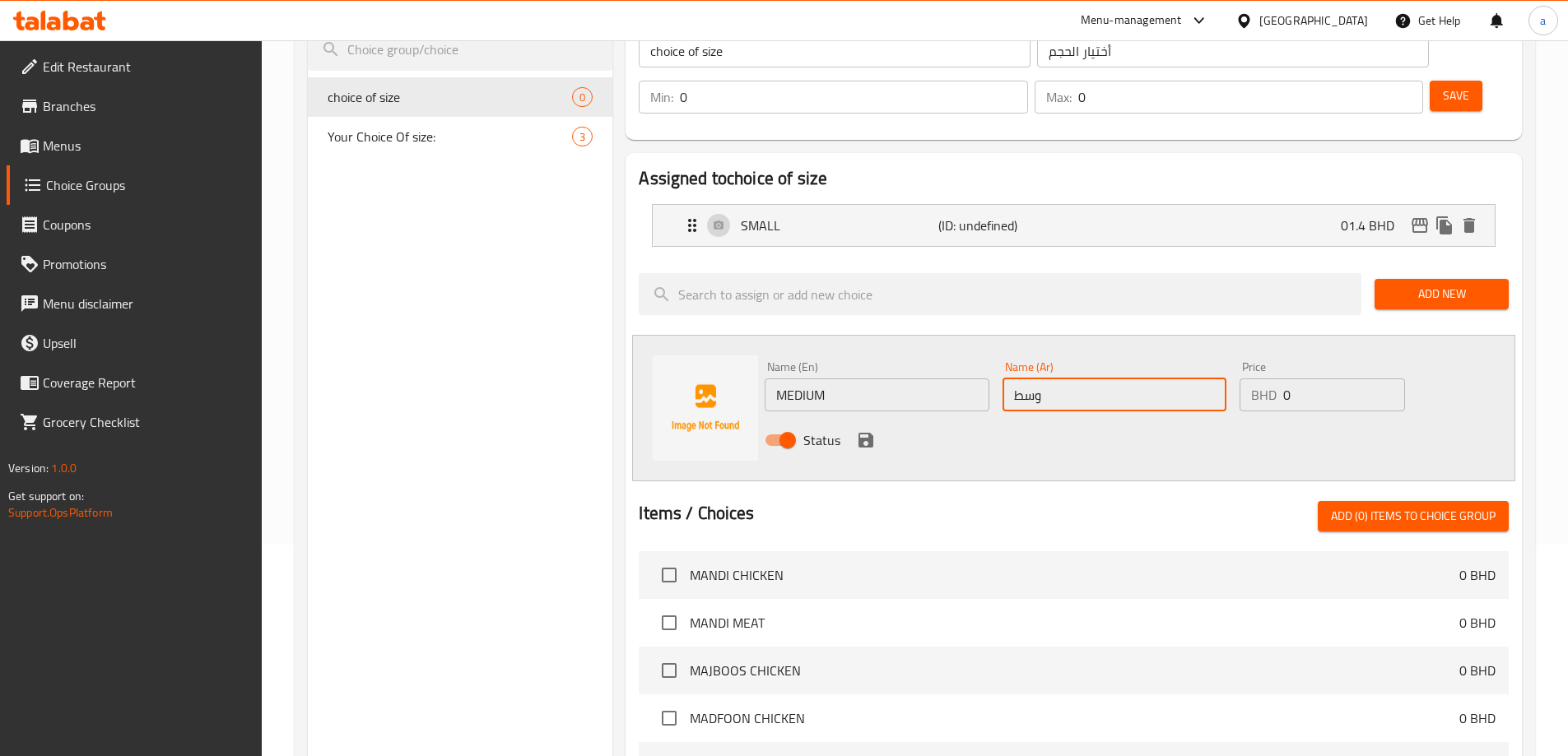
type input "وسط"
click at [1337, 378] on input "0" at bounding box center [1343, 394] width 121 height 32
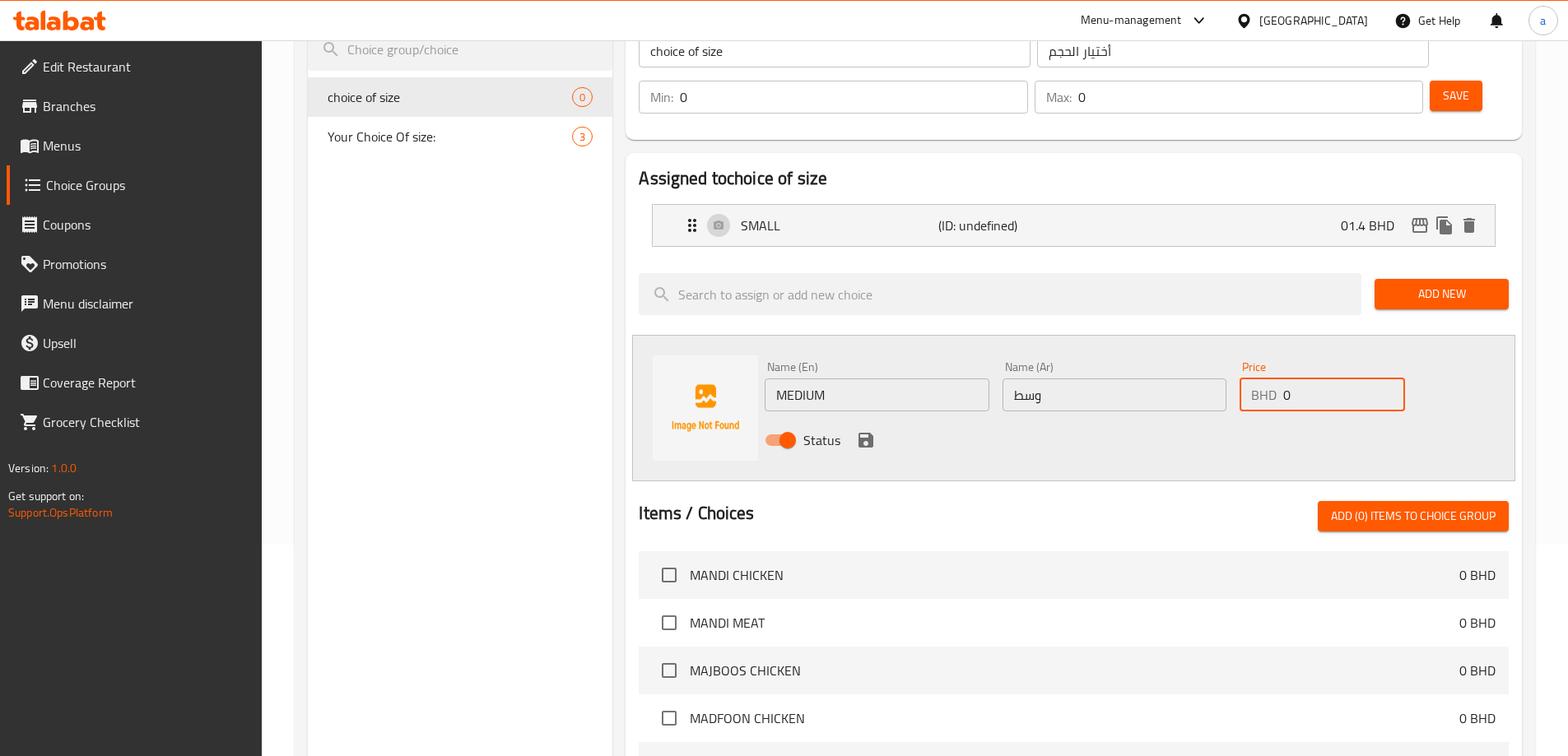
click at [1337, 378] on input "0" at bounding box center [1343, 394] width 121 height 32
type input "02.6"
click at [858, 431] on icon "save" at bounding box center [866, 440] width 20 height 20
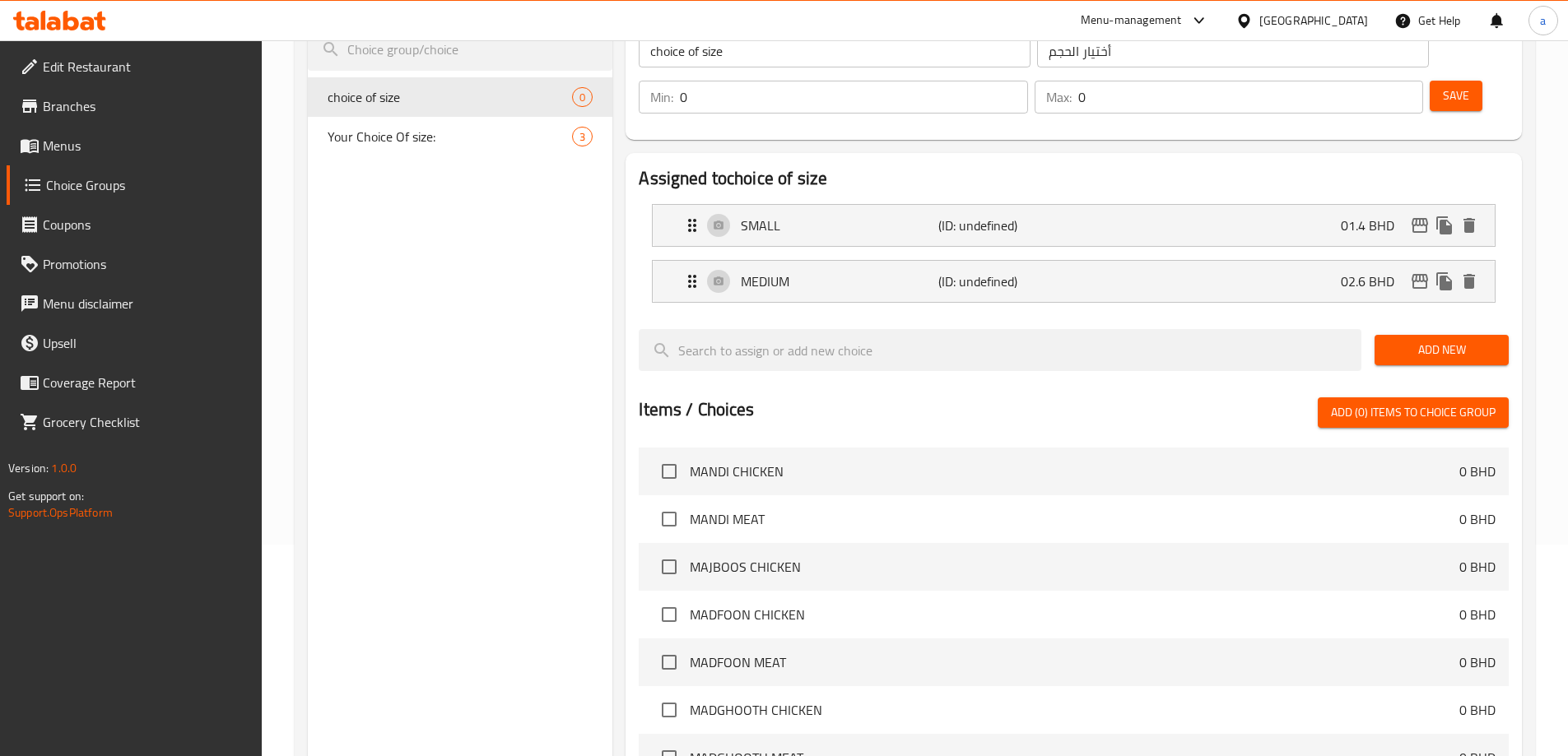
click at [1440, 340] on span "Add New" at bounding box center [1442, 350] width 108 height 21
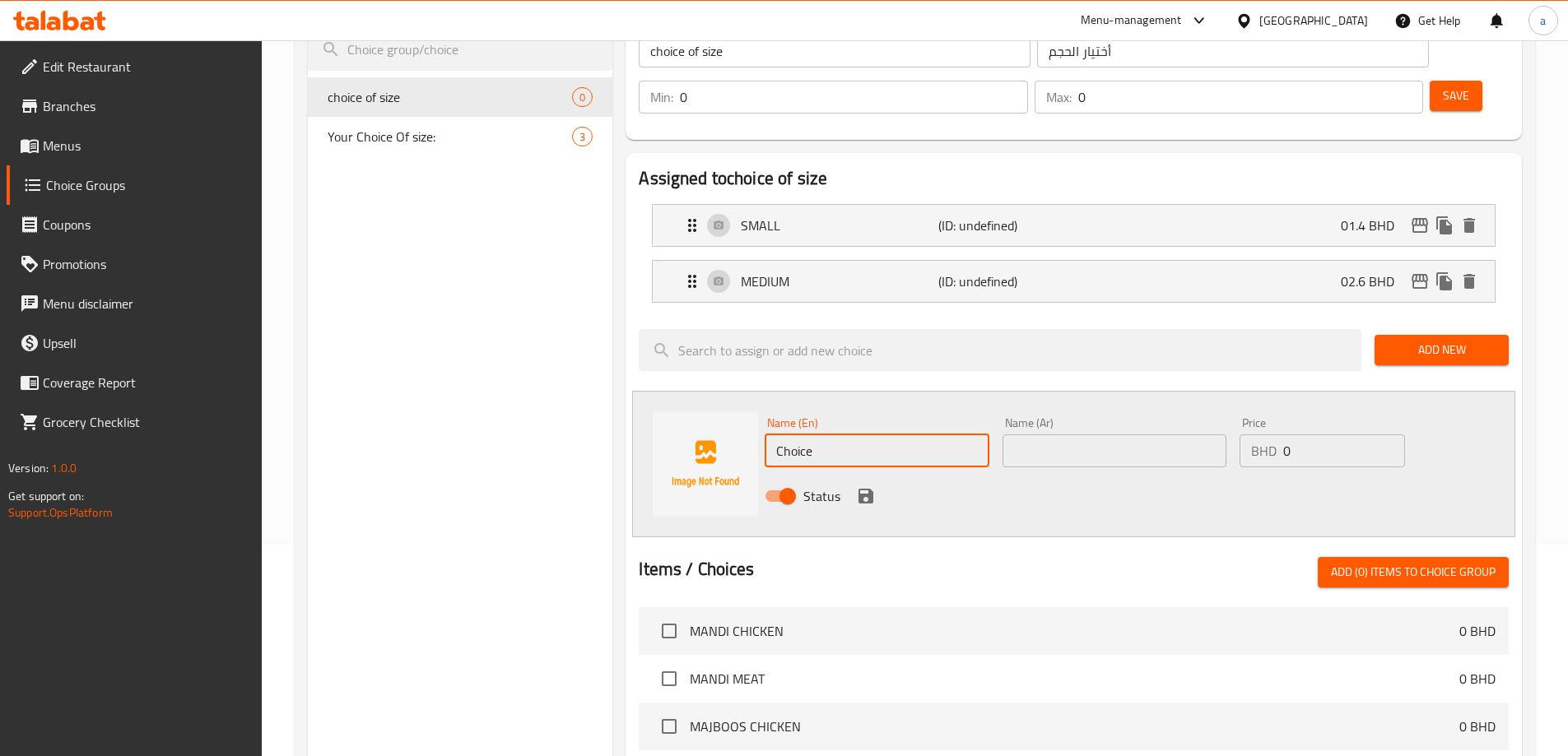
click at [829, 435] on input "Choice" at bounding box center [876, 450] width 224 height 32
paste input "LARGE"
type input "LARGE"
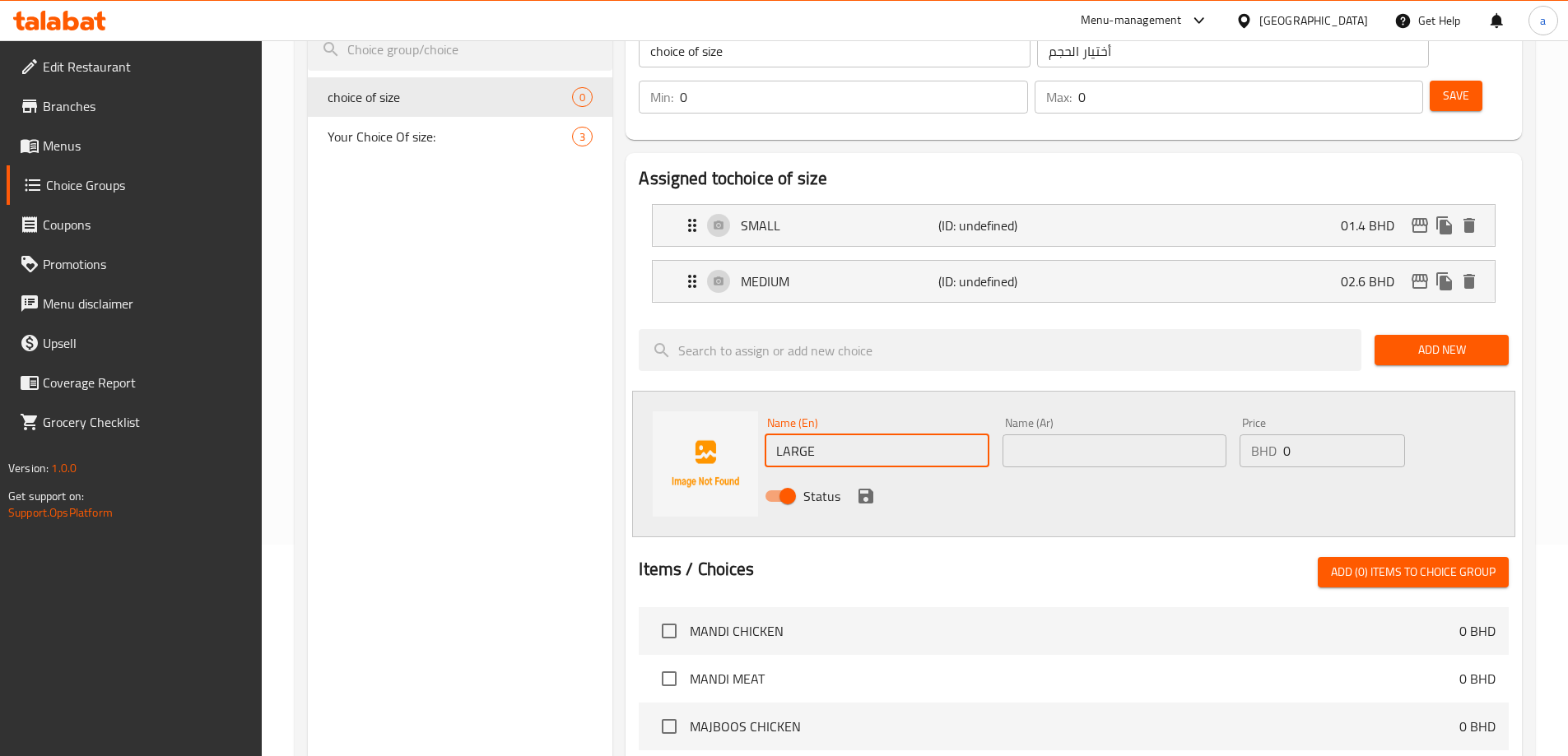
click at [1038, 435] on input "text" at bounding box center [1115, 450] width 224 height 32
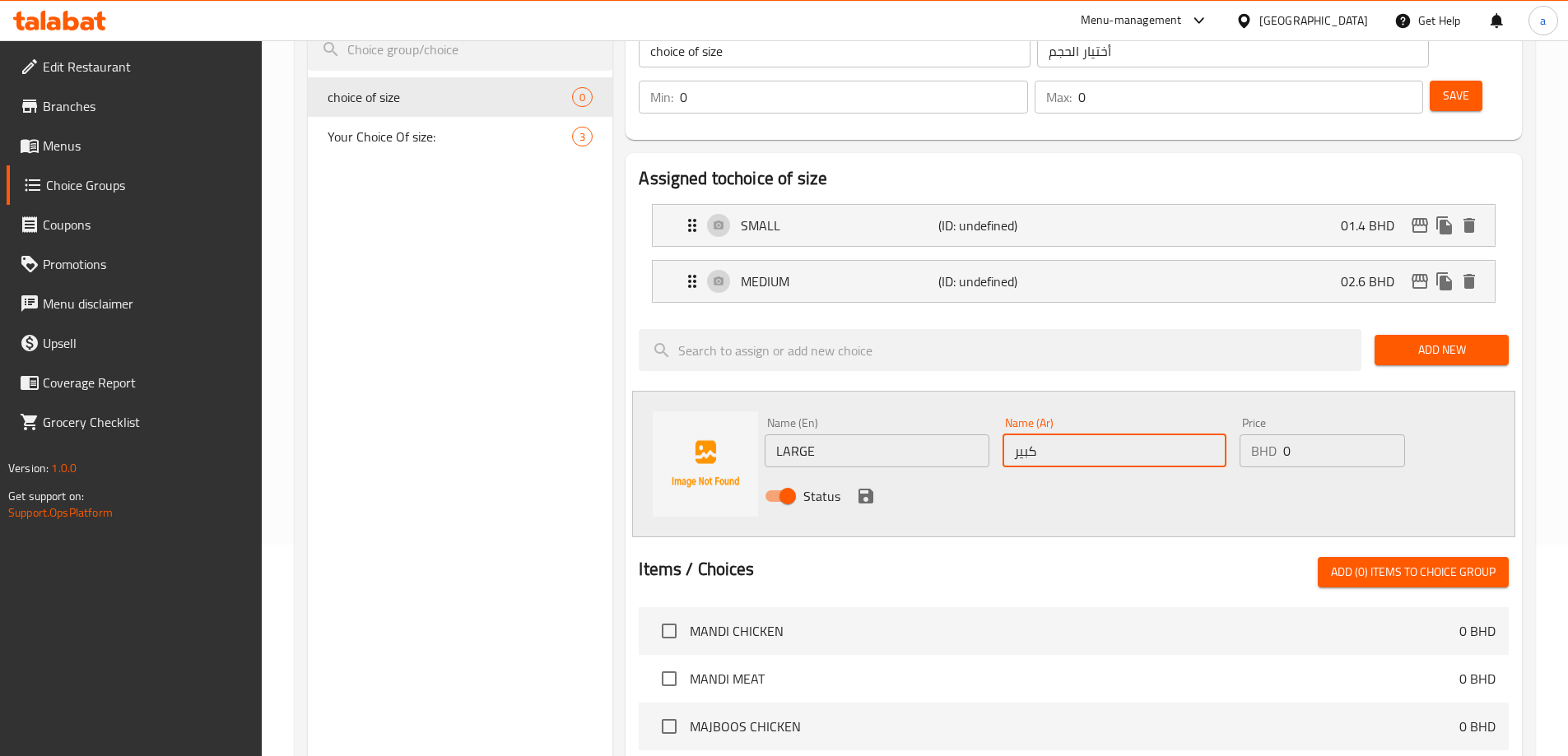
type input "كبير"
click at [1354, 435] on input "0" at bounding box center [1343, 450] width 121 height 32
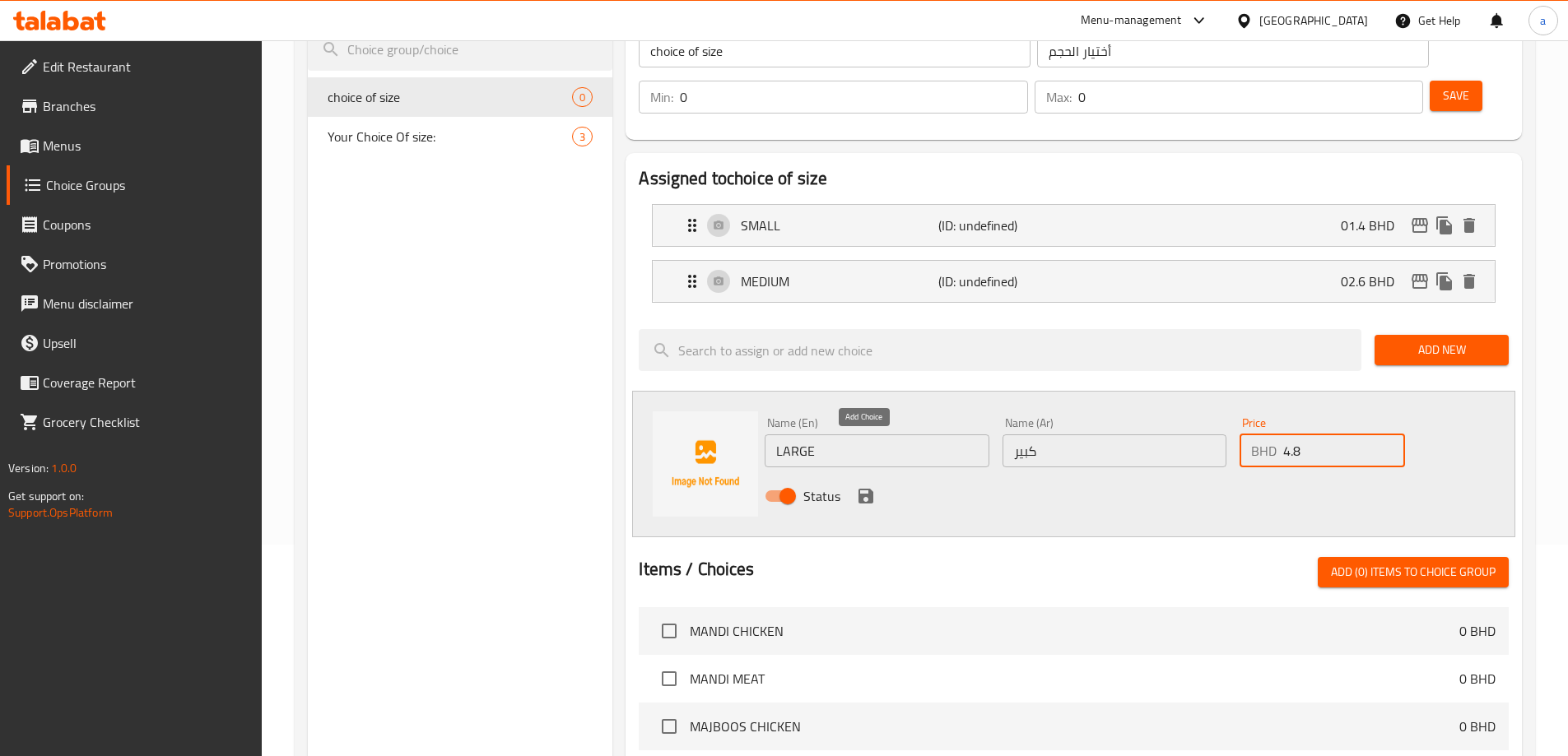
type input "4.8"
click at [865, 489] on icon "save" at bounding box center [866, 495] width 15 height 15
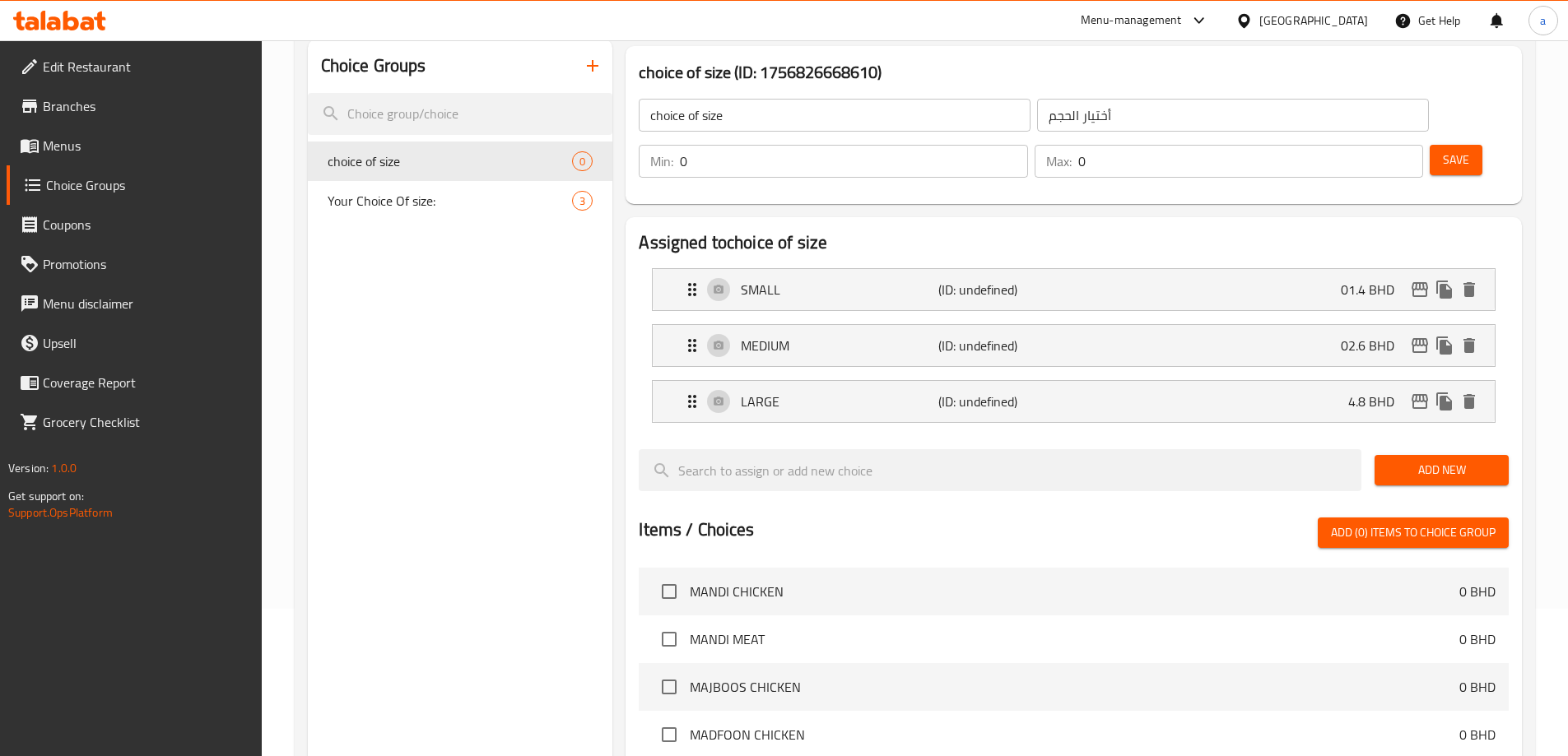
scroll to position [47, 0]
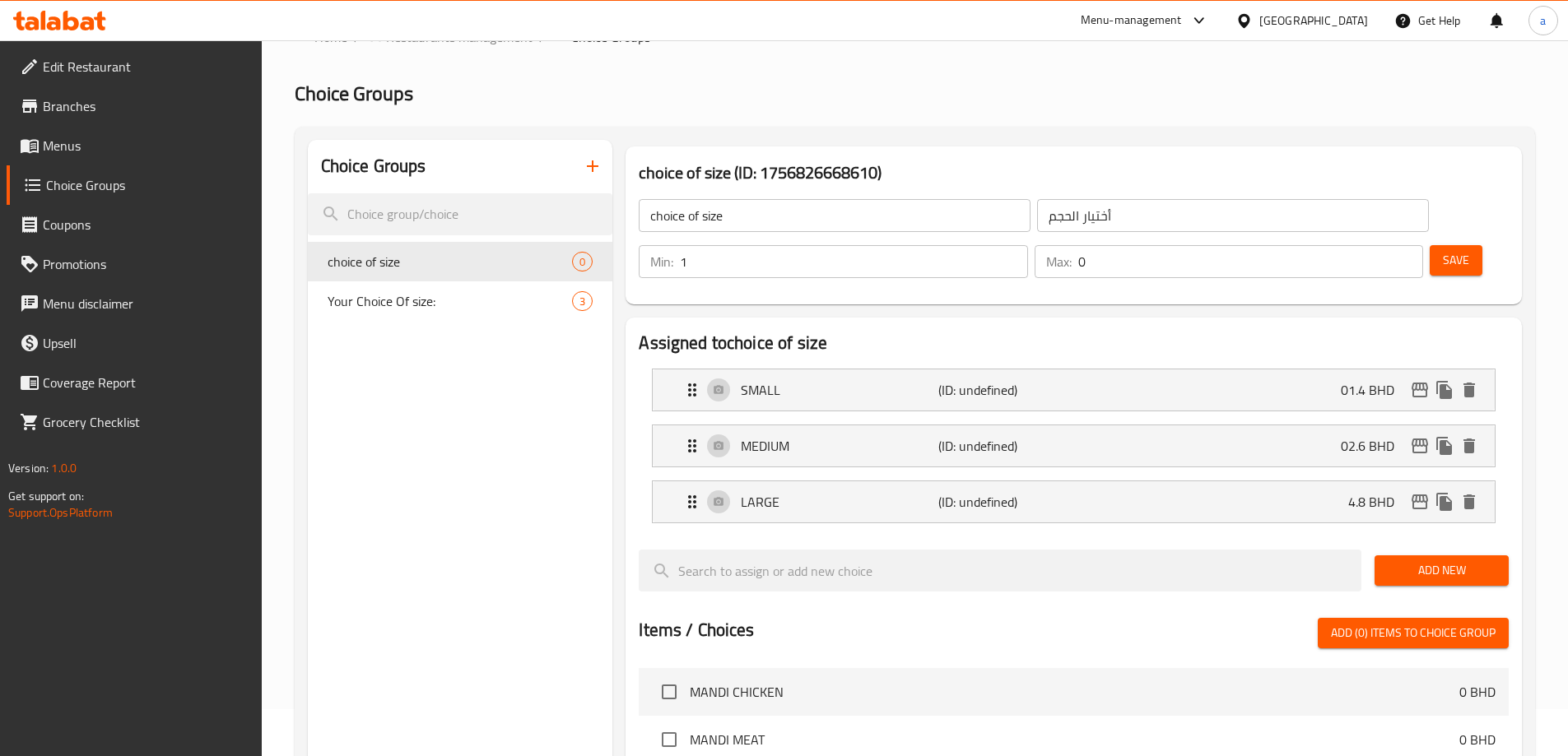
type input "1"
click at [1027, 245] on input "1" at bounding box center [853, 261] width 347 height 32
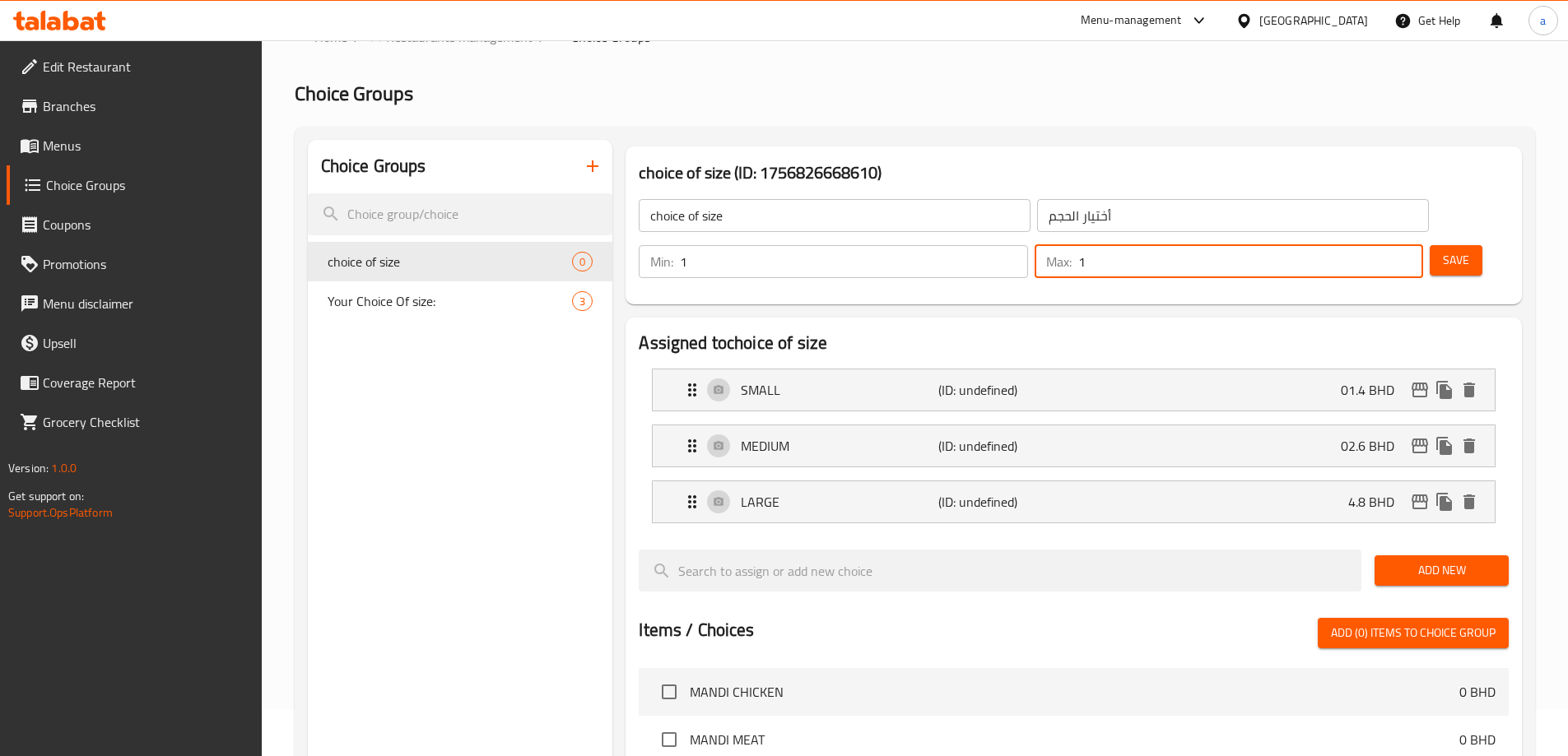
type input "1"
click at [1378, 245] on input "1" at bounding box center [1250, 261] width 345 height 32
click at [1443, 250] on span "Save" at bounding box center [1456, 260] width 27 height 21
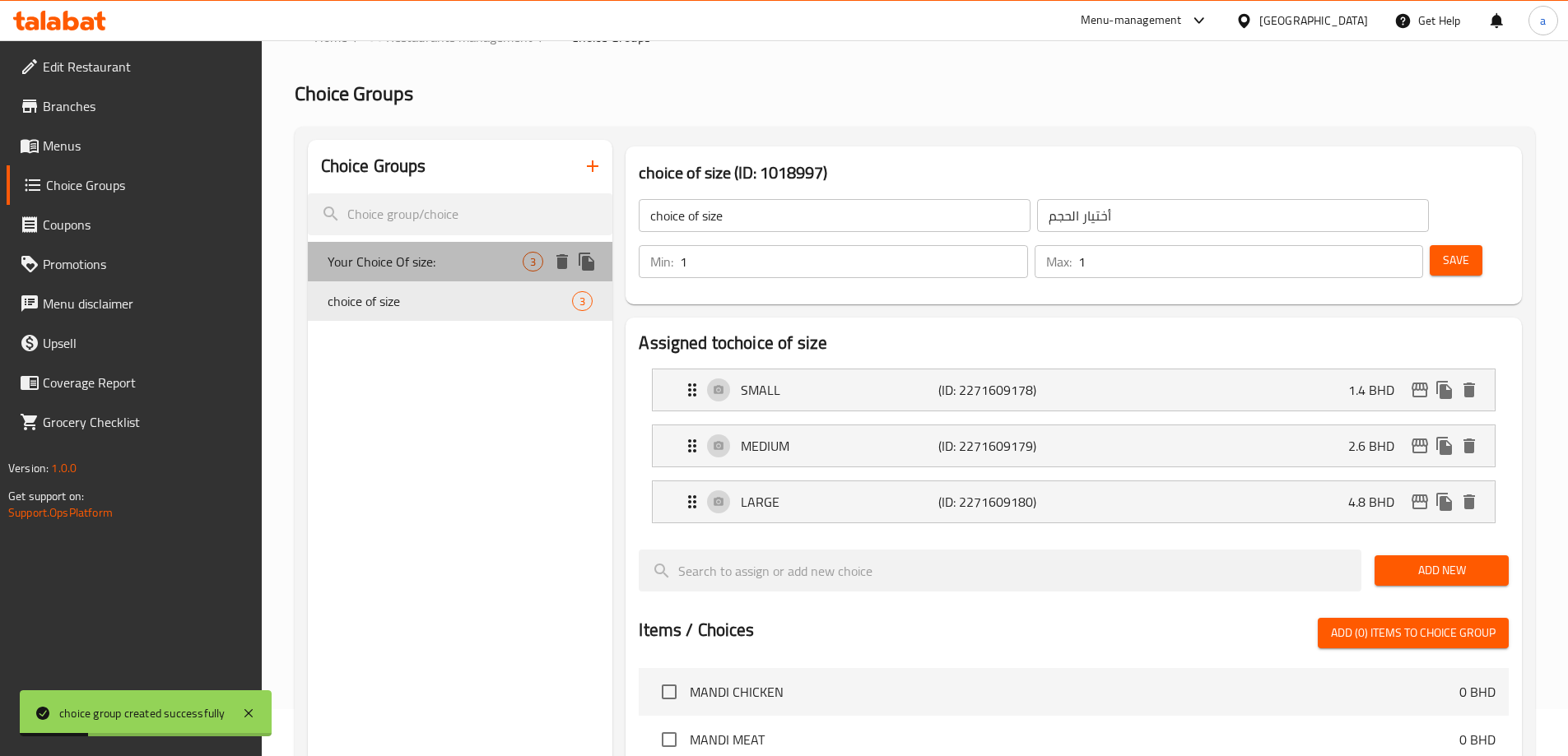
click at [432, 256] on span "Your Choice Of size:" at bounding box center [425, 262] width 196 height 20
type input "Your Choice Of size:"
type input "أختيارك من الحجم:"
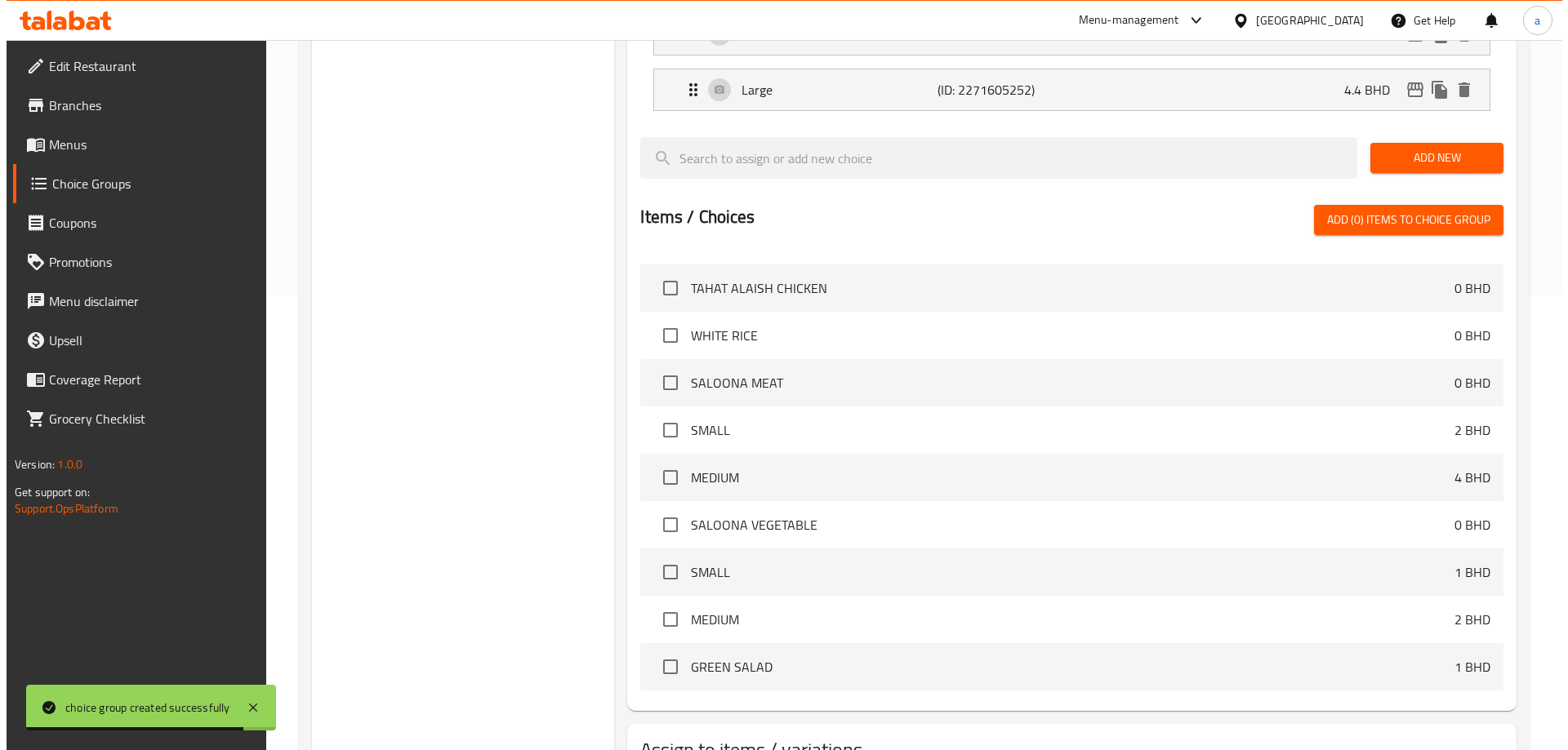
scroll to position [536, 0]
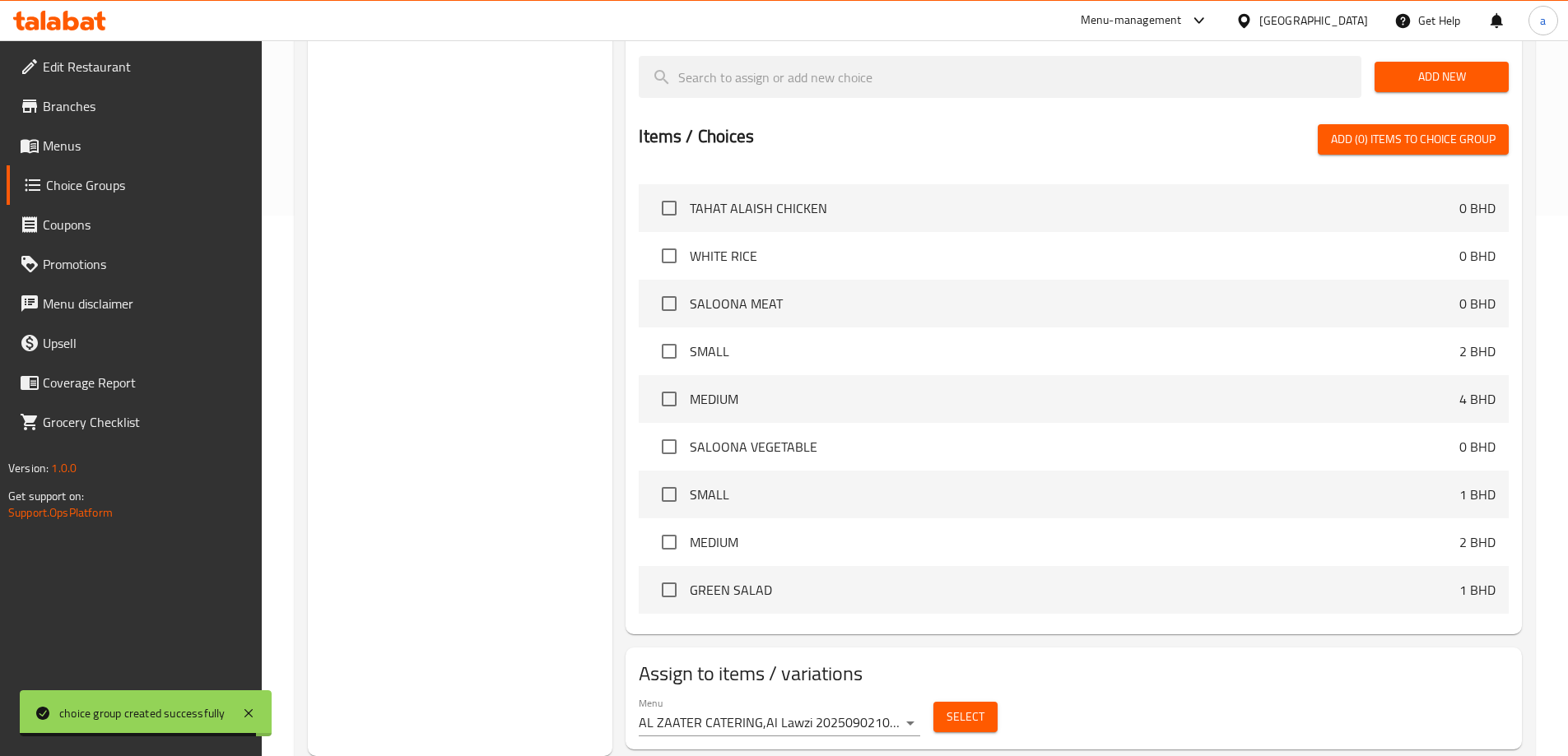
click at [925, 690] on div "Menu AL ZAATER CATERING,Al Lawzi 20250902103214 ( Inactive )" at bounding box center [780, 717] width 295 height 53
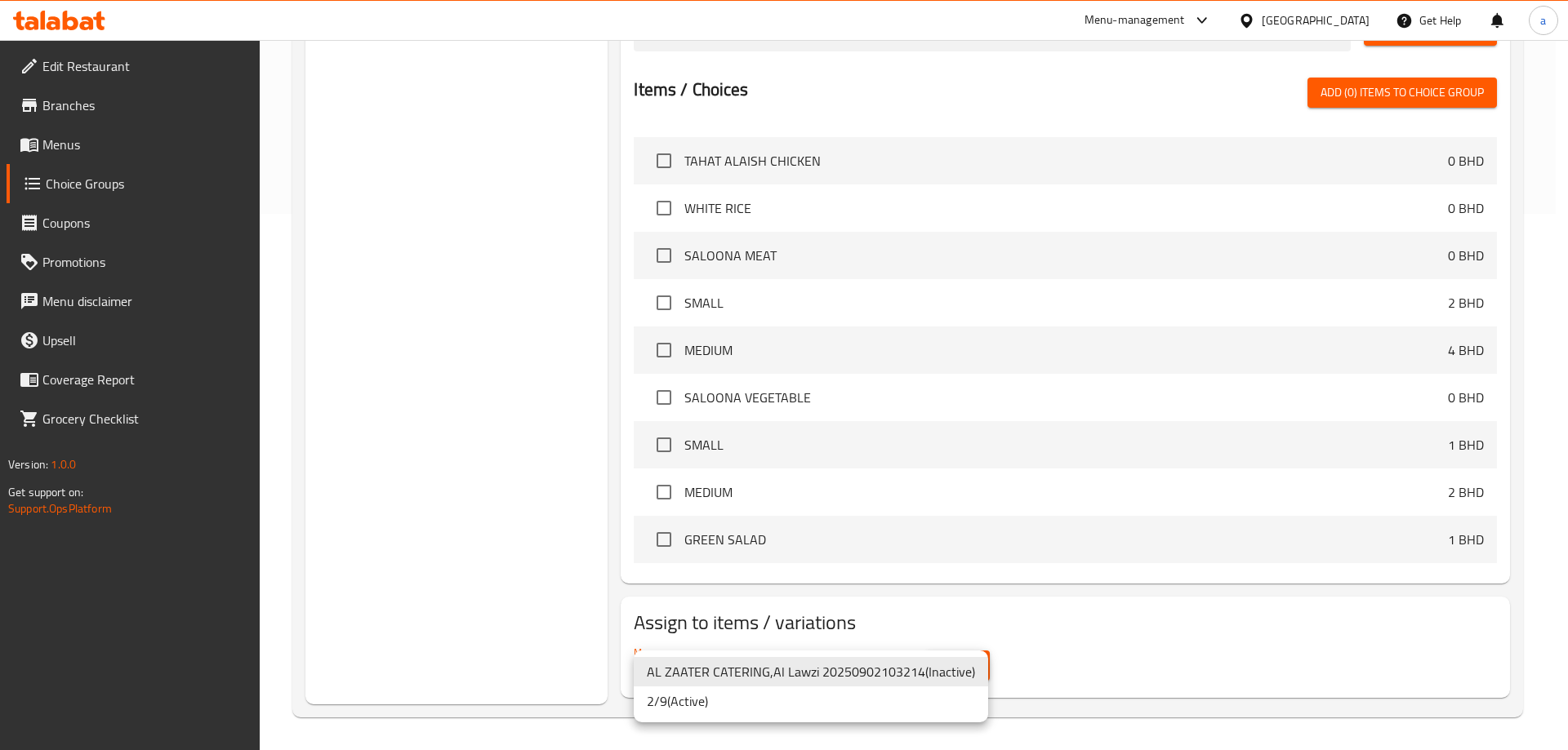
click at [752, 715] on li "2/9 ( Active )" at bounding box center [810, 701] width 354 height 29
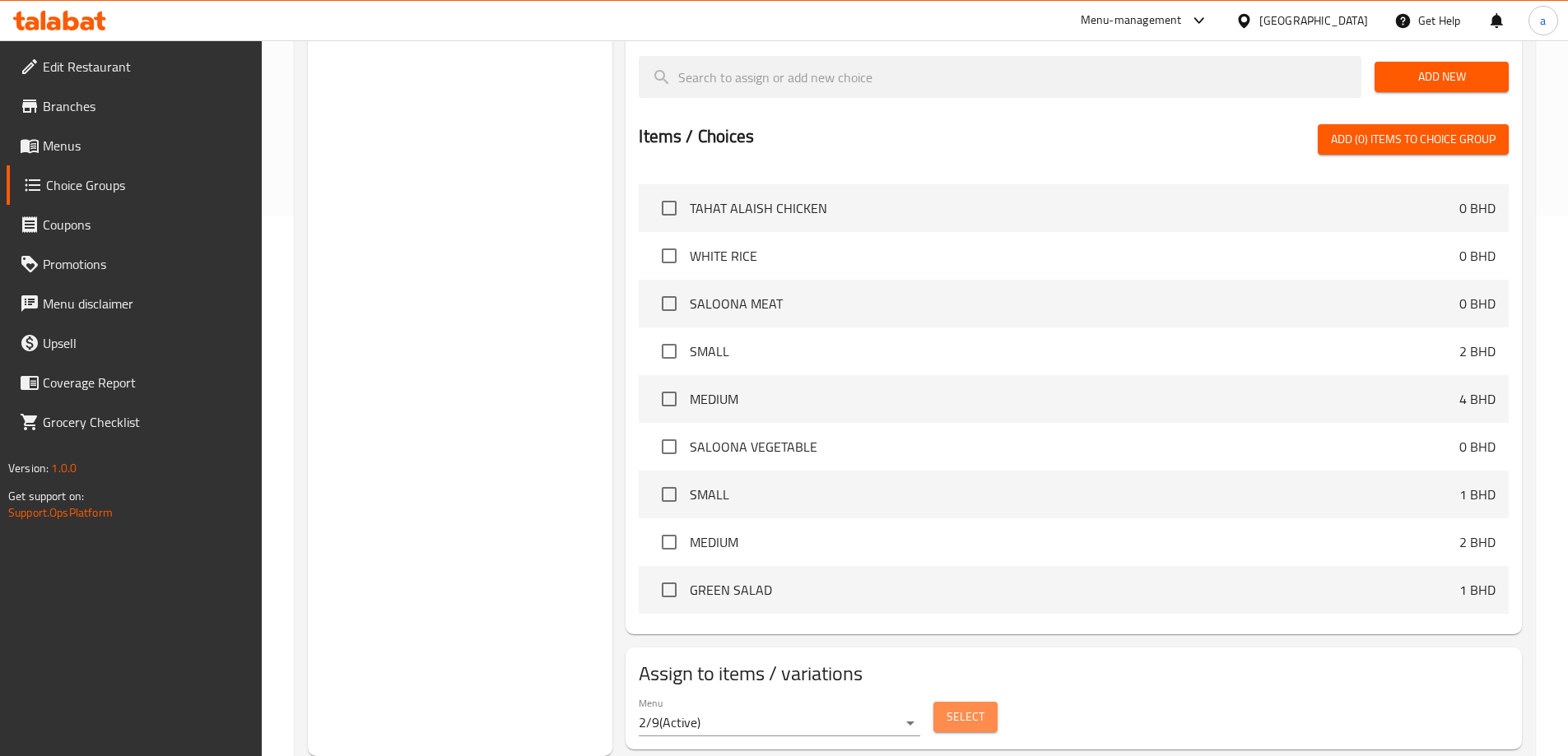
click at [954, 707] on span "Select" at bounding box center [965, 717] width 37 height 21
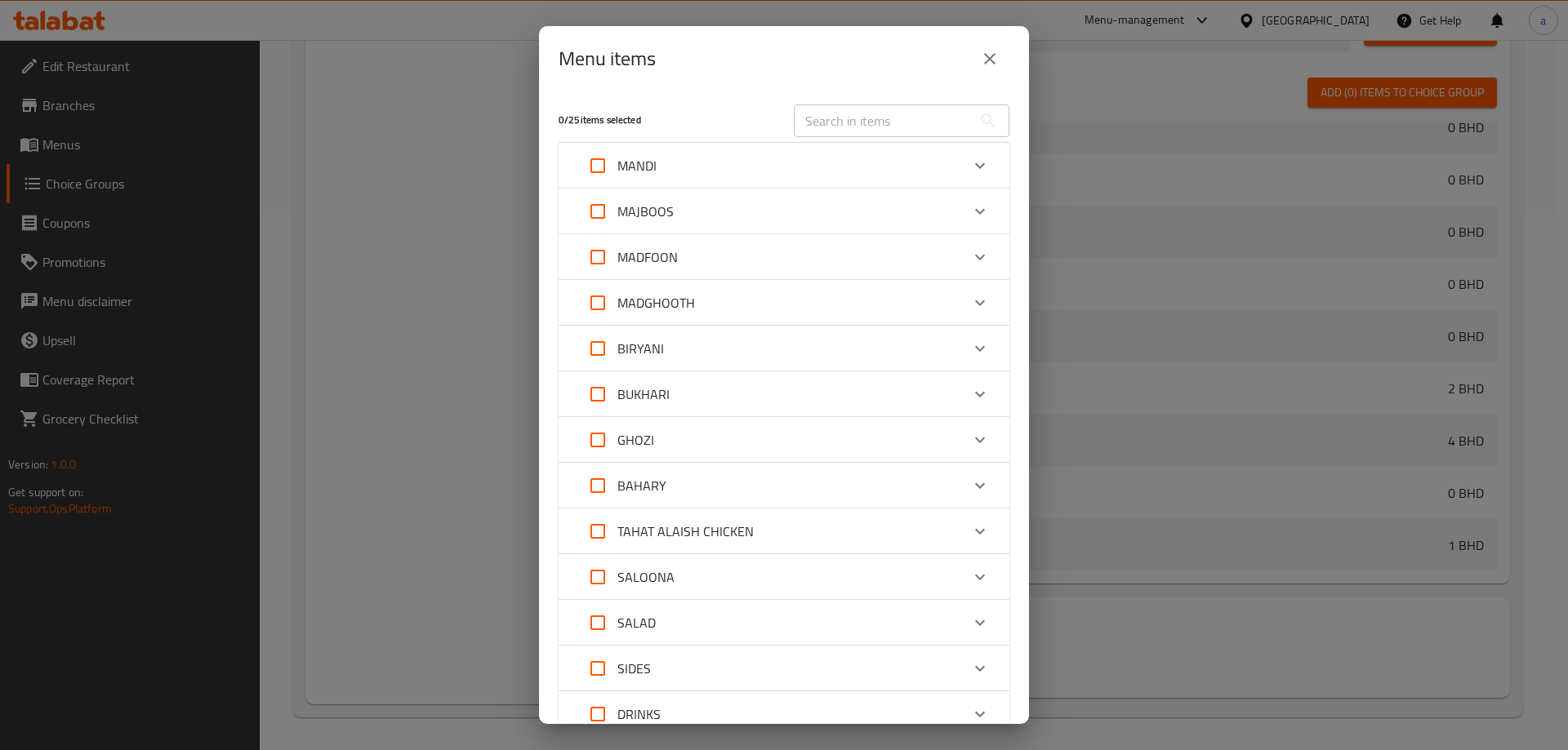
click at [757, 161] on div "MANDI" at bounding box center [769, 166] width 382 height 39
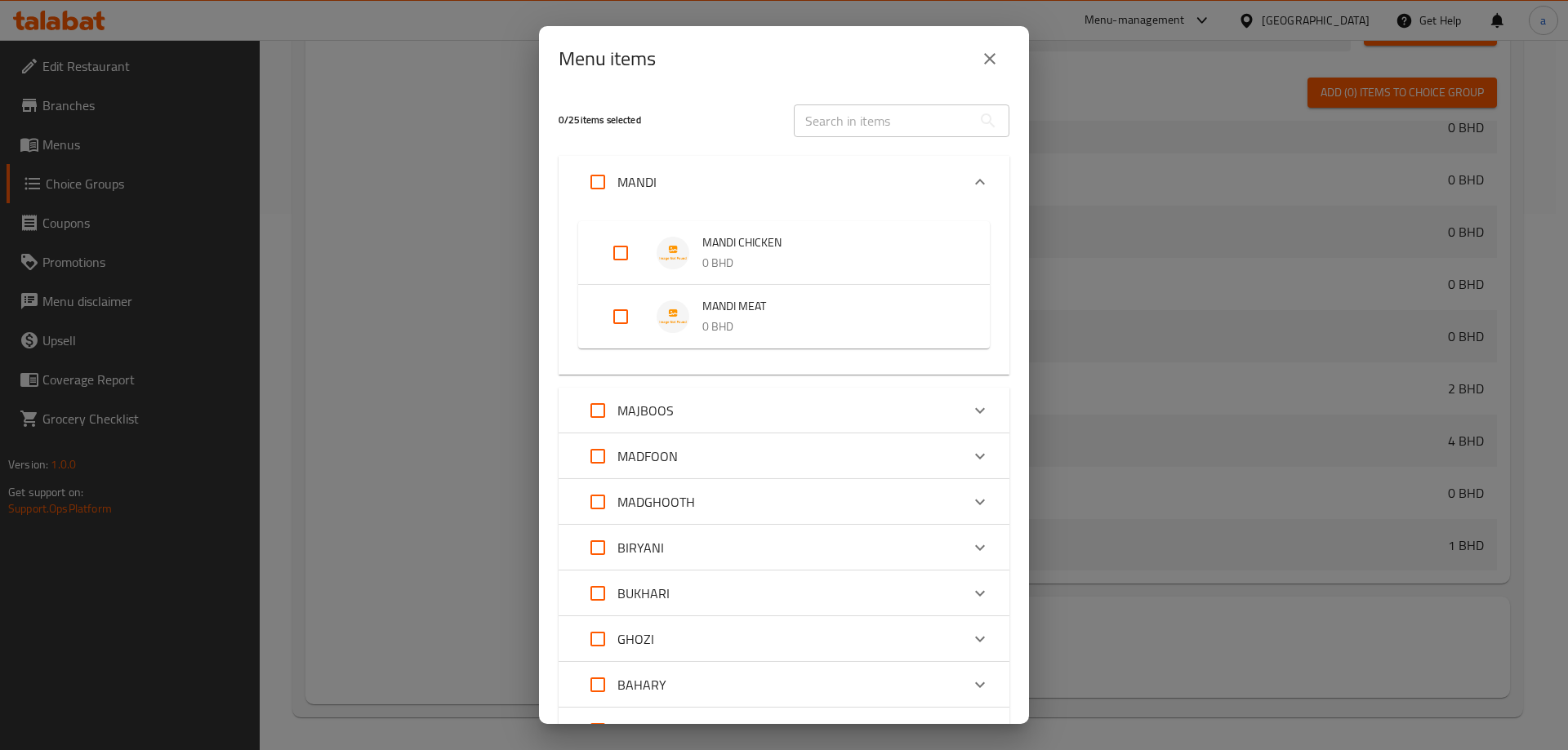
click at [707, 237] on span "MANDI CHICKEN" at bounding box center [829, 242] width 255 height 20
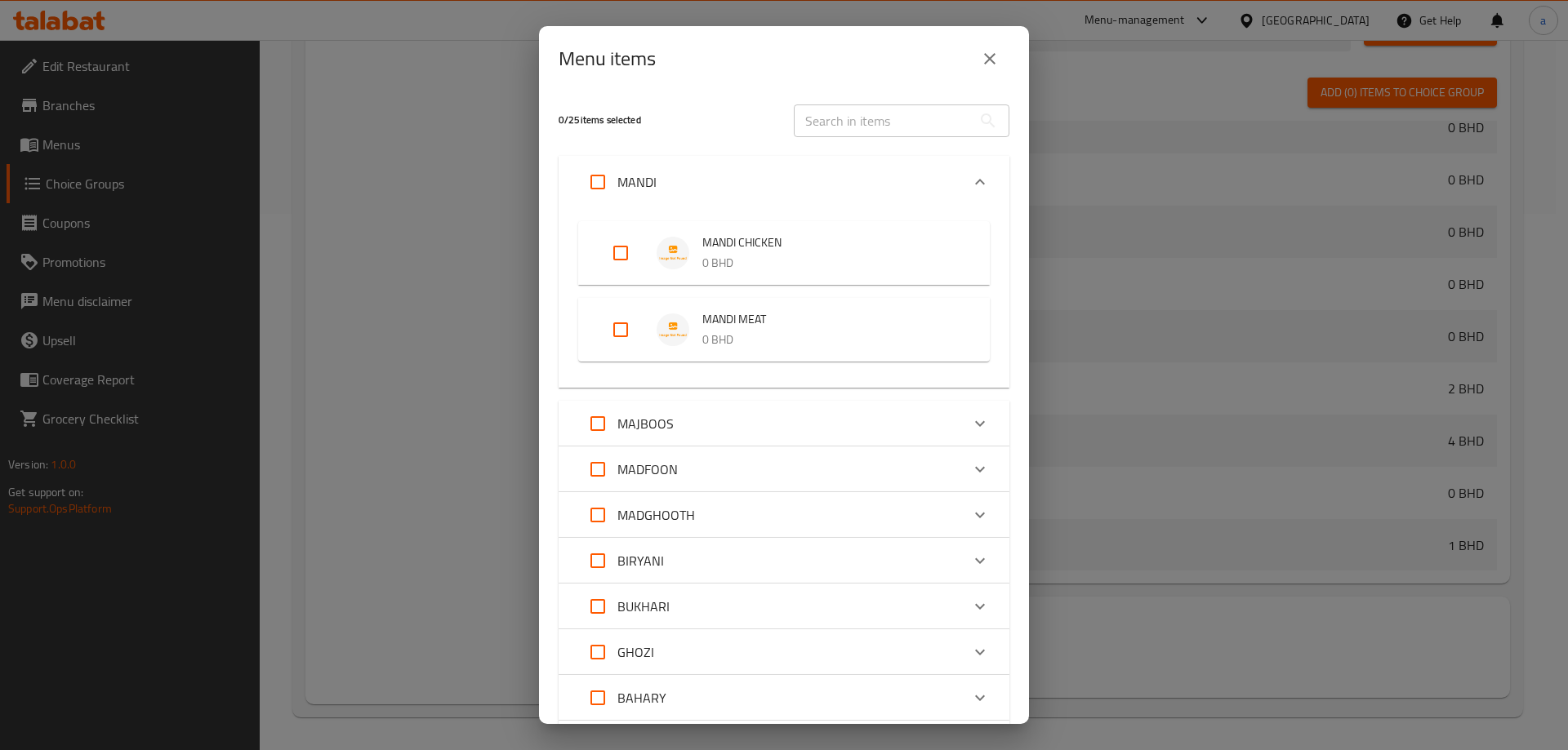
scroll to position [163, 0]
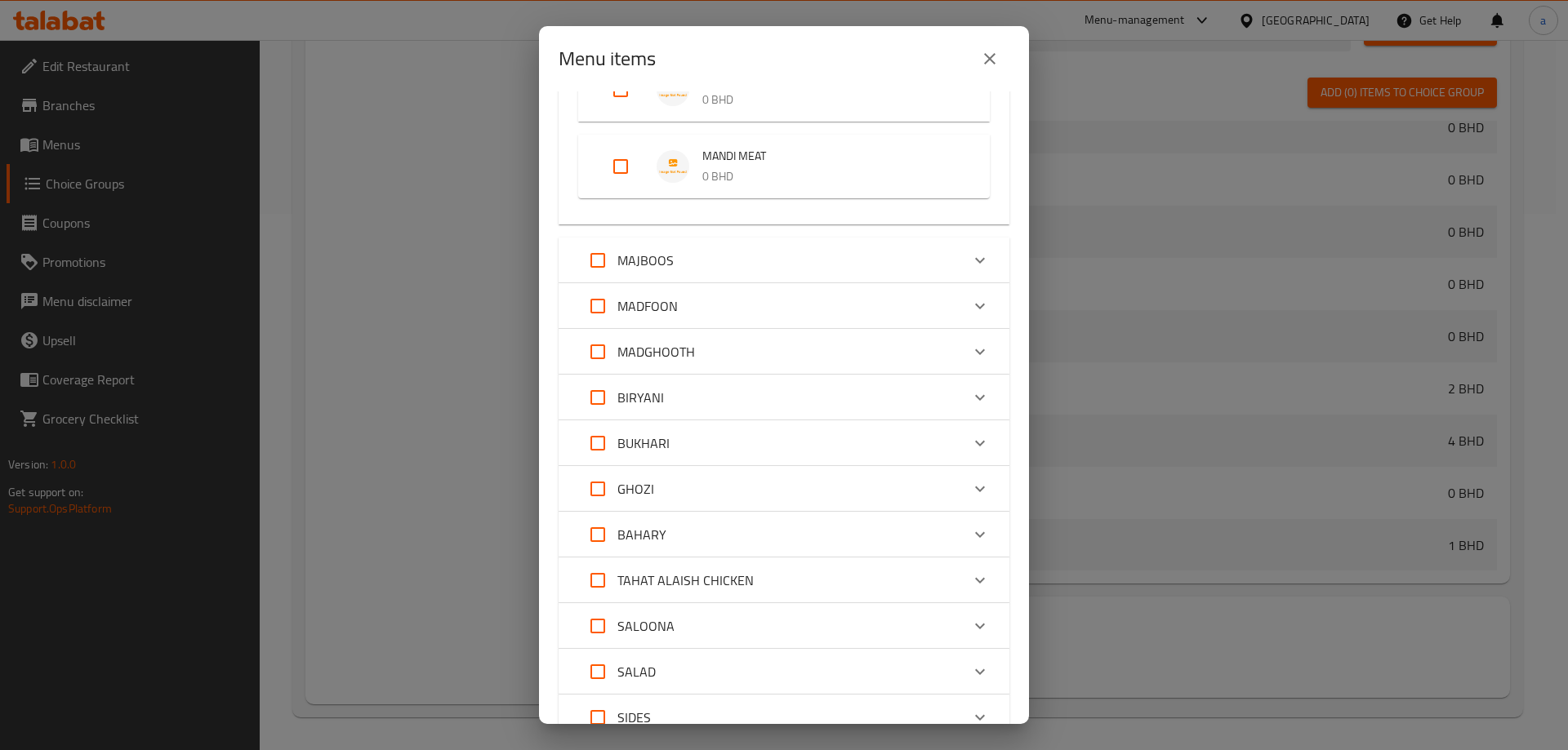
click at [710, 258] on div "MAJBOOS" at bounding box center [769, 260] width 382 height 39
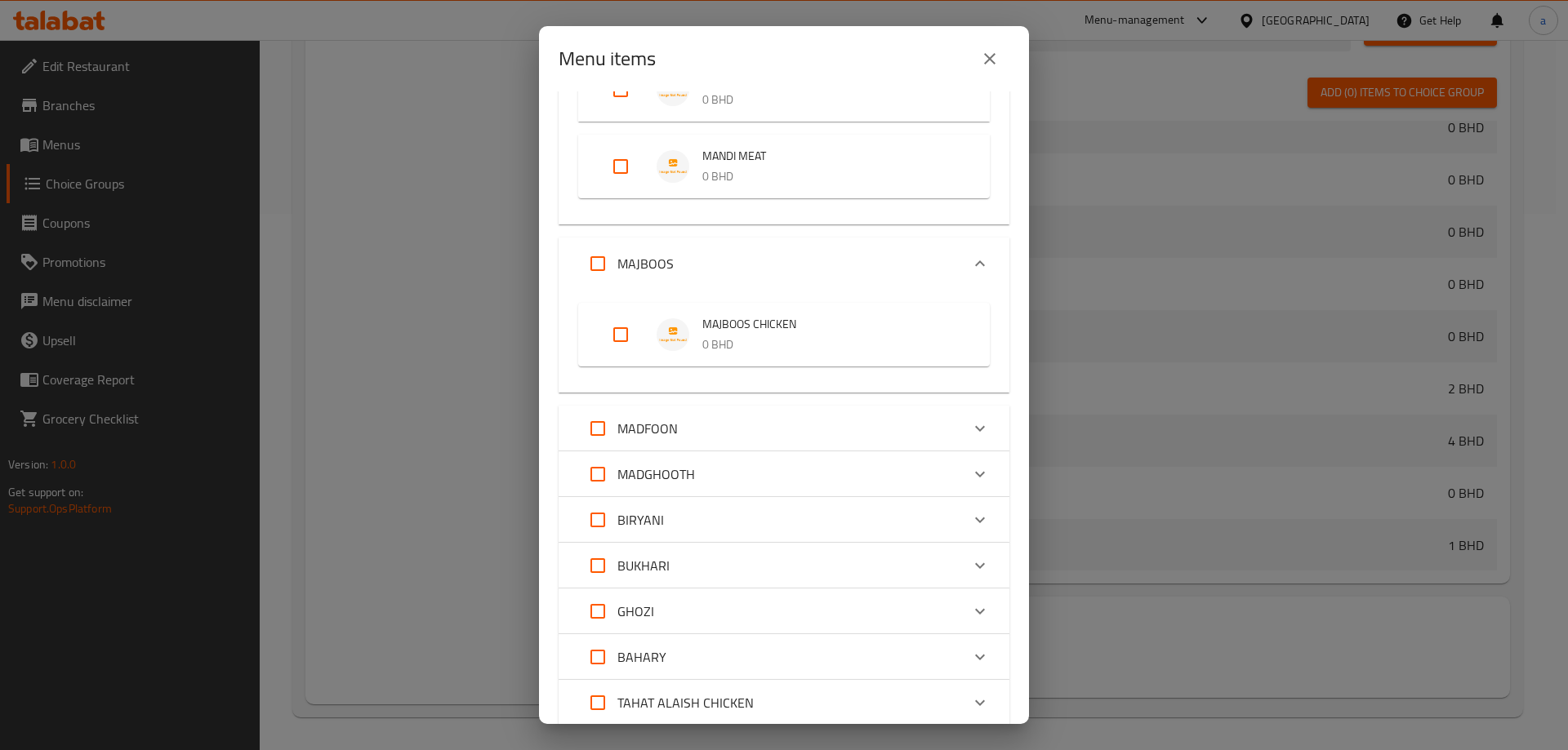
click at [657, 316] on li "MAJBOOS CHICKEN 0 BHD" at bounding box center [784, 335] width 373 height 58
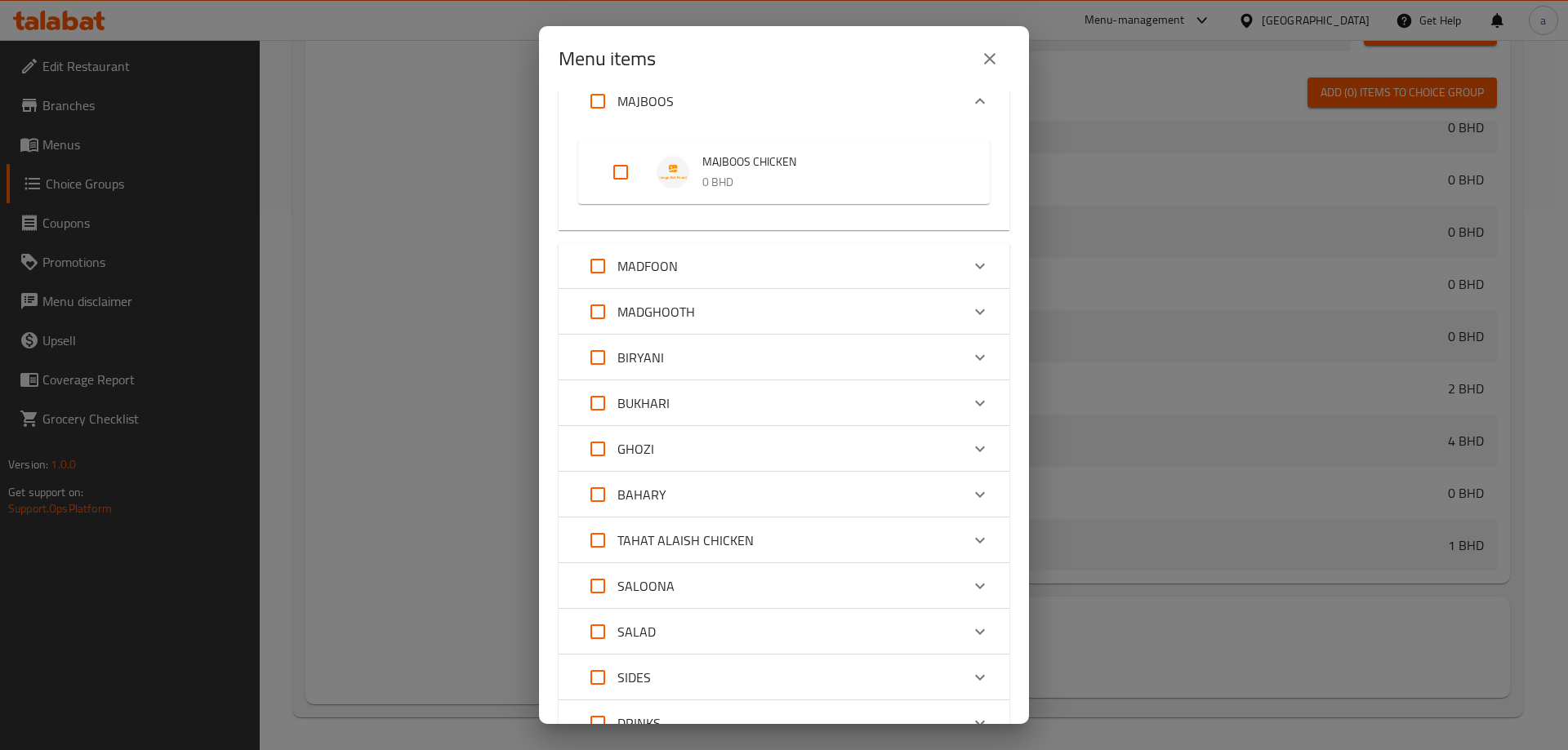
scroll to position [327, 0]
click at [713, 151] on span "MAJBOOS CHICKEN" at bounding box center [829, 161] width 255 height 20
drag, startPoint x: 719, startPoint y: 168, endPoint x: 590, endPoint y: 195, distance: 131.8
click at [716, 173] on div "MAJBOOS CHICKEN 0 BHD" at bounding box center [829, 172] width 255 height 41
click at [629, 173] on input "Expand" at bounding box center [621, 172] width 39 height 39
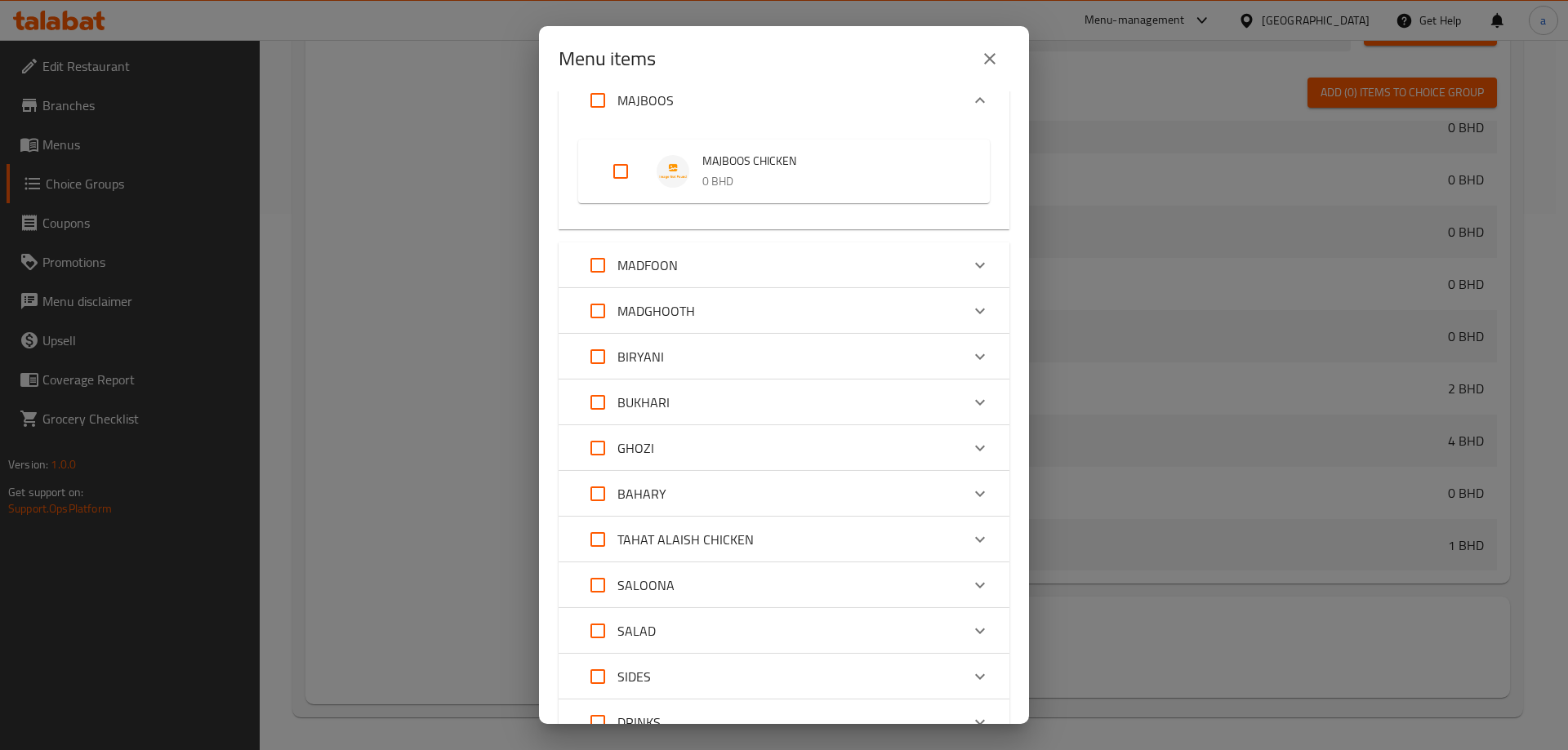
checkbox input "true"
click at [677, 271] on p "MADFOON" at bounding box center [648, 265] width 60 height 20
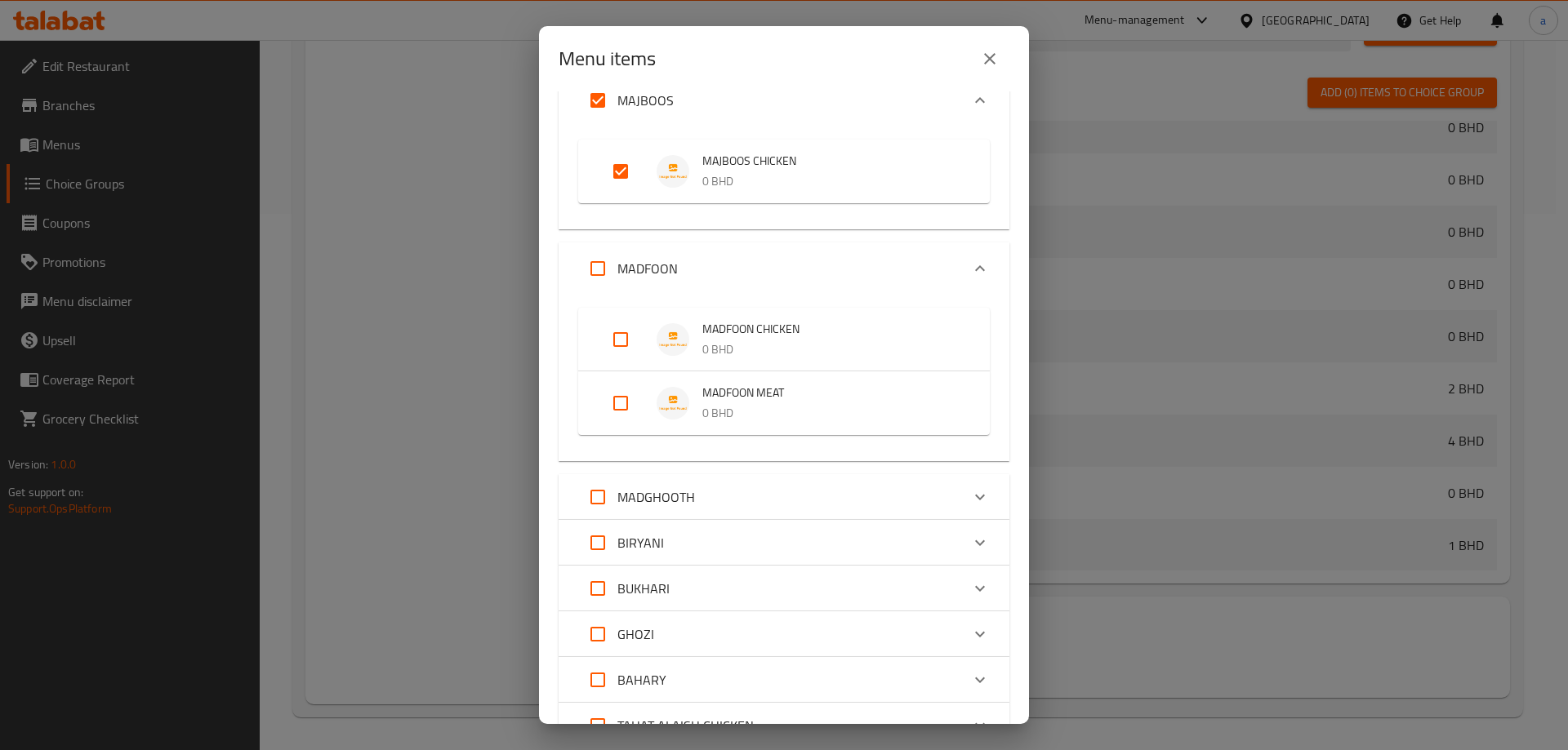
click at [677, 337] on img "Expand" at bounding box center [672, 338] width 32 height 32
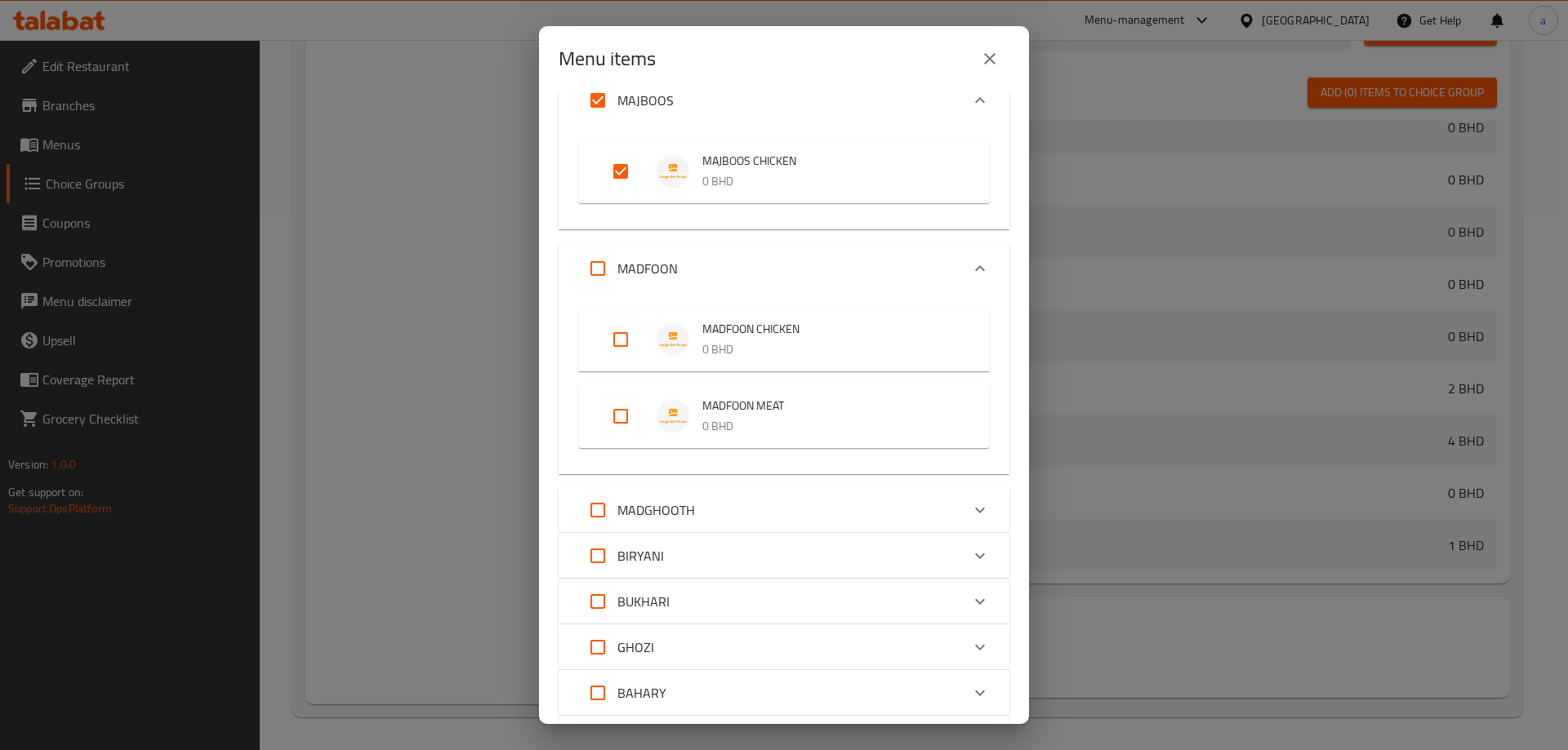
click at [621, 342] on input "Expand" at bounding box center [621, 339] width 39 height 39
checkbox input "true"
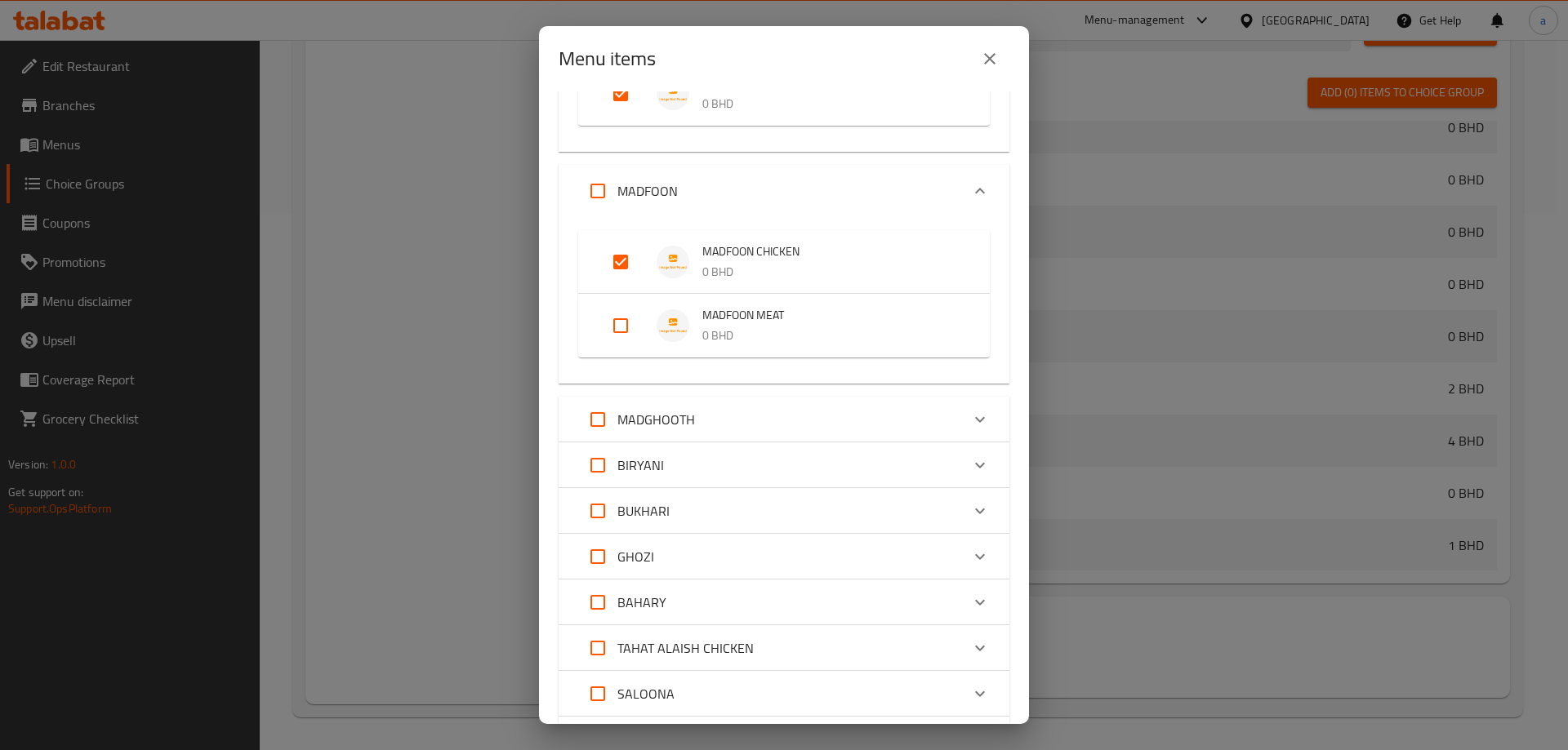
scroll to position [490, 0]
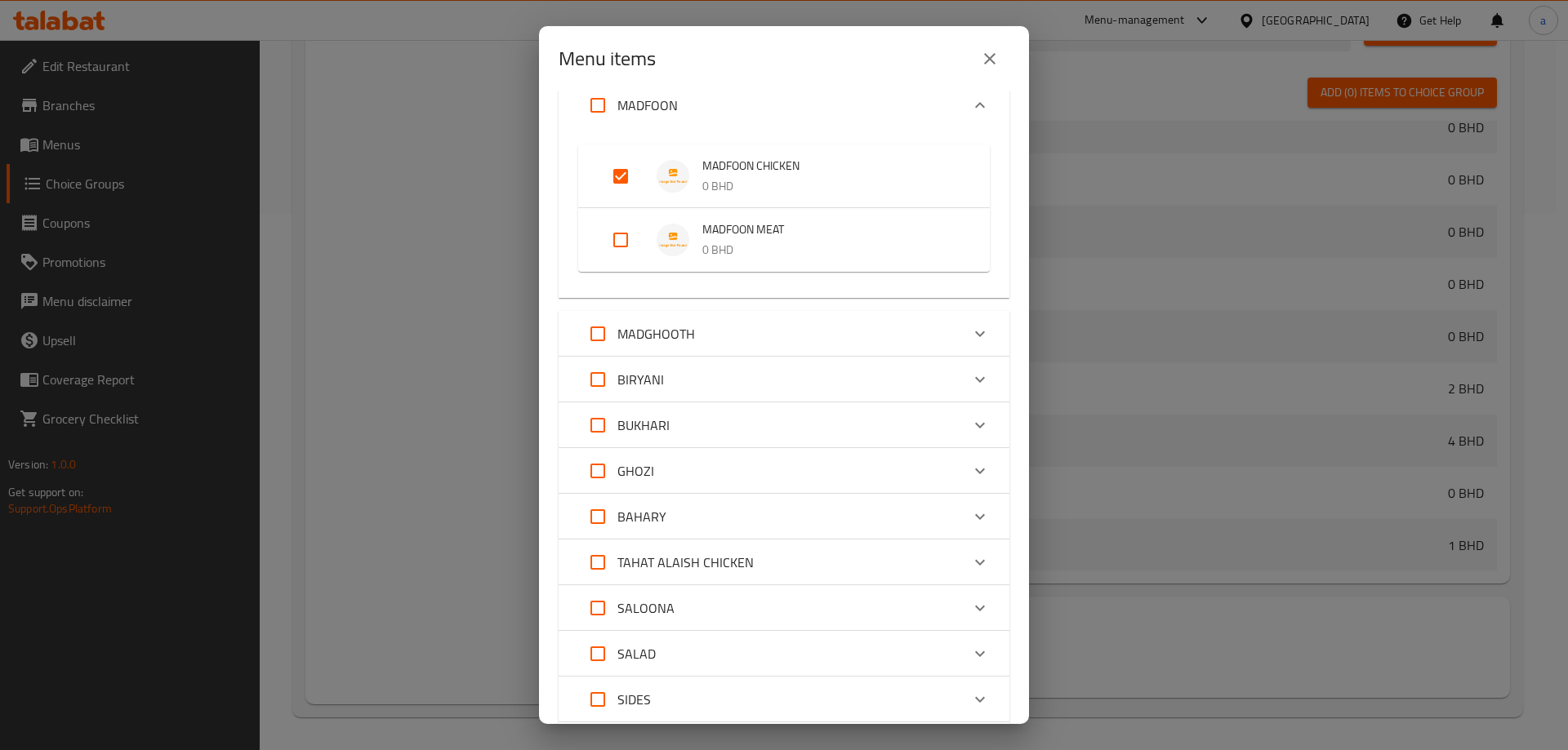
click at [681, 343] on p "MADGHOOTH" at bounding box center [656, 334] width 77 height 20
click at [627, 399] on input "Expand" at bounding box center [621, 408] width 39 height 39
checkbox input "true"
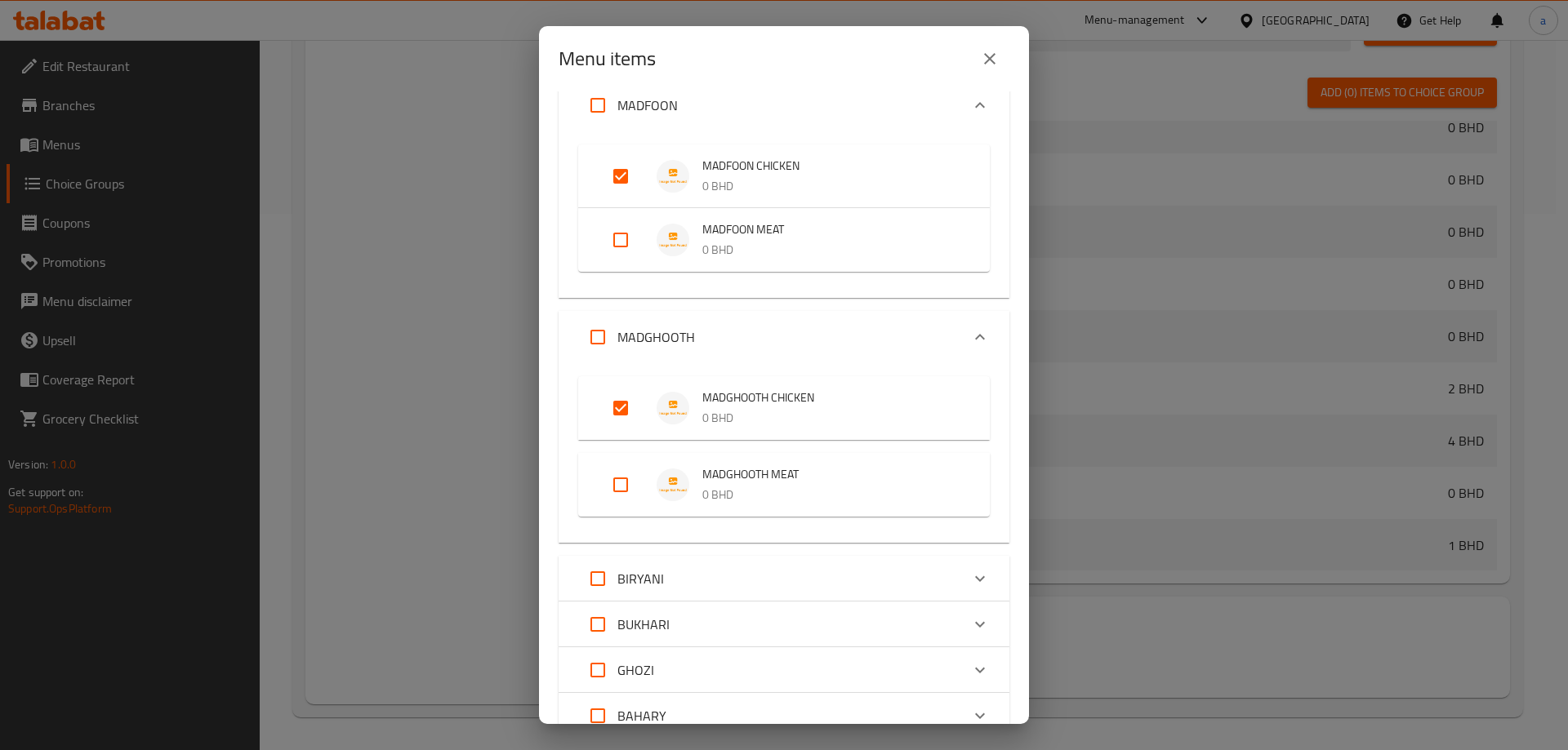
scroll to position [652, 0]
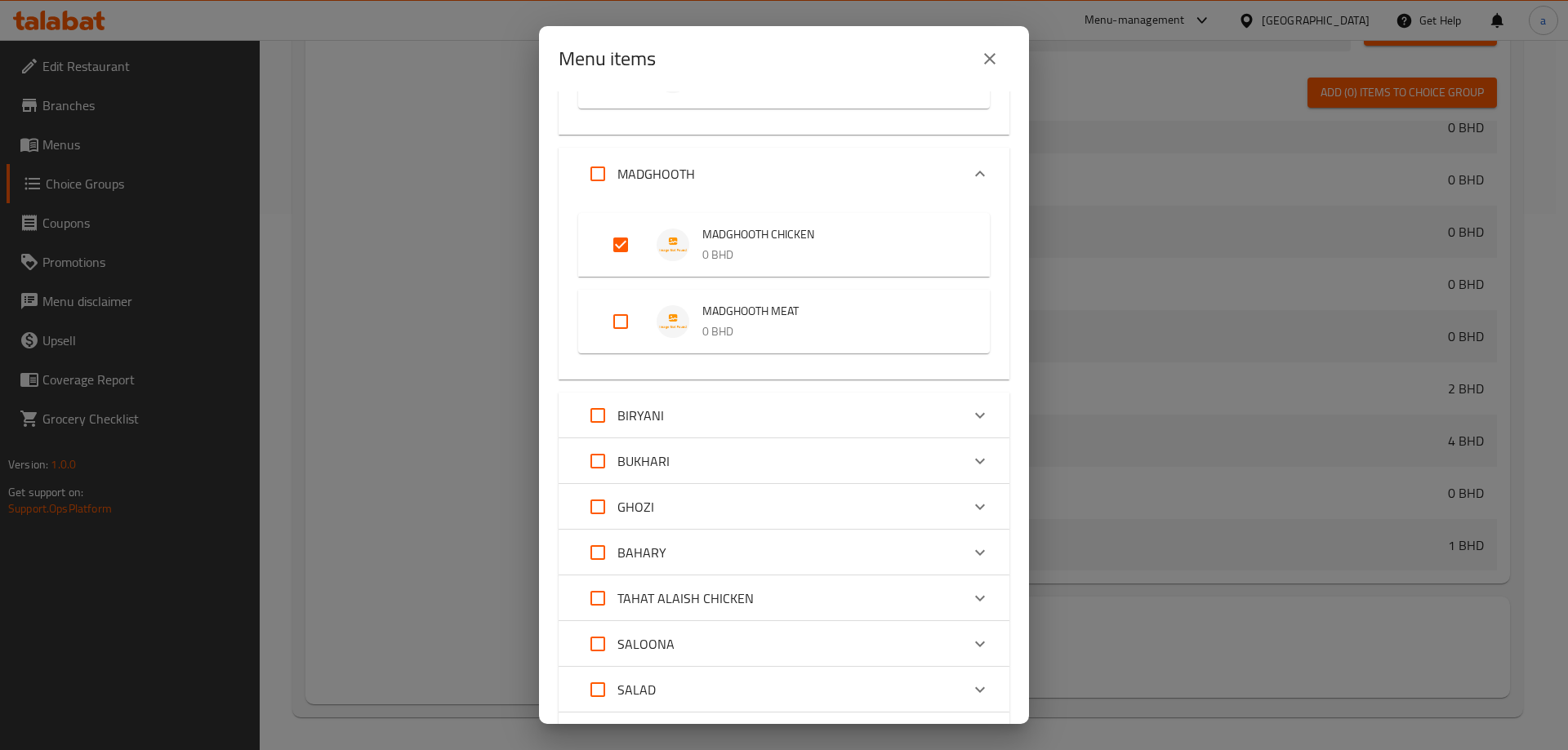
click at [686, 404] on div "BIRYANI" at bounding box center [769, 415] width 382 height 39
click at [623, 492] on input "Expand" at bounding box center [621, 490] width 39 height 39
checkbox input "true"
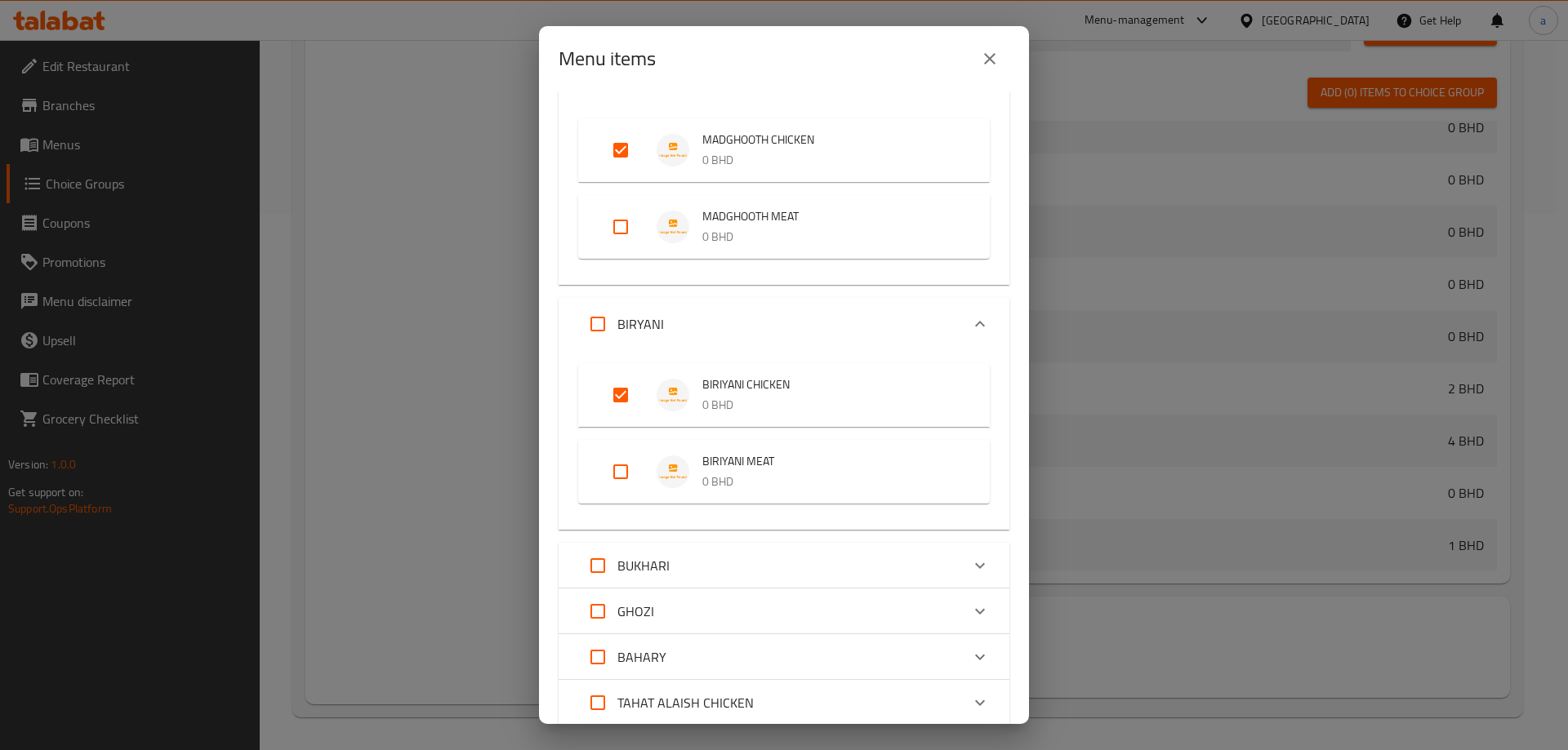
scroll to position [897, 0]
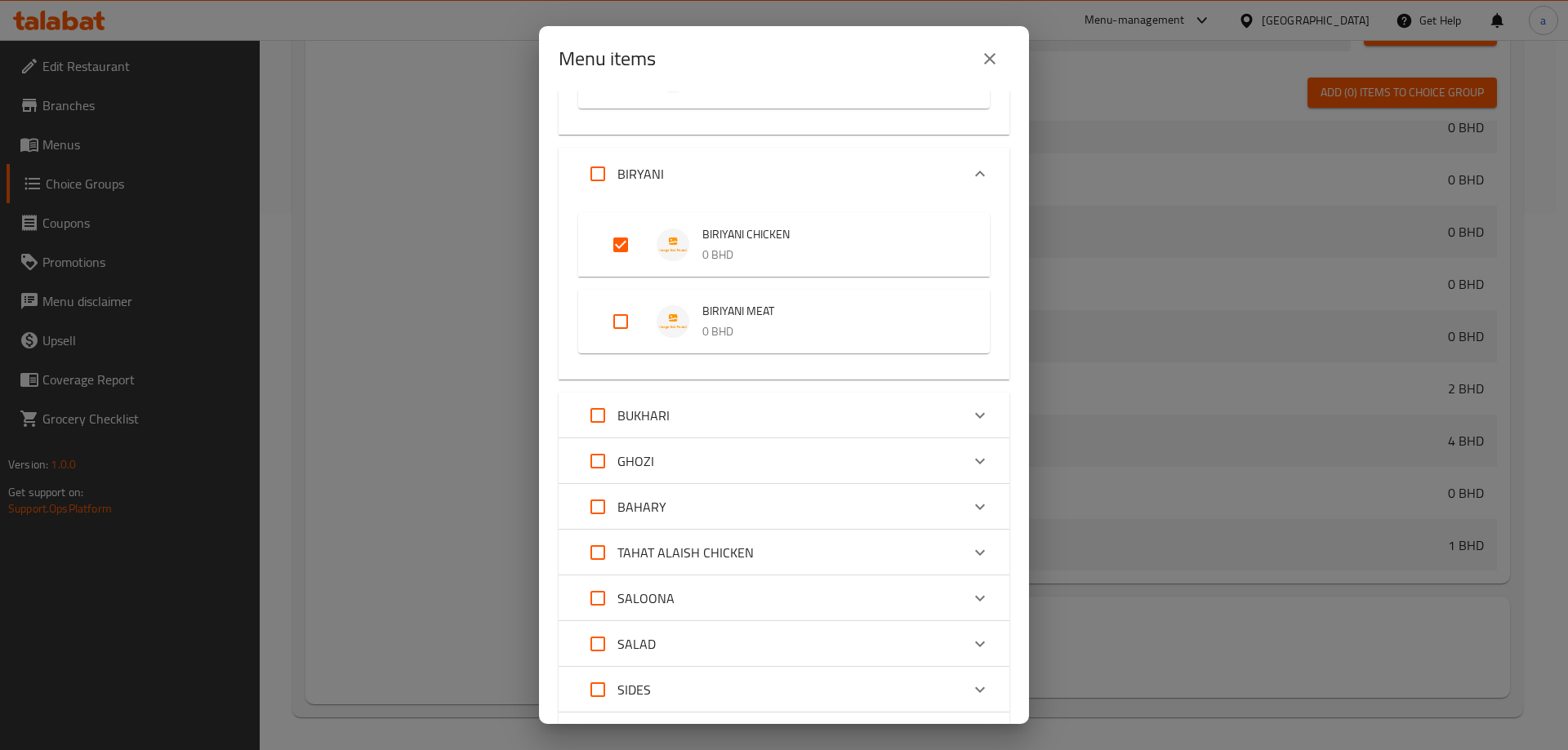
click at [663, 421] on p "BUKHARI" at bounding box center [644, 415] width 53 height 20
click at [621, 489] on input "Expand" at bounding box center [621, 490] width 39 height 39
checkbox input "true"
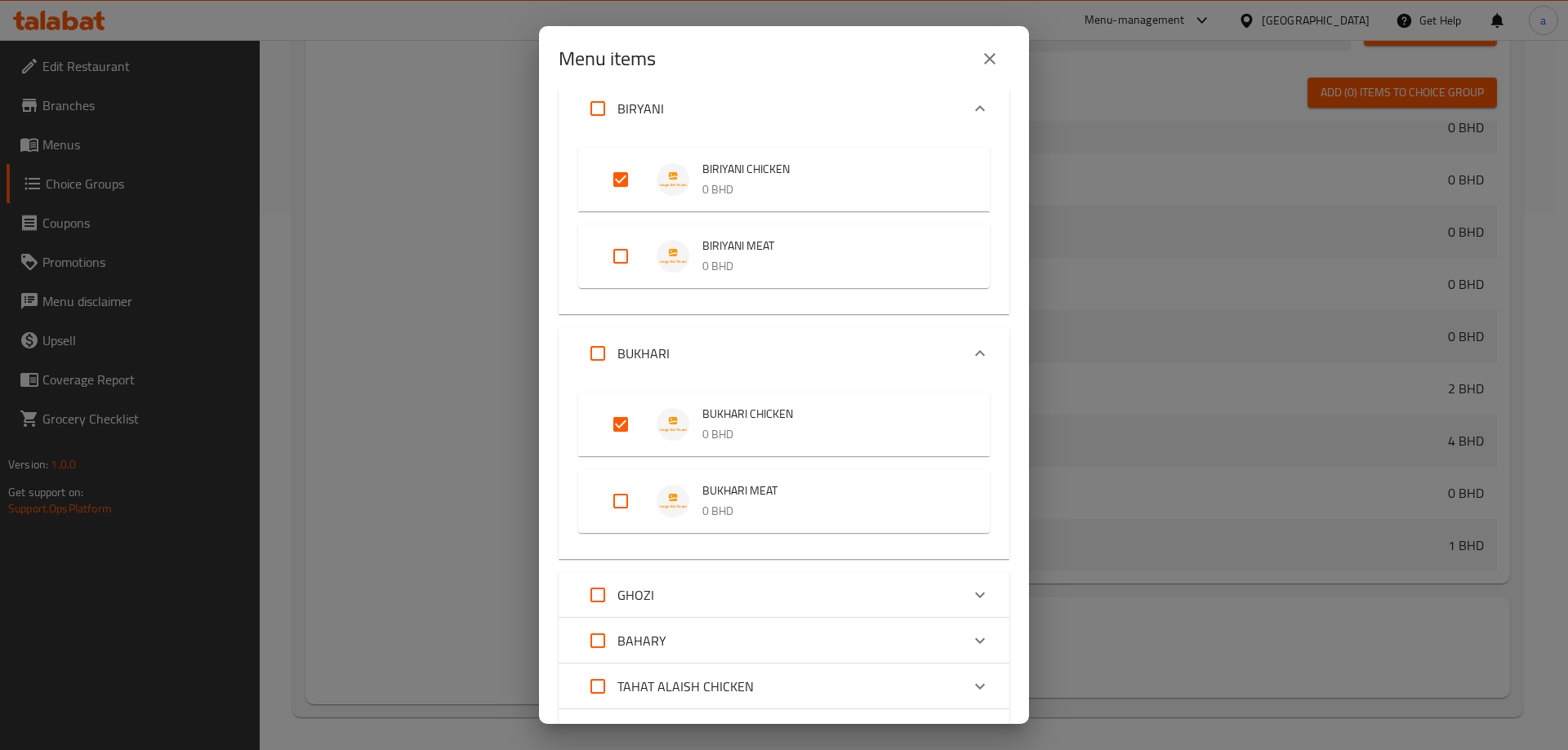
scroll to position [1061, 0]
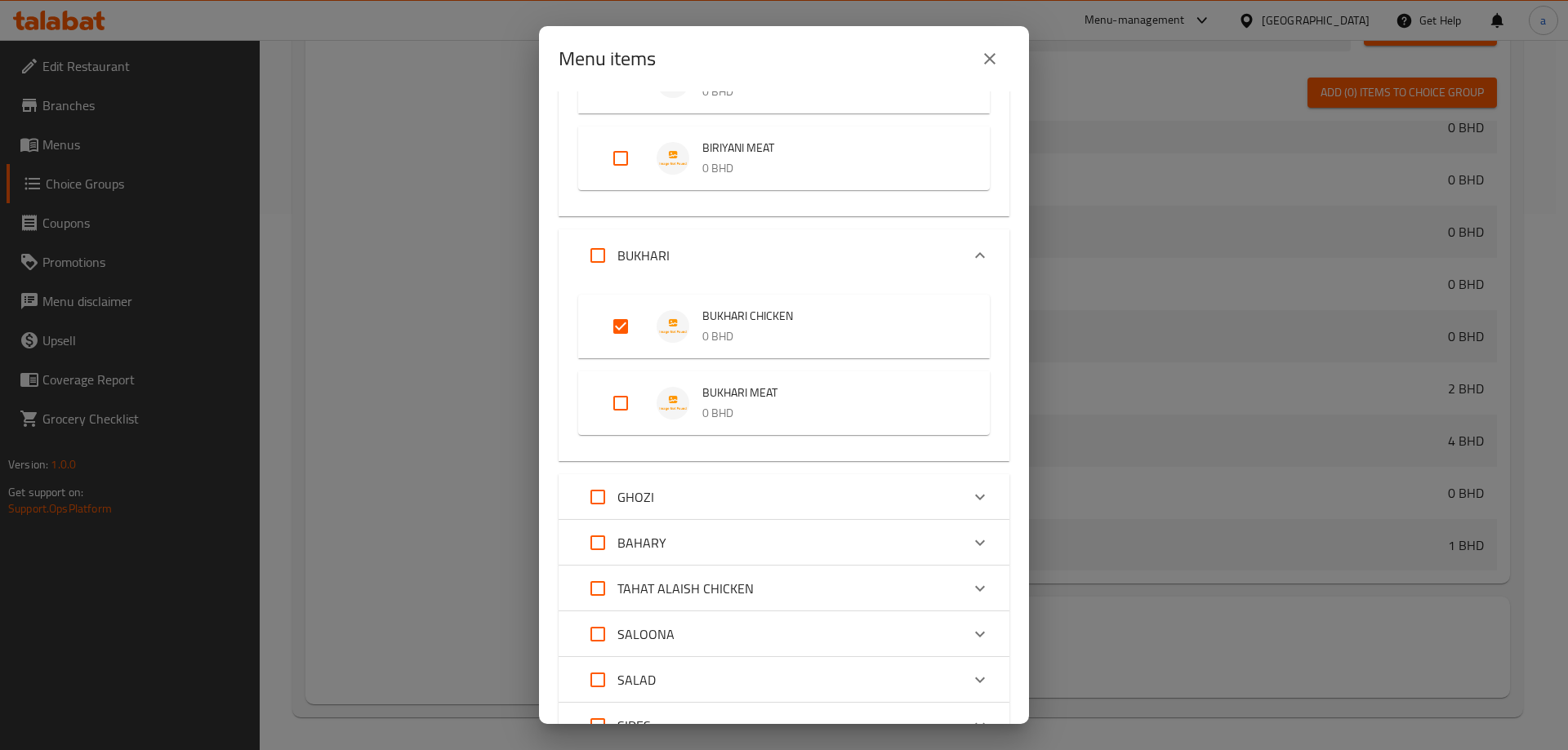
click at [652, 497] on p "GHOZI" at bounding box center [636, 497] width 37 height 20
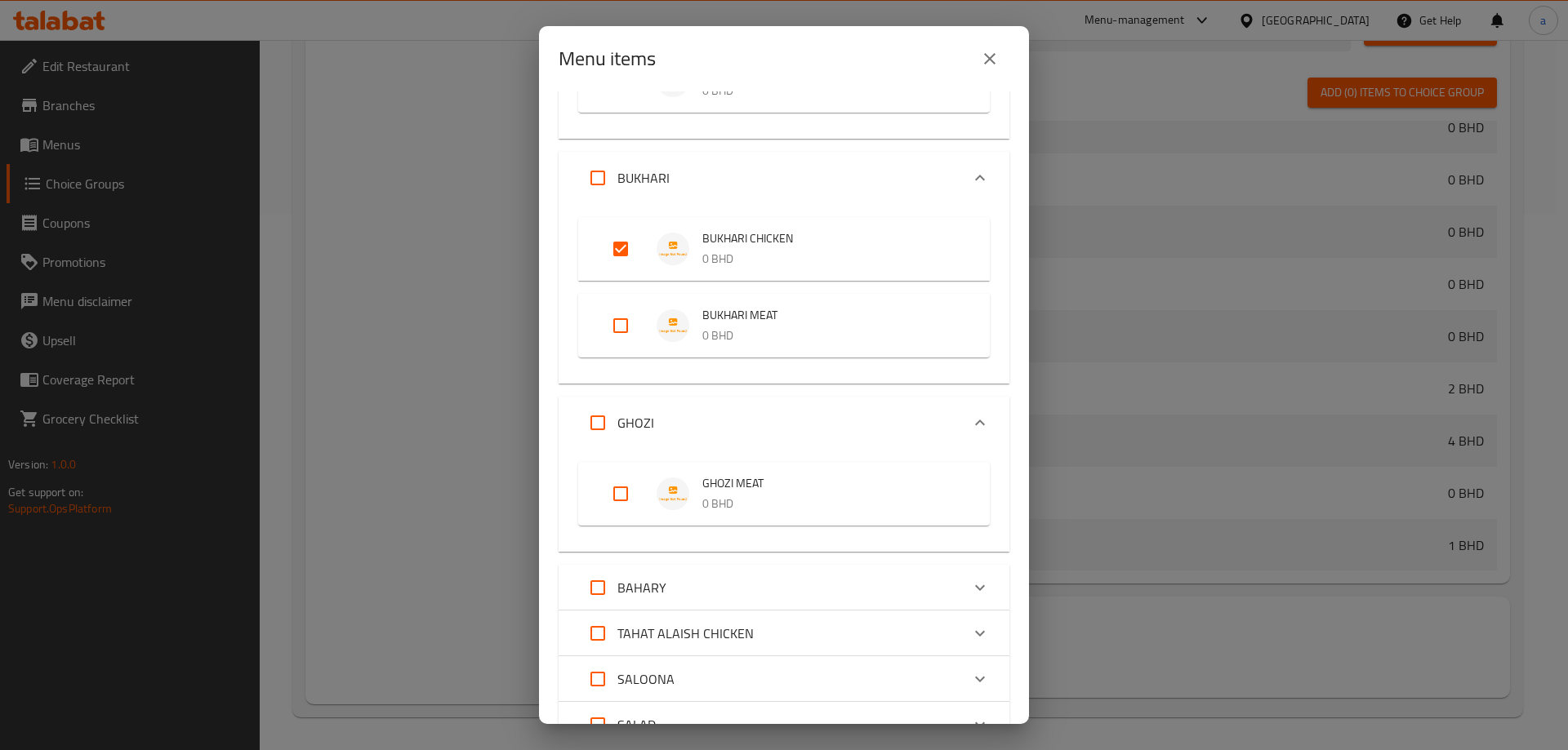
scroll to position [1224, 0]
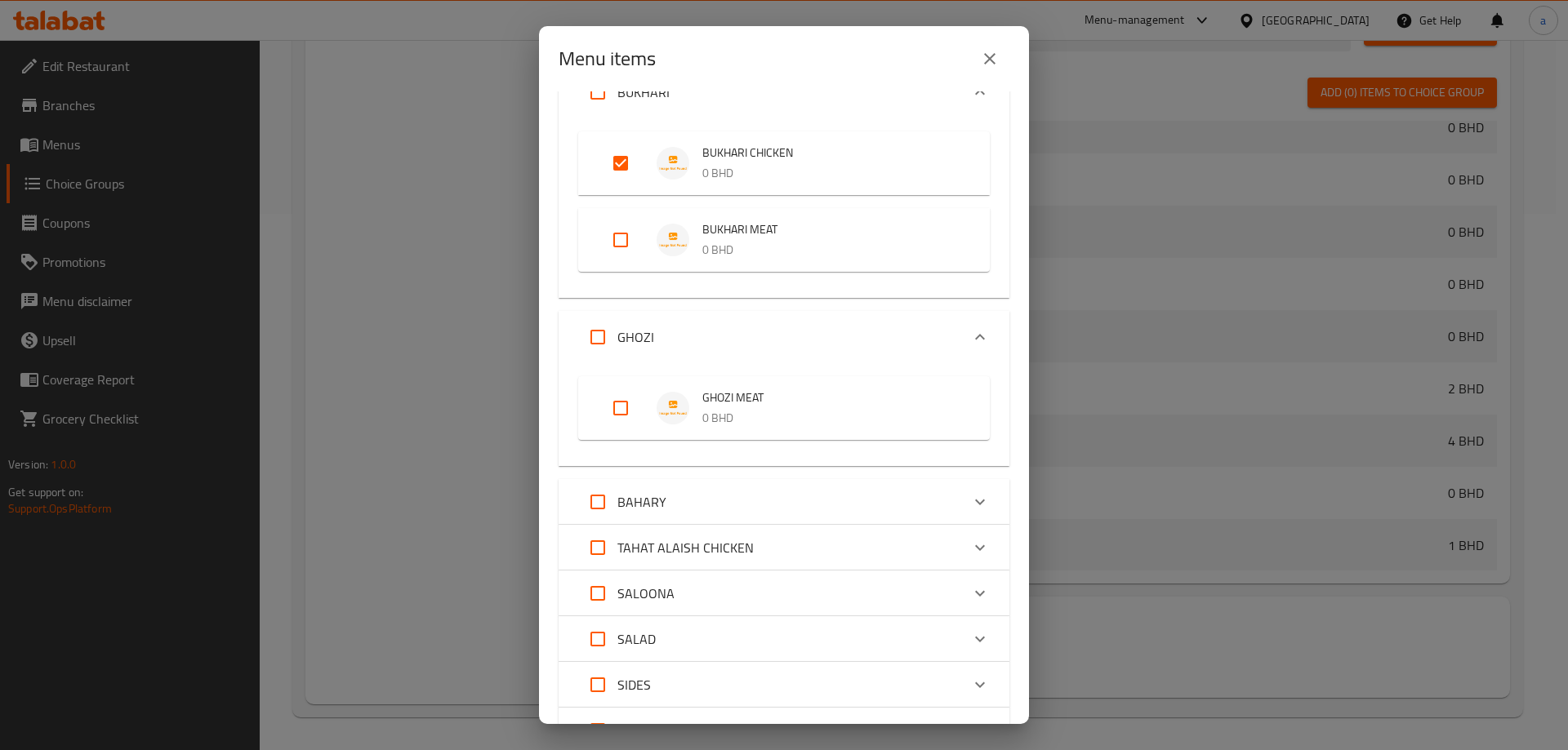
click at [667, 508] on div "BAHARY" at bounding box center [769, 502] width 382 height 39
click at [619, 577] on input "Expand" at bounding box center [621, 576] width 39 height 39
checkbox input "true"
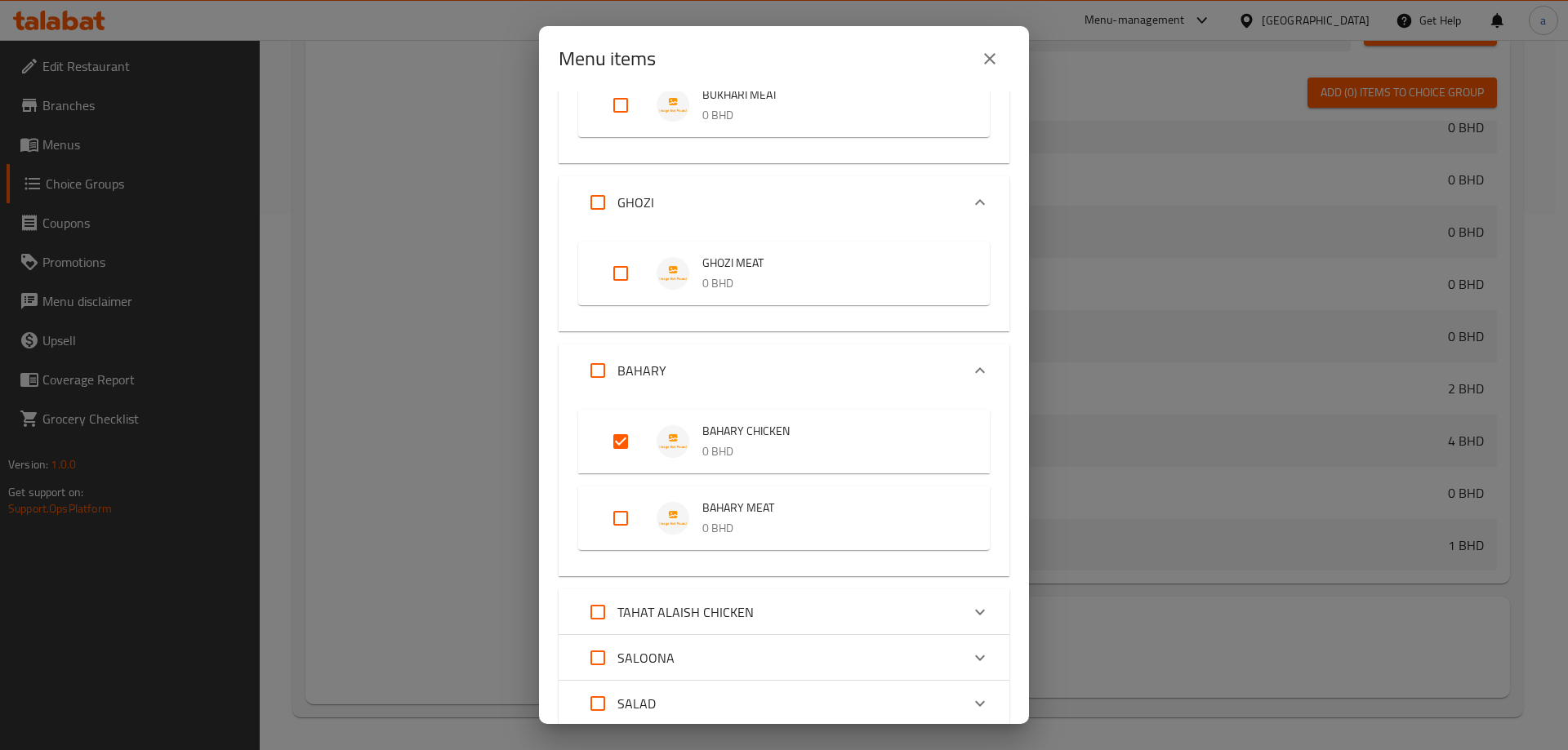
scroll to position [1469, 0]
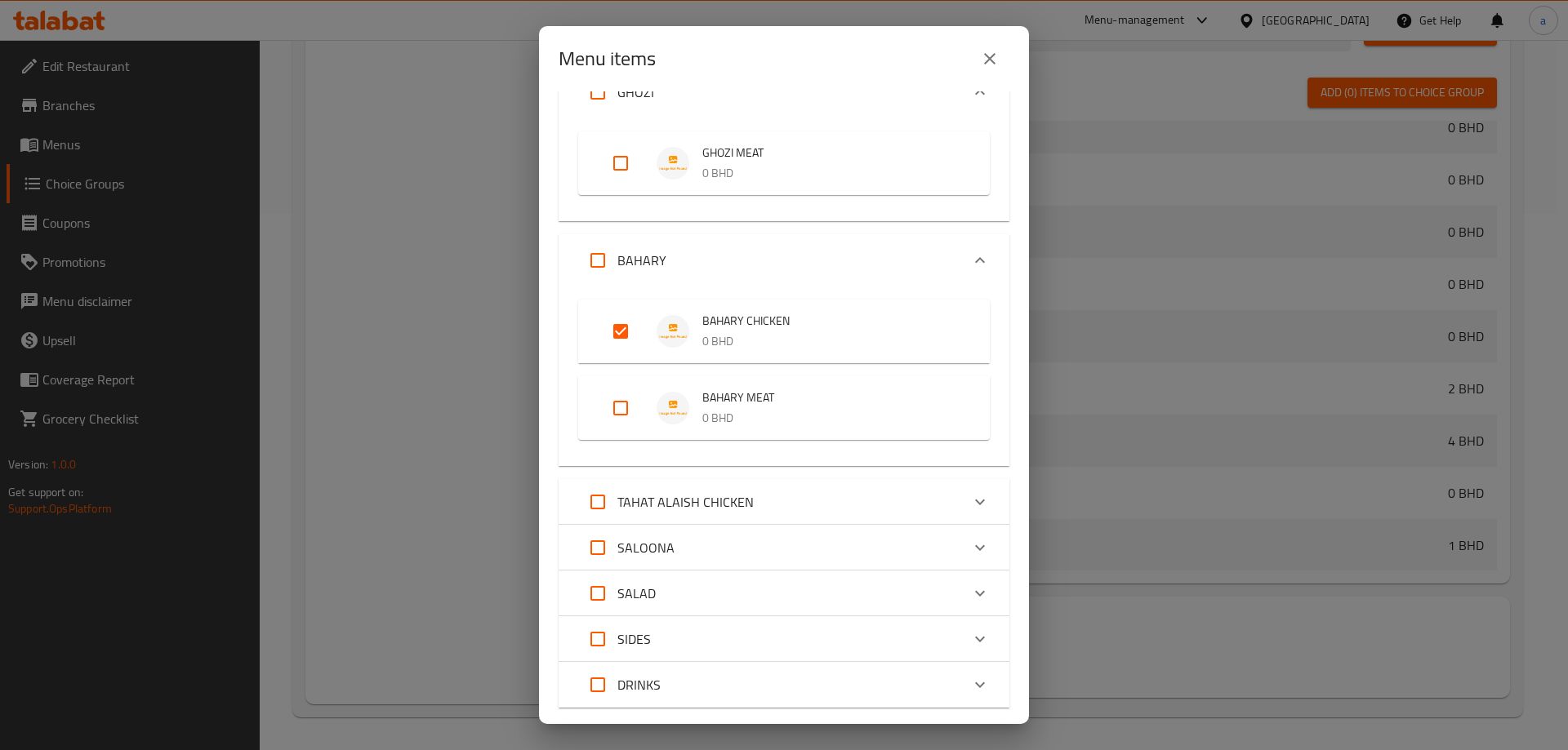
click at [718, 497] on p "TAHAT ALAISH CHICKEN" at bounding box center [686, 502] width 137 height 20
click at [613, 581] on input "Expand" at bounding box center [621, 576] width 39 height 39
checkbox input "true"
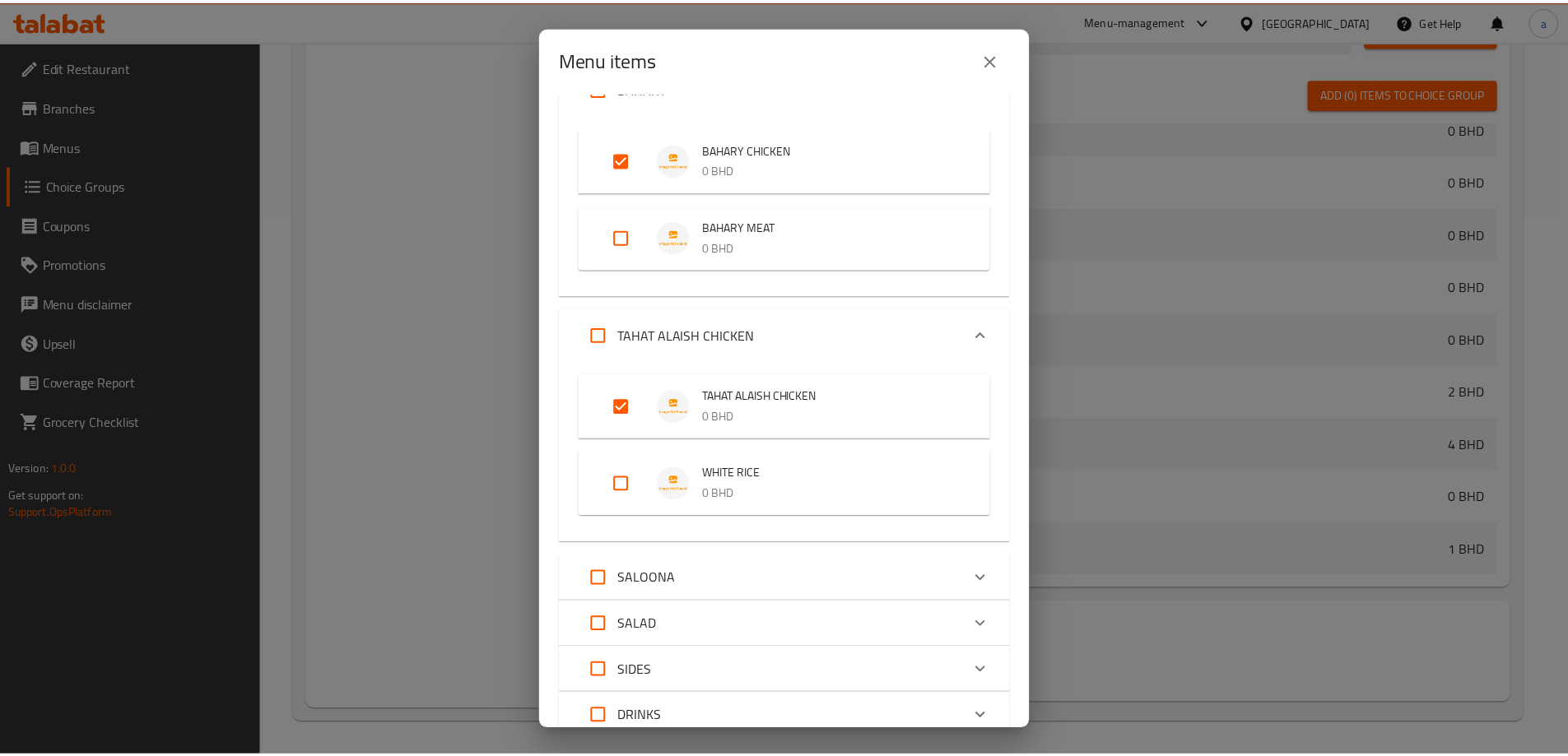
scroll to position [1779, 0]
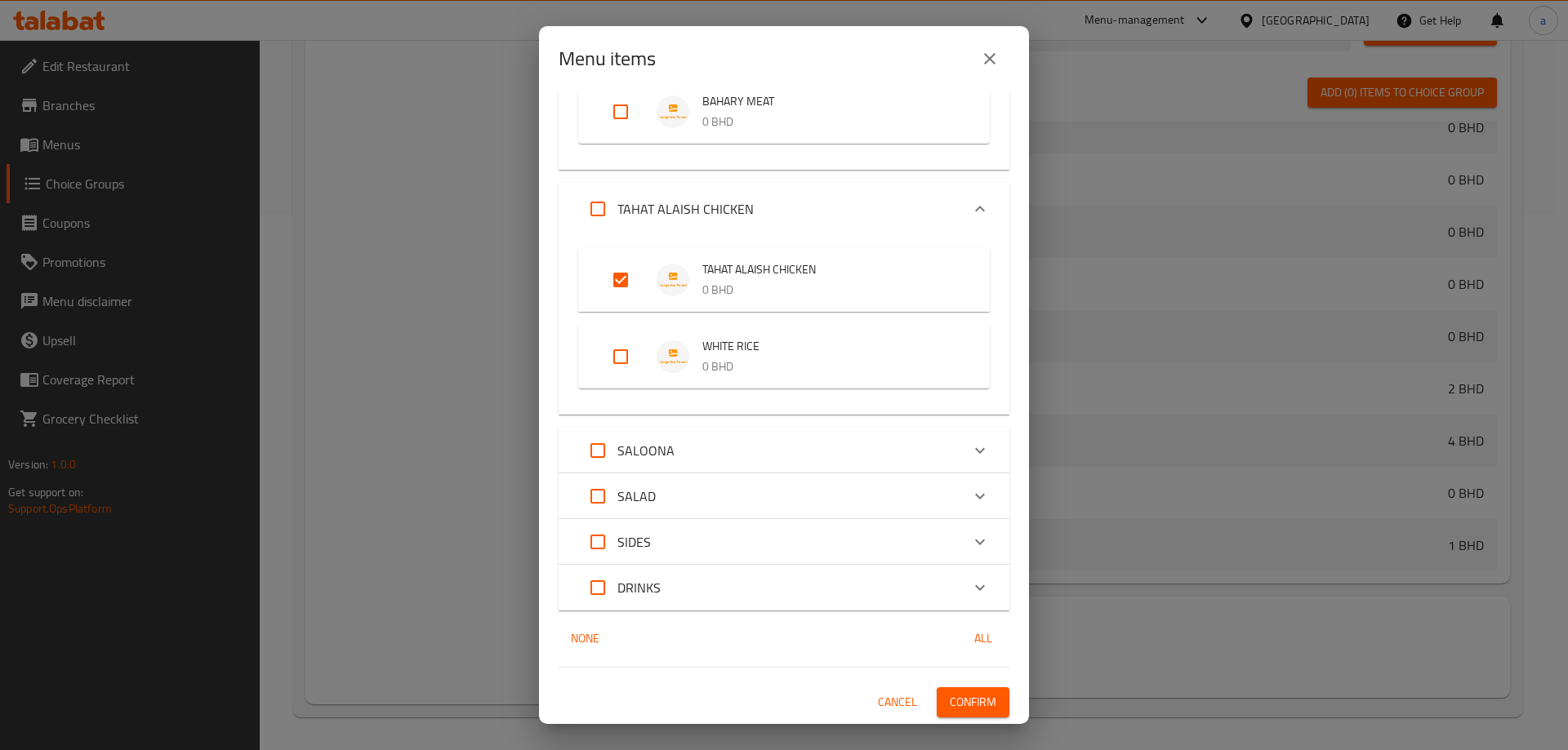
click at [965, 704] on span "Confirm" at bounding box center [973, 702] width 47 height 20
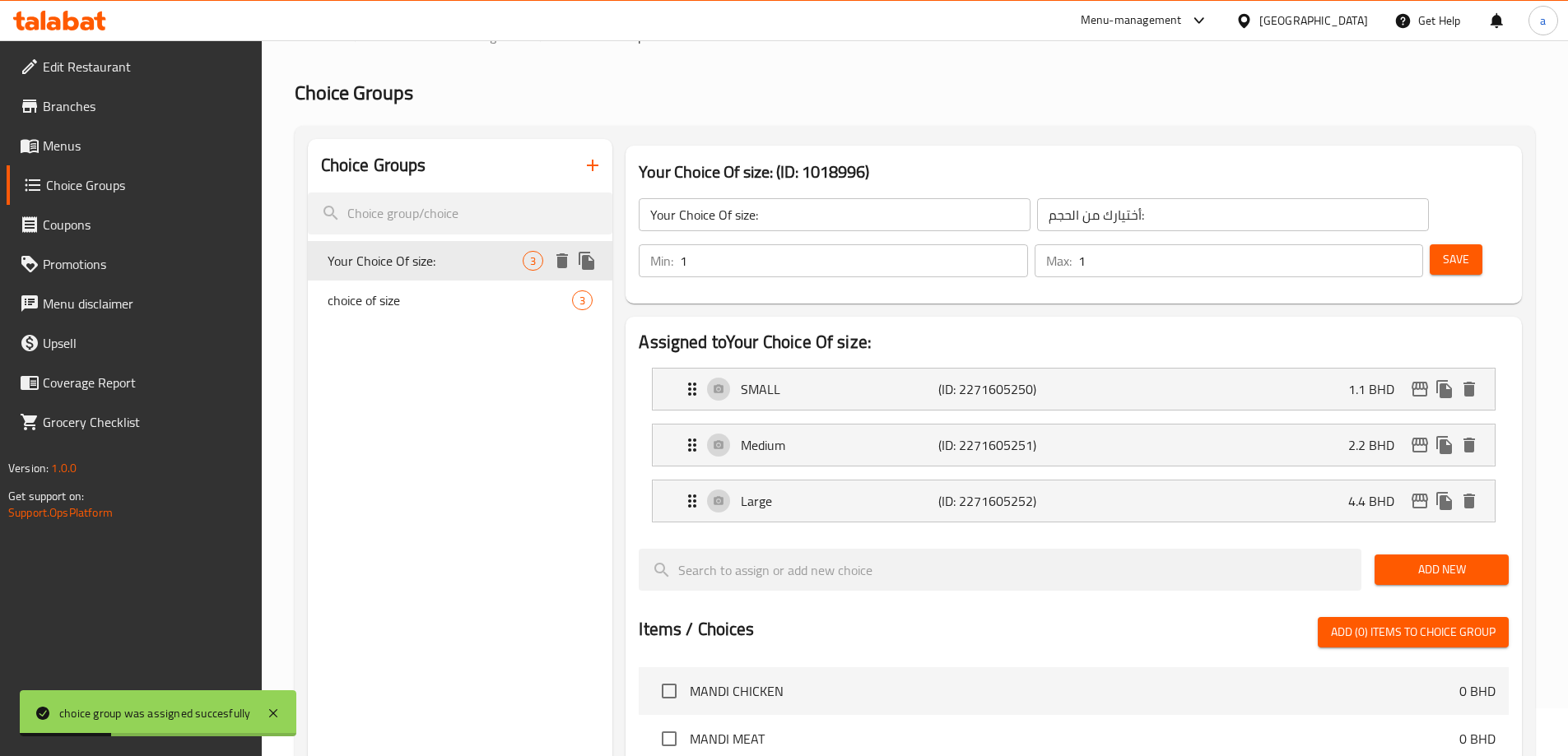
scroll to position [47, 0]
click at [426, 314] on div "choice of size 3" at bounding box center [460, 301] width 305 height 39
type input "choice of size"
type input "أختيار الحجم"
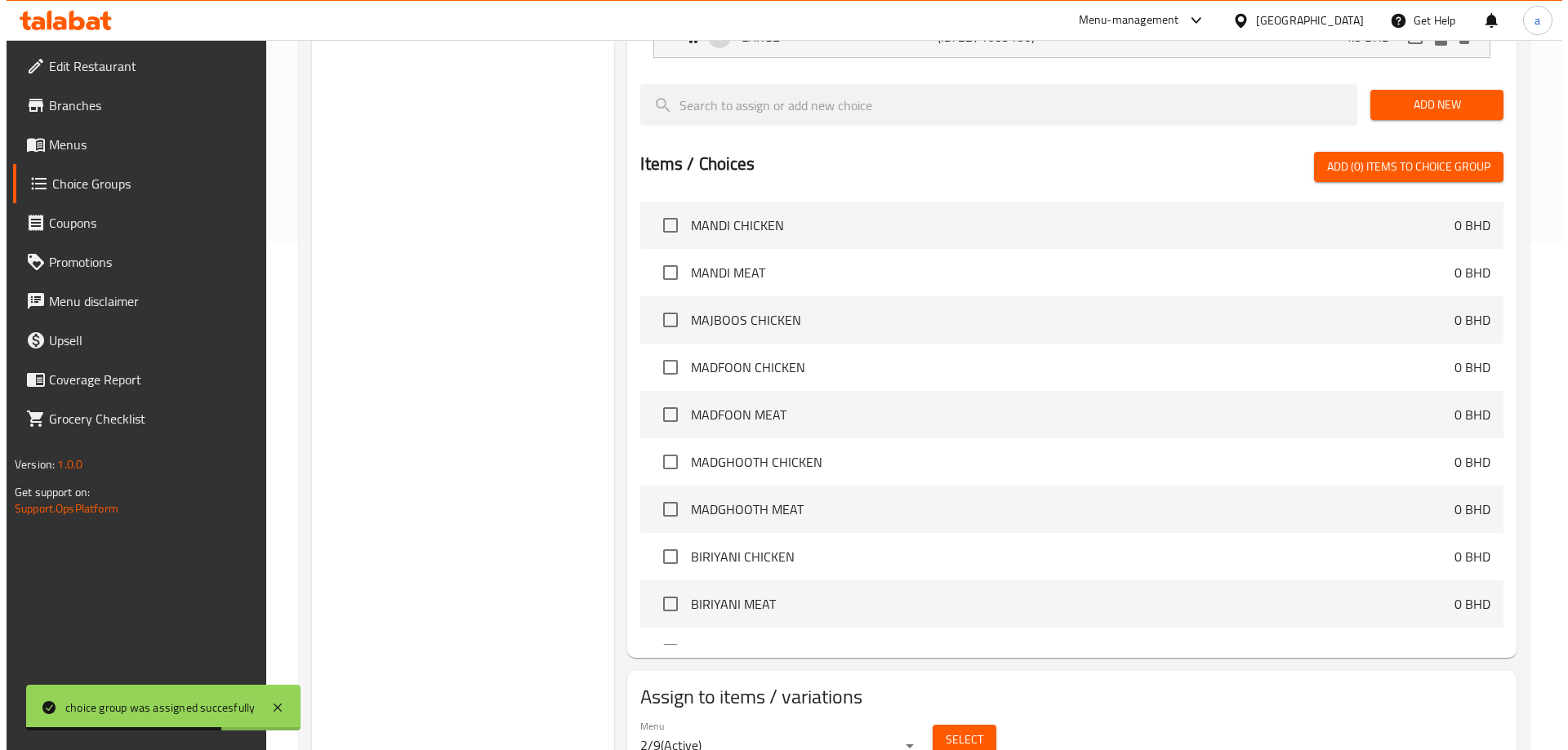
scroll to position [536, 0]
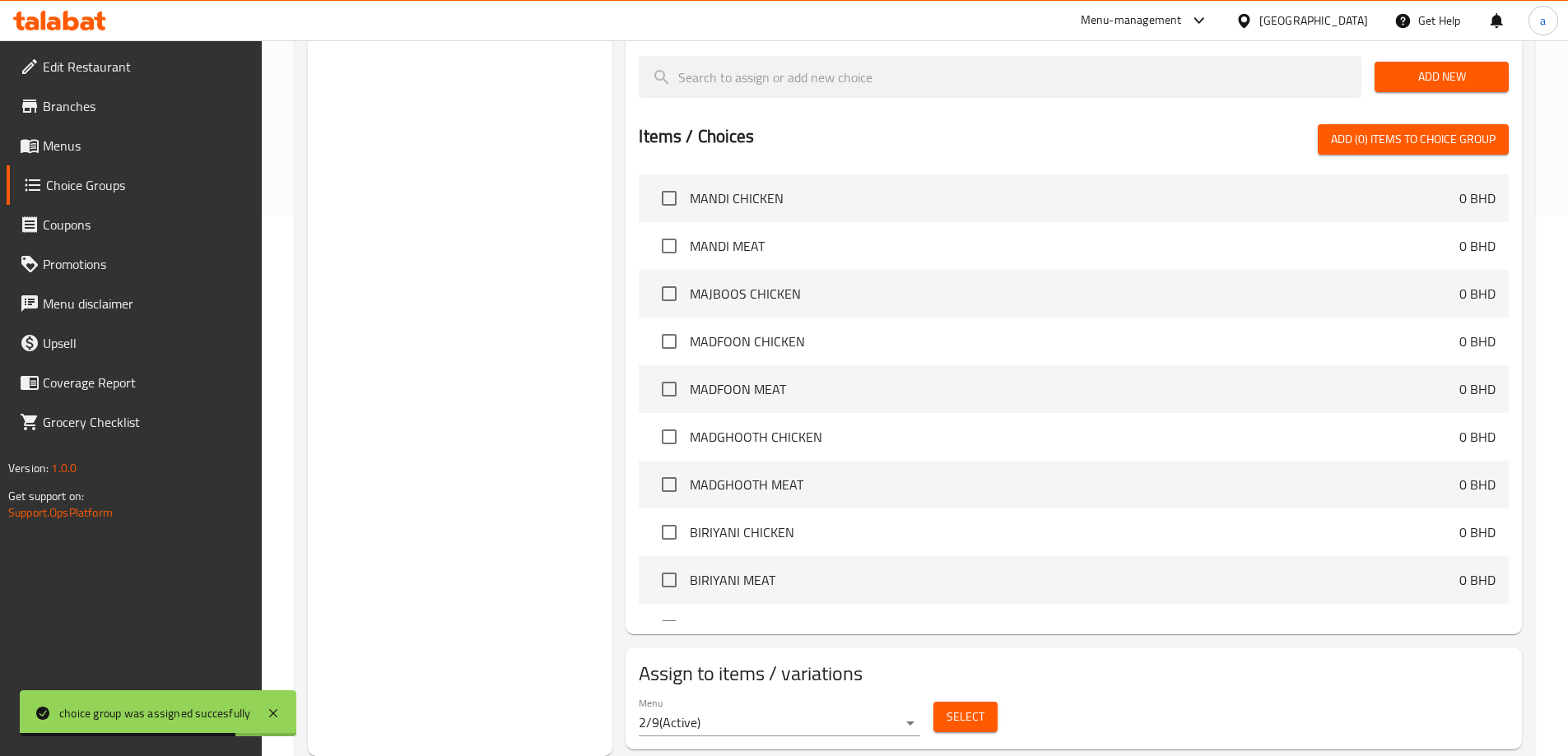
click at [991, 702] on button "Select" at bounding box center [965, 717] width 64 height 30
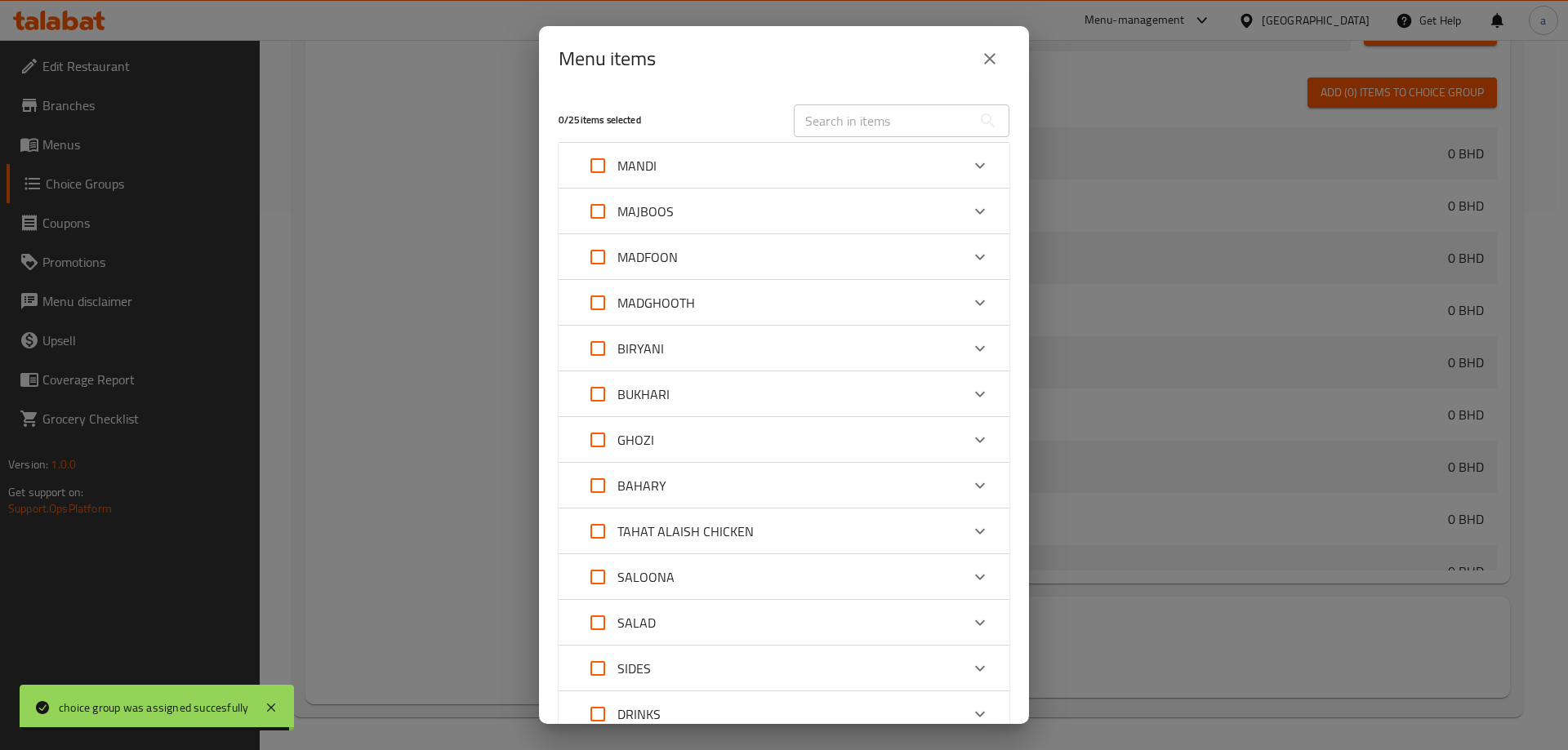
click at [693, 154] on div "MANDI" at bounding box center [769, 166] width 382 height 39
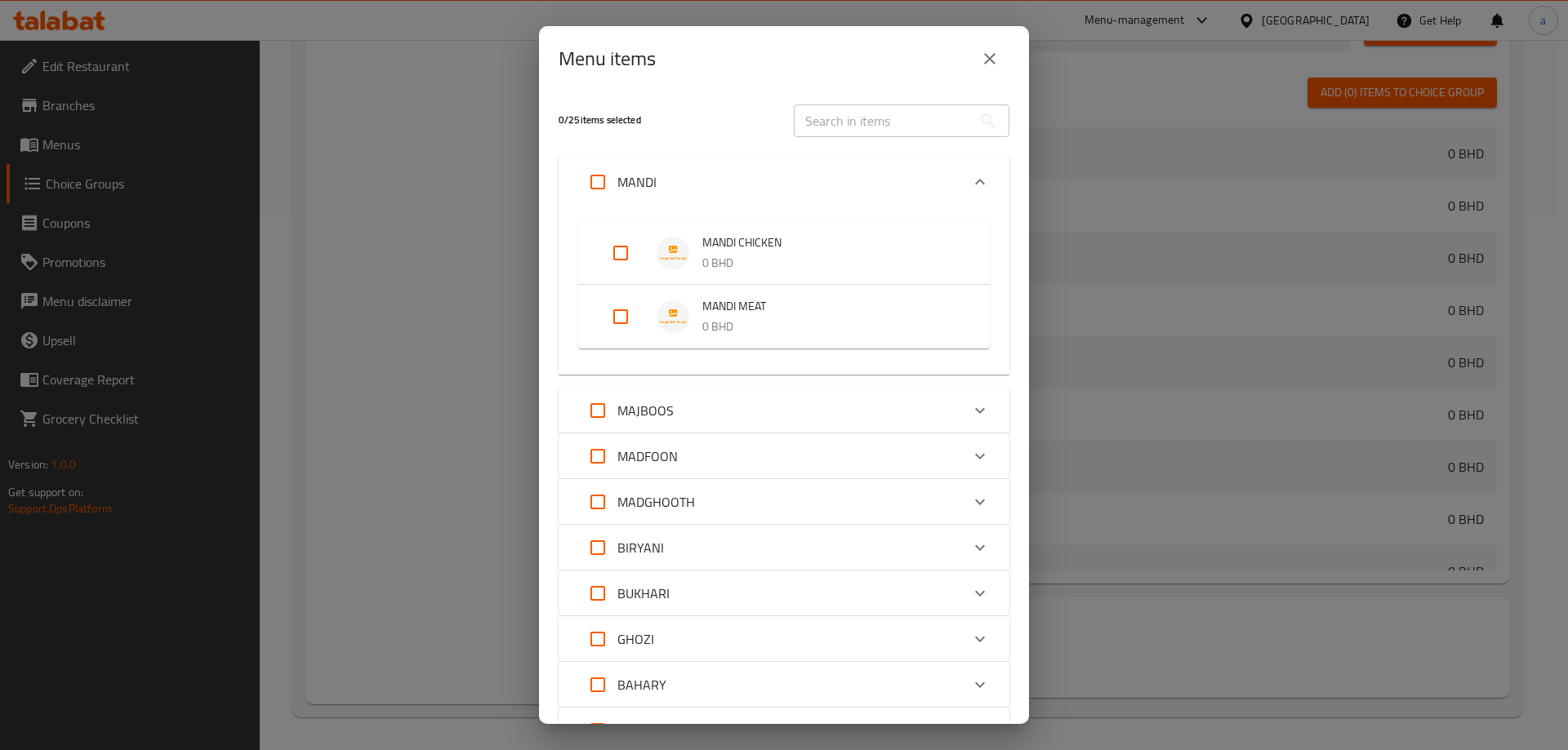
click at [678, 237] on img "Expand" at bounding box center [672, 253] width 32 height 32
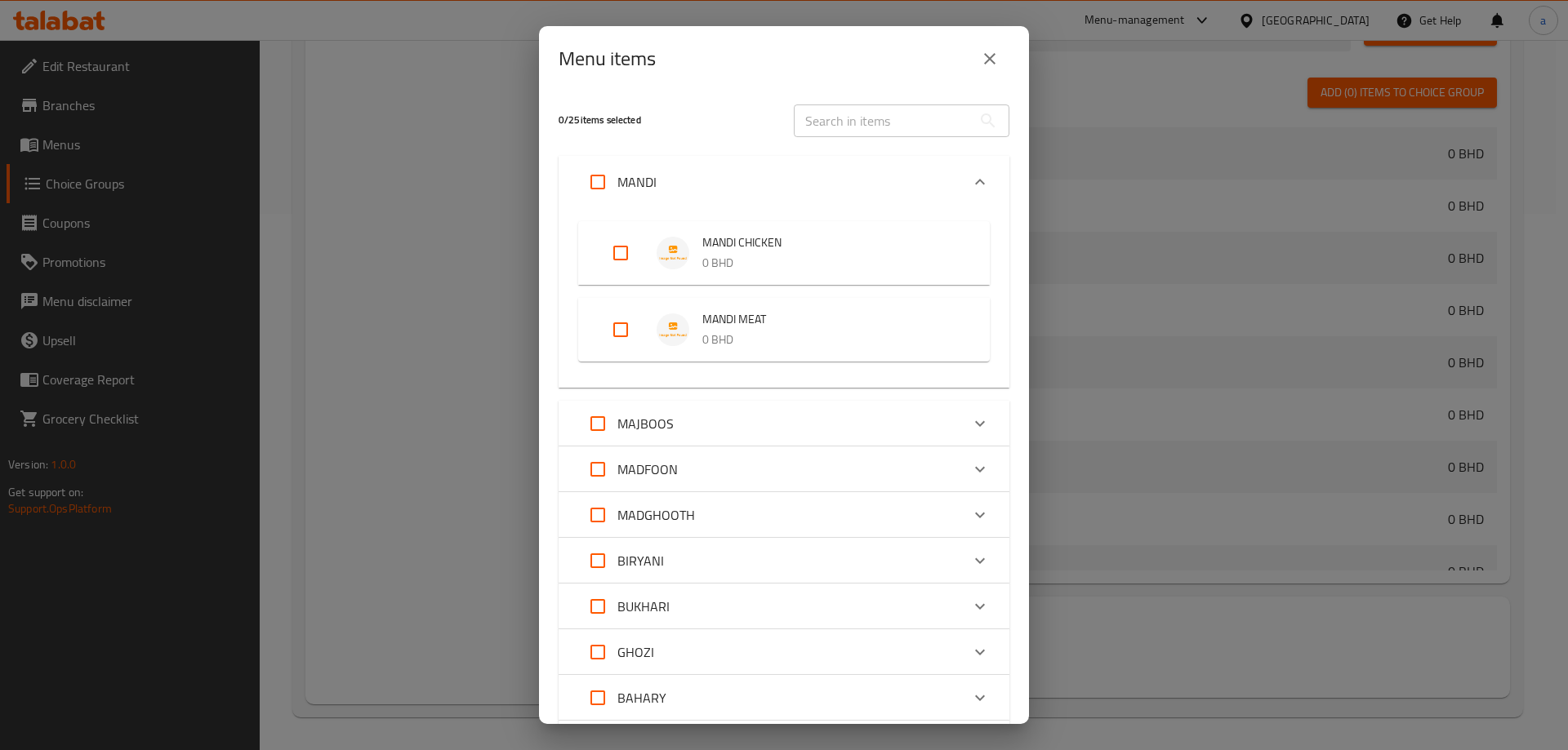
click at [619, 257] on input "Expand" at bounding box center [621, 253] width 39 height 39
checkbox input "true"
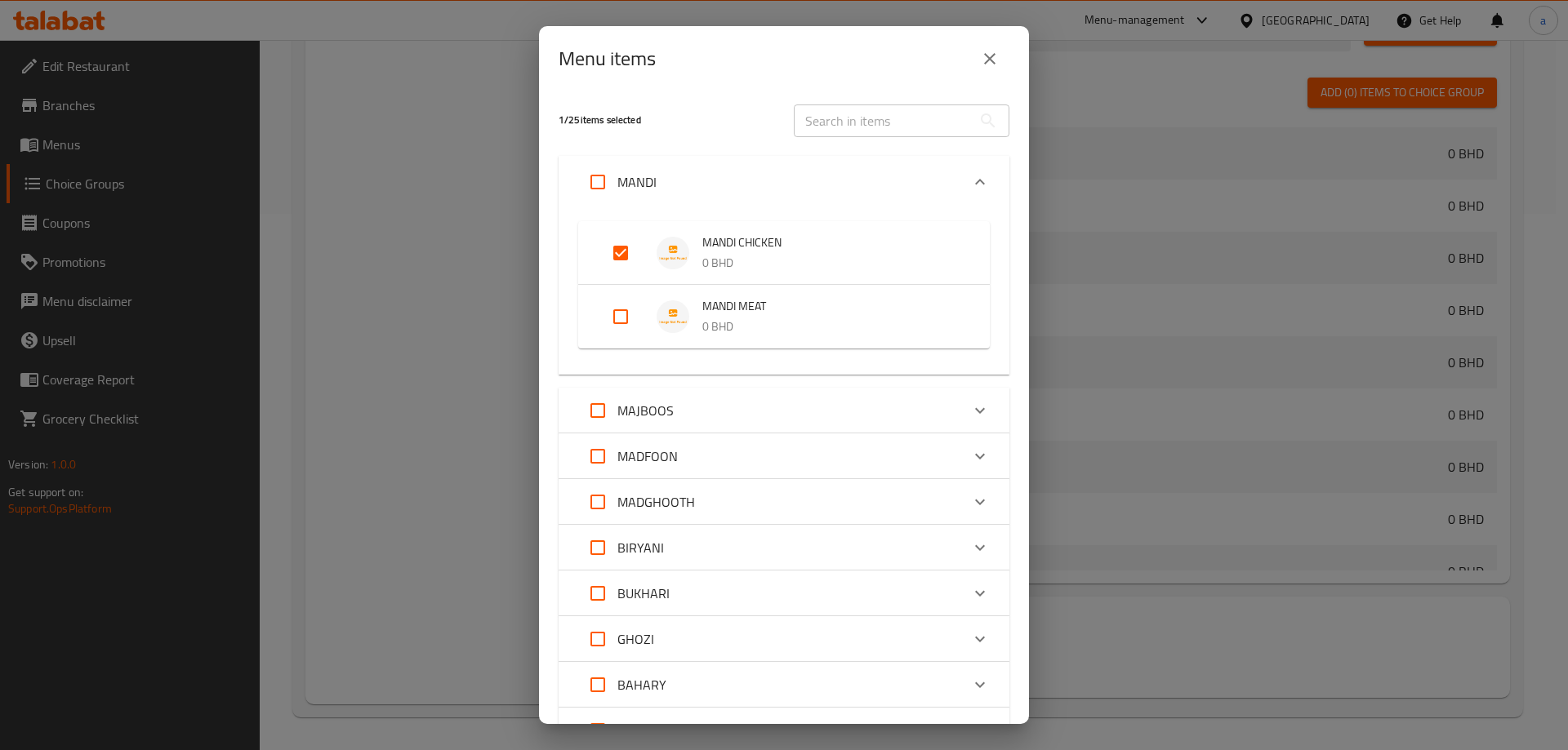
click at [688, 404] on div "MAJBOOS" at bounding box center [769, 411] width 382 height 39
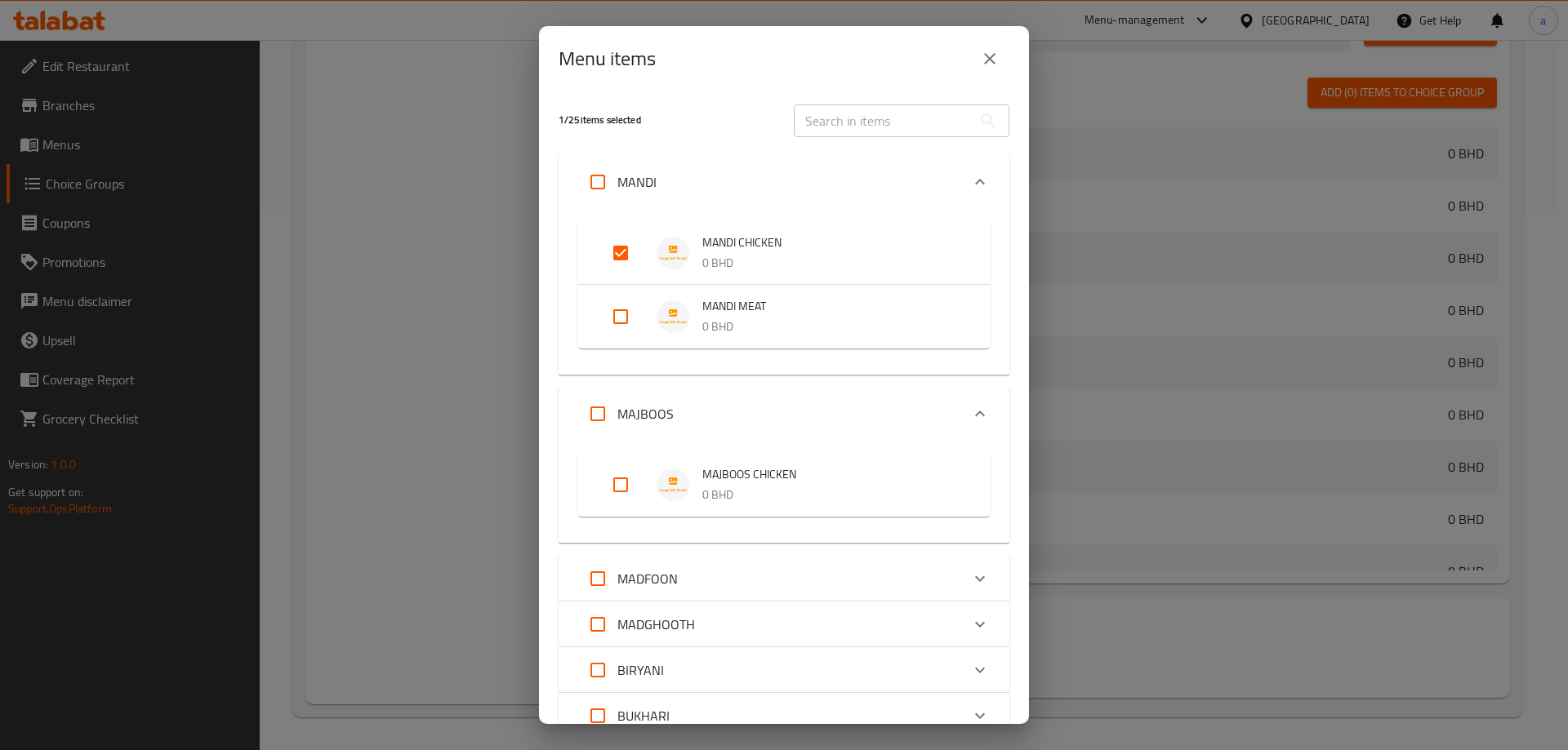
click at [618, 488] on input "Expand" at bounding box center [621, 485] width 39 height 39
checkbox input "true"
click at [680, 577] on div "MADFOON" at bounding box center [769, 578] width 382 height 39
click at [623, 648] on input "Expand" at bounding box center [621, 652] width 39 height 39
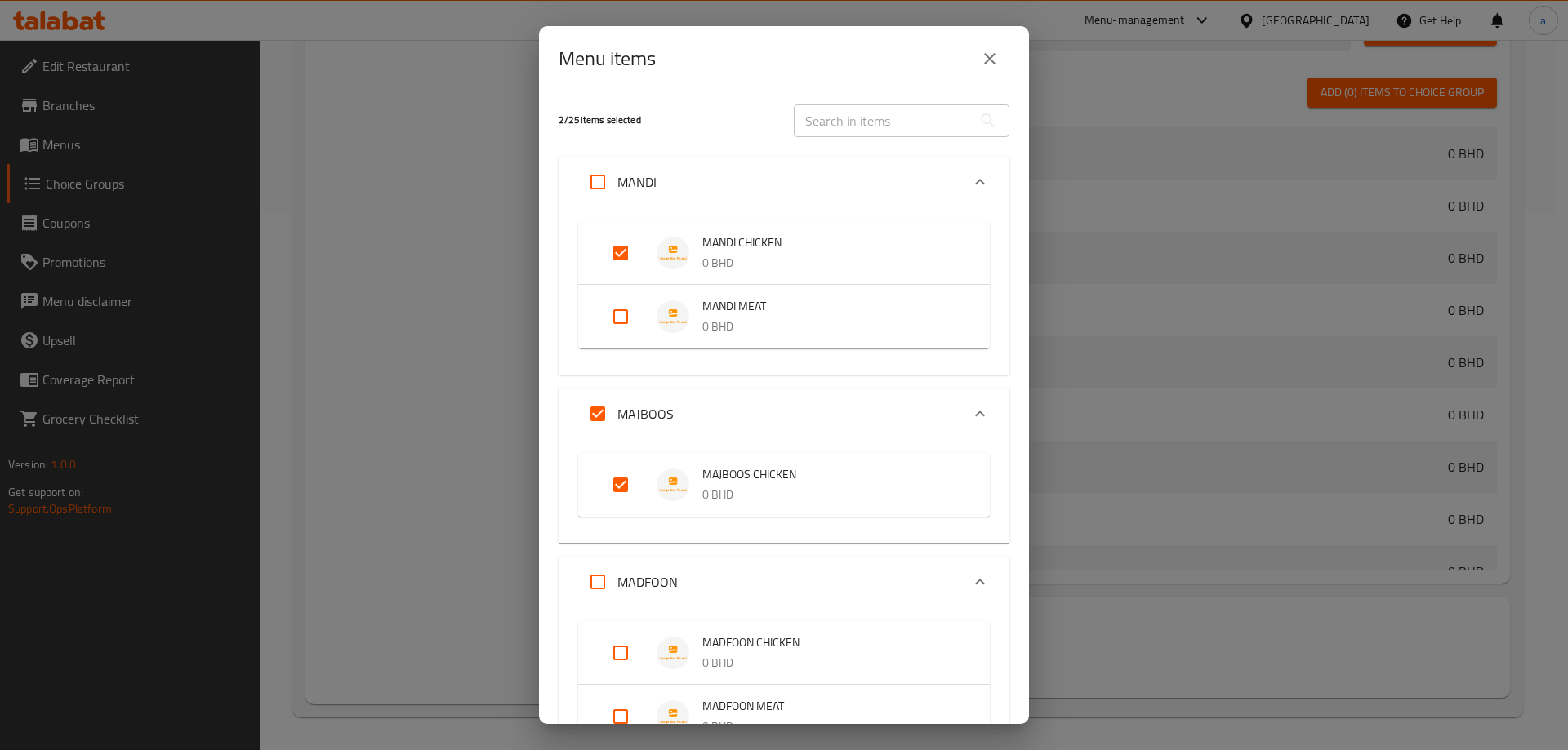
checkbox input "true"
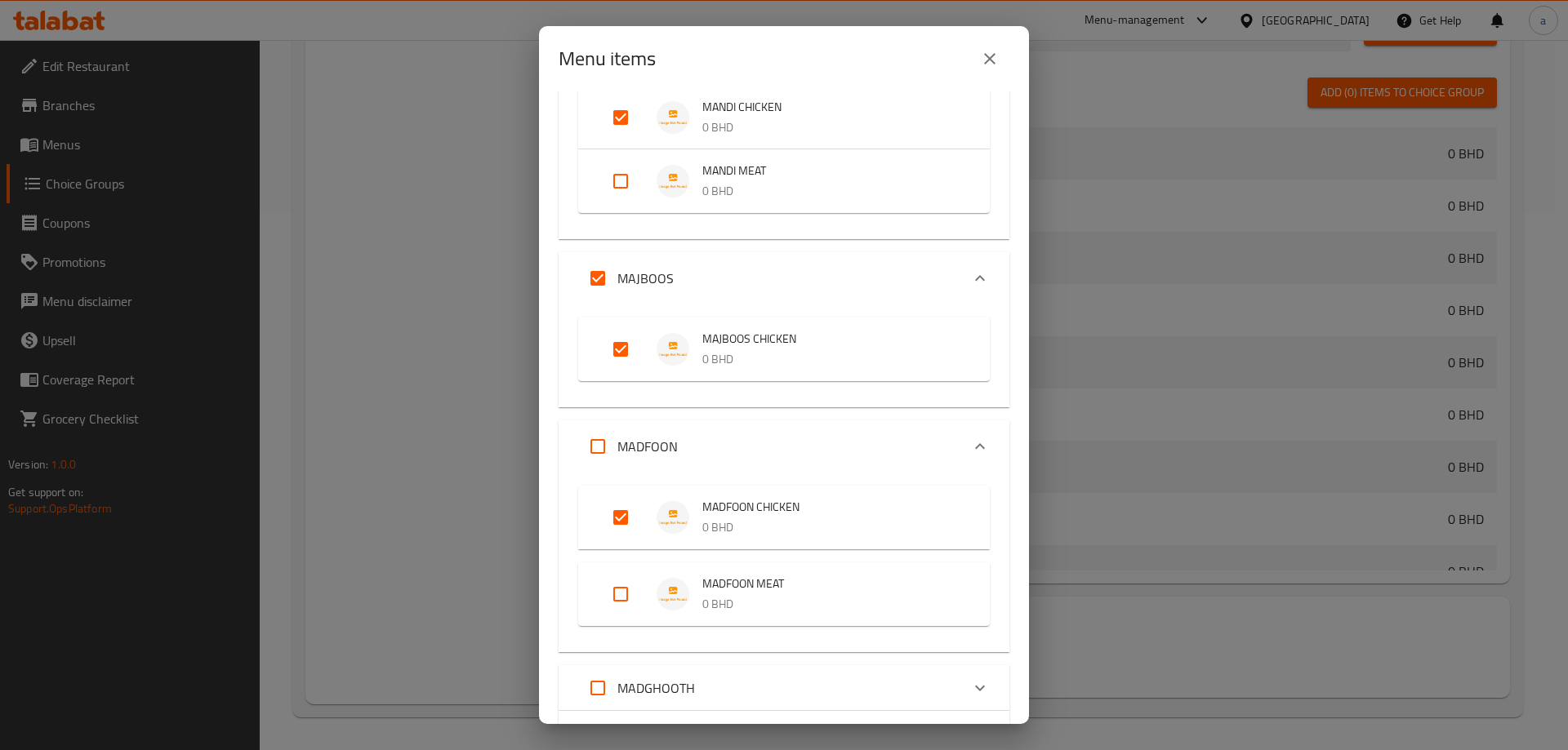
scroll to position [245, 0]
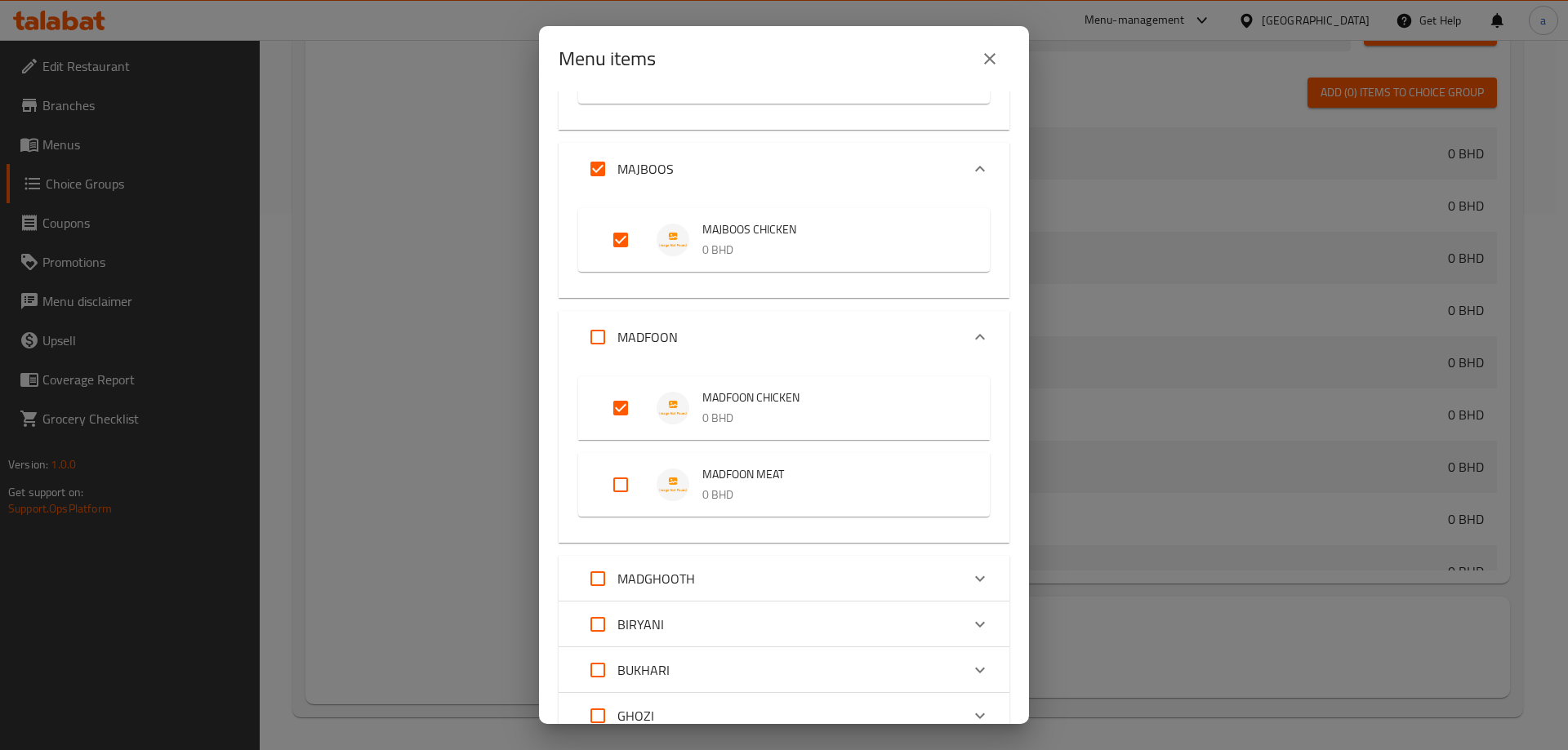
click at [704, 583] on div "MADGHOOTH" at bounding box center [769, 578] width 382 height 39
click at [624, 654] on input "Expand" at bounding box center [621, 652] width 39 height 39
checkbox input "true"
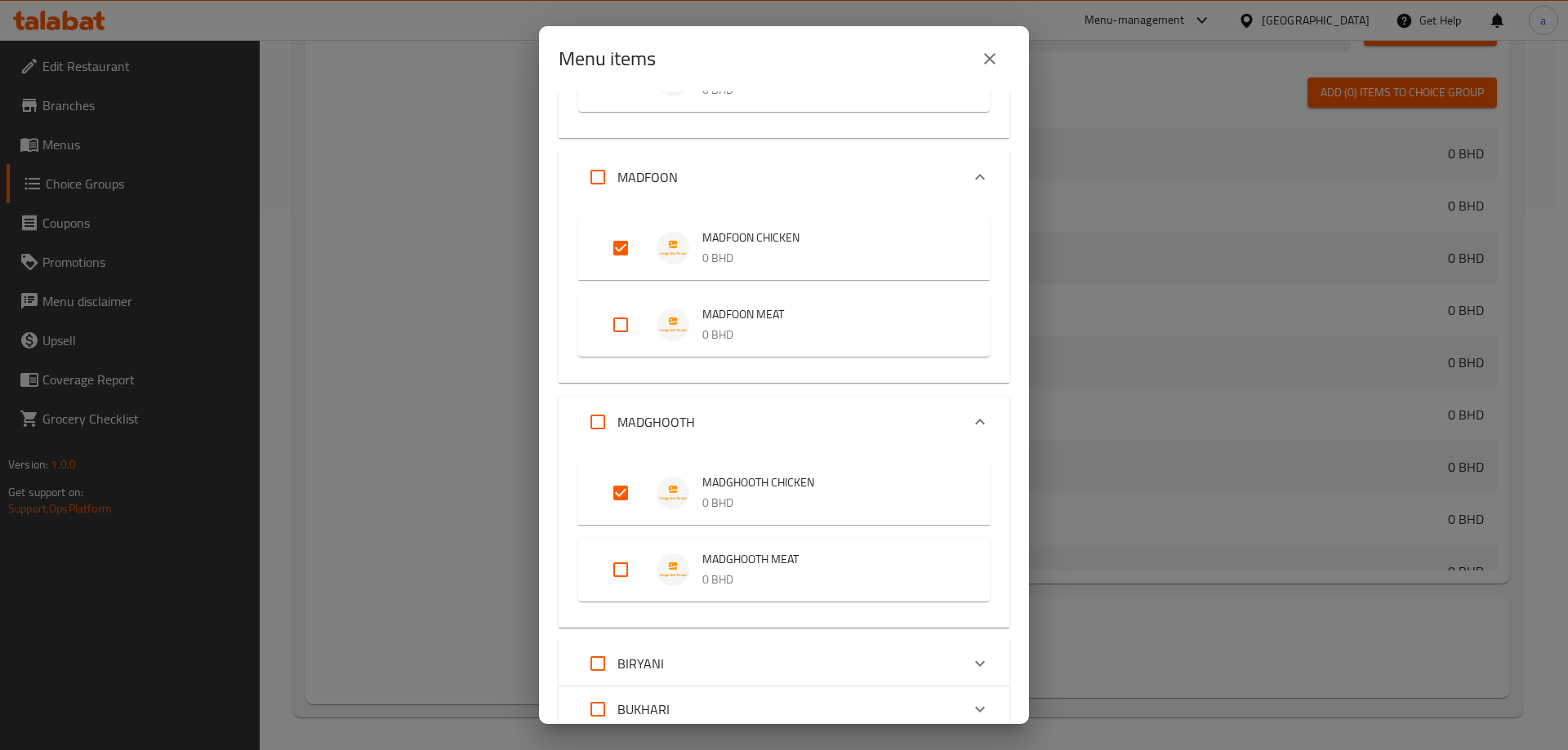
scroll to position [572, 0]
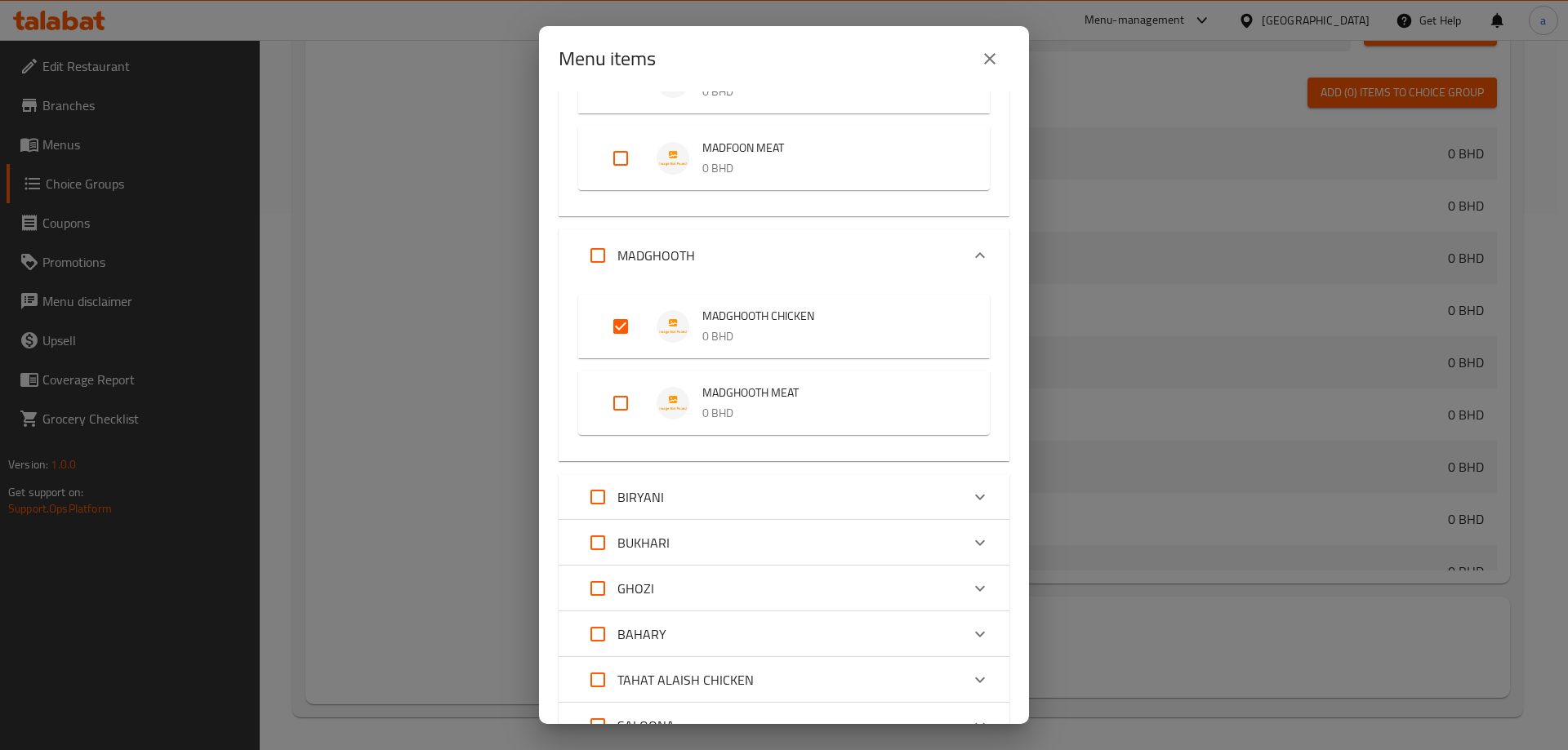
click at [703, 490] on div "BIRYANI" at bounding box center [769, 496] width 382 height 39
click at [623, 571] on input "Expand" at bounding box center [621, 572] width 39 height 39
checkbox input "true"
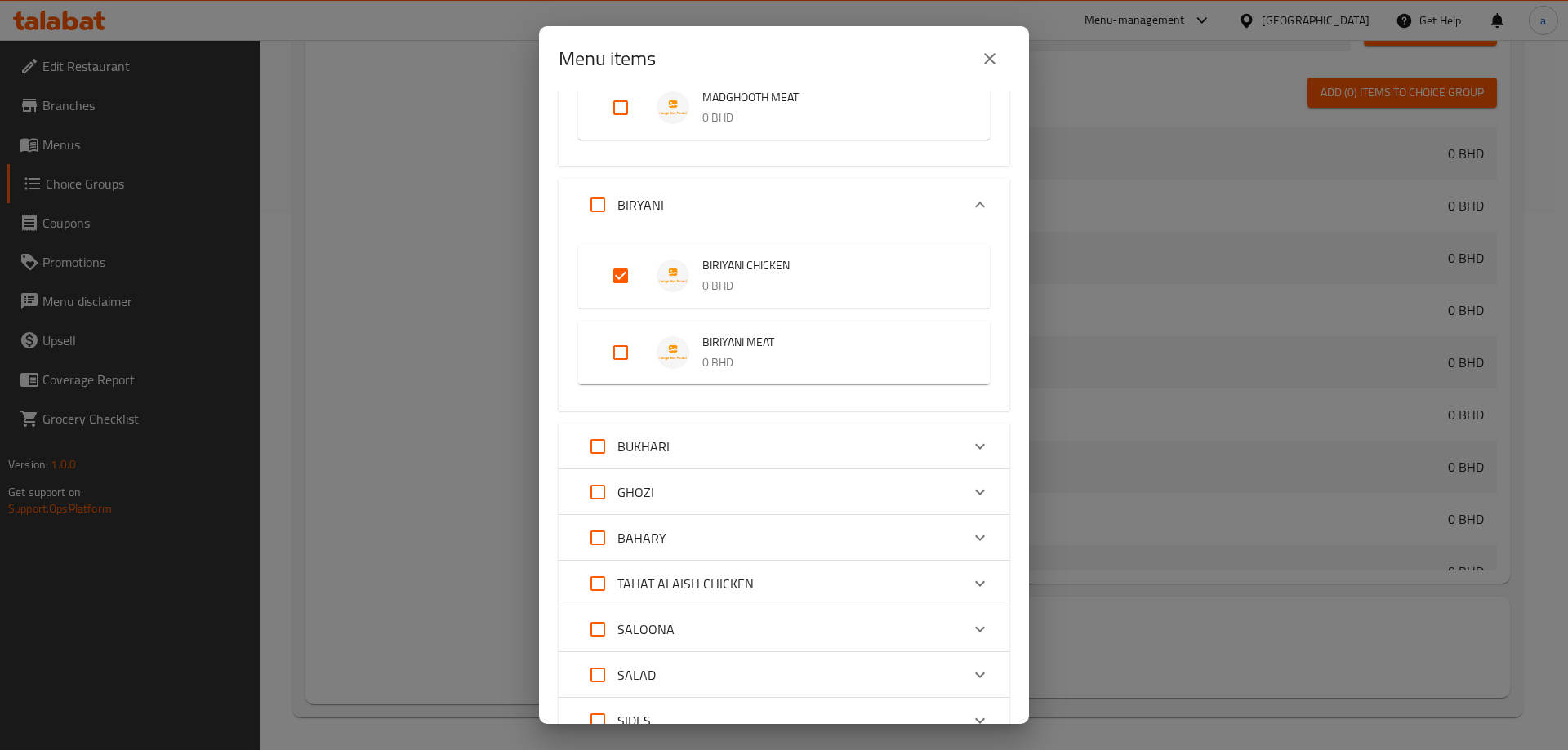
scroll to position [897, 0]
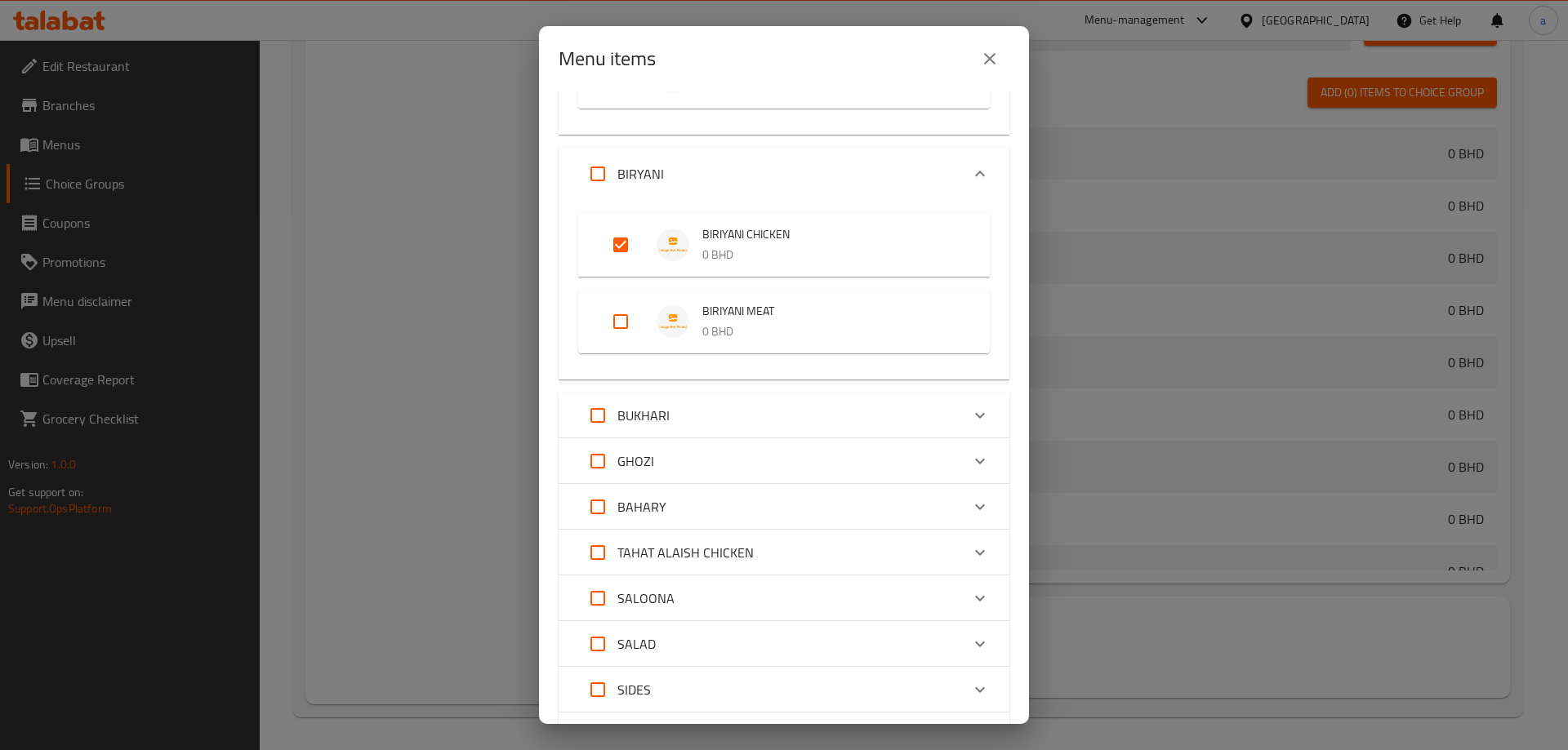
click at [668, 417] on p "BUKHARI" at bounding box center [644, 415] width 53 height 20
click at [619, 495] on input "Expand" at bounding box center [621, 490] width 39 height 39
checkbox input "true"
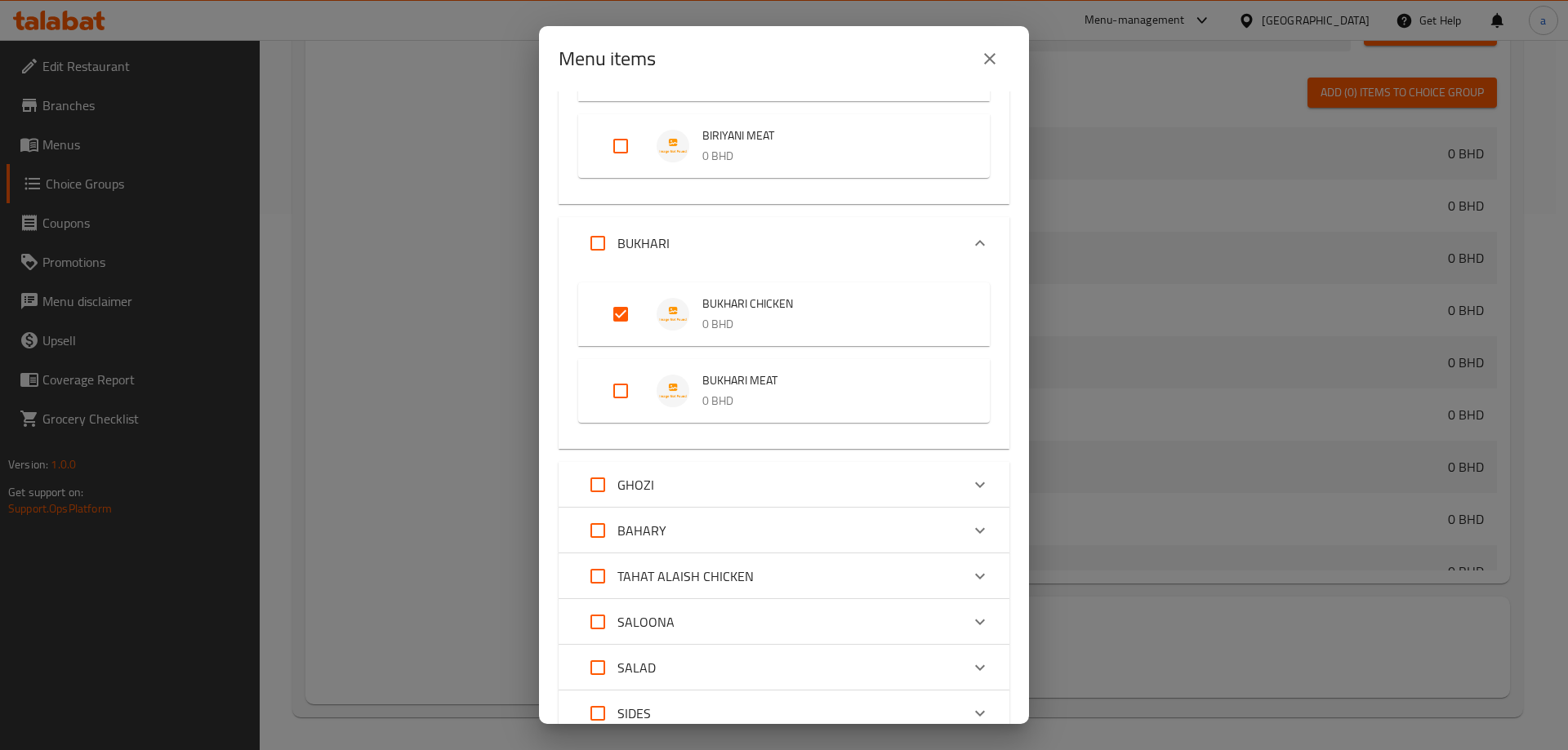
scroll to position [1142, 0]
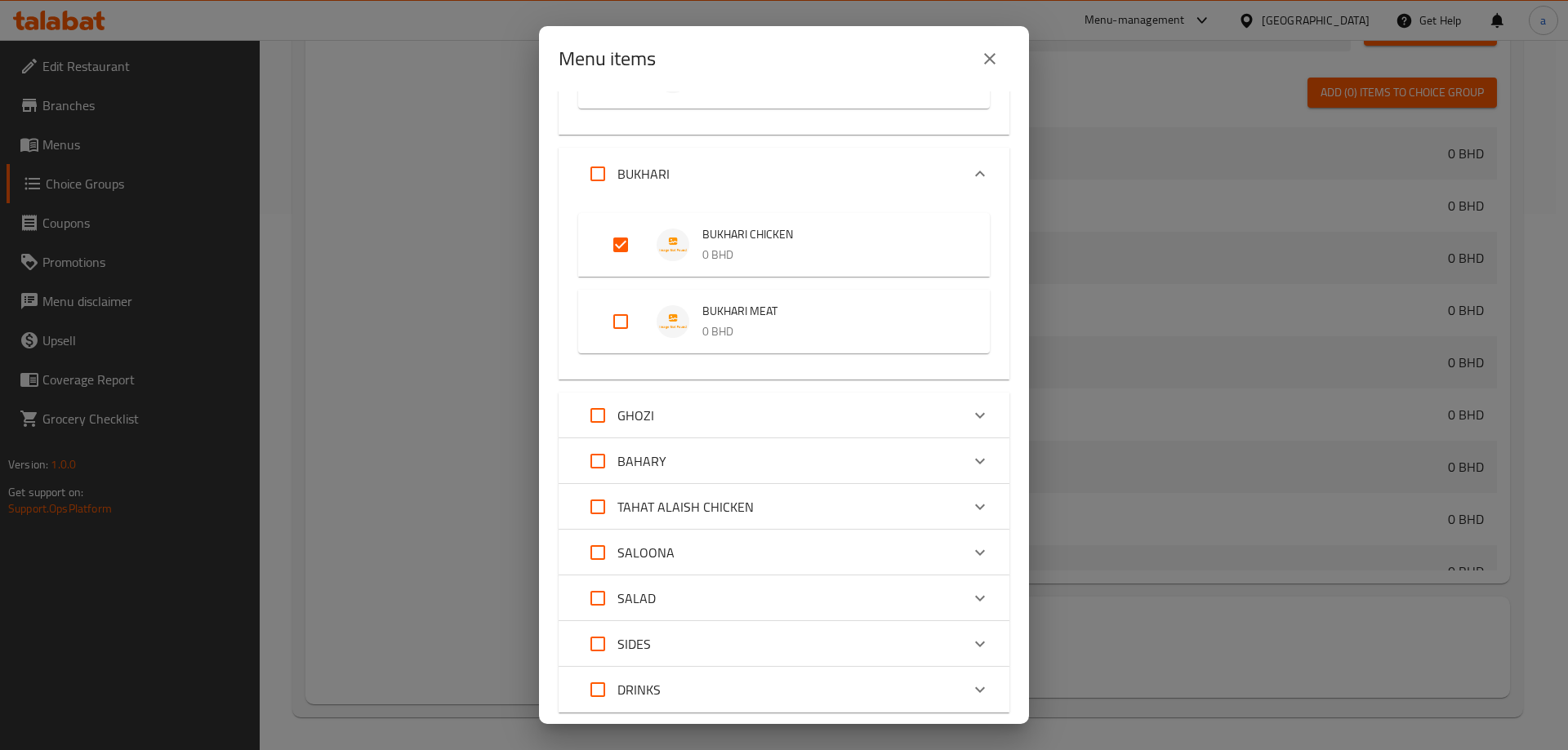
click at [659, 455] on p "BAHARY" at bounding box center [642, 461] width 49 height 20
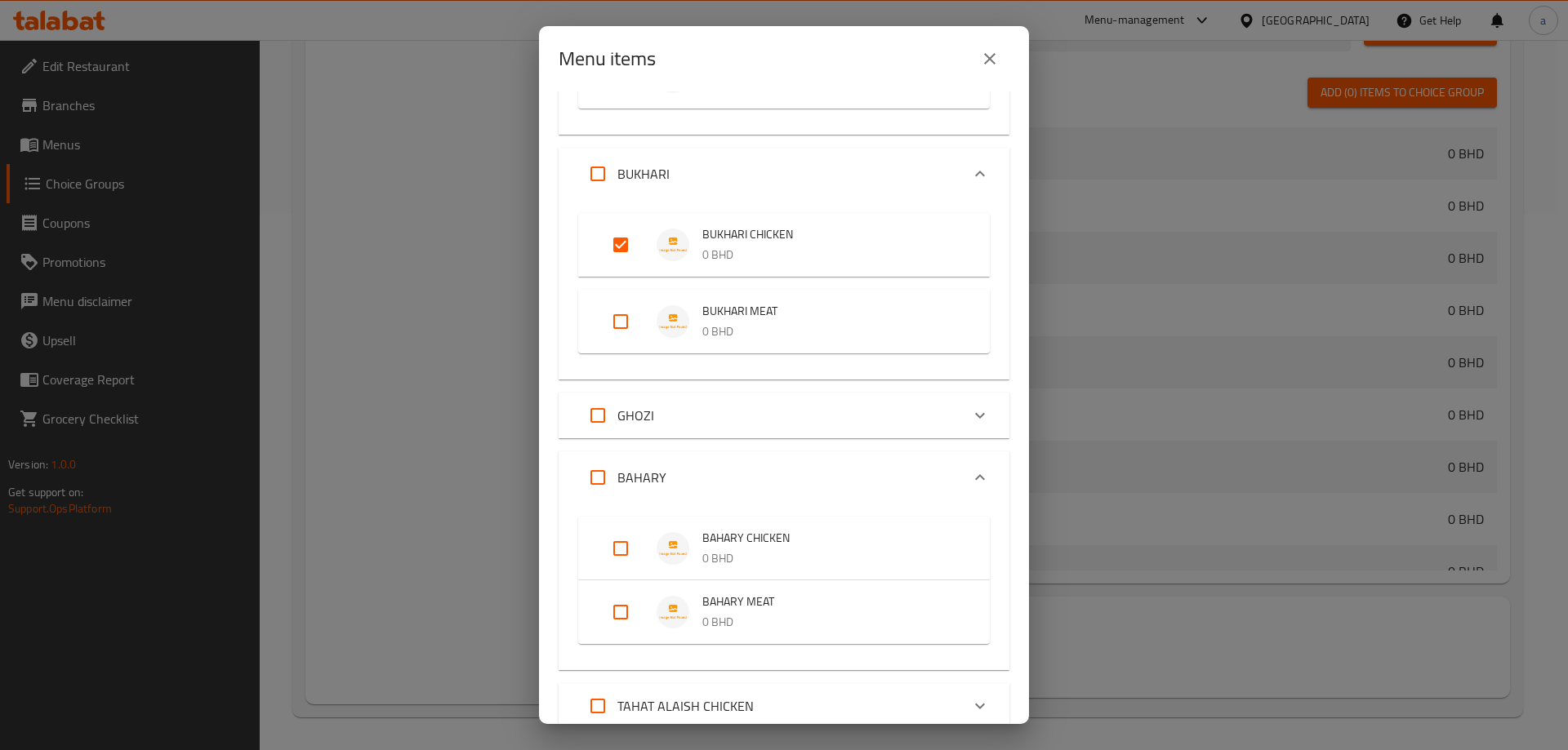
click at [623, 552] on input "Expand" at bounding box center [621, 548] width 39 height 39
checkbox input "true"
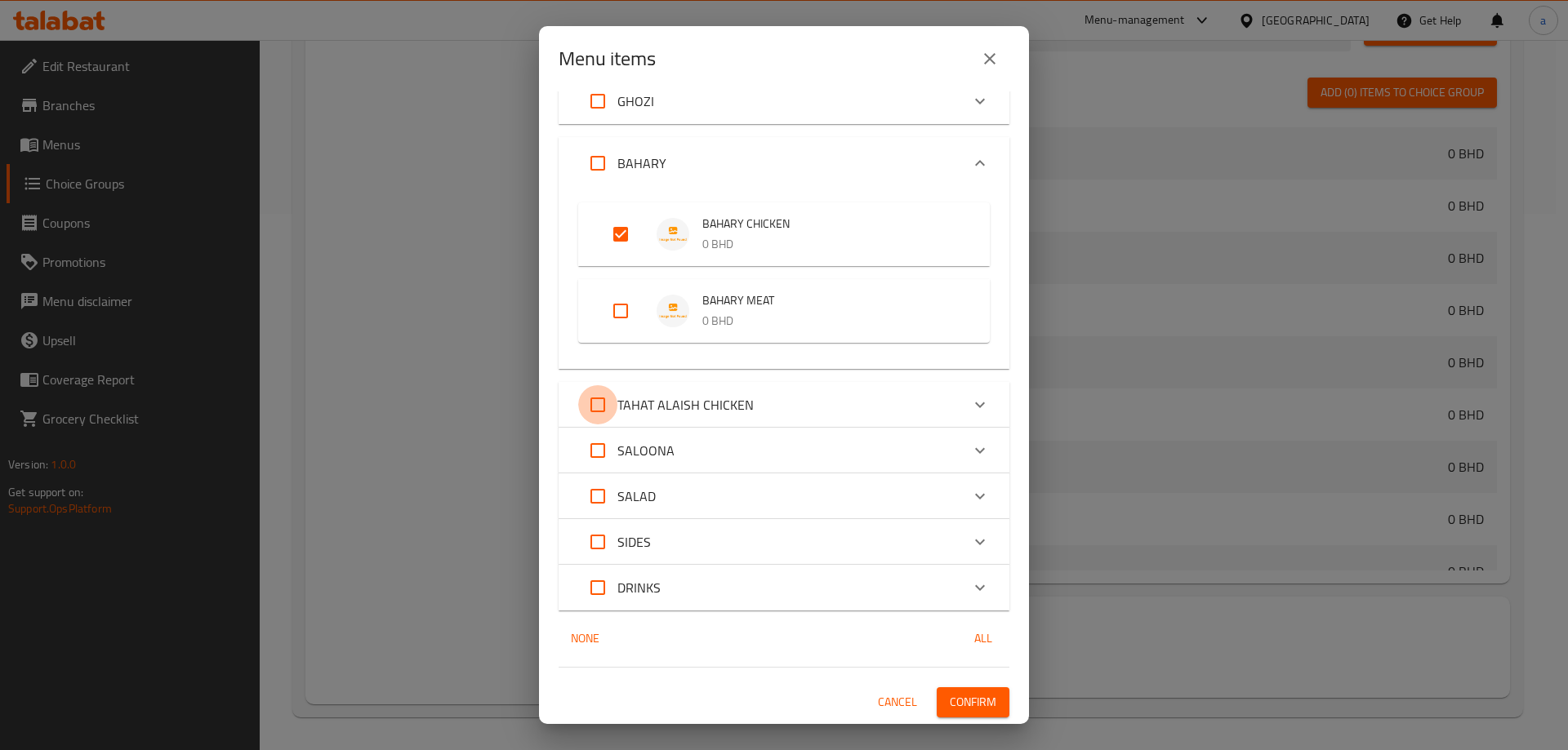
click at [599, 405] on input "Expand" at bounding box center [597, 405] width 39 height 39
checkbox input "true"
click at [717, 408] on p "TAHAT ALAISH CHICKEN" at bounding box center [686, 405] width 137 height 20
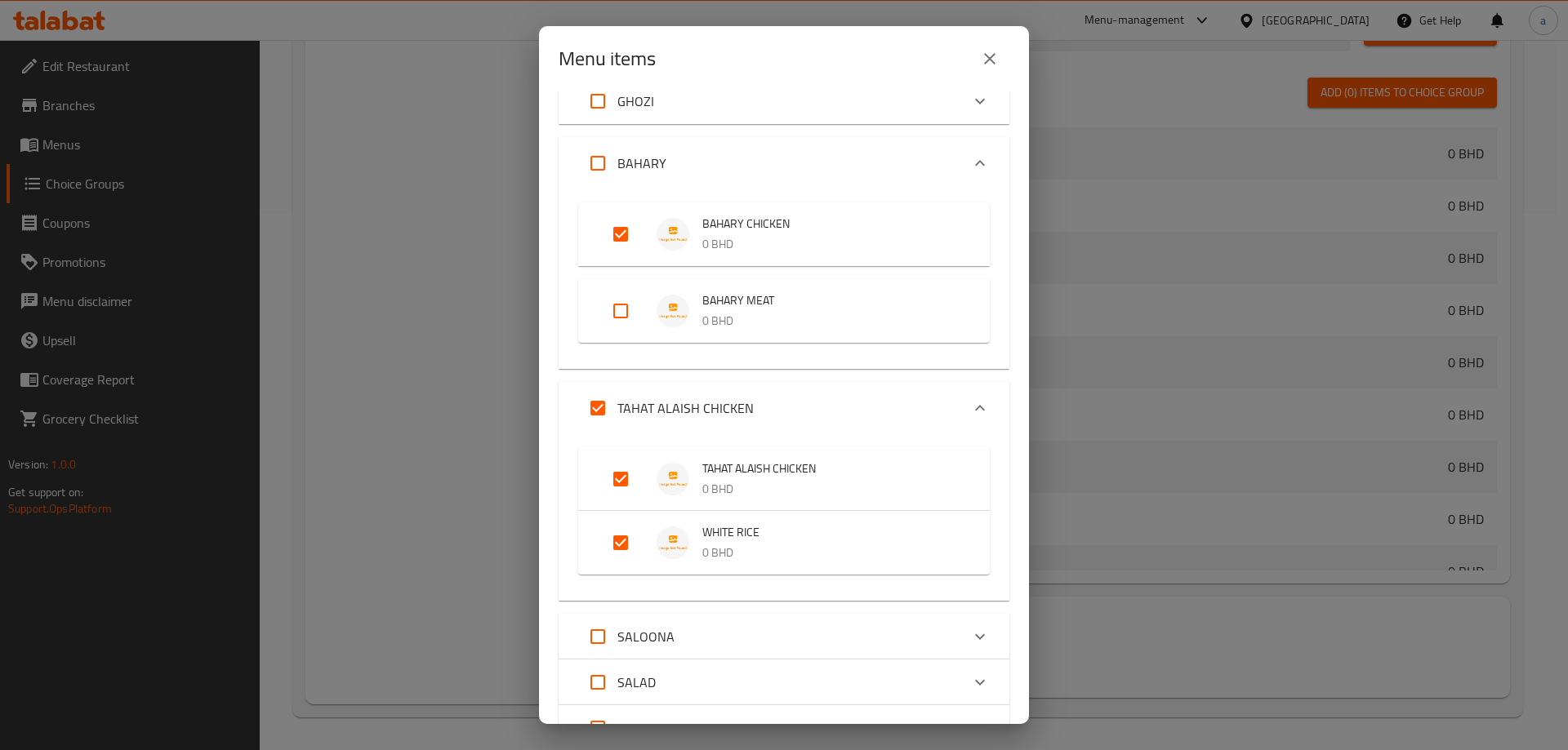
click at [626, 542] on input "Expand" at bounding box center [621, 542] width 39 height 39
checkbox input "false"
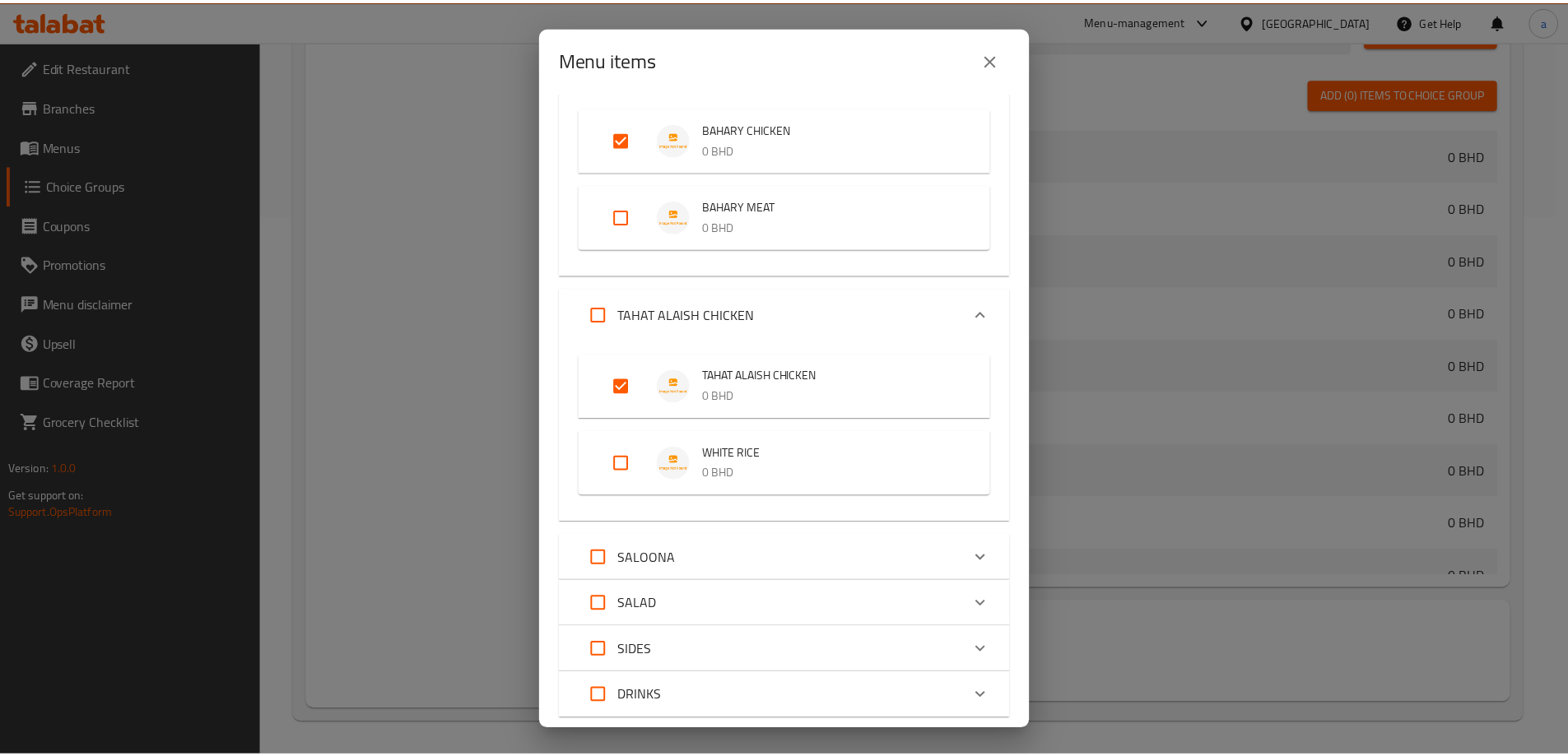
scroll to position [1669, 0]
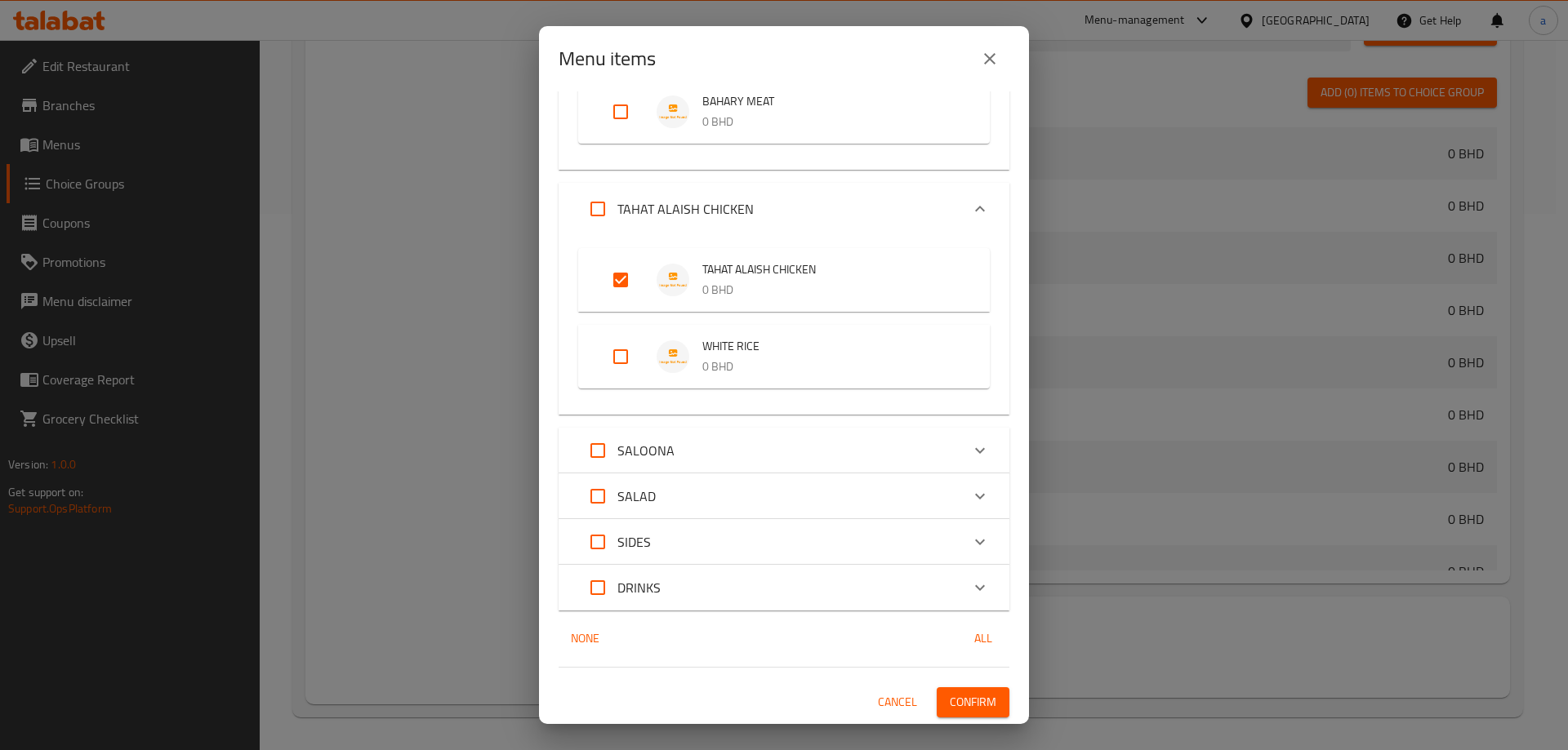
click at [955, 699] on span "Confirm" at bounding box center [973, 702] width 47 height 20
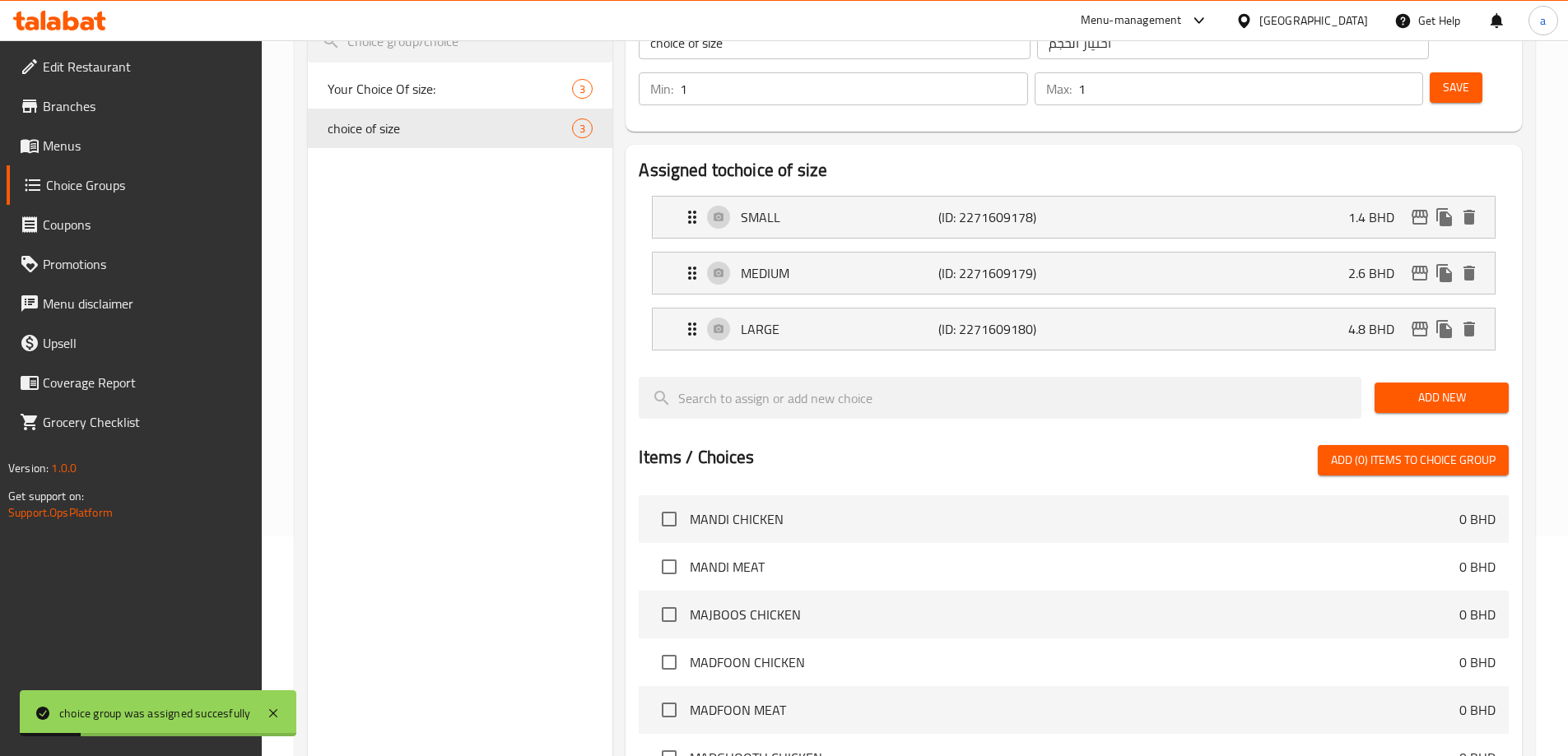
scroll to position [47, 0]
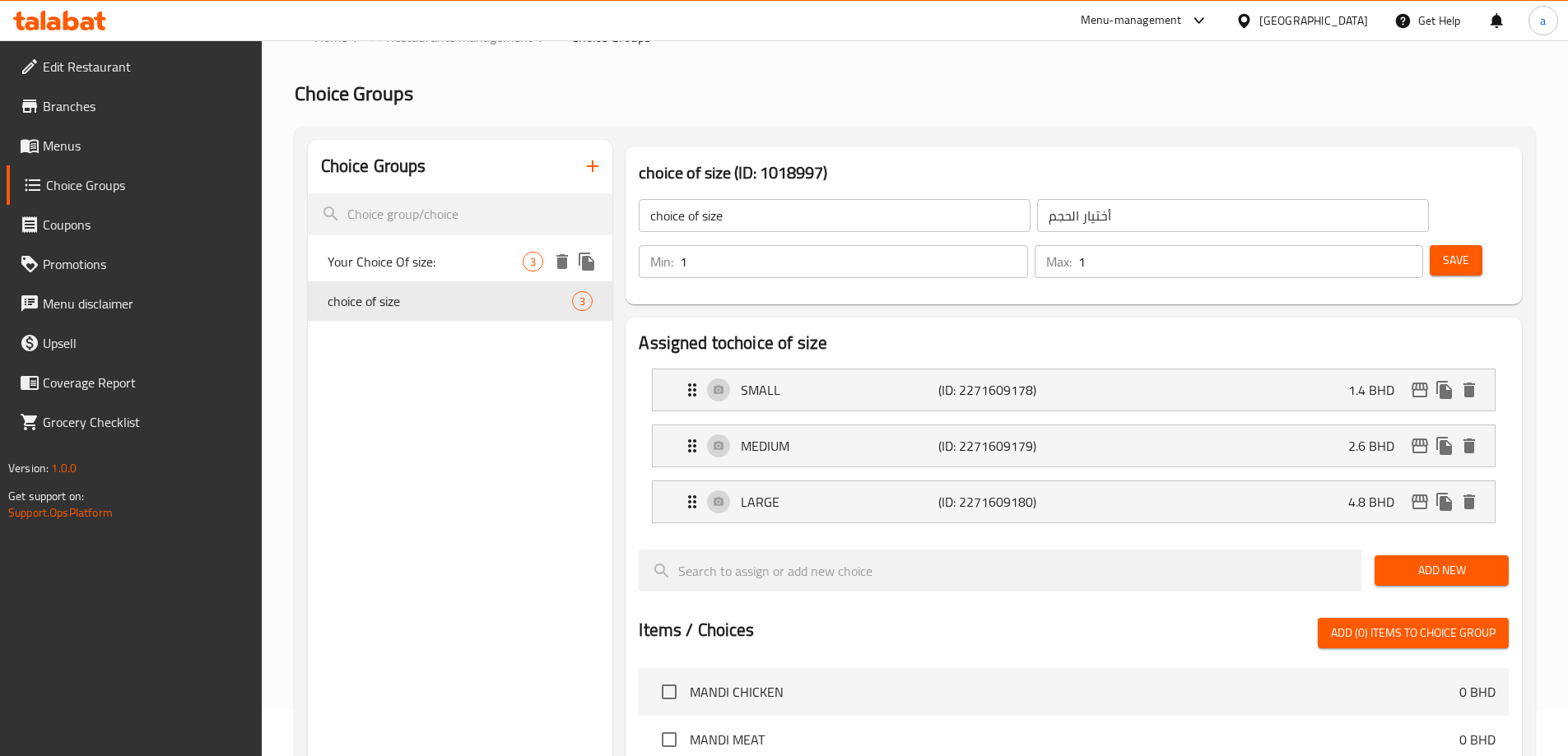
click at [377, 269] on span "Your Choice Of size:" at bounding box center [425, 262] width 196 height 20
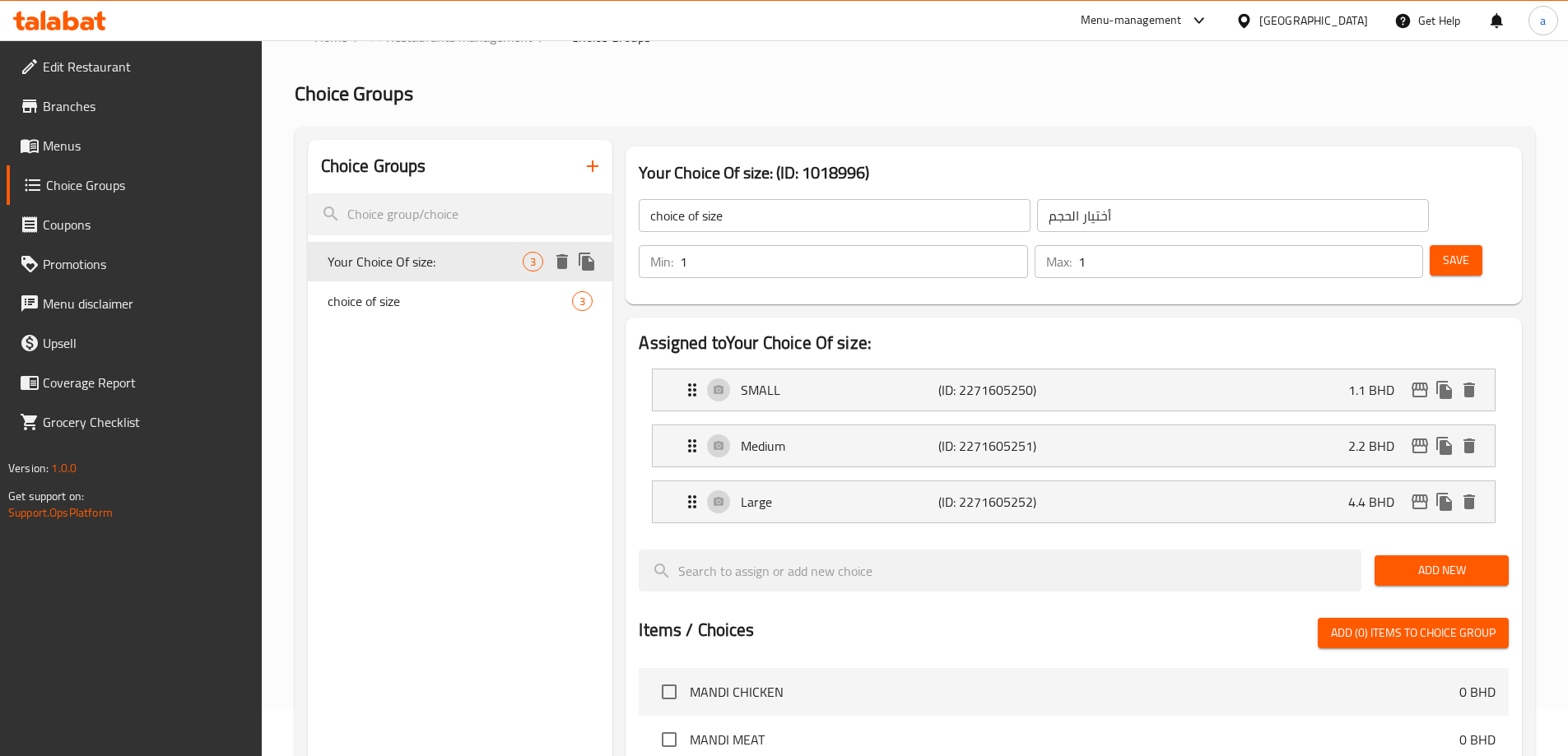
type input "Your Choice Of size:"
type input "أختيارك من الحجم:"
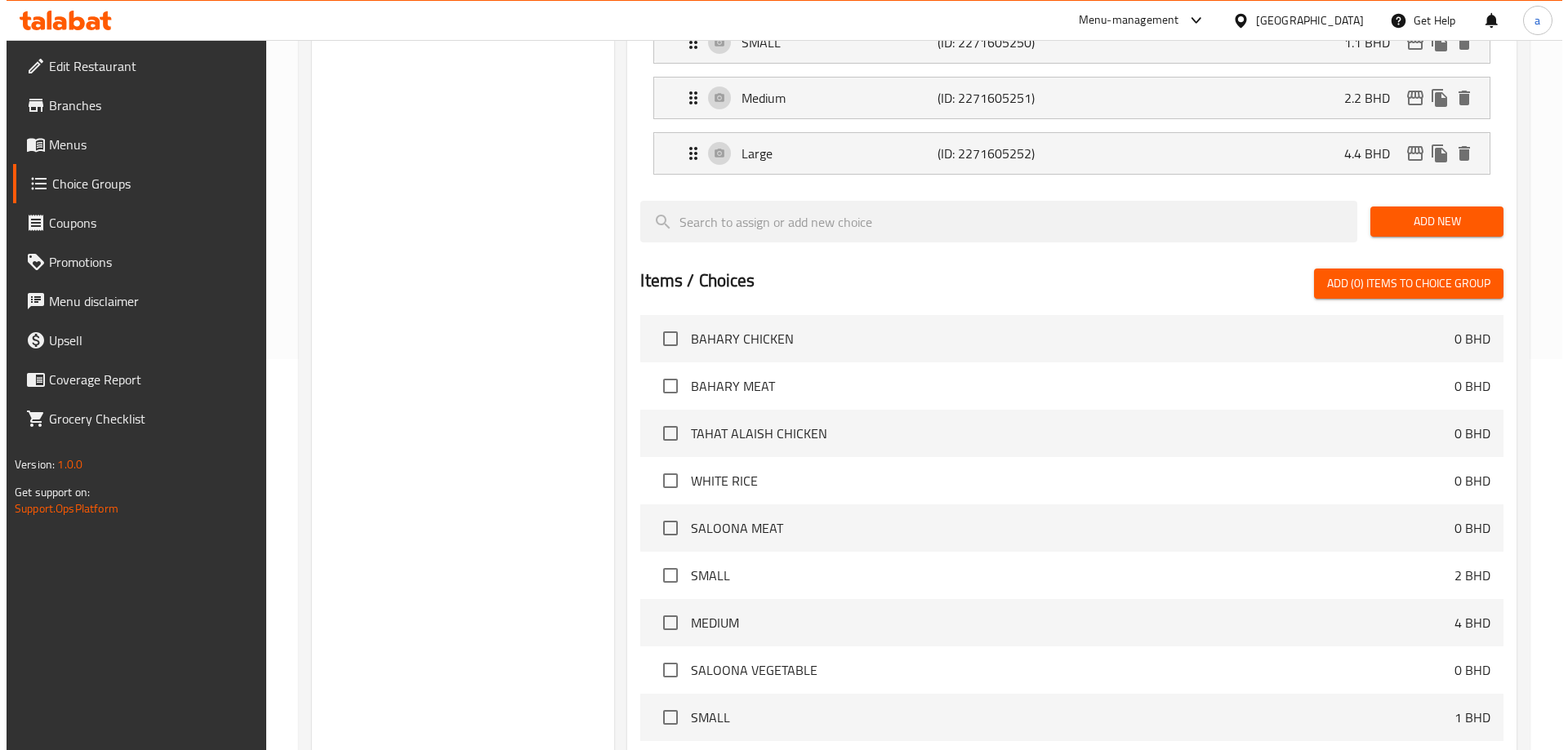
scroll to position [536, 0]
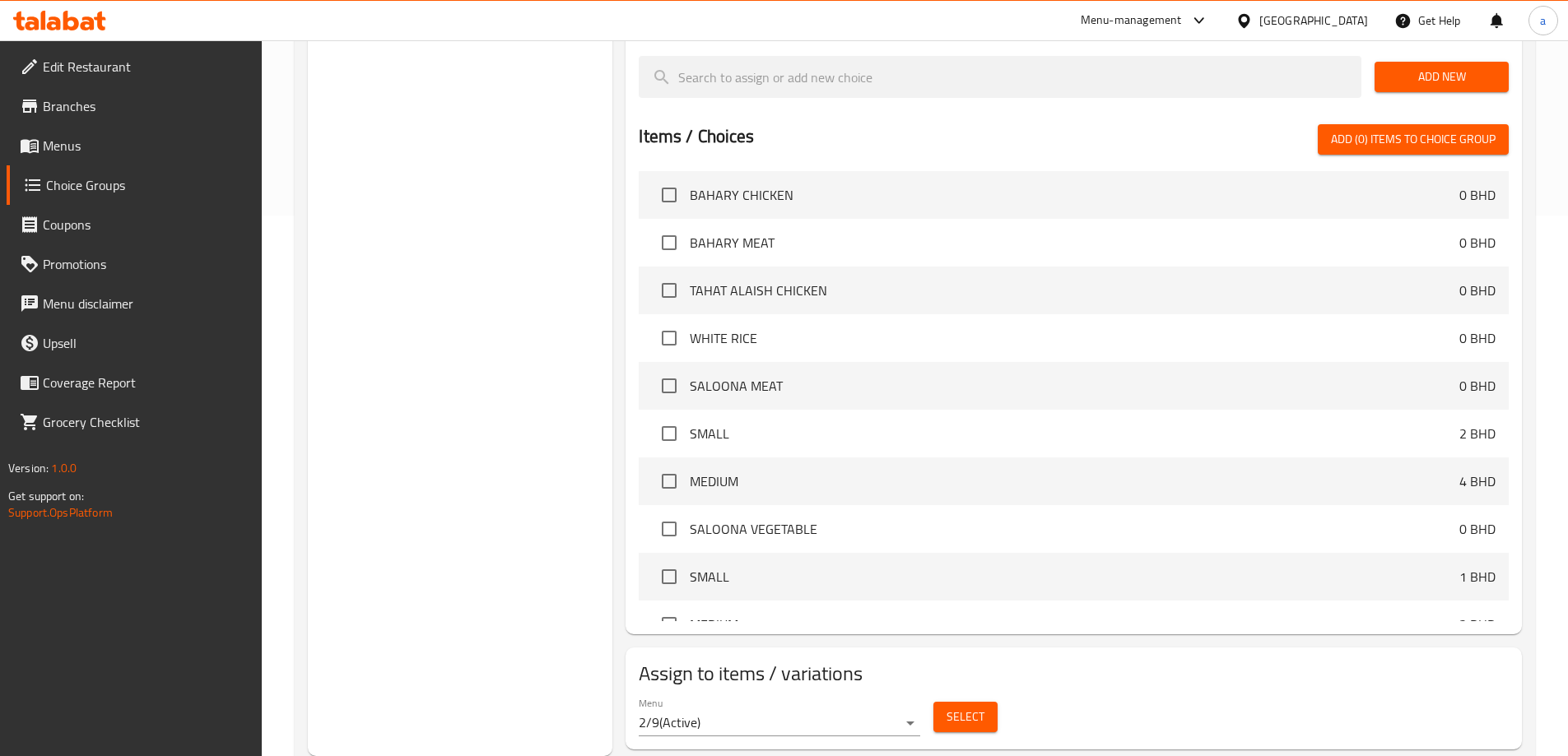
click at [965, 702] on button "Select" at bounding box center [965, 717] width 64 height 30
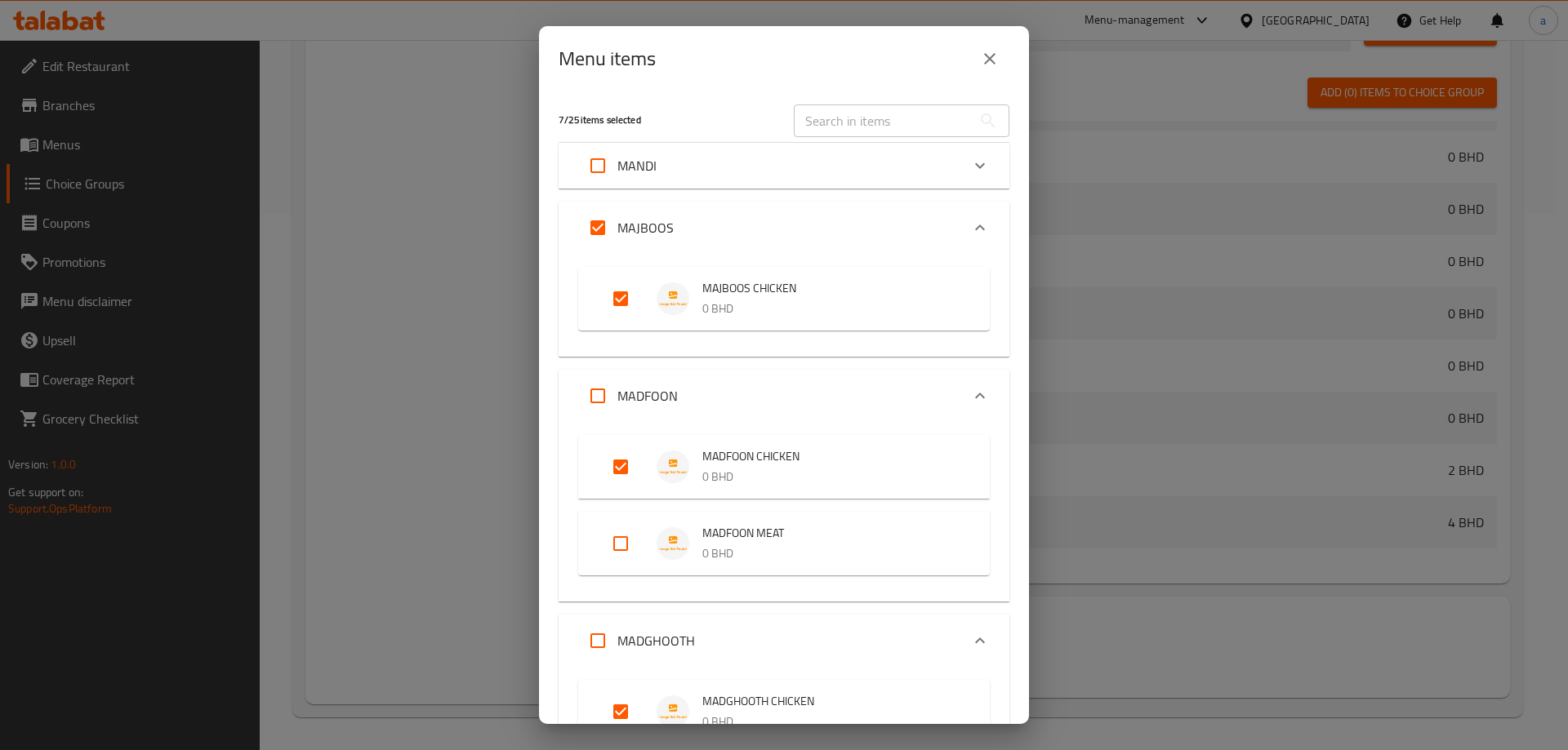
scroll to position [625, 0]
click at [711, 160] on div "MANDI" at bounding box center [769, 166] width 382 height 39
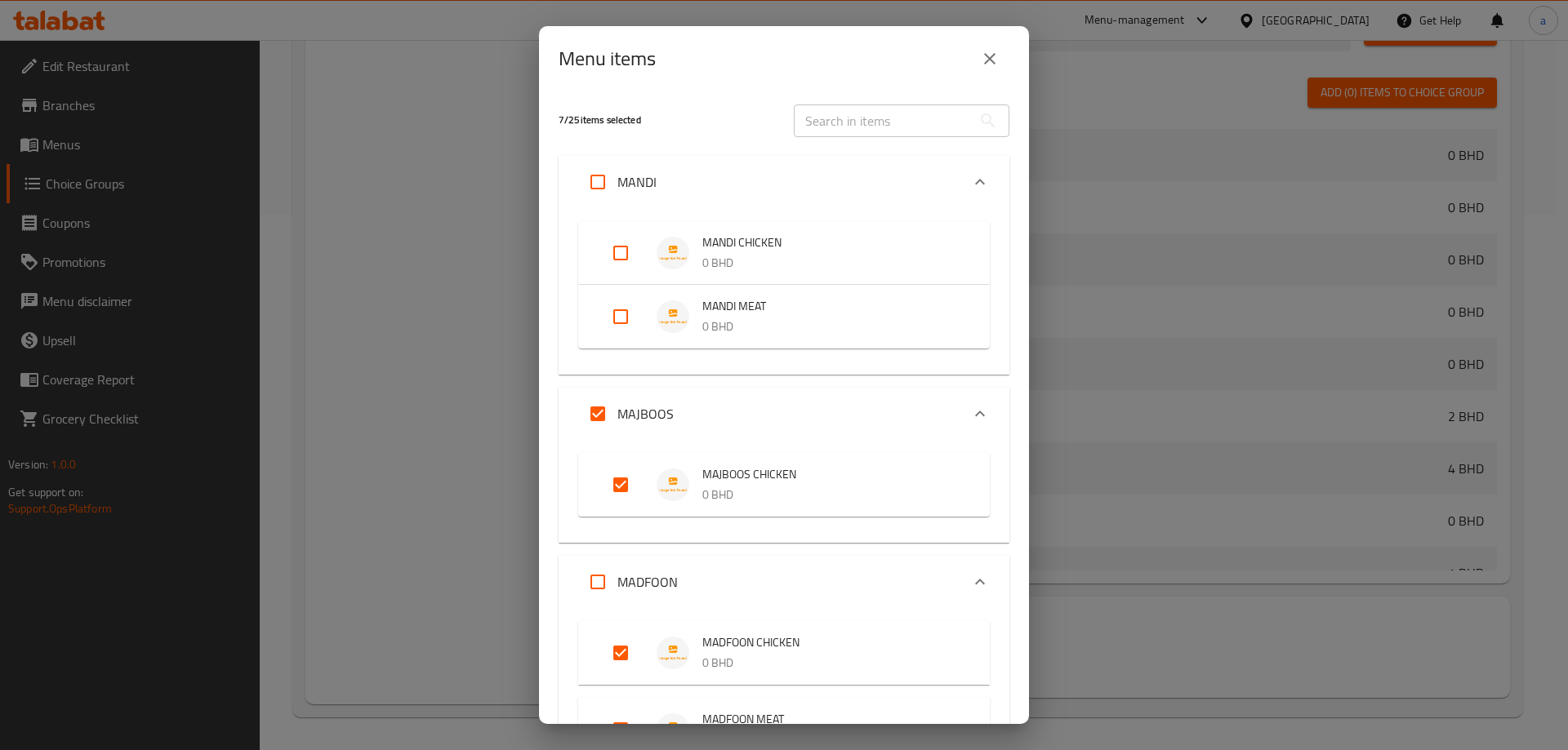
click at [624, 248] on input "Expand" at bounding box center [621, 253] width 39 height 39
checkbox input "true"
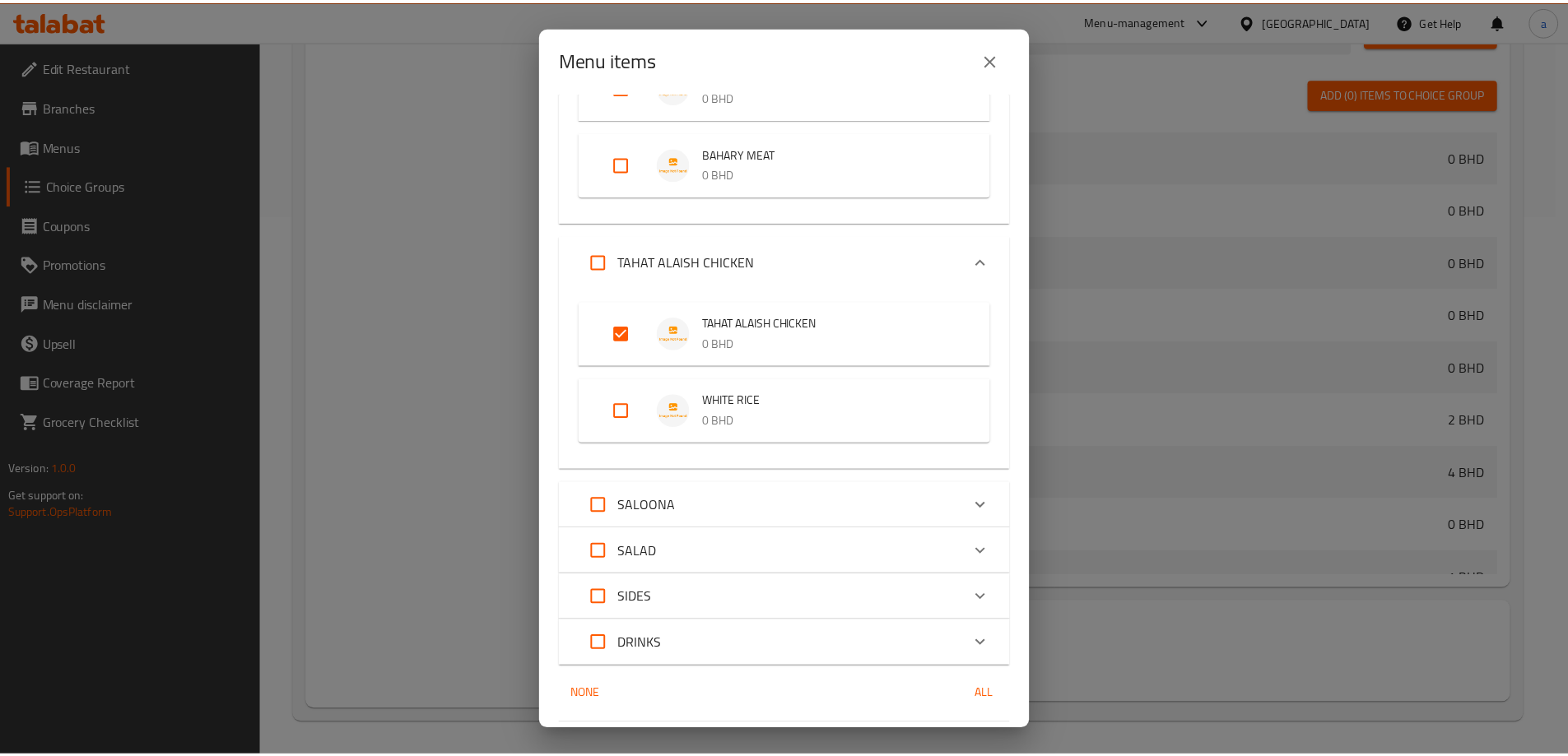
scroll to position [1682, 0]
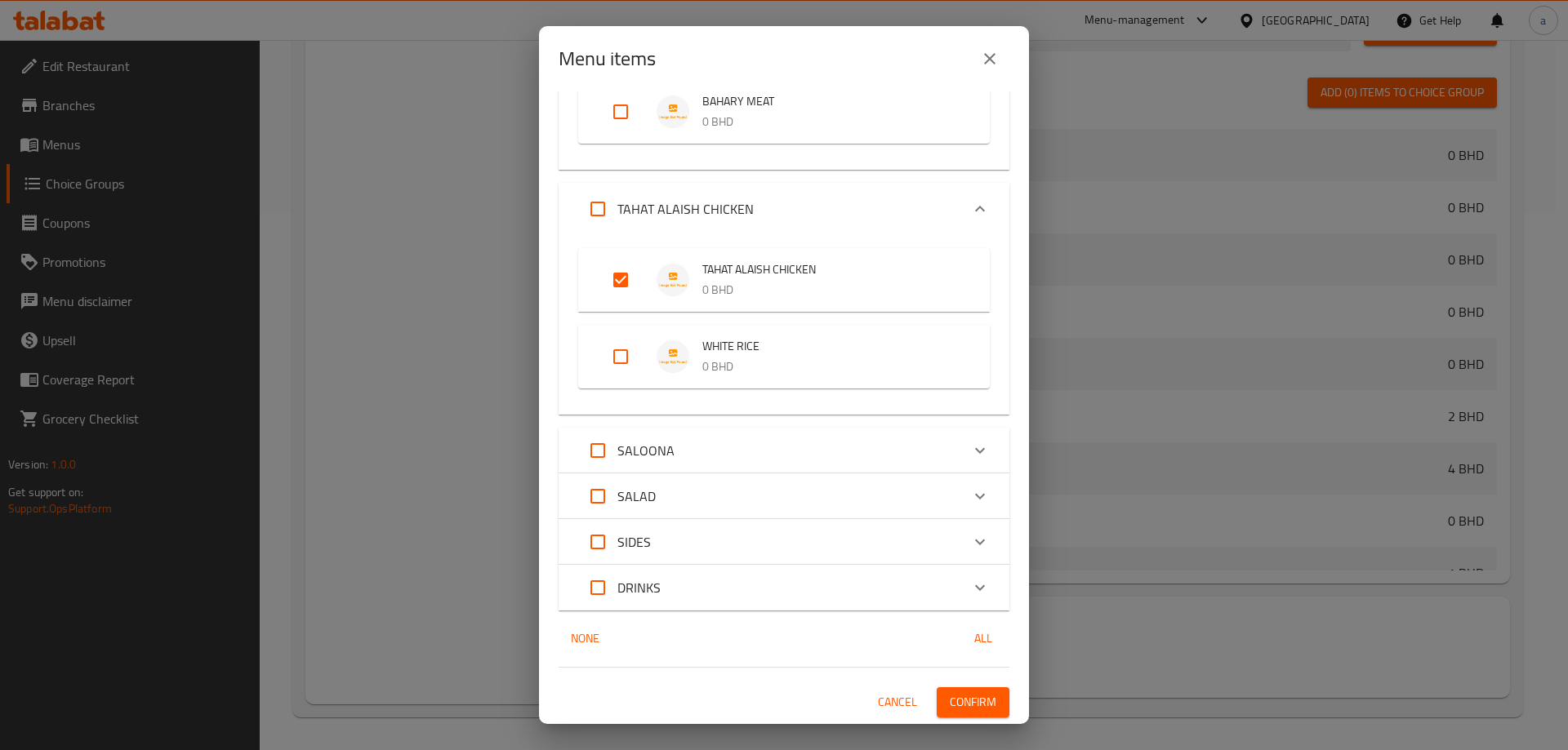
click at [952, 697] on span "Confirm" at bounding box center [973, 702] width 47 height 20
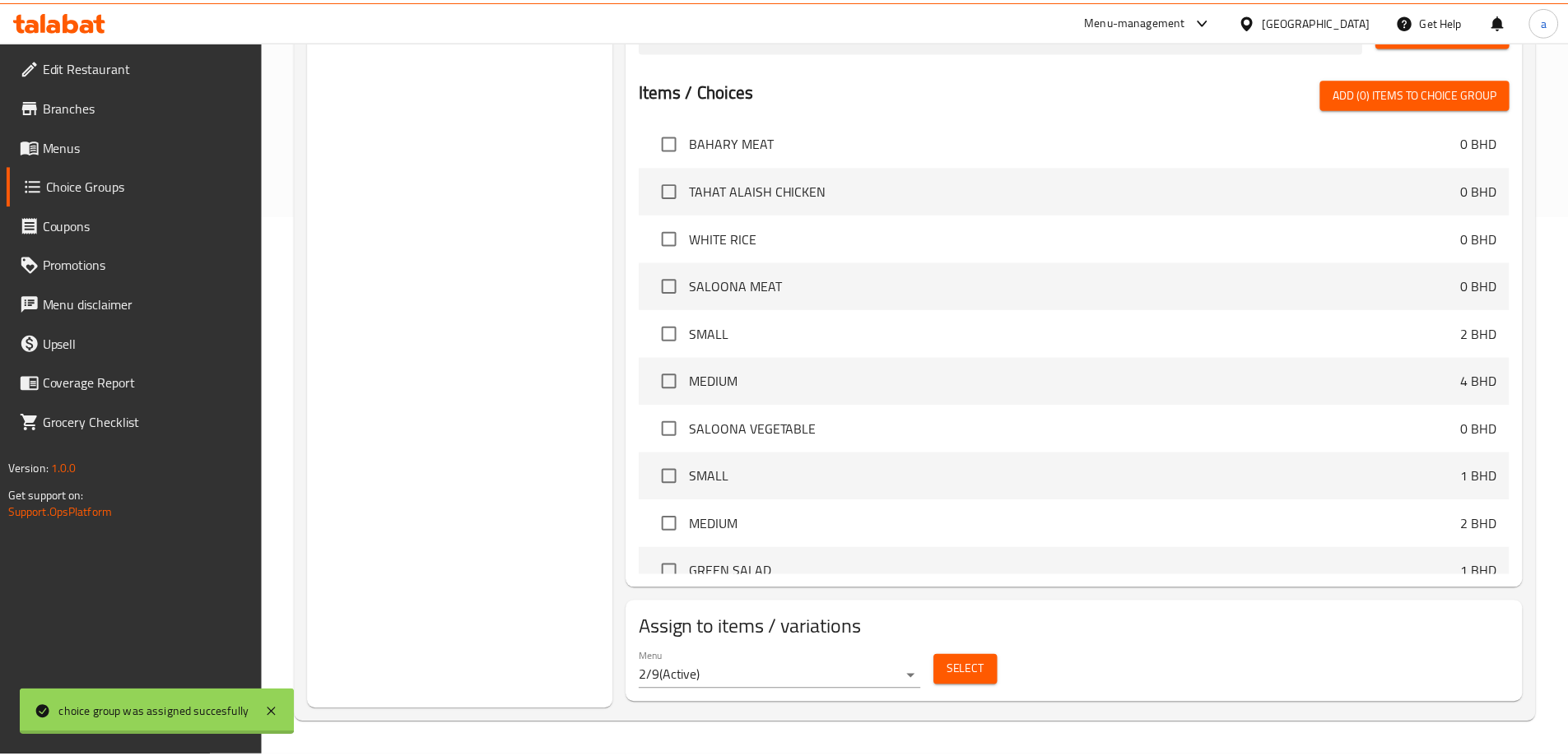
scroll to position [576, 0]
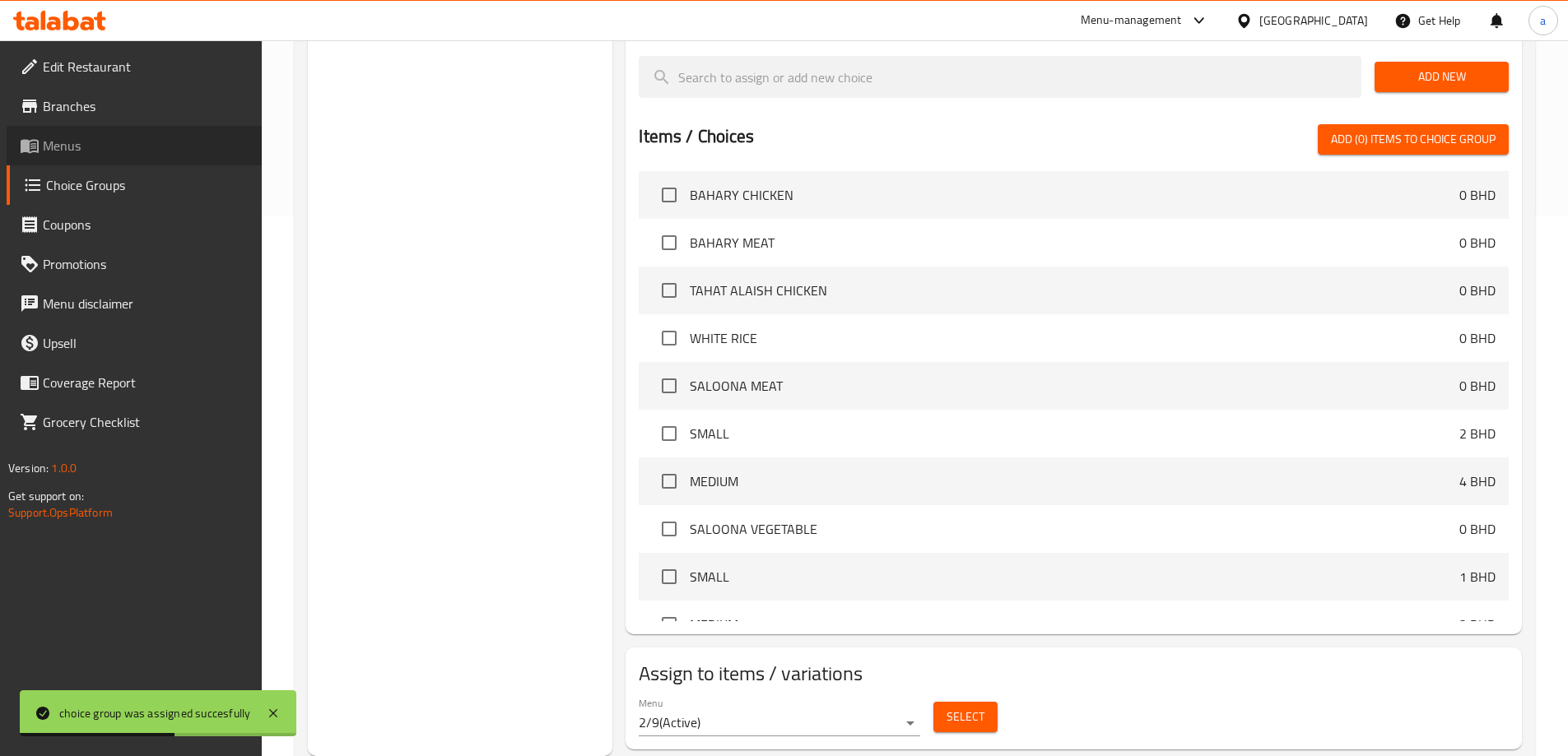
click at [100, 141] on span "Menus" at bounding box center [146, 145] width 206 height 20
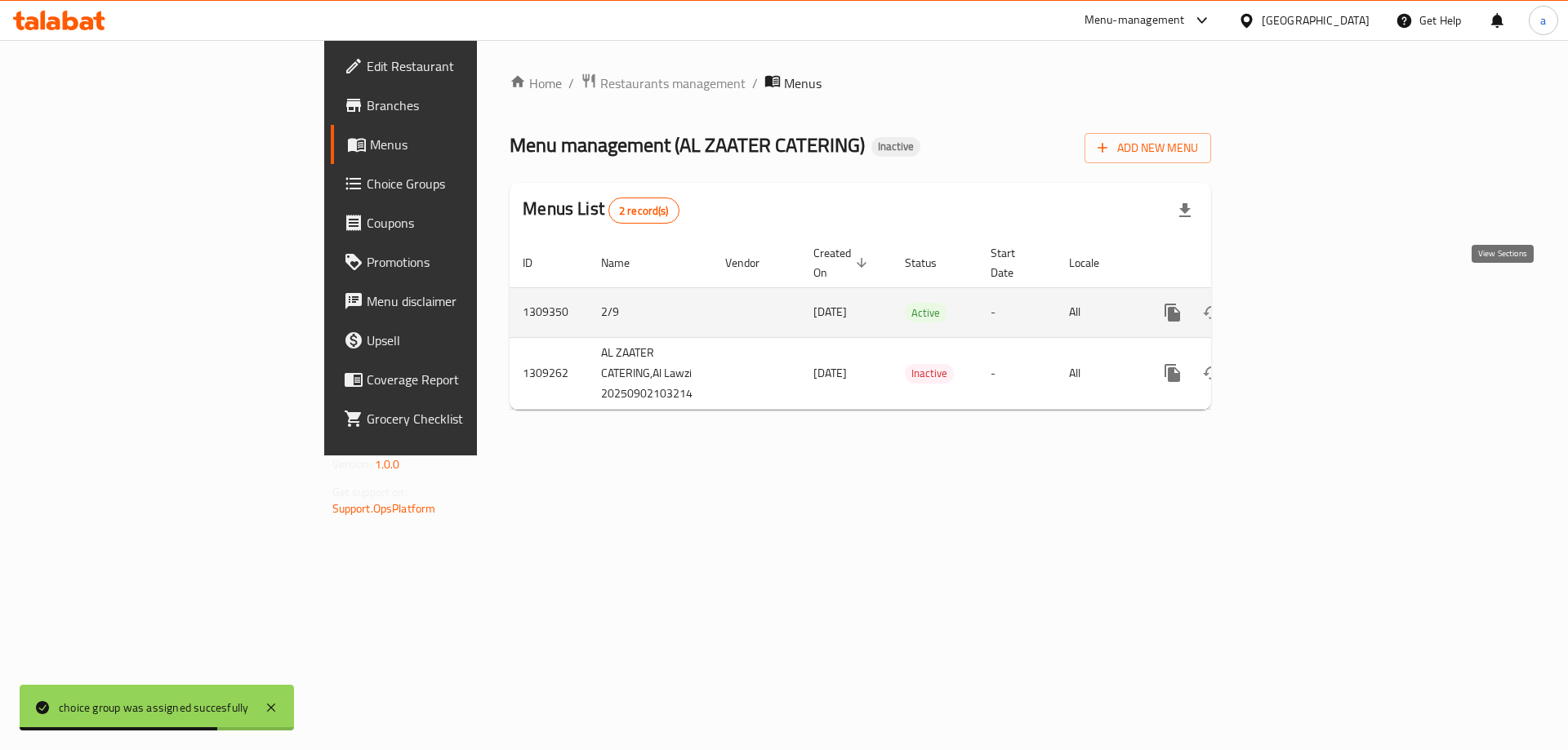
click at [1300, 302] on icon "enhanced table" at bounding box center [1290, 312] width 20 height 20
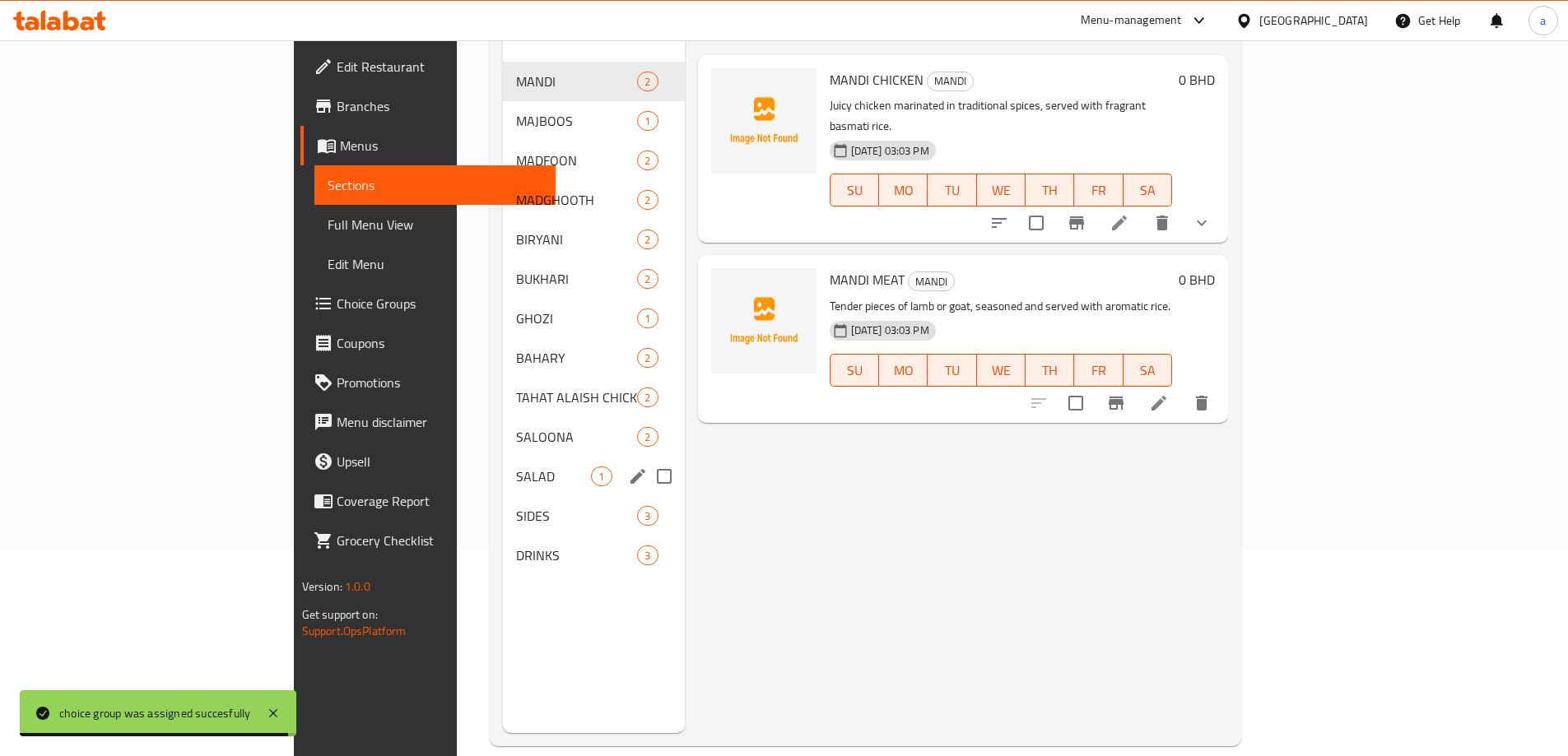
scroll to position [230, 0]
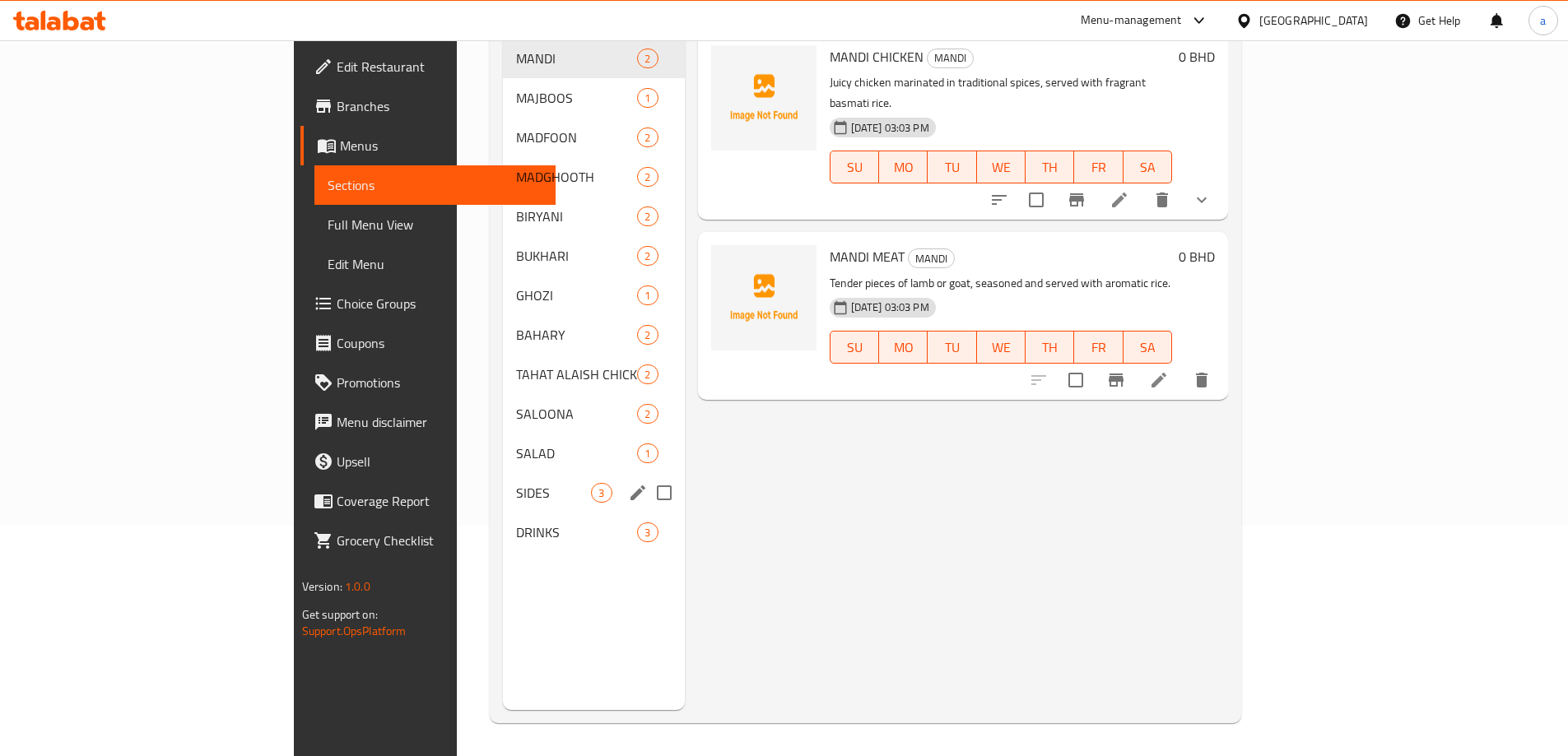
click at [503, 473] on div "SIDES 3" at bounding box center [593, 493] width 181 height 39
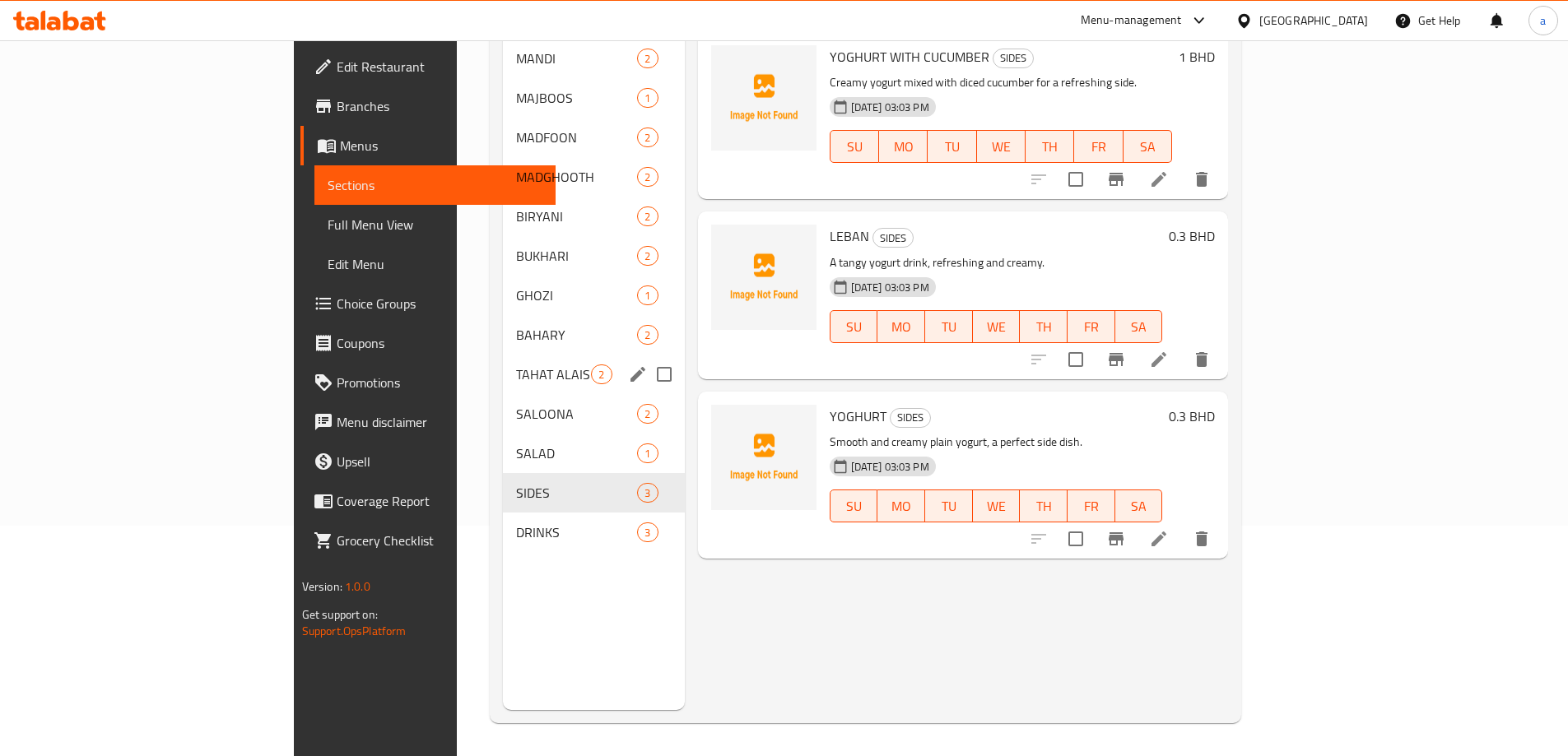
click at [503, 360] on div "TAHAT ALAISH CHICKEN 2" at bounding box center [593, 375] width 181 height 39
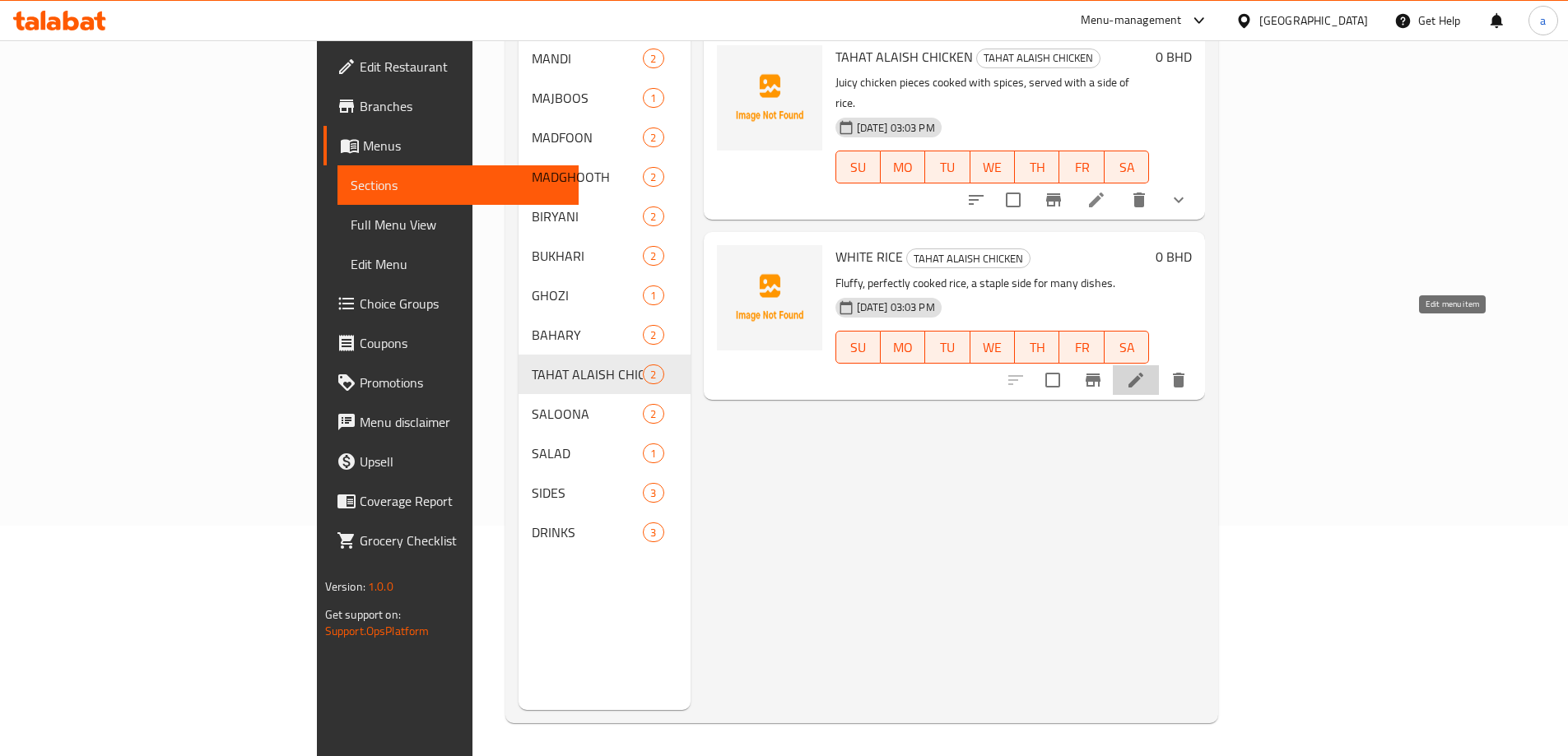
click at [1146, 371] on icon at bounding box center [1136, 380] width 20 height 20
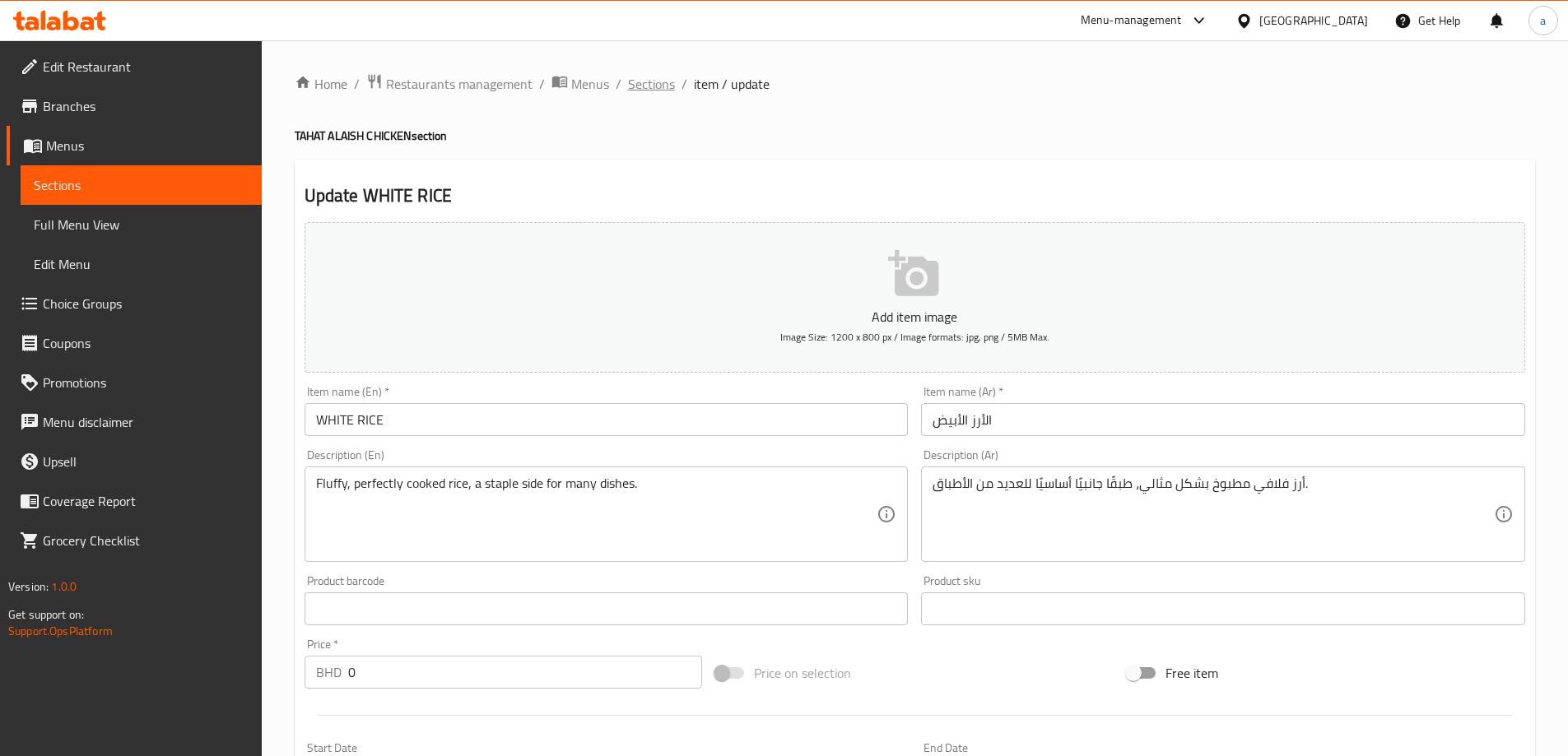
click at [633, 87] on span "Sections" at bounding box center [651, 84] width 47 height 20
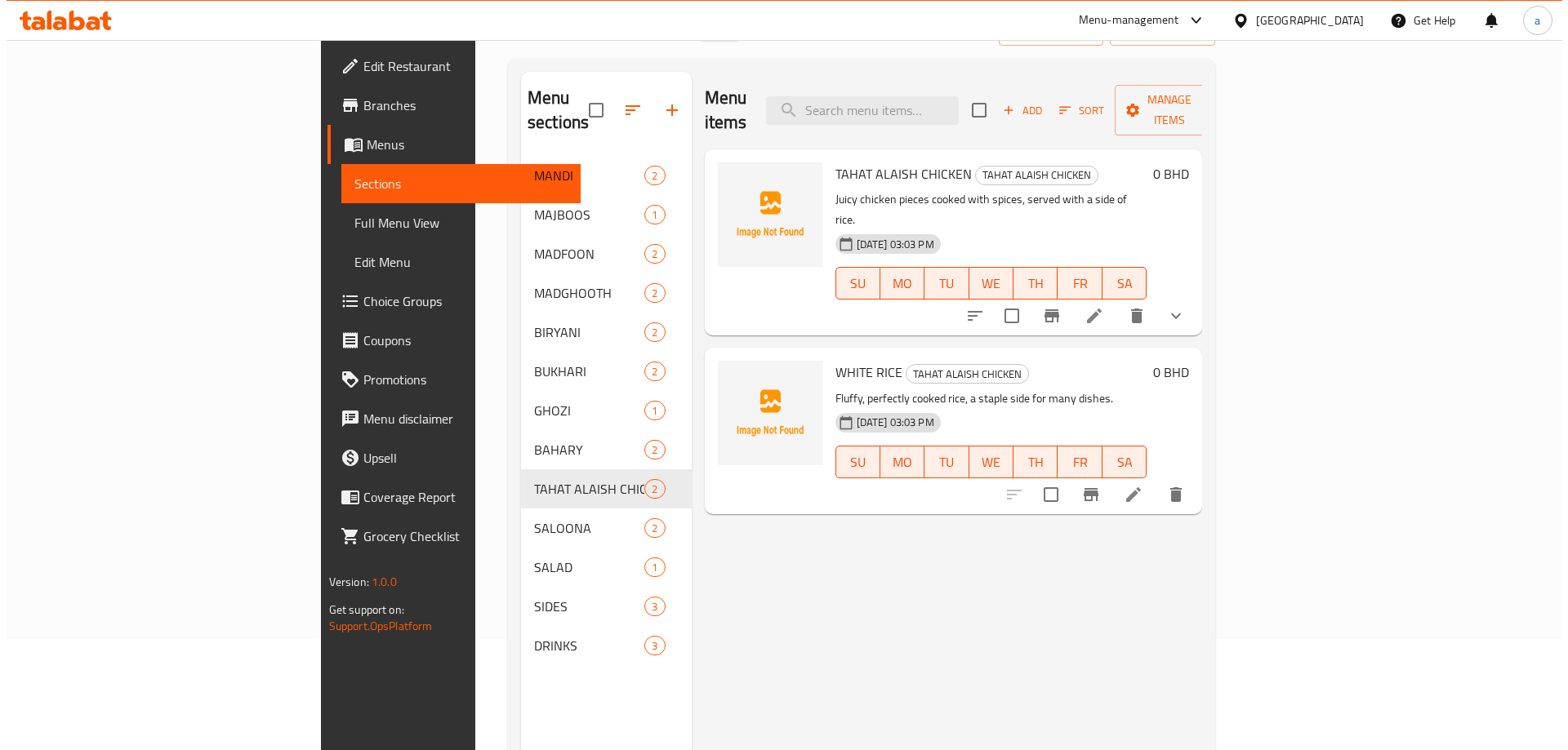
scroll to position [82, 0]
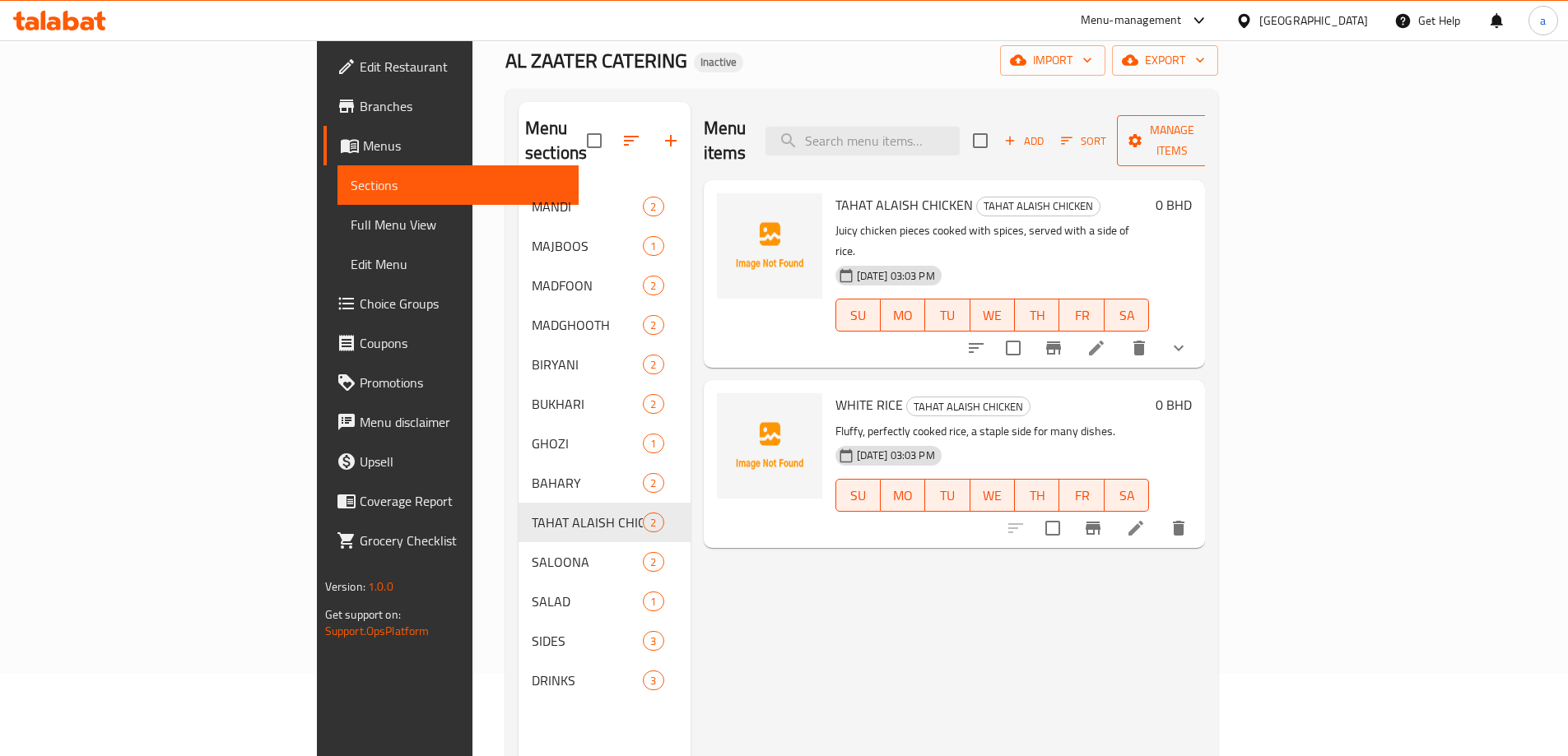
click at [1214, 122] on span "Manage items" at bounding box center [1172, 141] width 84 height 41
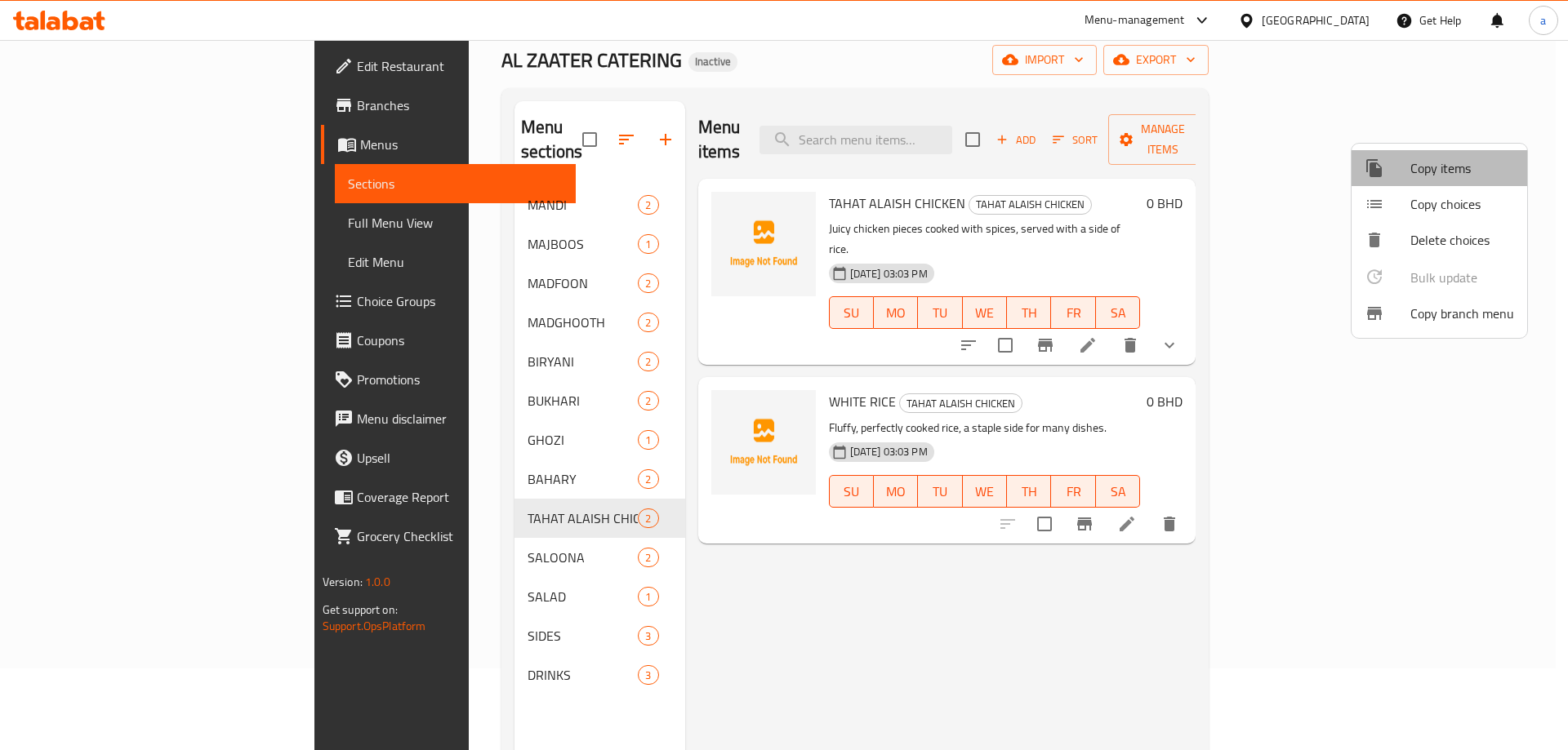
click at [1494, 172] on span "Copy items" at bounding box center [1462, 168] width 103 height 20
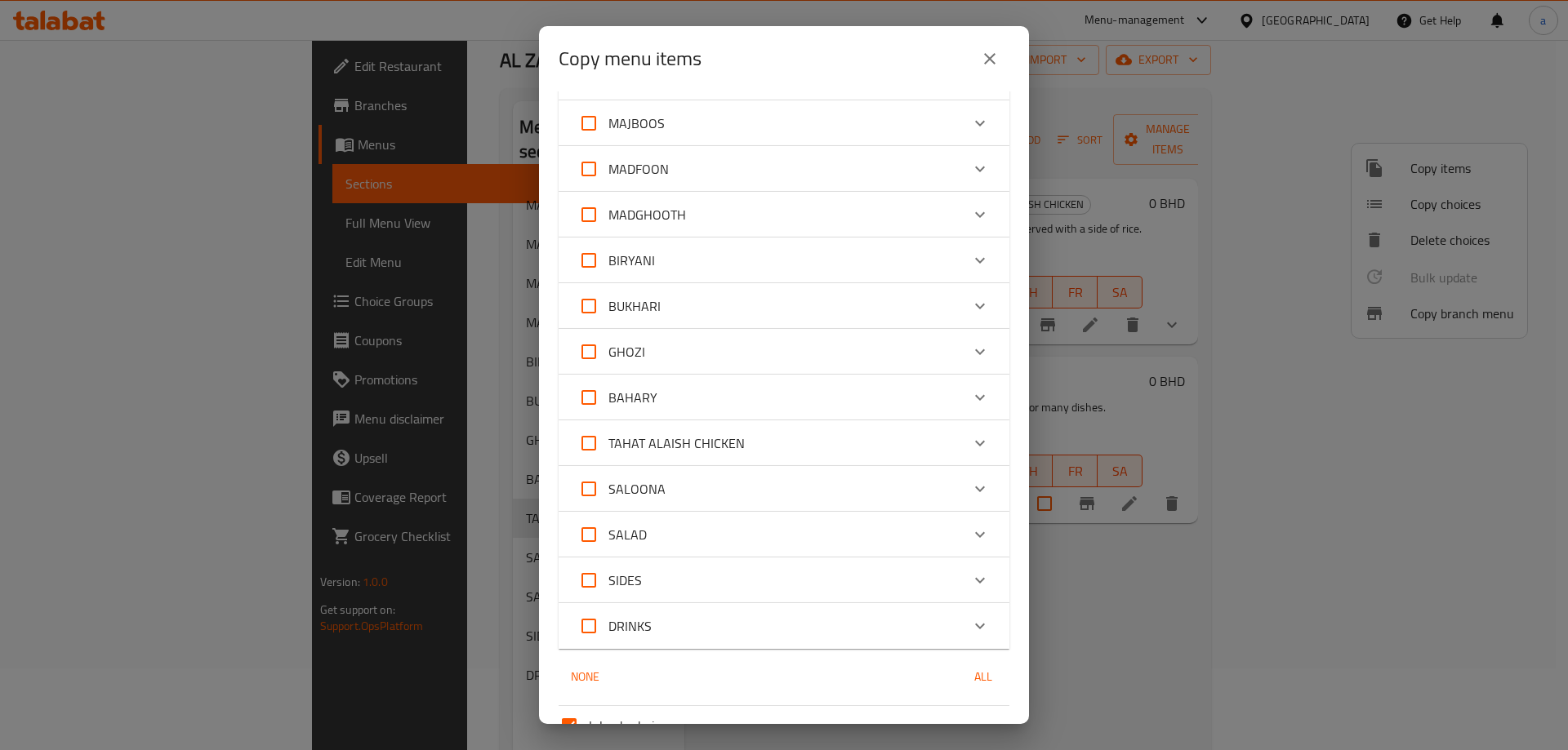
scroll to position [245, 0]
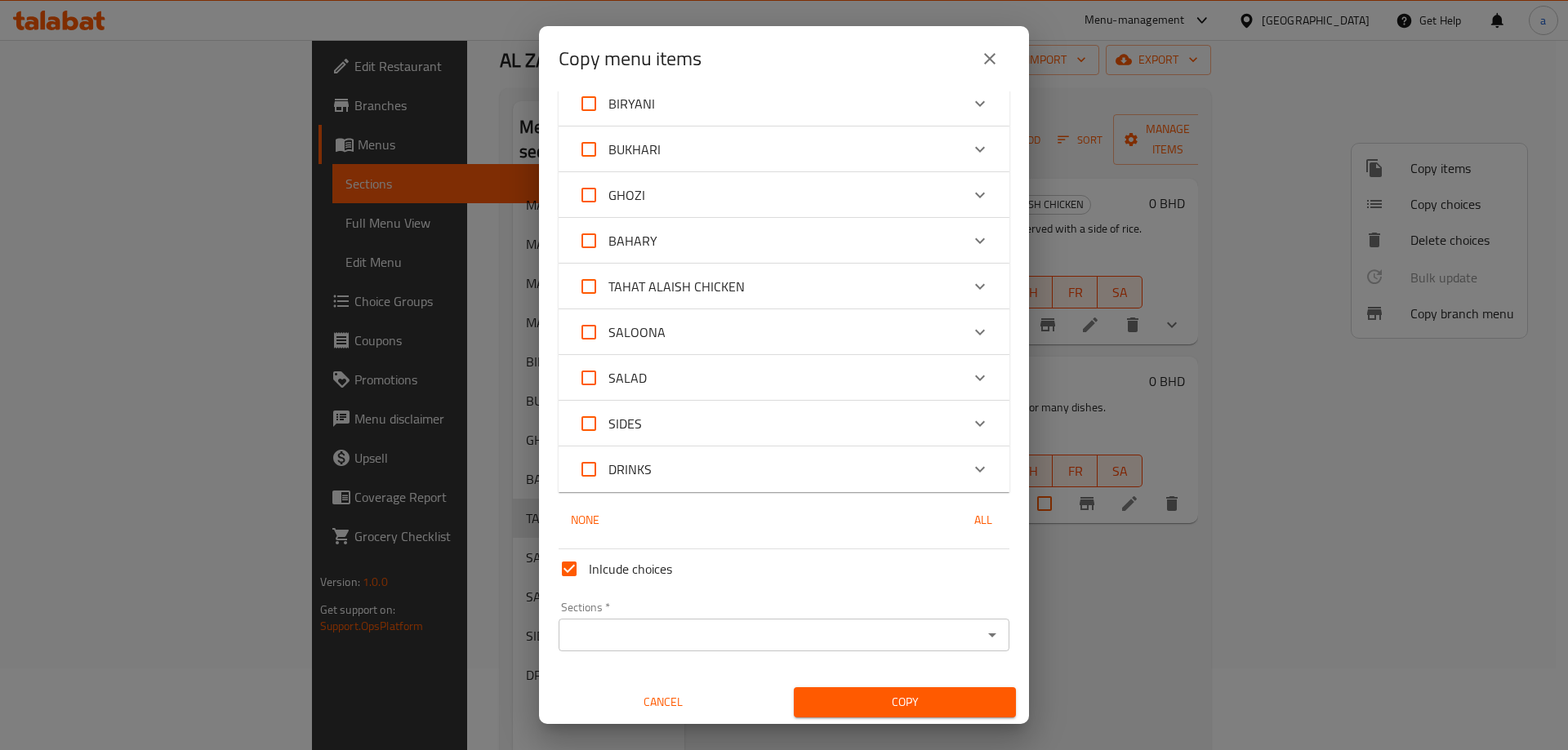
click at [728, 286] on span "TAHAT ALAISH CHICKEN" at bounding box center [676, 286] width 137 height 24
click at [608, 286] on input "TAHAT ALAISH CHICKEN" at bounding box center [588, 287] width 39 height 39
checkbox input "true"
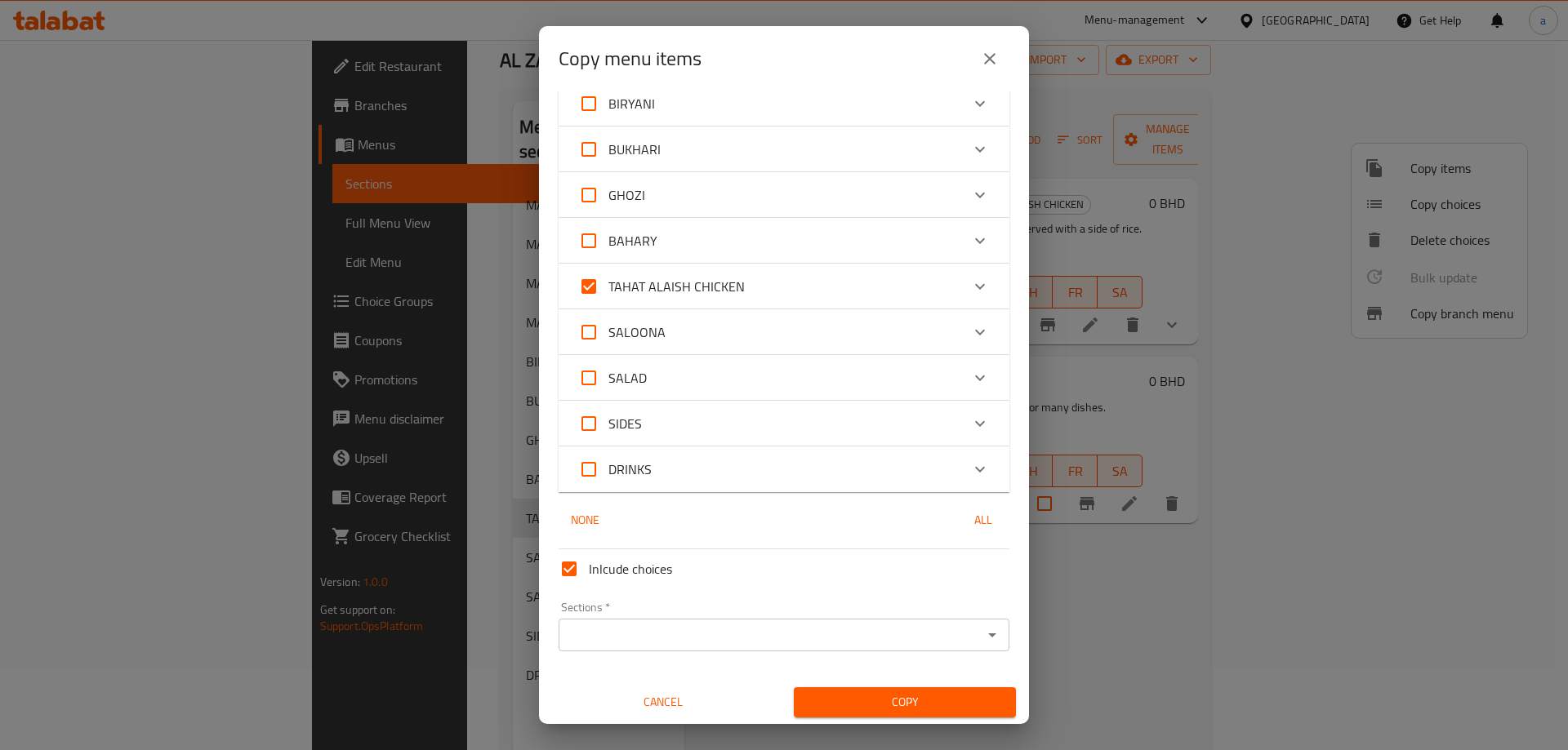
click at [960, 283] on div "Expand" at bounding box center [980, 287] width 39 height 39
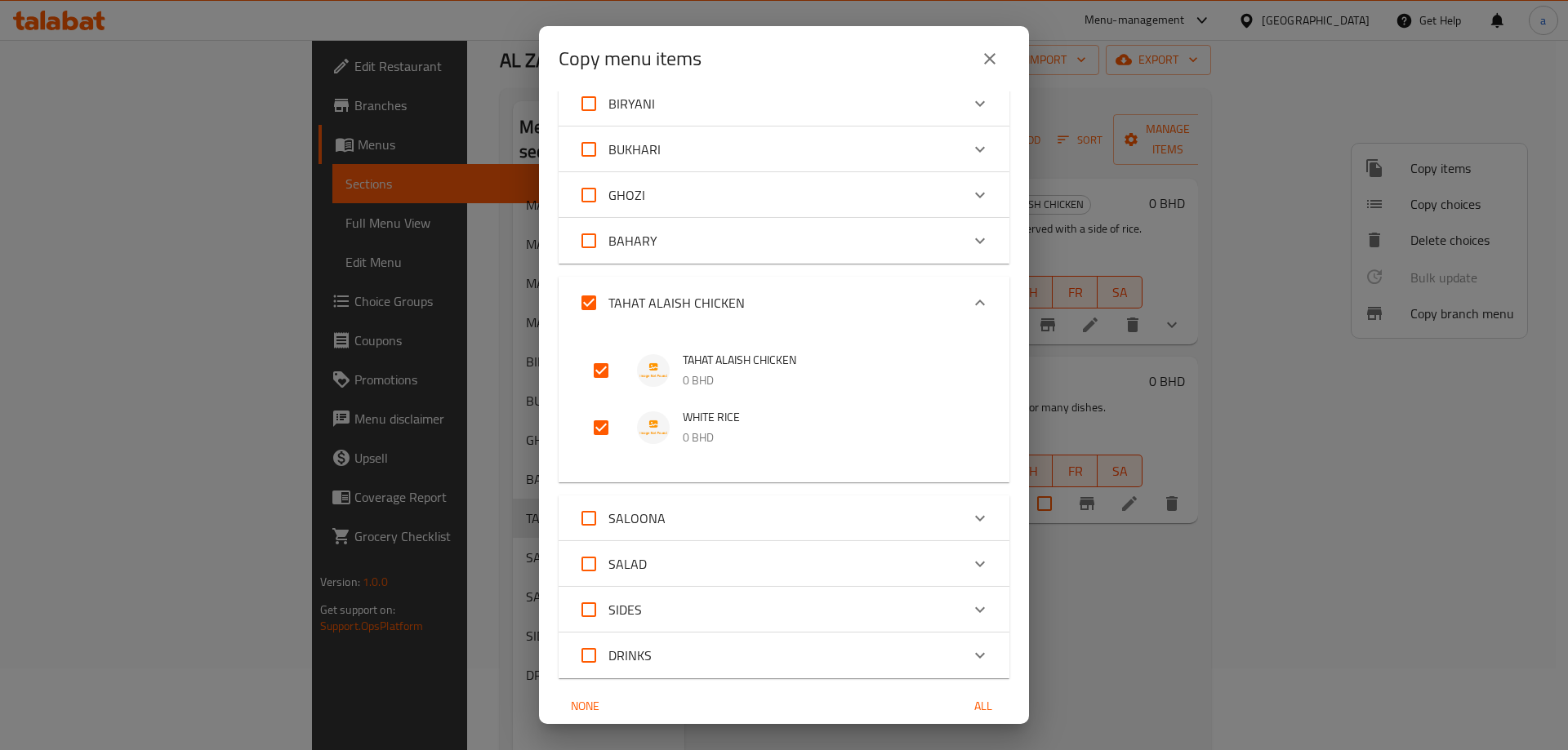
click at [604, 373] on input "checkbox" at bounding box center [601, 371] width 39 height 39
checkbox input "false"
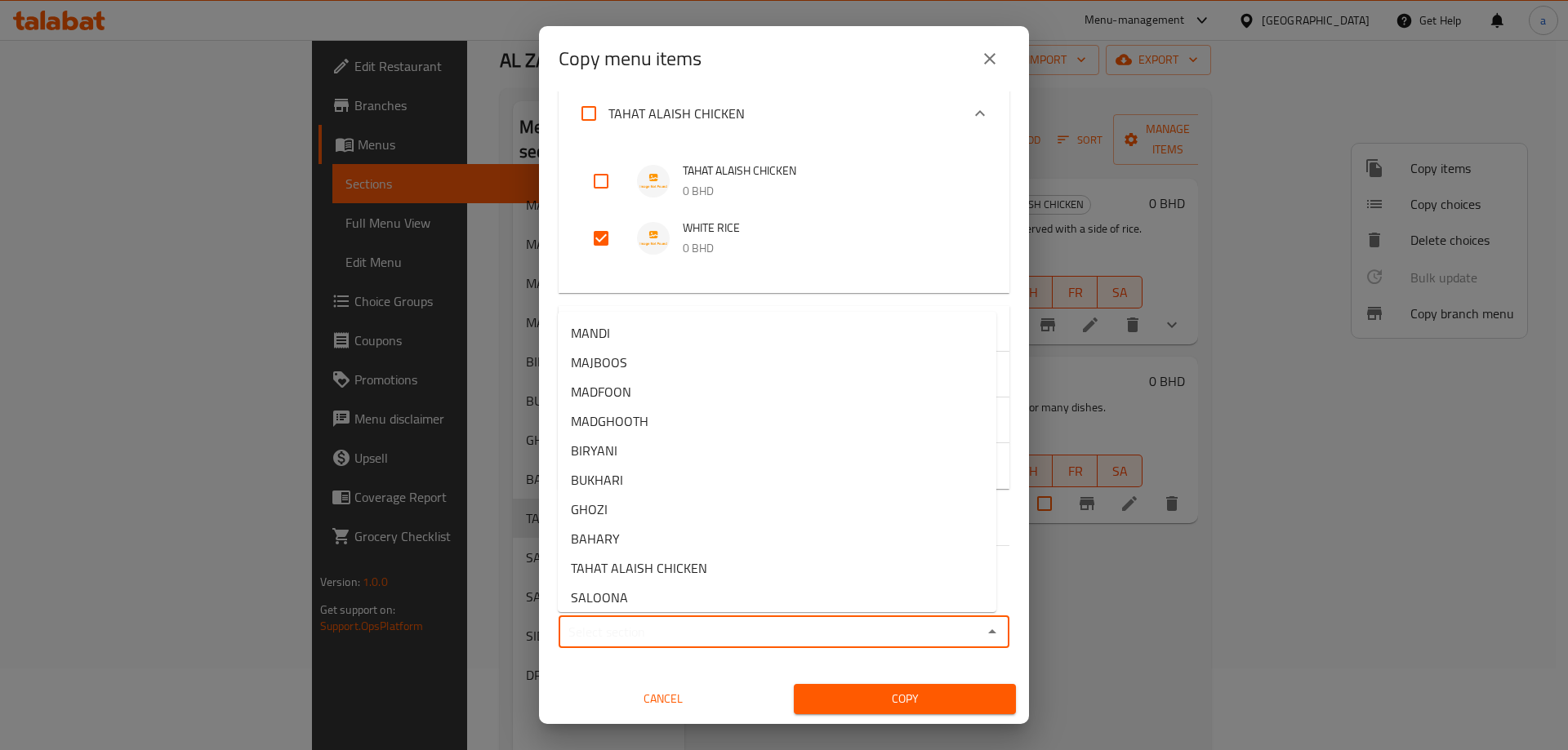
click at [690, 622] on input "Sections   *" at bounding box center [770, 631] width 414 height 22
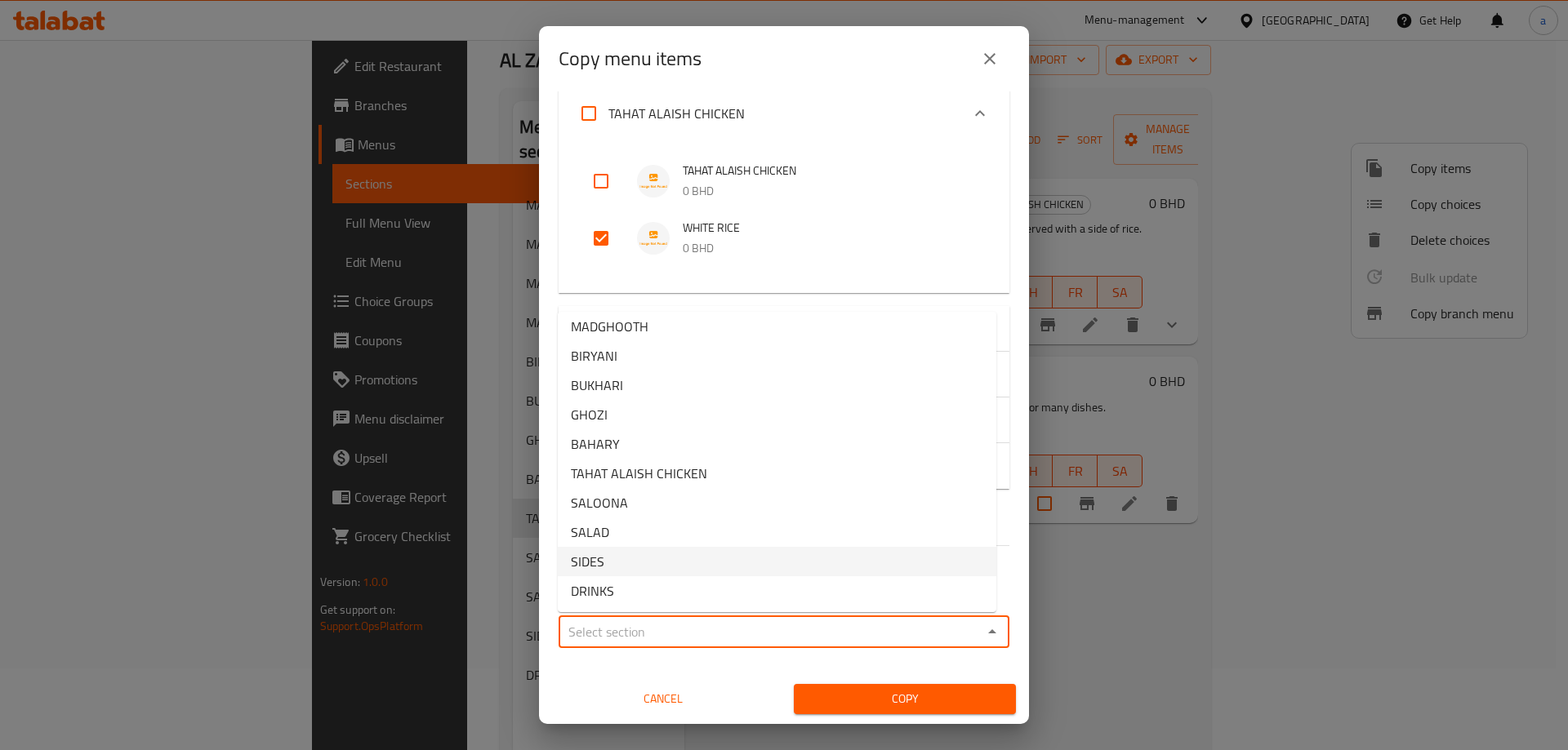
click at [610, 564] on li "SIDES" at bounding box center [776, 562] width 438 height 29
type input "SIDES"
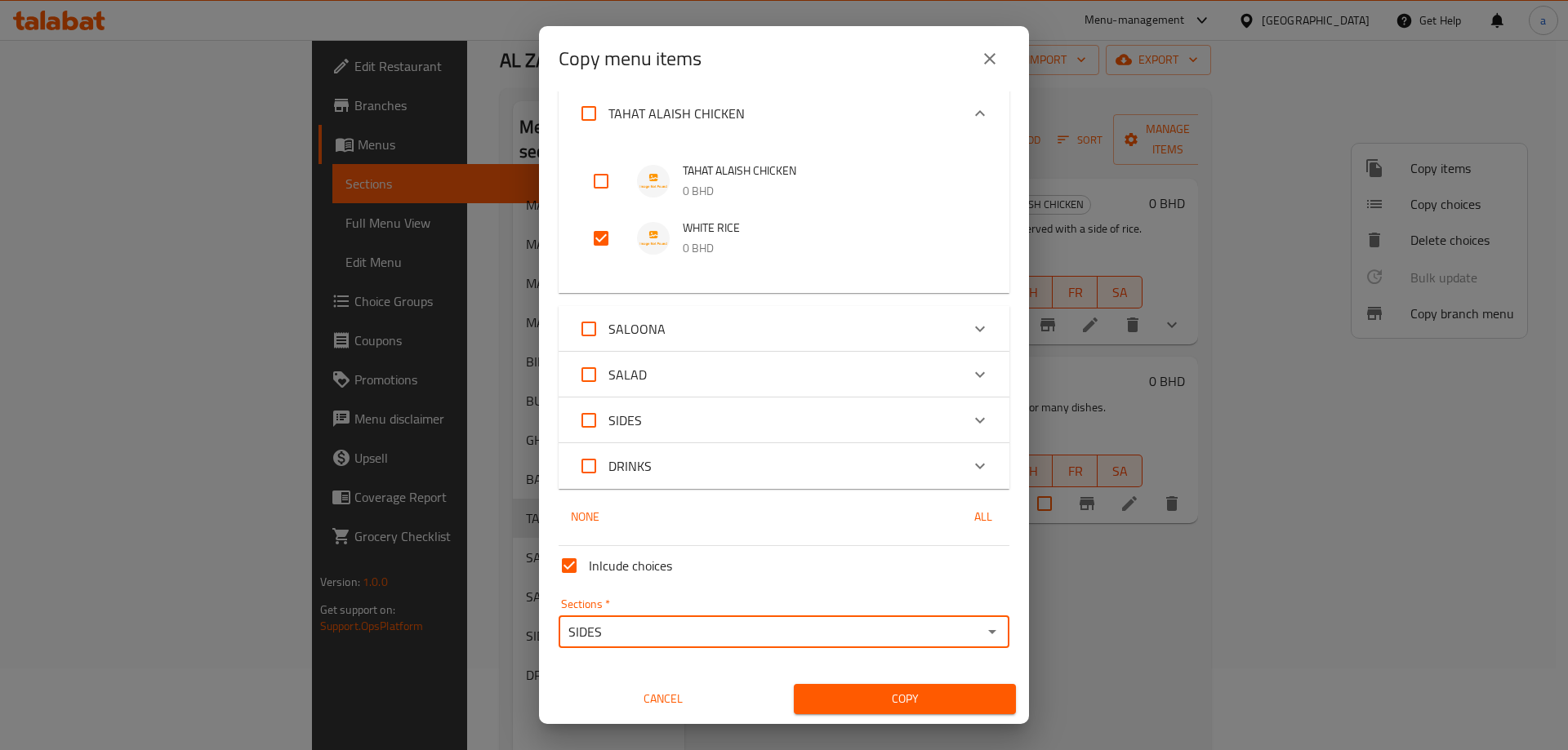
click at [894, 693] on span "Copy" at bounding box center [905, 698] width 196 height 20
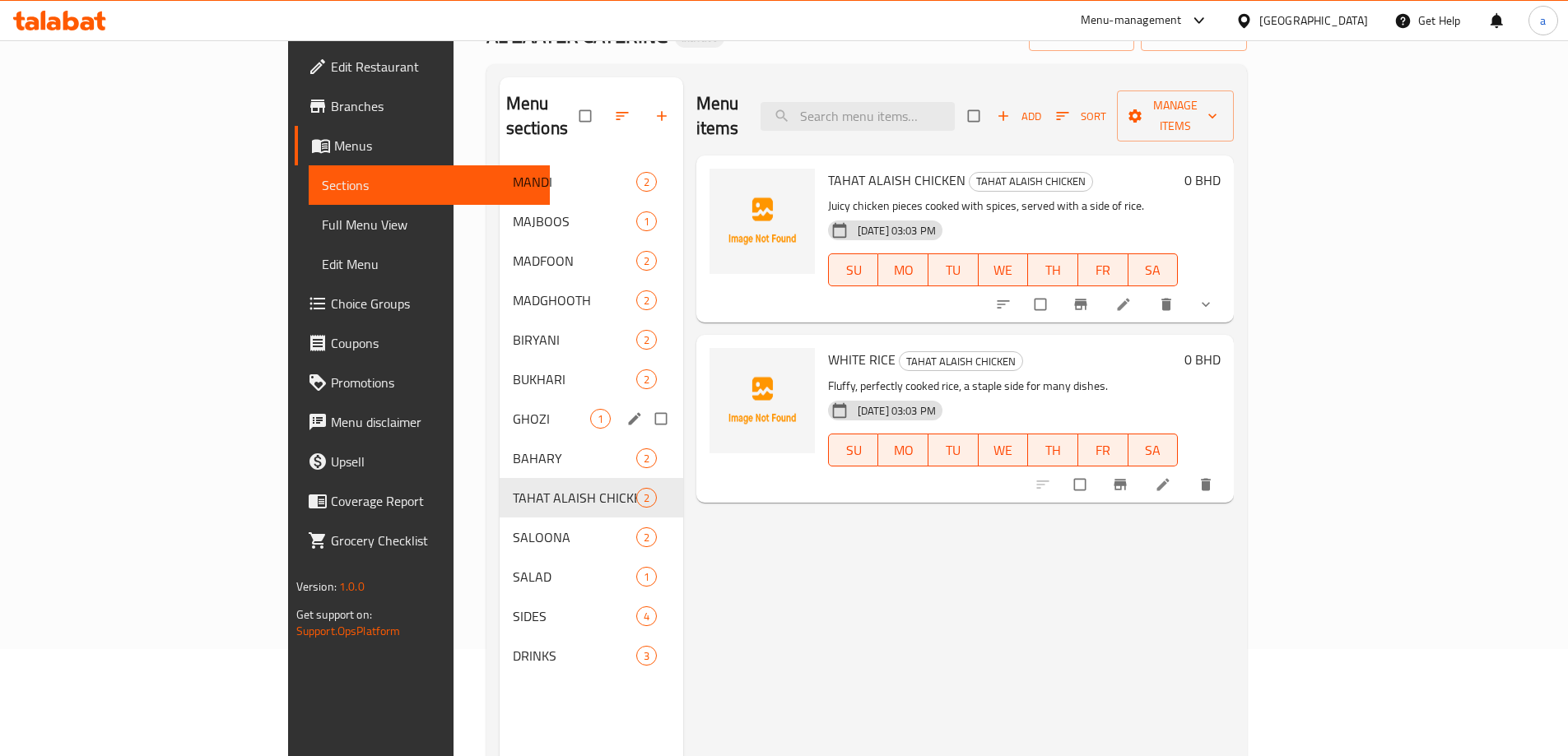
scroll to position [230, 0]
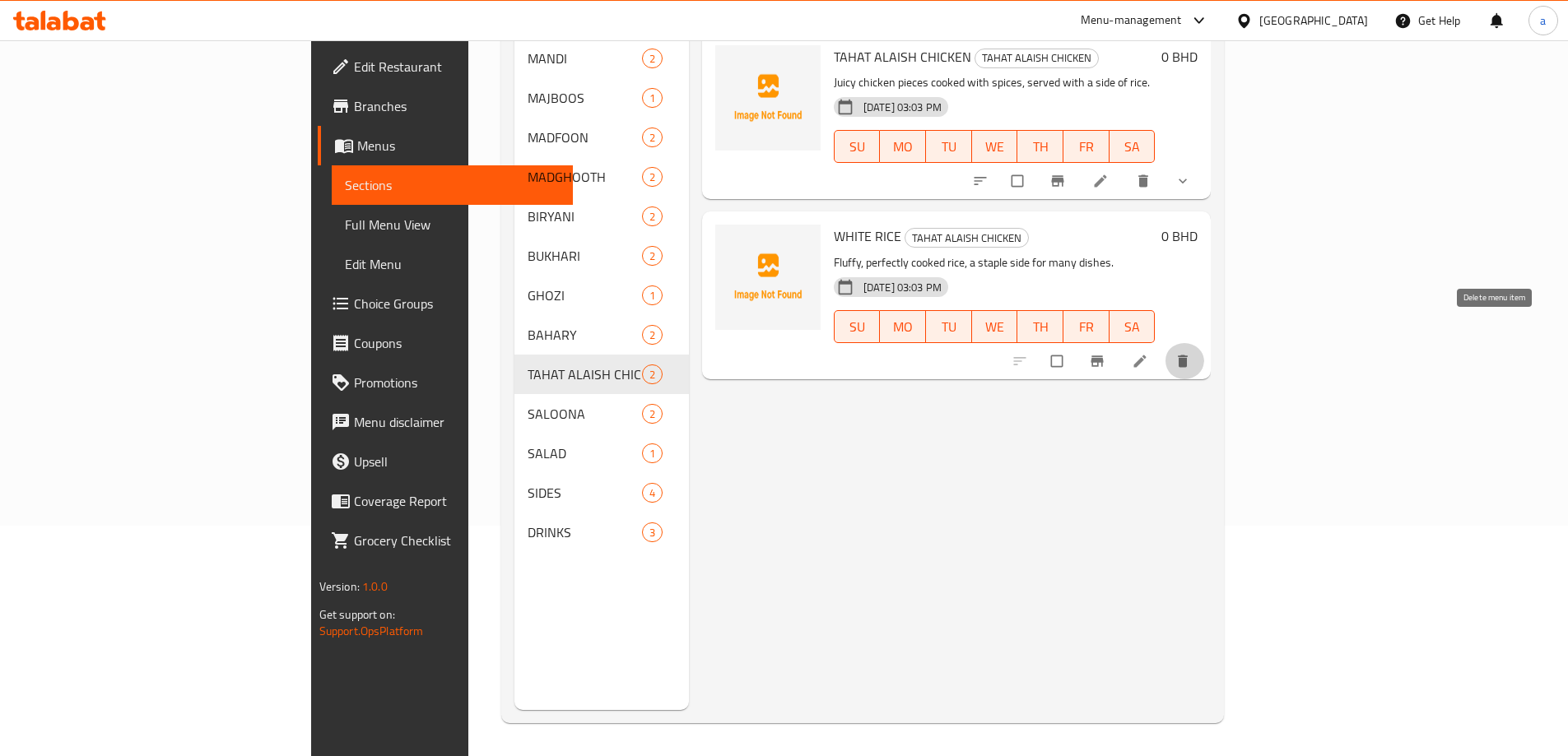
click at [1187, 355] on icon "delete" at bounding box center [1182, 361] width 10 height 13
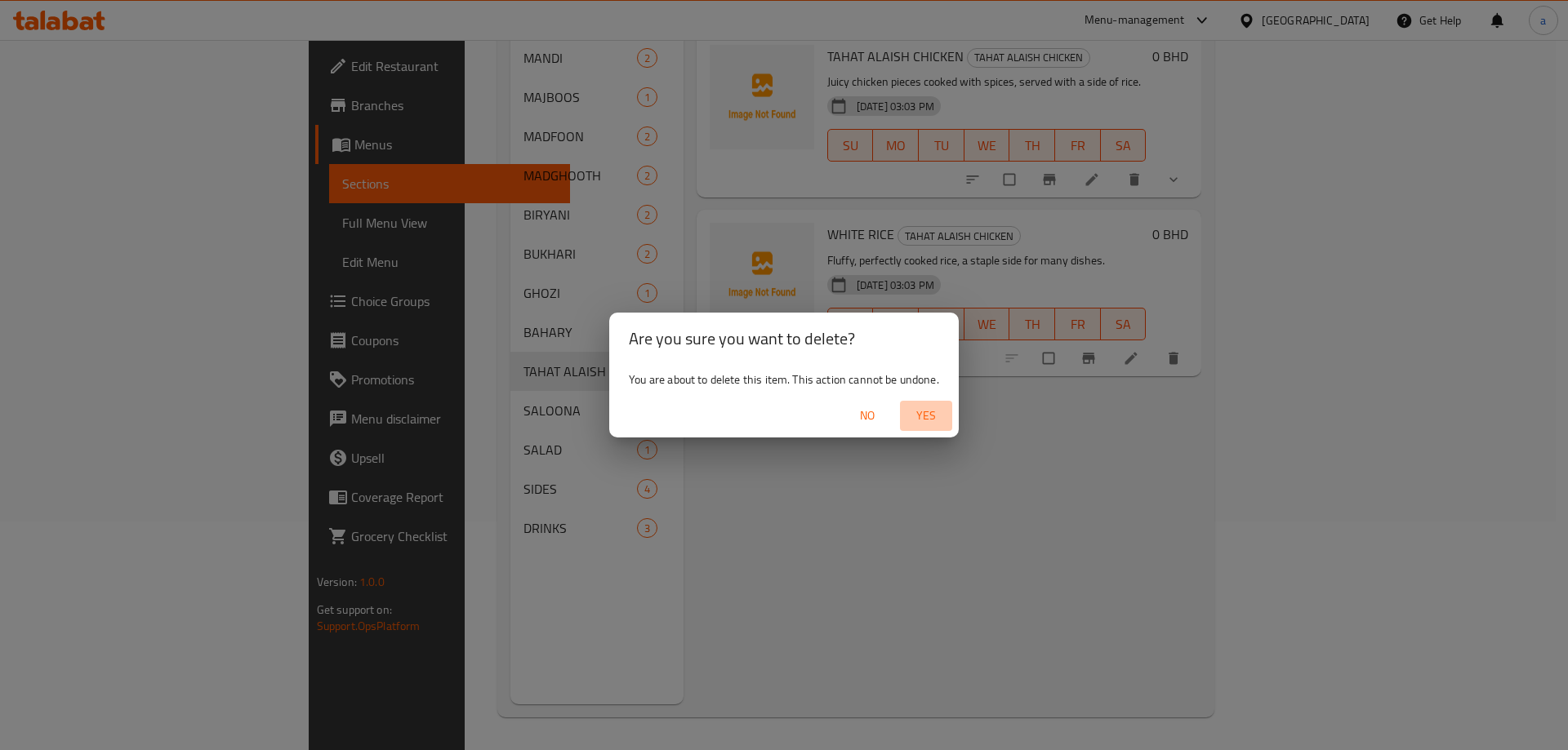
click at [943, 414] on span "Yes" at bounding box center [926, 415] width 39 height 20
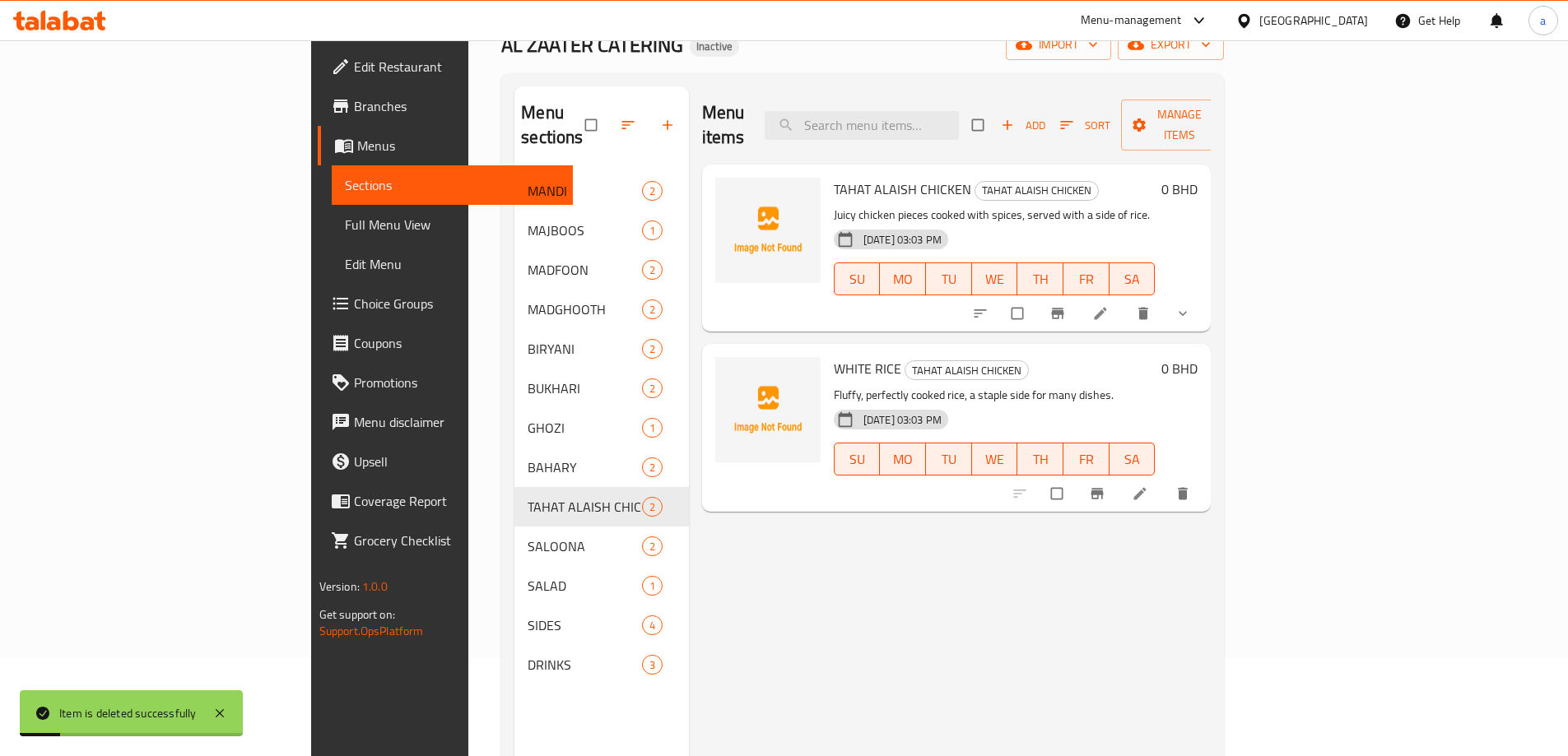
scroll to position [0, 0]
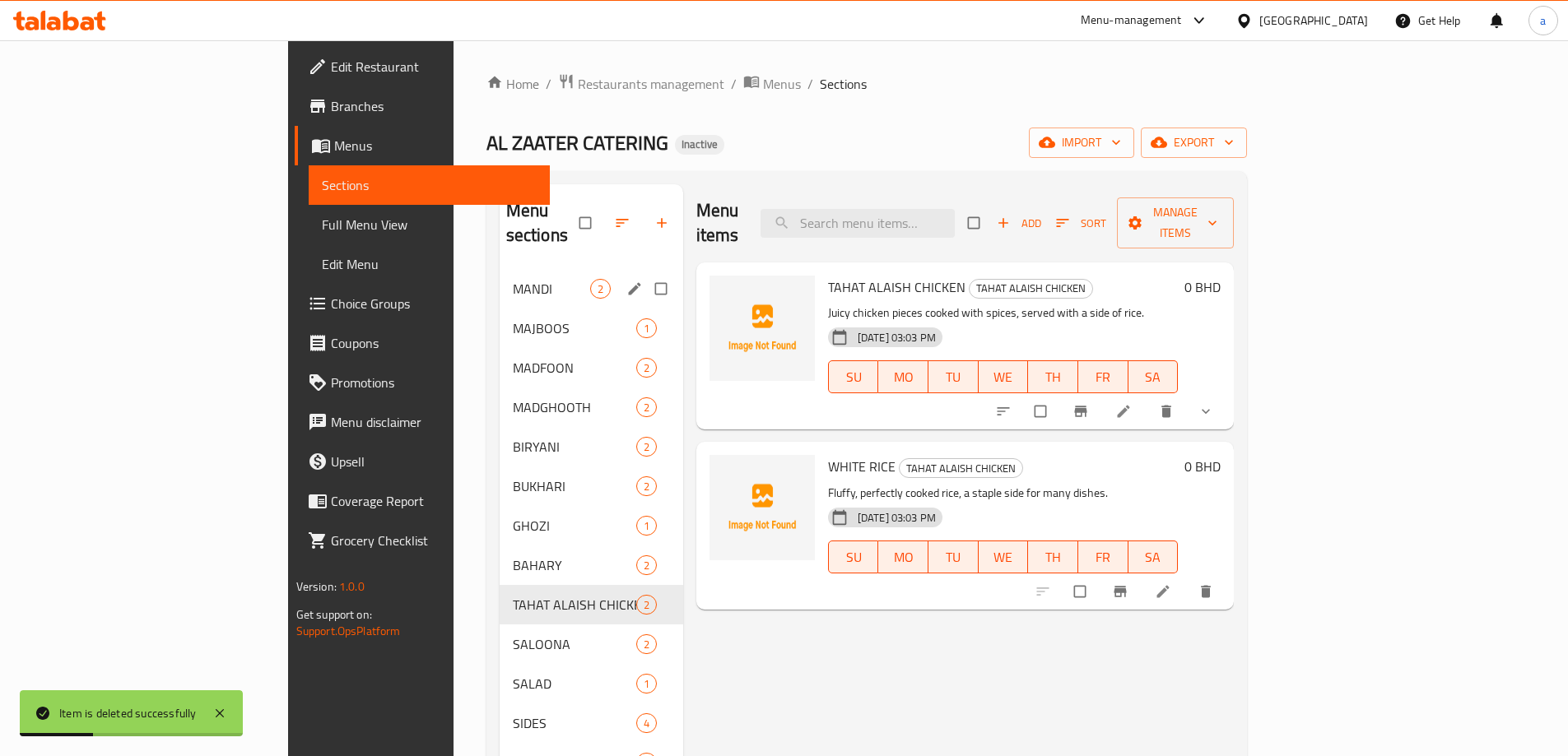
click at [500, 280] on div "MANDI 2" at bounding box center [591, 289] width 184 height 39
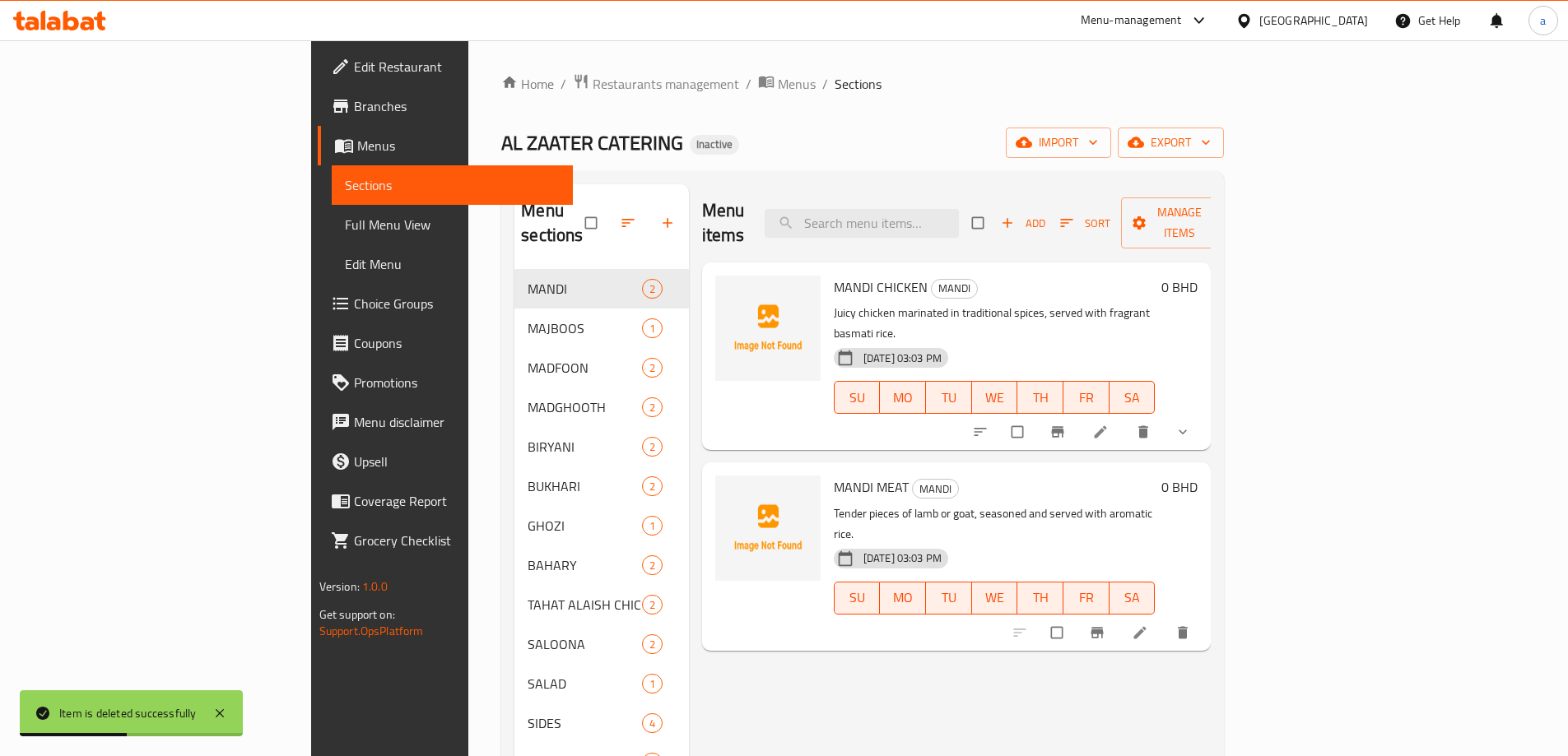
click at [1107, 426] on icon at bounding box center [1101, 432] width 13 height 13
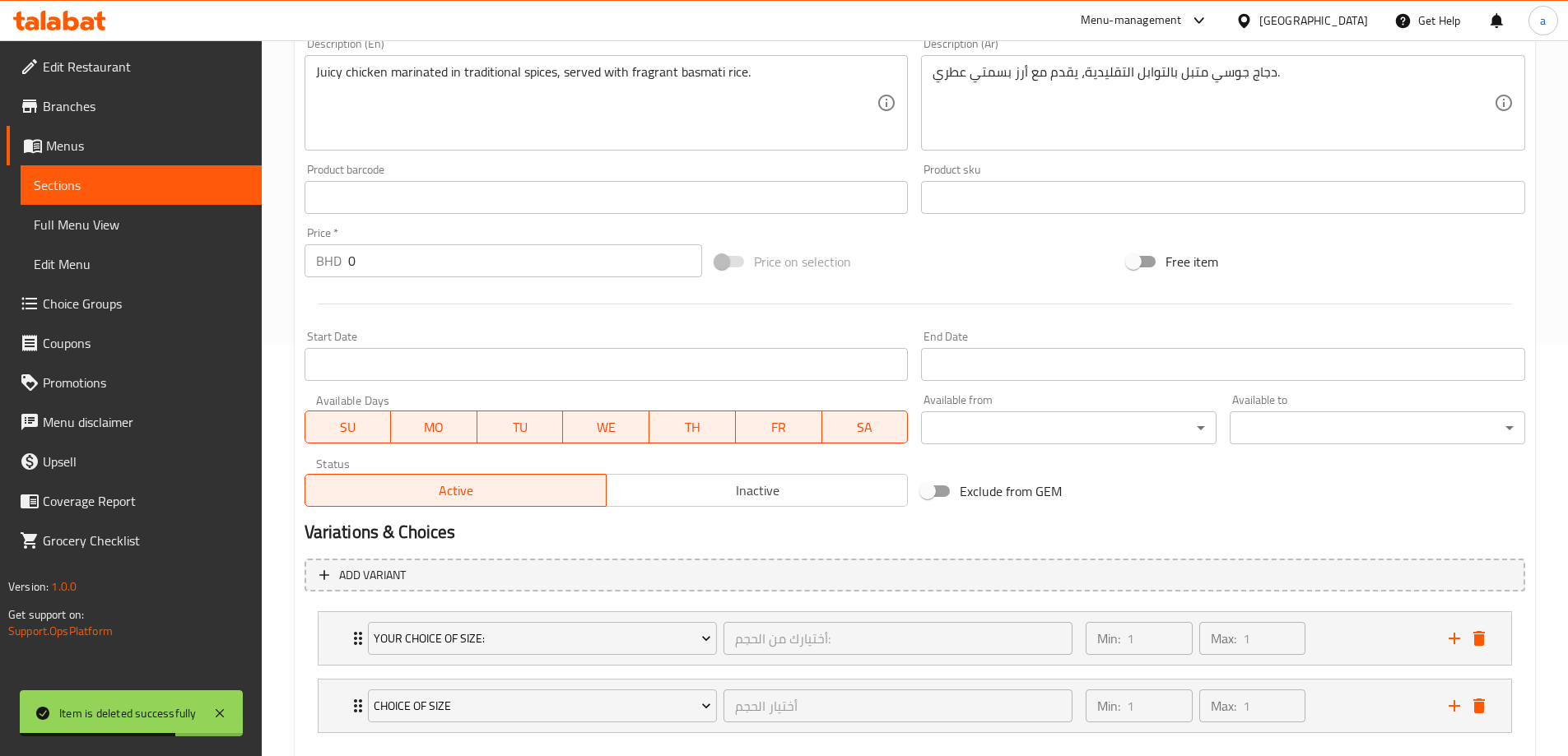
scroll to position [501, 0]
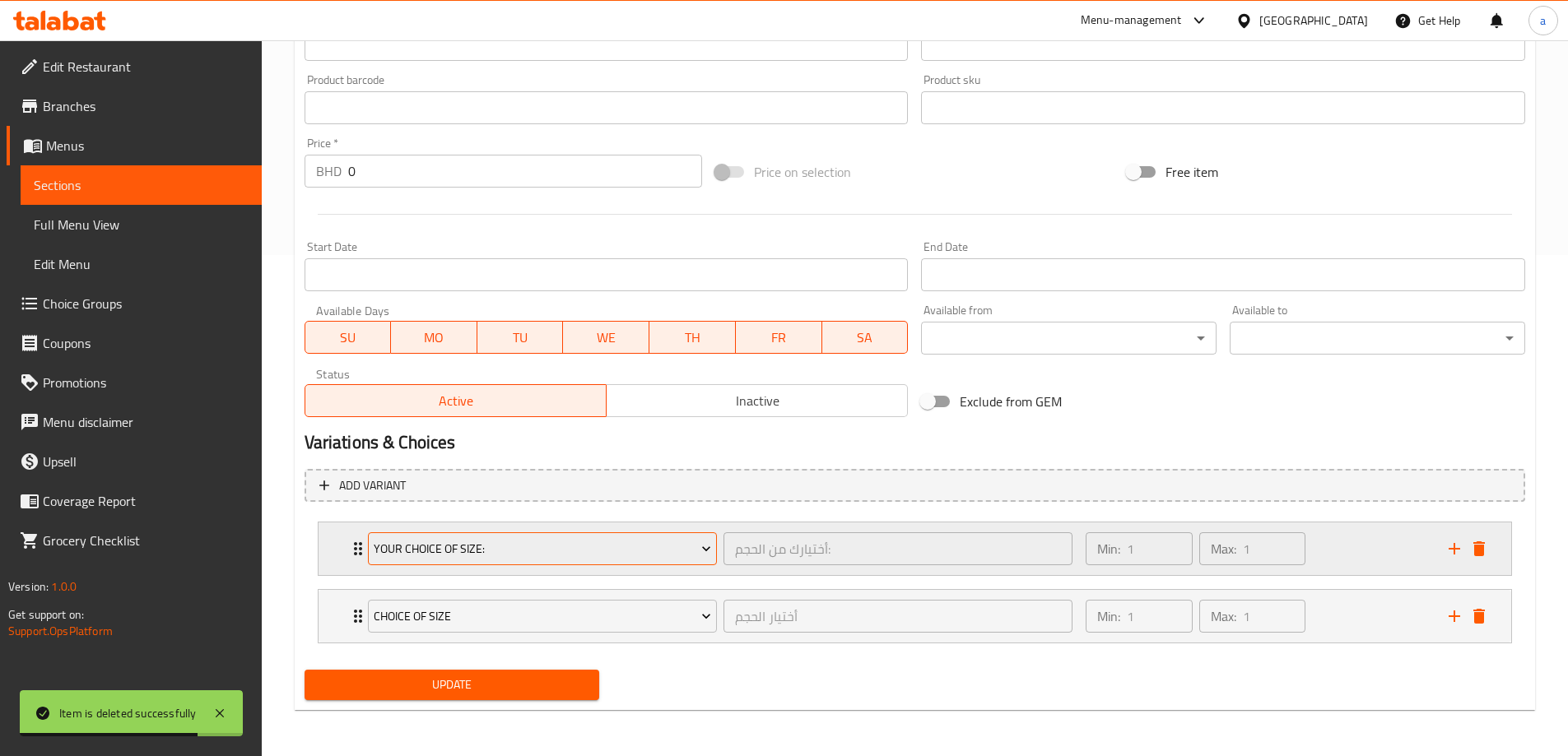
drag, startPoint x: 350, startPoint y: 540, endPoint x: 377, endPoint y: 537, distance: 27.2
click at [350, 541] on icon "Expand" at bounding box center [358, 549] width 20 height 20
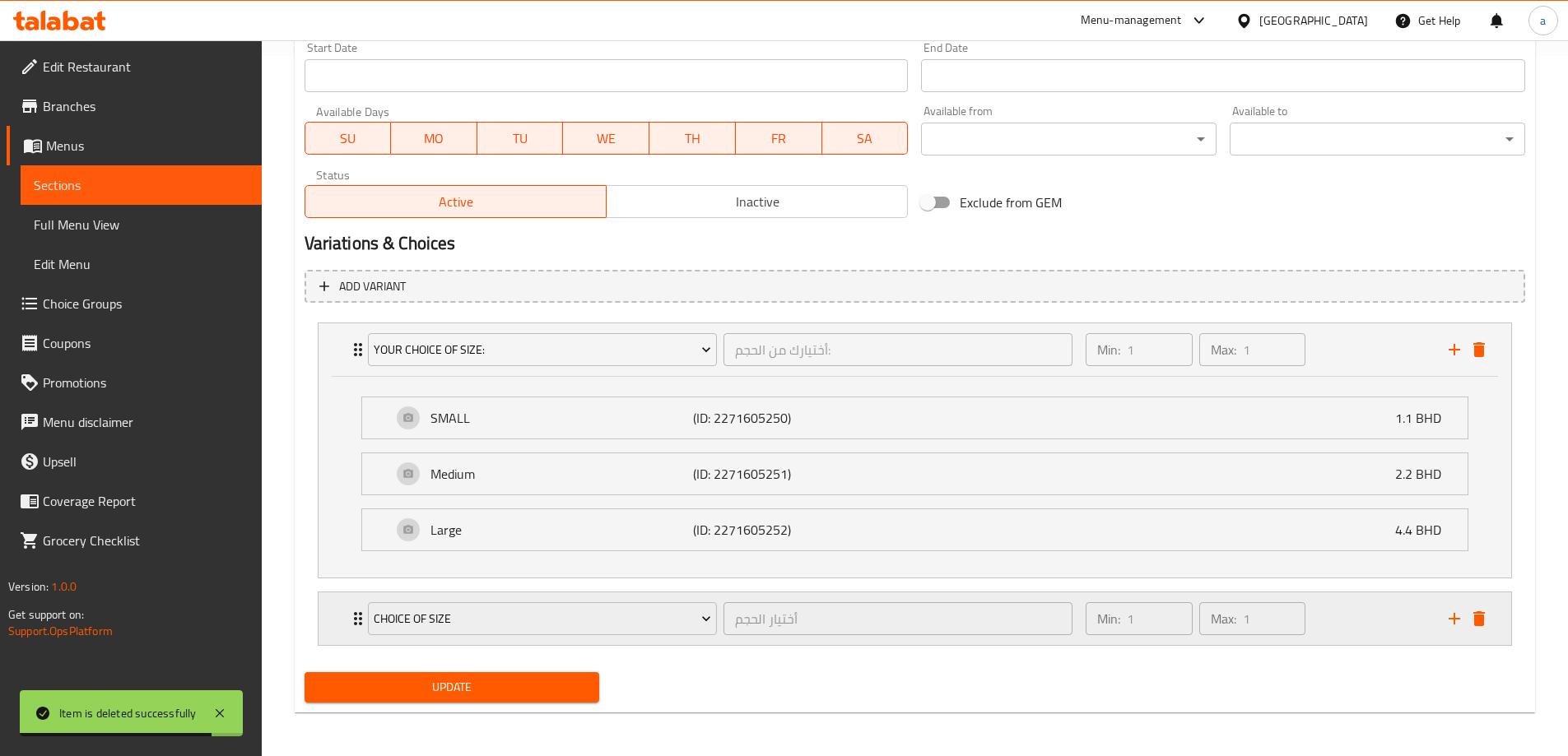
scroll to position [703, 0]
click at [355, 610] on icon "Expand" at bounding box center [358, 616] width 20 height 20
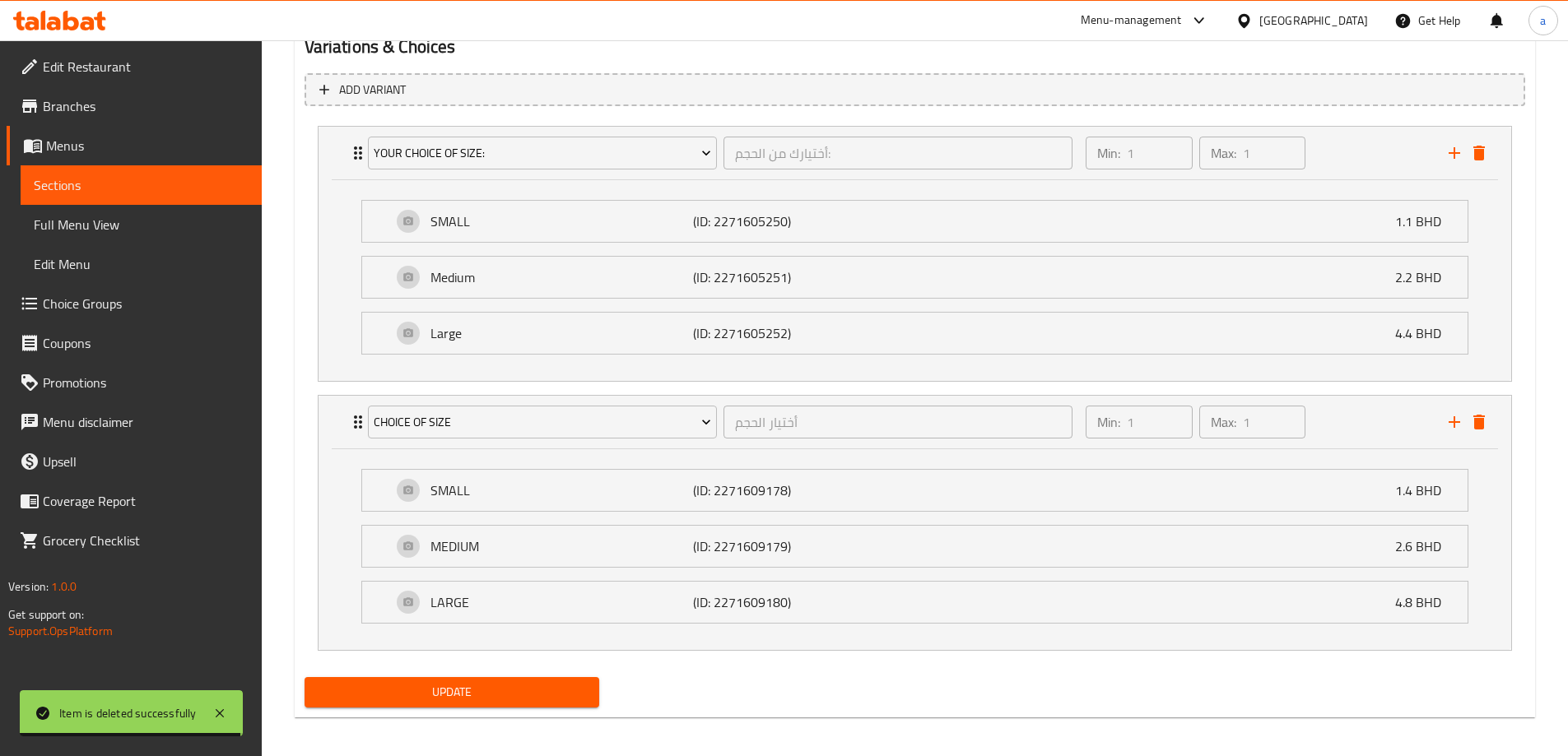
scroll to position [904, 0]
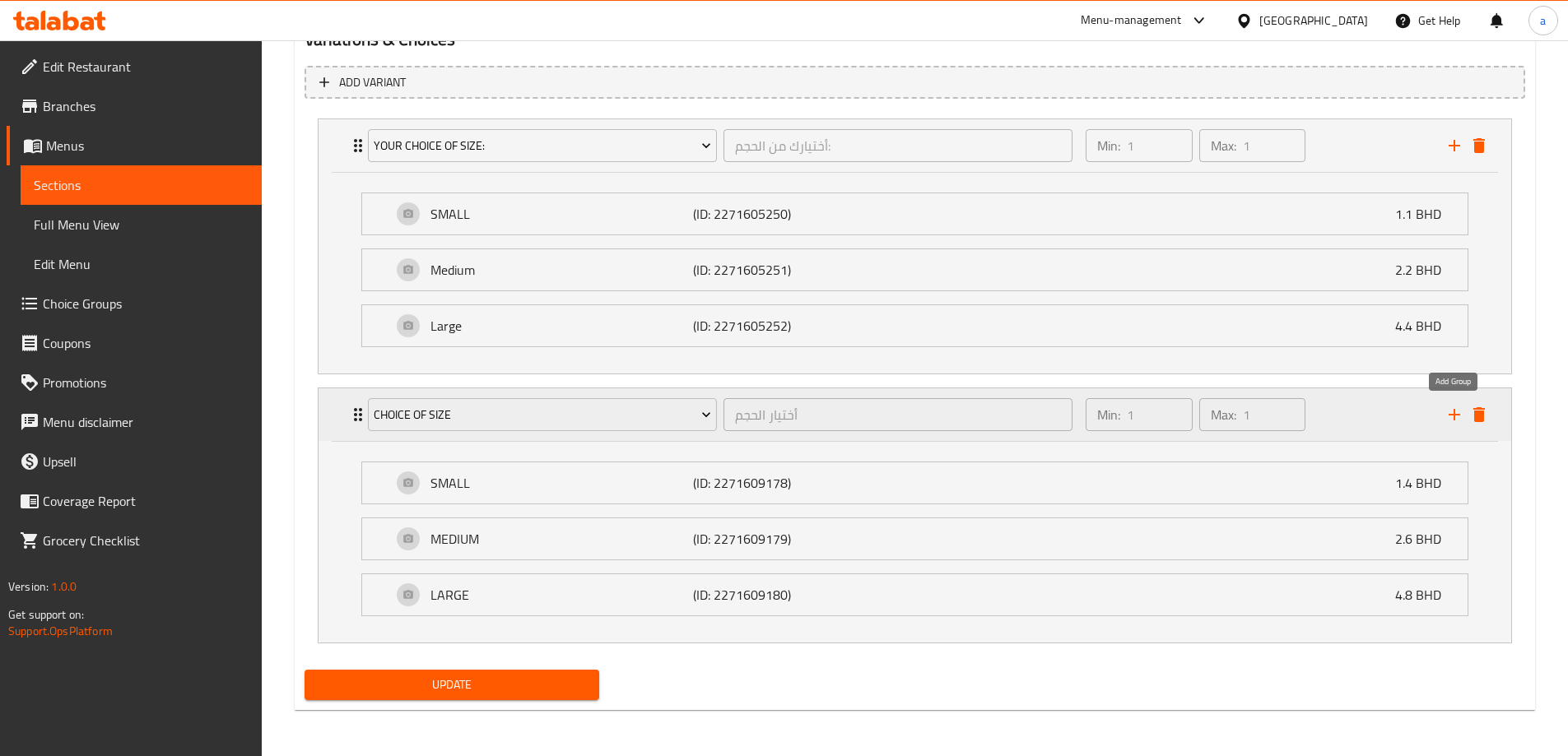
click at [1457, 414] on icon "add" at bounding box center [1454, 415] width 20 height 20
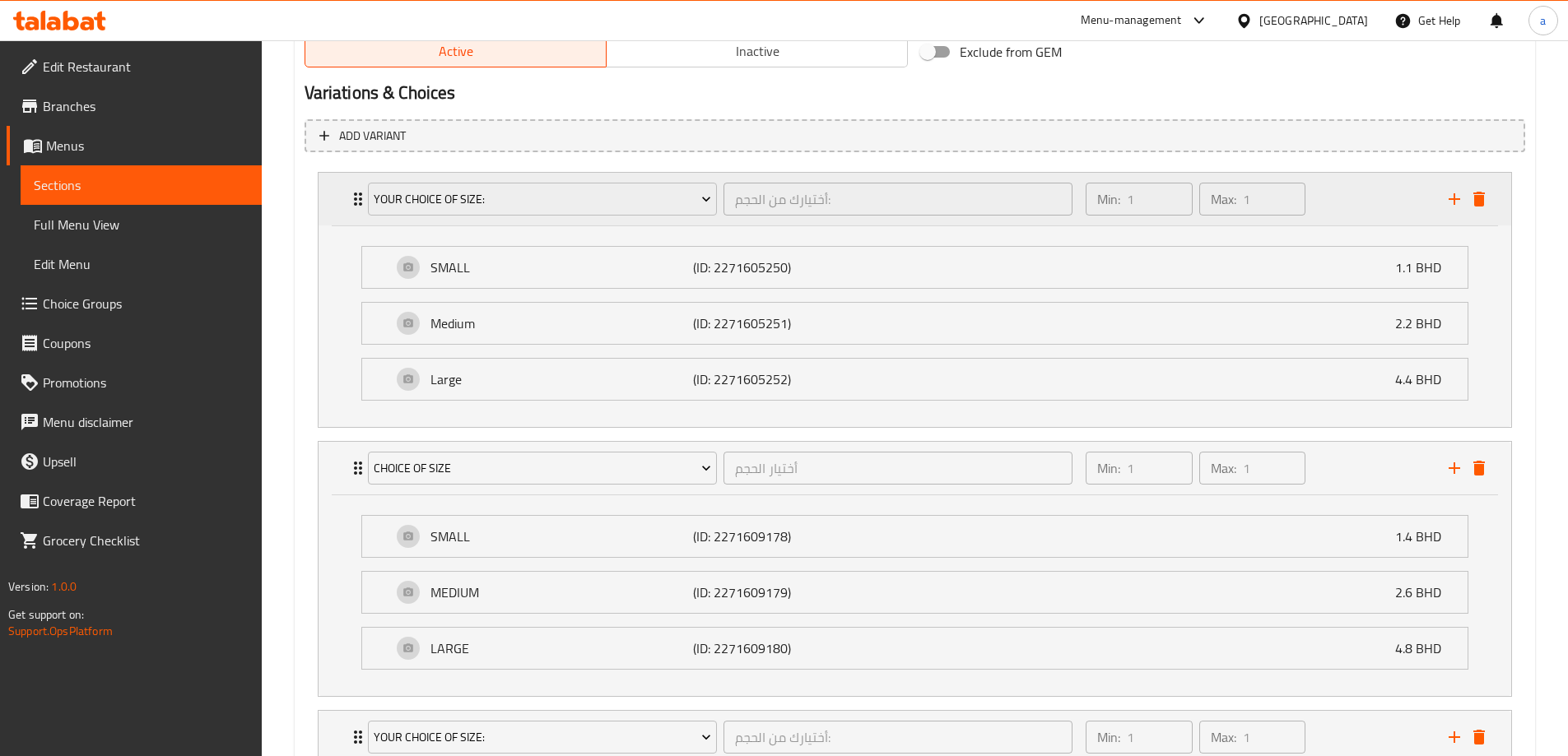
scroll to position [822, 0]
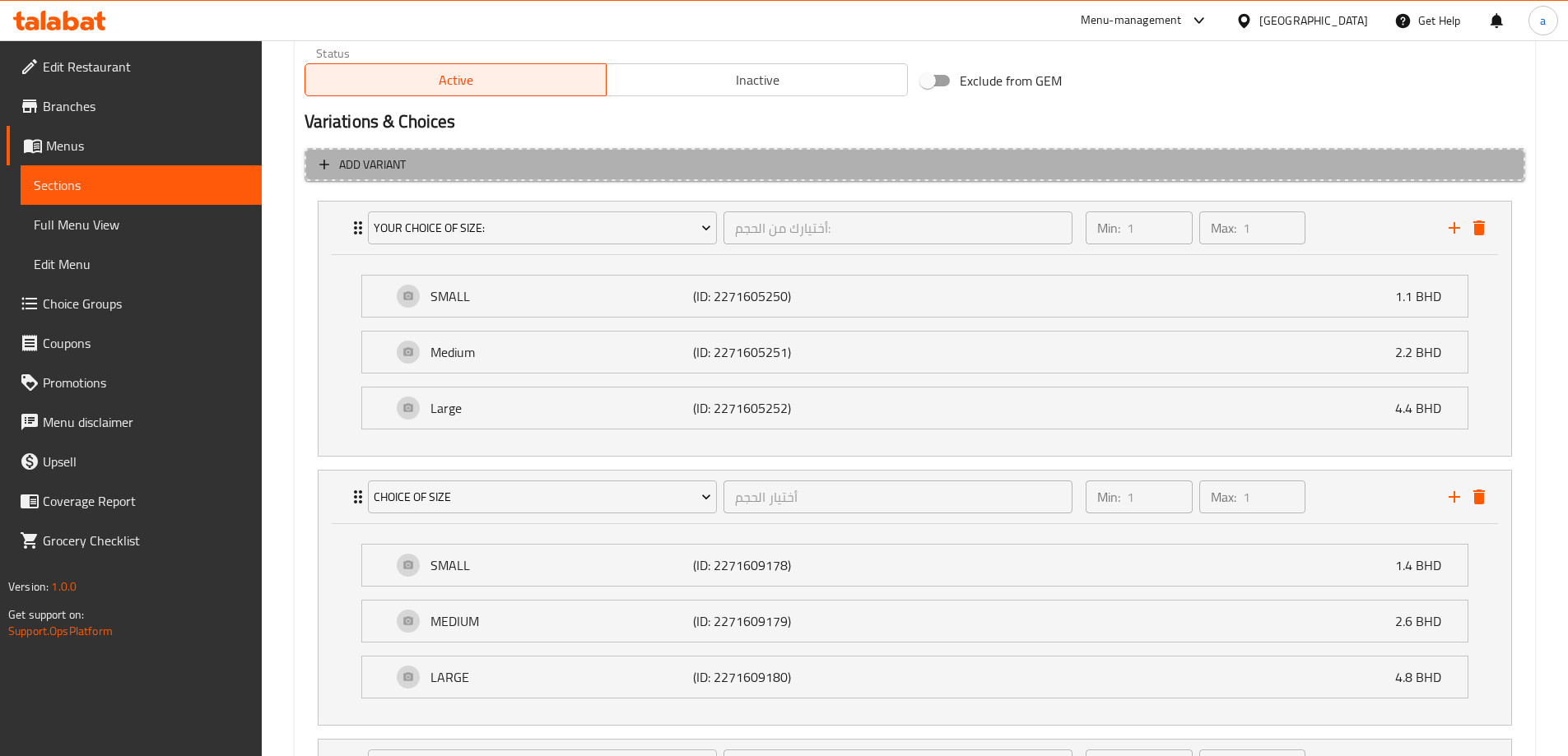
click at [497, 158] on span "Add variant" at bounding box center [915, 164] width 1191 height 21
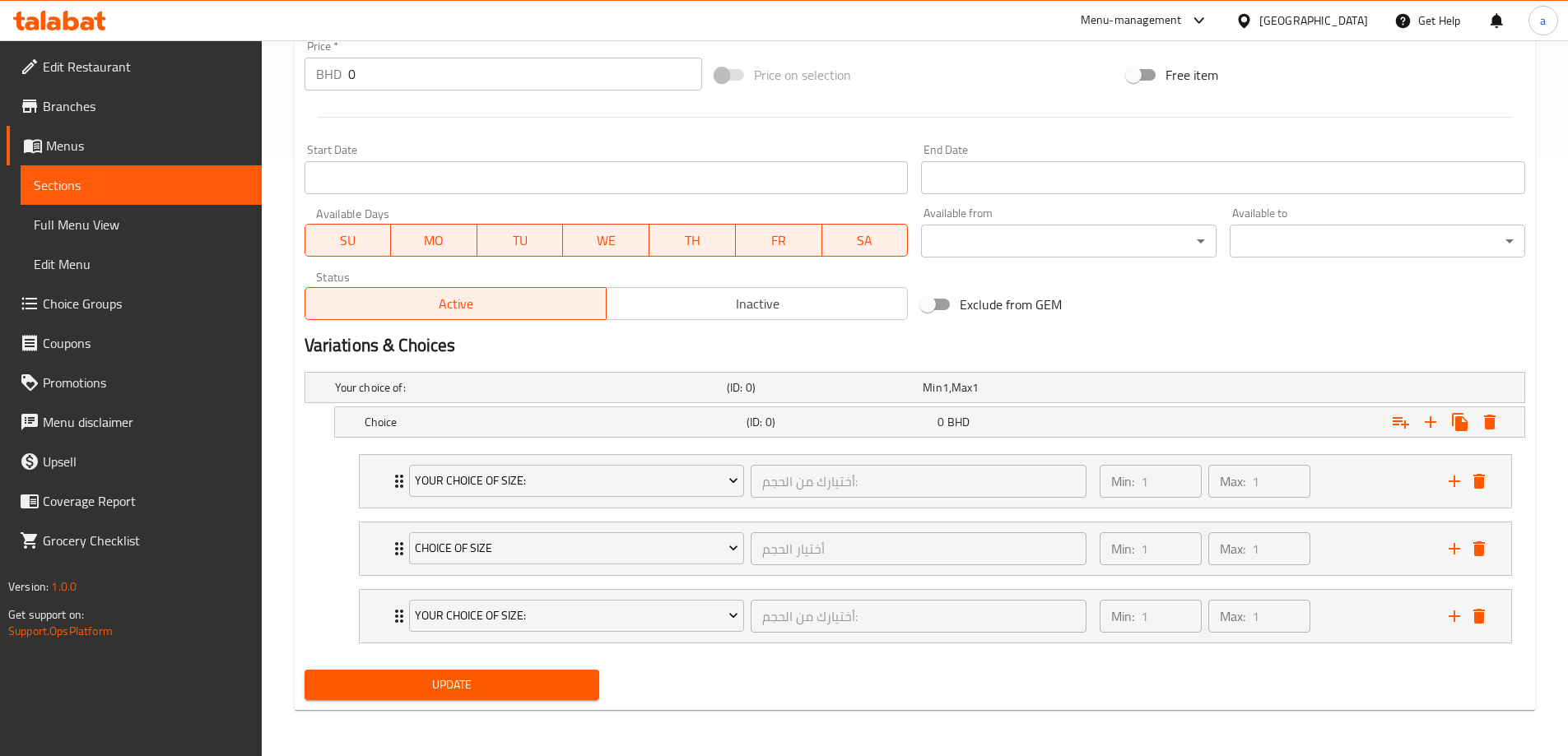
scroll to position [598, 0]
click at [399, 546] on div "choice of size أختيار الحجم ​" at bounding box center [749, 549] width 698 height 53
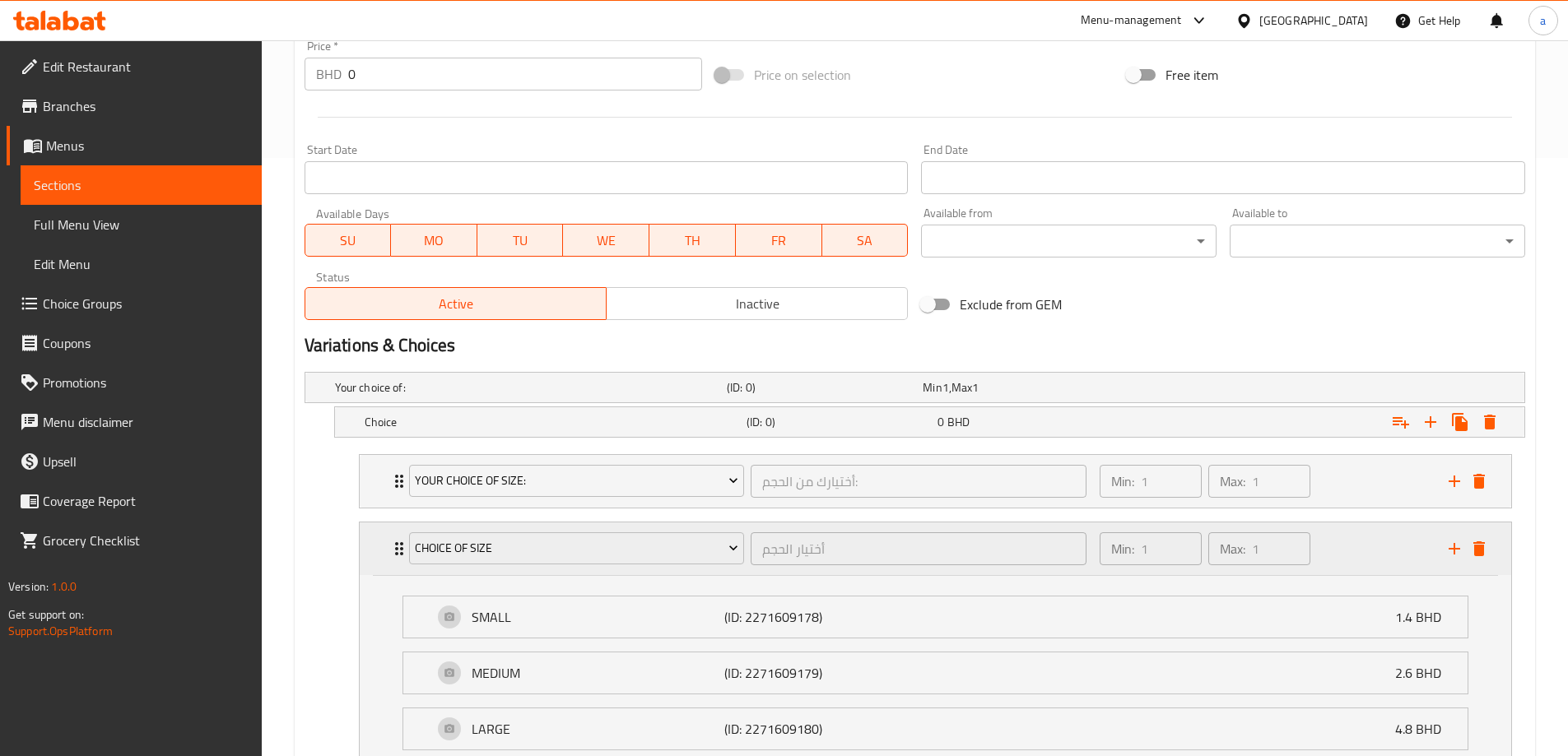
scroll to position [799, 0]
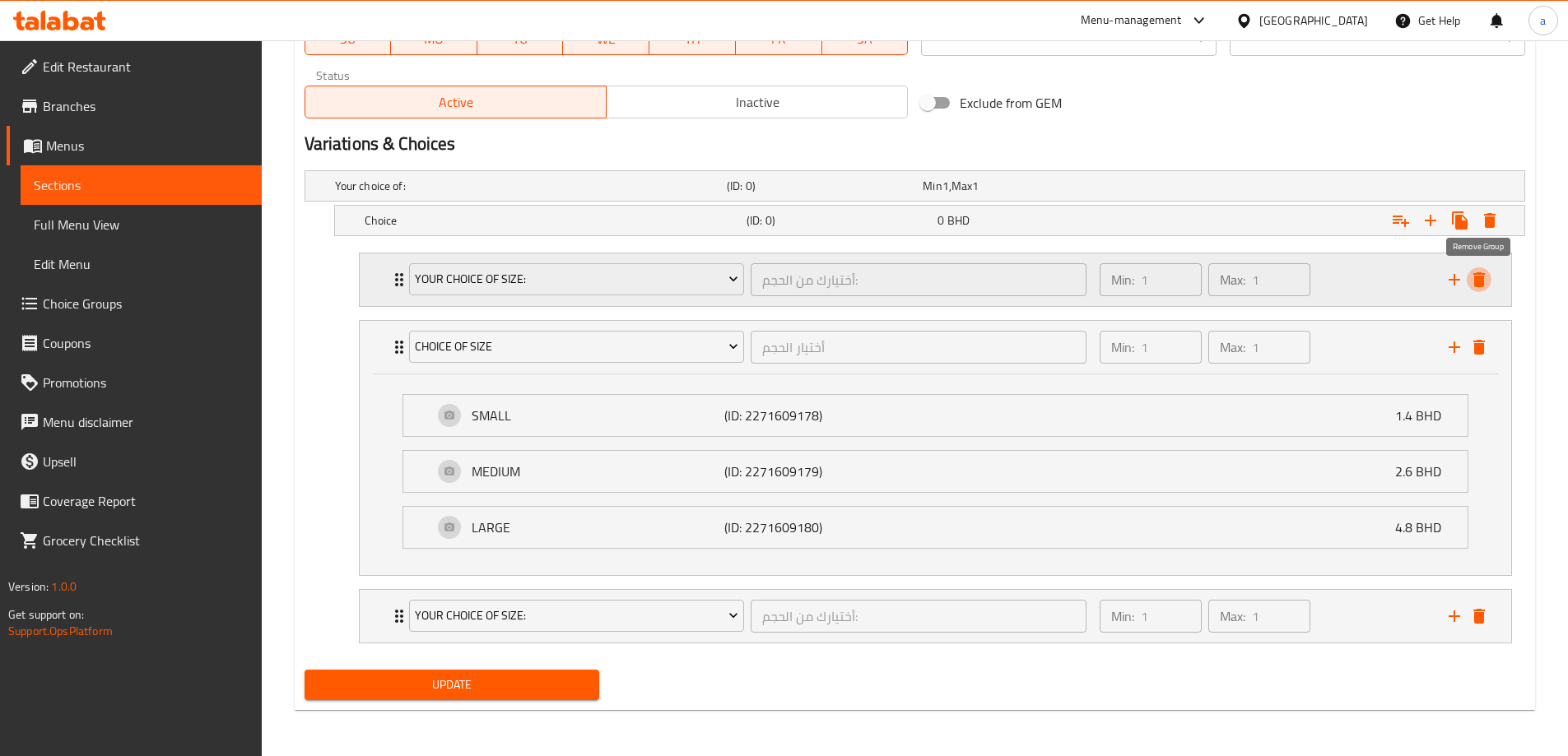
click at [1479, 278] on icon "delete" at bounding box center [1479, 279] width 12 height 15
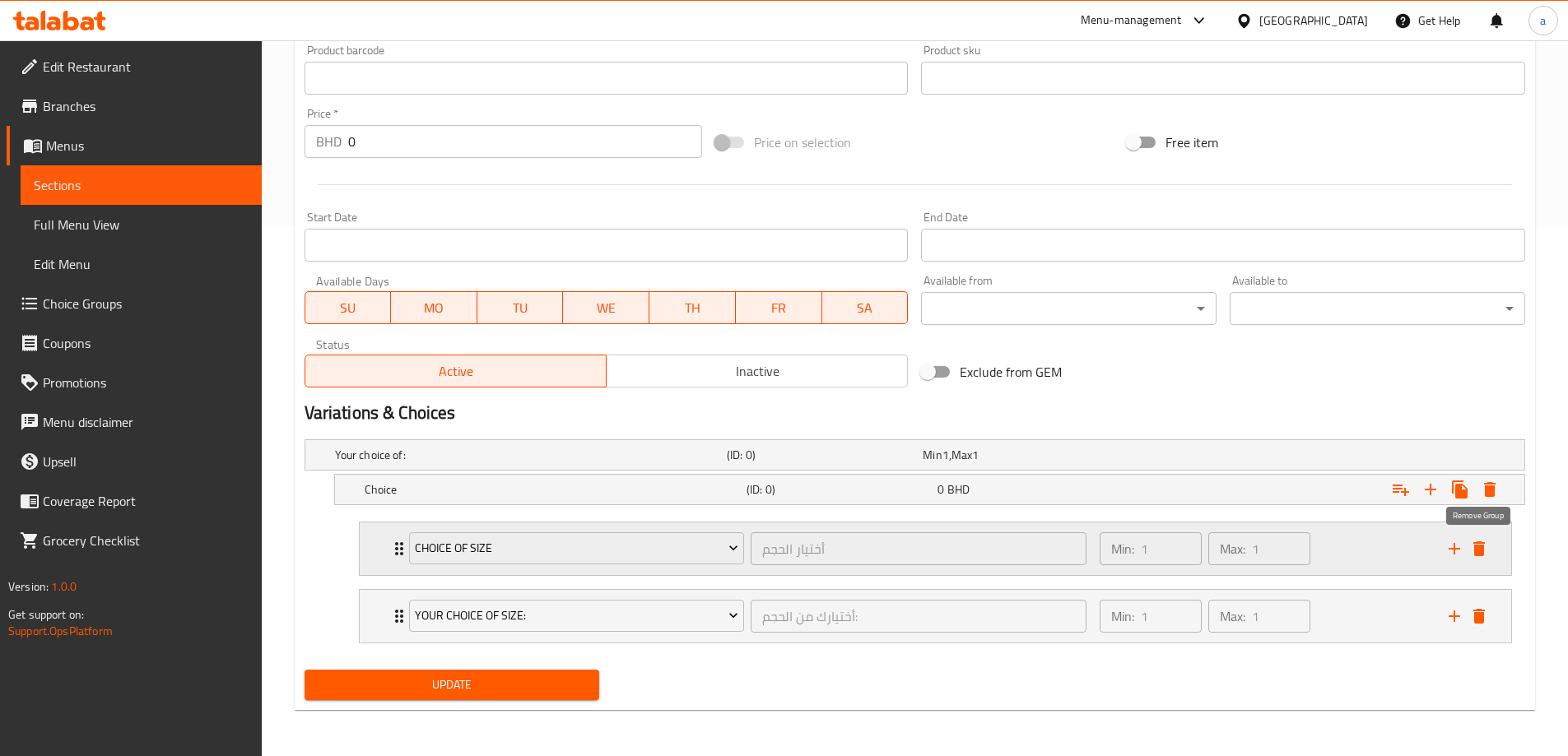
click at [1482, 552] on icon "delete" at bounding box center [1479, 549] width 12 height 15
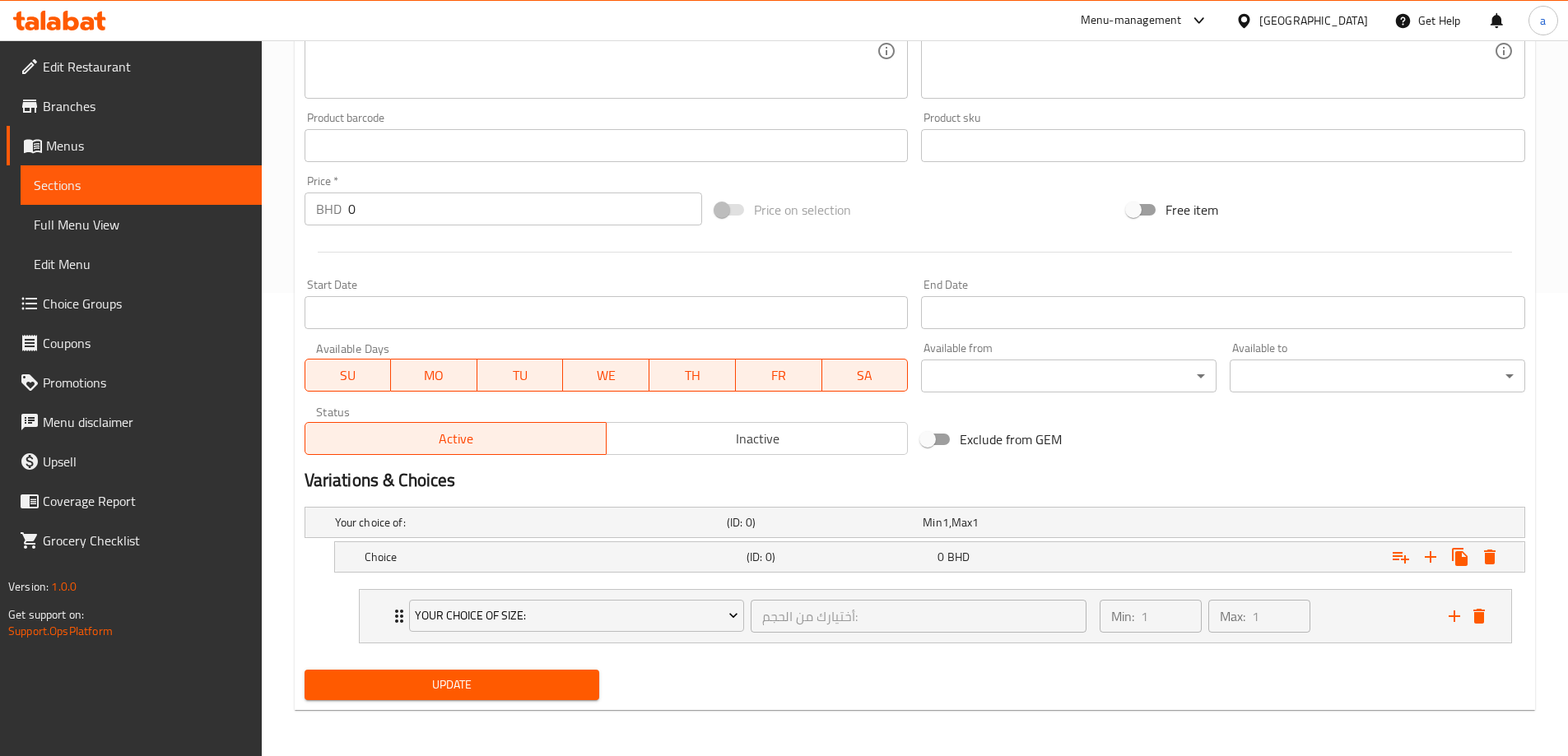
scroll to position [463, 0]
click at [1478, 616] on icon "delete" at bounding box center [1479, 615] width 12 height 15
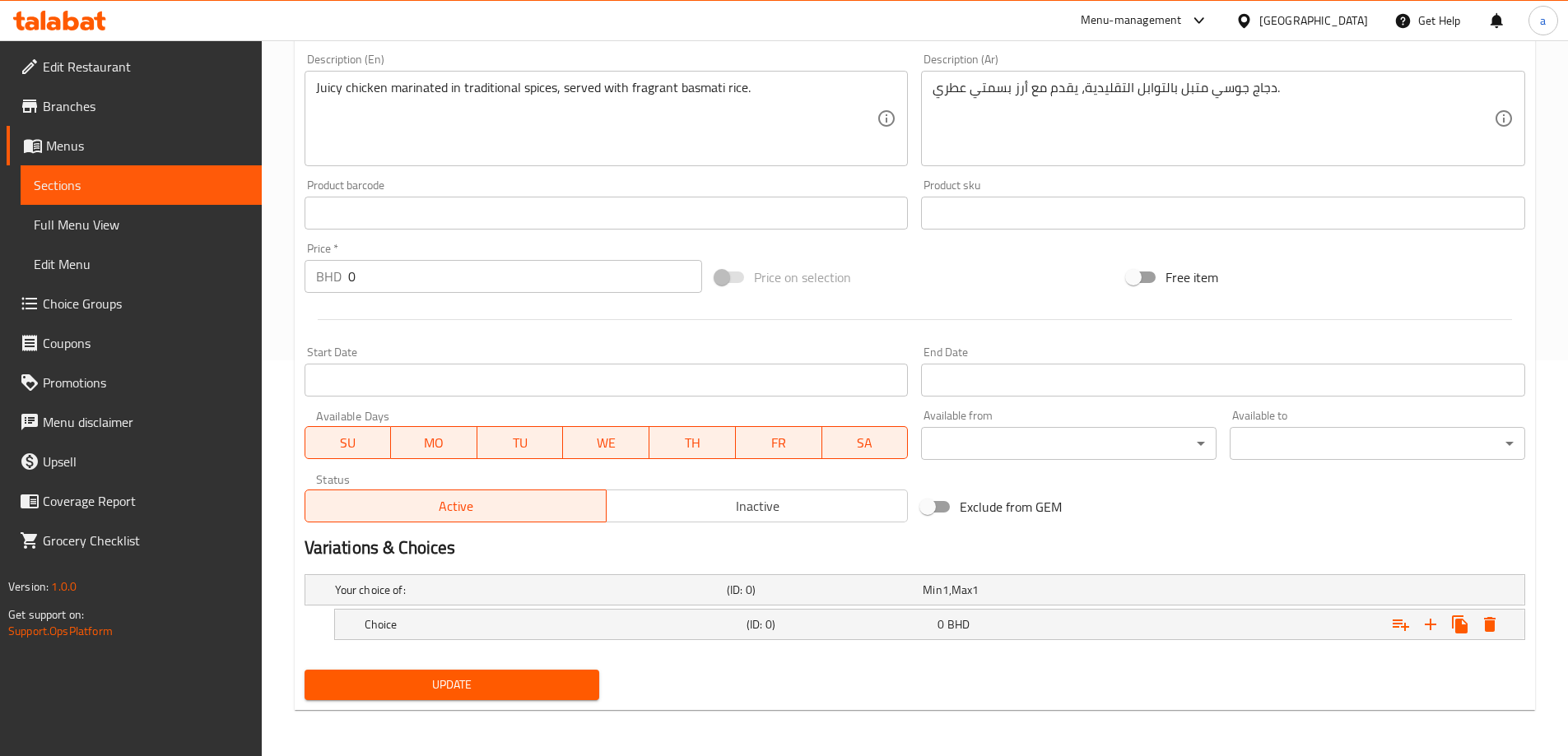
scroll to position [395, 0]
click at [790, 598] on div "(ID: 0)" at bounding box center [820, 589] width 196 height 23
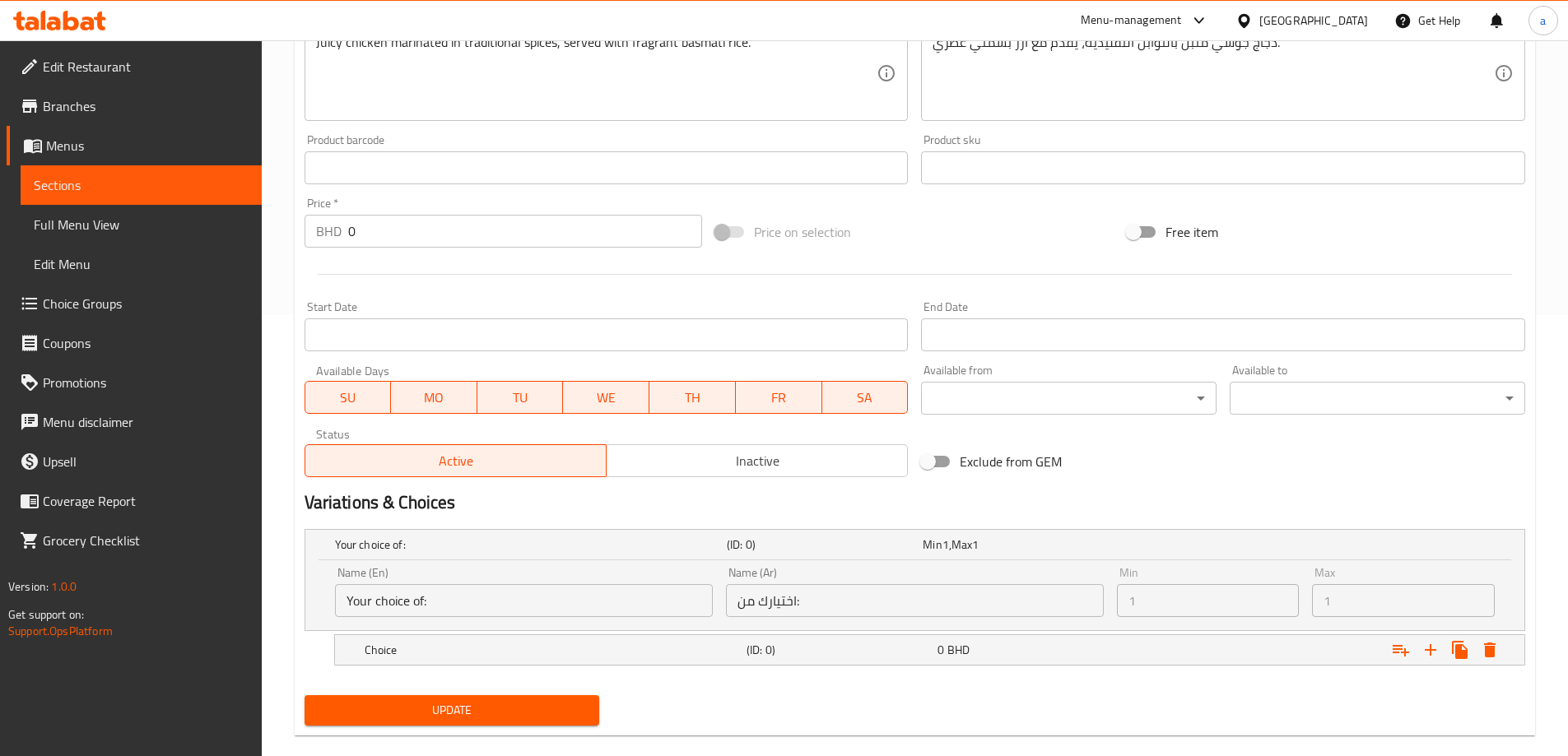
scroll to position [466, 0]
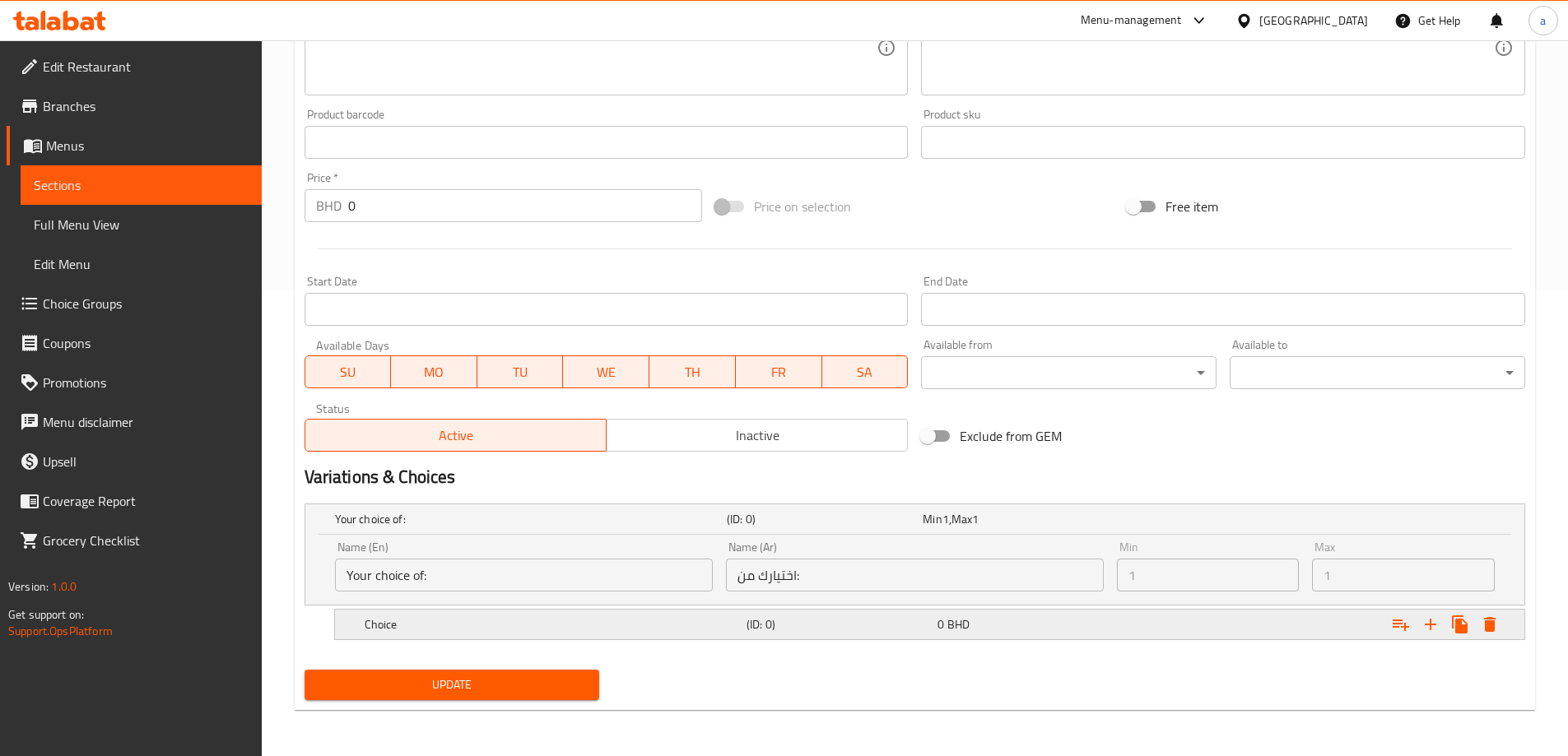
click at [850, 531] on div "(ID: 0)" at bounding box center [820, 518] width 196 height 23
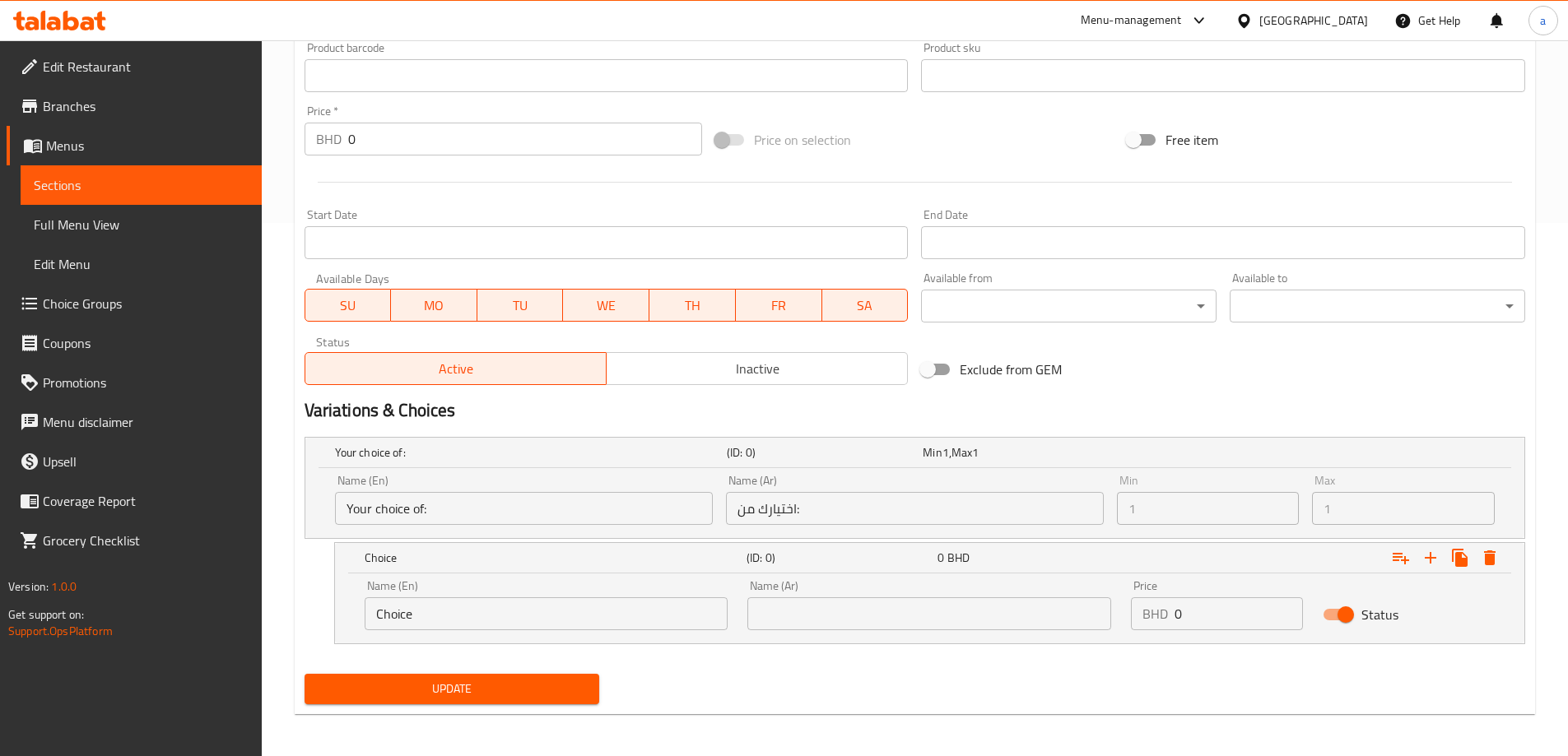
scroll to position [537, 0]
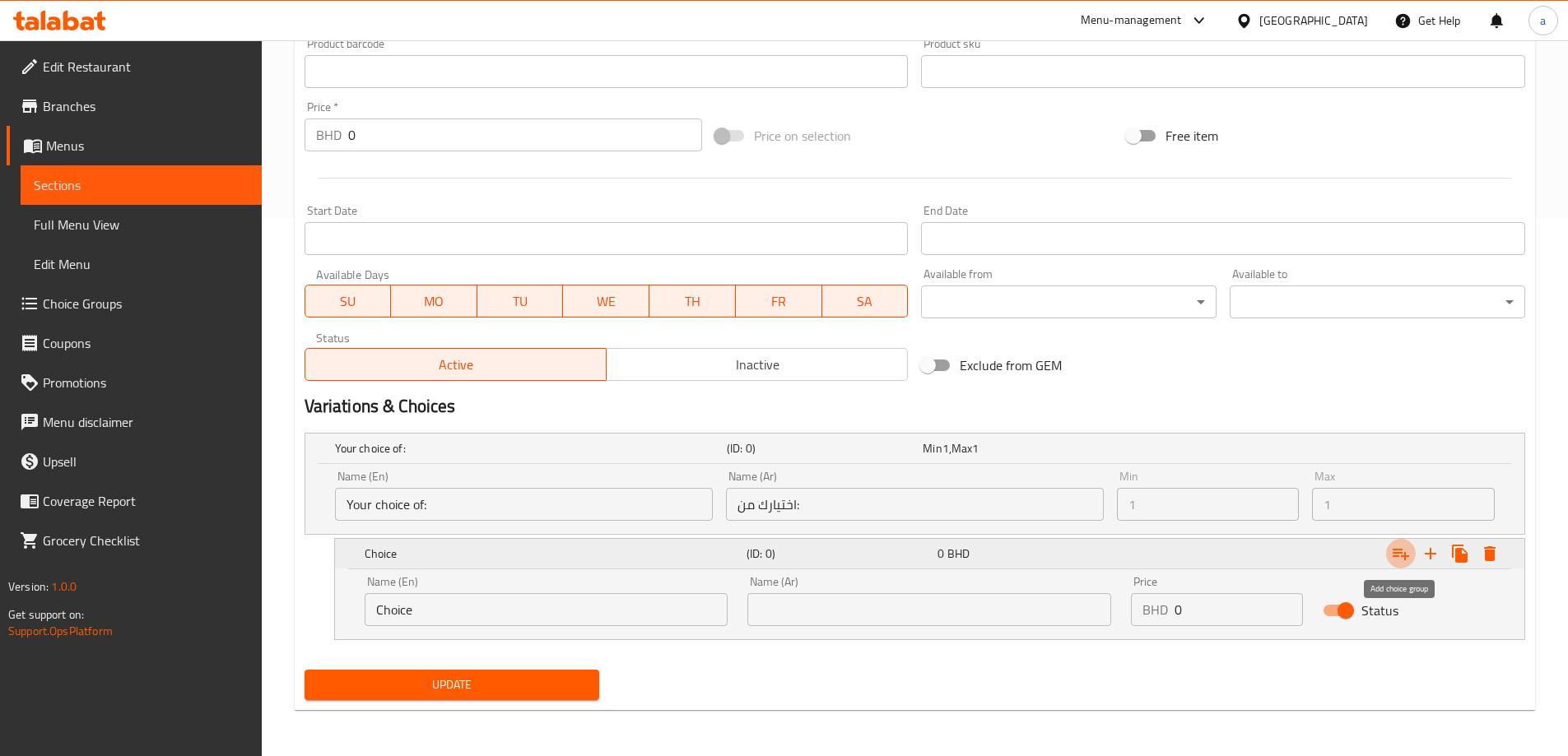
click at [1399, 552] on icon "Expand" at bounding box center [1401, 554] width 17 height 12
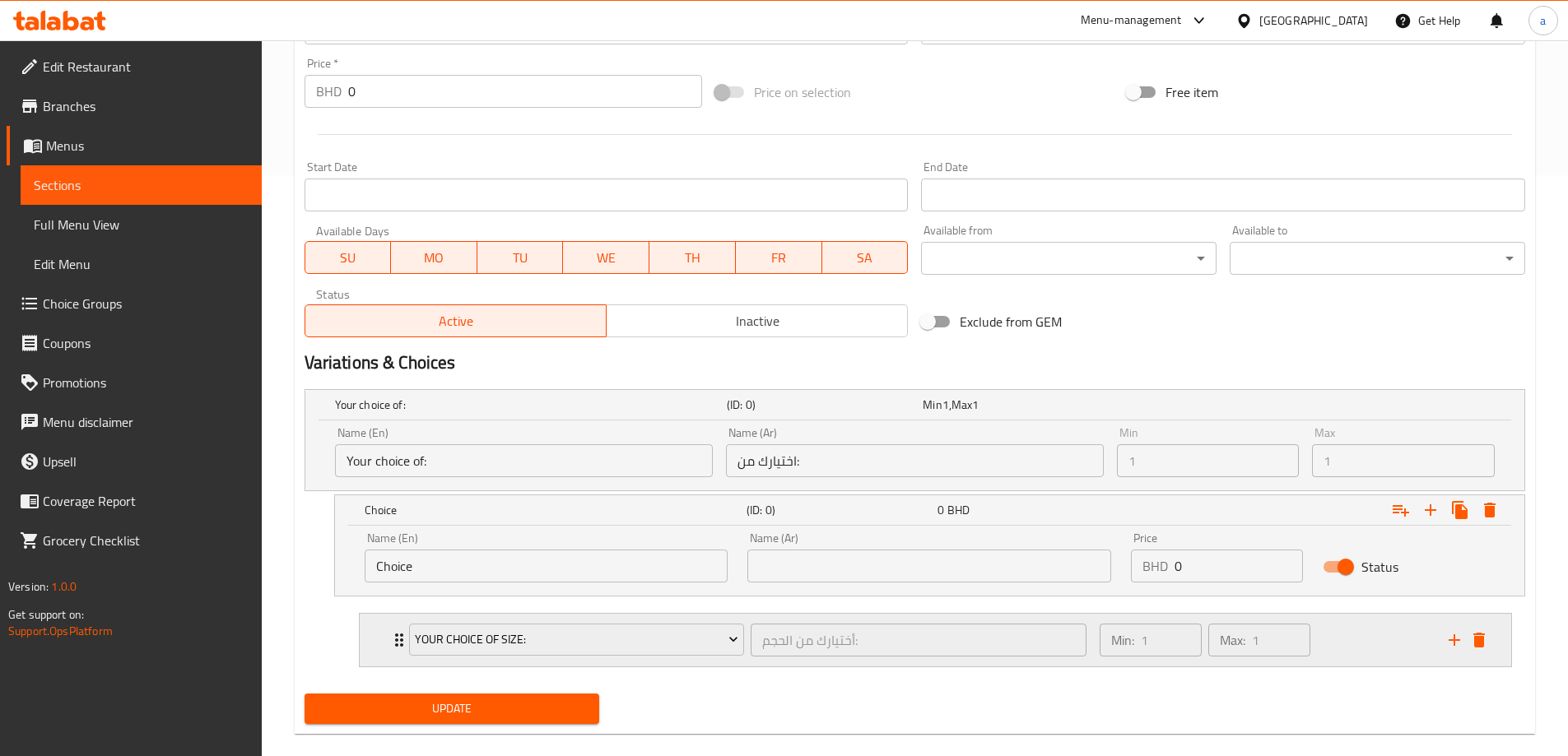
scroll to position [605, 0]
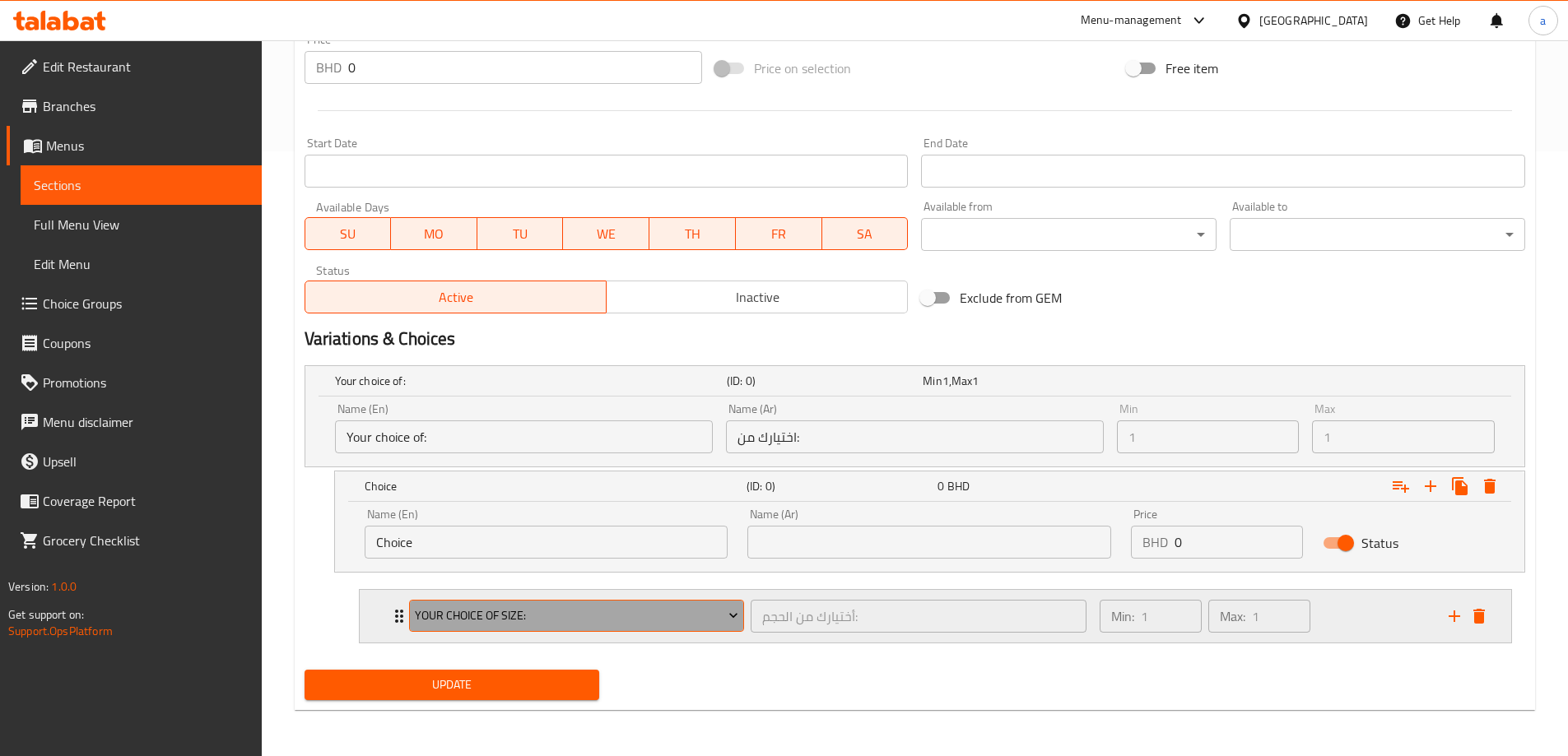
click at [704, 614] on span "Your Choice Of size:" at bounding box center [576, 615] width 324 height 21
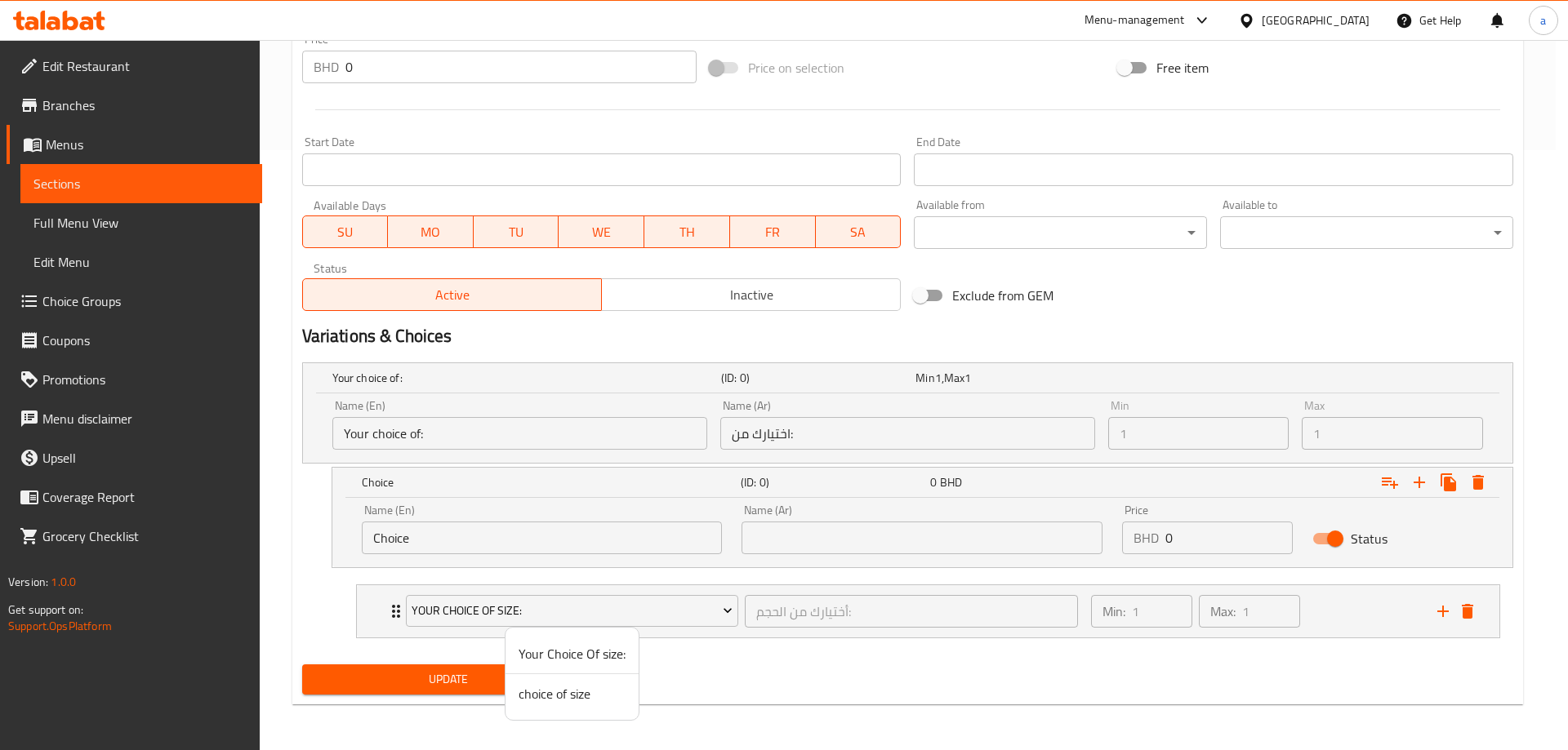
click at [690, 610] on div at bounding box center [784, 375] width 1568 height 750
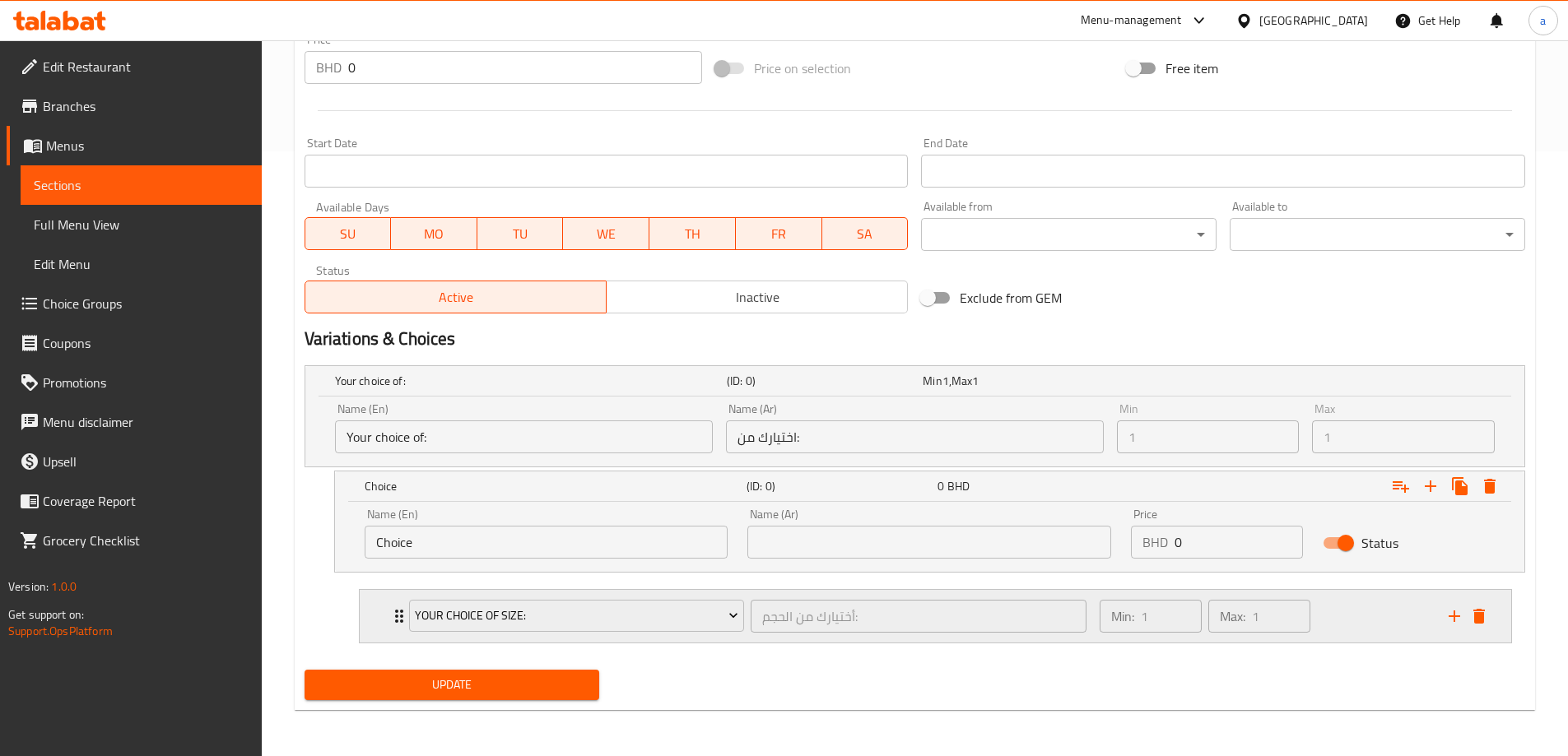
click at [400, 611] on div "Your Choice Of size: أختيارك من الحجم: ​" at bounding box center [749, 616] width 698 height 53
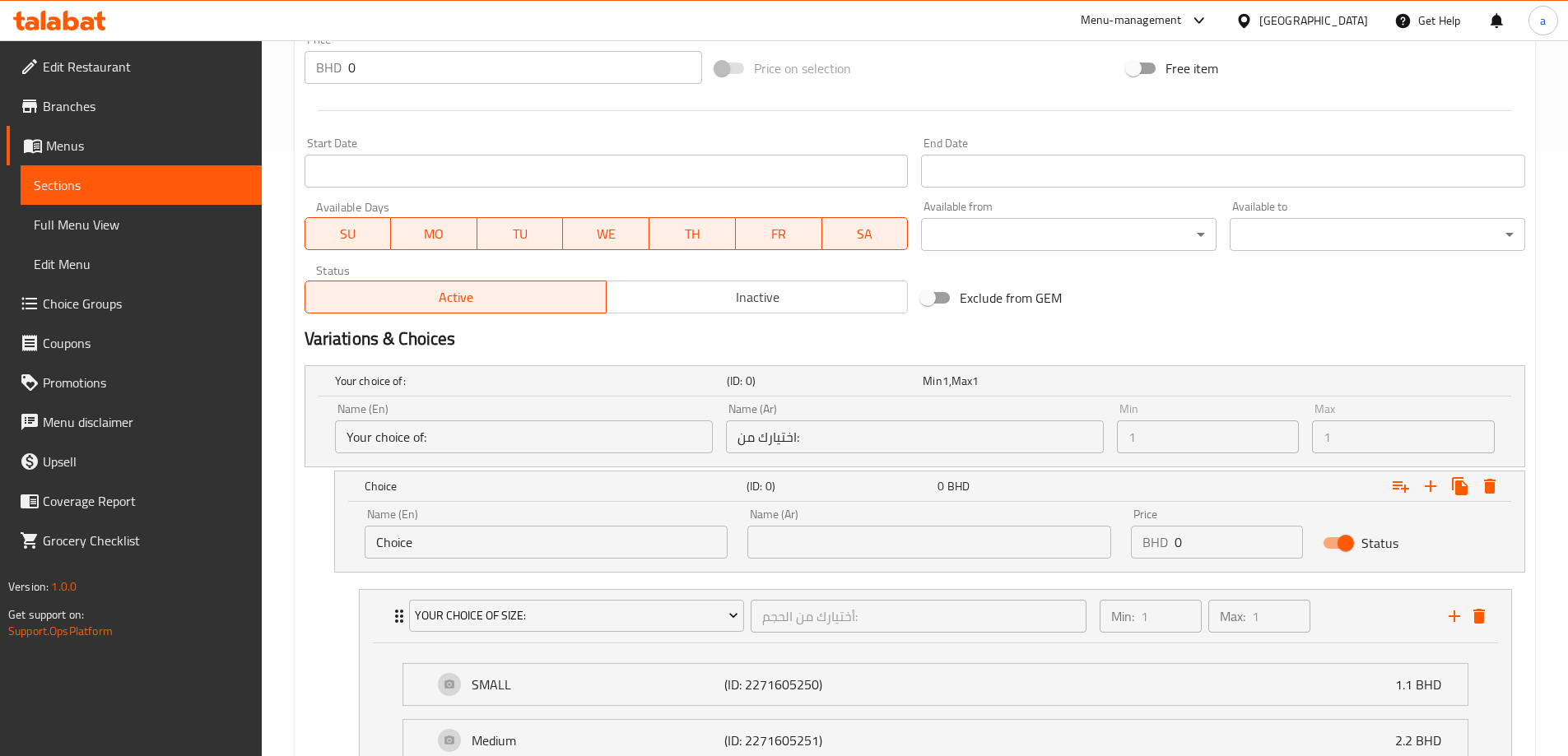
click at [466, 546] on input "Choice" at bounding box center [547, 542] width 364 height 32
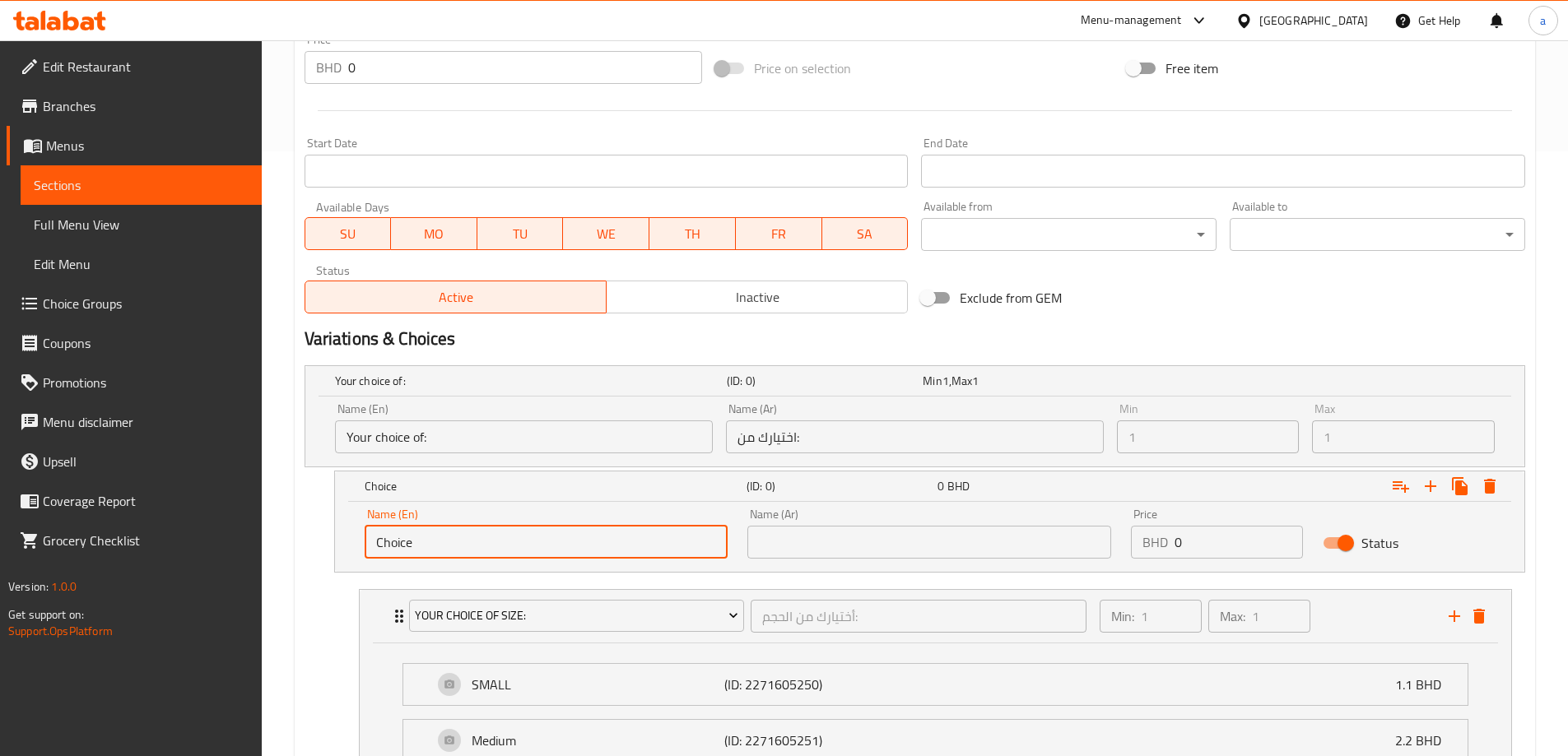
click at [466, 546] on input "Choice" at bounding box center [547, 542] width 364 height 32
type input "خ"
type input "Oven"
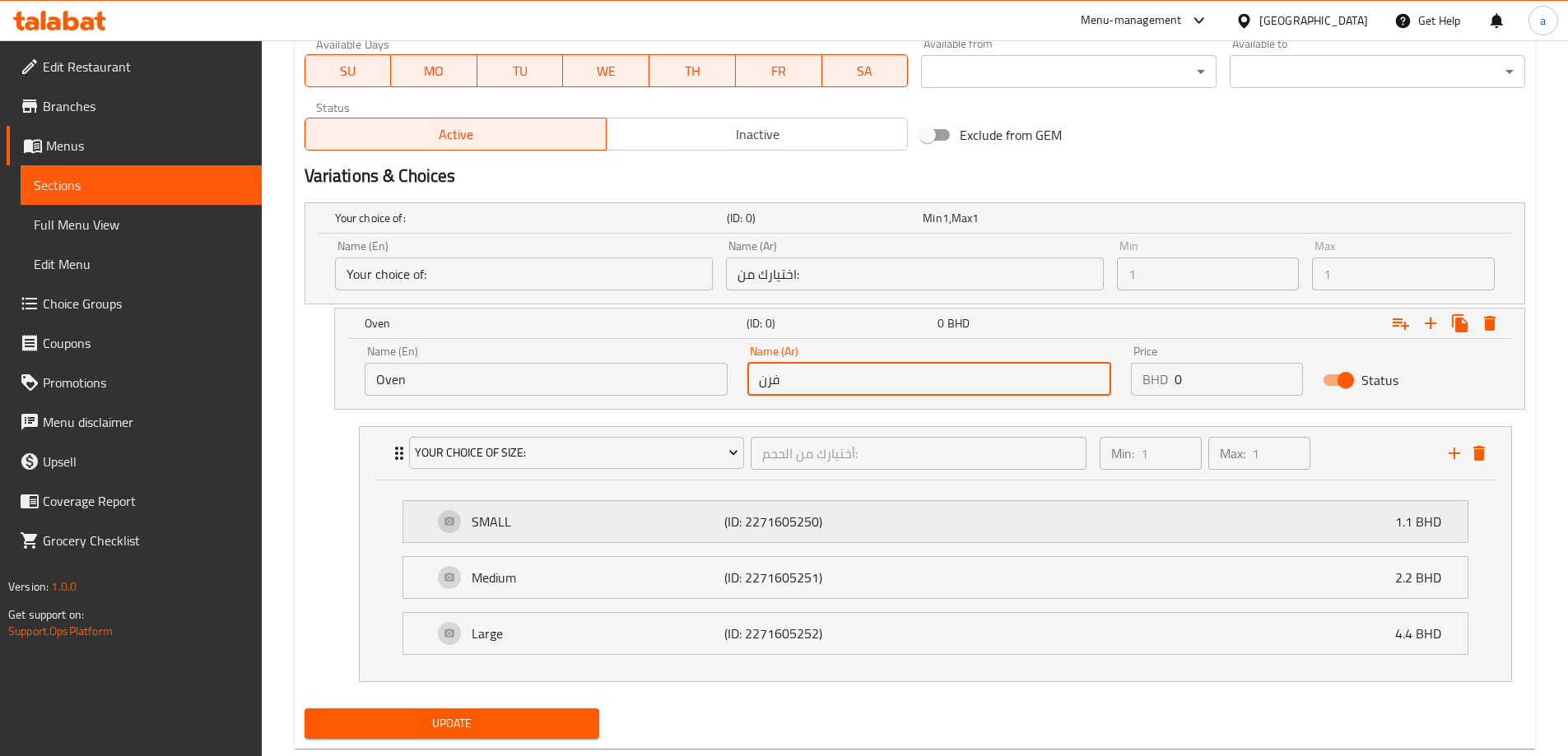
scroll to position [769, 0]
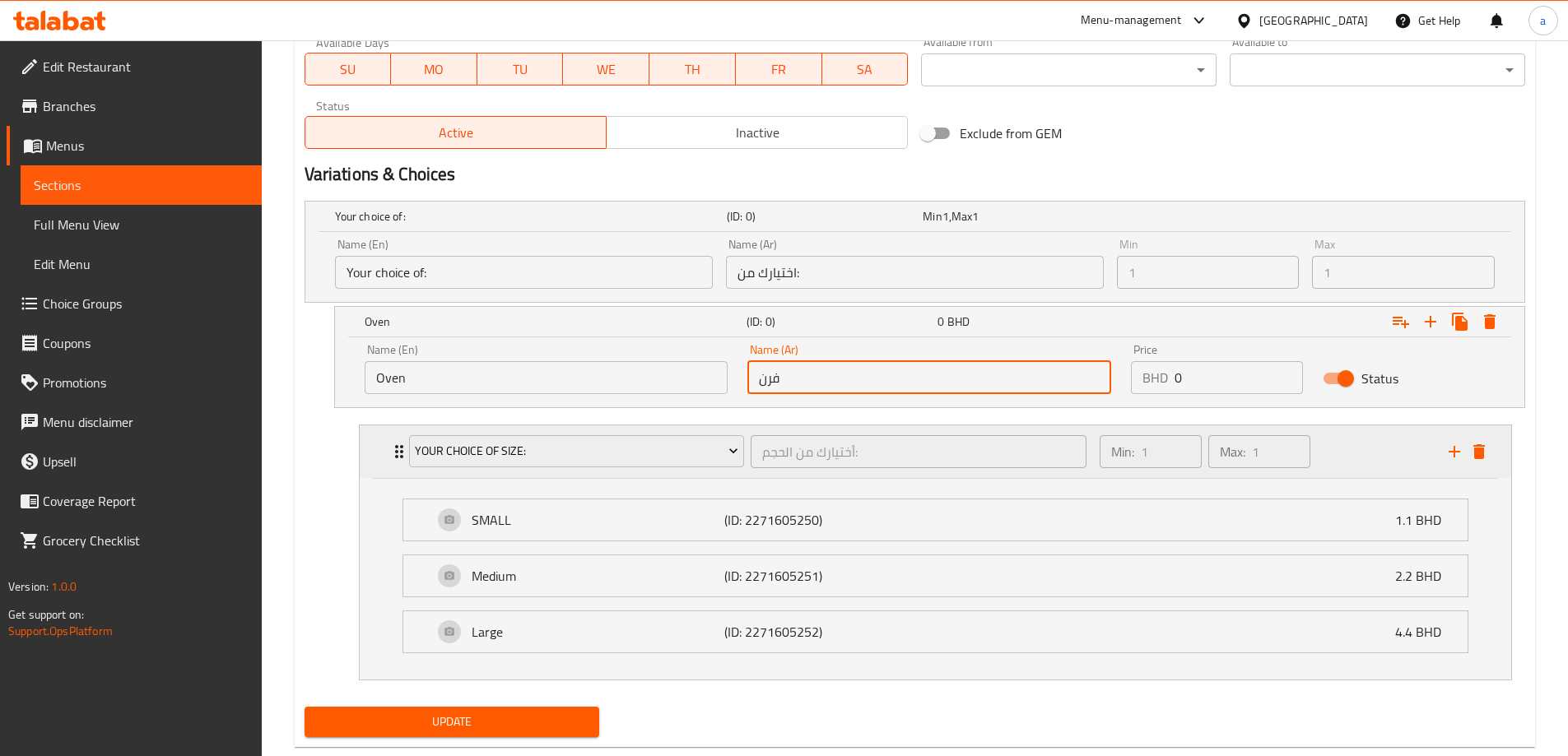
click at [387, 446] on div "Your Choice Of size: أختيارك من الحجم: ​ Min: 1 ​ Max: 1 ​" at bounding box center [935, 452] width 1152 height 53
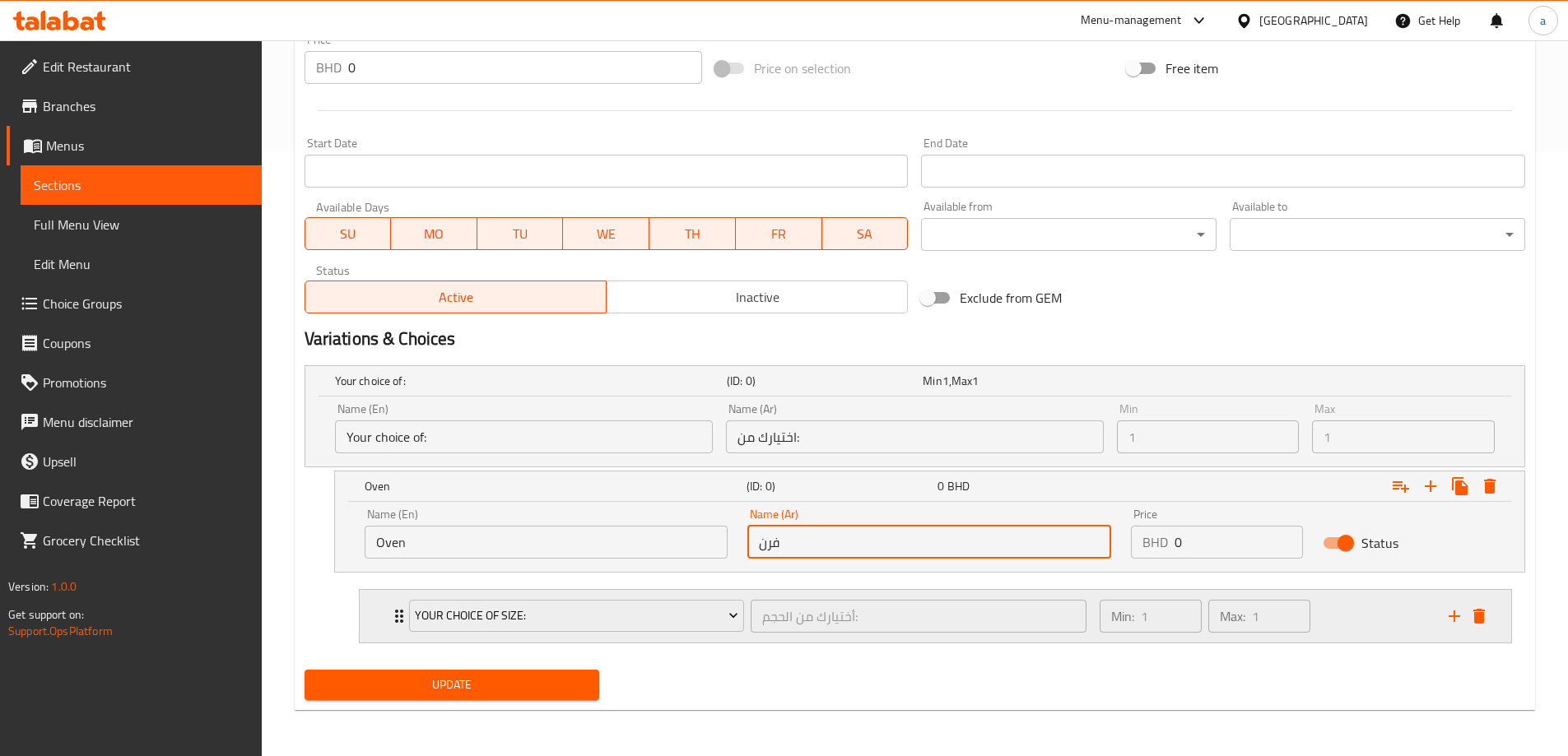
scroll to position [605, 0]
type input "فرن"
click at [1426, 492] on icon "Expand" at bounding box center [1430, 486] width 20 height 20
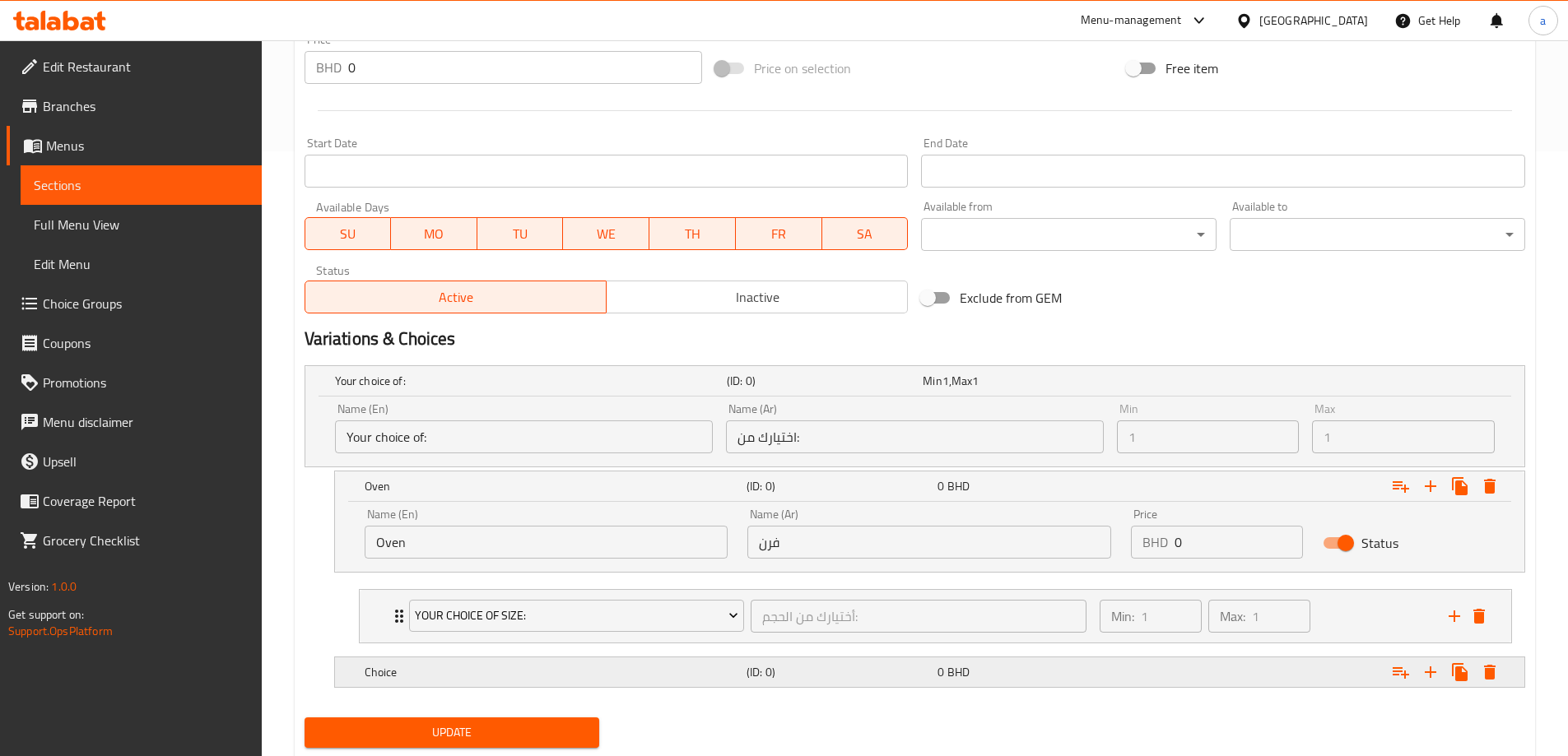
click at [633, 389] on h5 "Choice" at bounding box center [528, 380] width 386 height 17
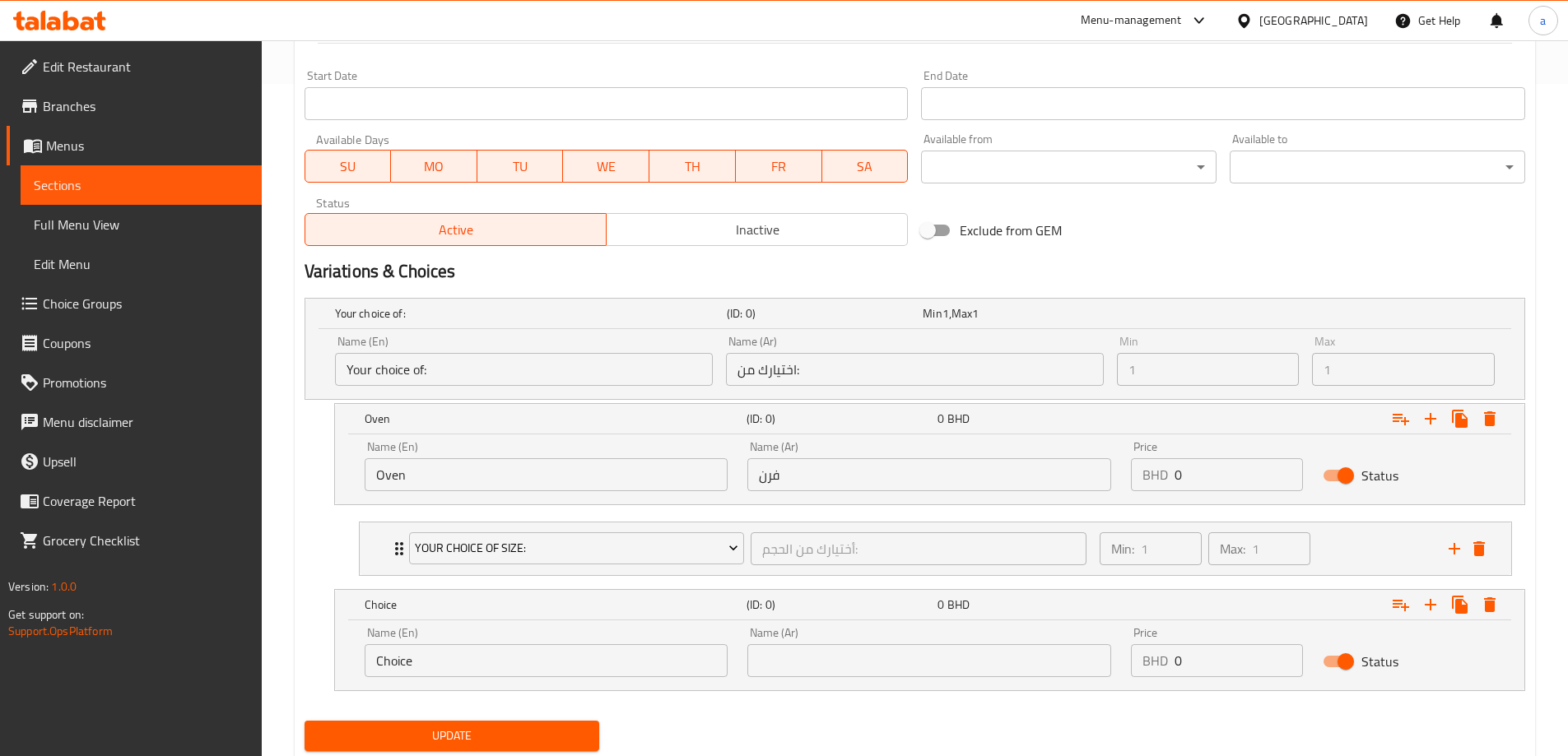
scroll to position [723, 0]
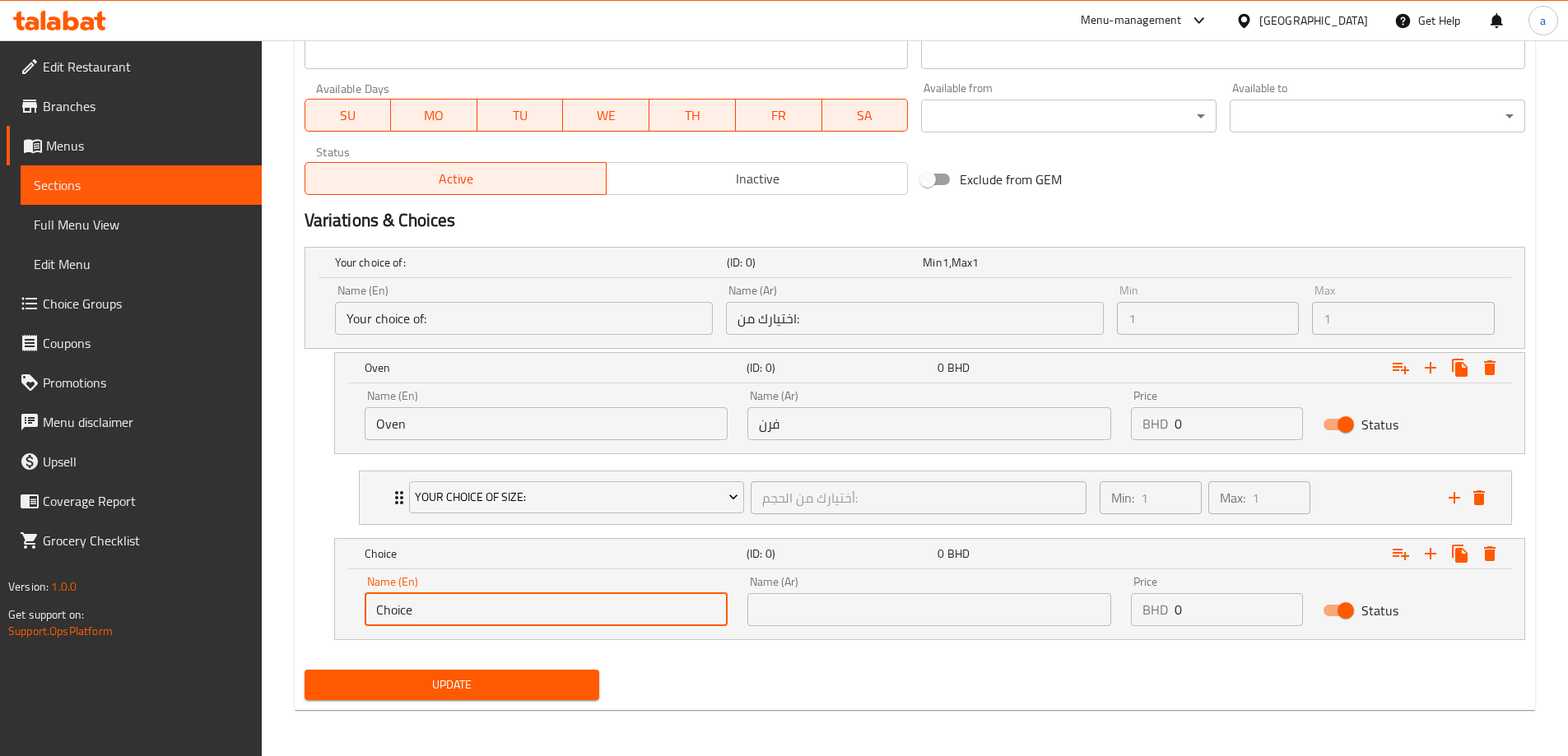
click at [522, 603] on input "Choice" at bounding box center [547, 609] width 364 height 32
type input "ل"
type input "Grilled"
click at [835, 601] on input "text" at bounding box center [930, 609] width 364 height 32
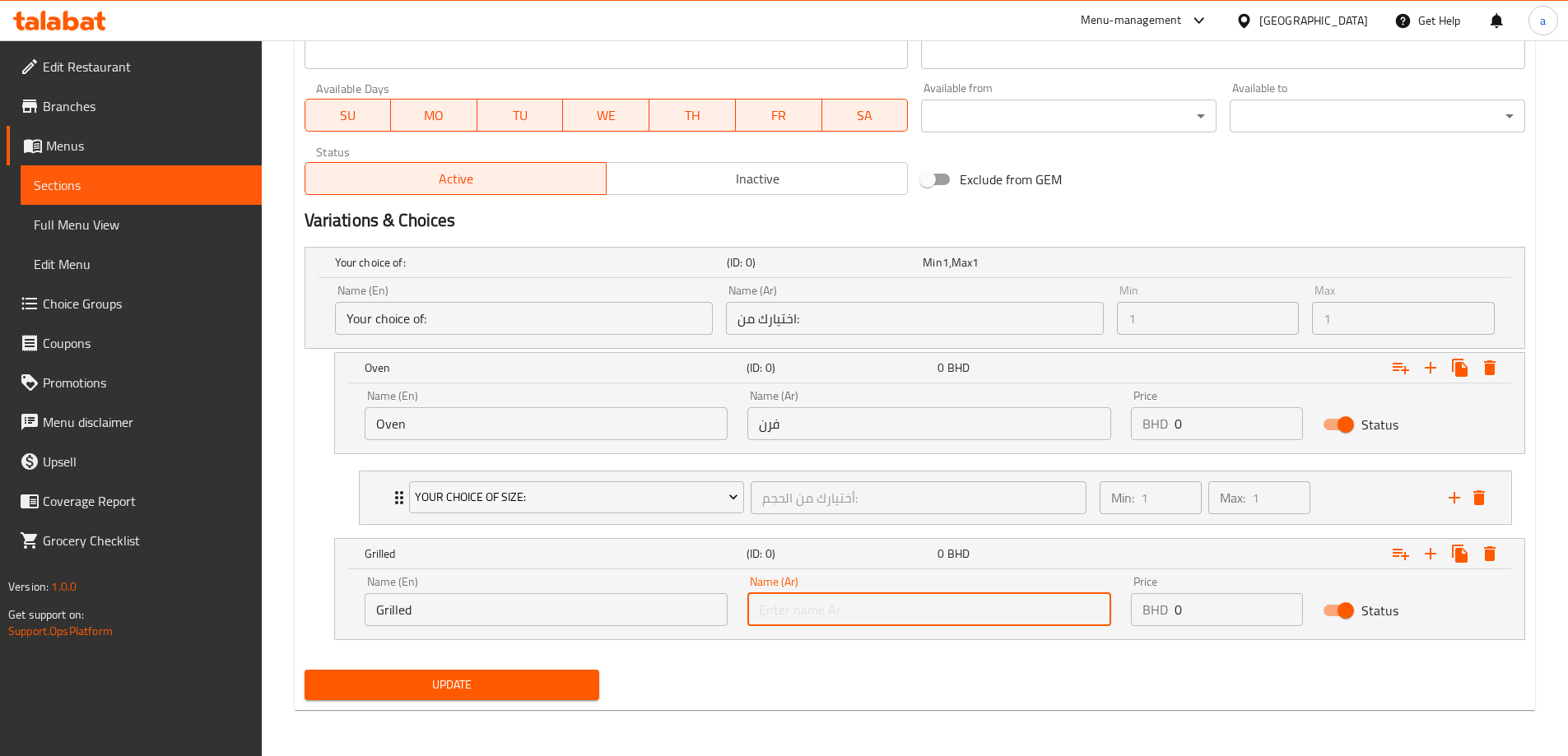
type input "l"
type input "مشوي"
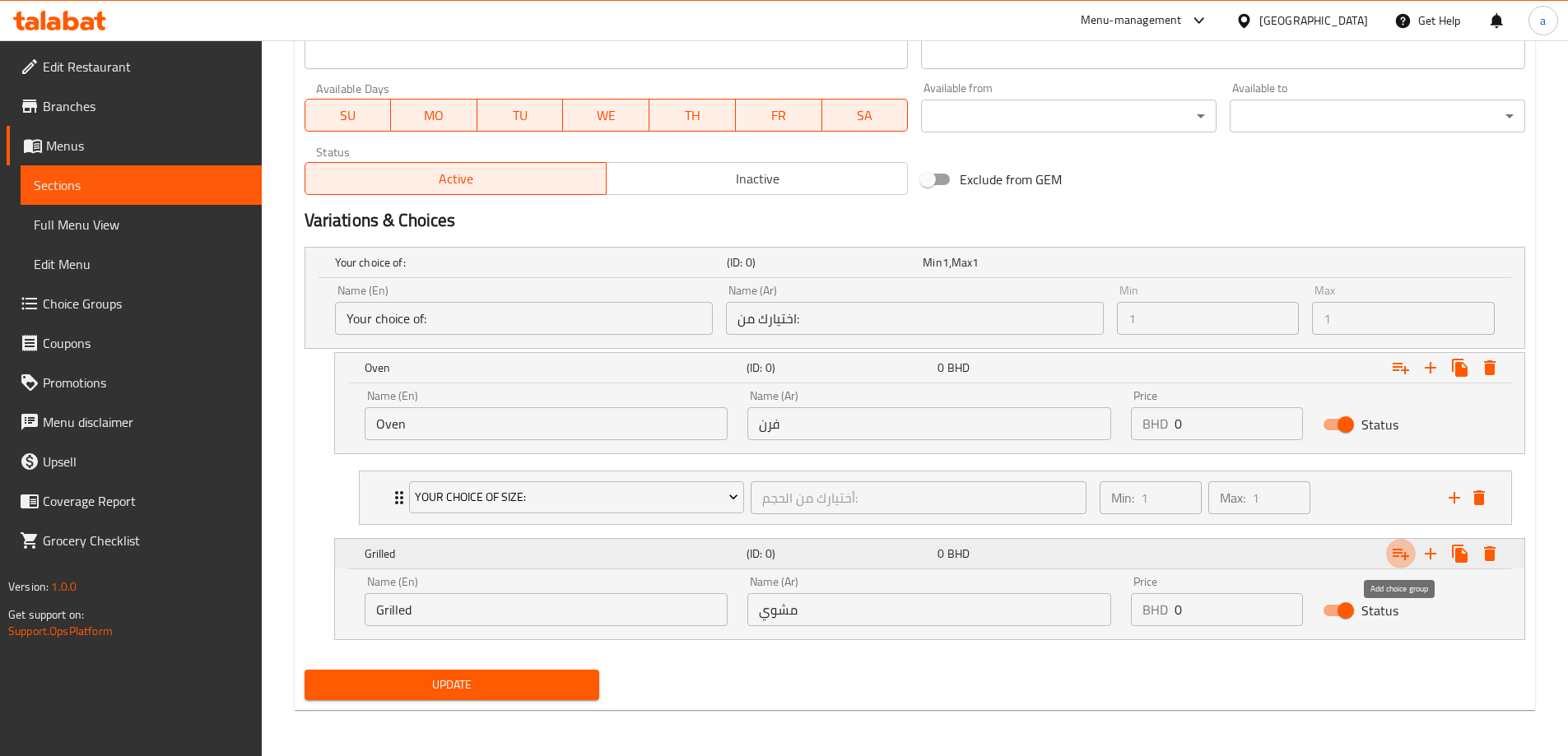
click at [1400, 549] on icon "Expand" at bounding box center [1401, 554] width 17 height 12
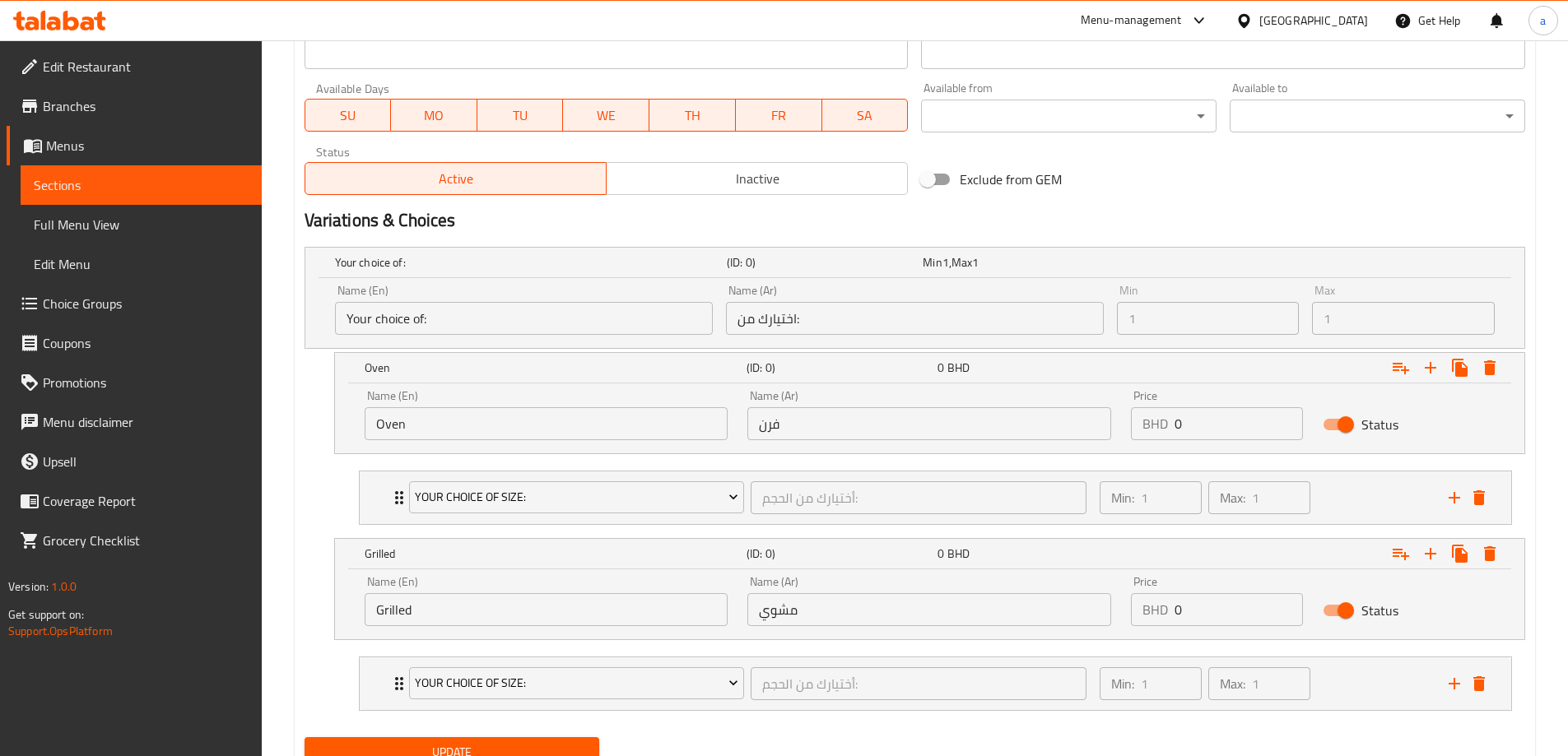
scroll to position [790, 0]
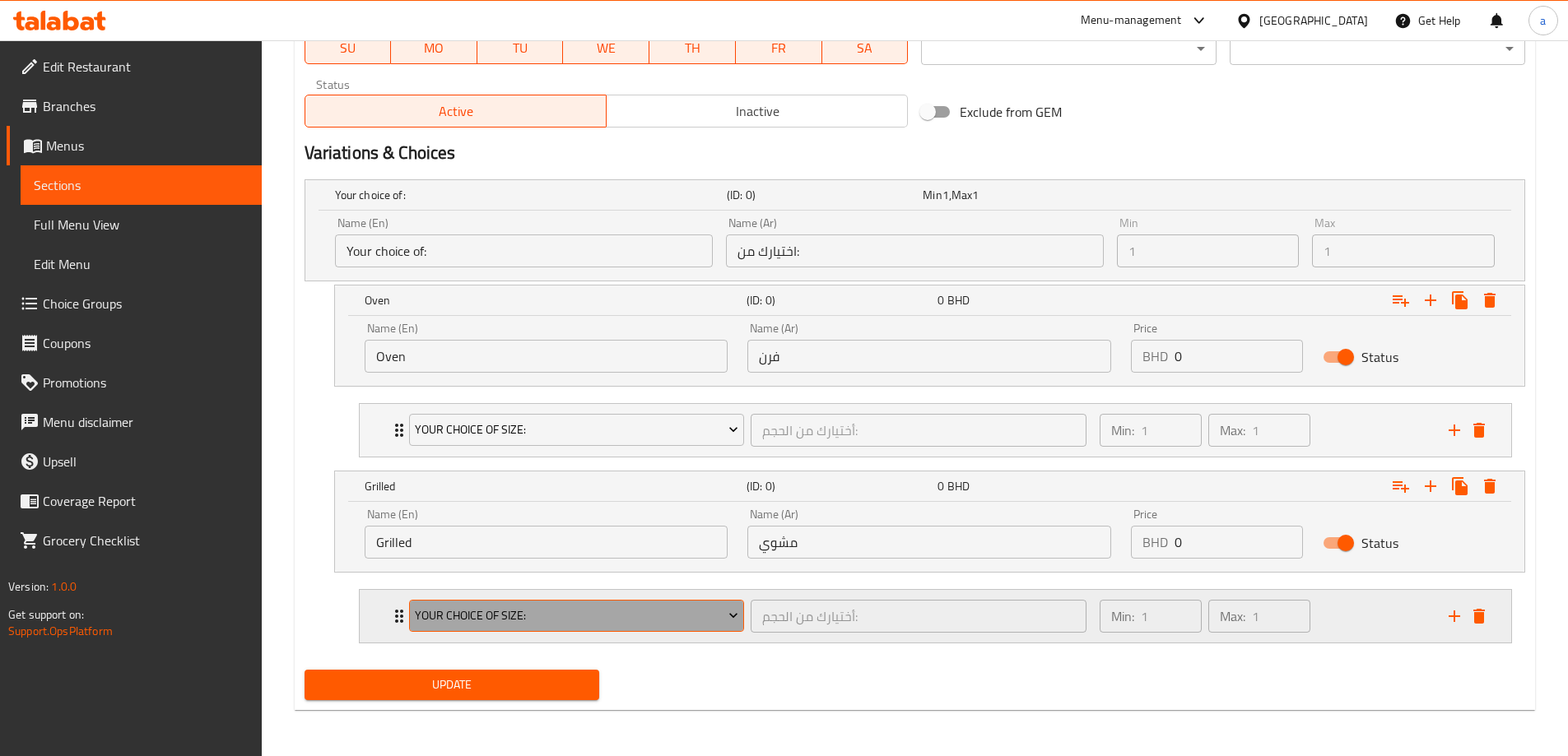
click at [708, 614] on span "Your Choice Of size:" at bounding box center [576, 615] width 324 height 21
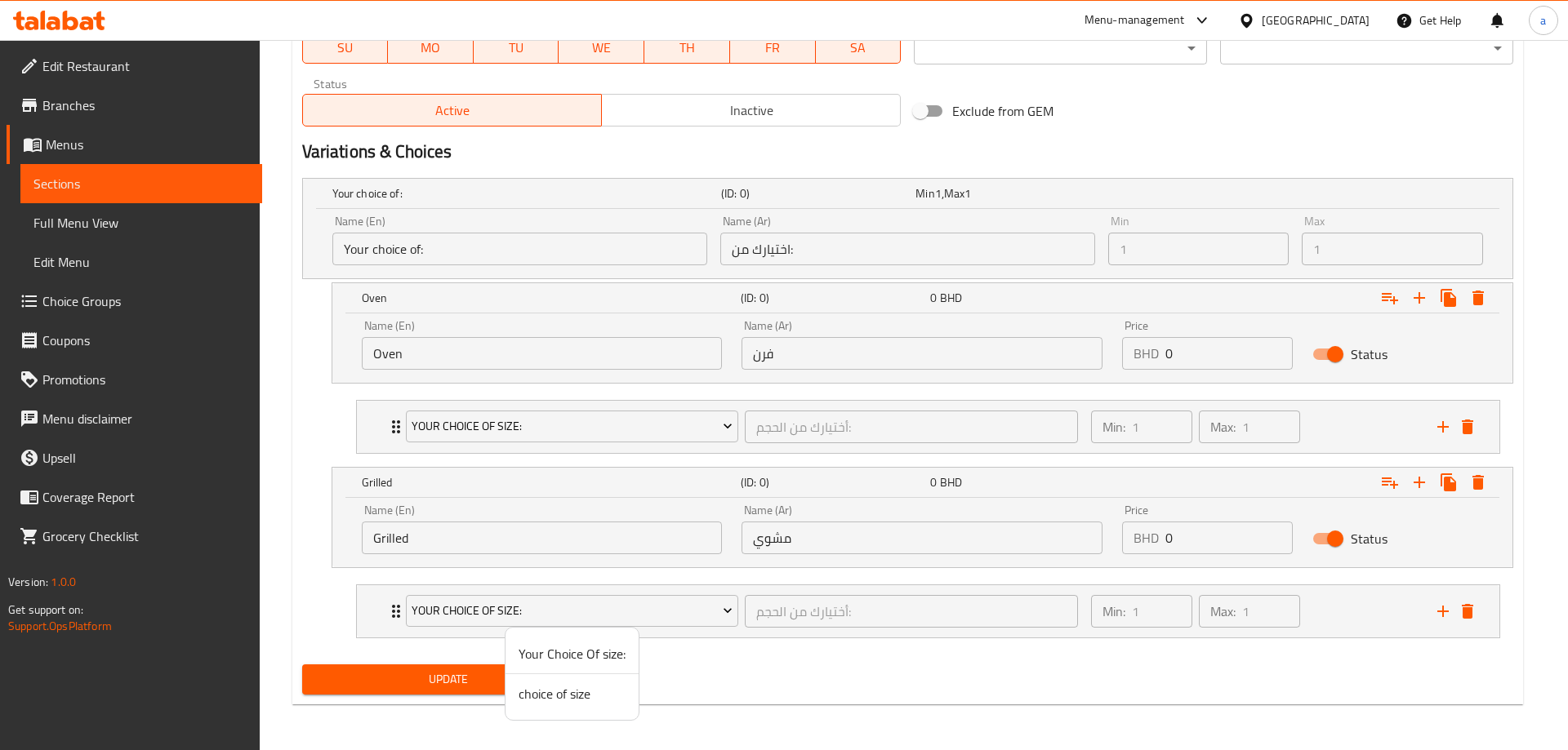
click at [584, 707] on li "choice of size" at bounding box center [572, 693] width 133 height 39
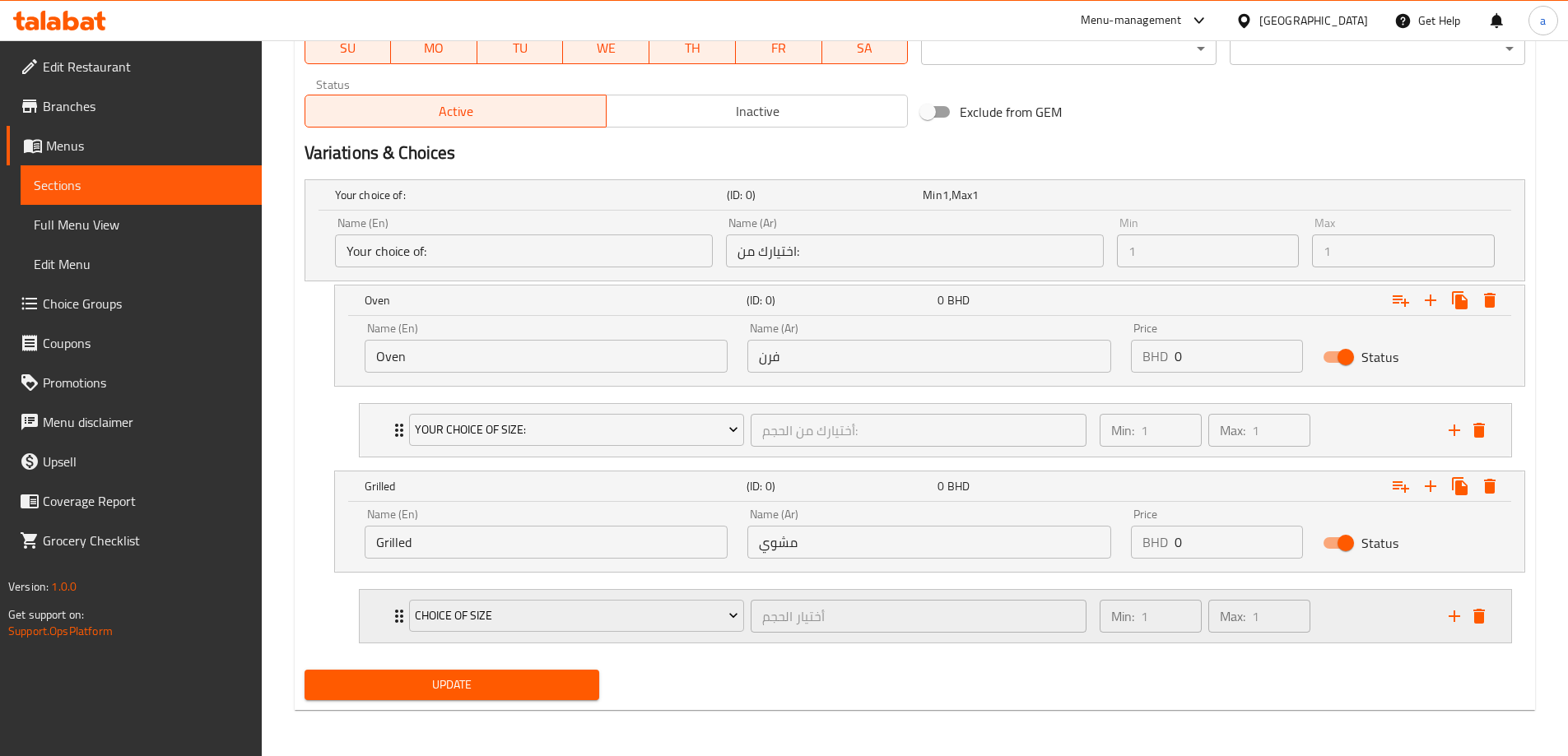
click at [390, 612] on icon "Expand" at bounding box center [399, 616] width 20 height 20
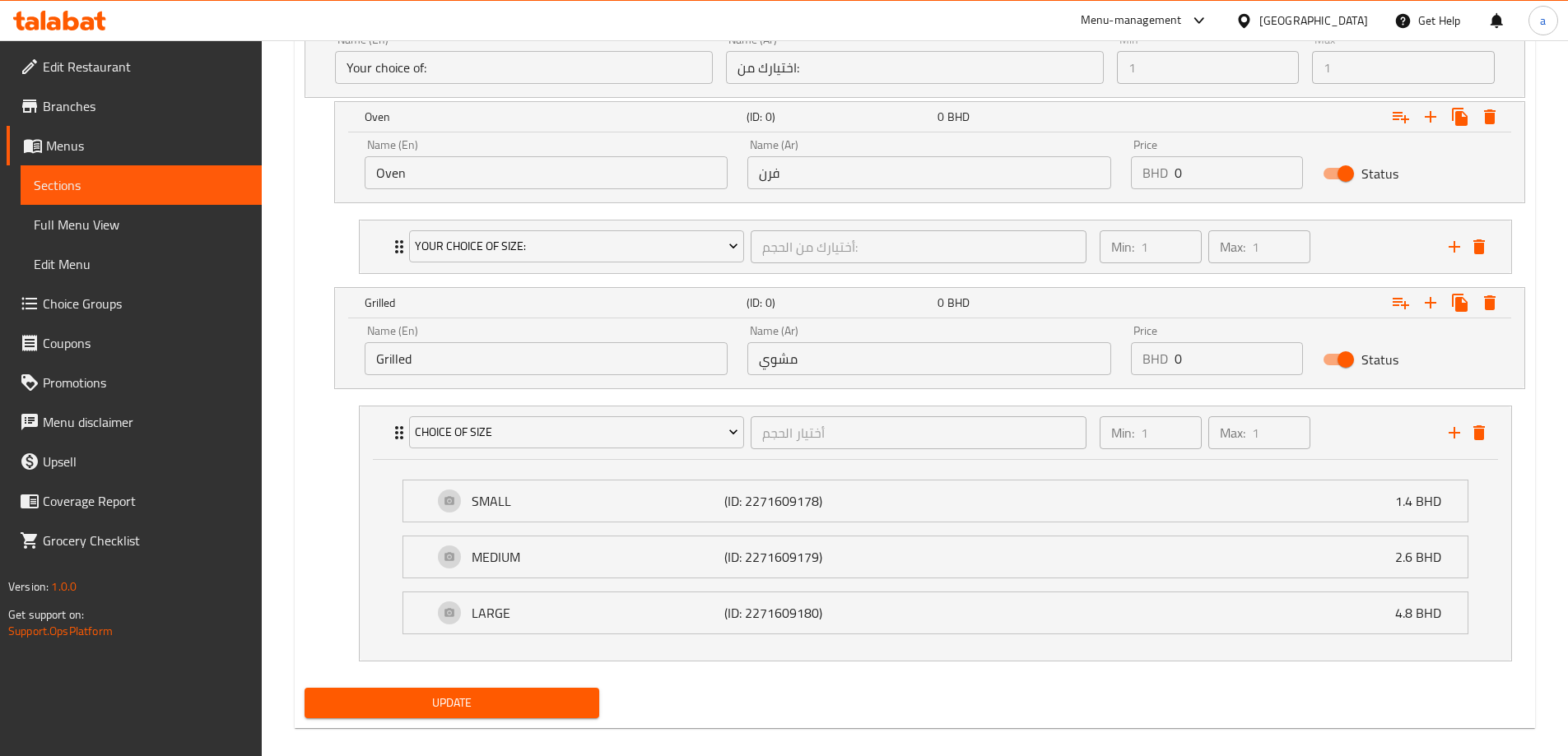
scroll to position [992, 0]
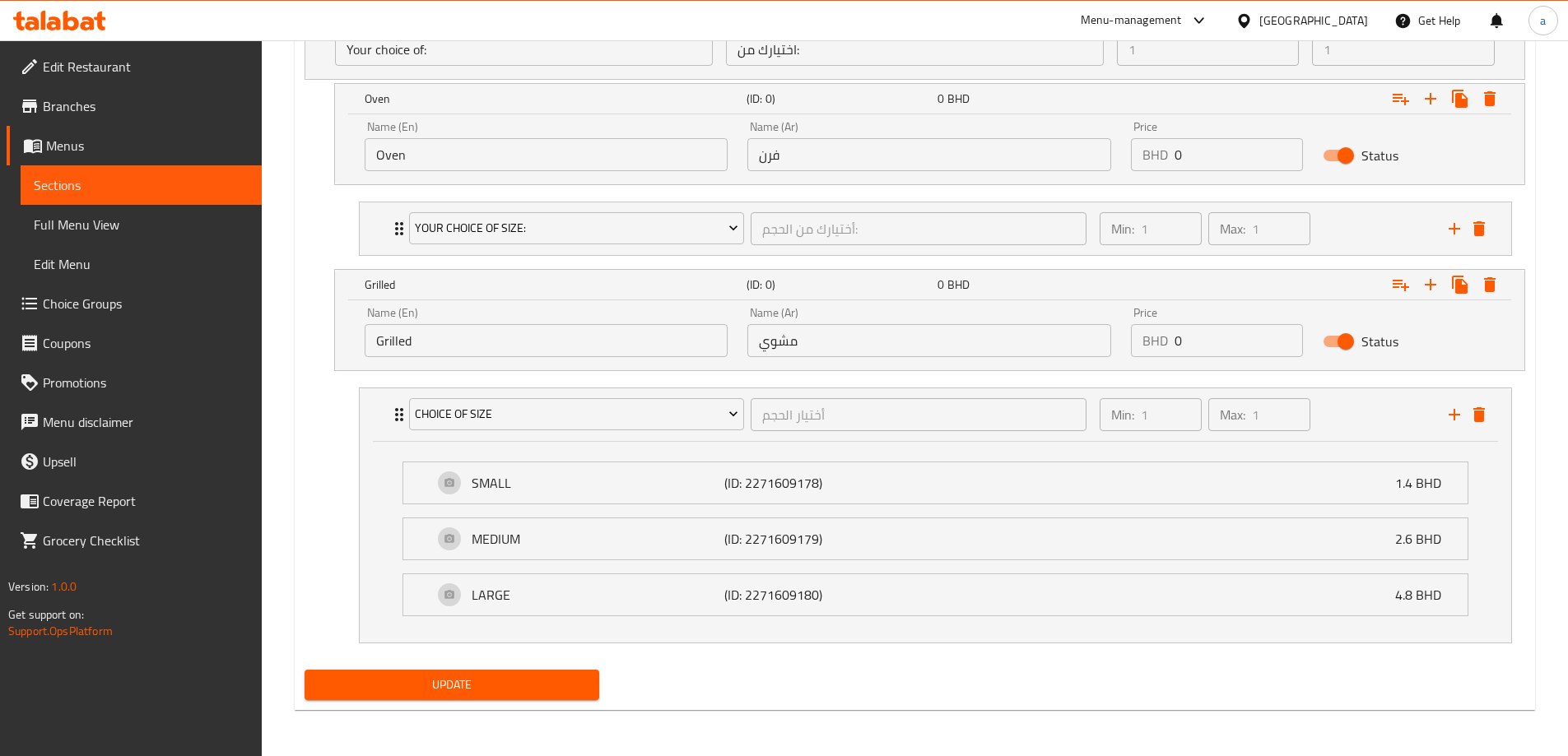
click at [524, 677] on span "Update" at bounding box center [452, 684] width 270 height 21
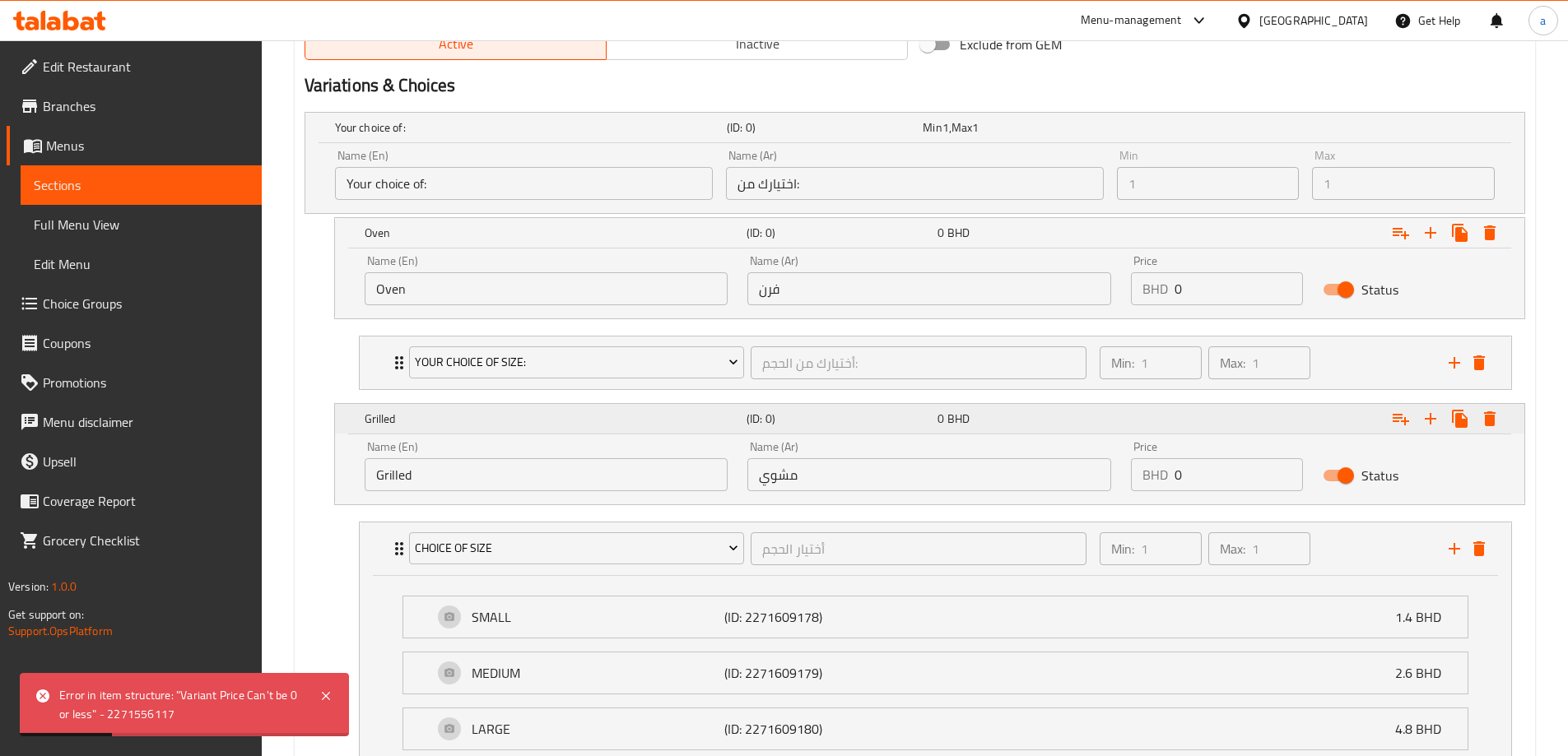
scroll to position [745, 0]
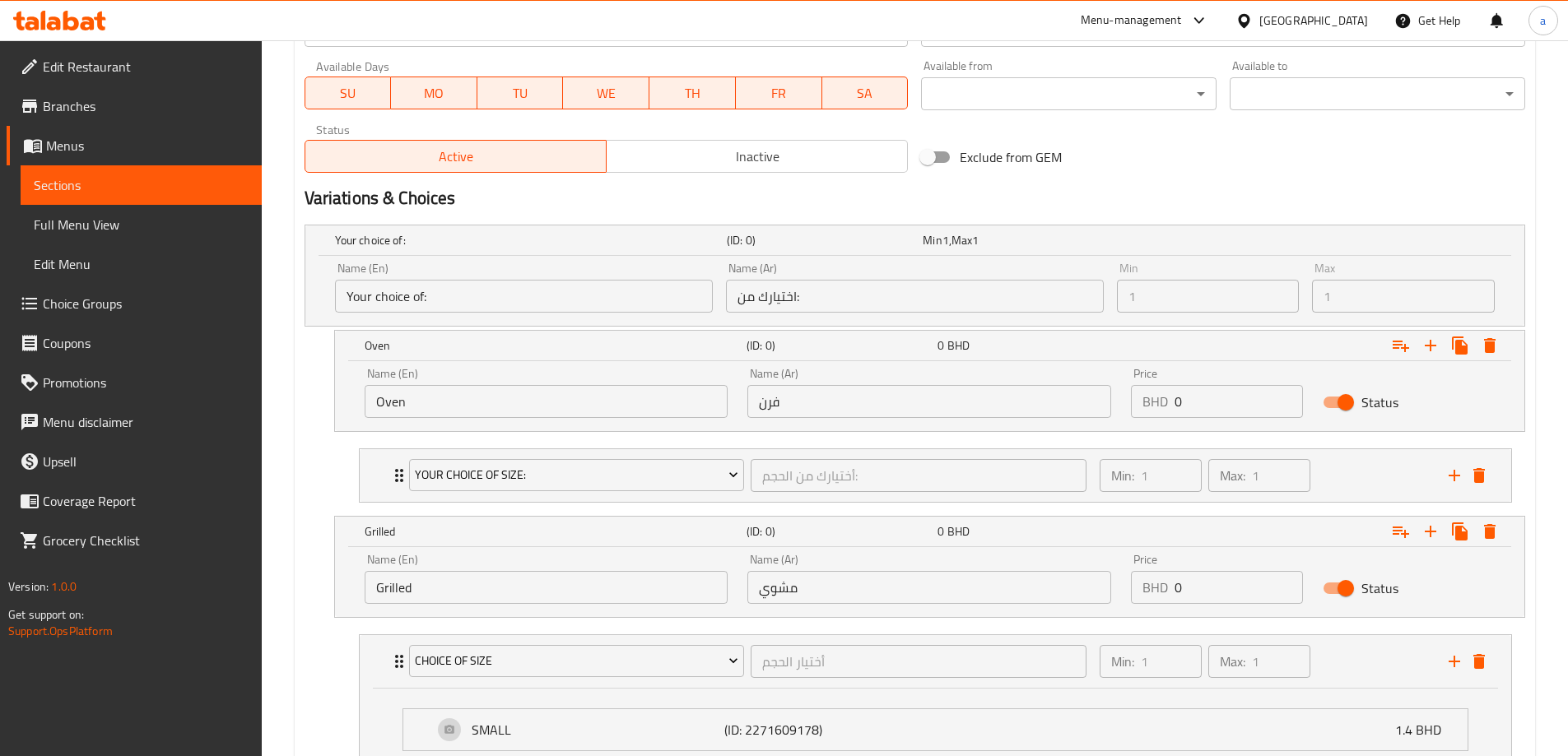
click at [1339, 400] on input "Status" at bounding box center [1345, 402] width 93 height 31
click at [1321, 400] on input "Status" at bounding box center [1329, 402] width 93 height 31
checkbox input "true"
click at [1188, 411] on input "0" at bounding box center [1238, 401] width 129 height 32
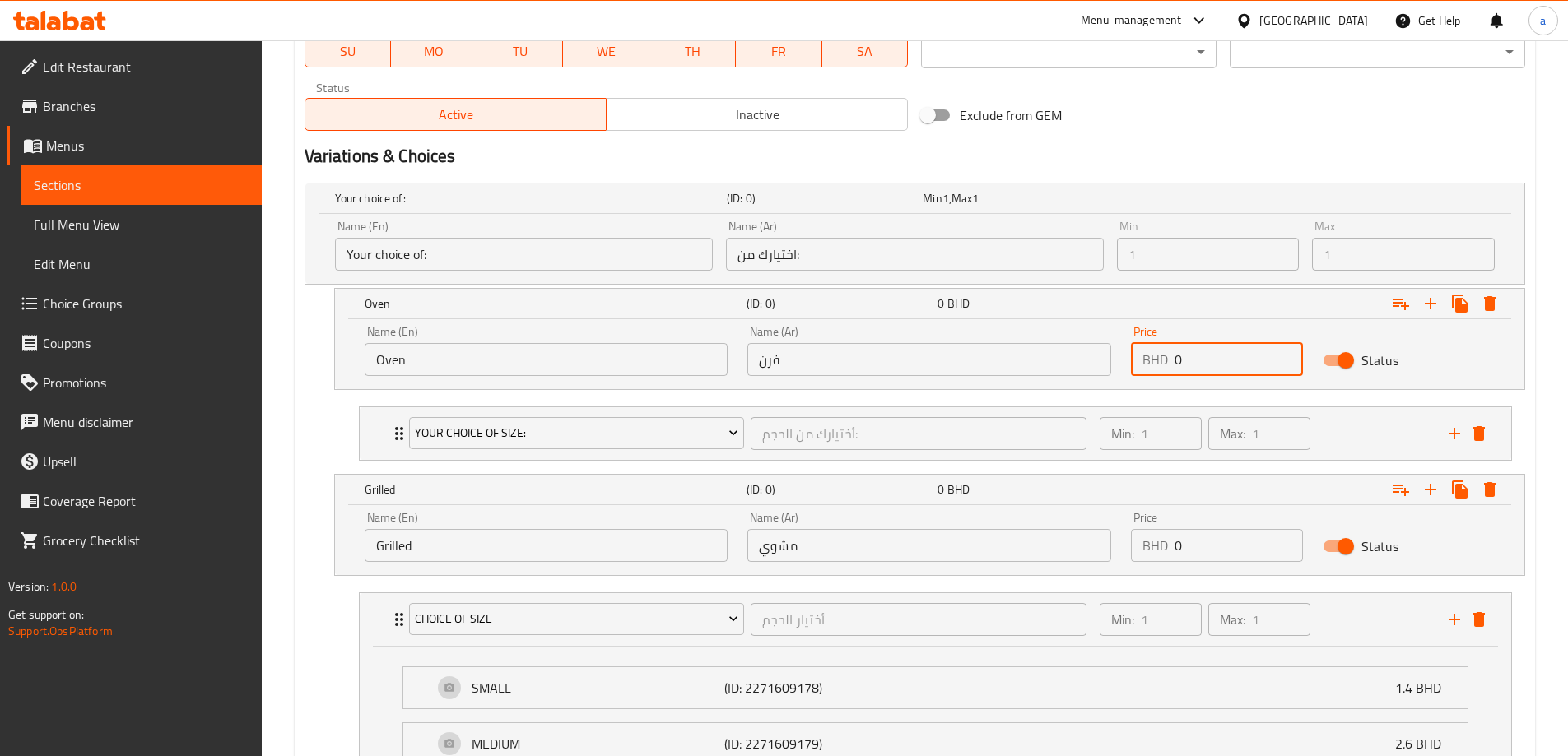
scroll to position [828, 0]
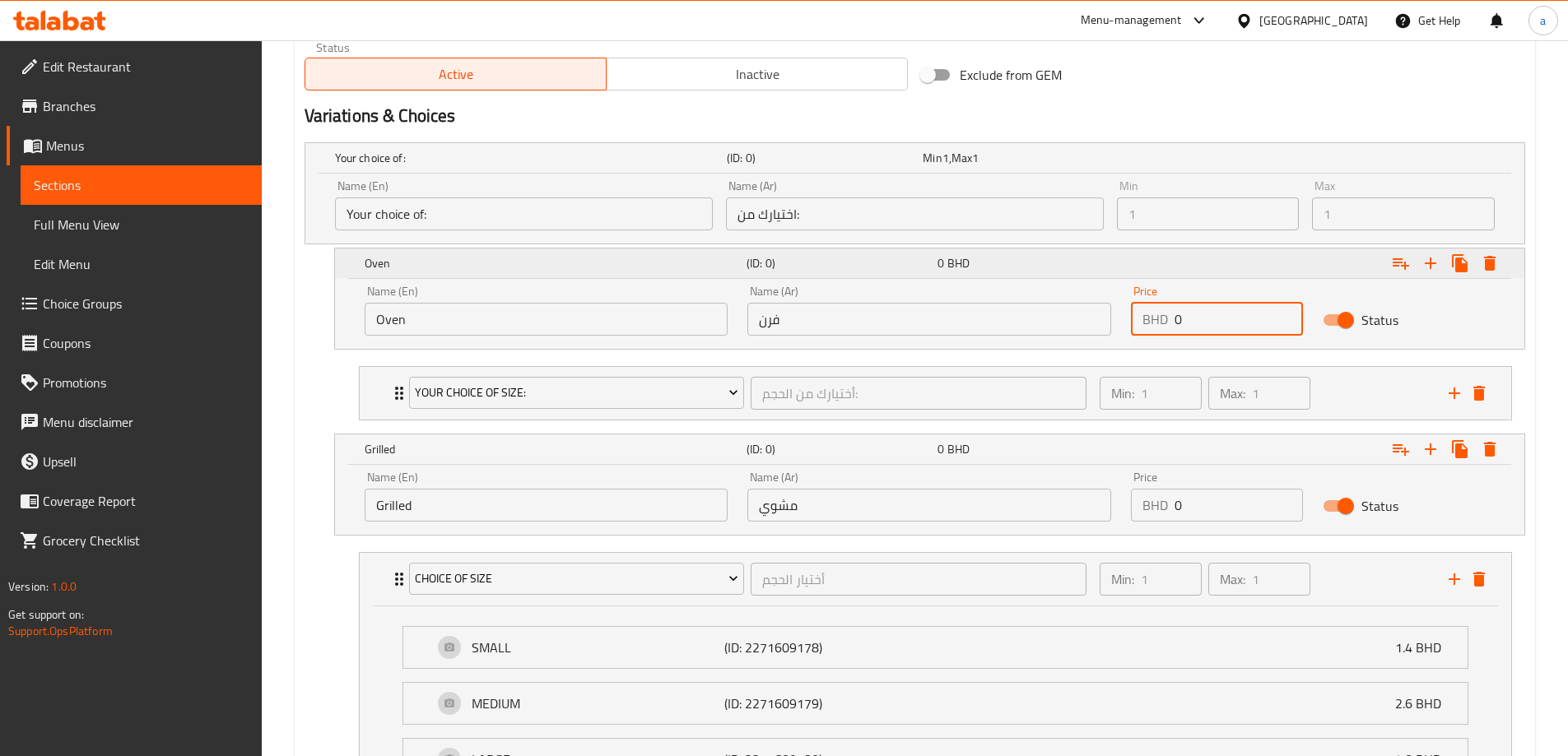
click at [452, 166] on h5 "Oven" at bounding box center [528, 157] width 386 height 17
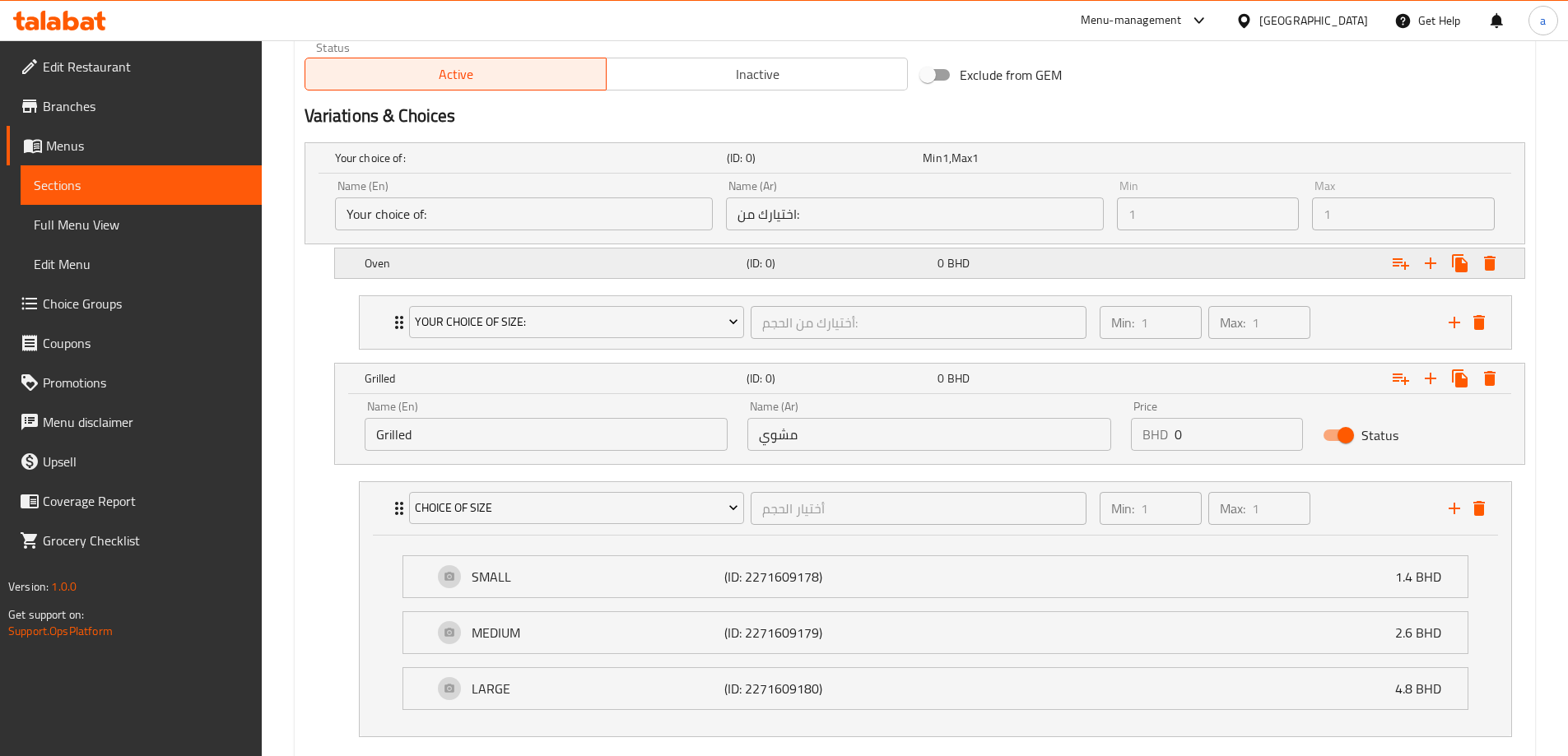
click at [452, 166] on h5 "Oven" at bounding box center [528, 157] width 386 height 17
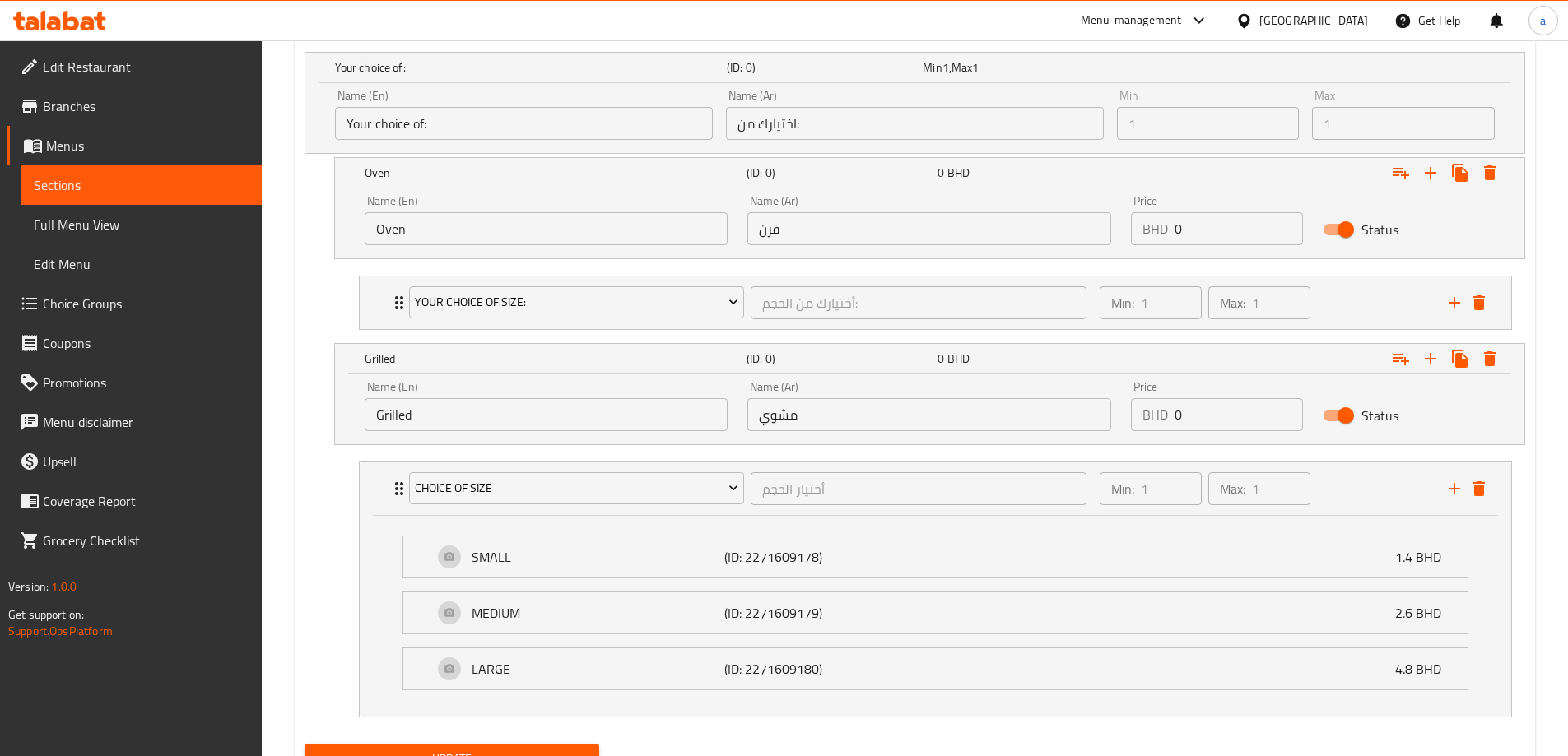
scroll to position [992, 0]
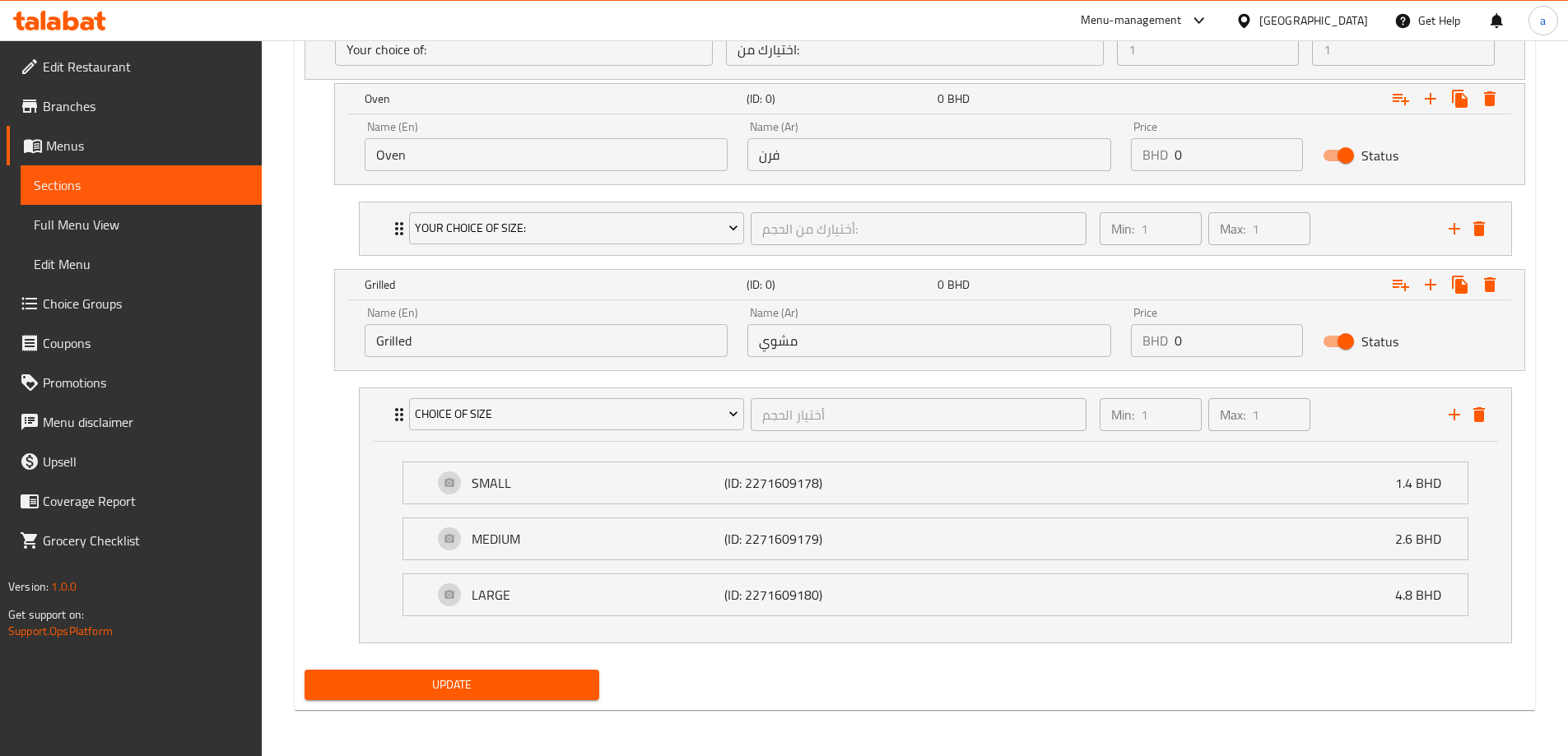
click at [536, 694] on span "Update" at bounding box center [452, 684] width 270 height 21
click at [401, 242] on div "Your Choice Of size: أختيارك من الحجم: ​" at bounding box center [749, 229] width 698 height 53
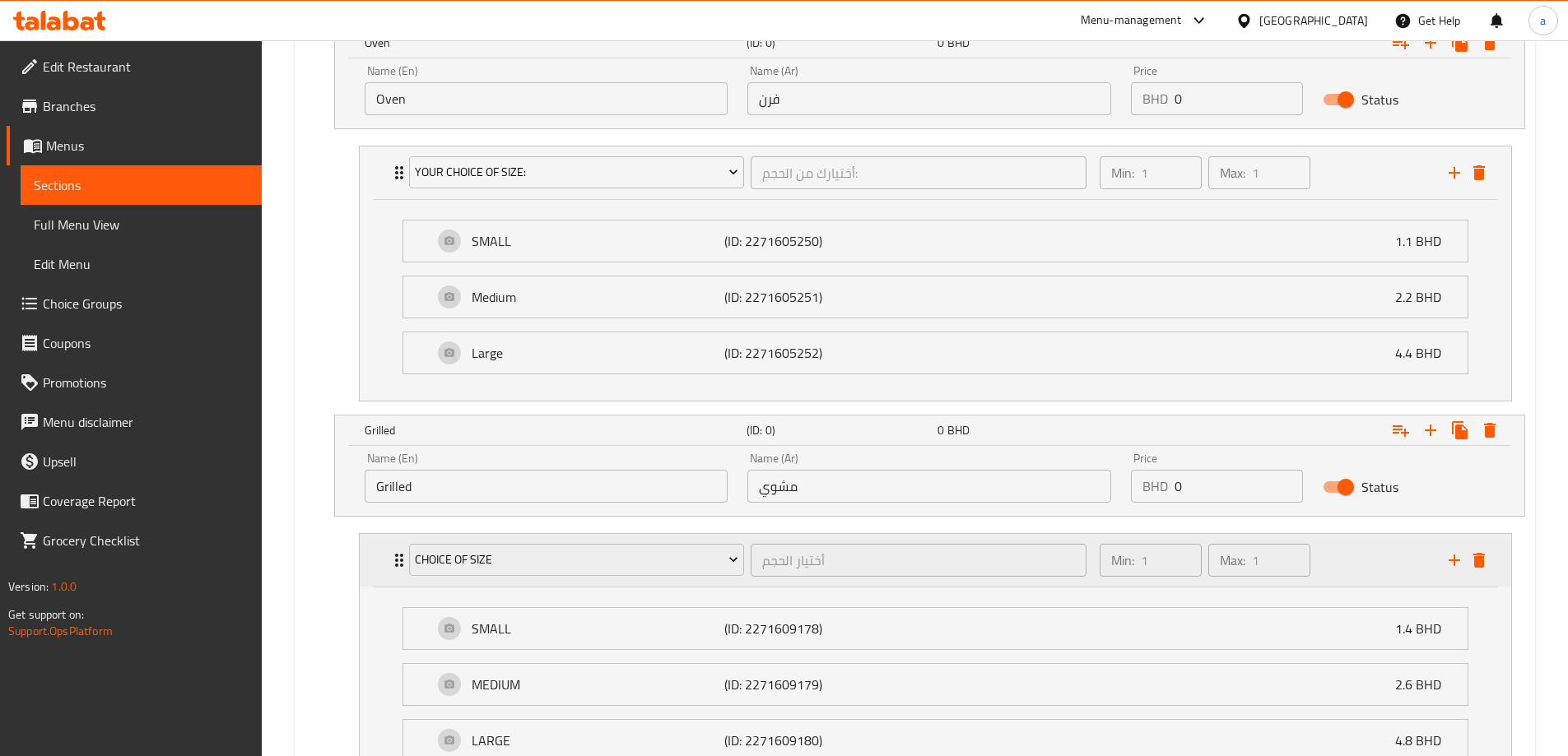
scroll to position [1156, 0]
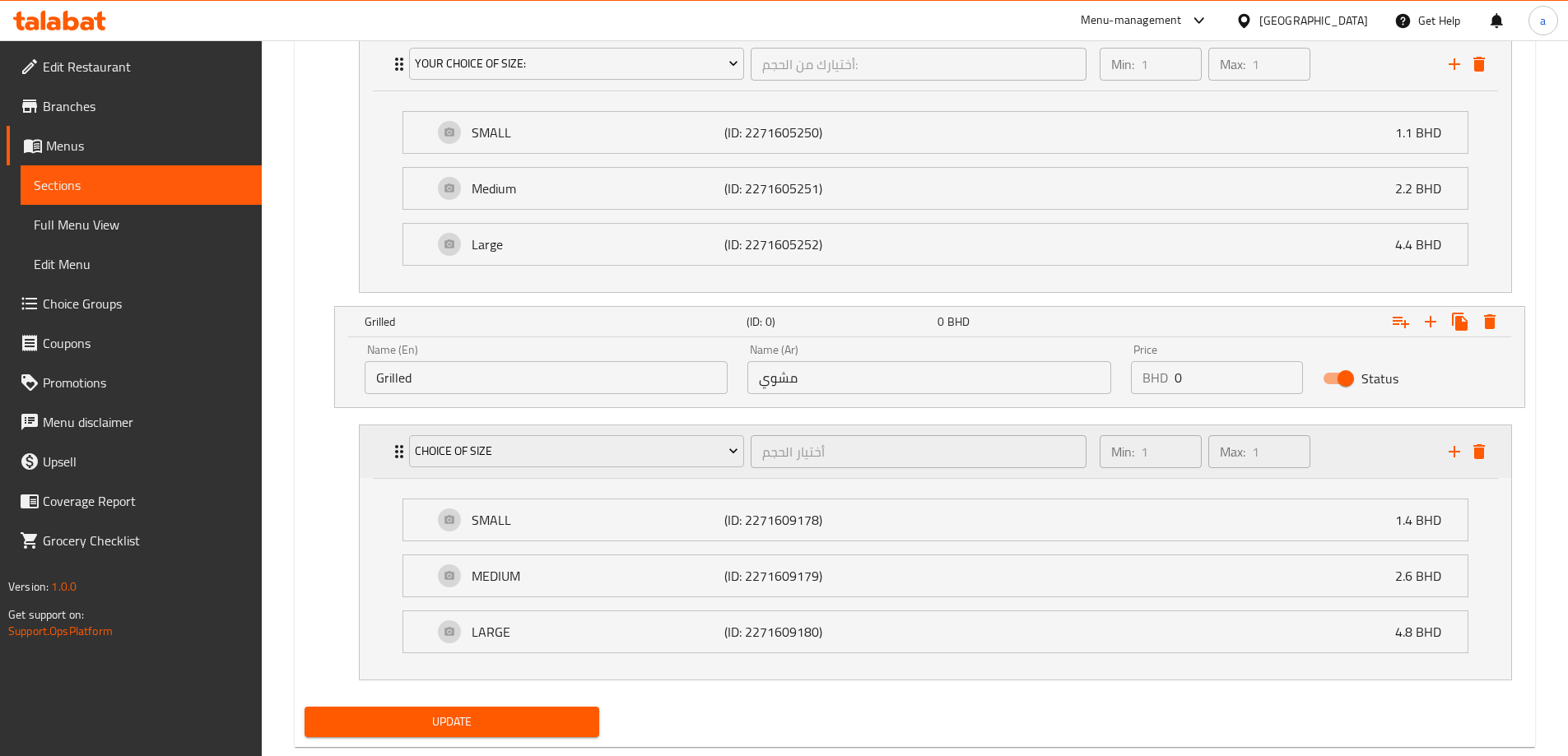
click at [387, 466] on div "choice of size أختيار الحجم ​ Min: 1 ​ Max: 1 ​" at bounding box center [935, 452] width 1152 height 53
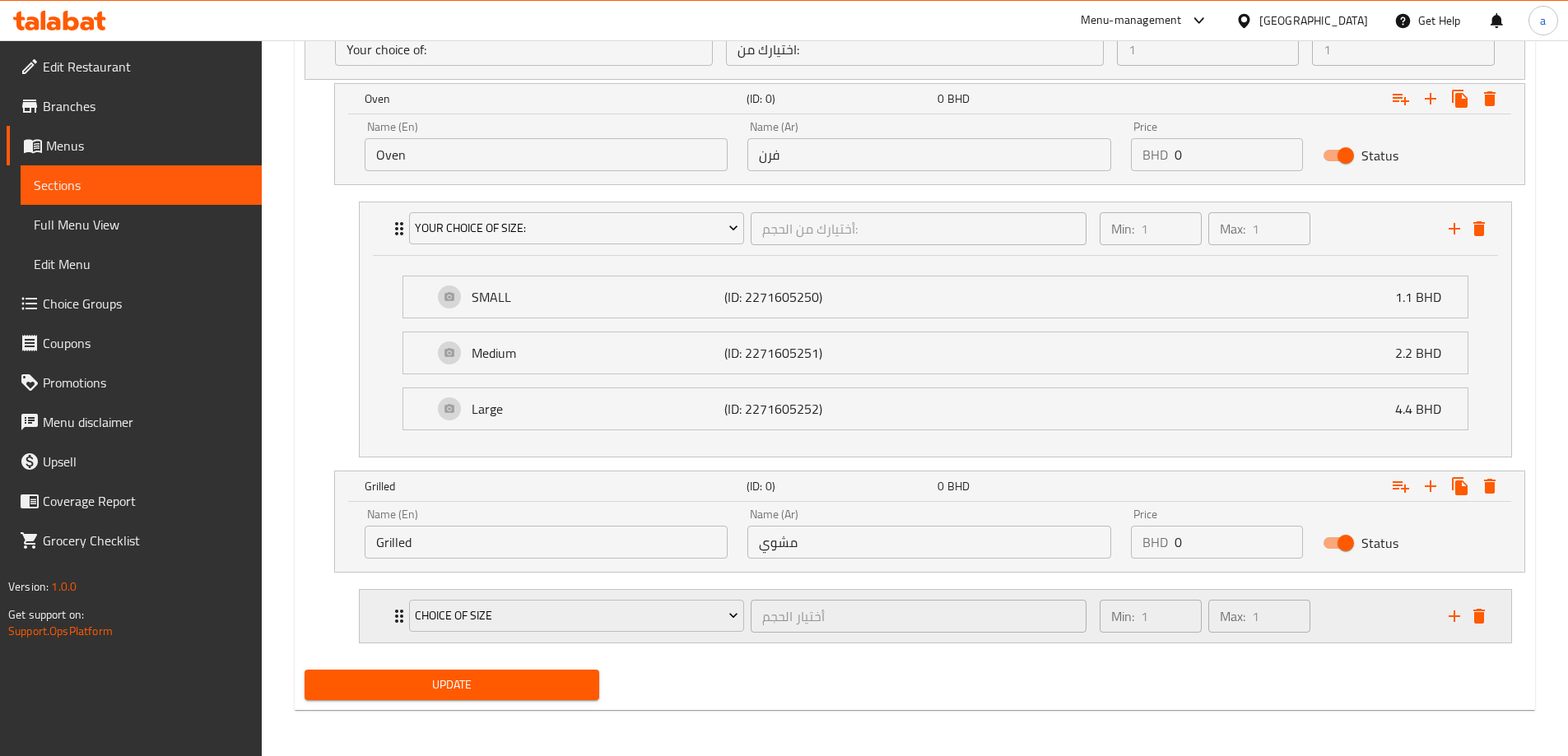
click at [395, 604] on div "choice of size أختيار الحجم ​ Min: 1 ​ Max: 1 ​" at bounding box center [940, 616] width 1102 height 53
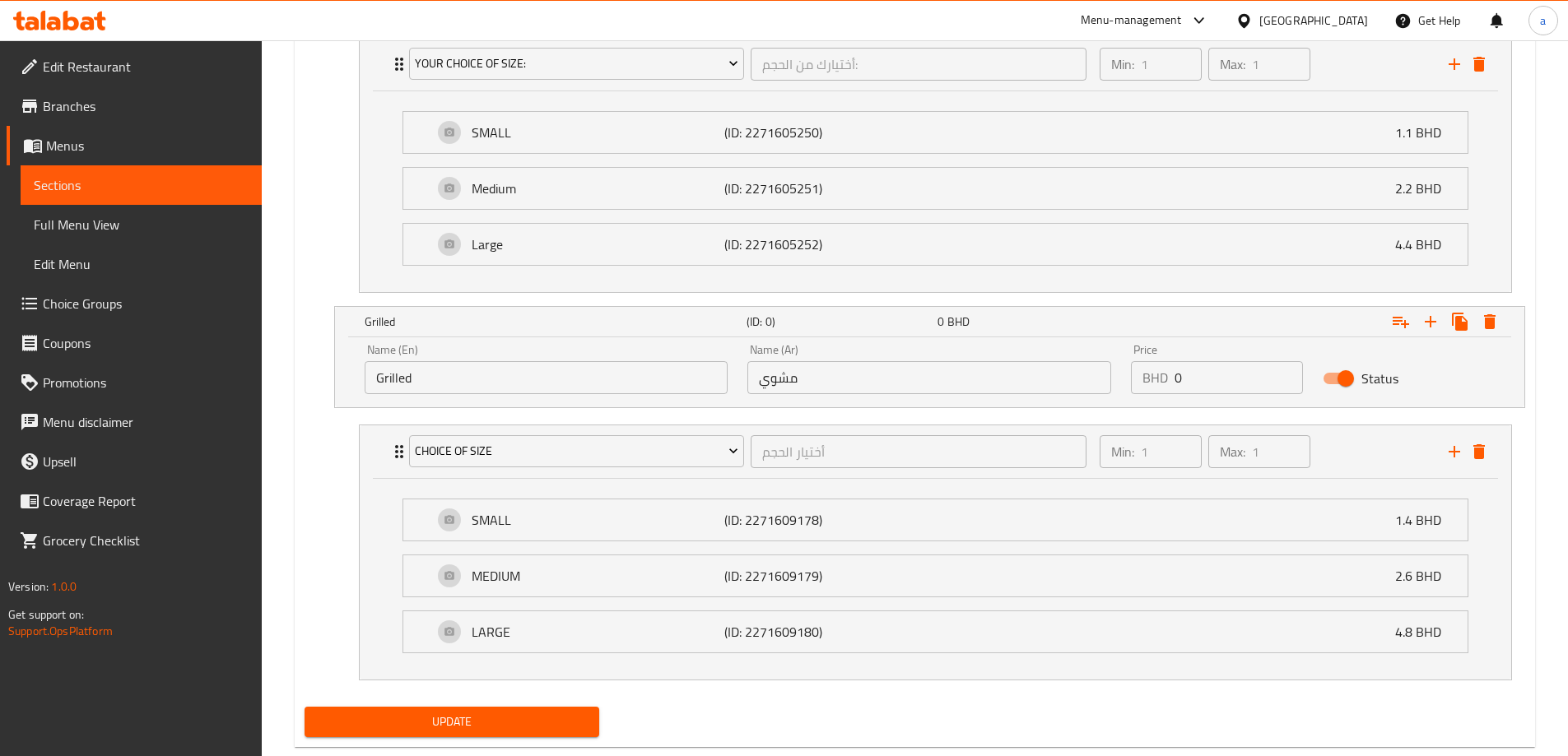
click at [111, 310] on span "Choice Groups" at bounding box center [146, 304] width 206 height 20
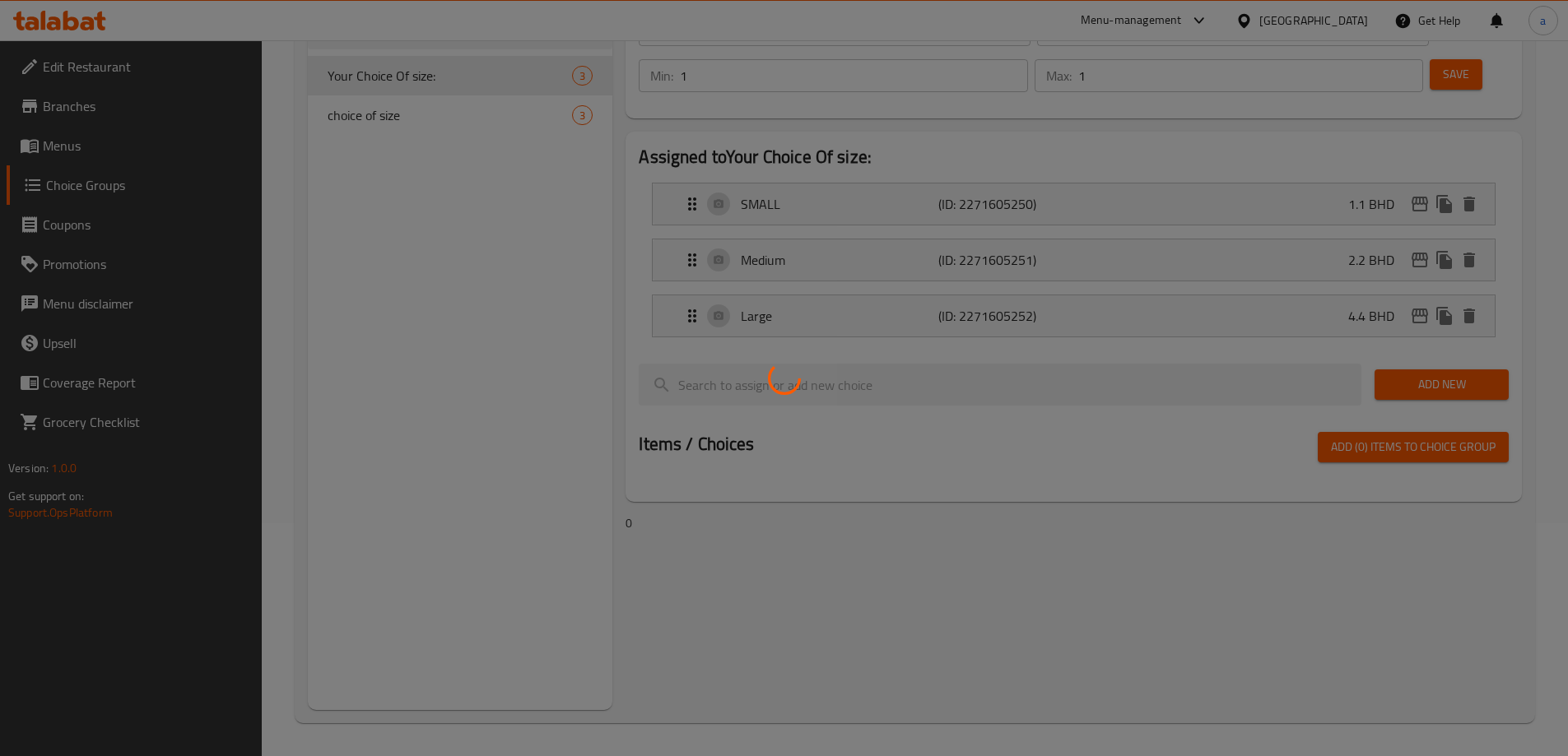
scroll to position [233, 0]
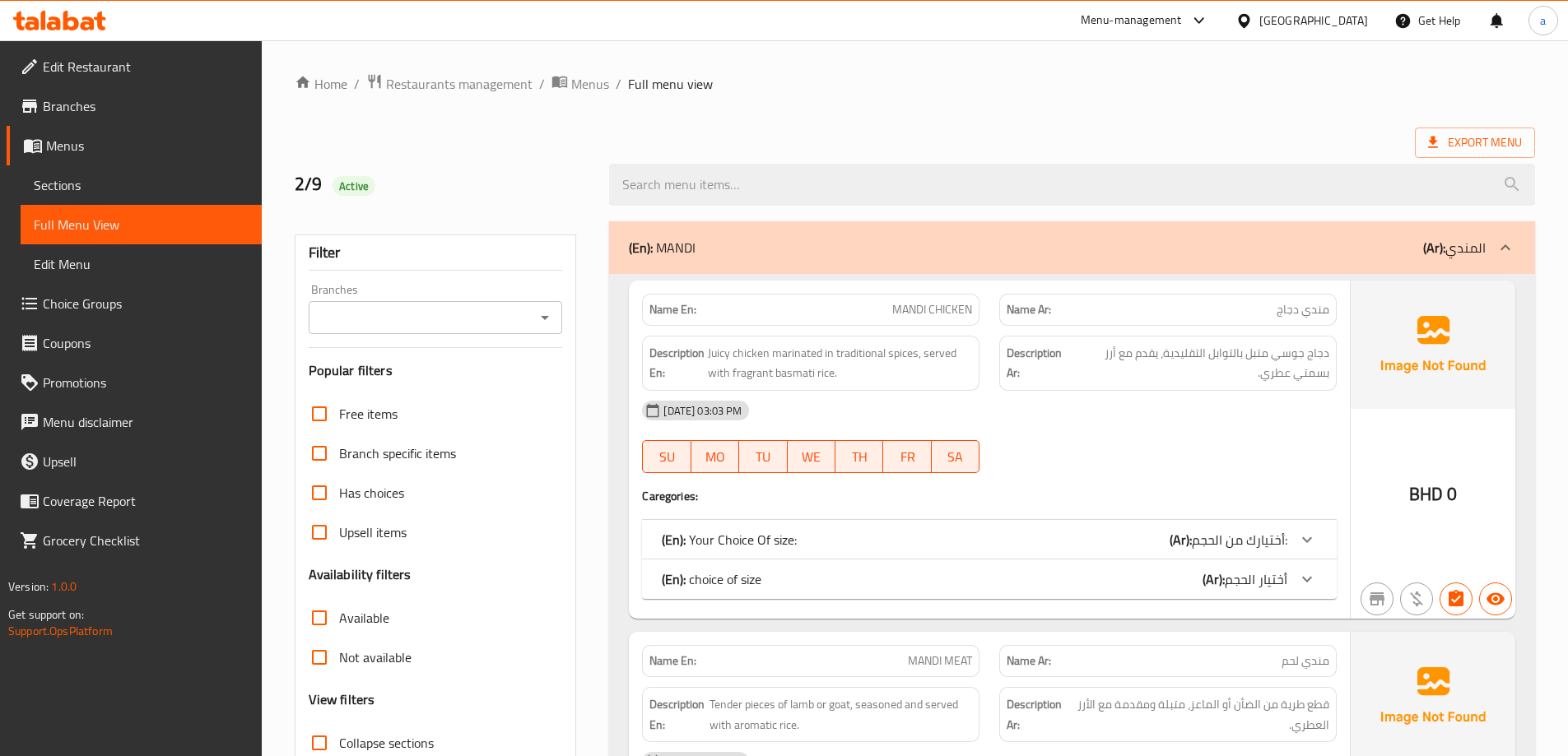
click at [52, 217] on span "Full Menu View" at bounding box center [141, 224] width 214 height 20
click at [85, 194] on span "Sections" at bounding box center [141, 185] width 214 height 20
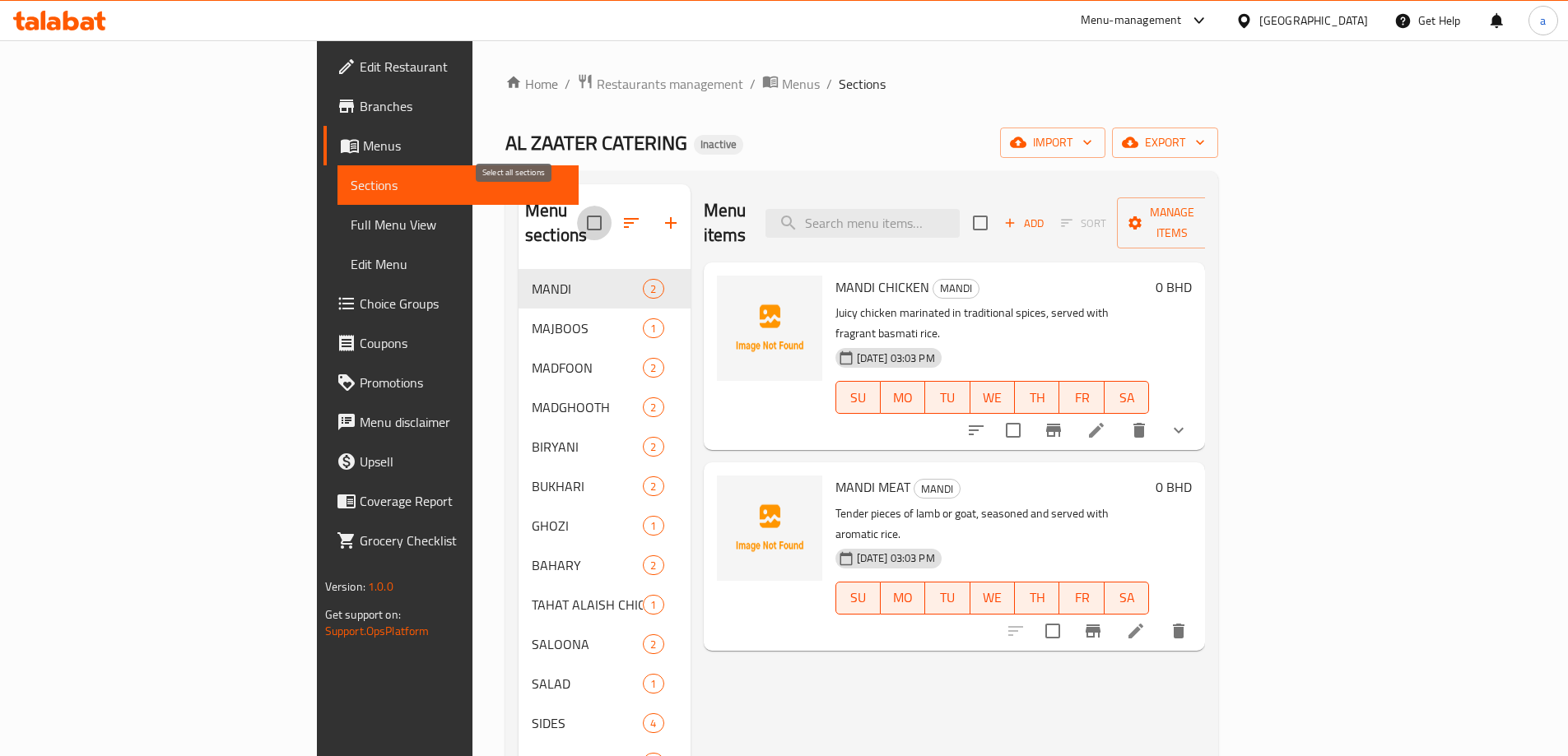
click at [577, 206] on input "checkbox" at bounding box center [594, 222] width 34 height 34
checkbox input "true"
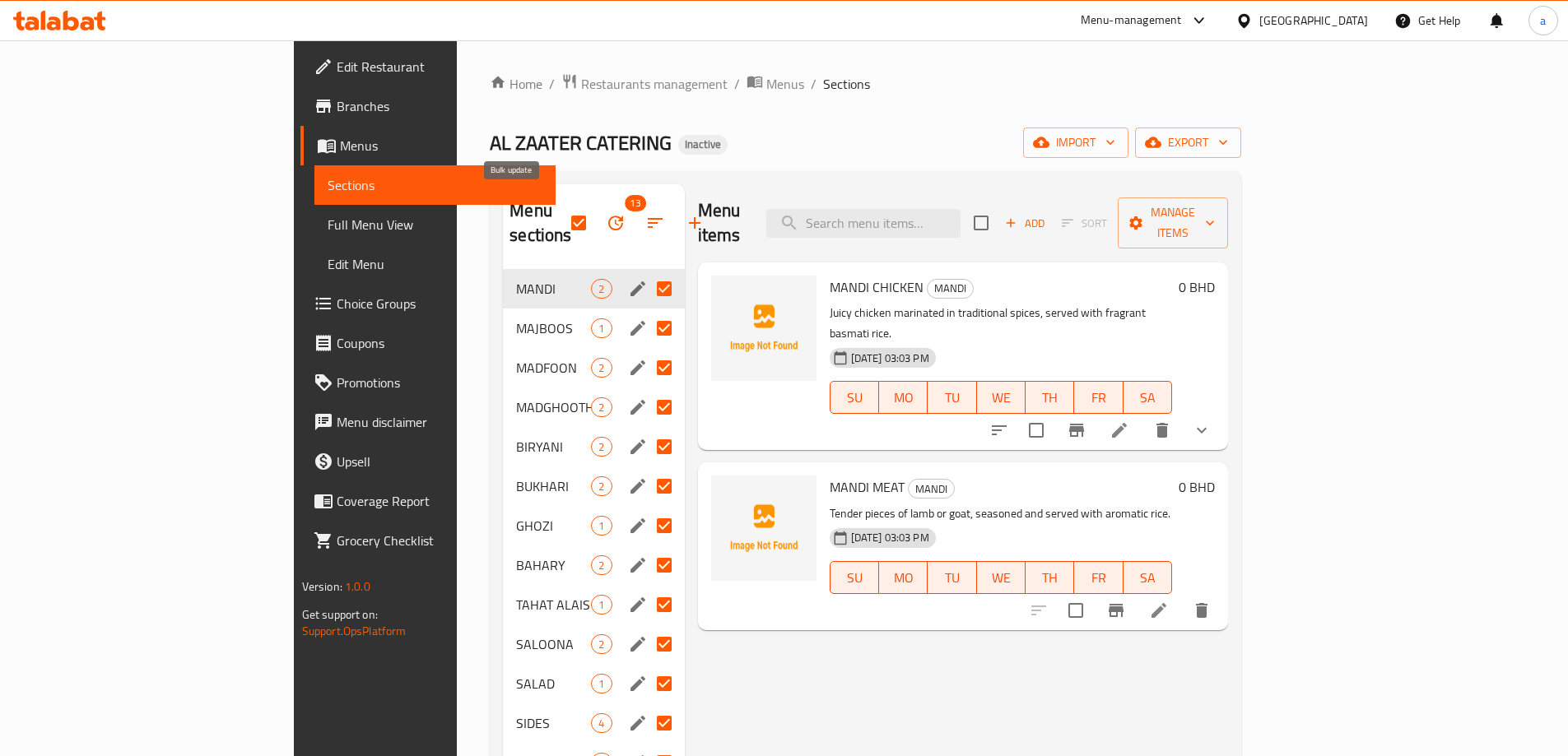
click at [596, 221] on button "button" at bounding box center [616, 223] width 39 height 39
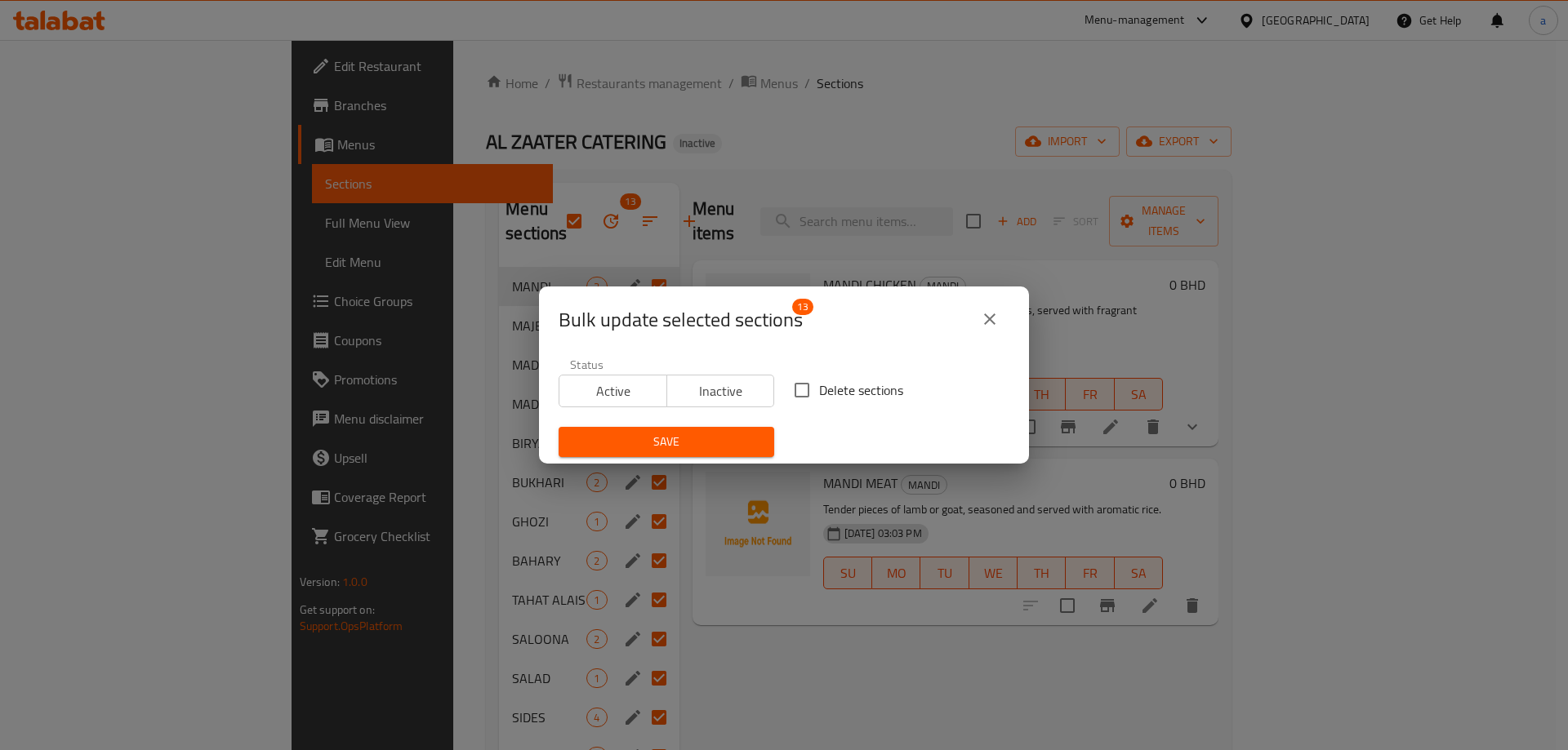
click at [827, 390] on span "Delete sections" at bounding box center [861, 390] width 84 height 20
click at [819, 390] on input "Delete sections" at bounding box center [801, 389] width 34 height 34
checkbox input "true"
click at [716, 437] on span "Save" at bounding box center [666, 442] width 189 height 20
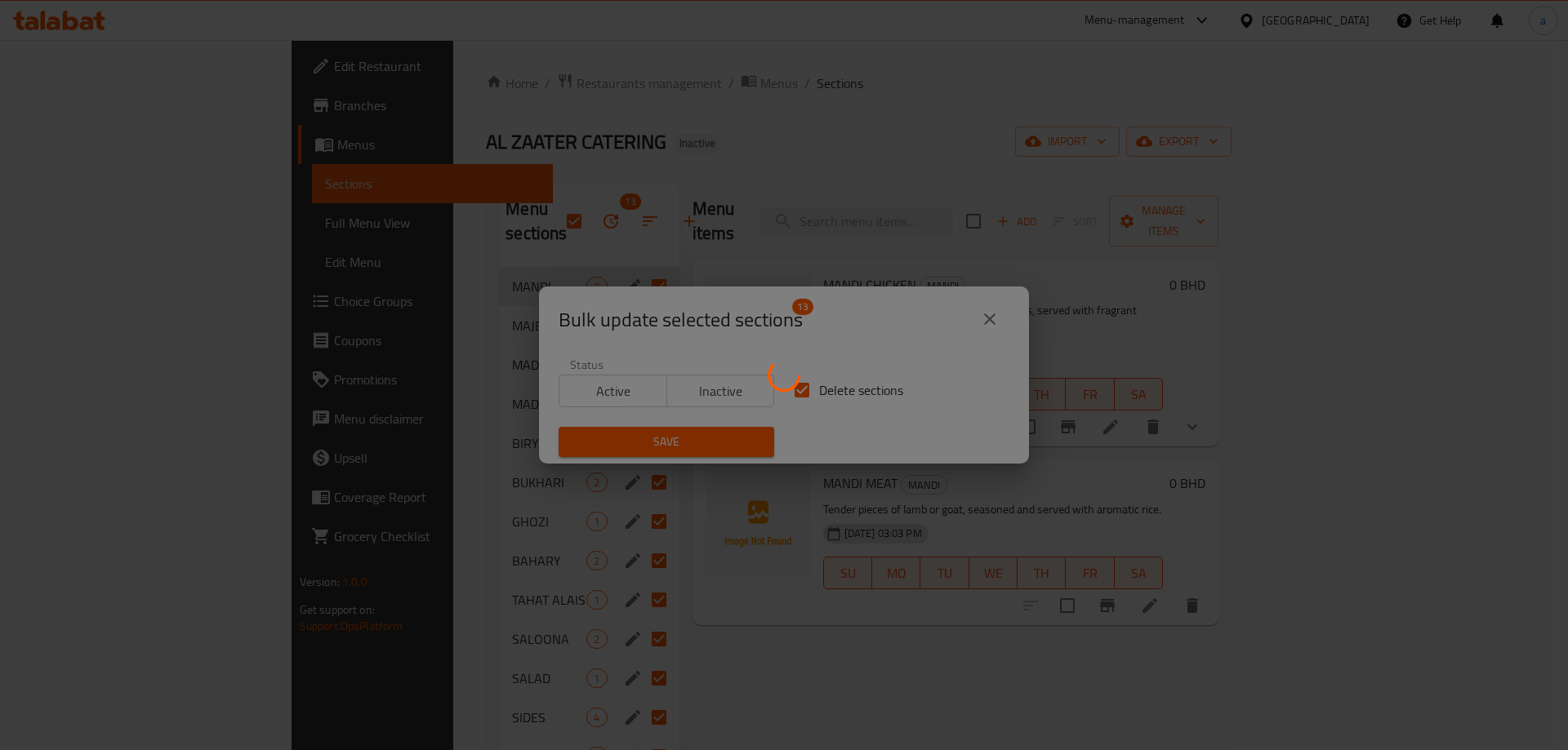
checkbox input "false"
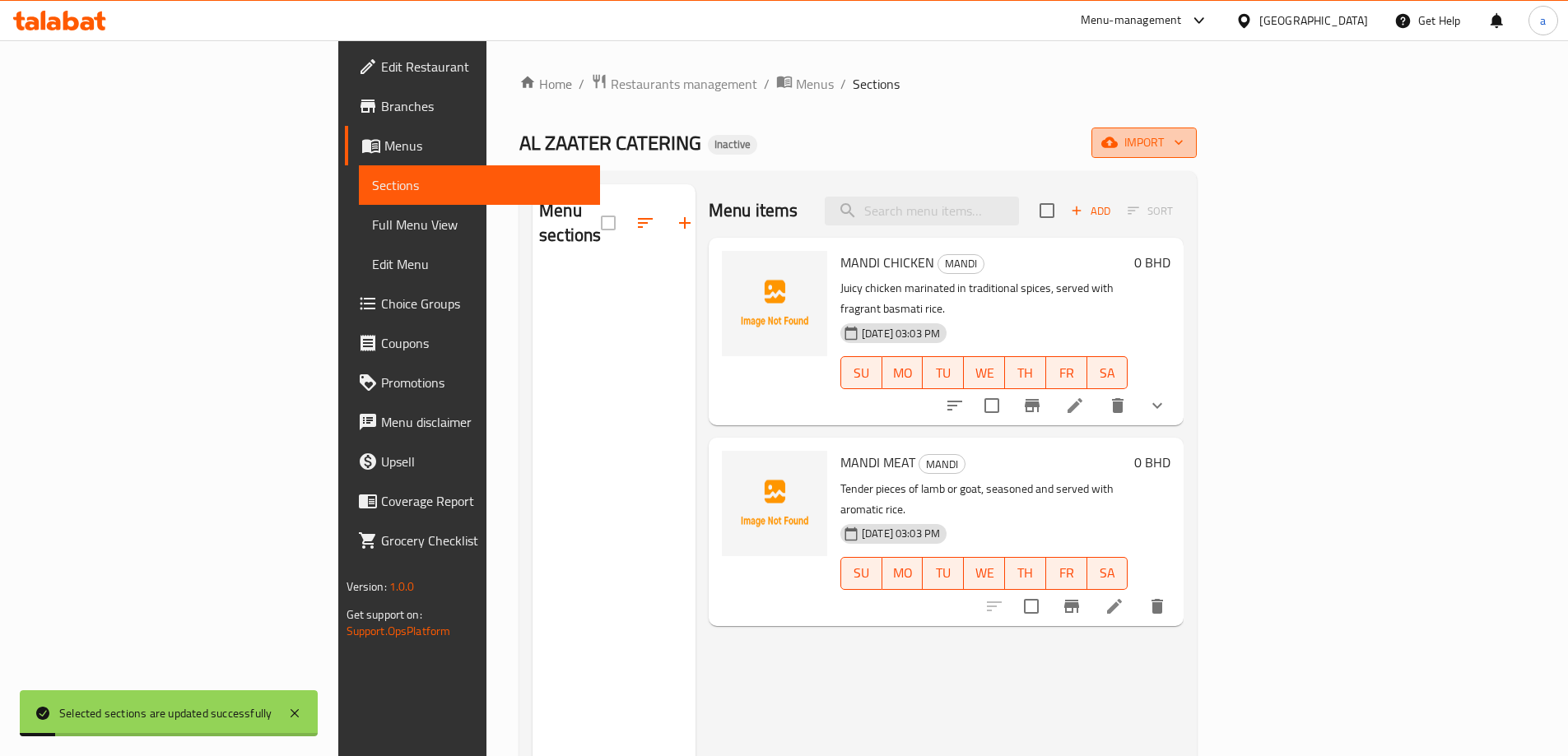
click at [1183, 143] on span "import" at bounding box center [1144, 143] width 79 height 21
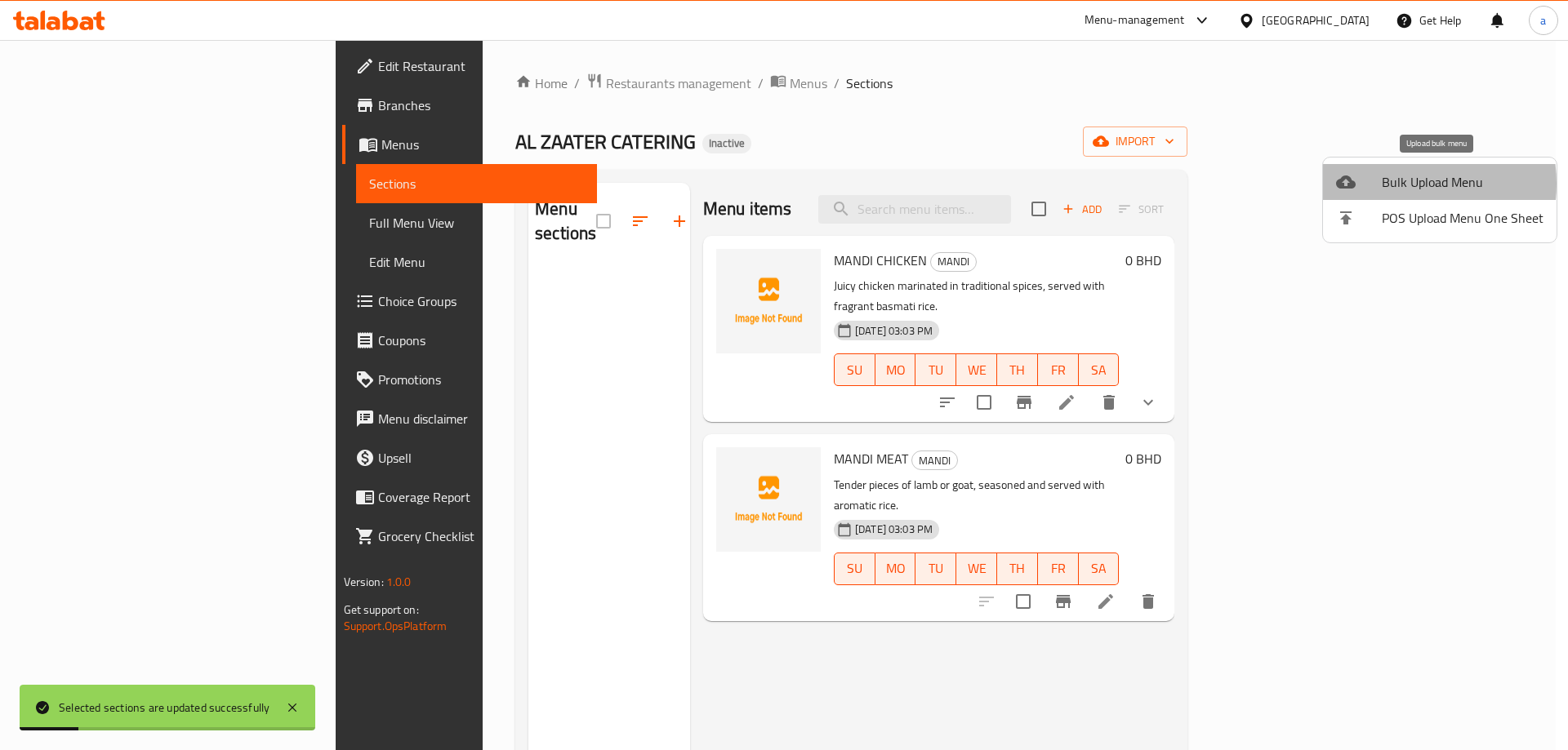
click at [1397, 183] on span "Bulk Upload Menu" at bounding box center [1463, 182] width 162 height 20
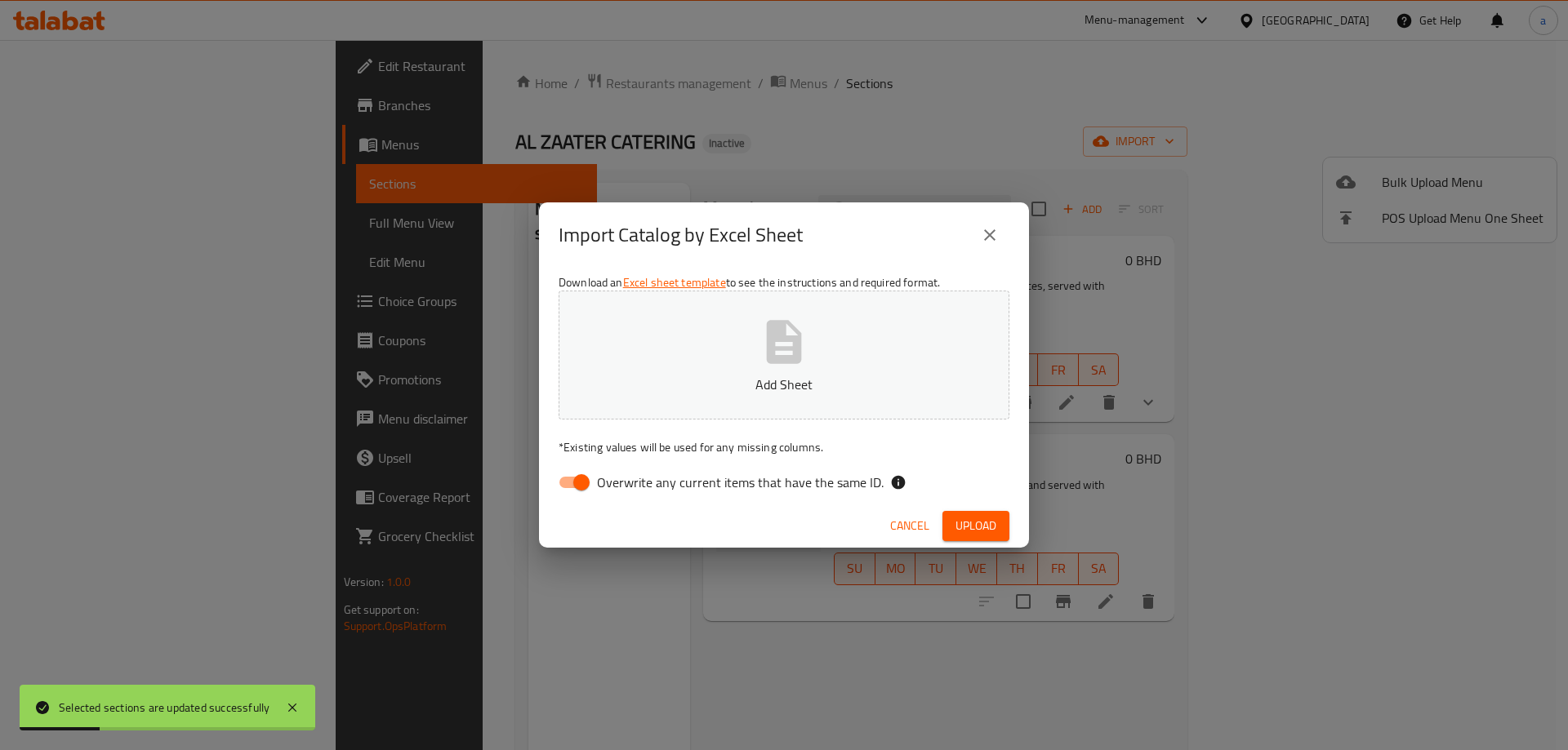
click at [832, 330] on button "Add Sheet" at bounding box center [784, 355] width 451 height 129
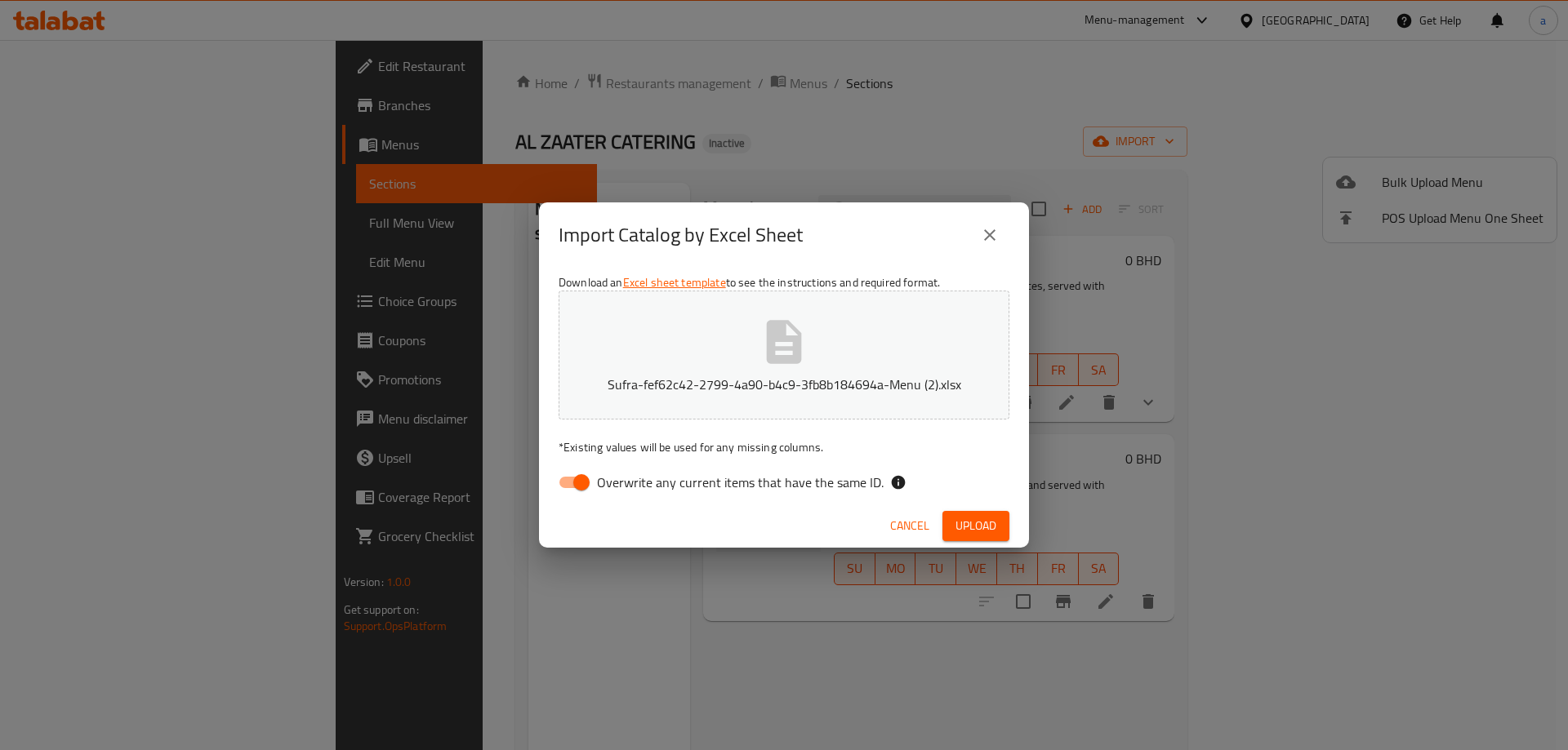
click at [677, 483] on span "Overwrite any current items that have the same ID." at bounding box center [741, 482] width 287 height 20
click at [627, 483] on input "Overwrite any current items that have the same ID." at bounding box center [581, 483] width 93 height 31
checkbox input "false"
click at [957, 516] on span "Upload" at bounding box center [976, 526] width 41 height 20
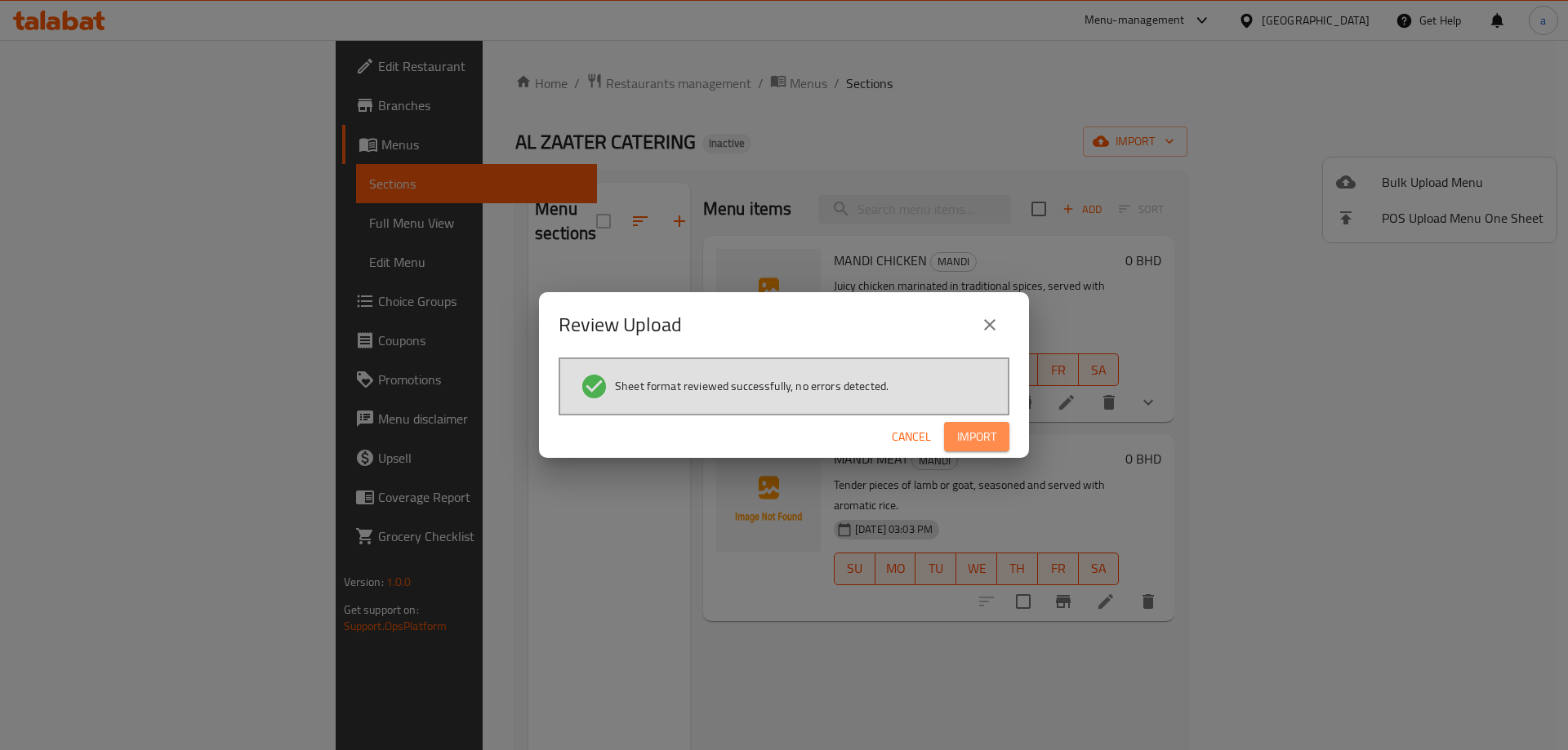
click at [973, 432] on span "Import" at bounding box center [977, 437] width 39 height 20
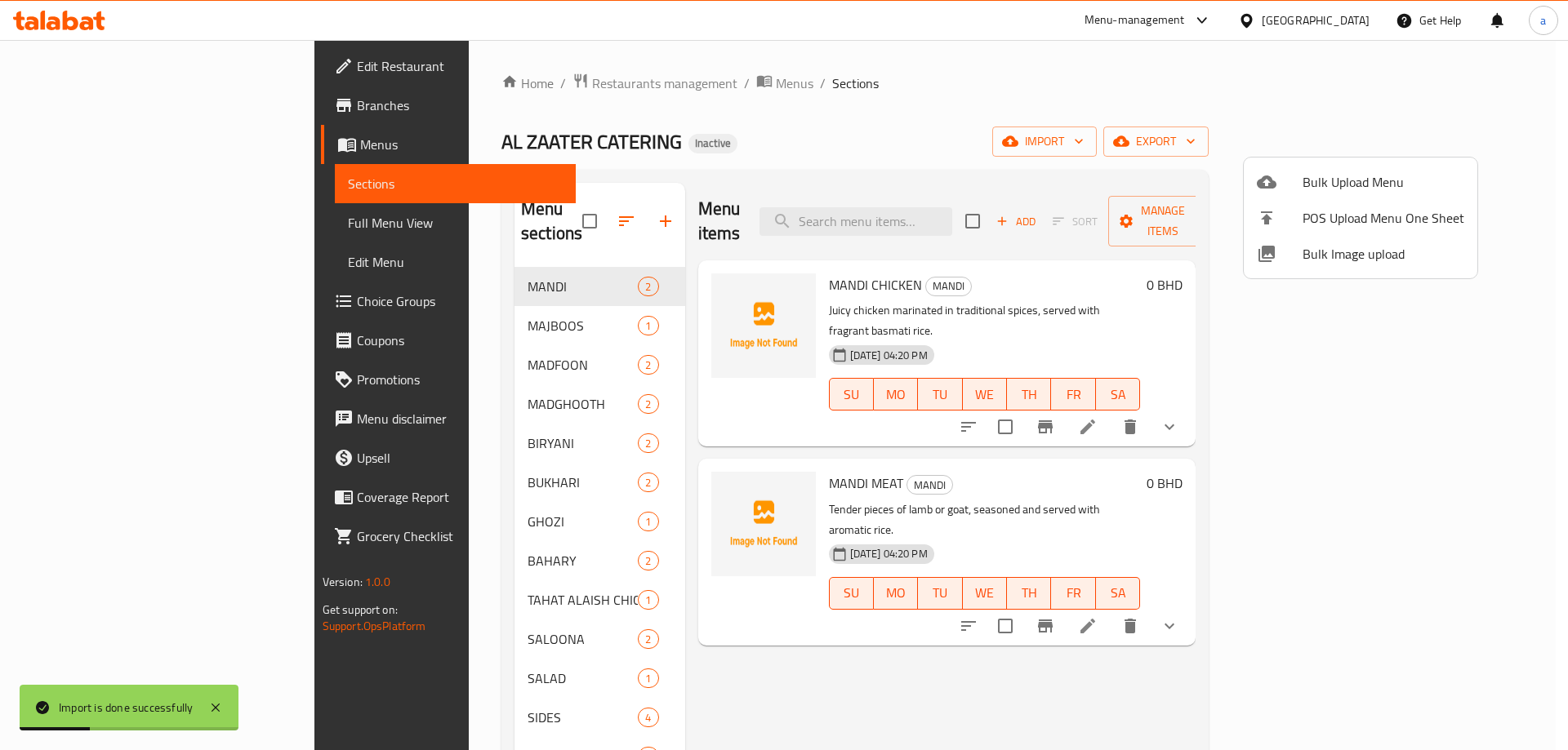
click at [147, 215] on div at bounding box center [784, 375] width 1568 height 750
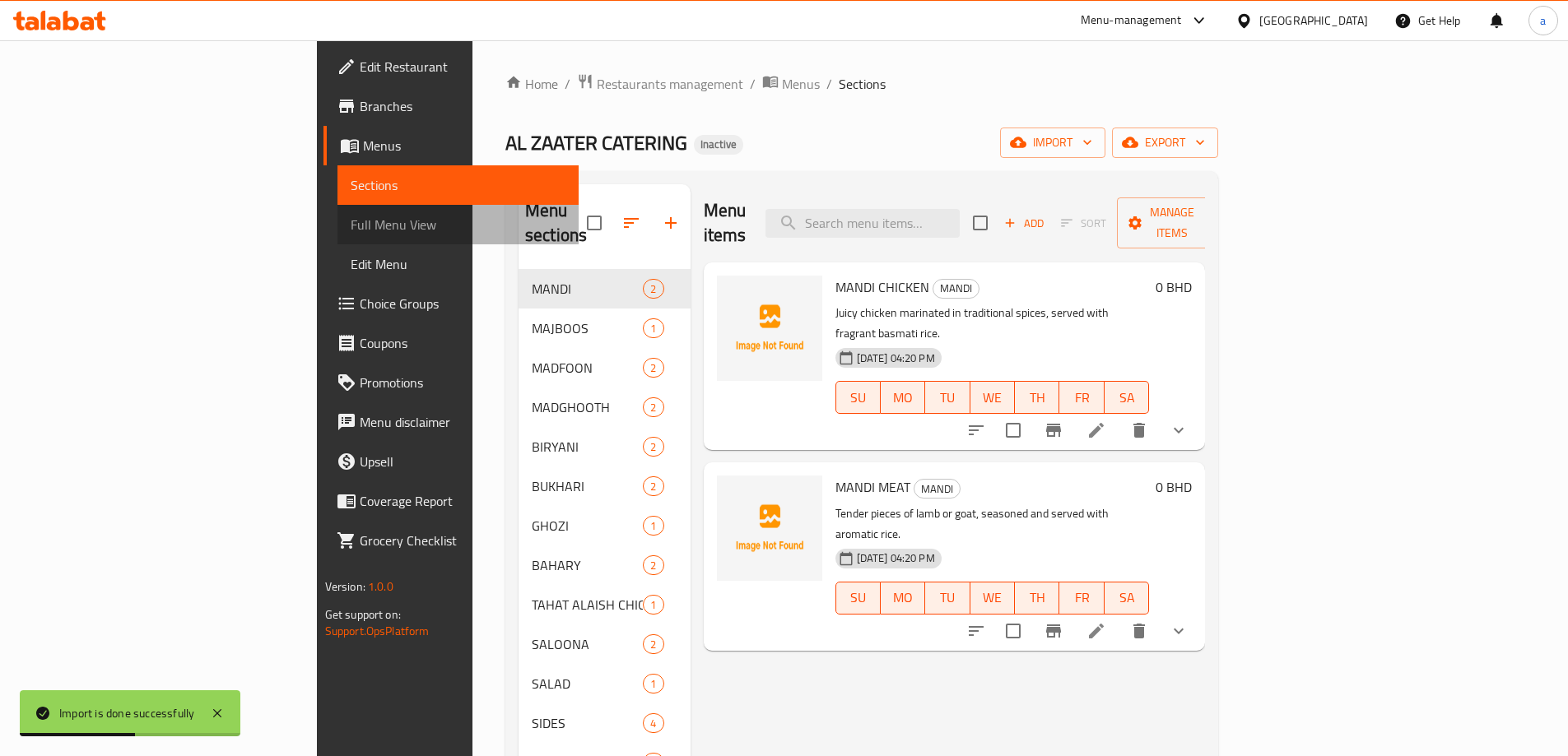
click at [350, 221] on span "Full Menu View" at bounding box center [457, 224] width 214 height 20
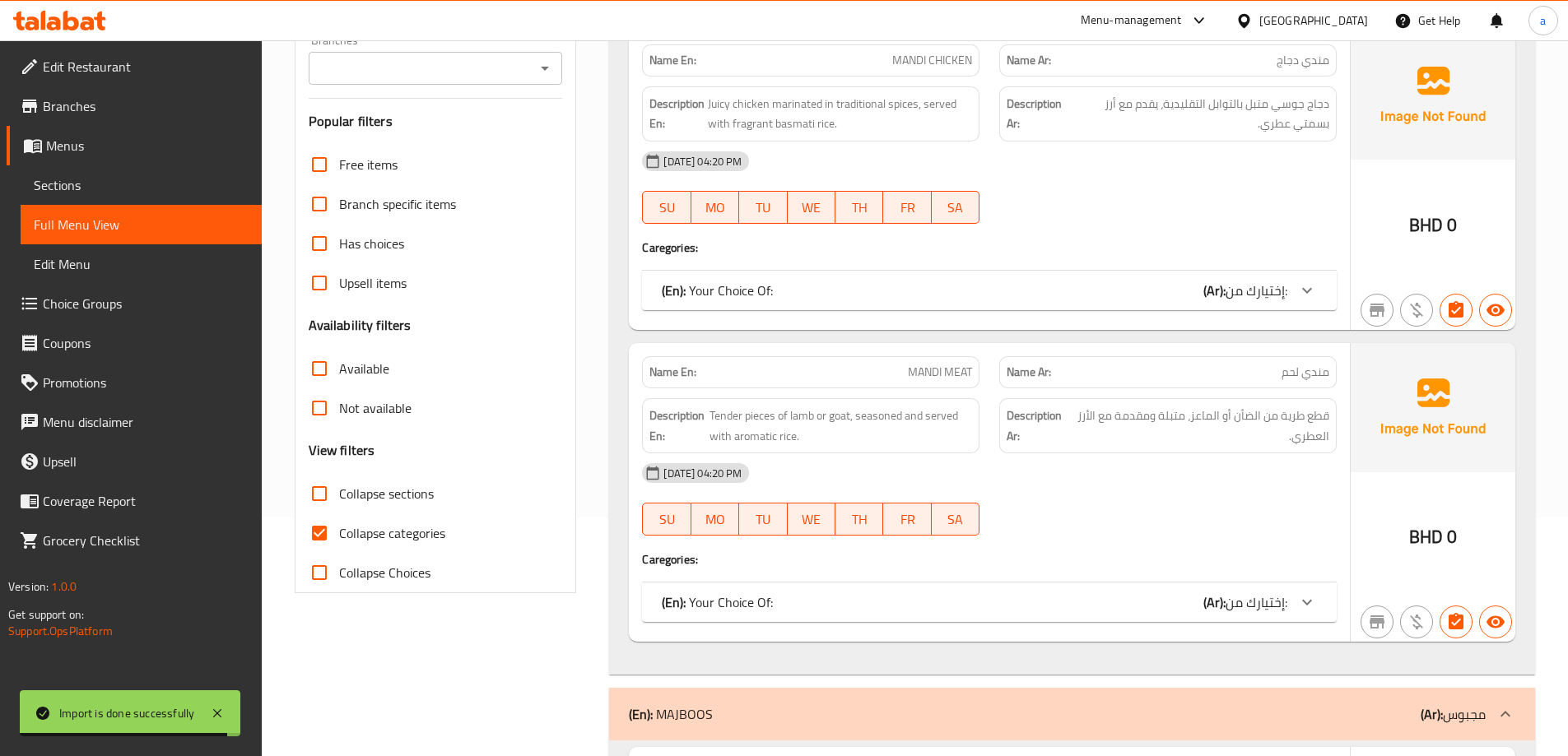
scroll to position [247, 0]
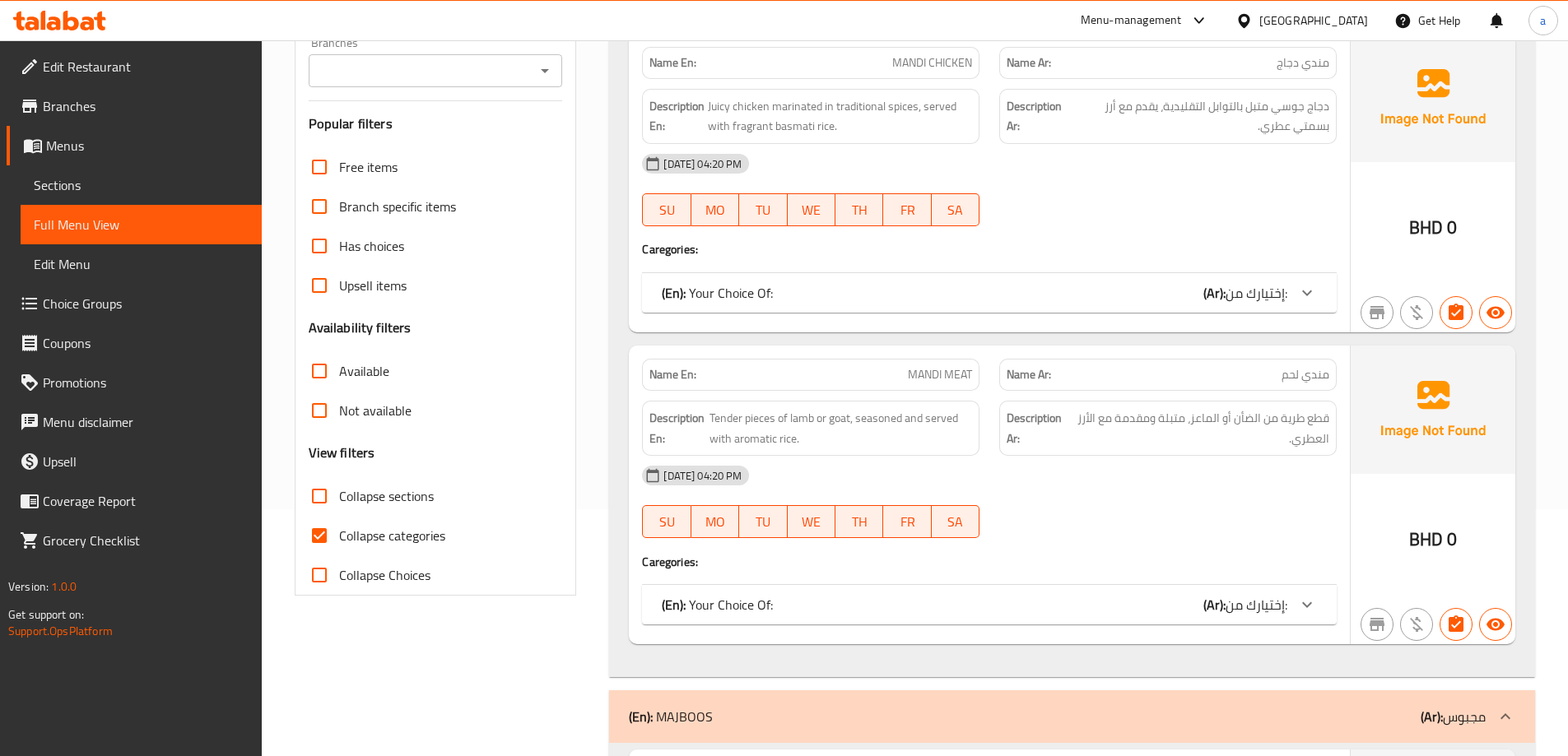
click at [403, 532] on span "Collapse categories" at bounding box center [392, 536] width 106 height 20
click at [339, 532] on input "Collapse categories" at bounding box center [320, 536] width 39 height 39
checkbox input "false"
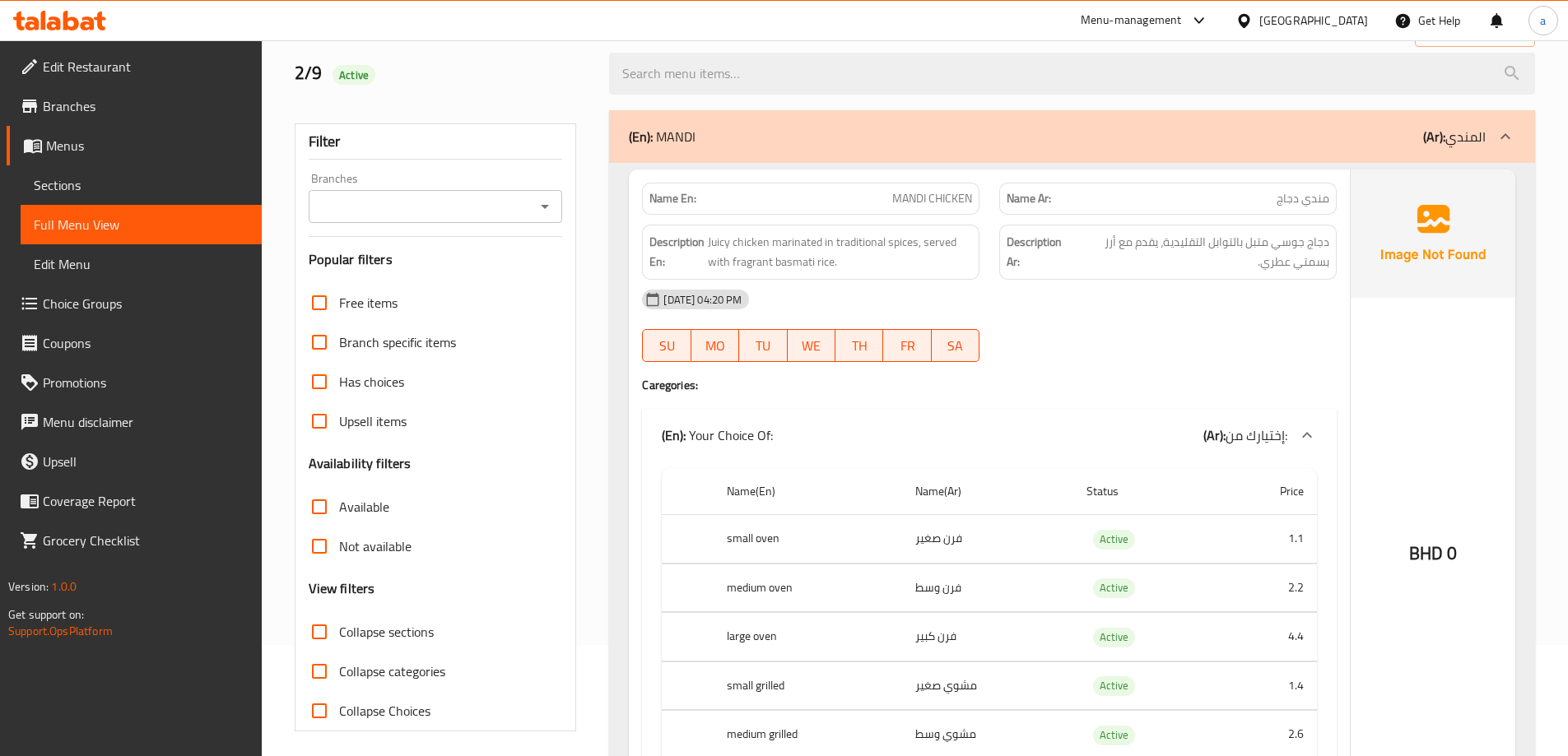
scroll to position [0, 0]
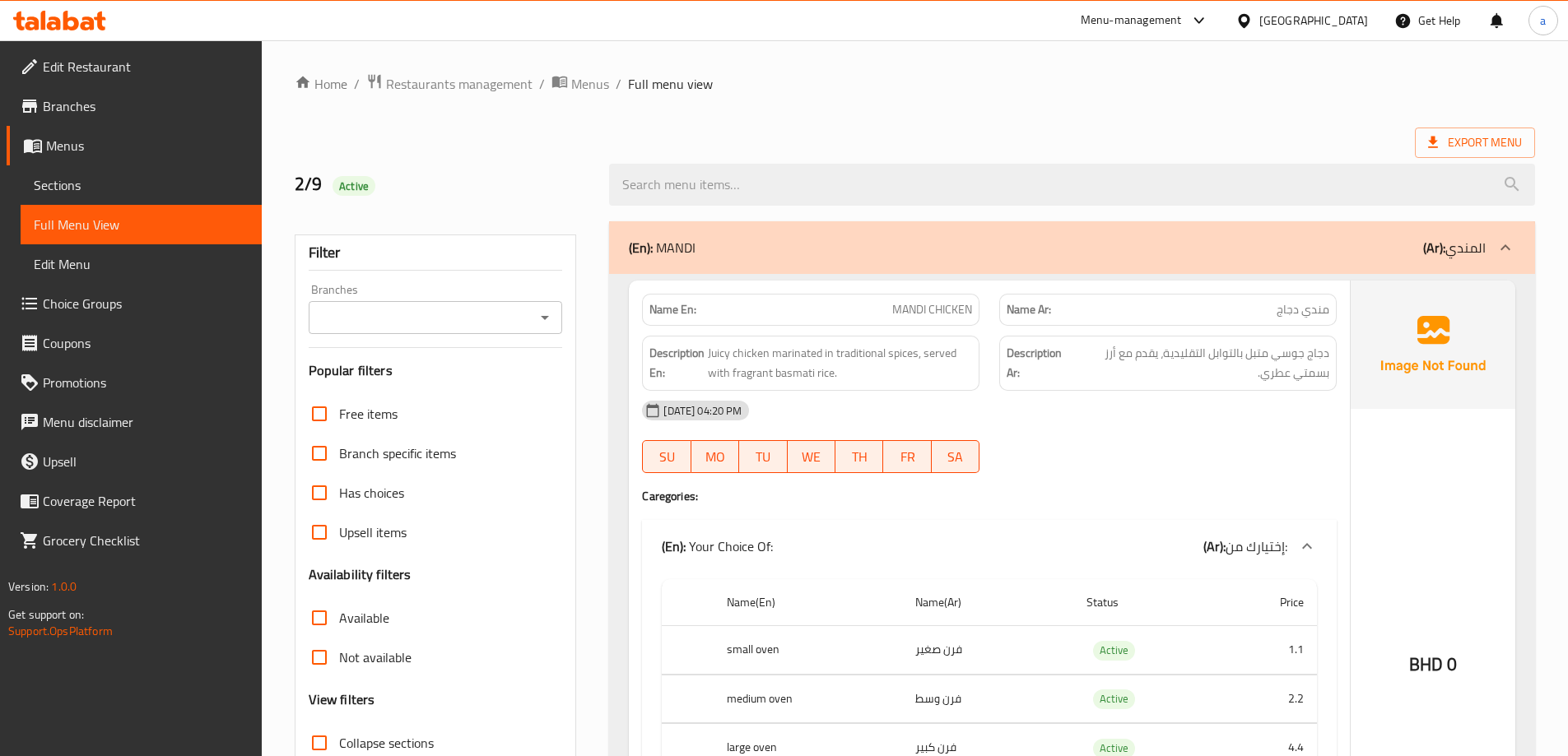
click at [208, 181] on span "Sections" at bounding box center [141, 185] width 214 height 20
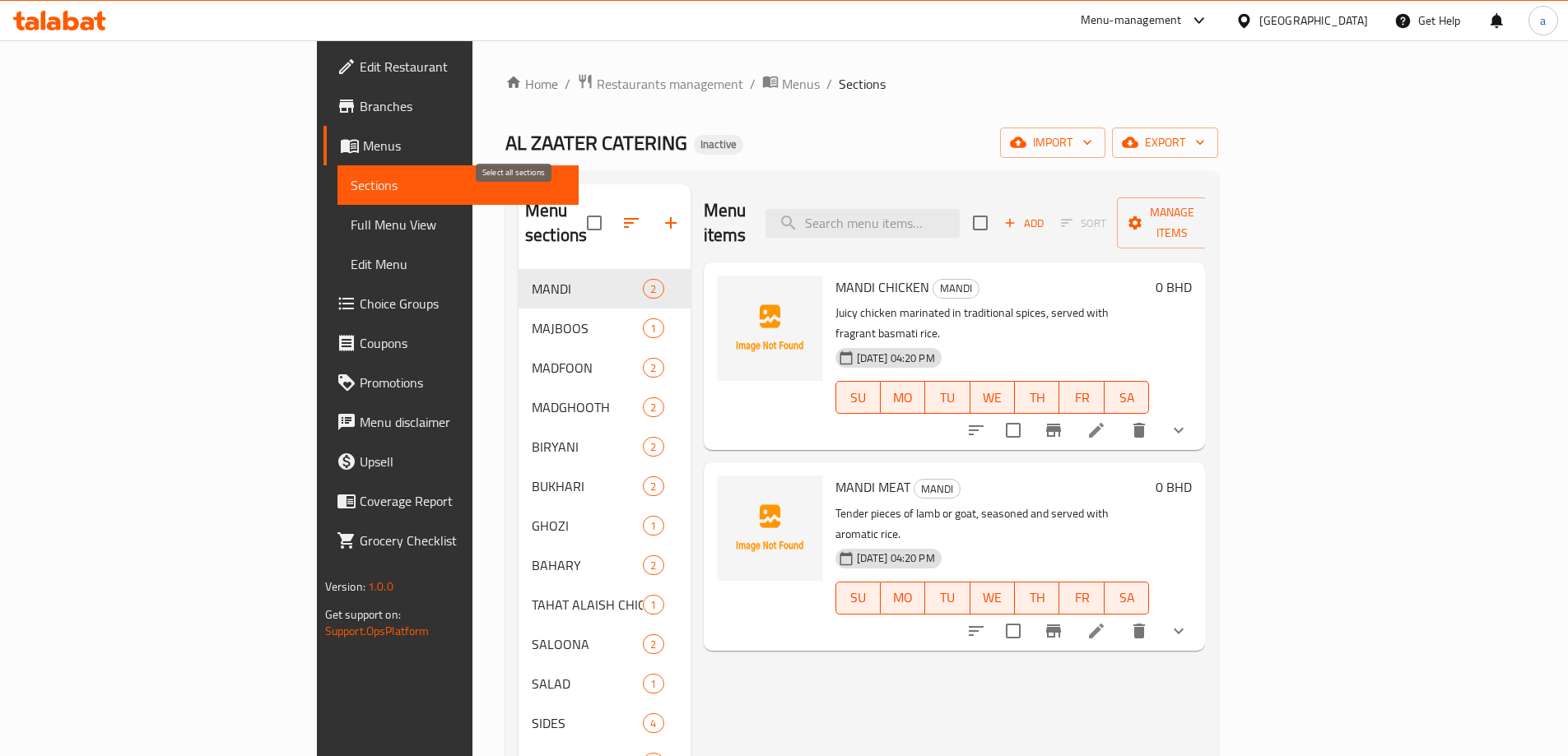
click at [577, 217] on input "checkbox" at bounding box center [594, 222] width 34 height 34
checkbox input "true"
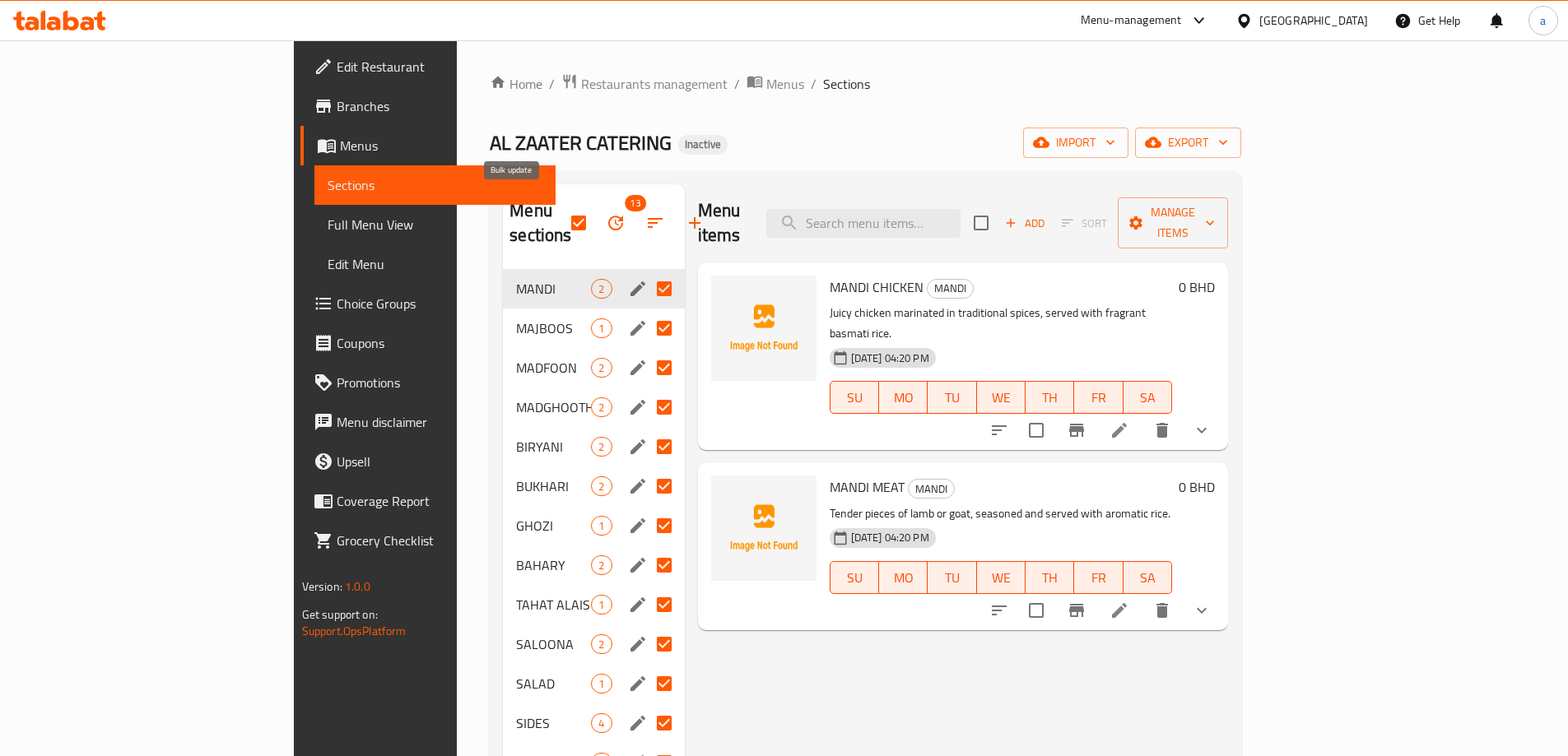
click at [606, 213] on icon "button" at bounding box center [616, 223] width 20 height 20
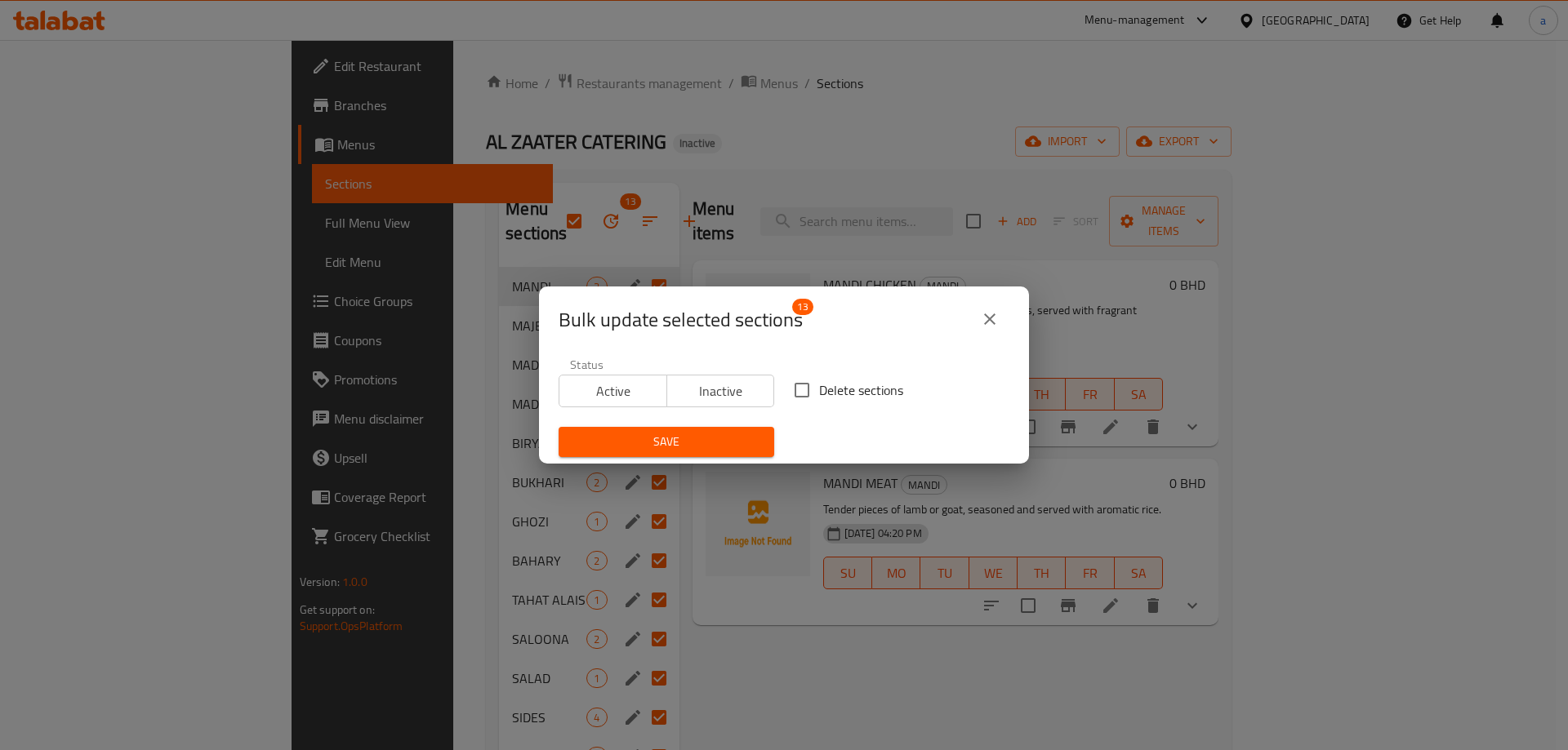
click at [805, 398] on input "Delete sections" at bounding box center [801, 389] width 34 height 34
checkbox input "true"
click at [712, 437] on span "Save" at bounding box center [666, 442] width 189 height 20
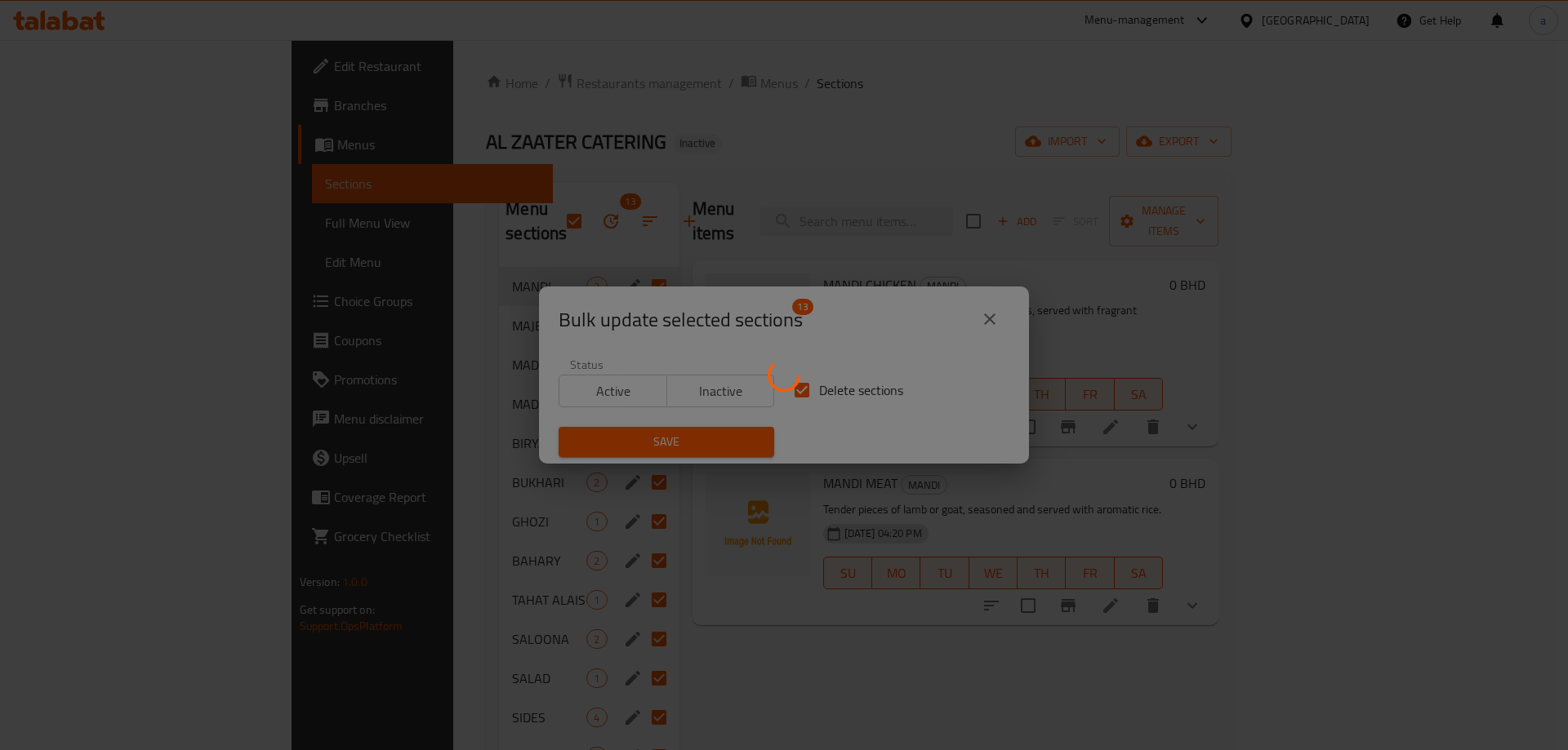
checkbox input "false"
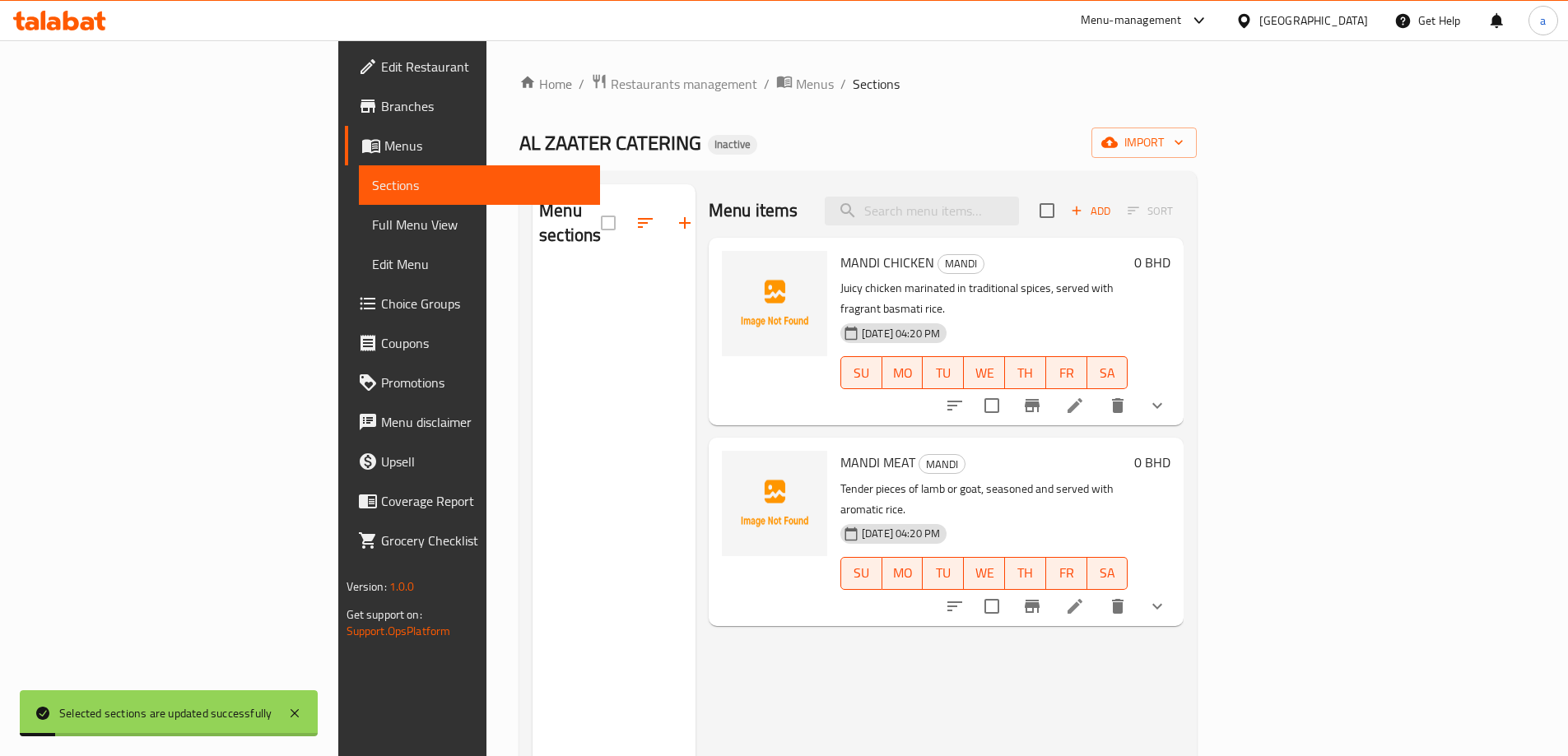
click at [1197, 124] on div "Home / Restaurants management / Menus / Sections AL ZAATER CATERING Inactive im…" at bounding box center [858, 512] width 678 height 880
click at [1183, 133] on span "import" at bounding box center [1144, 143] width 79 height 21
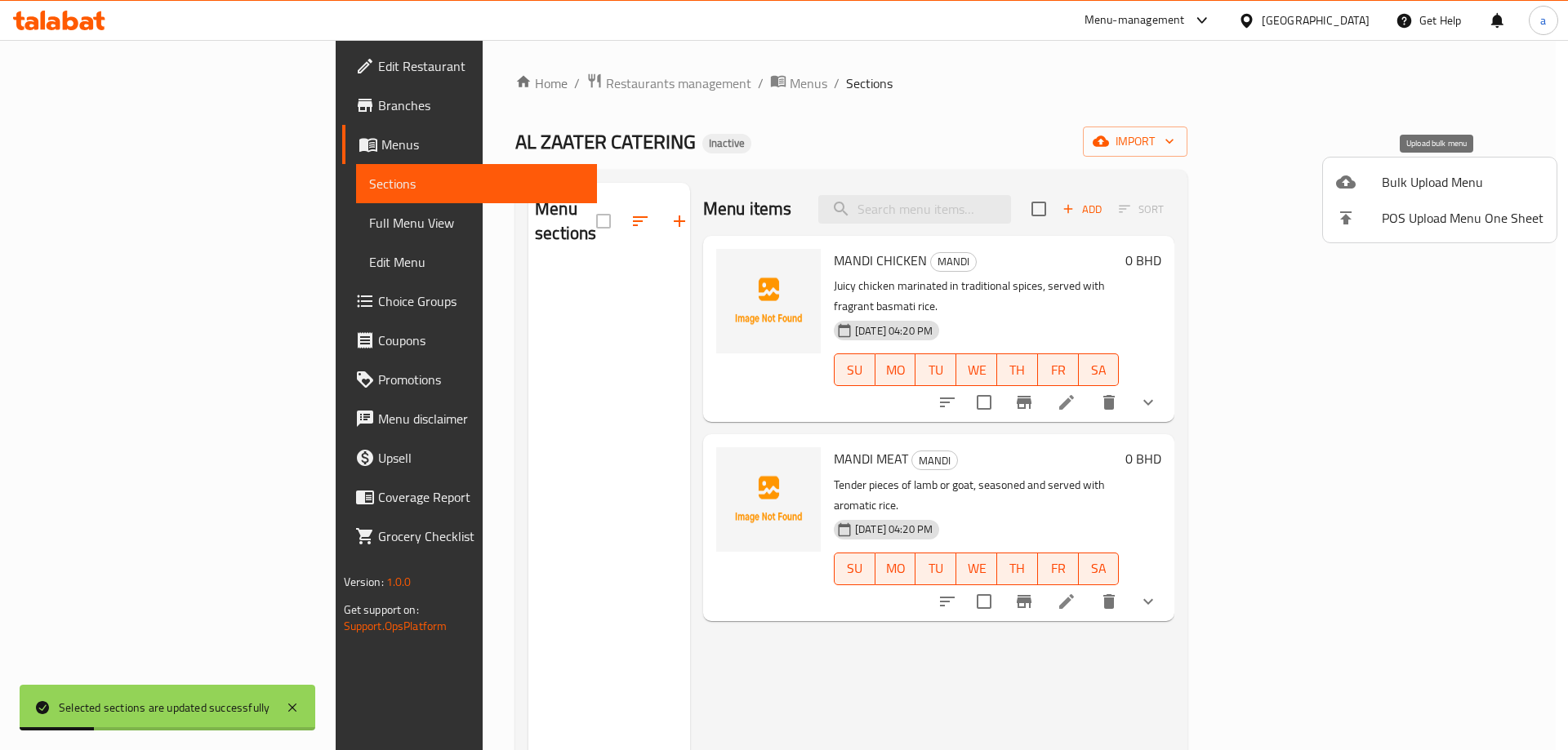
click at [1443, 190] on span "Bulk Upload Menu" at bounding box center [1463, 182] width 162 height 20
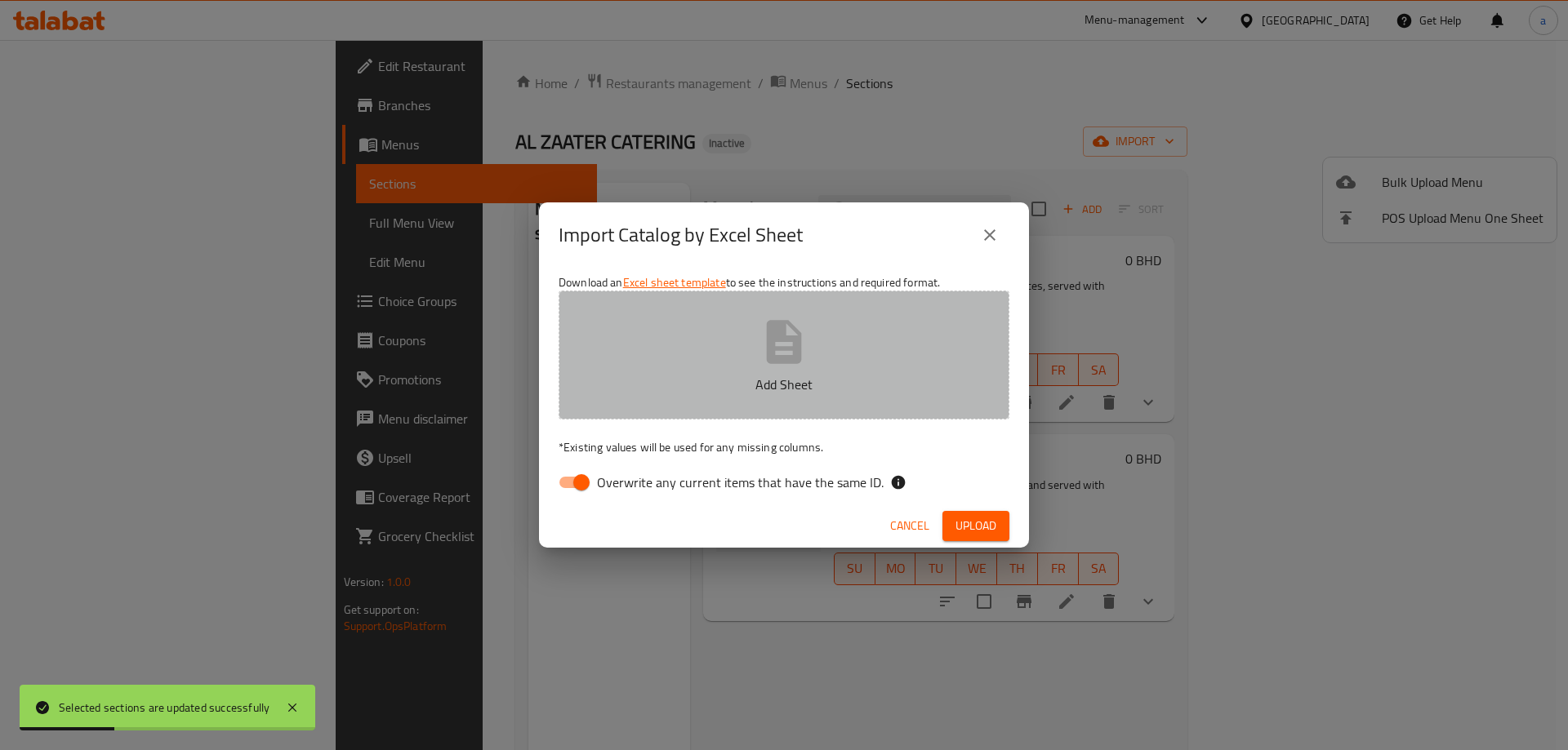
click at [915, 348] on button "Add Sheet" at bounding box center [784, 355] width 451 height 129
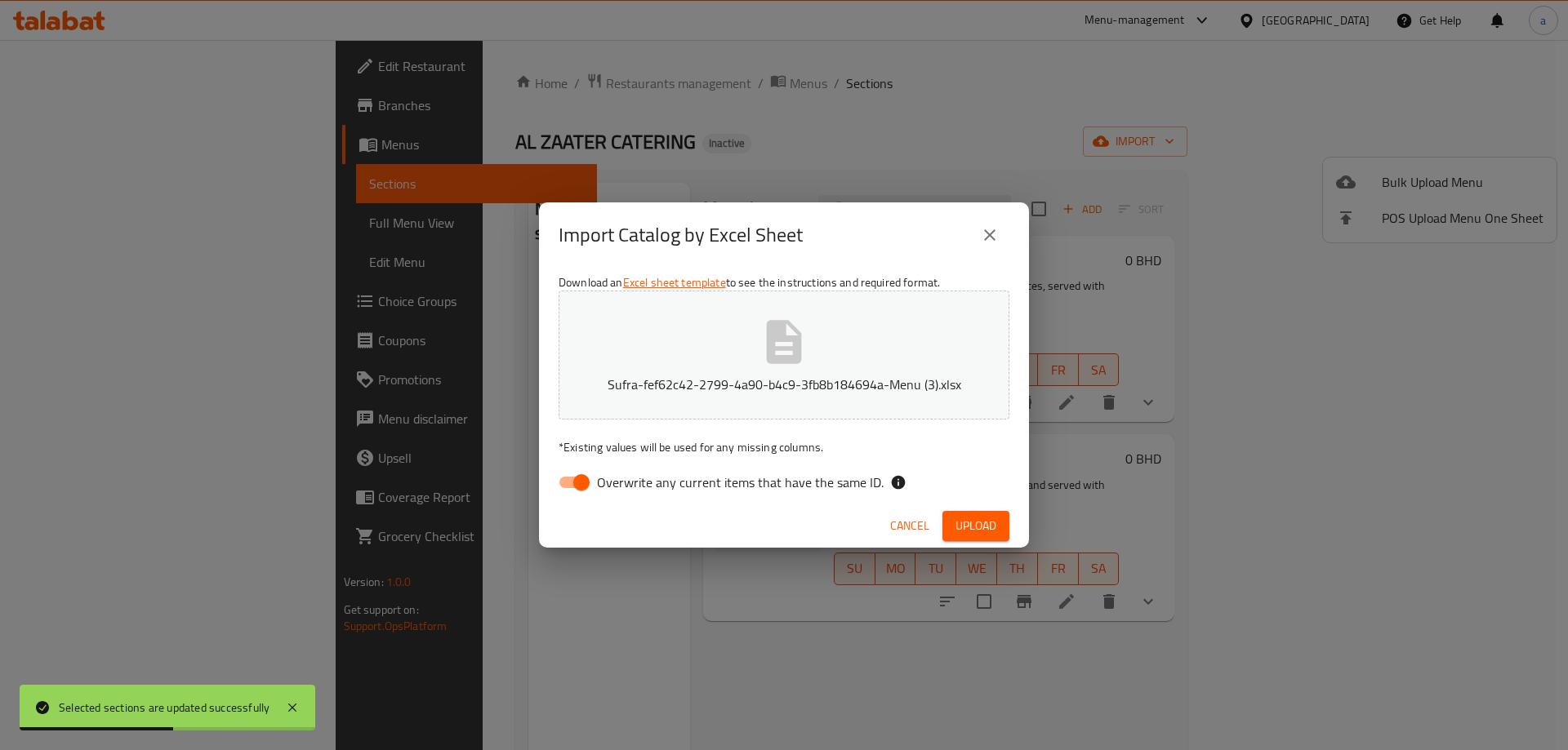
click at [588, 493] on input "Overwrite any current items that have the same ID." at bounding box center [581, 483] width 93 height 31
checkbox input "false"
click at [981, 520] on span "Upload" at bounding box center [976, 526] width 41 height 20
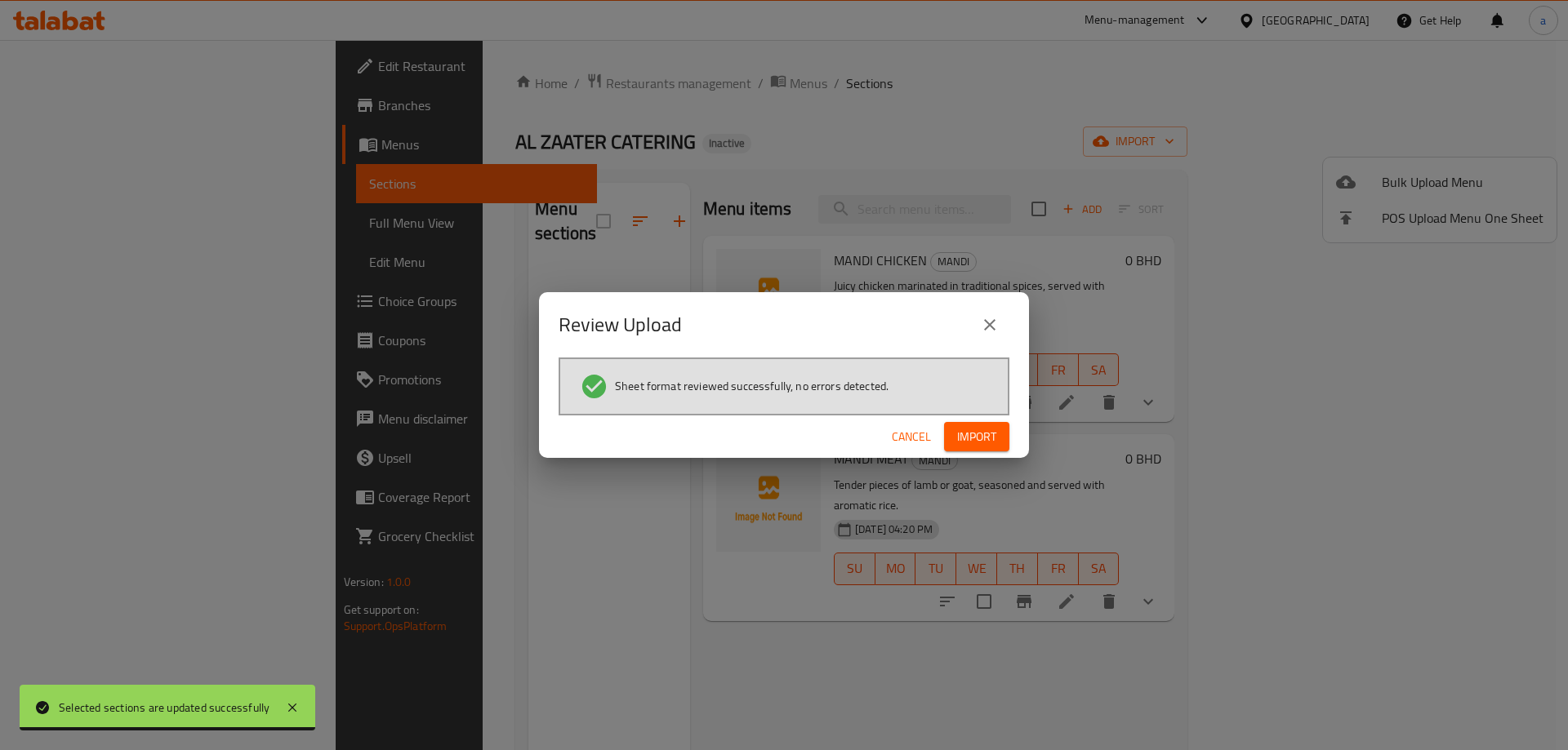
click at [985, 427] on span "Import" at bounding box center [977, 437] width 39 height 20
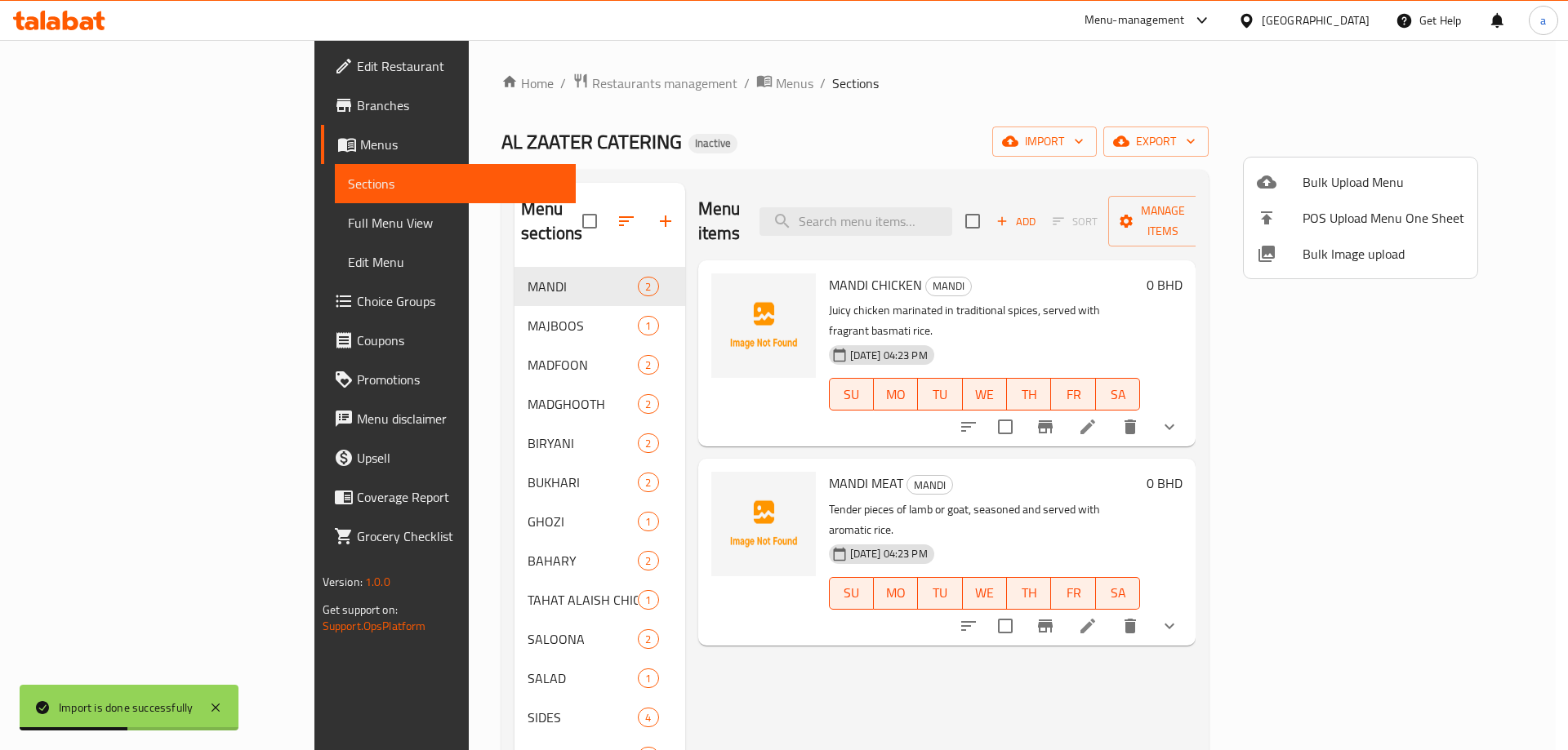
click at [88, 222] on div at bounding box center [784, 375] width 1568 height 750
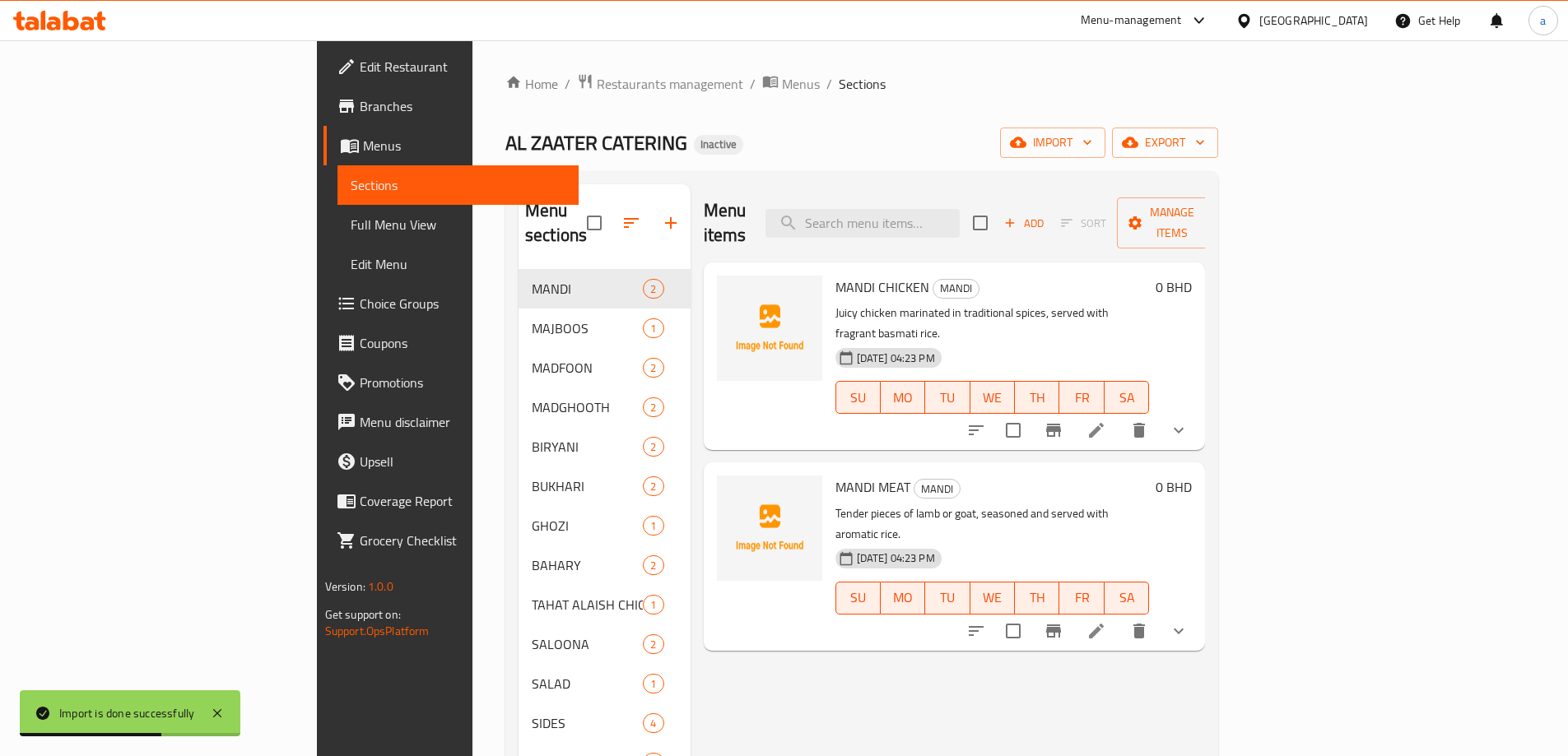
click at [350, 224] on span "Full Menu View" at bounding box center [457, 224] width 214 height 20
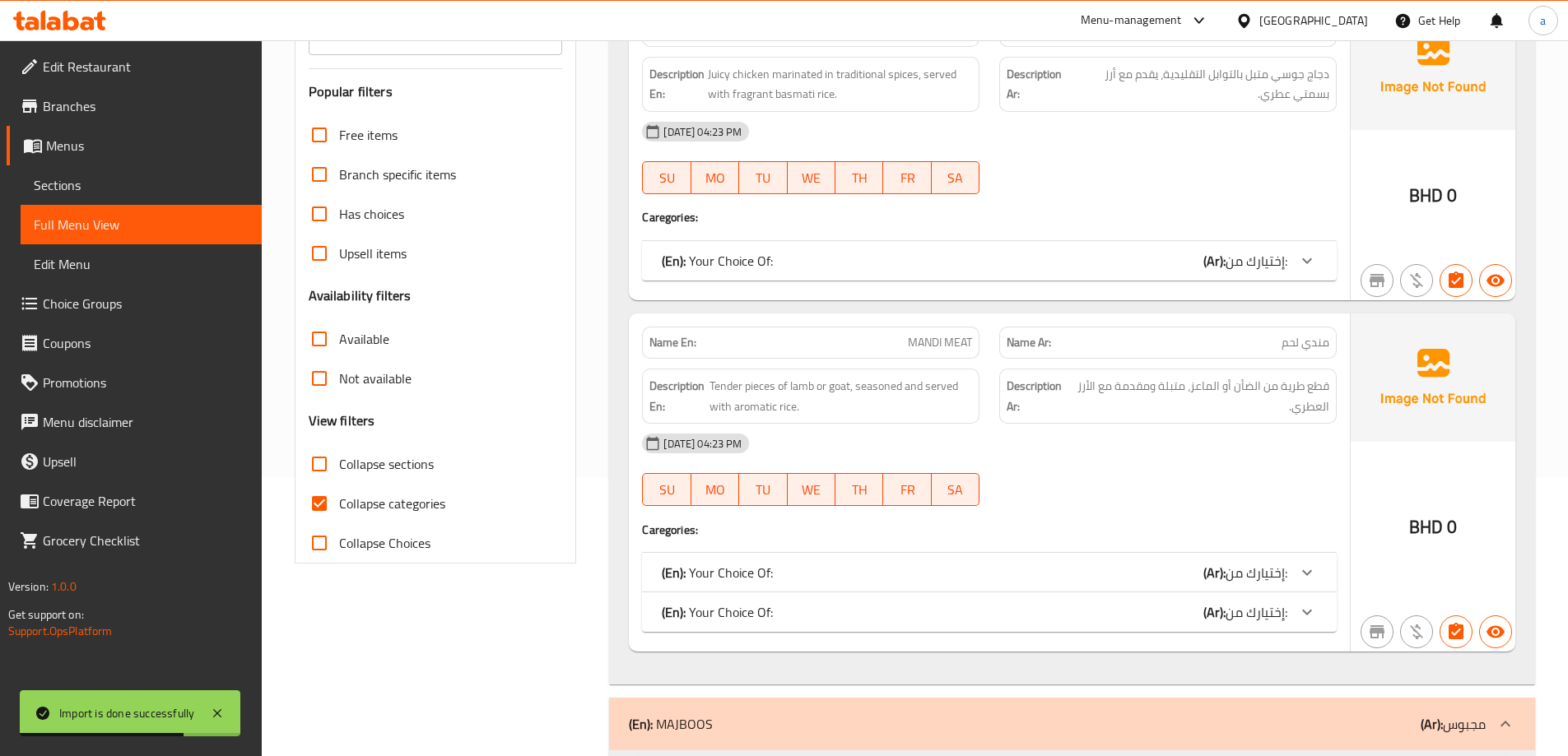
scroll to position [329, 0]
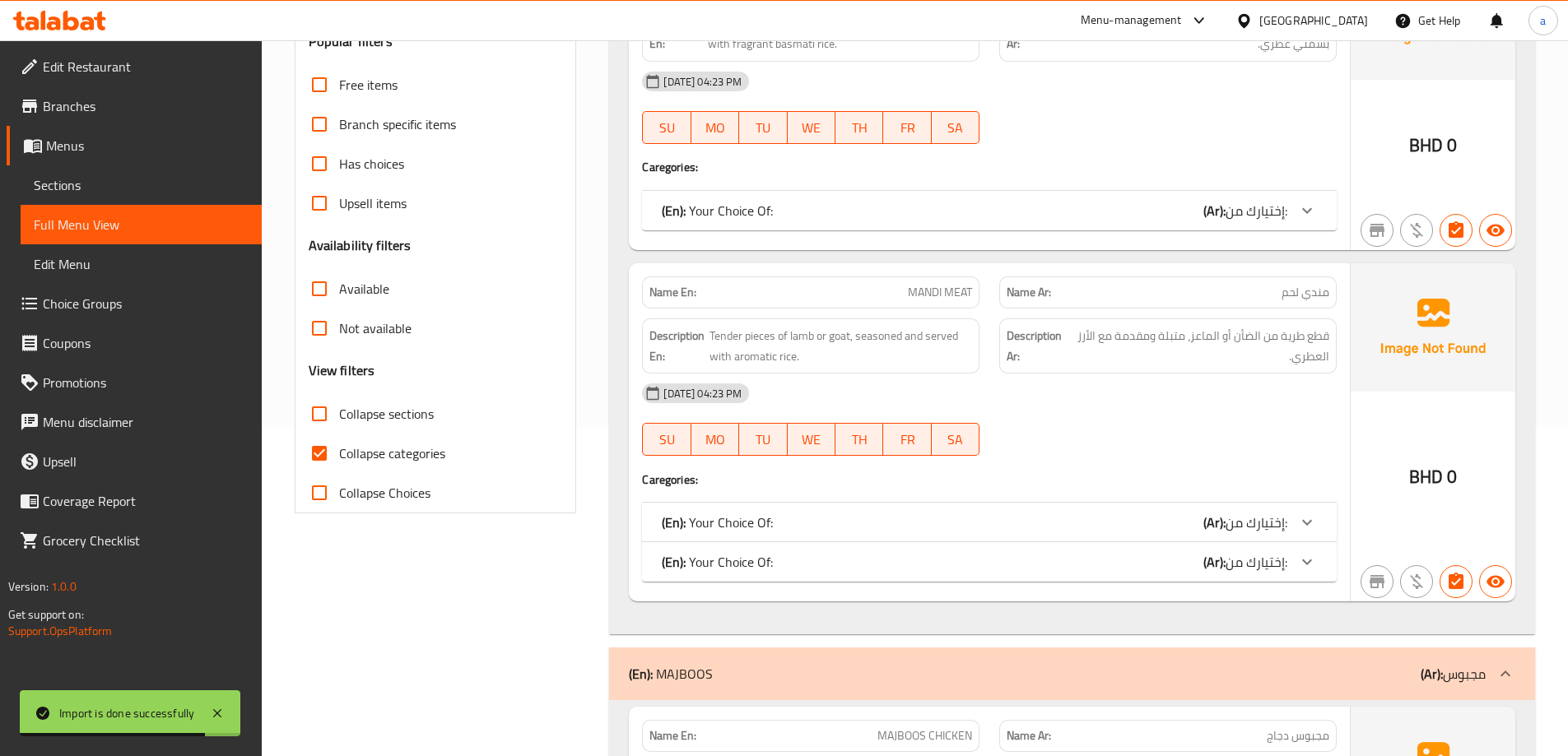
click at [392, 467] on label "Collapse categories" at bounding box center [373, 453] width 146 height 39
click at [339, 467] on input "Collapse categories" at bounding box center [320, 453] width 39 height 39
checkbox input "false"
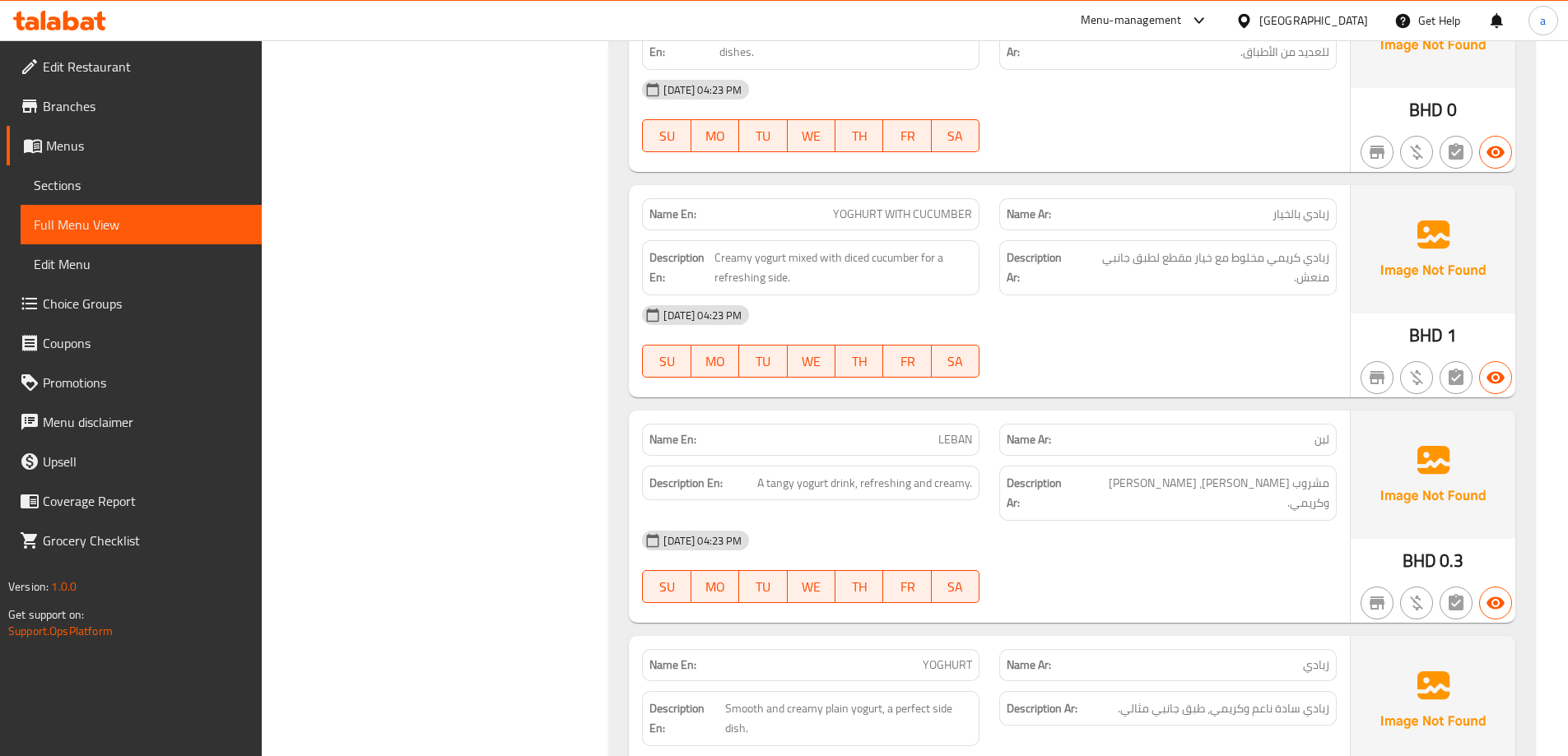
scroll to position [11919, 0]
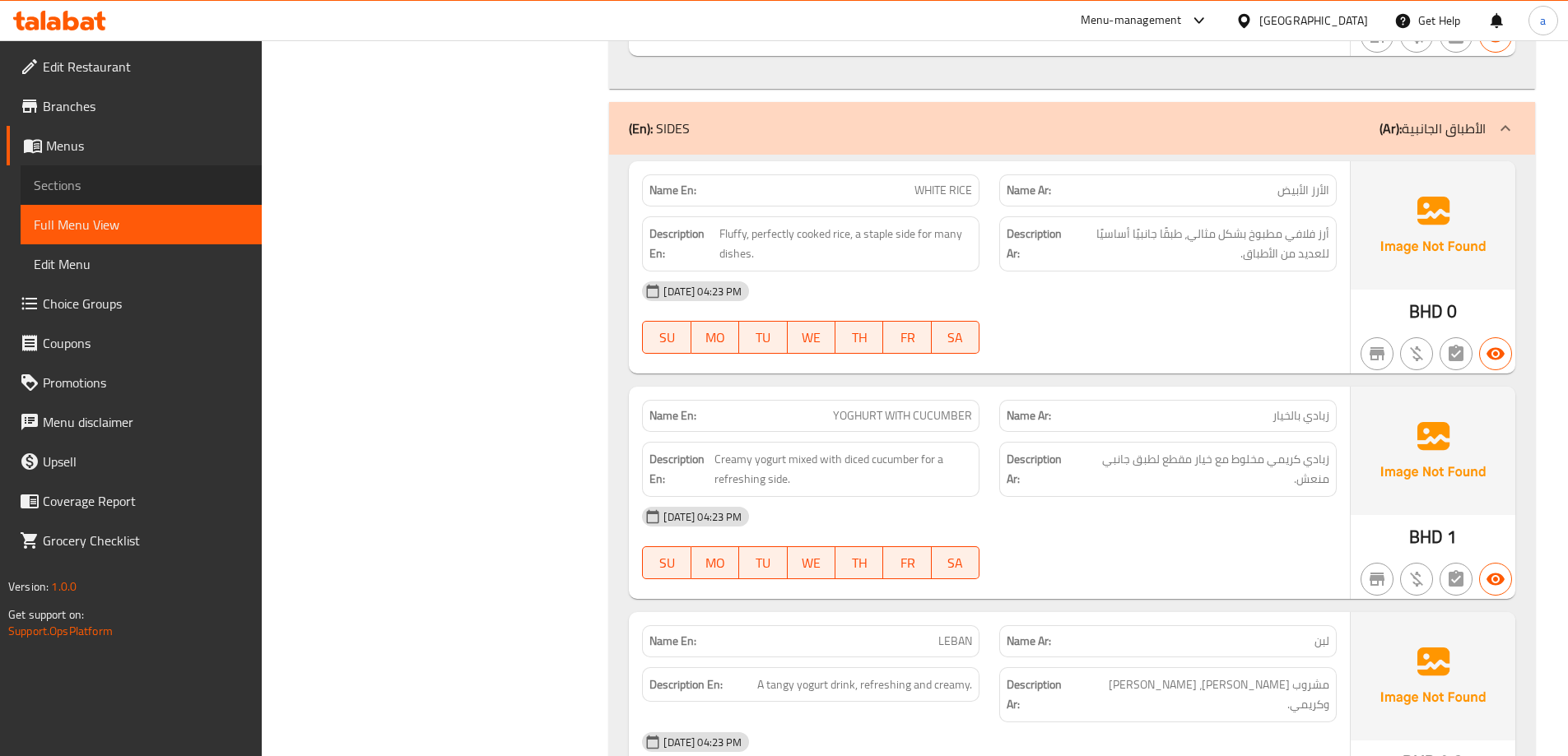
click at [106, 180] on span "Sections" at bounding box center [141, 185] width 214 height 20
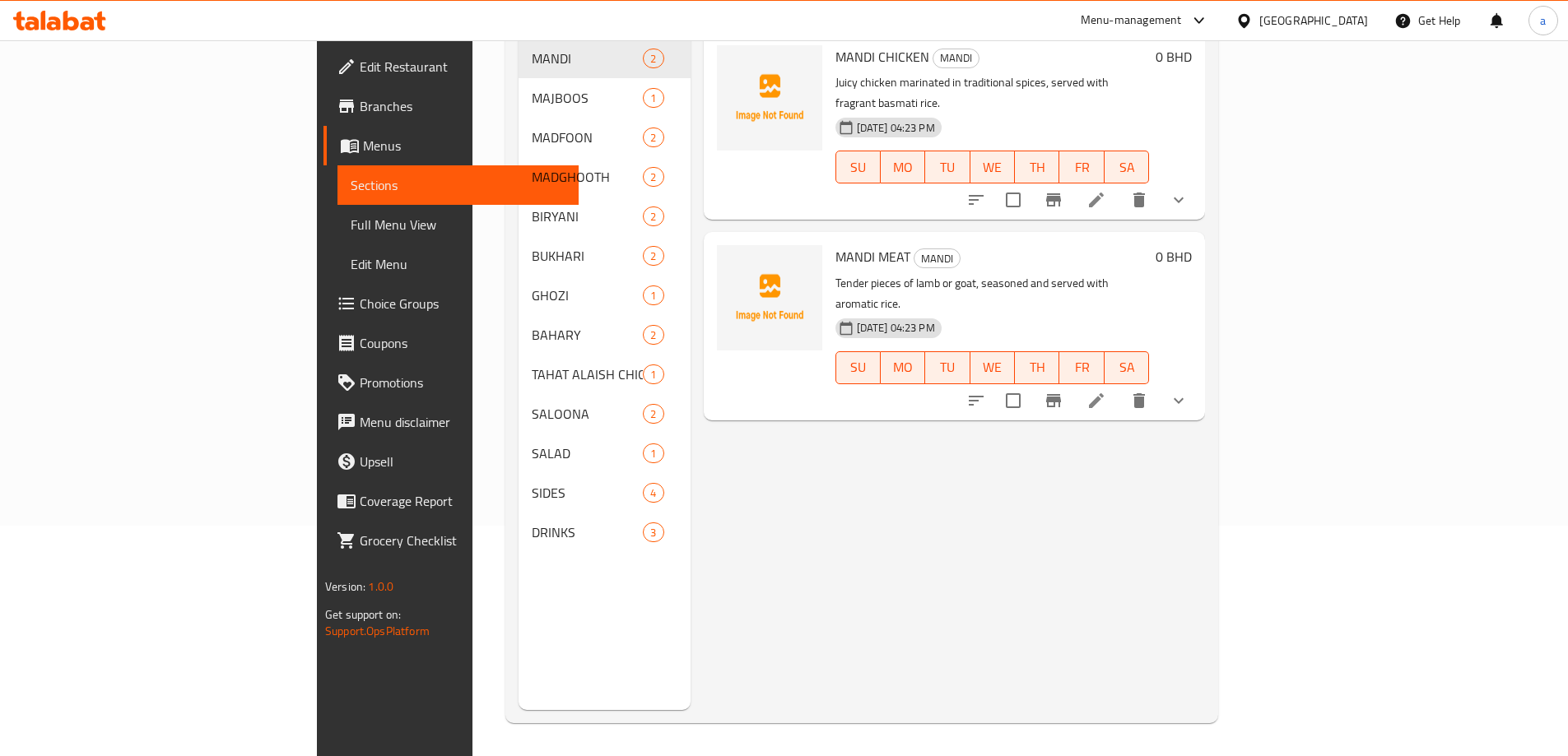
scroll to position [230, 0]
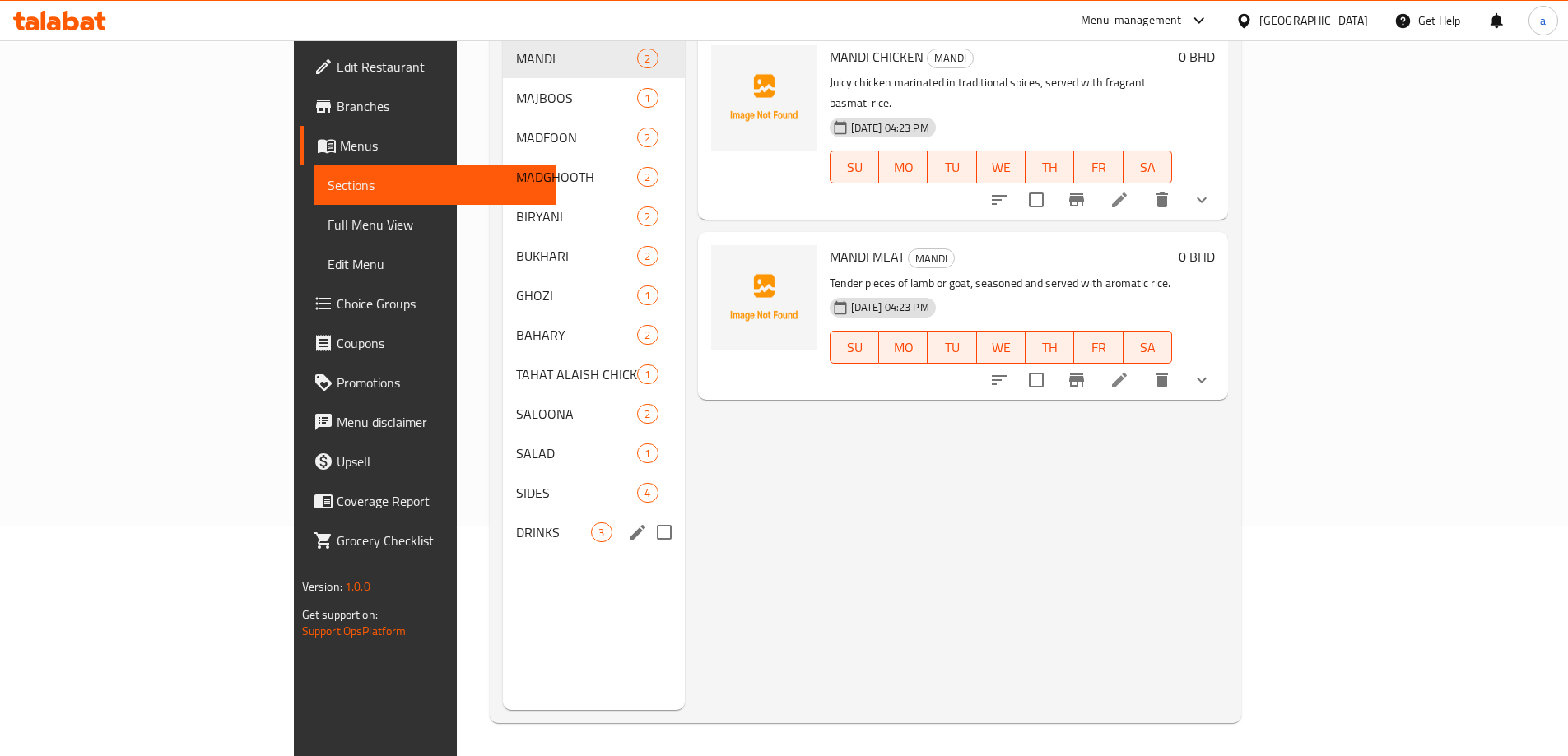
click at [503, 512] on div "DRINKS 3" at bounding box center [593, 532] width 181 height 39
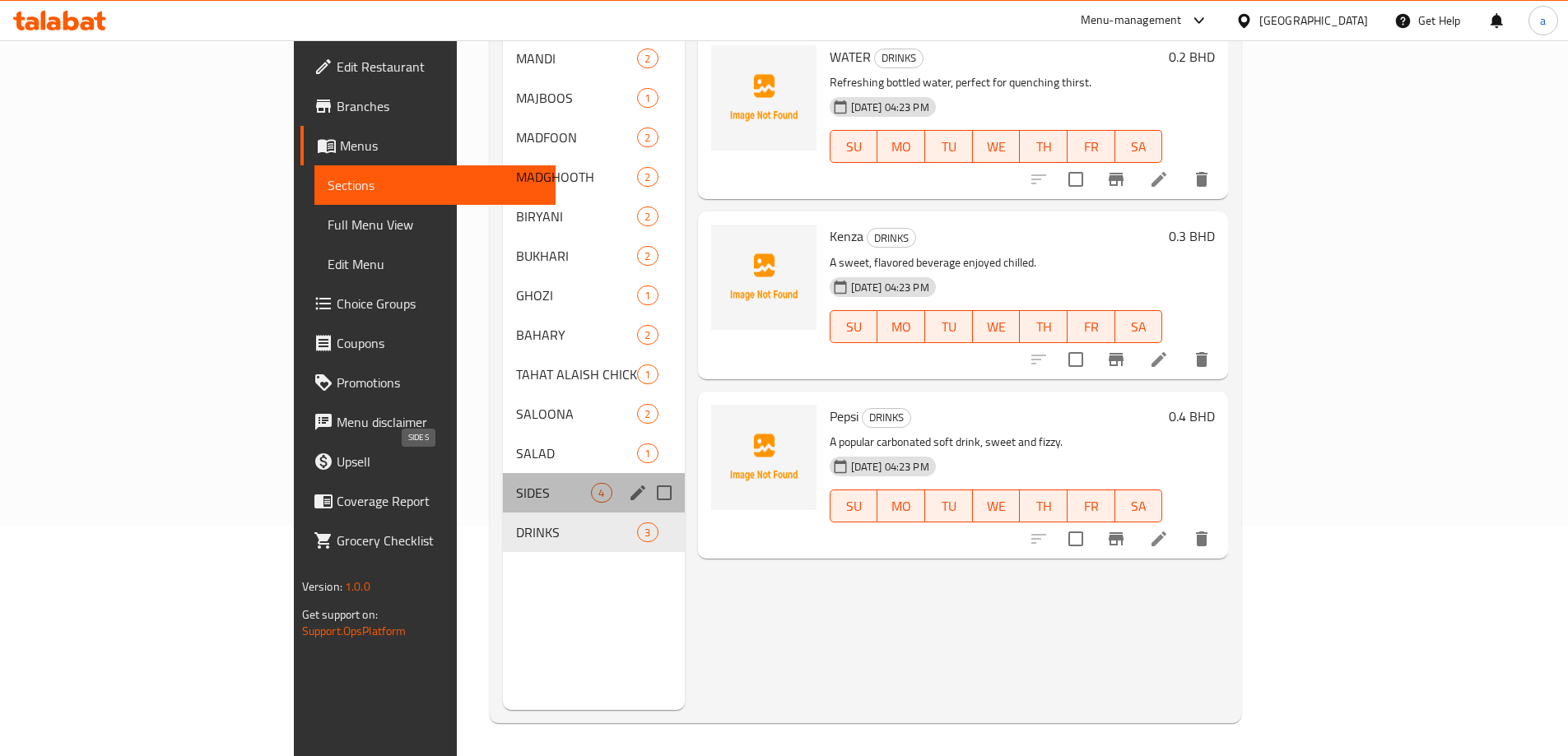
click at [516, 483] on span "SIDES" at bounding box center [554, 493] width 75 height 20
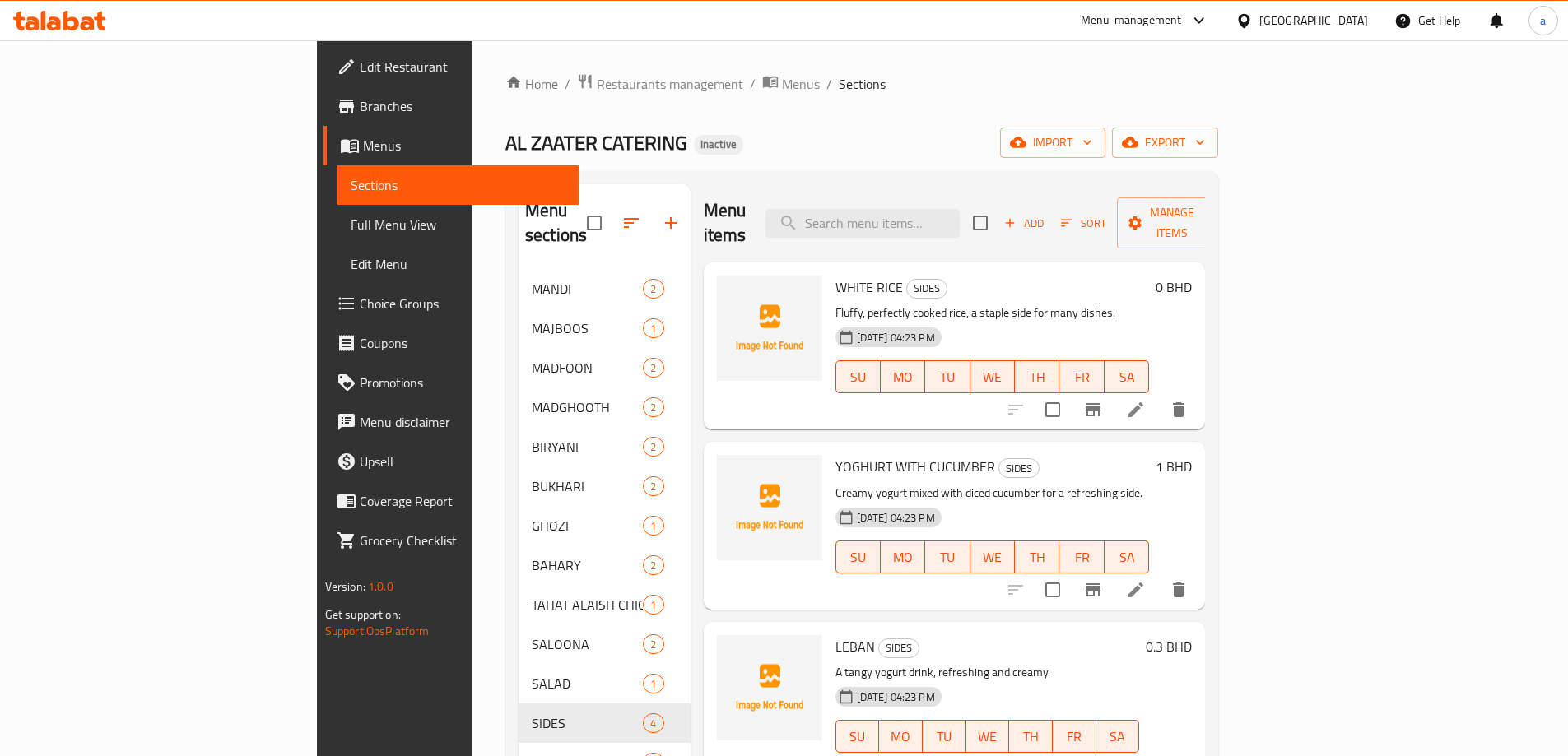
click at [1159, 395] on li at bounding box center [1135, 410] width 46 height 29
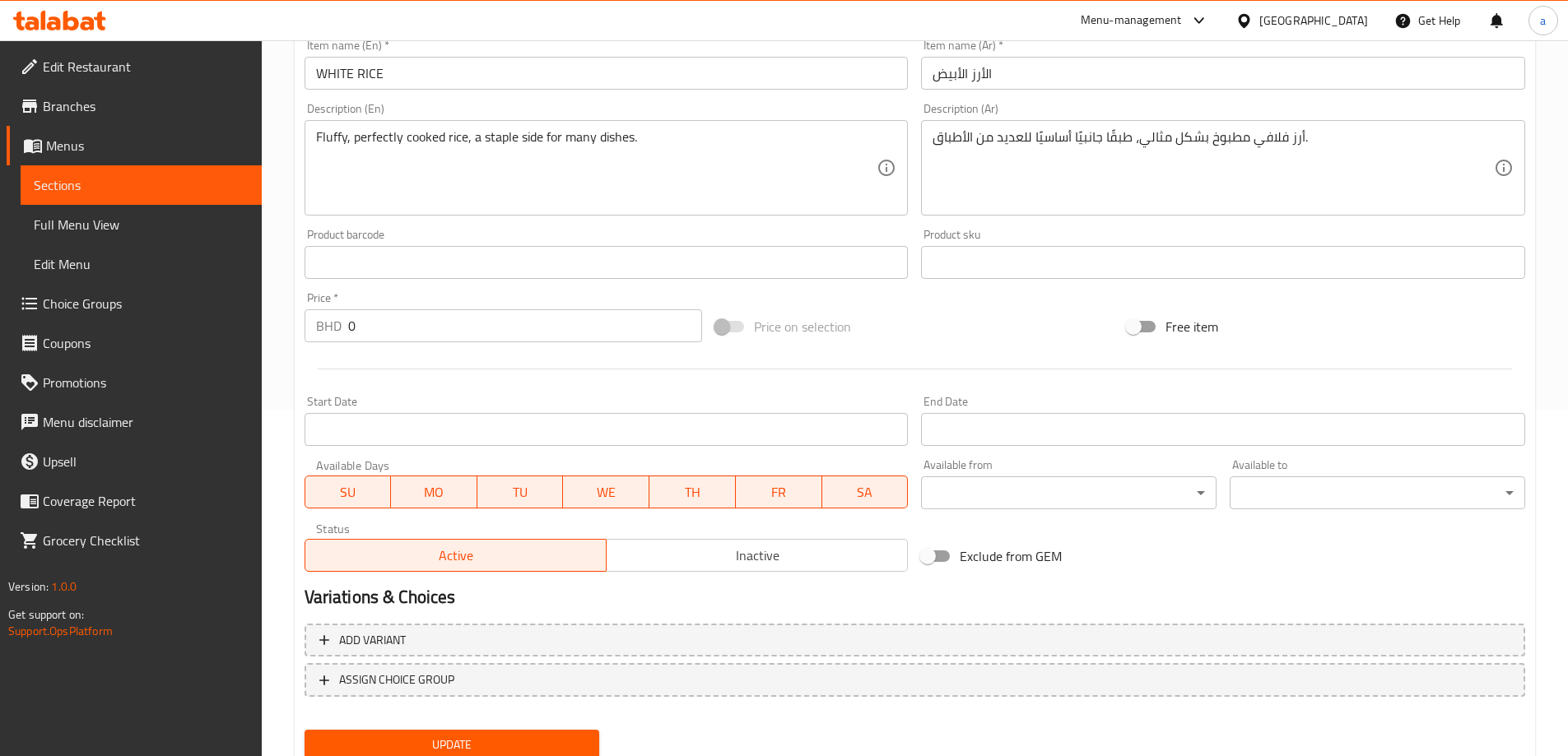
scroll to position [406, 0]
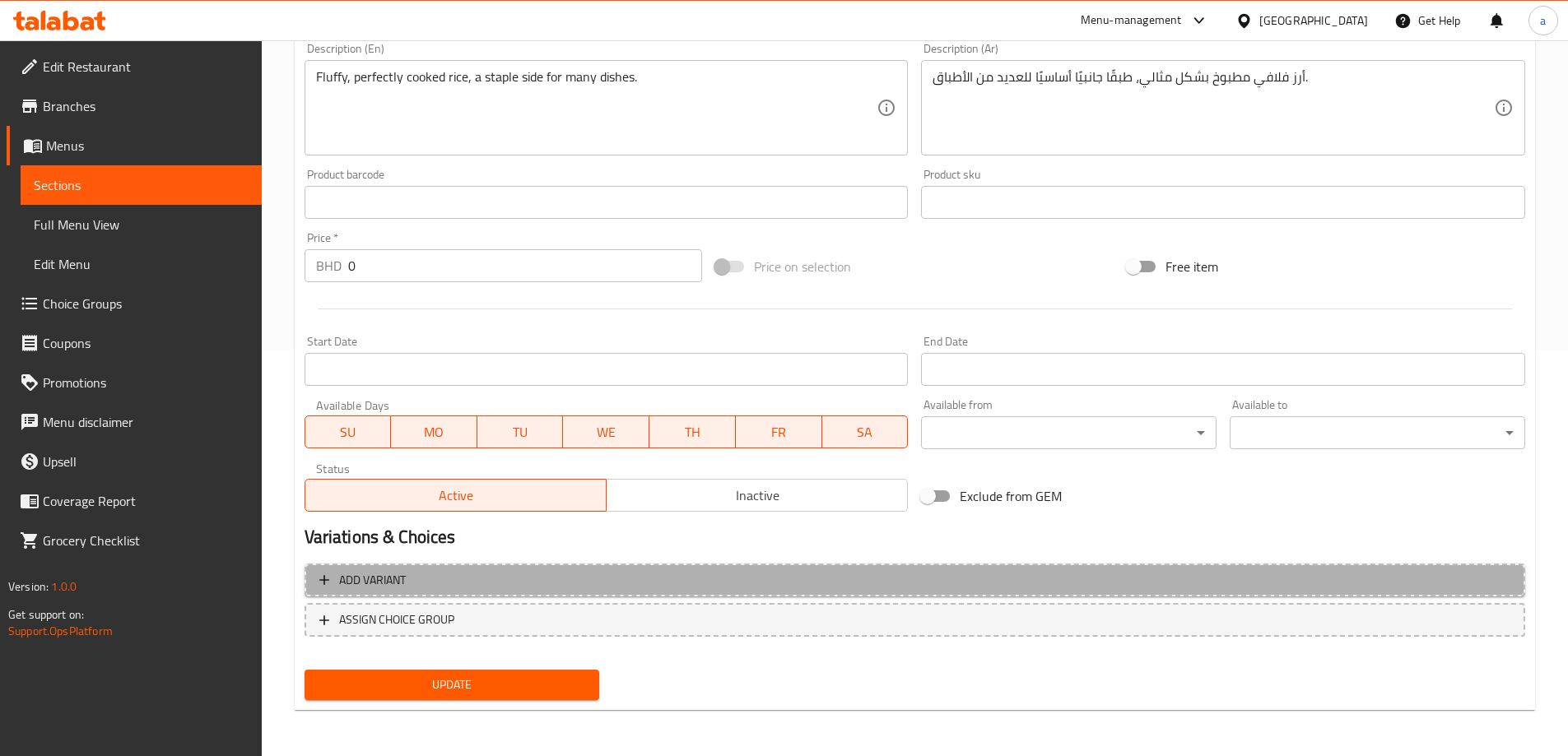
click at [508, 588] on span "Add variant" at bounding box center [915, 580] width 1191 height 21
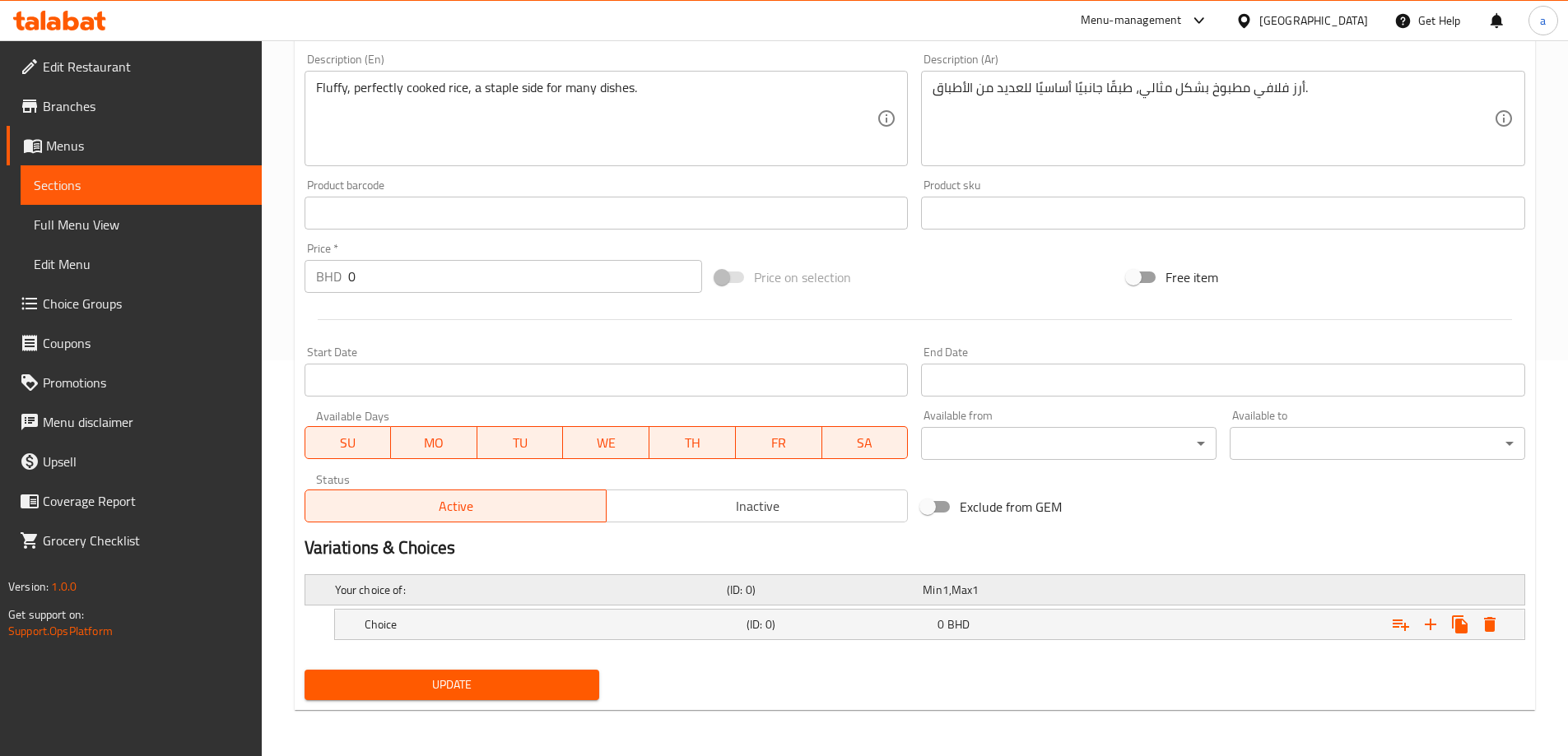
click at [668, 592] on h5 "Your choice of:" at bounding box center [528, 590] width 386 height 17
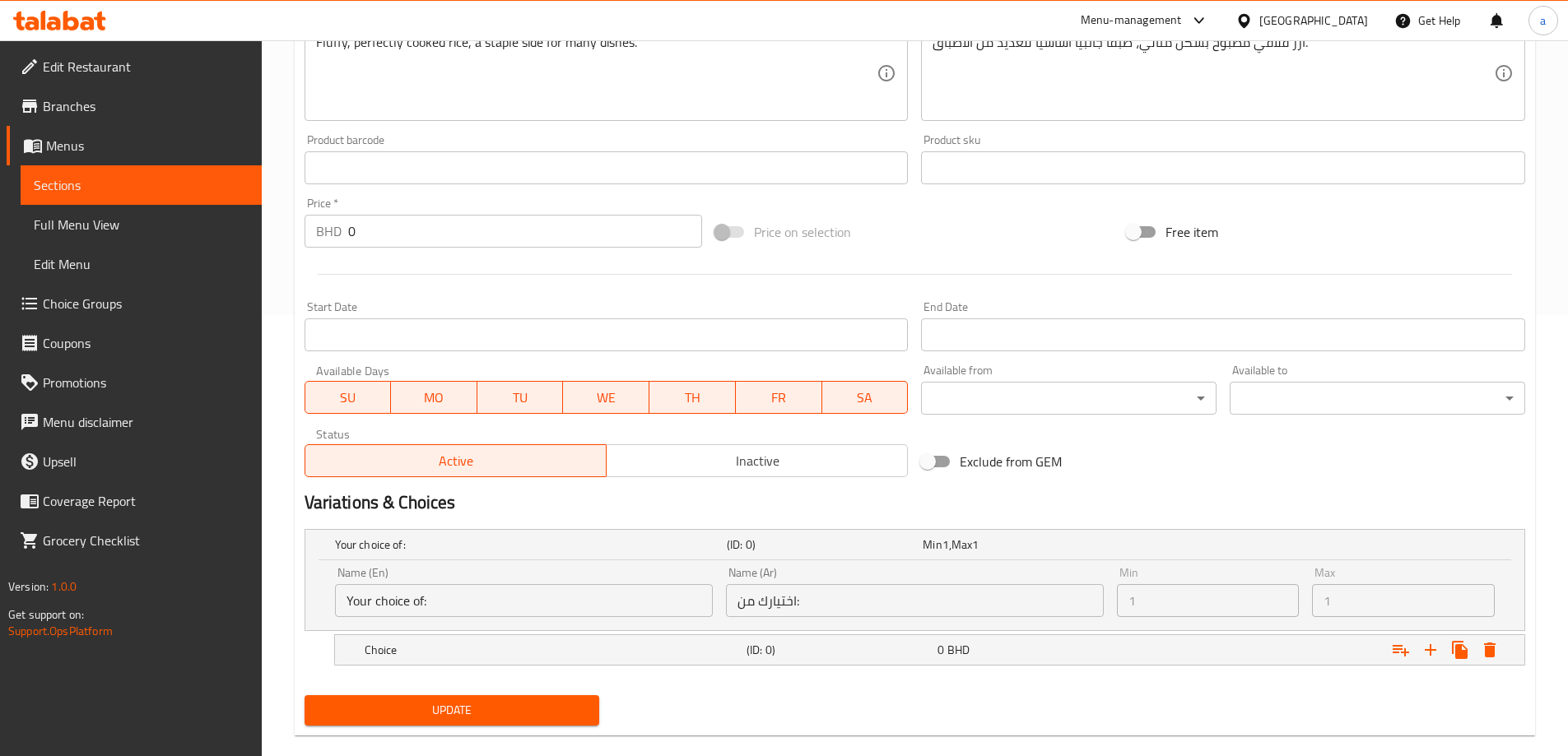
scroll to position [466, 0]
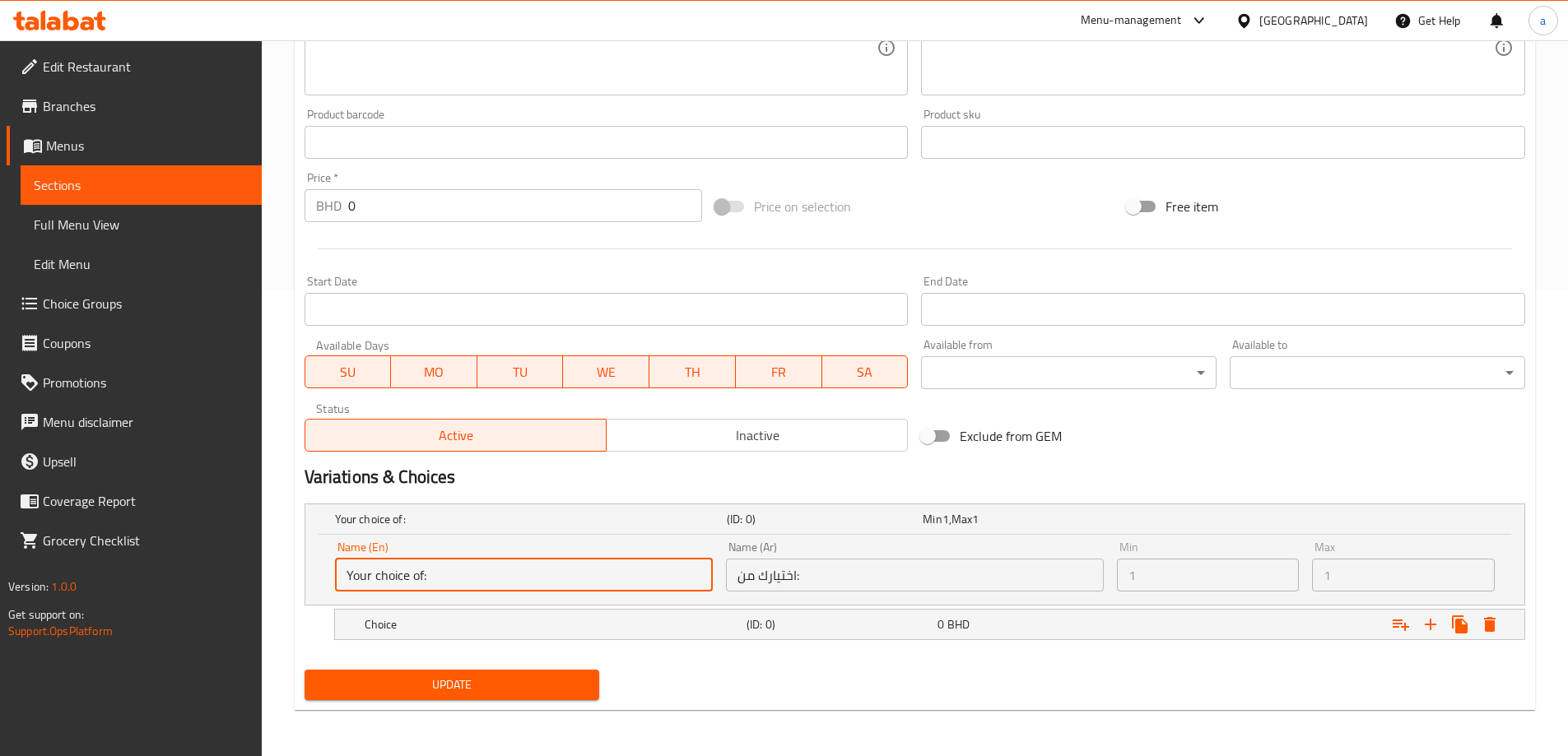
click at [676, 574] on input "Your choice of:" at bounding box center [524, 574] width 378 height 32
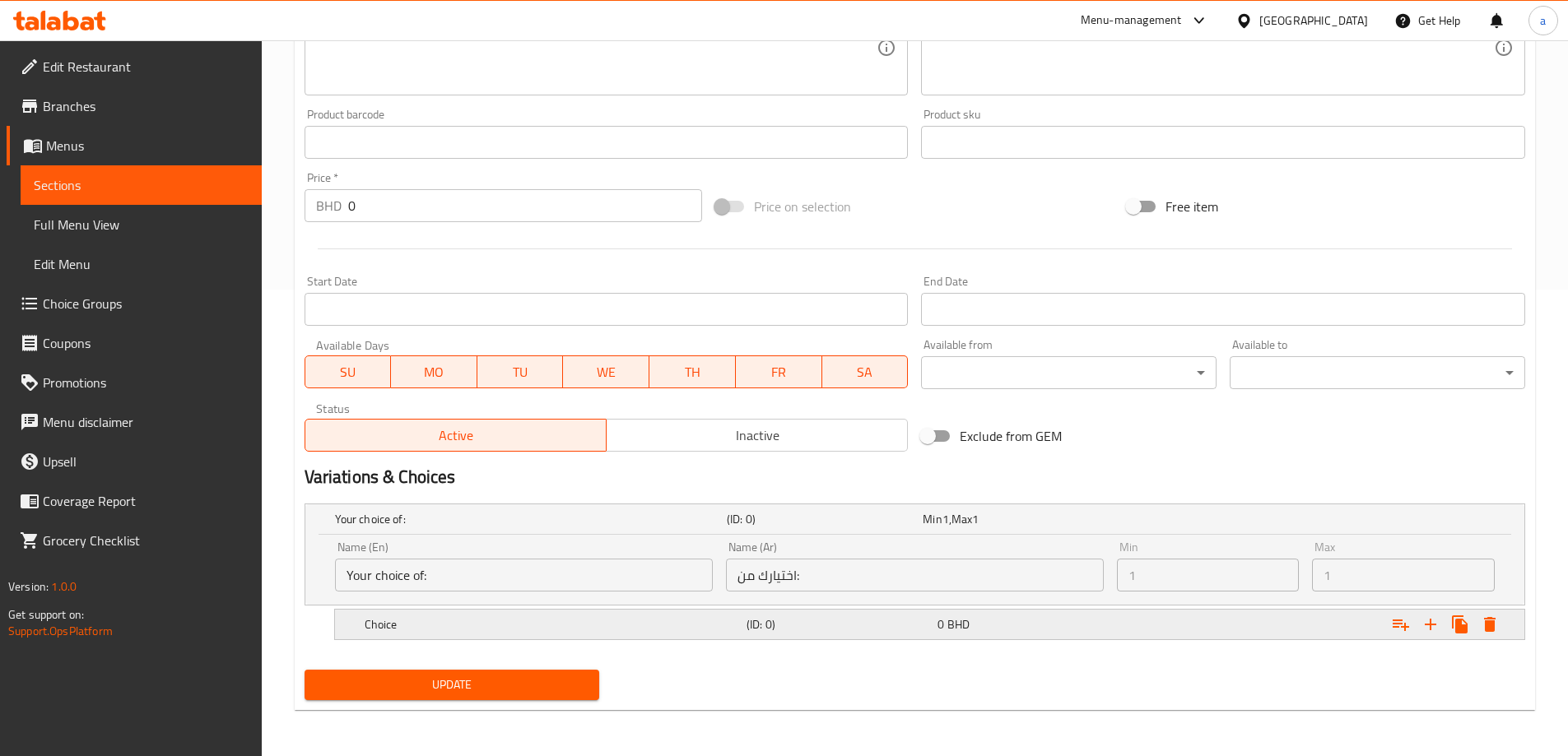
click at [639, 527] on h5 "Choice" at bounding box center [528, 519] width 386 height 17
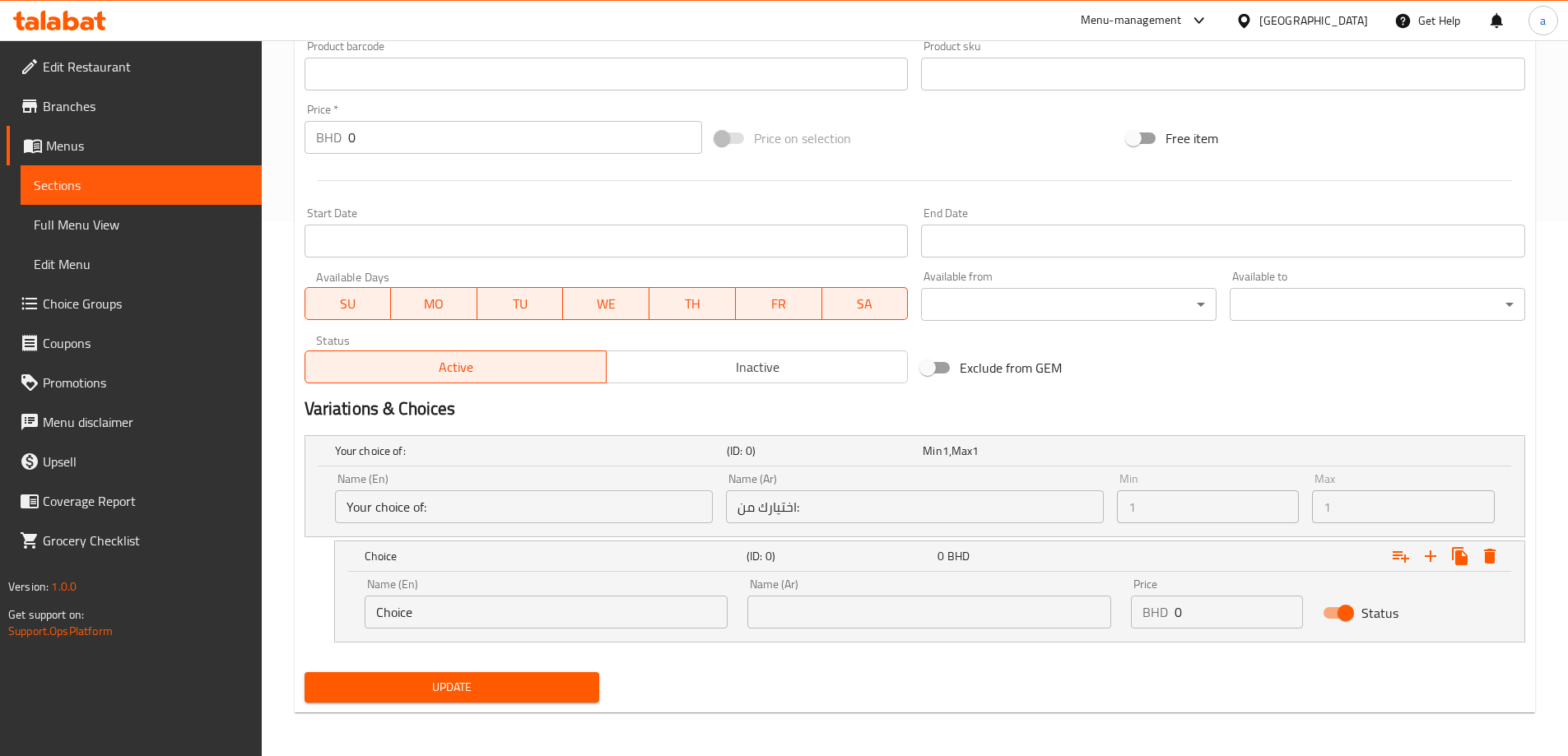
scroll to position [537, 0]
click at [1434, 552] on icon "Expand" at bounding box center [1430, 554] width 20 height 20
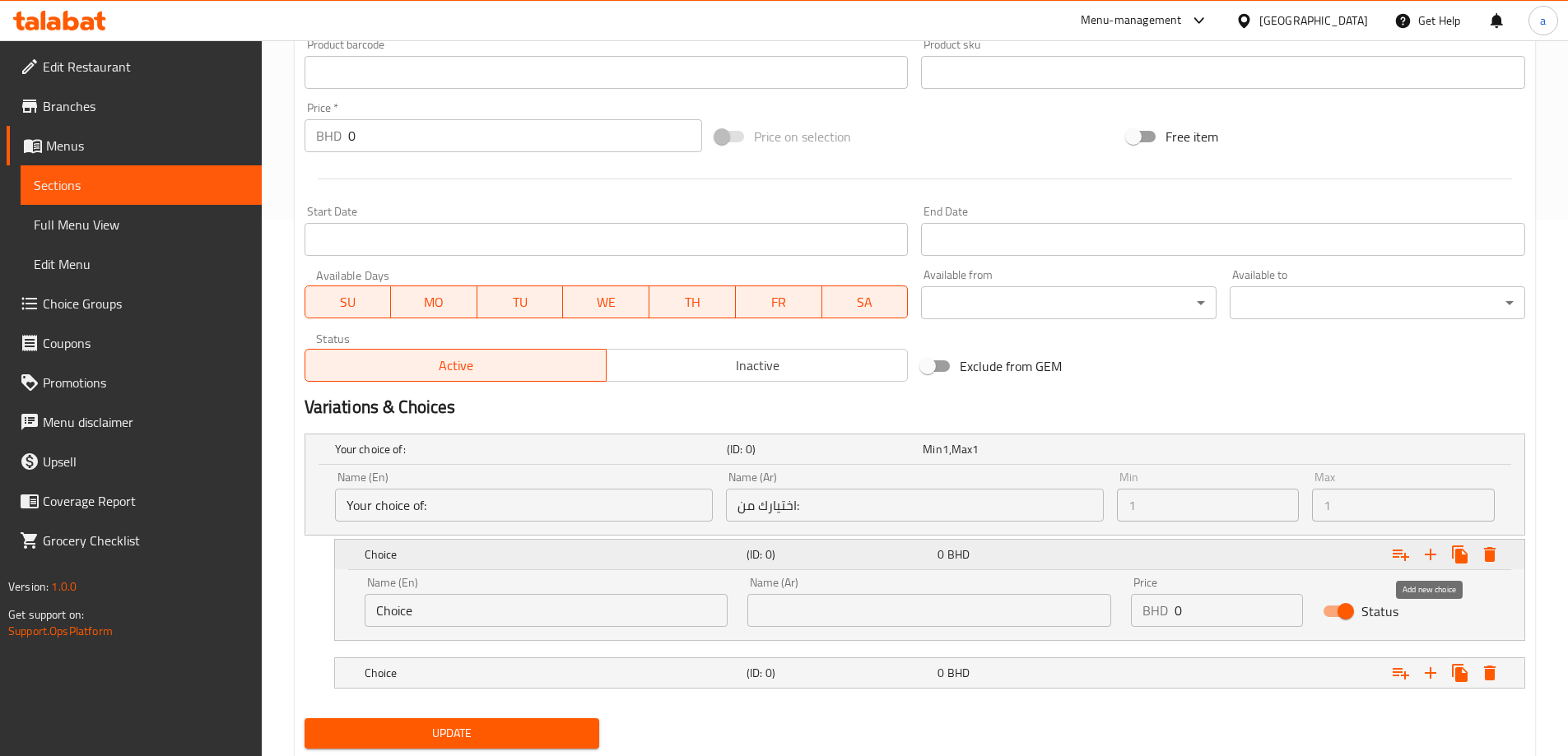
click at [1434, 552] on icon "Expand" at bounding box center [1430, 554] width 20 height 20
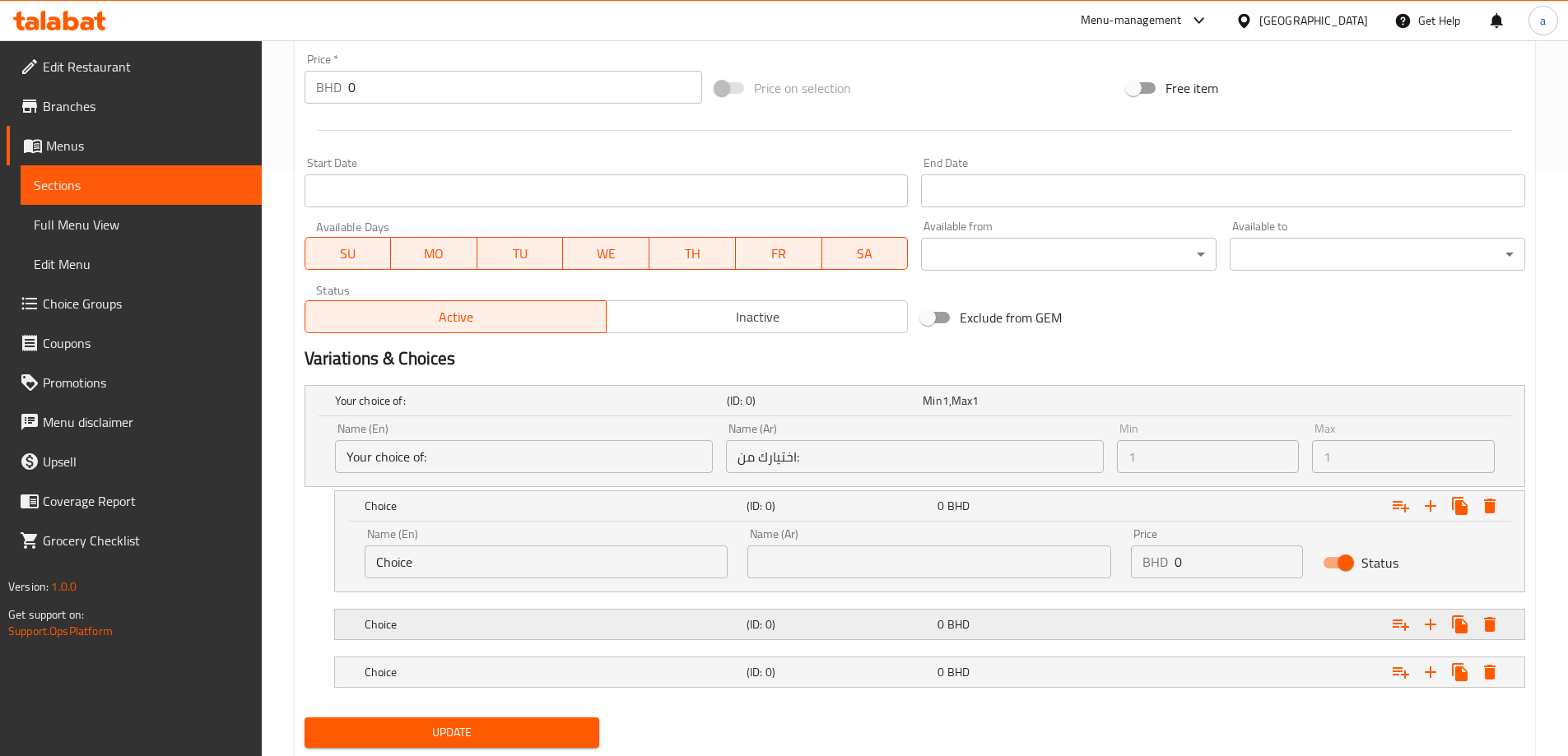
scroll to position [632, 0]
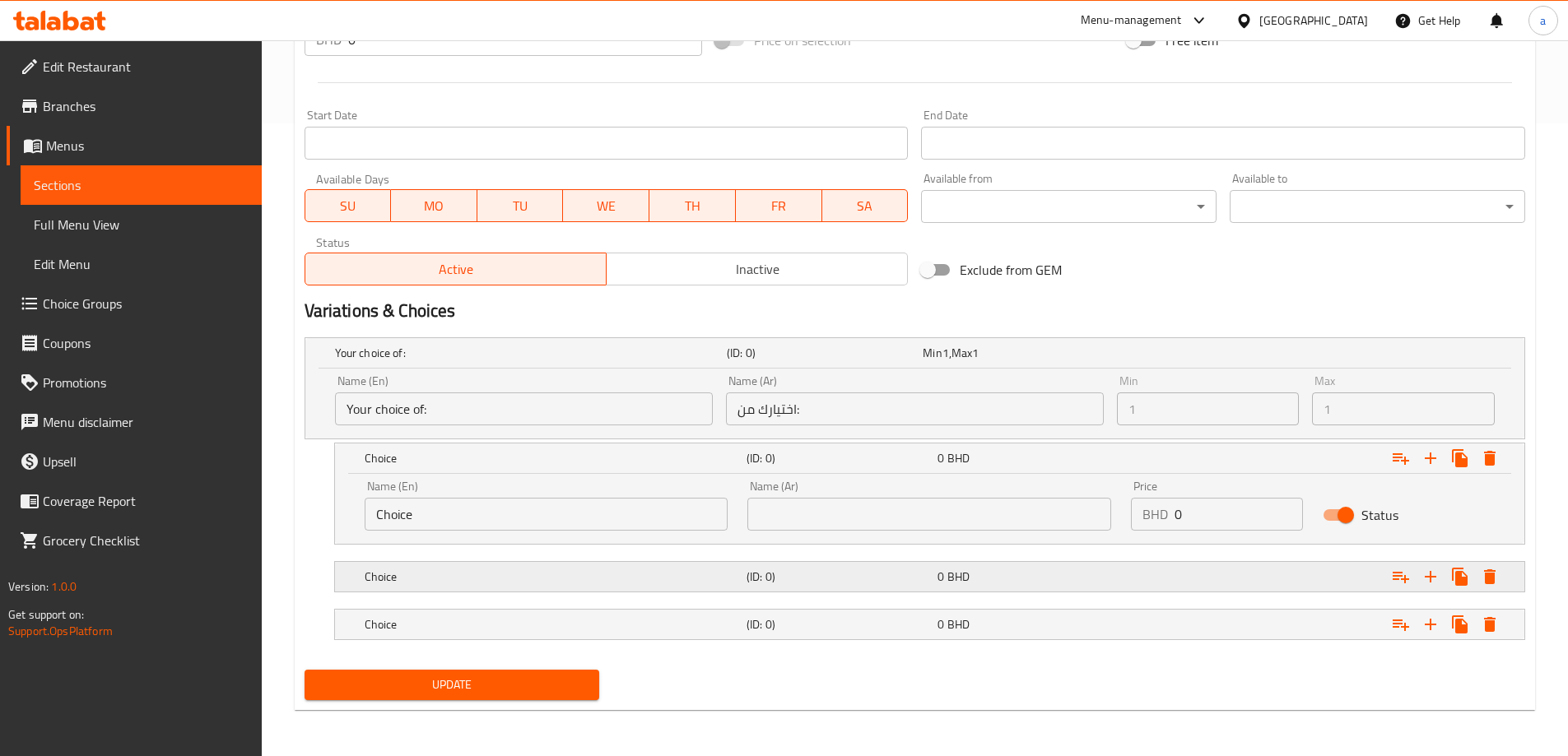
click at [910, 361] on h5 "(ID: 0)" at bounding box center [821, 353] width 189 height 17
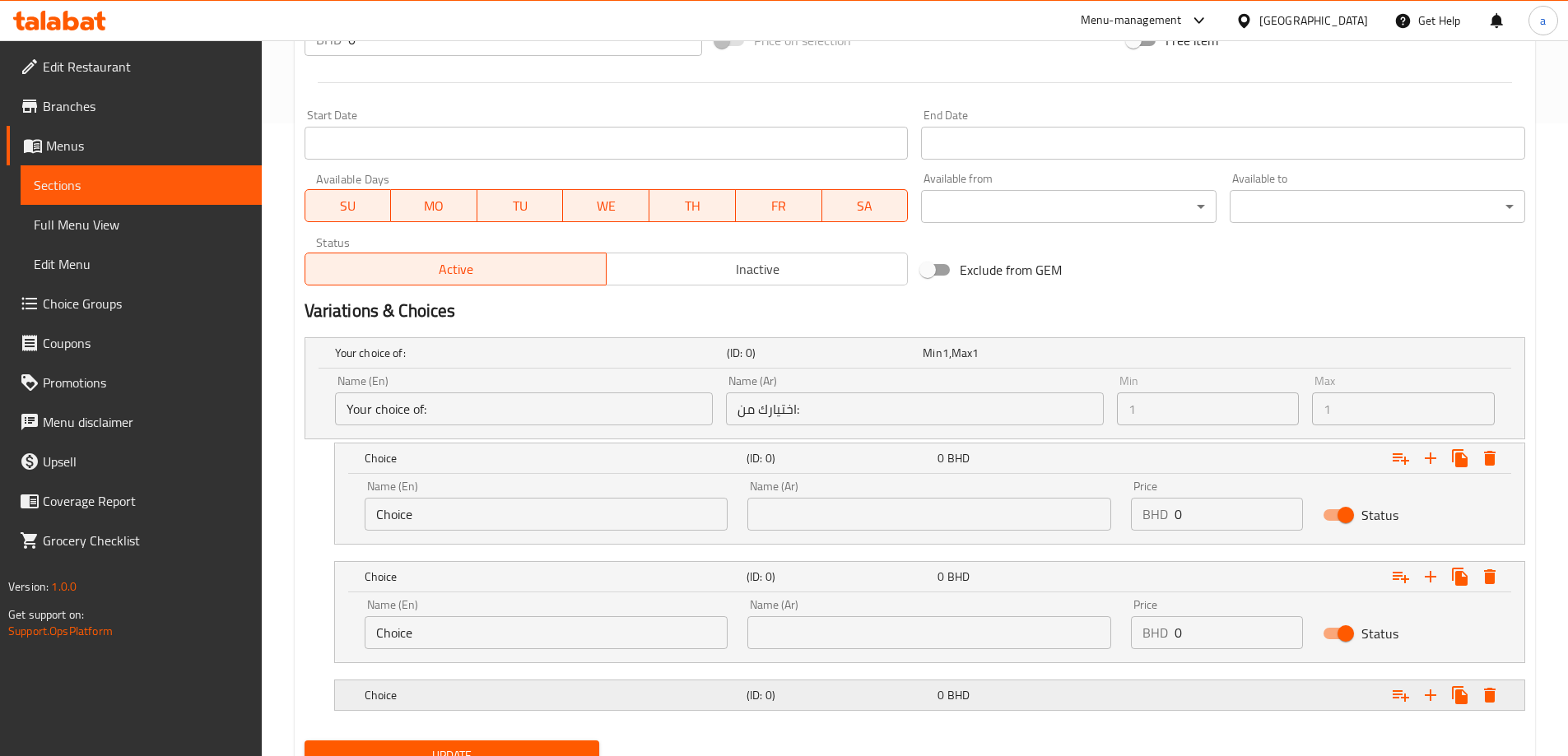
click at [876, 361] on h5 "(ID: 0)" at bounding box center [821, 353] width 189 height 17
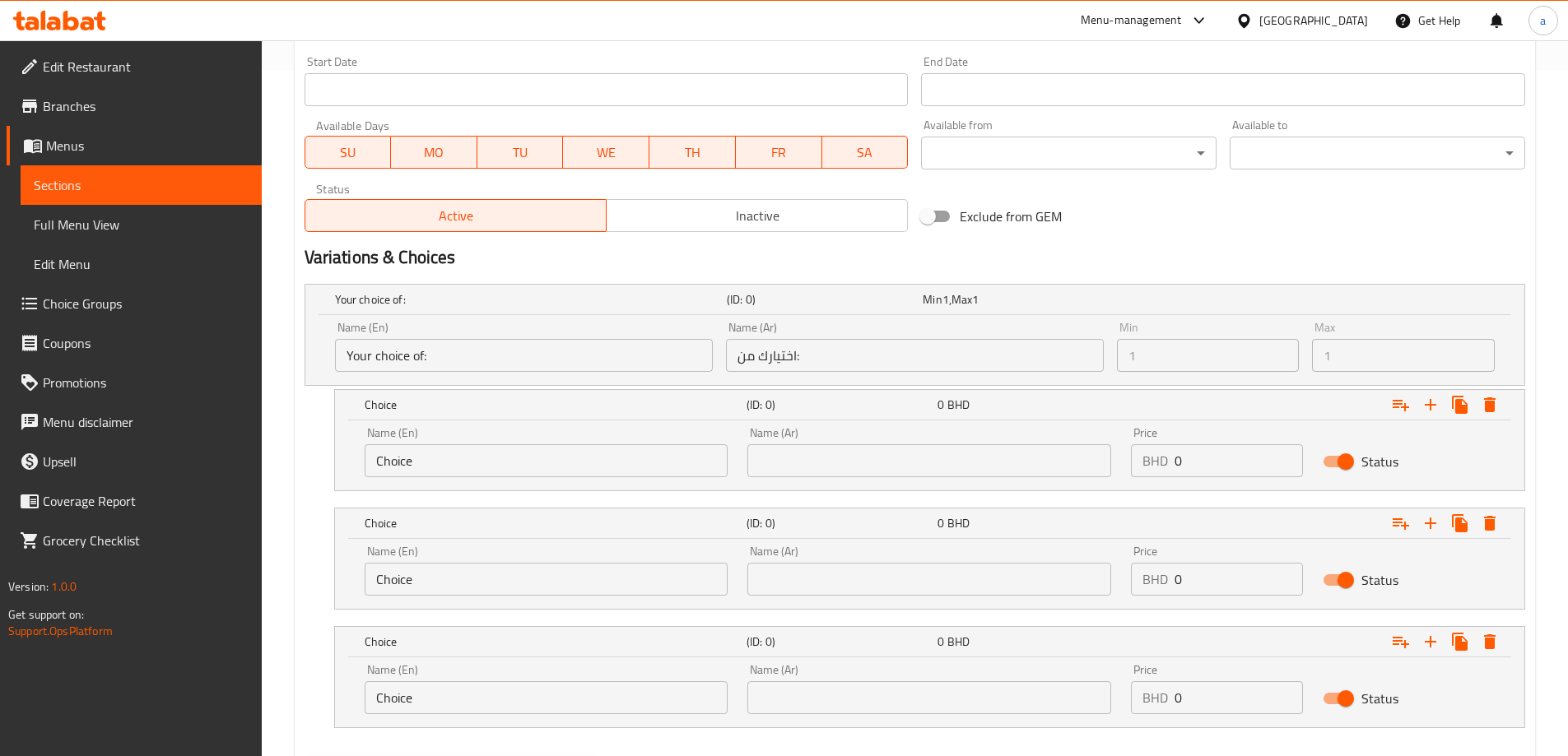
scroll to position [715, 0]
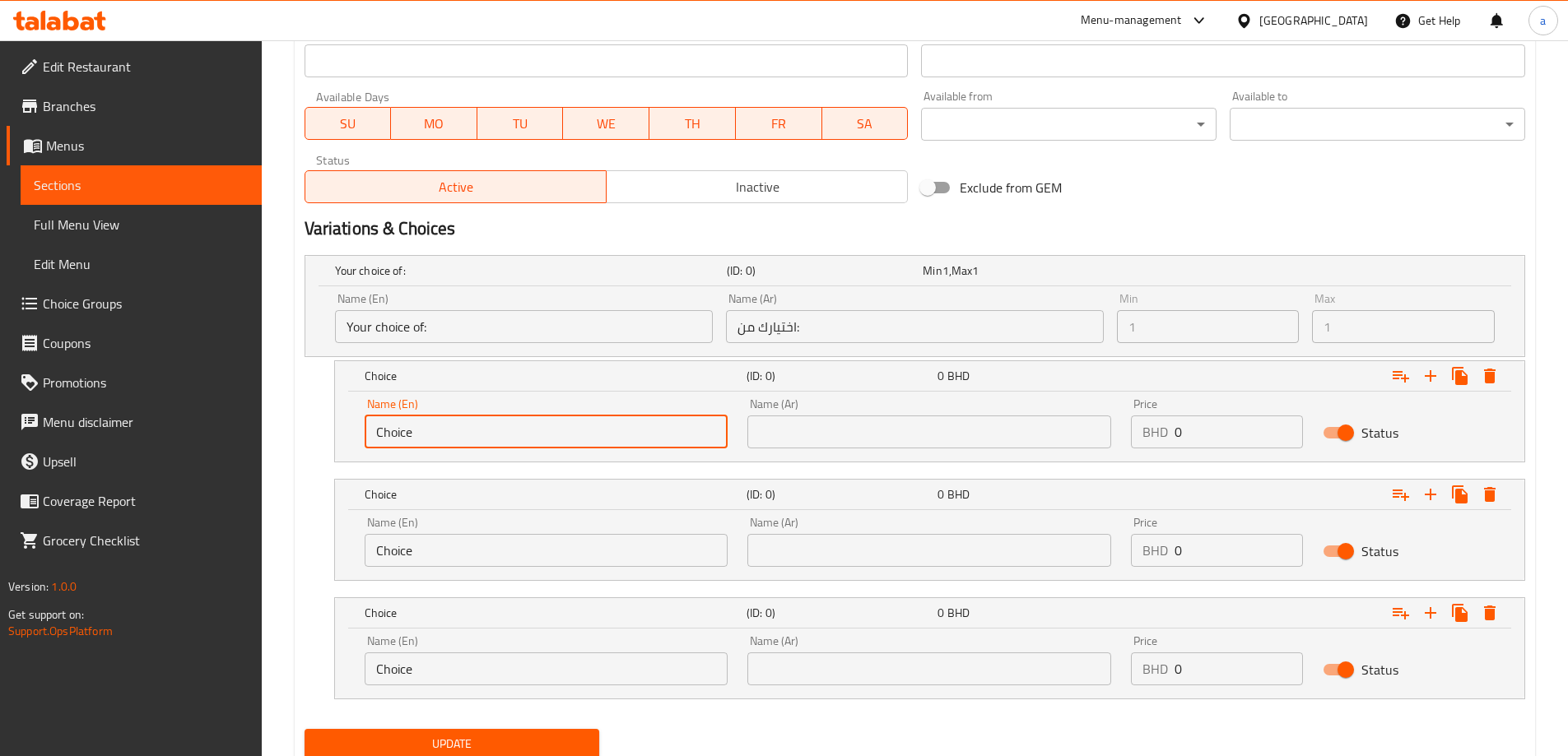
click at [547, 437] on input "Choice" at bounding box center [547, 432] width 364 height 32
type input "س"
type input "small"
click at [305, 728] on button "Update" at bounding box center [452, 743] width 295 height 30
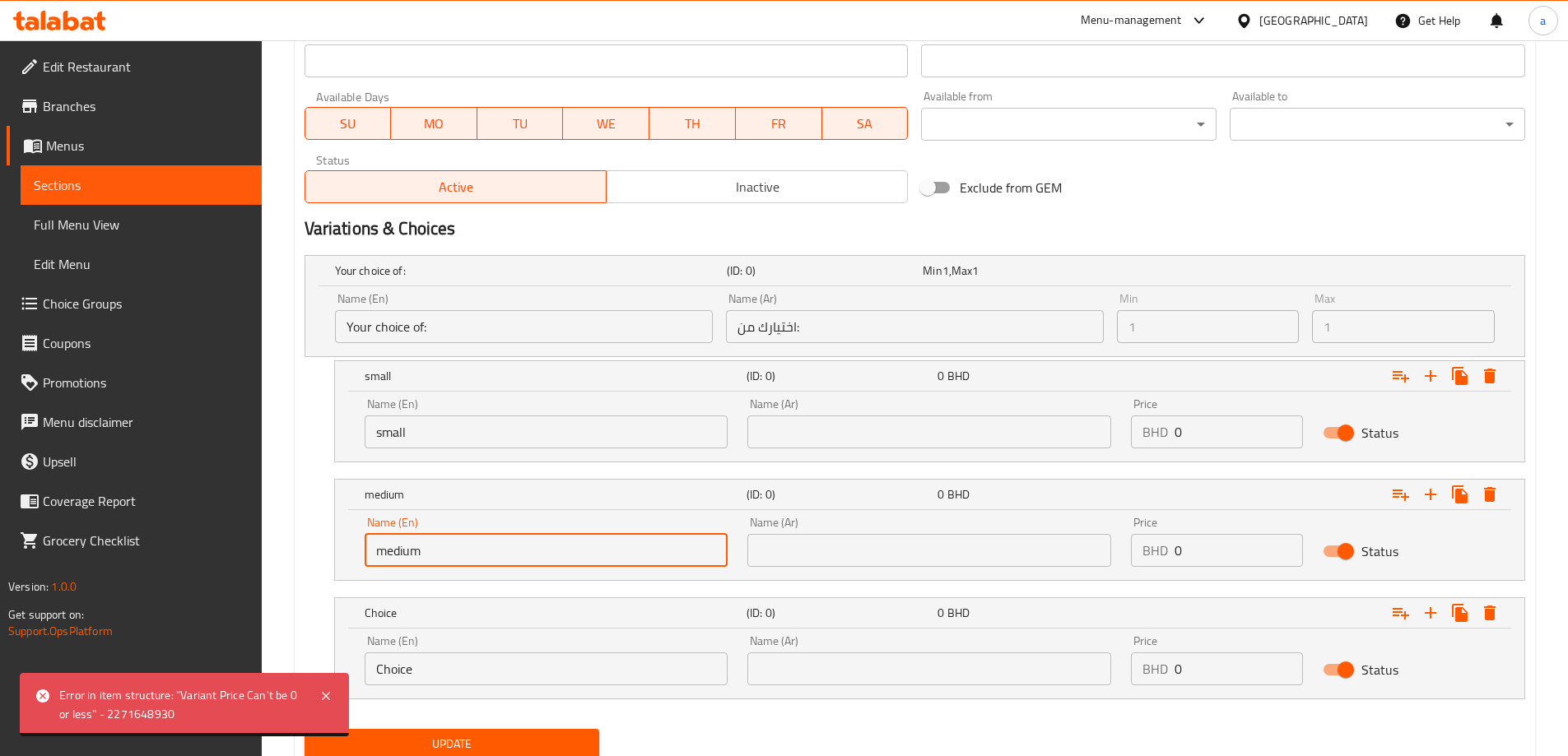
type input "medium"
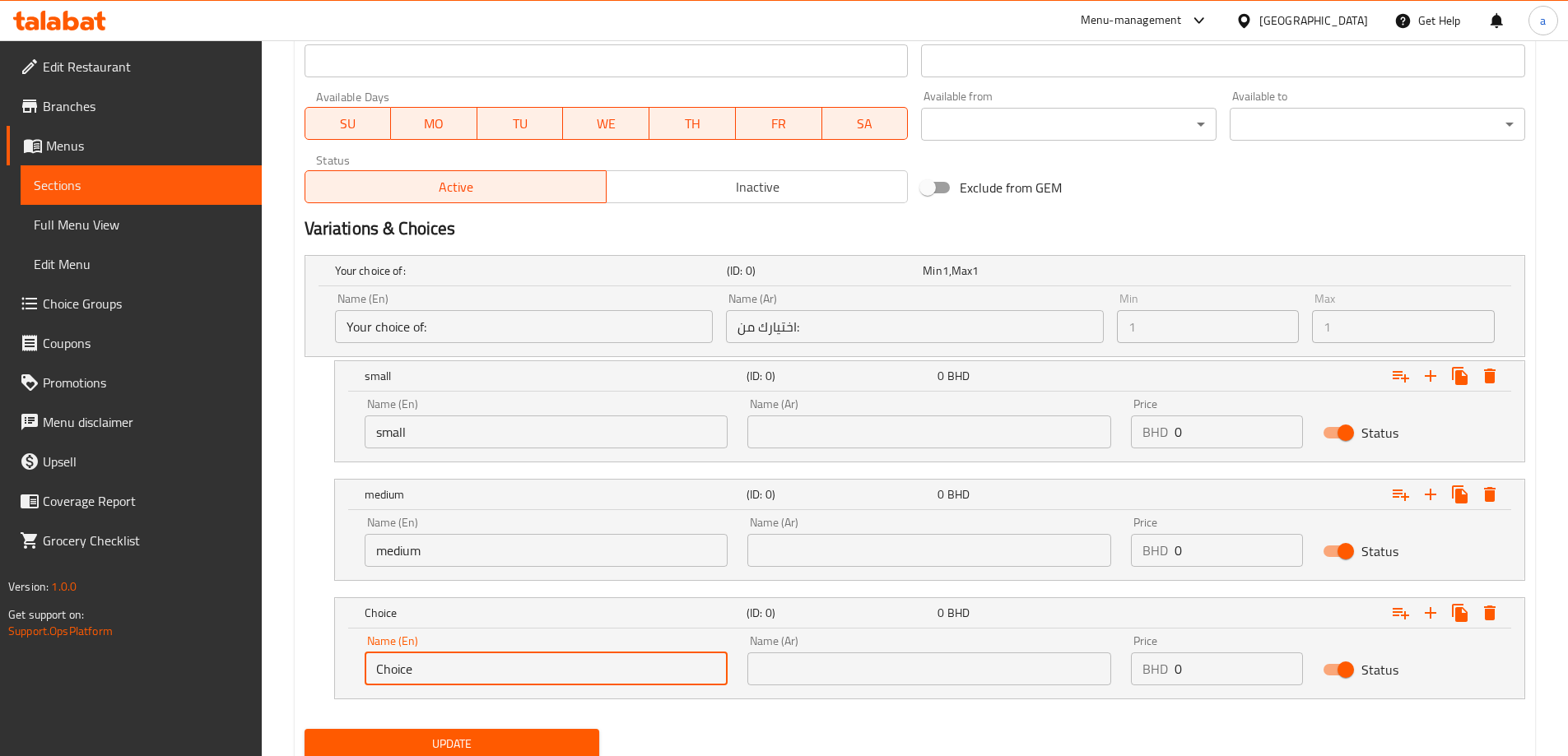
click at [523, 663] on input "Choice" at bounding box center [547, 669] width 364 height 32
type input "C"
type input "large"
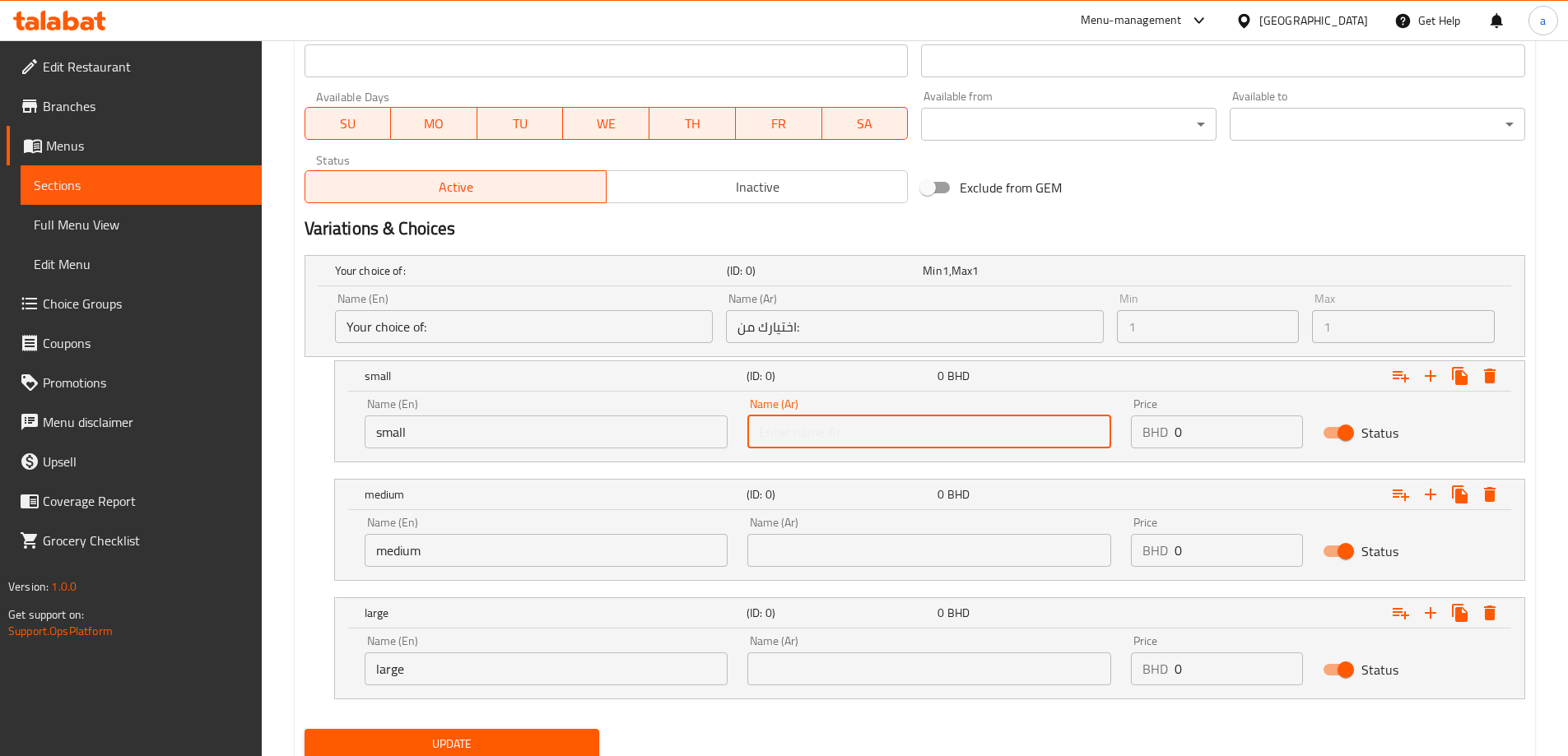
click at [922, 440] on input "text" at bounding box center [930, 432] width 364 height 32
type input "صغير"
click at [305, 728] on button "Update" at bounding box center [452, 743] width 295 height 30
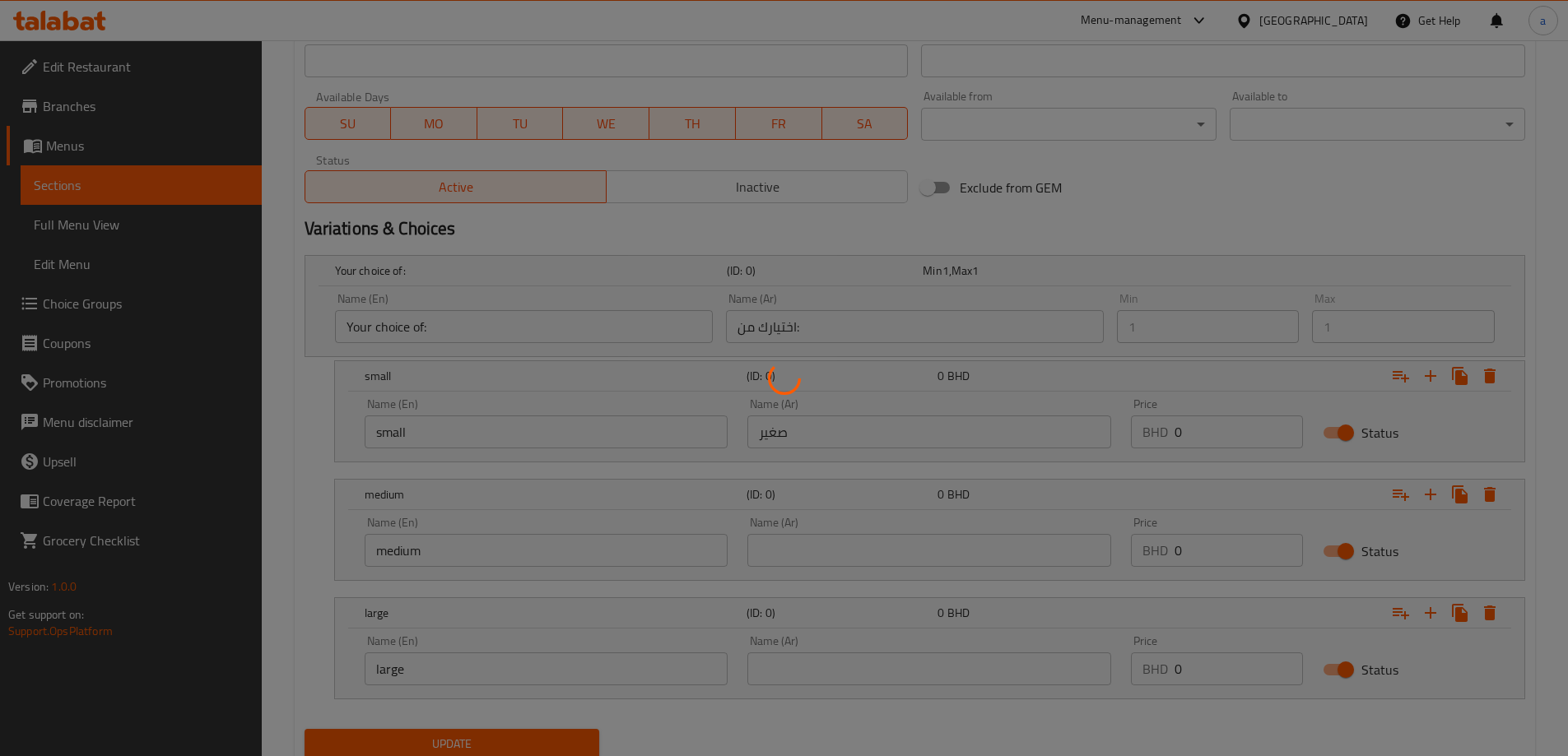
click at [1000, 540] on div at bounding box center [784, 378] width 1568 height 756
click at [971, 538] on div at bounding box center [784, 378] width 1568 height 756
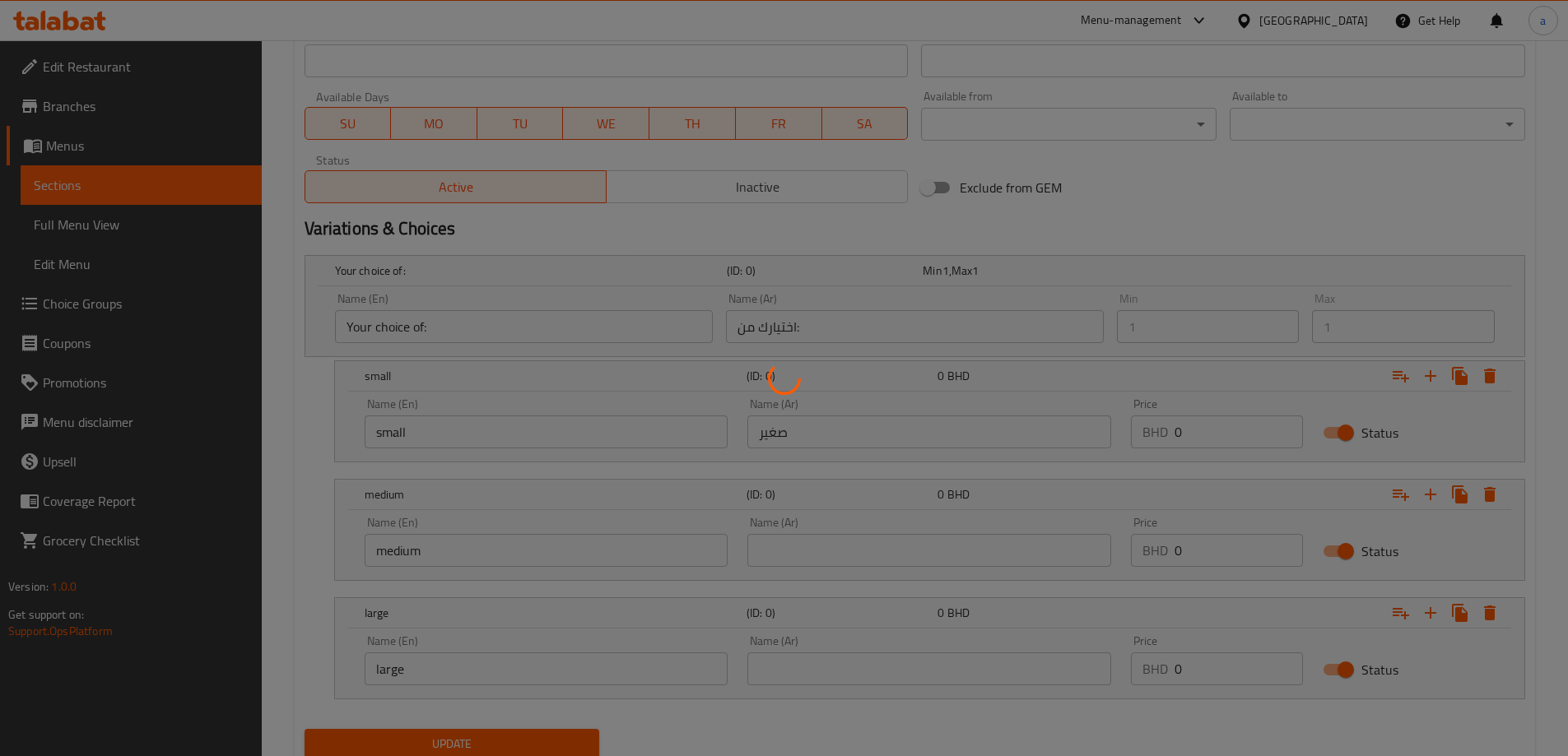
click at [971, 538] on div at bounding box center [784, 378] width 1568 height 756
click at [978, 532] on div at bounding box center [784, 378] width 1568 height 756
click at [978, 529] on div at bounding box center [784, 378] width 1568 height 756
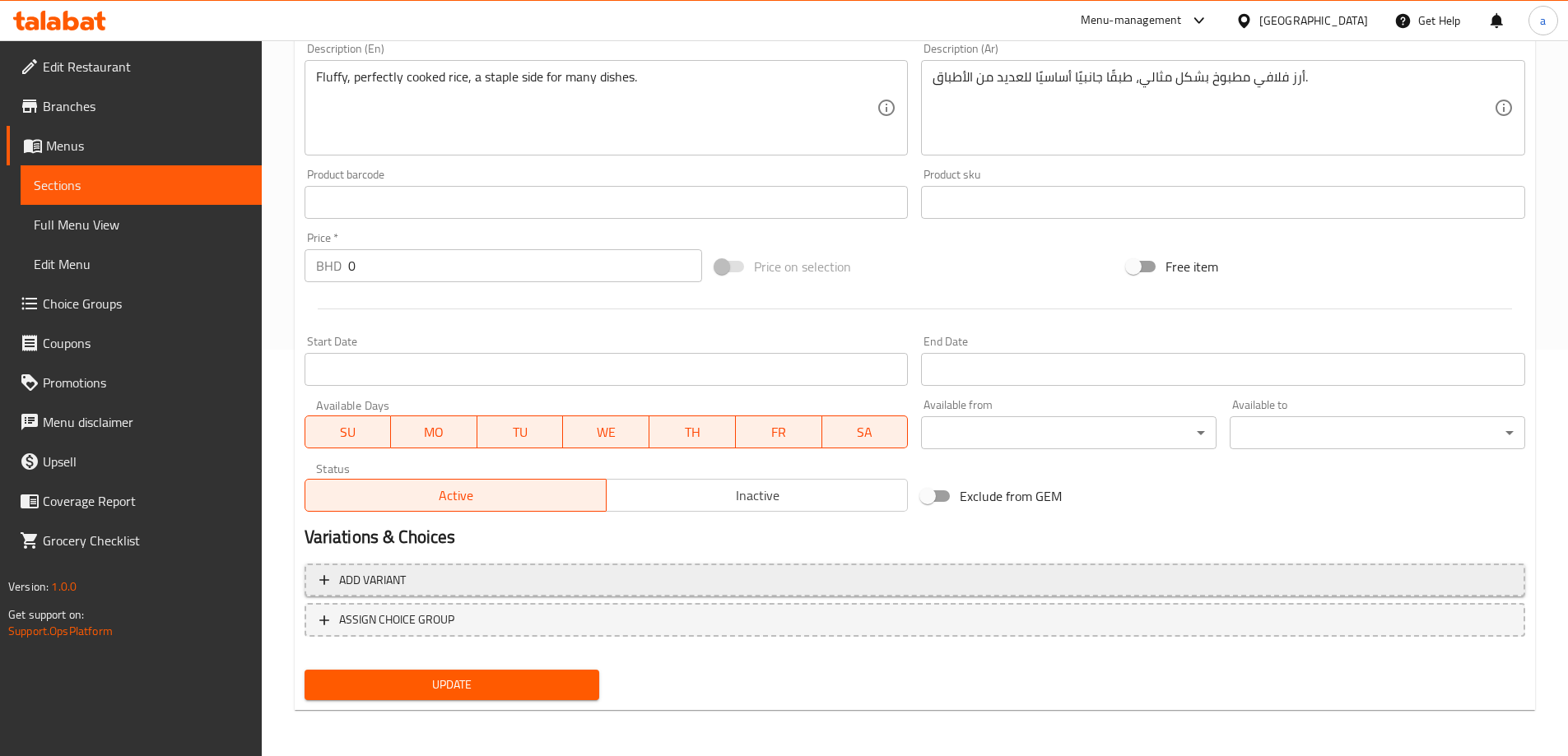
click at [492, 586] on span "Add variant" at bounding box center [915, 580] width 1191 height 21
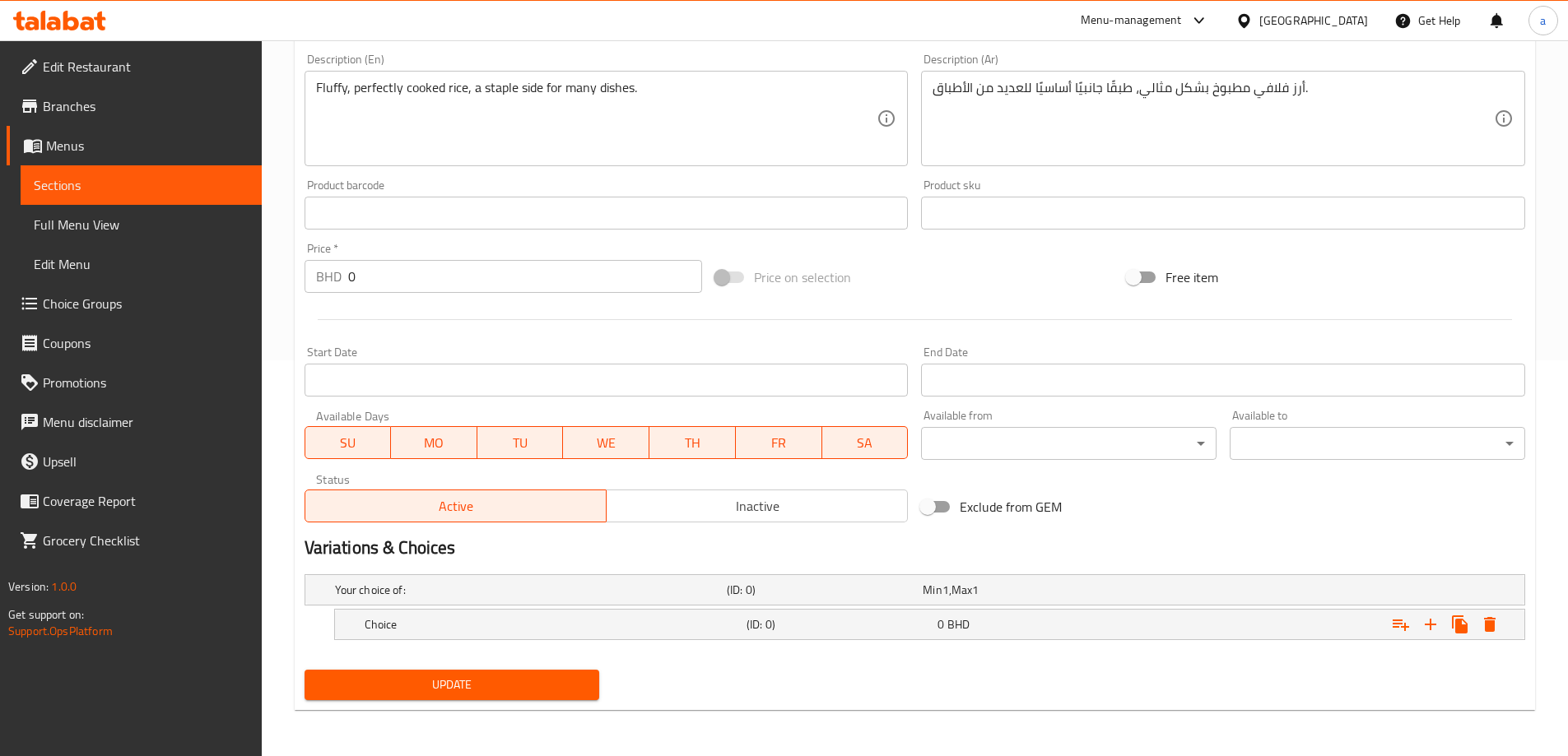
scroll to position [395, 0]
click at [484, 602] on div "Choice" at bounding box center [527, 589] width 392 height 23
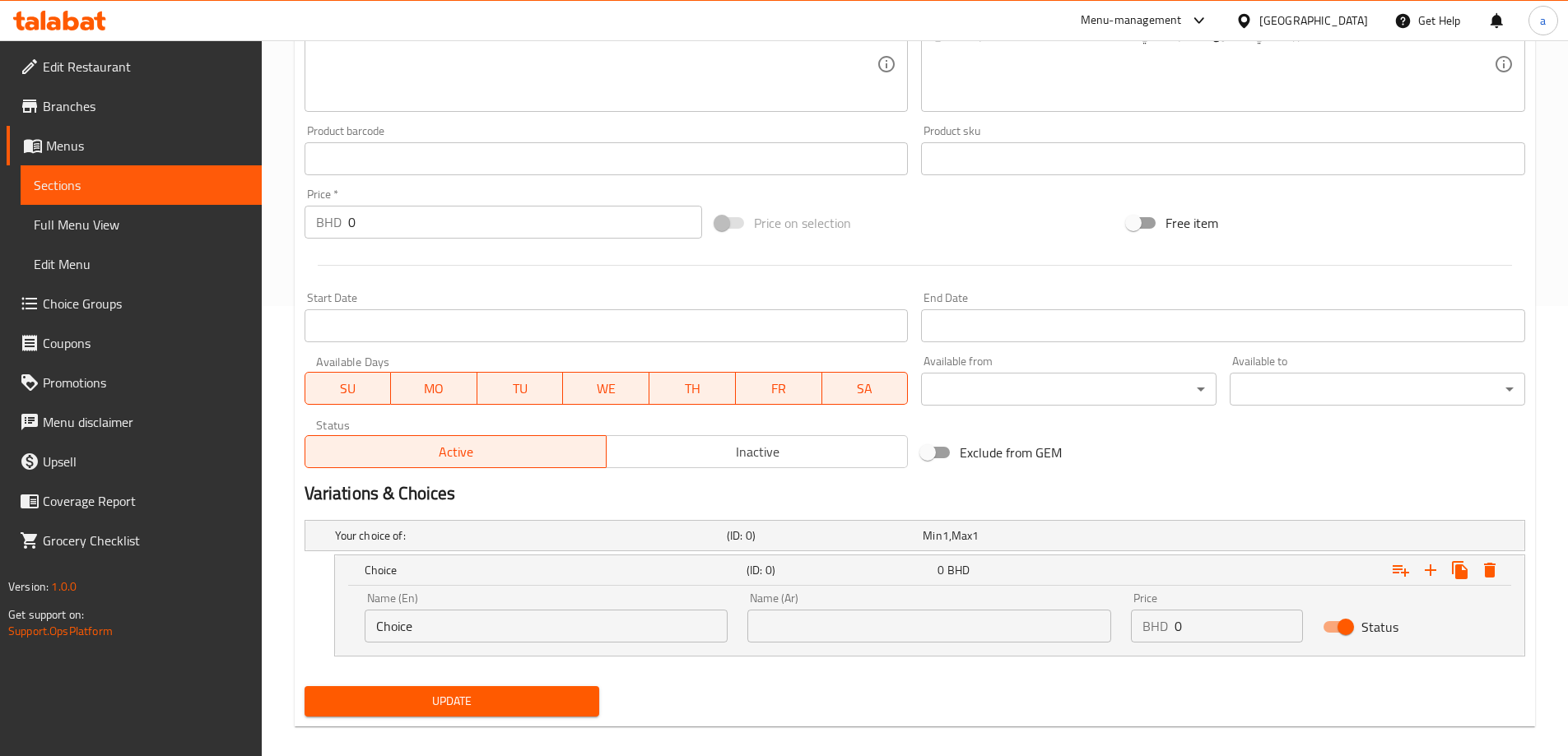
scroll to position [466, 0]
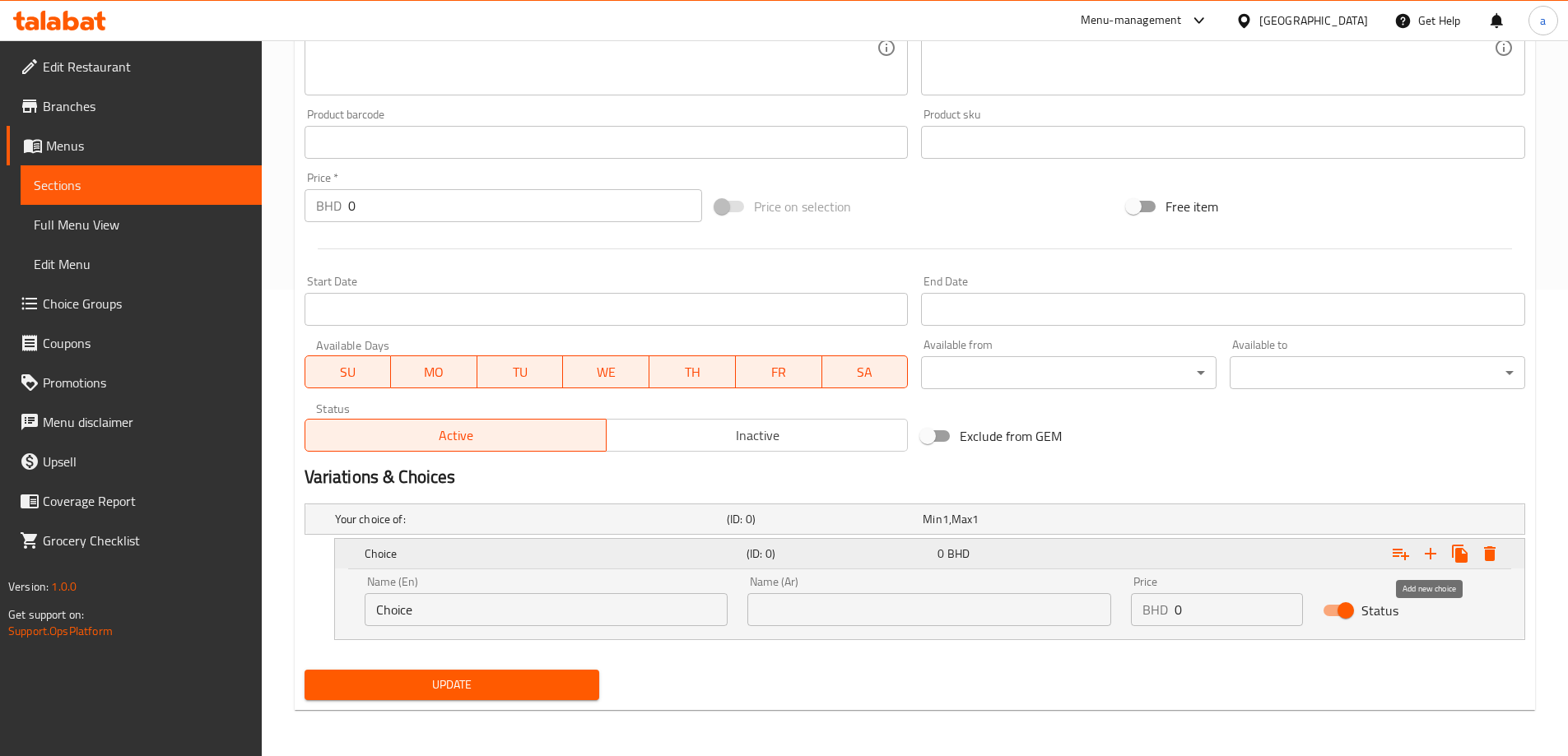
click at [1433, 556] on icon "Expand" at bounding box center [1430, 553] width 20 height 20
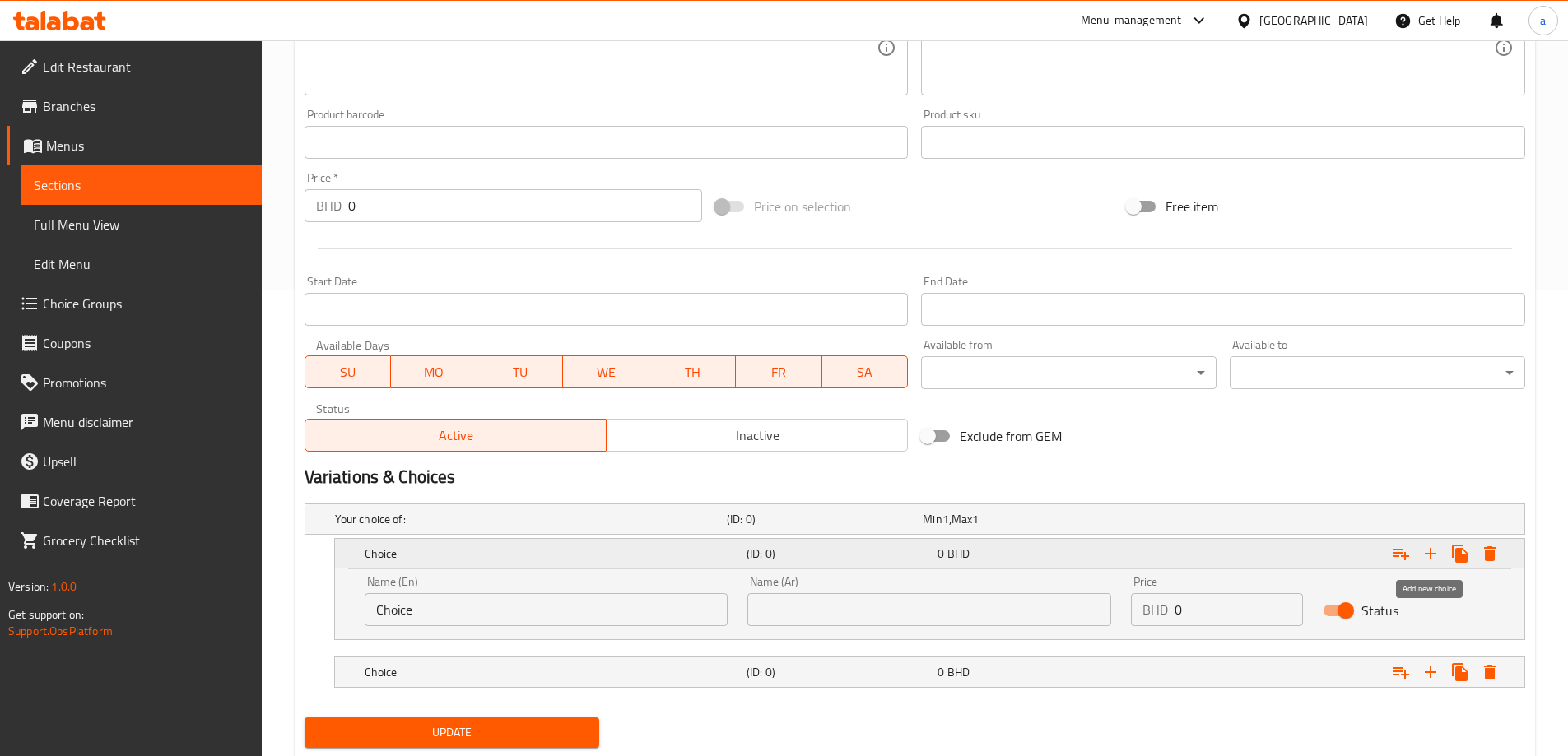
click at [1433, 556] on icon "Expand" at bounding box center [1430, 553] width 20 height 20
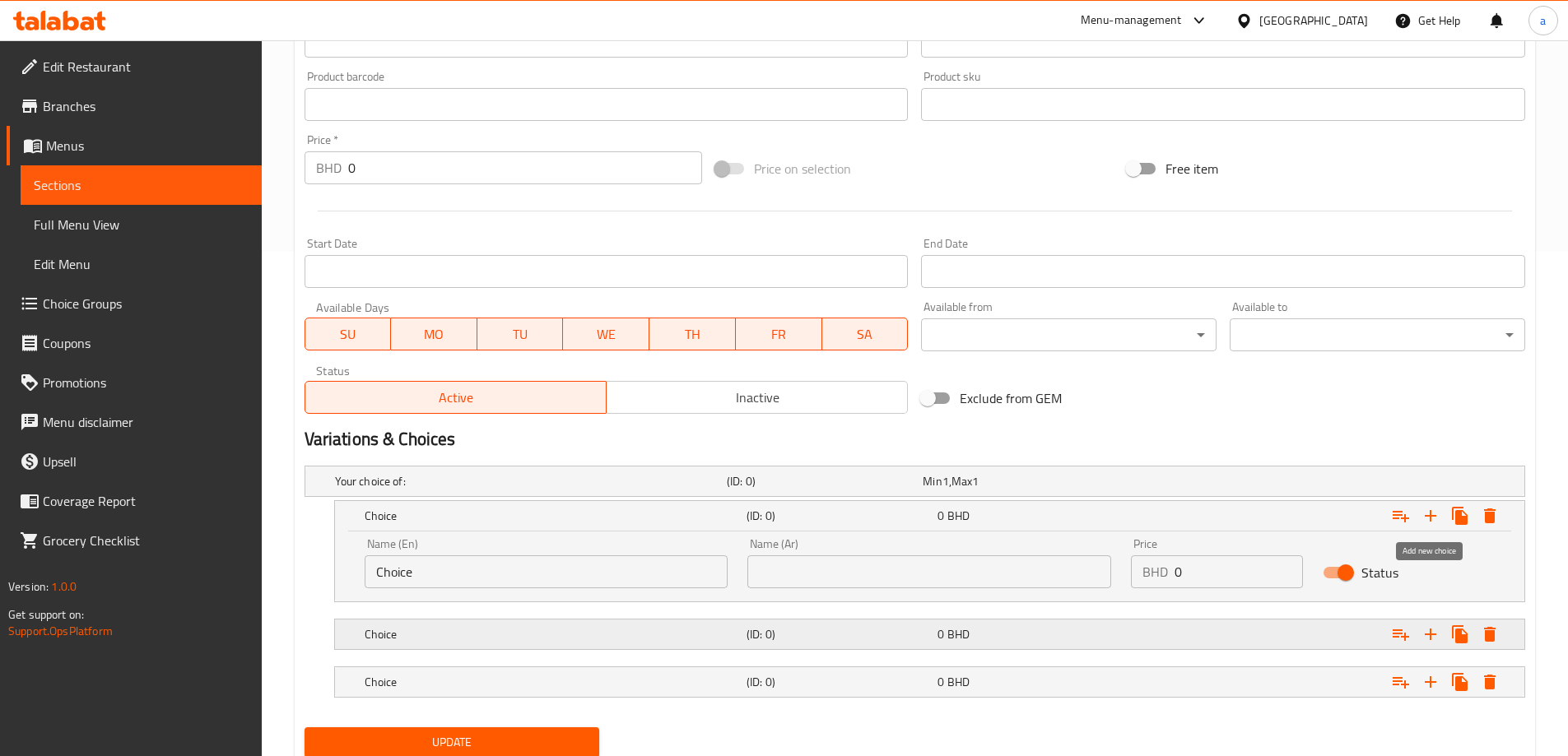
scroll to position [561, 0]
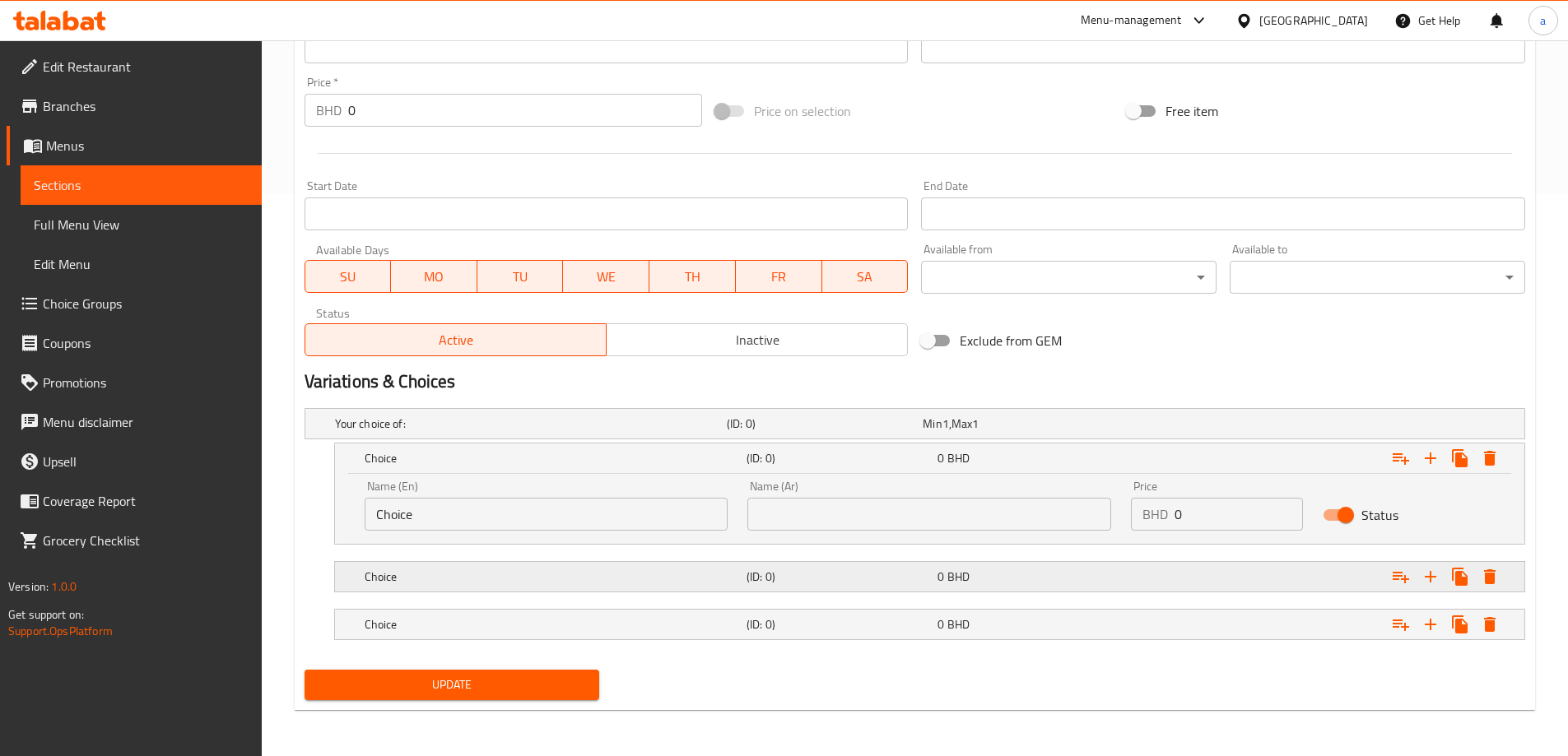
click at [440, 432] on h5 "Choice" at bounding box center [528, 424] width 386 height 17
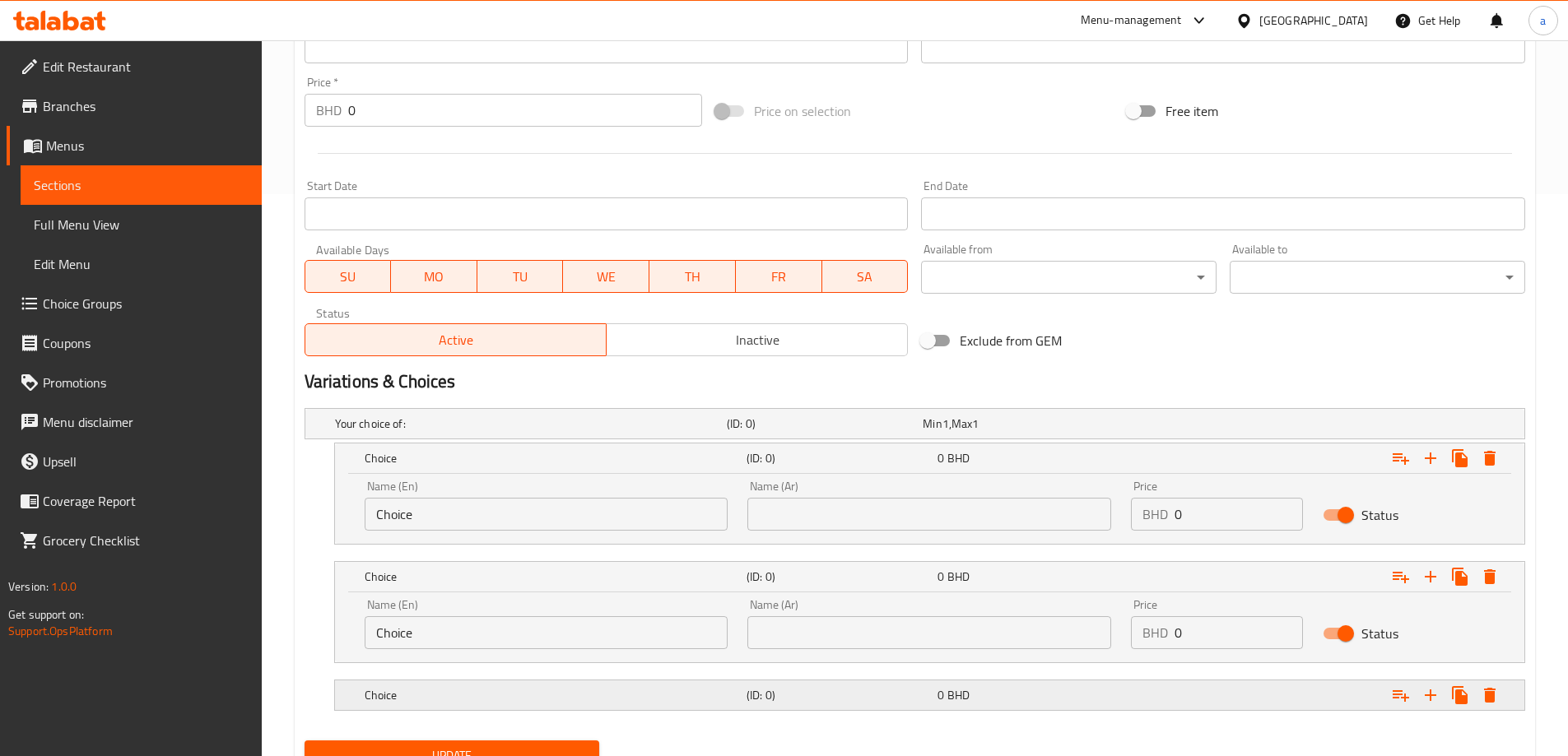
click at [441, 441] on div "Choice (ID: 0) 0 BHD" at bounding box center [920, 424] width 1176 height 36
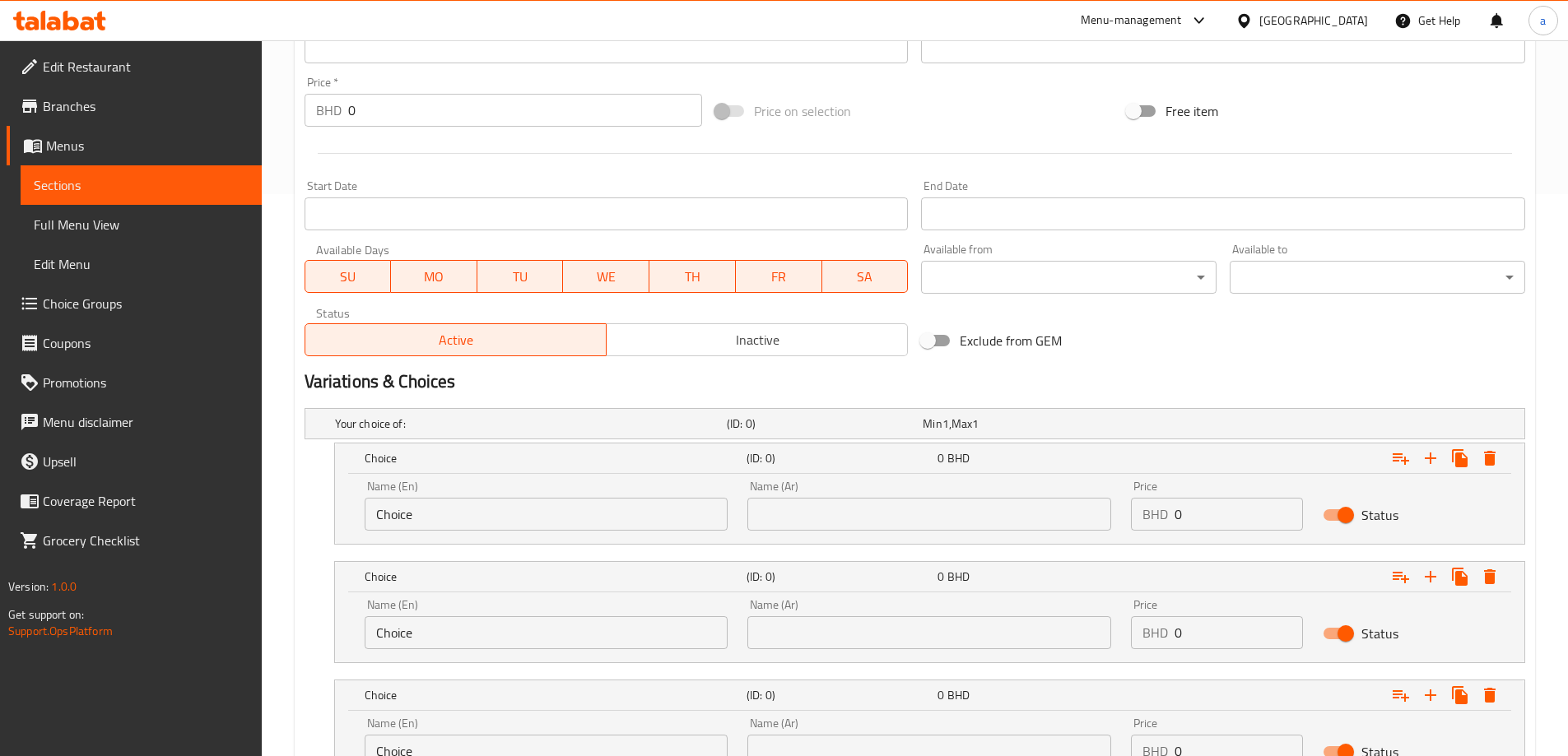
click at [490, 526] on input "Choice" at bounding box center [547, 513] width 364 height 32
type input "س"
type input "Small"
click at [453, 639] on input "Choice" at bounding box center [547, 632] width 364 height 32
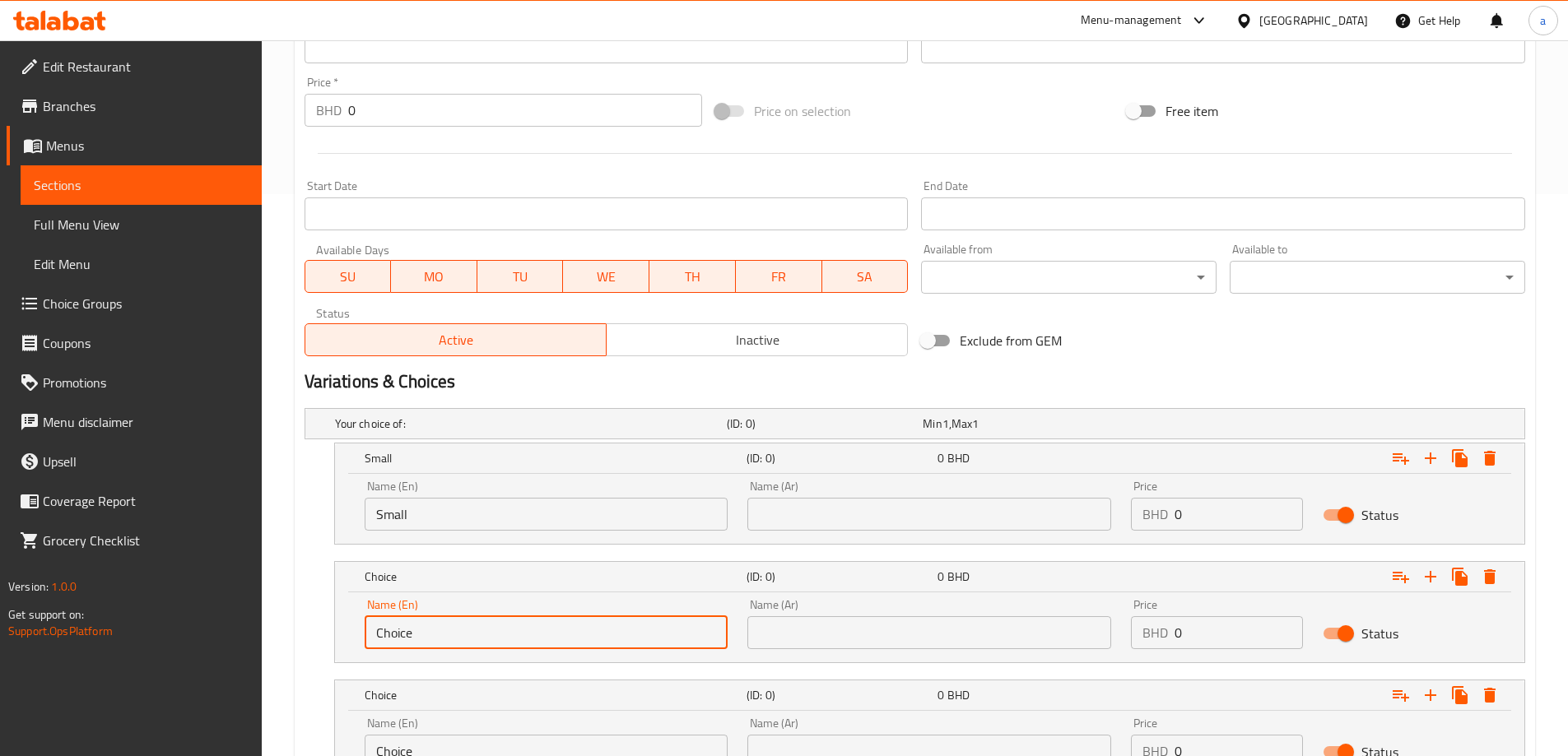
click at [453, 639] on input "Choice" at bounding box center [547, 632] width 364 height 32
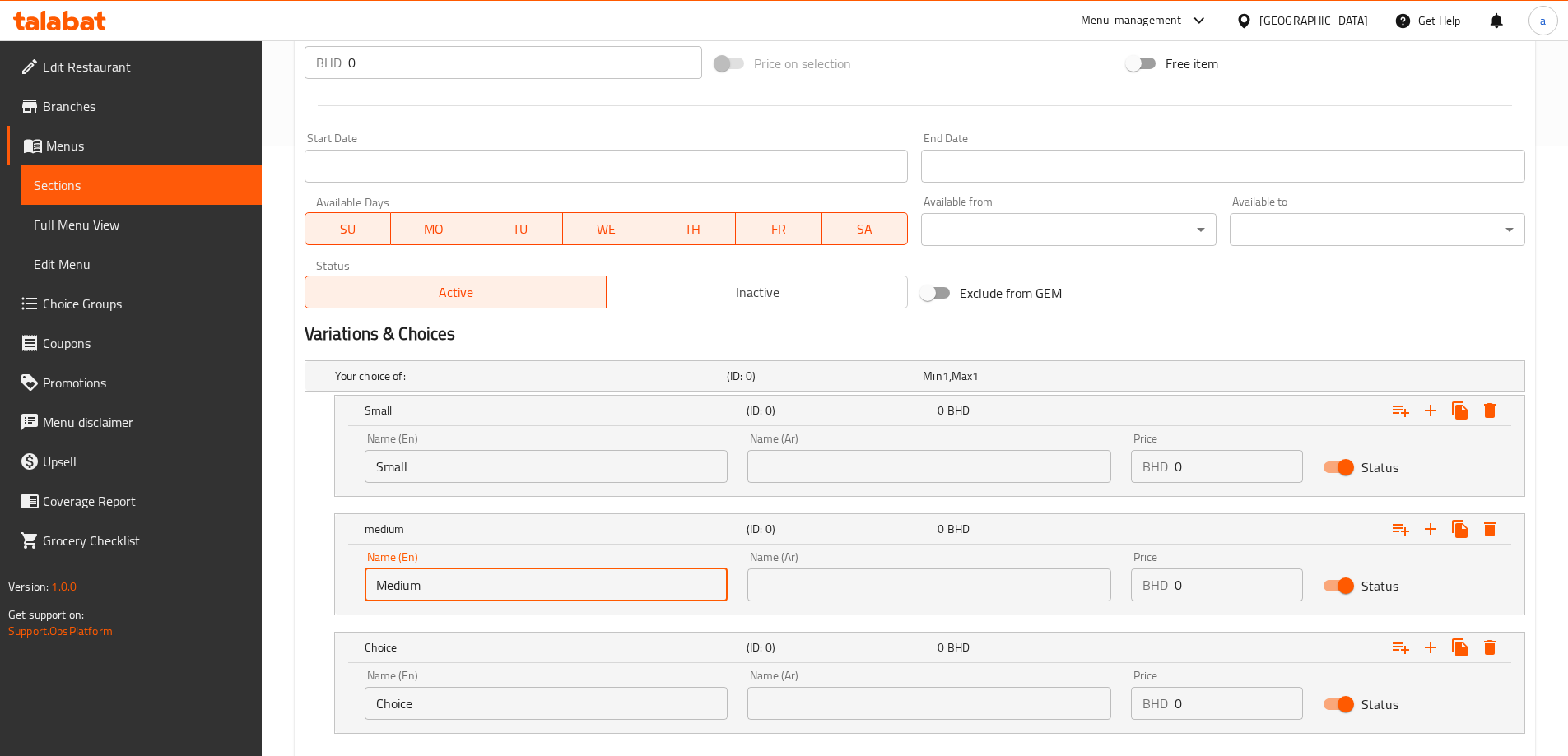
scroll to position [703, 0]
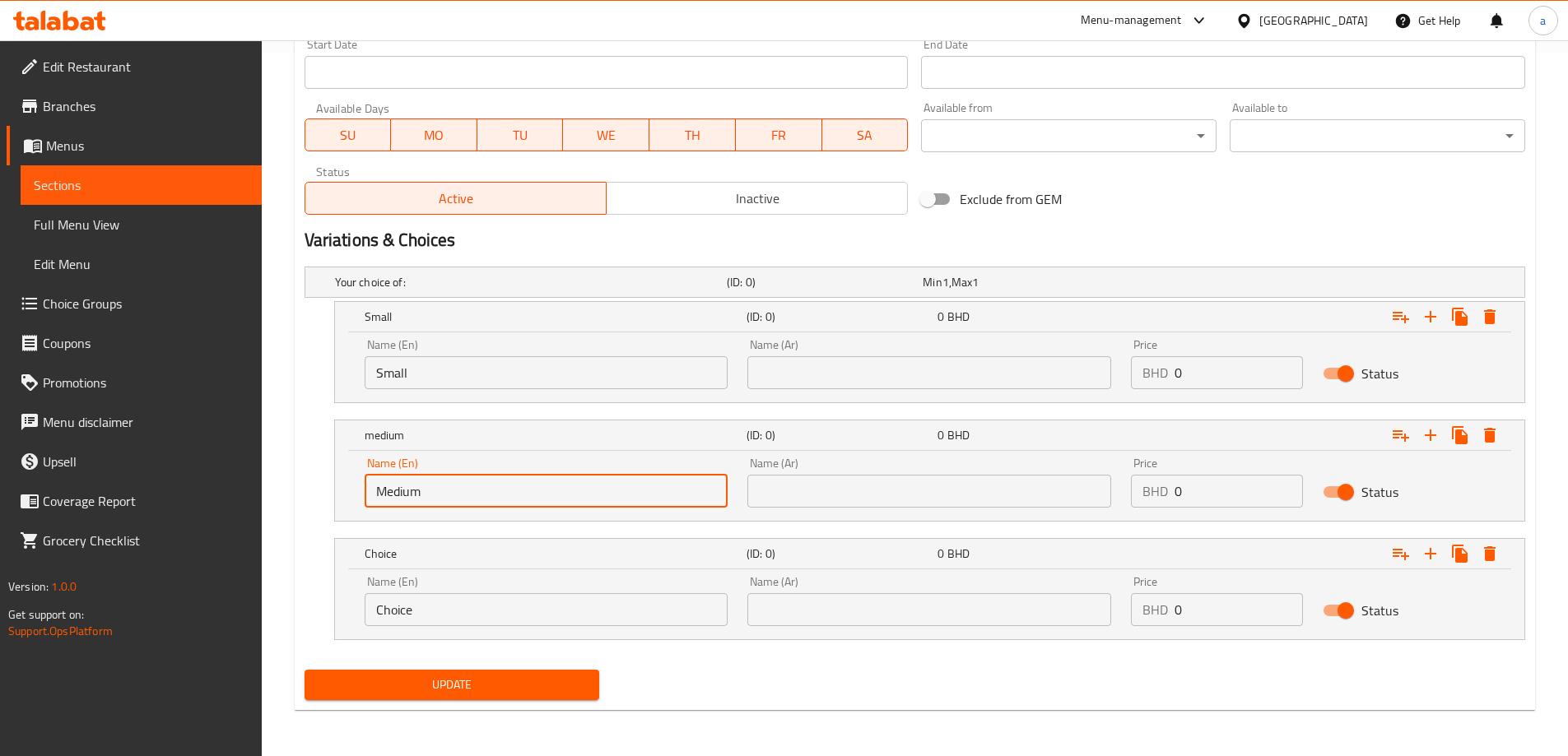
type input "Medium"
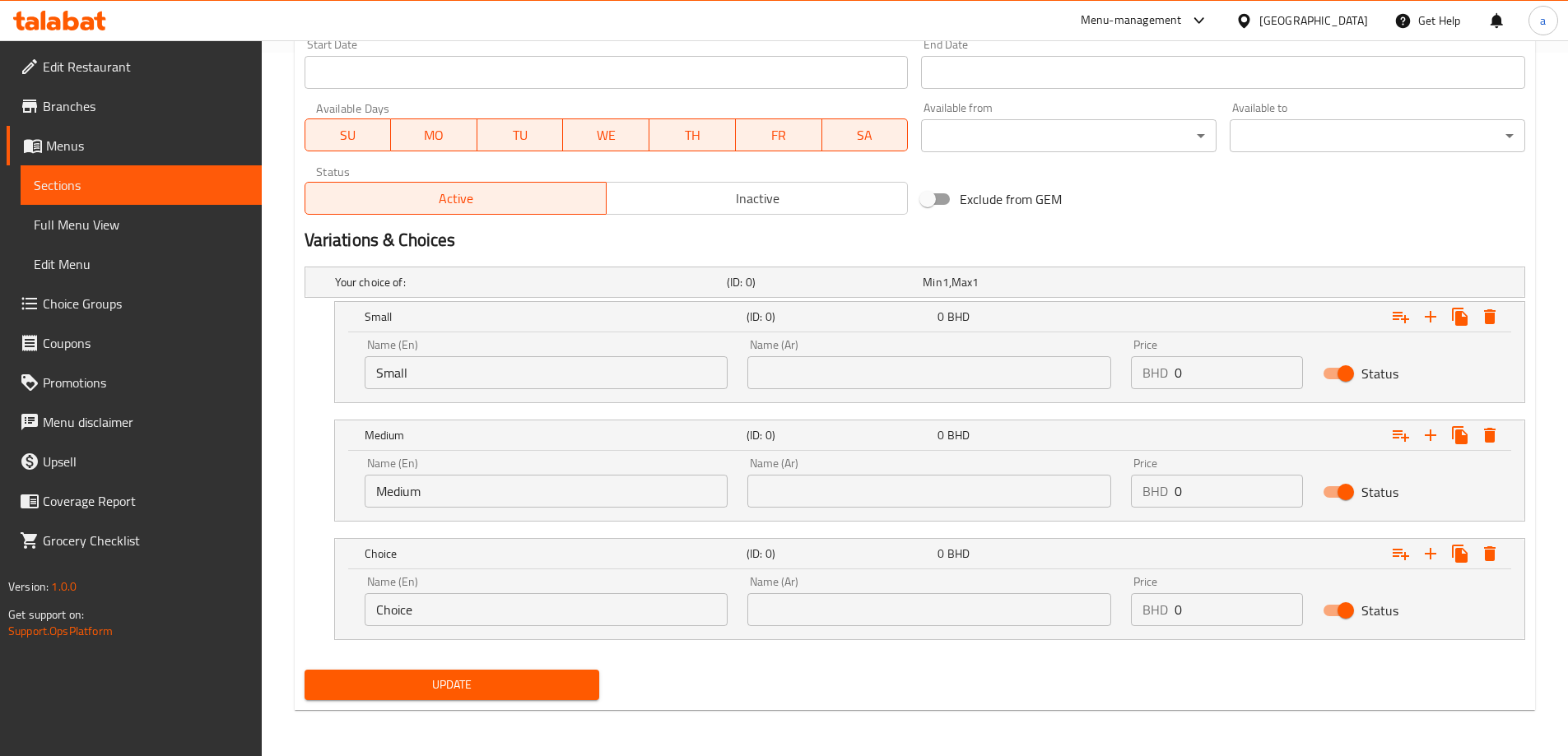
drag, startPoint x: 582, startPoint y: 589, endPoint x: 570, endPoint y: 610, distance: 24.2
click at [581, 589] on div "Name (En) Choice Name (En)" at bounding box center [547, 601] width 364 height 50
click at [557, 628] on div "Name (En) Choice Name (En)" at bounding box center [547, 601] width 384 height 70
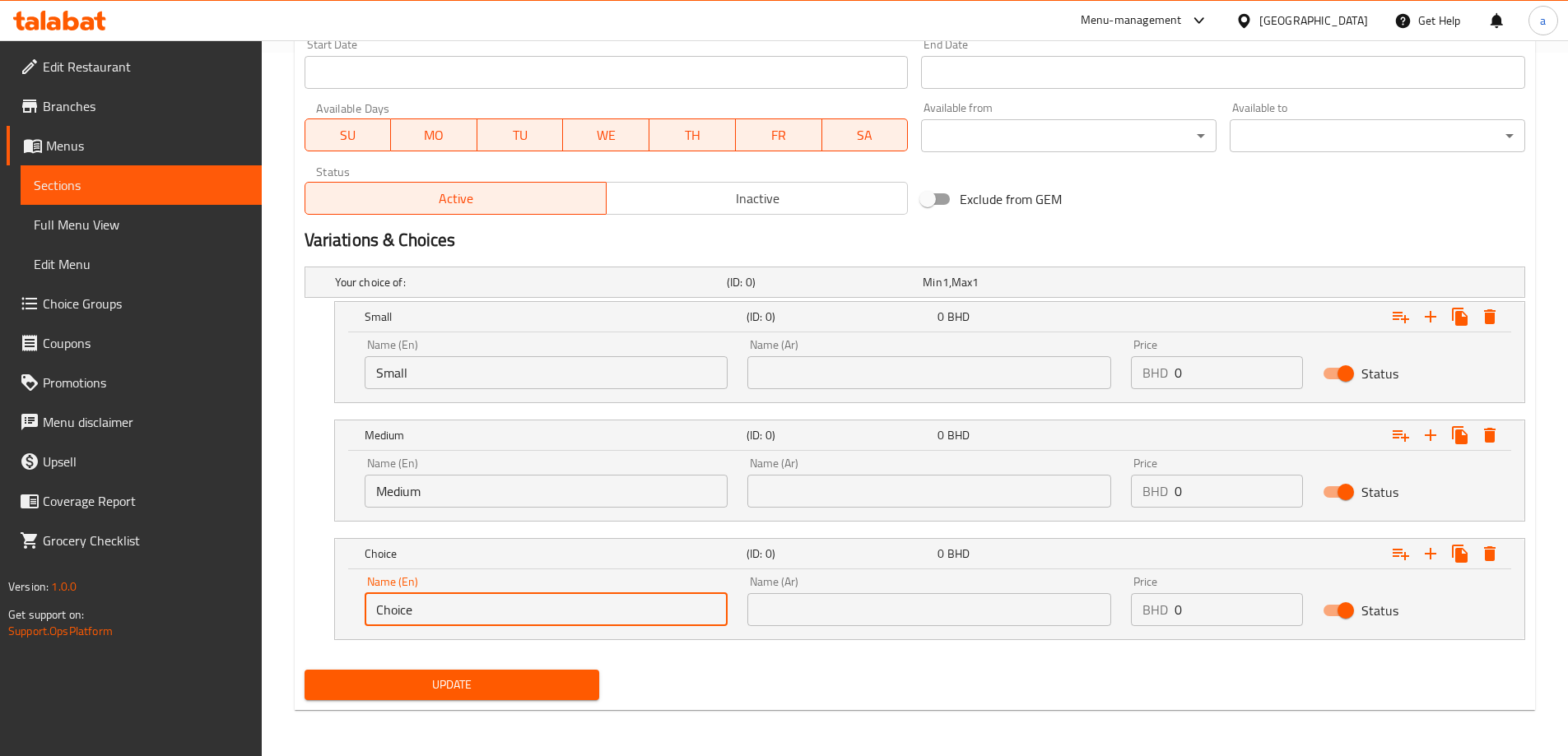
click at [569, 618] on input "Choice" at bounding box center [547, 609] width 364 height 32
type input "Large"
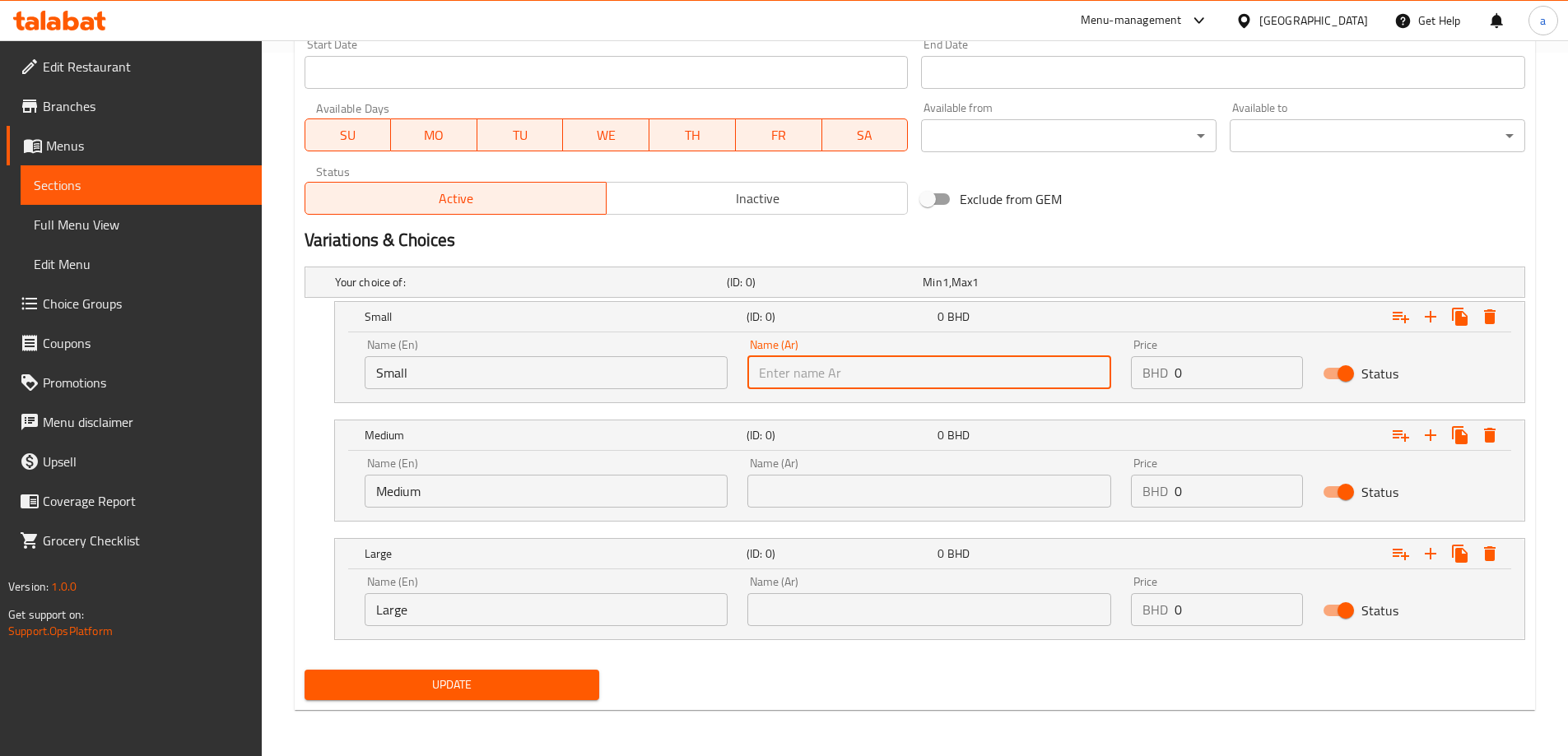
click at [785, 377] on input "text" at bounding box center [930, 372] width 364 height 32
type input "صغير"
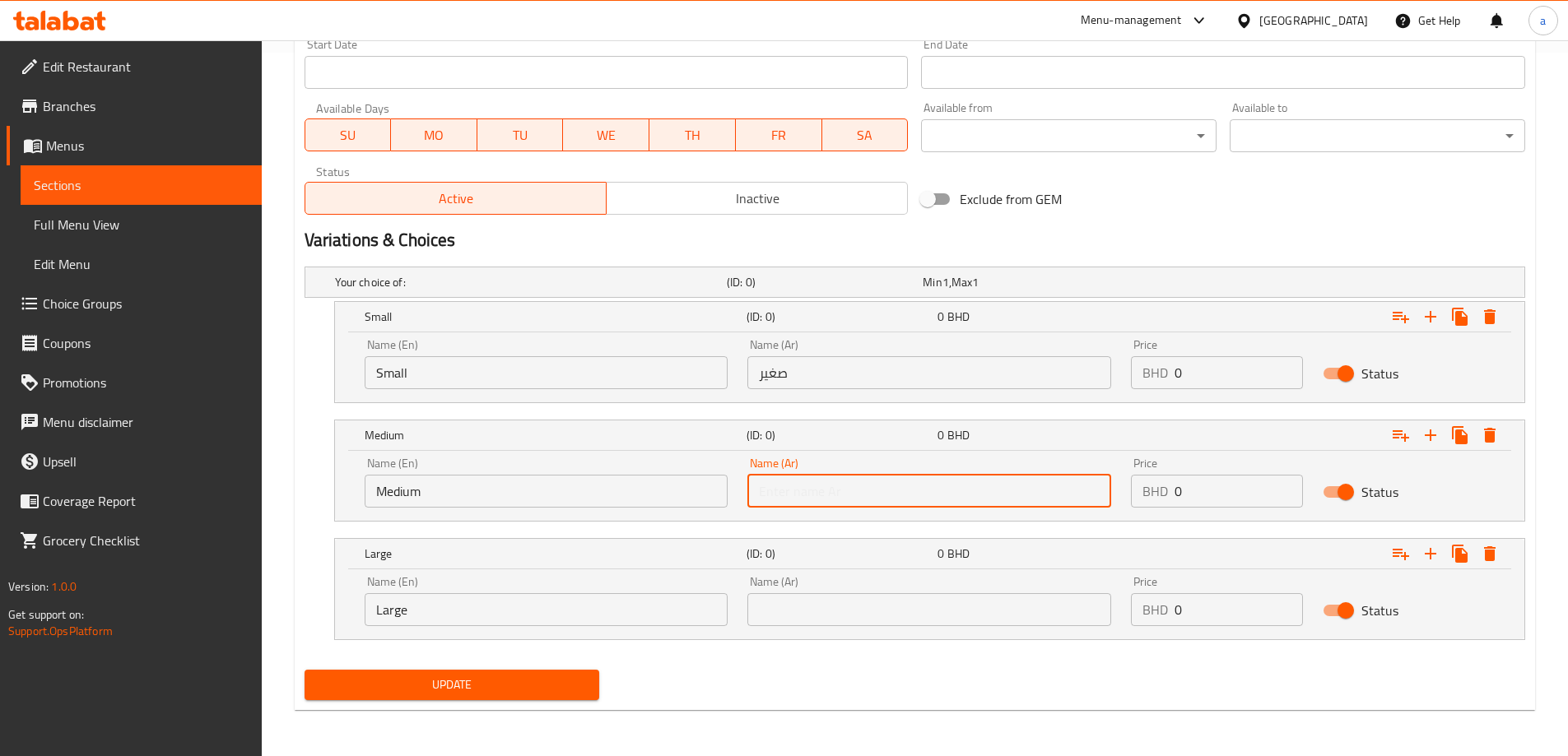
drag, startPoint x: 890, startPoint y: 494, endPoint x: 906, endPoint y: 490, distance: 16.5
click at [890, 494] on input "text" at bounding box center [930, 491] width 364 height 32
type input "وسط"
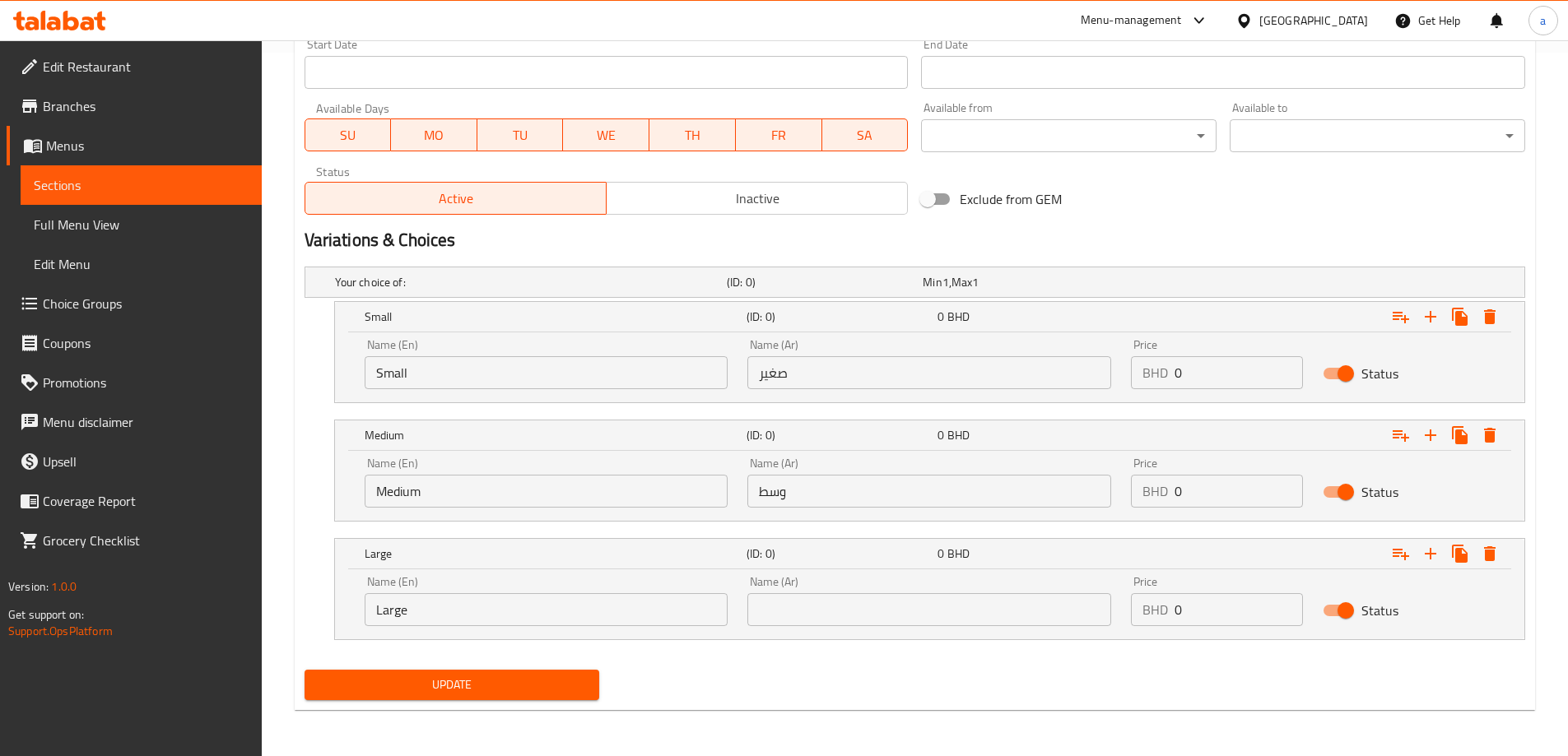
click at [814, 626] on div "Name (Ar) Name (Ar)" at bounding box center [930, 601] width 384 height 70
click at [814, 601] on input "text" at bounding box center [930, 609] width 364 height 32
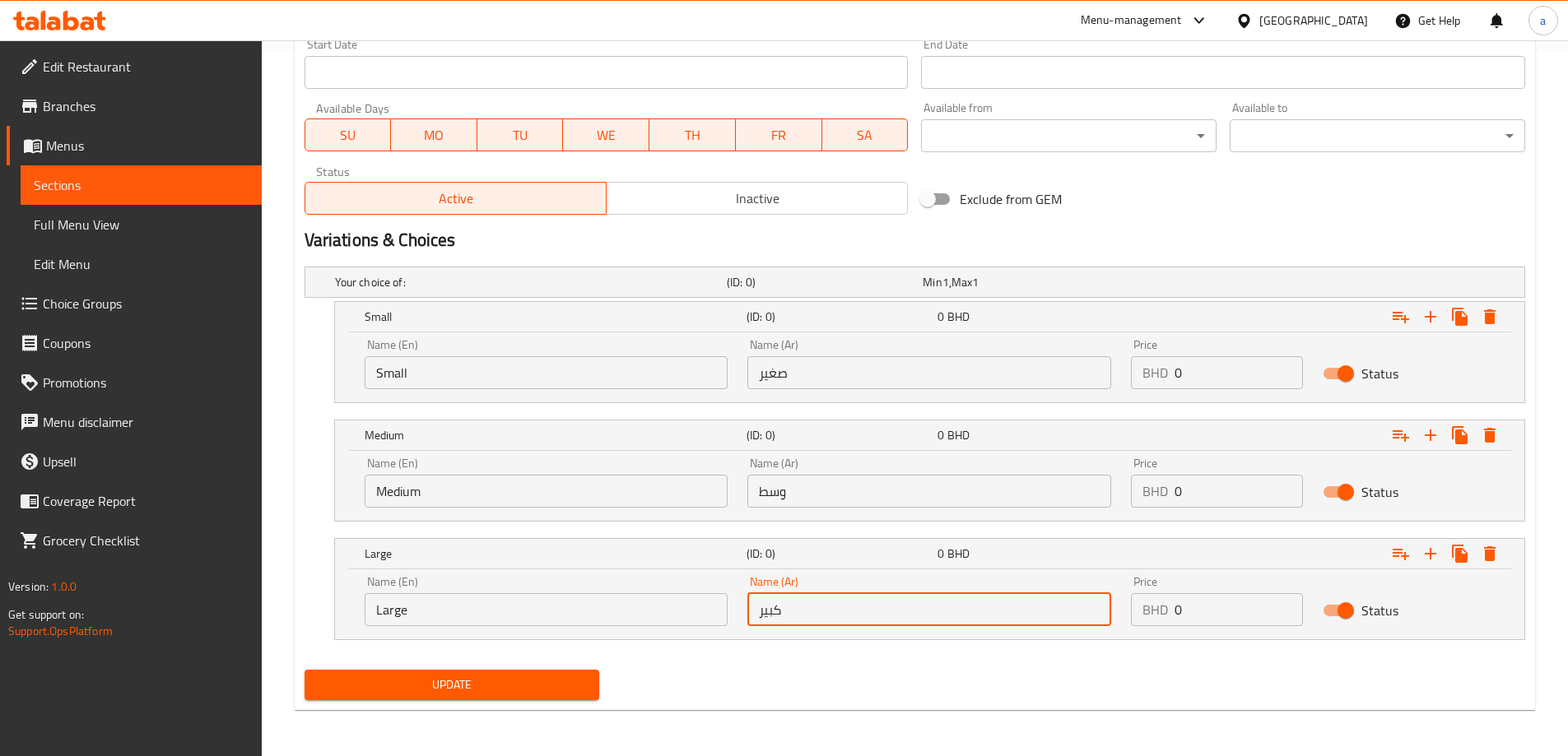
type input "كبير"
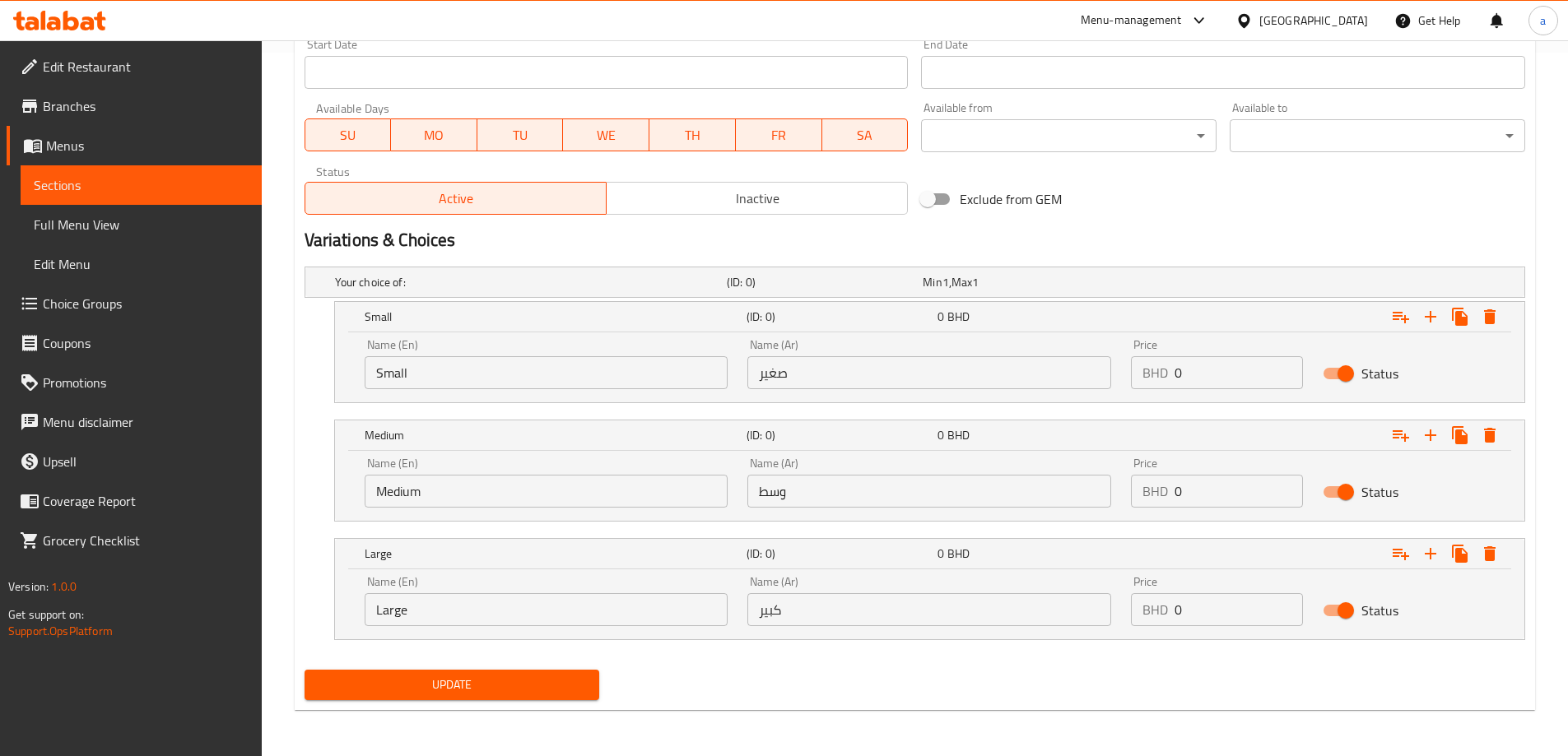
click at [1192, 381] on input "0" at bounding box center [1238, 372] width 129 height 32
type input "01"
click at [1243, 492] on input "0" at bounding box center [1238, 491] width 129 height 32
type input "01.3"
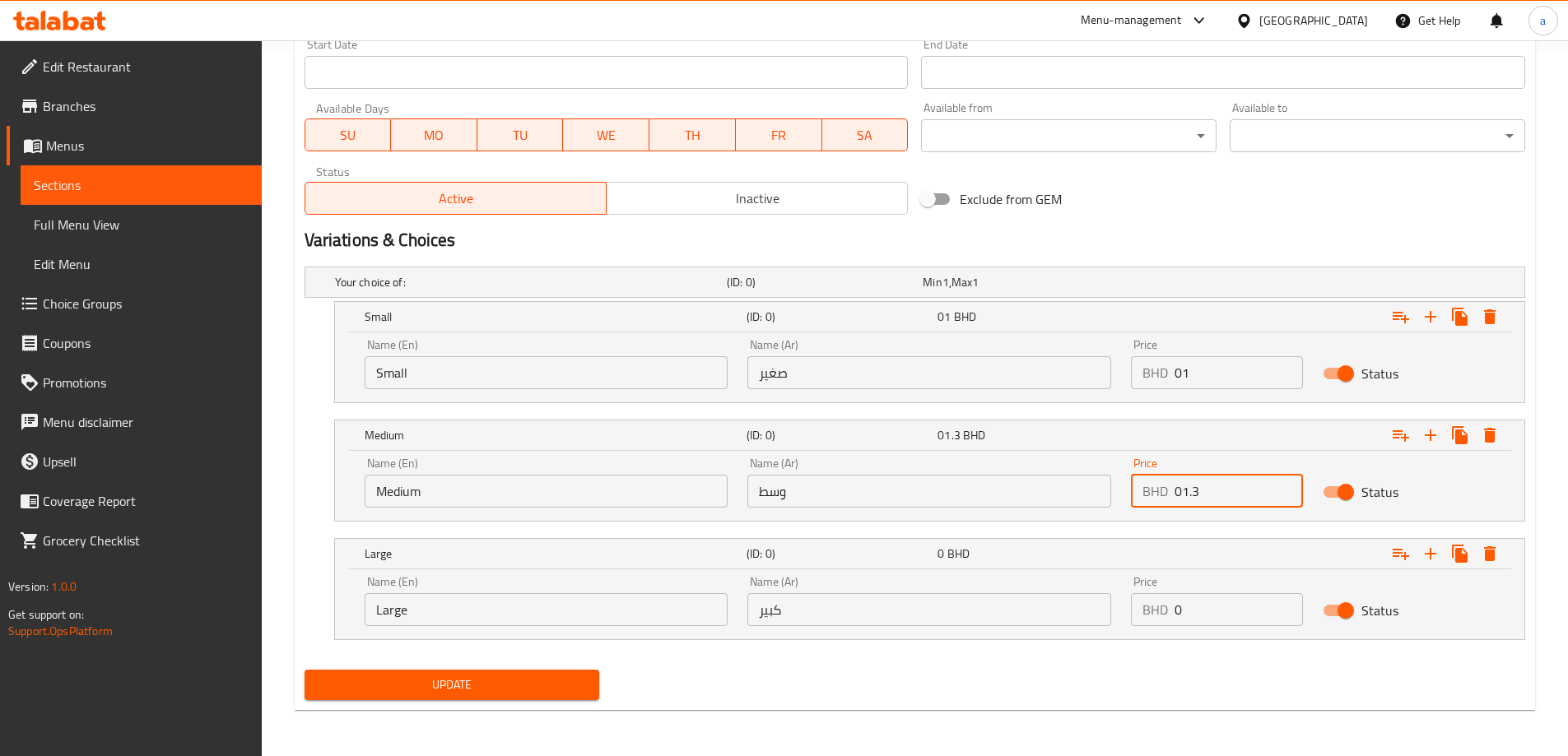
click at [1228, 597] on input "0" at bounding box center [1238, 609] width 129 height 32
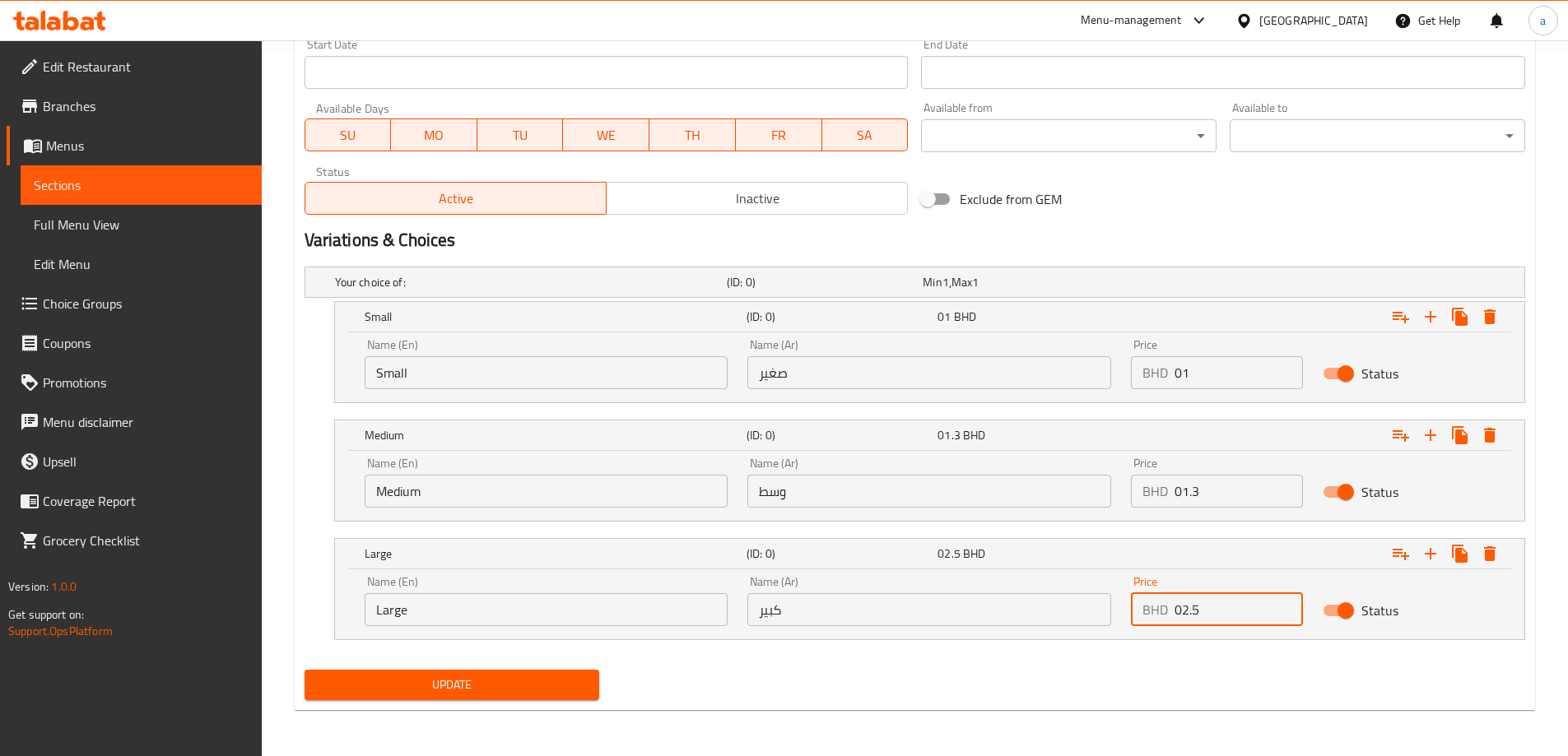
type input "02.5"
click at [436, 672] on button "Update" at bounding box center [452, 684] width 295 height 30
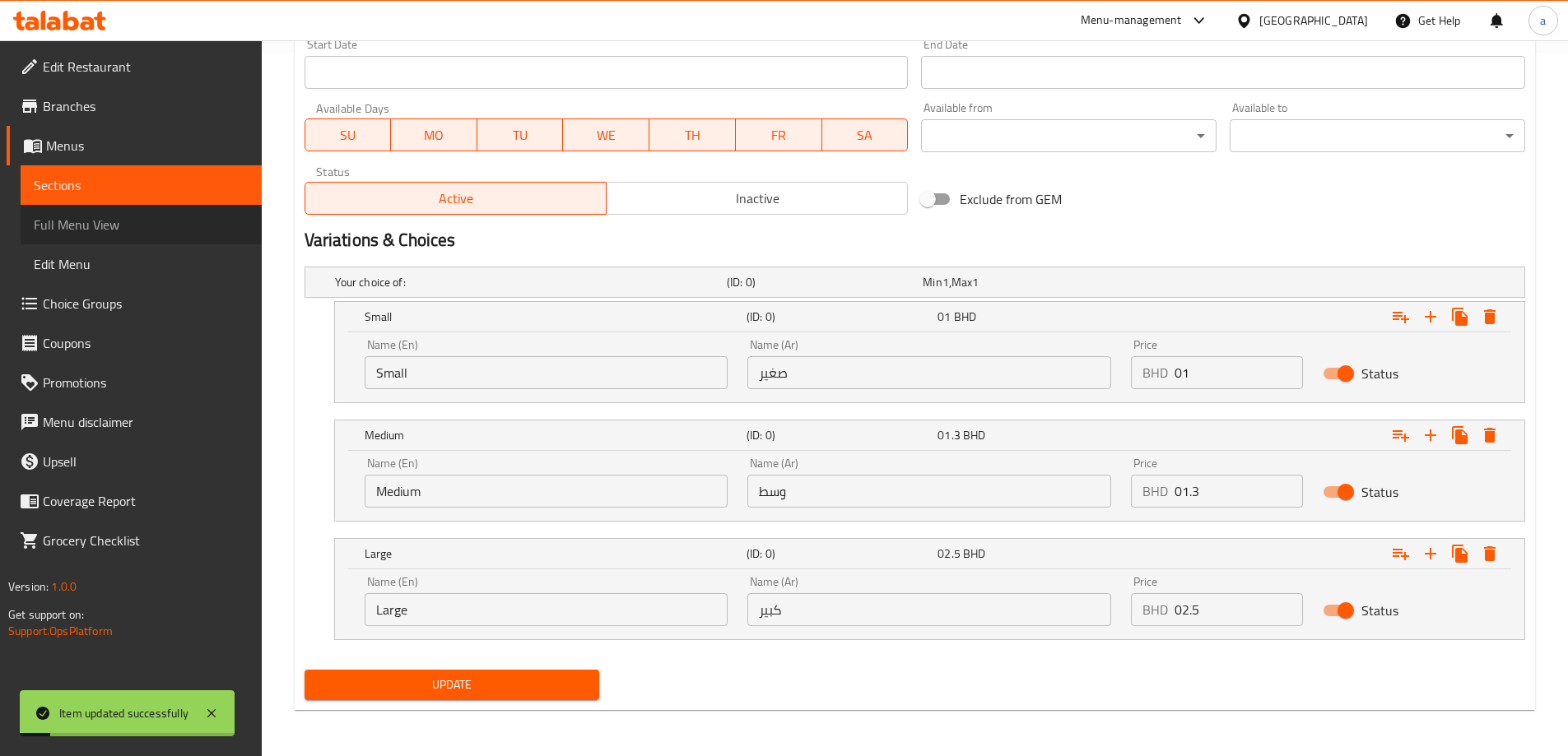
click at [98, 217] on span "Full Menu View" at bounding box center [141, 224] width 214 height 20
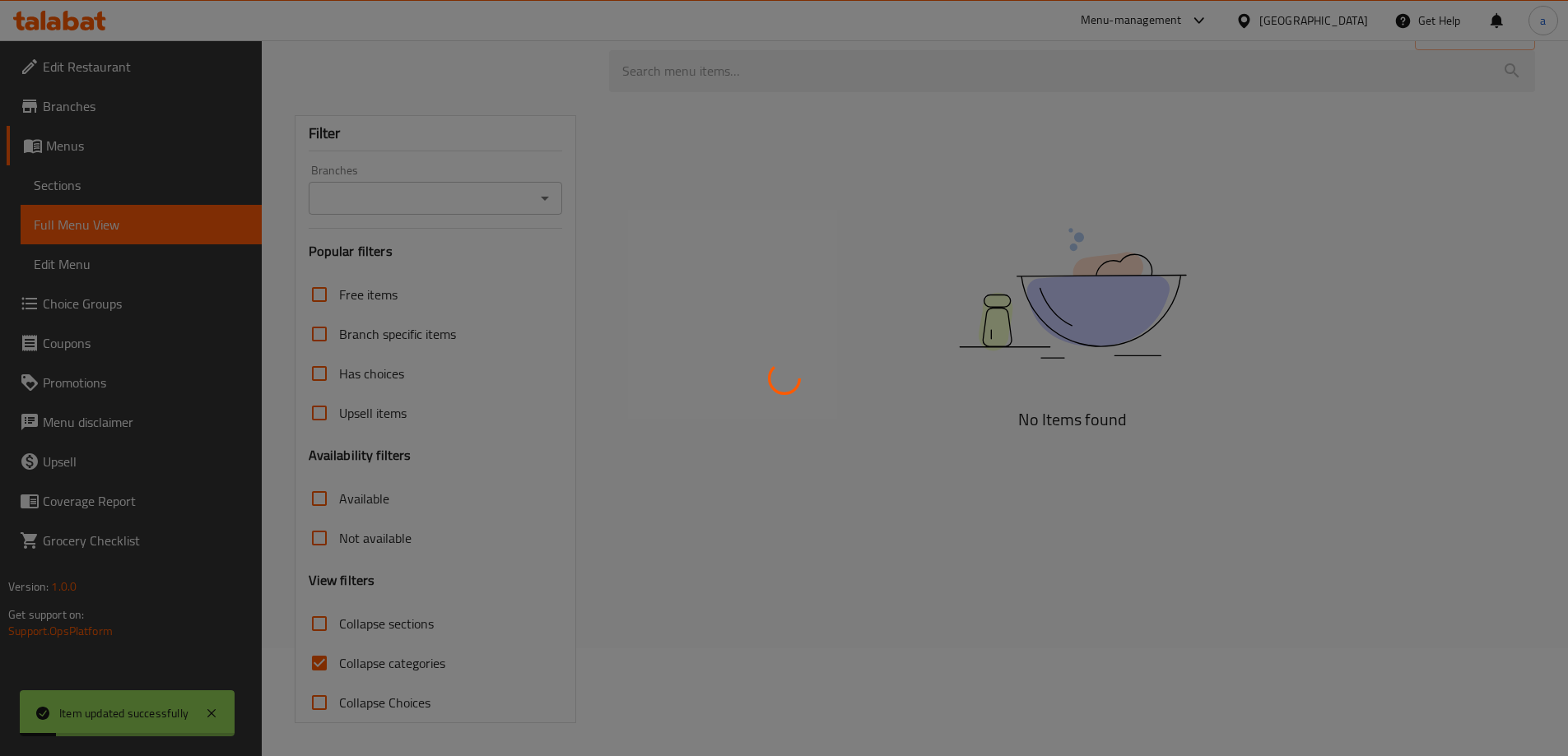
scroll to position [108, 0]
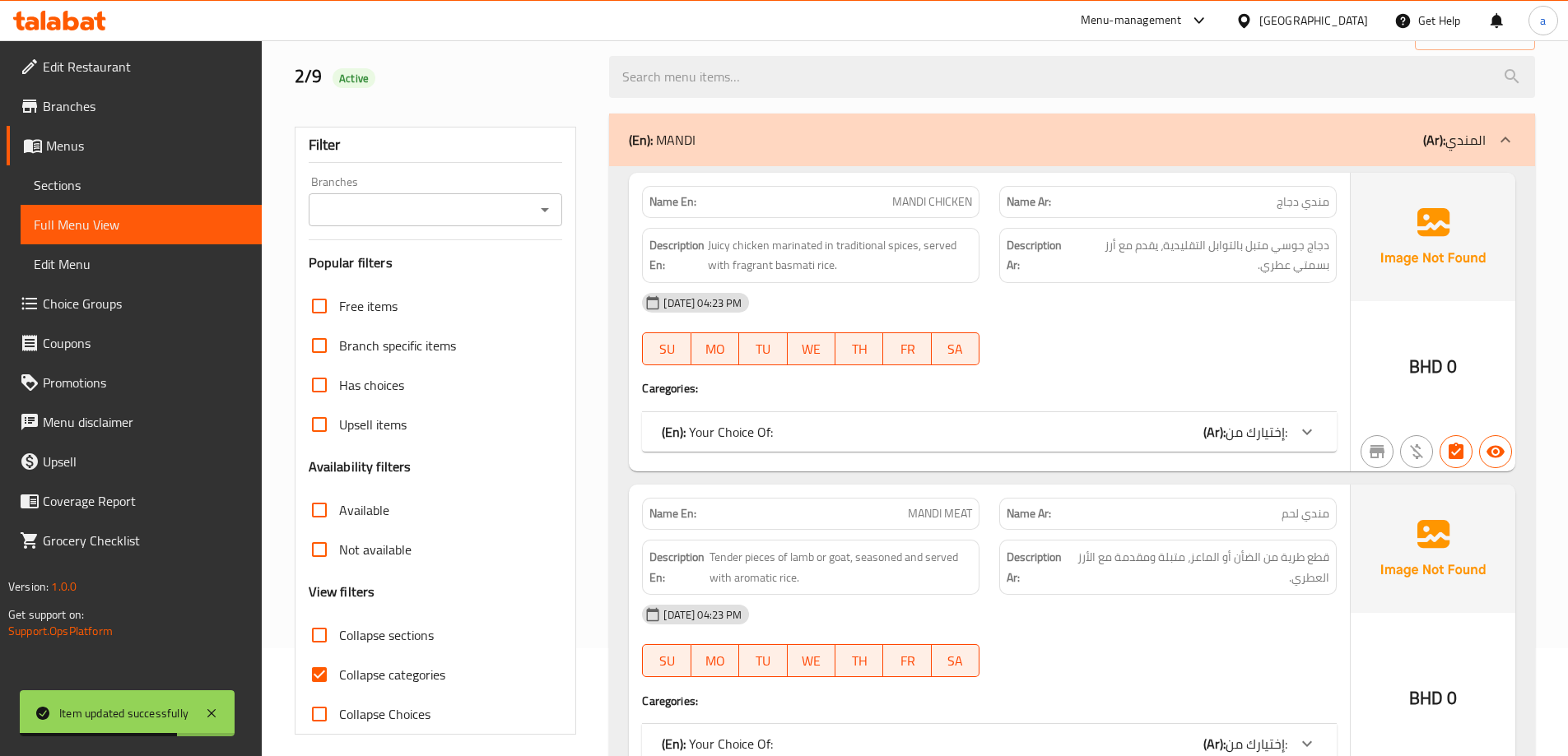
click at [395, 677] on span "Collapse categories" at bounding box center [392, 674] width 106 height 20
click at [339, 677] on input "Collapse categories" at bounding box center [320, 674] width 39 height 39
checkbox input "false"
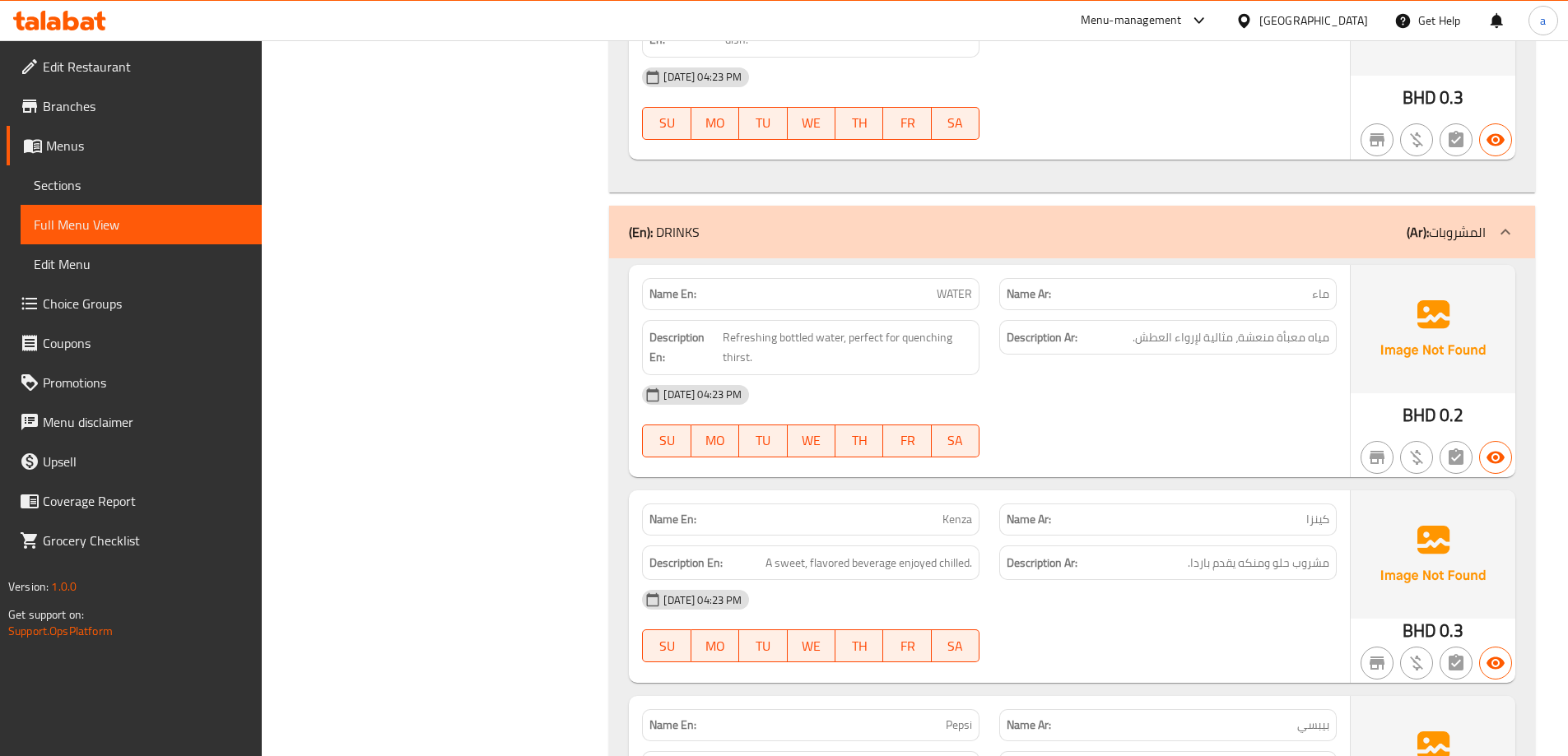
scroll to position [12980, 0]
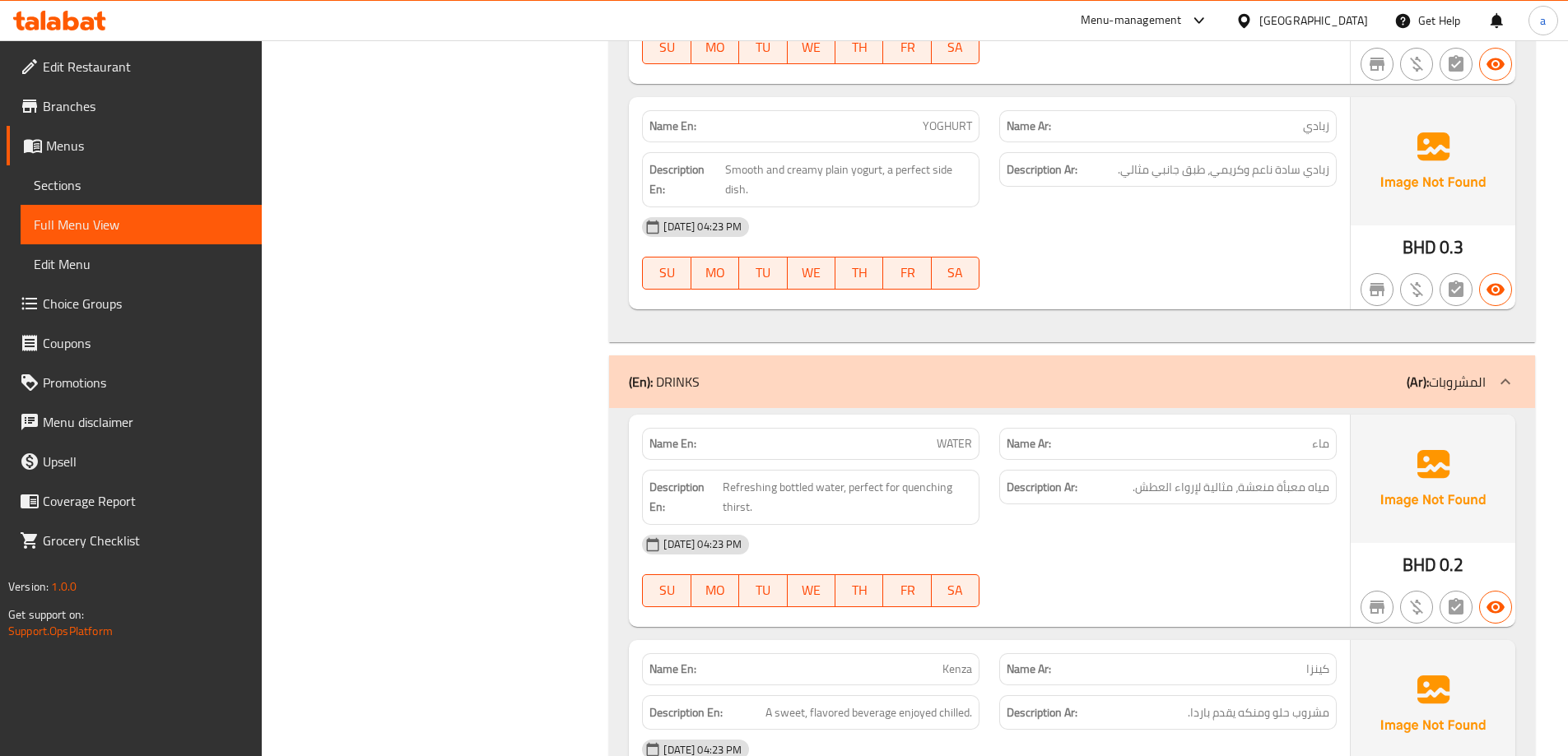
click at [1358, 23] on div "[GEOGRAPHIC_DATA]" at bounding box center [1313, 21] width 108 height 18
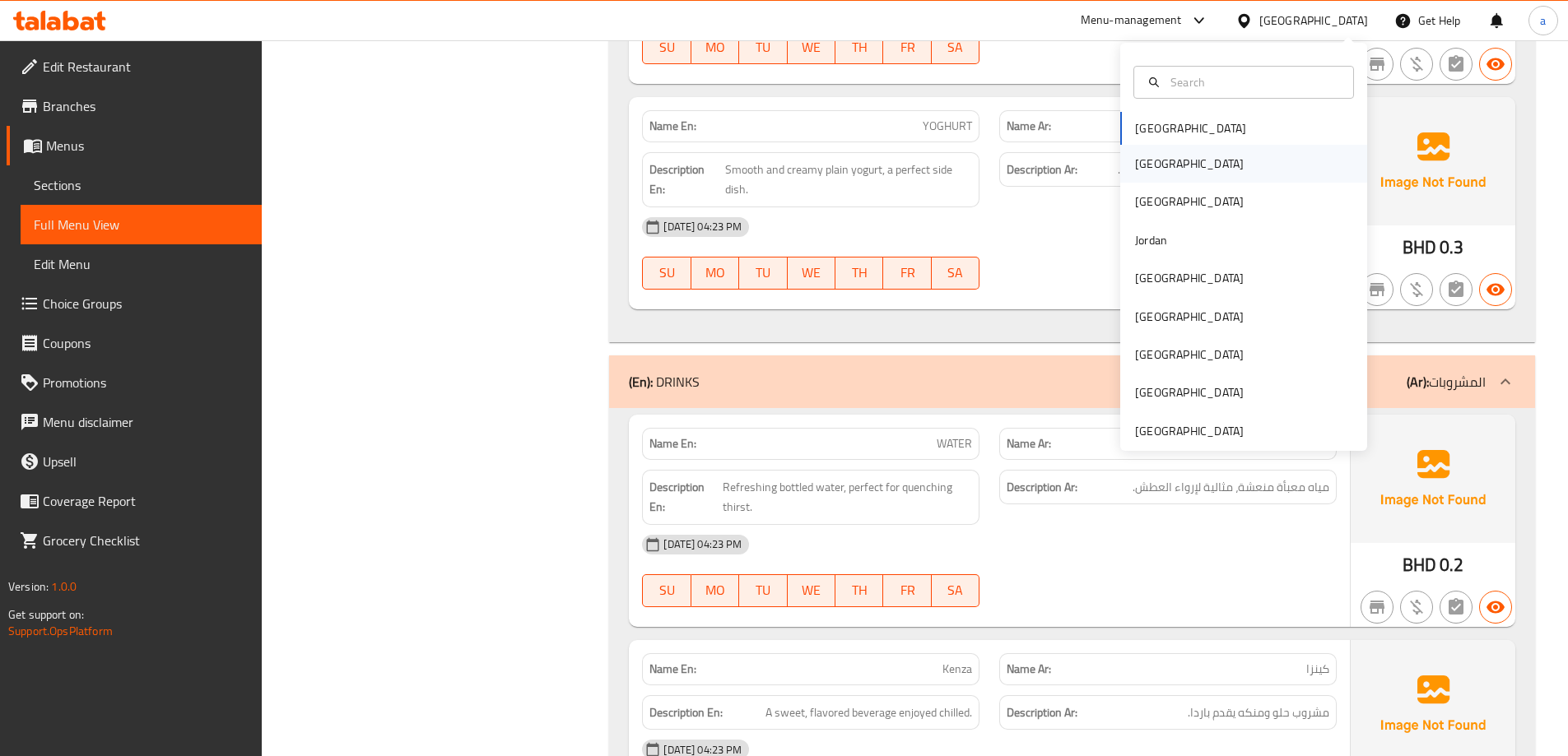
click at [1154, 178] on div "[GEOGRAPHIC_DATA]" at bounding box center [1188, 163] width 135 height 37
